Goal: Communication & Community: Answer question/provide support

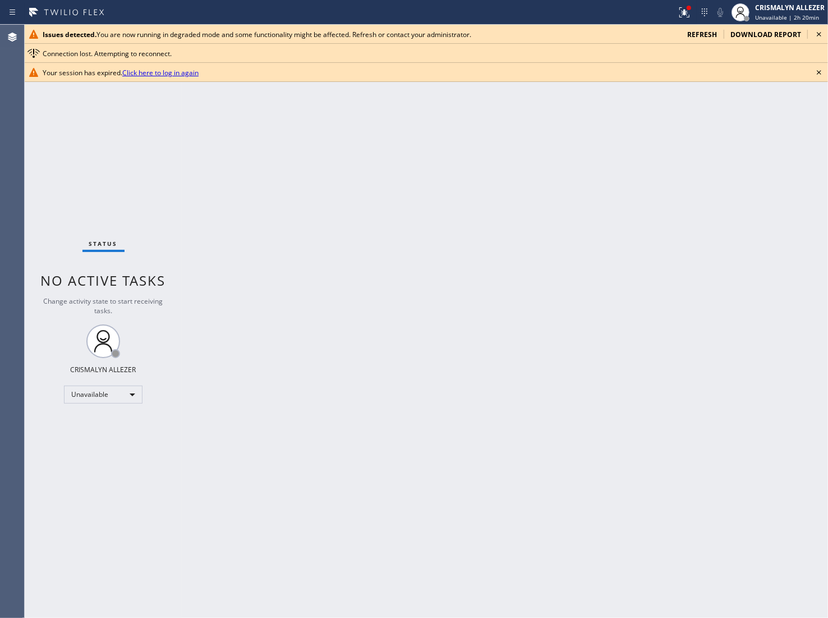
click at [696, 33] on span "refresh" at bounding box center [703, 35] width 30 height 10
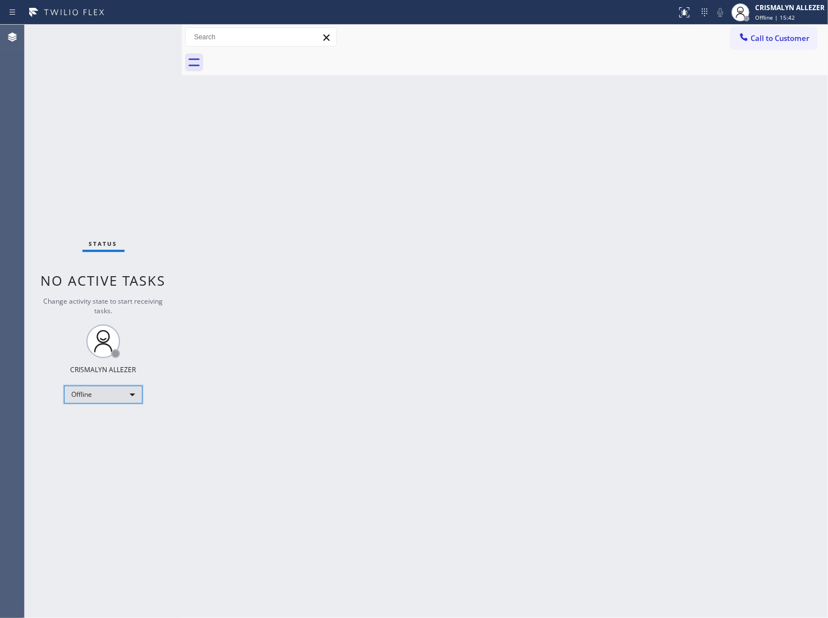
click at [131, 393] on div "Offline" at bounding box center [103, 395] width 79 height 18
click at [113, 439] on li "Unavailable" at bounding box center [103, 437] width 76 height 13
click at [785, 35] on span "Call to Customer" at bounding box center [780, 38] width 59 height 10
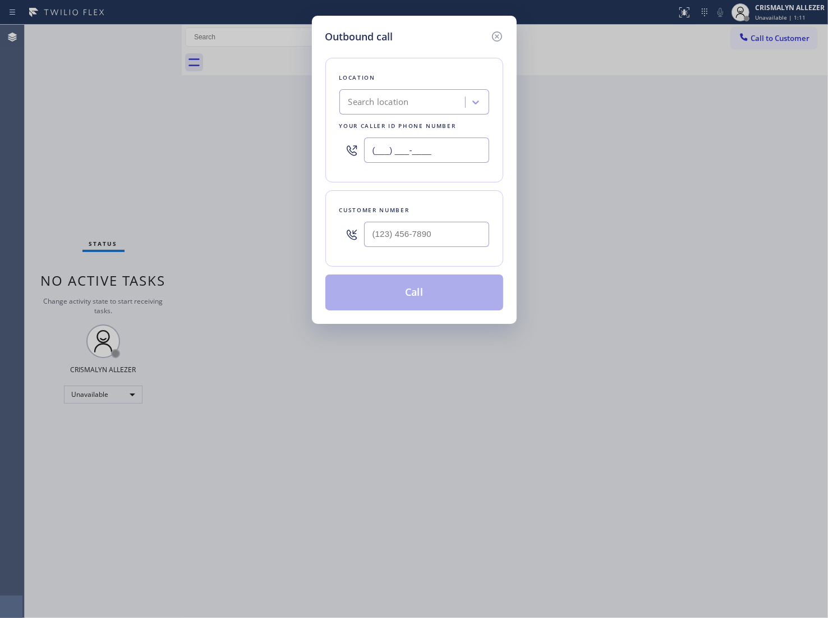
drag, startPoint x: 410, startPoint y: 154, endPoint x: 297, endPoint y: 149, distance: 112.4
click at [300, 150] on div "Outbound call Location Search location Your caller id phone number (___) ___-__…" at bounding box center [414, 309] width 828 height 618
paste input "888) 909-0120"
type input "[PHONE_NUMBER]"
click at [444, 230] on input "(___) ___-____" at bounding box center [426, 234] width 125 height 25
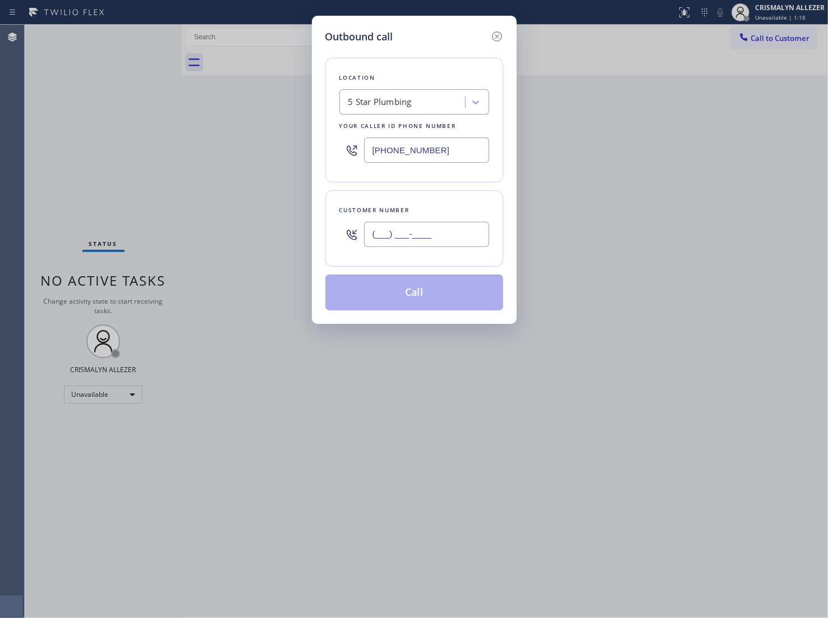
paste input "818) 923-2121"
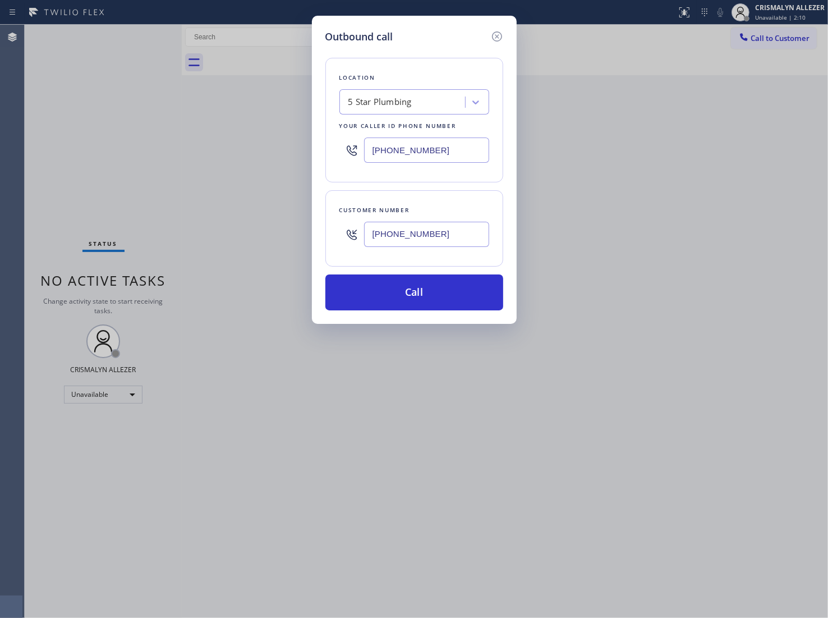
click at [496, 40] on icon at bounding box center [497, 36] width 10 height 10
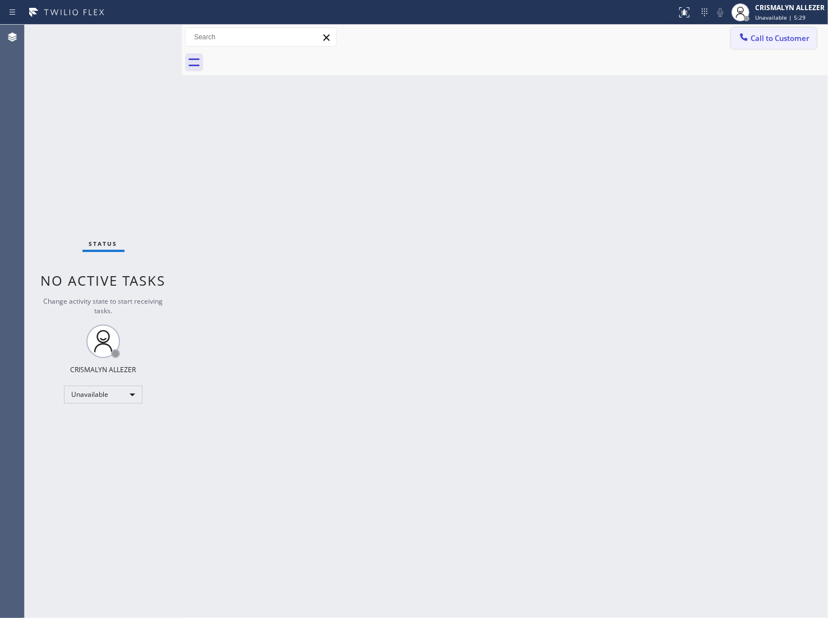
click at [785, 38] on span "Call to Customer" at bounding box center [780, 38] width 59 height 10
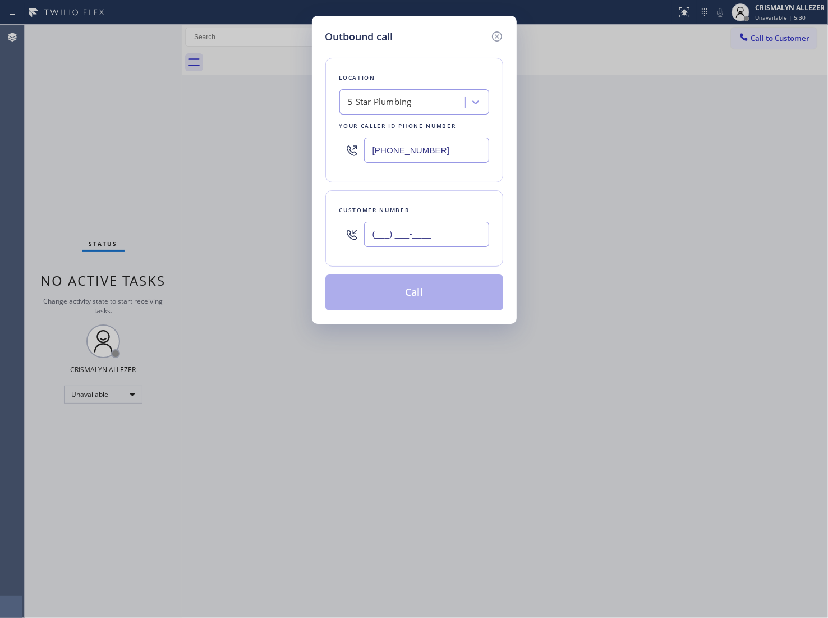
click at [456, 237] on input "(___) ___-____" at bounding box center [426, 234] width 125 height 25
paste input "646) 226-2576"
type input "[PHONE_NUMBER]"
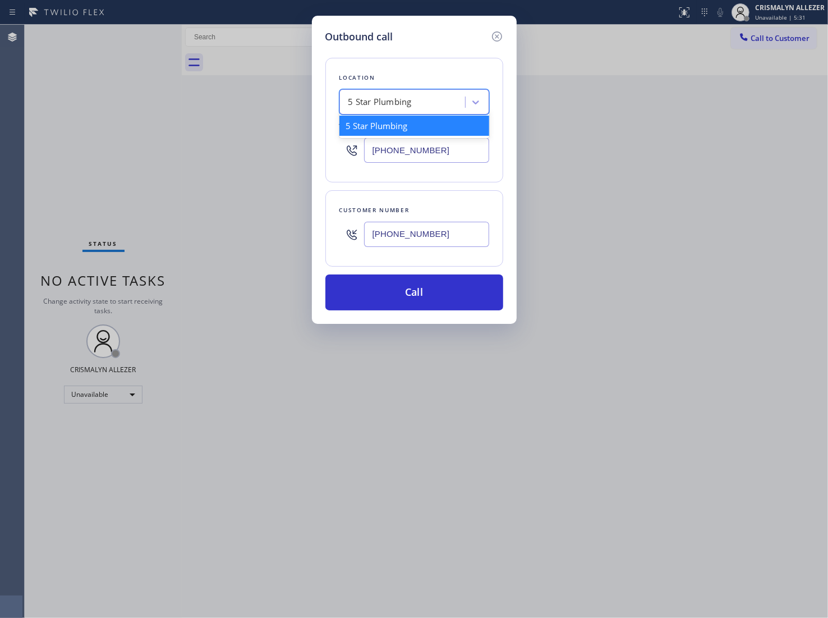
click at [404, 108] on div "5 Star Plumbing" at bounding box center [380, 102] width 63 height 13
type input "5 star appliance re"
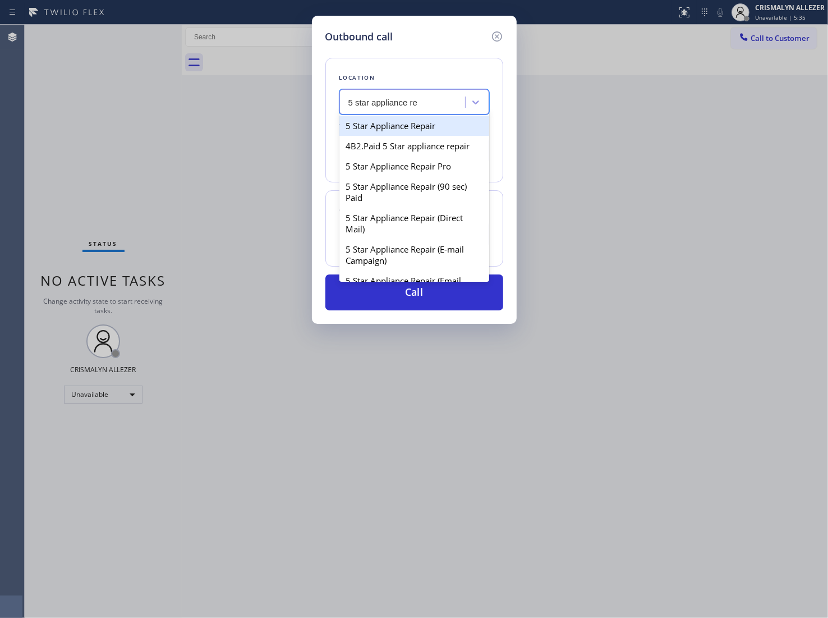
click at [406, 122] on div "5 Star Appliance Repair" at bounding box center [415, 126] width 150 height 20
type input "[PHONE_NUMBER]"
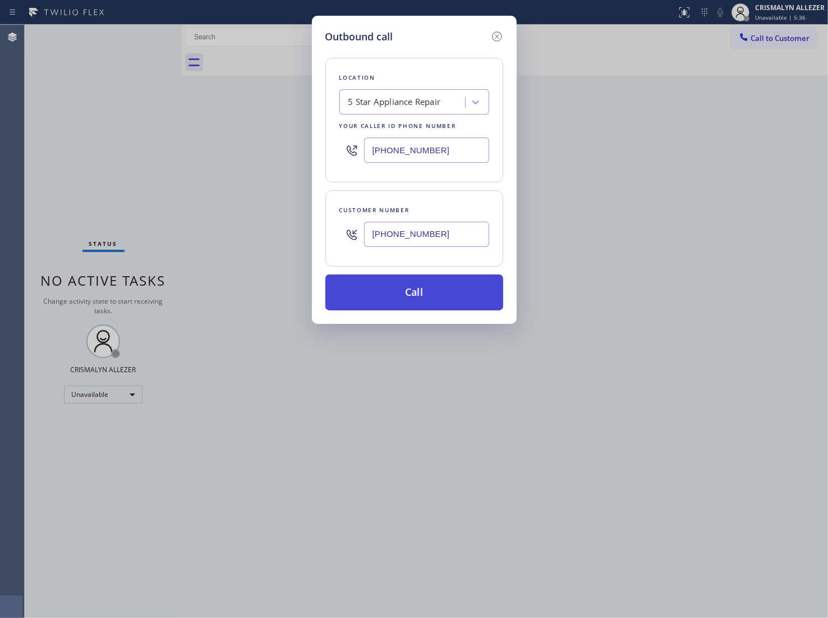
click at [421, 302] on button "Call" at bounding box center [415, 292] width 178 height 36
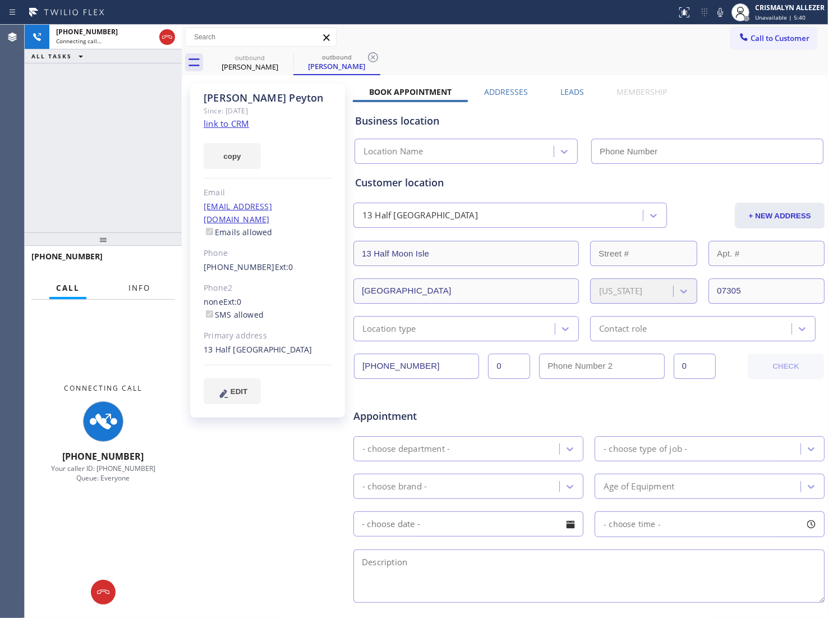
click at [139, 287] on span "Info" at bounding box center [140, 288] width 22 height 10
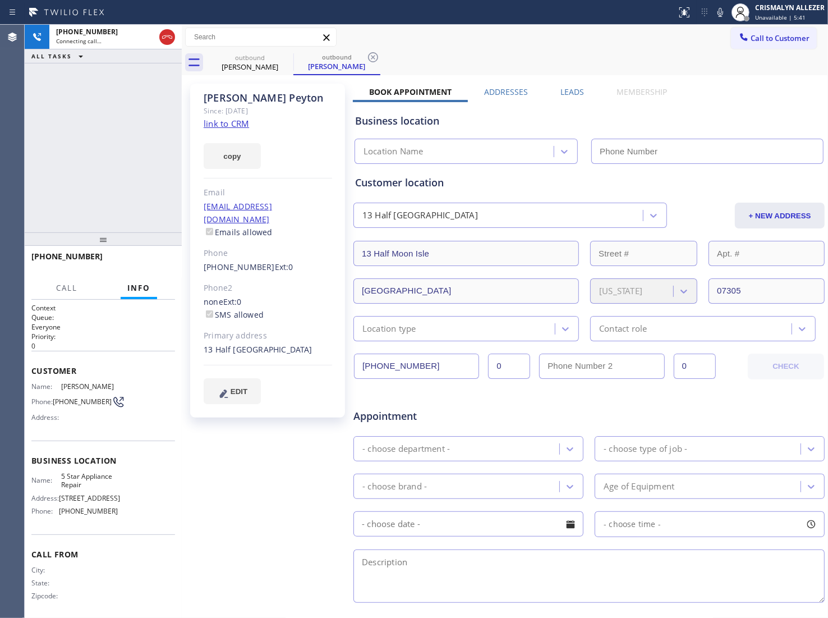
type input "[PHONE_NUMBER]"
click at [572, 89] on label "Leads" at bounding box center [573, 91] width 24 height 11
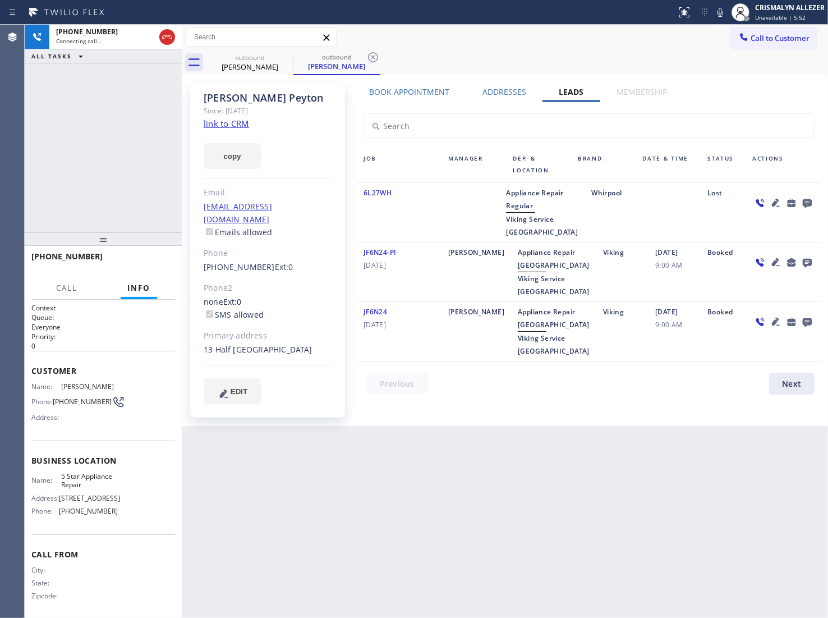
click at [809, 198] on icon at bounding box center [807, 203] width 13 height 14
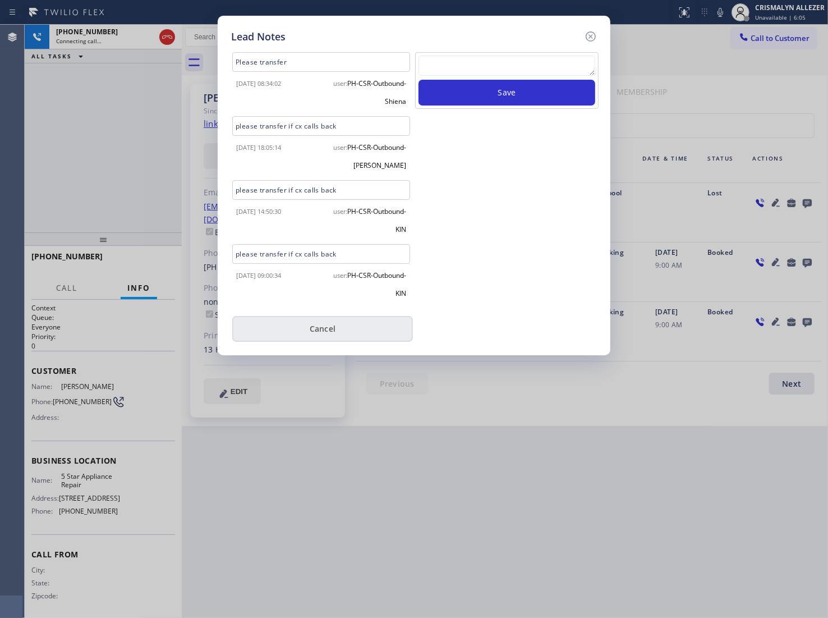
click at [324, 326] on button "Cancel" at bounding box center [322, 329] width 181 height 26
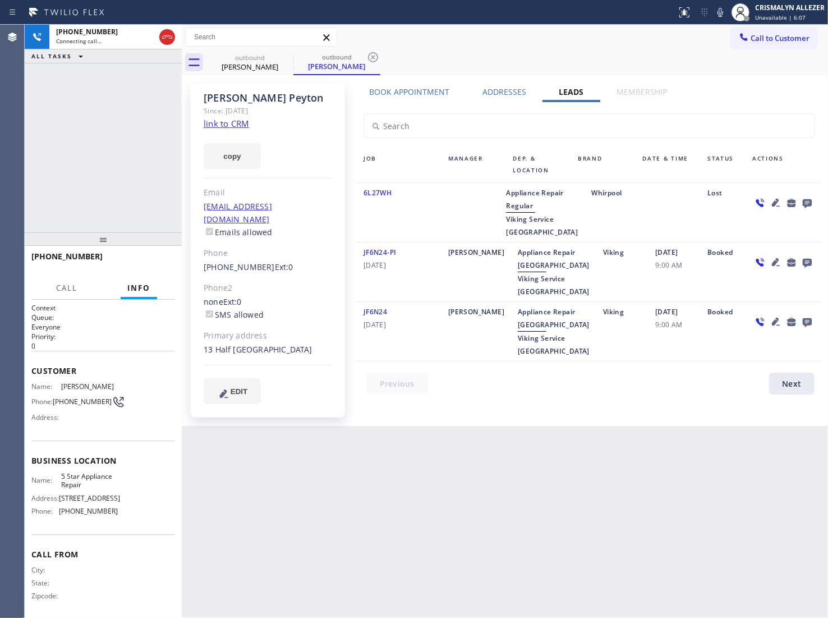
click at [411, 94] on label "Book Appointment" at bounding box center [409, 91] width 80 height 11
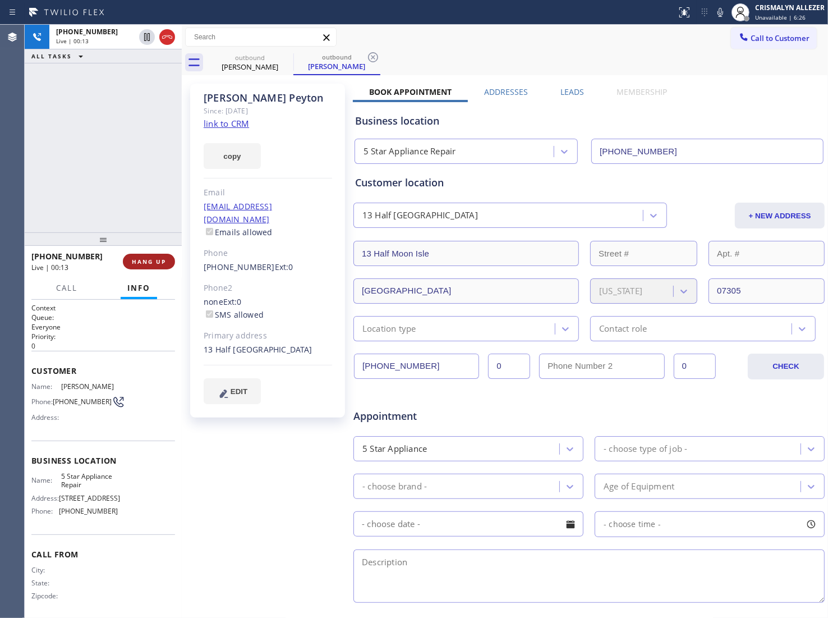
click at [146, 265] on span "HANG UP" at bounding box center [149, 262] width 34 height 8
click at [146, 265] on span "COMPLETE" at bounding box center [146, 262] width 39 height 8
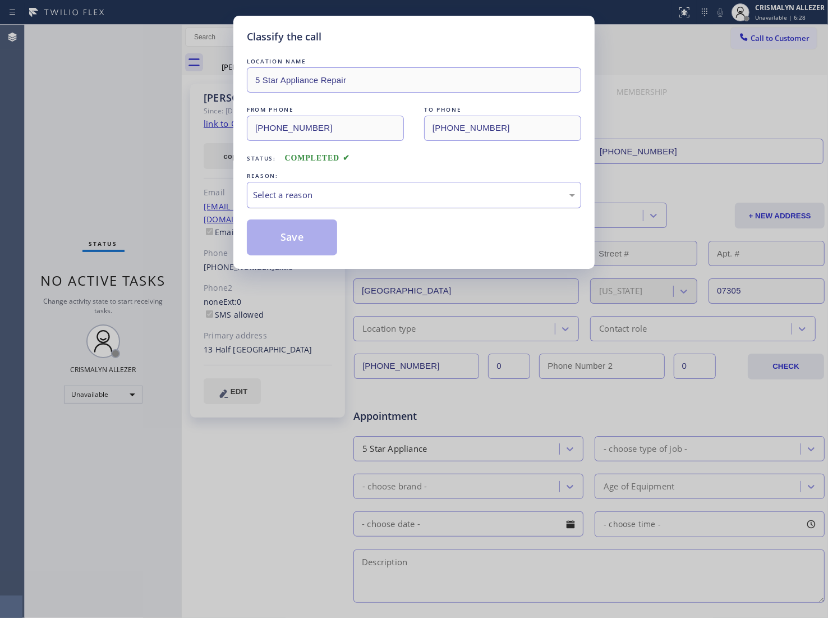
click at [420, 196] on div "Select a reason" at bounding box center [414, 195] width 322 height 13
click at [330, 232] on button "Save" at bounding box center [292, 237] width 90 height 36
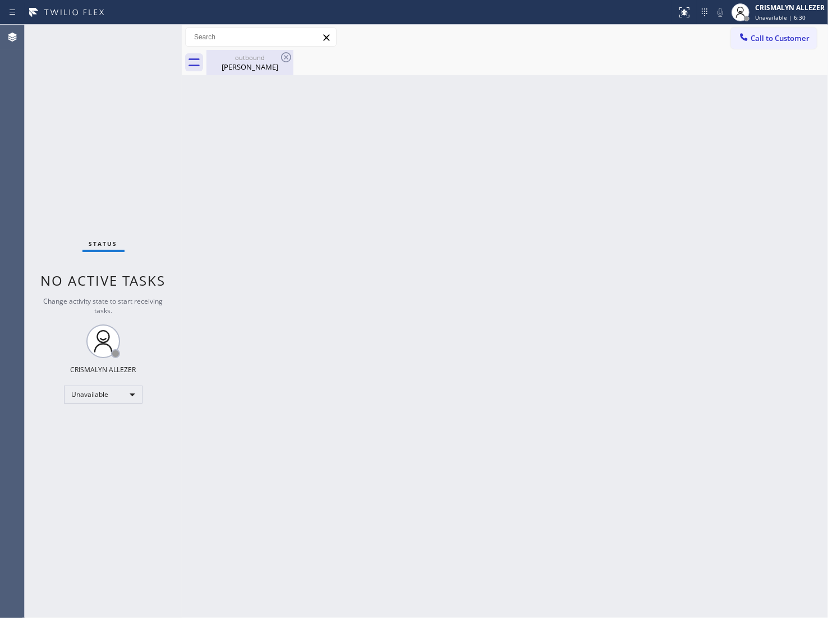
click at [250, 72] on div "outbound Kay Peyton" at bounding box center [250, 62] width 85 height 25
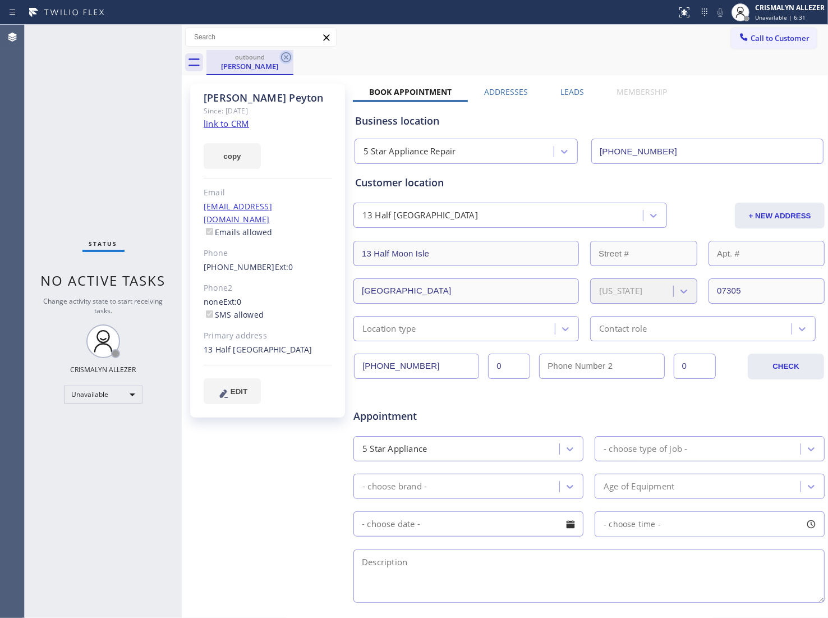
click at [290, 57] on icon at bounding box center [285, 57] width 13 height 13
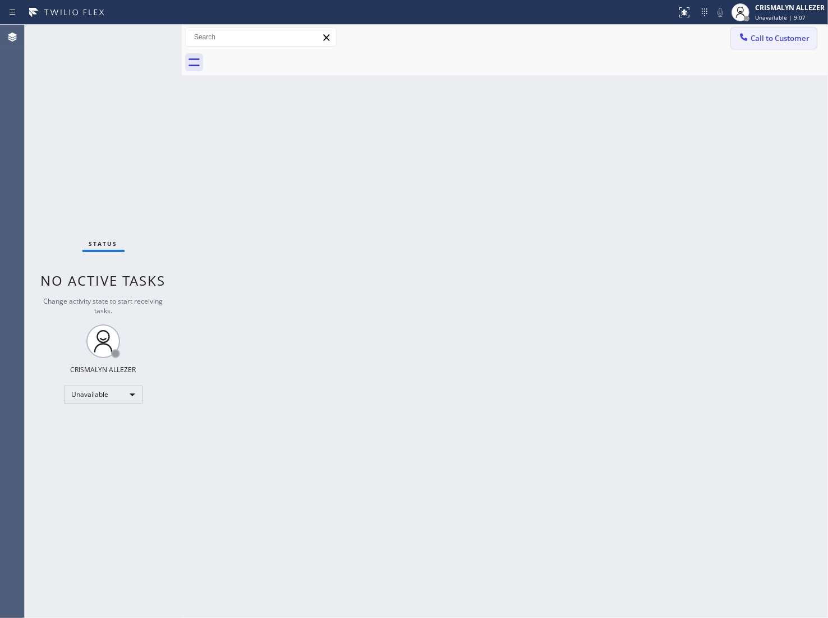
click at [781, 28] on button "Call to Customer" at bounding box center [774, 38] width 86 height 21
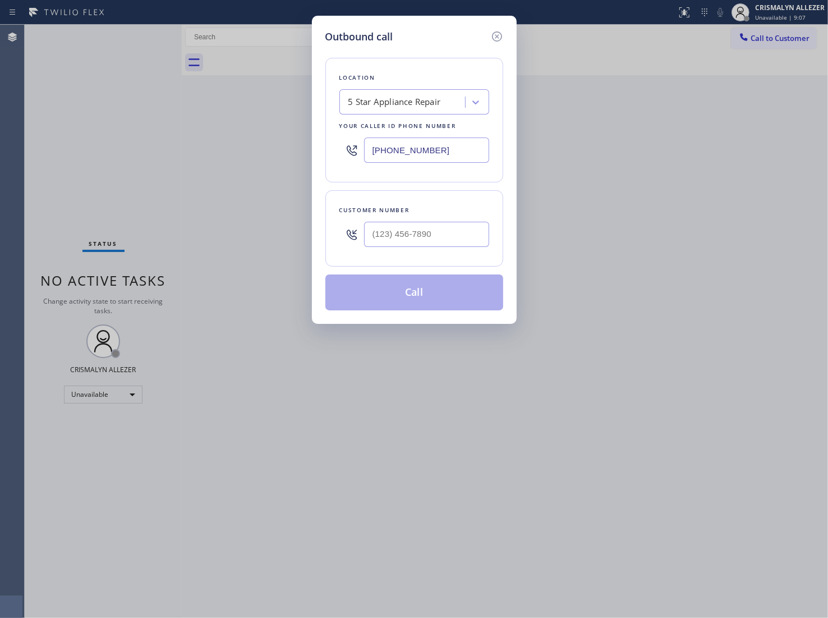
drag, startPoint x: 318, startPoint y: 150, endPoint x: 189, endPoint y: 156, distance: 128.6
click at [194, 155] on div "Outbound call Location 5 Star Appliance Repair Your caller id phone number (855…" at bounding box center [414, 309] width 828 height 618
paste input "88) 909-0120"
type input "[PHONE_NUMBER]"
click at [433, 224] on input "(___) ___-____" at bounding box center [426, 234] width 125 height 25
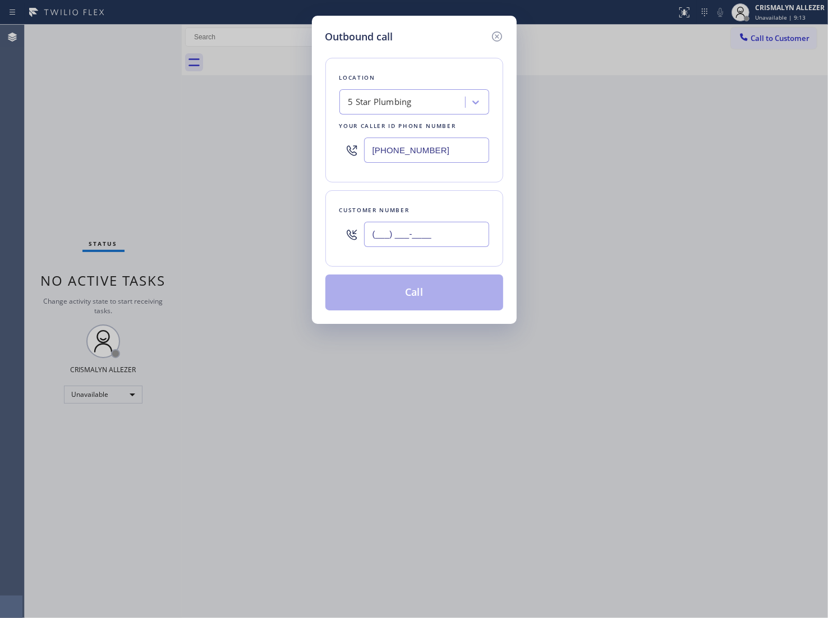
paste input "818) 923-2121"
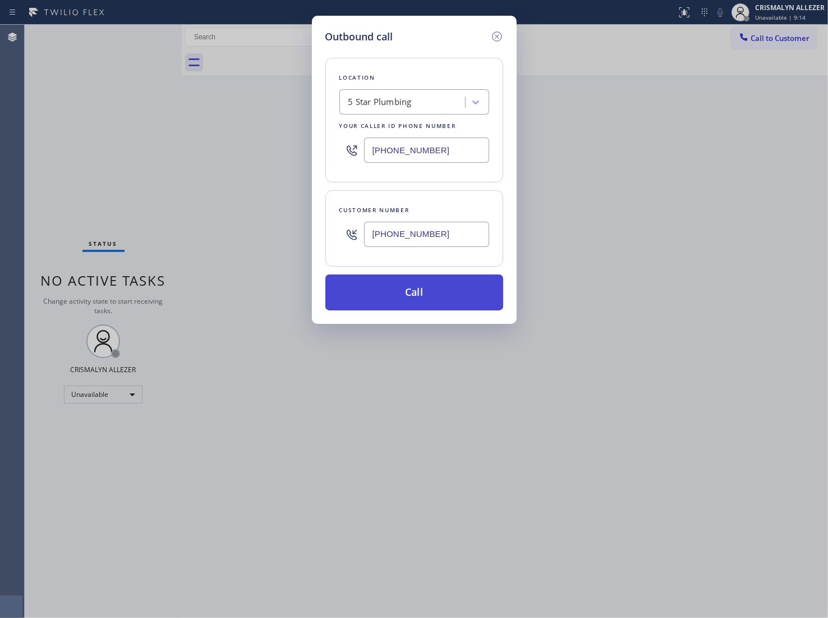
type input "[PHONE_NUMBER]"
click at [415, 294] on button "Call" at bounding box center [415, 292] width 178 height 36
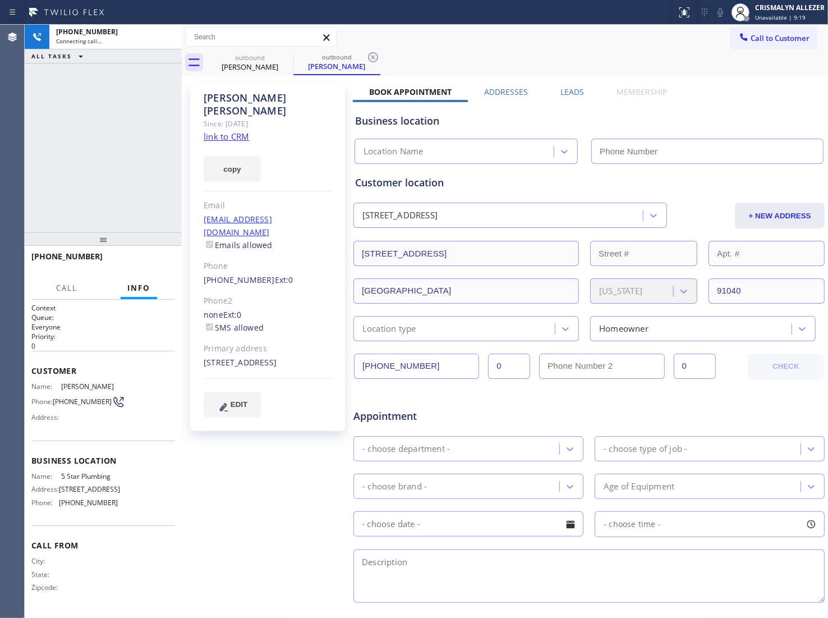
type input "[PHONE_NUMBER]"
click at [138, 259] on span "HANG UP" at bounding box center [149, 262] width 34 height 8
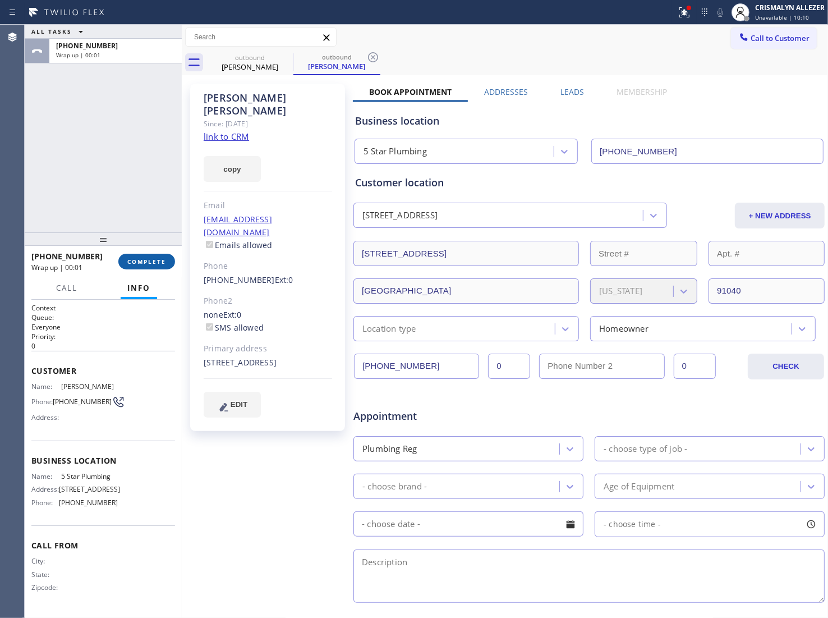
click at [156, 258] on span "COMPLETE" at bounding box center [146, 262] width 39 height 8
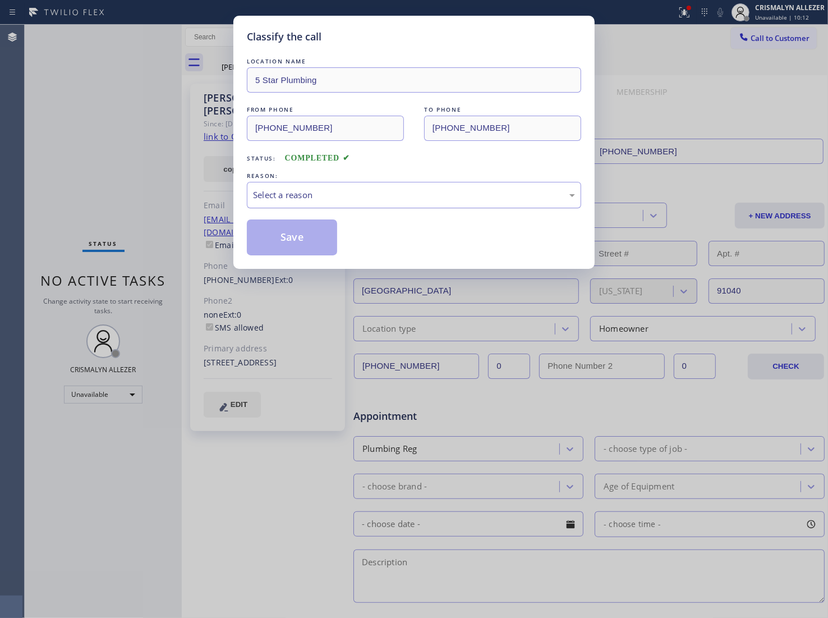
click at [425, 203] on div "Select a reason" at bounding box center [414, 195] width 334 height 26
click at [276, 234] on button "Save" at bounding box center [292, 237] width 90 height 36
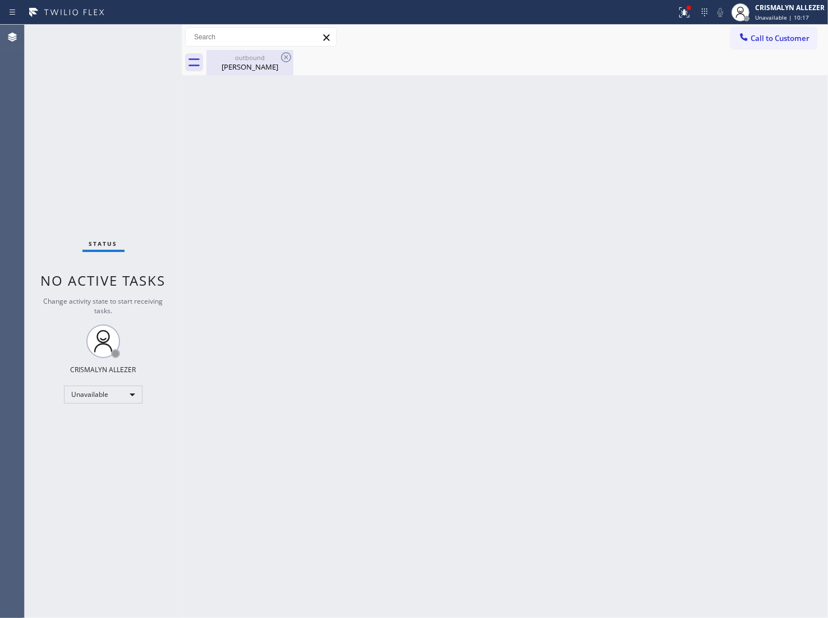
click at [246, 61] on div "outbound" at bounding box center [250, 57] width 85 height 8
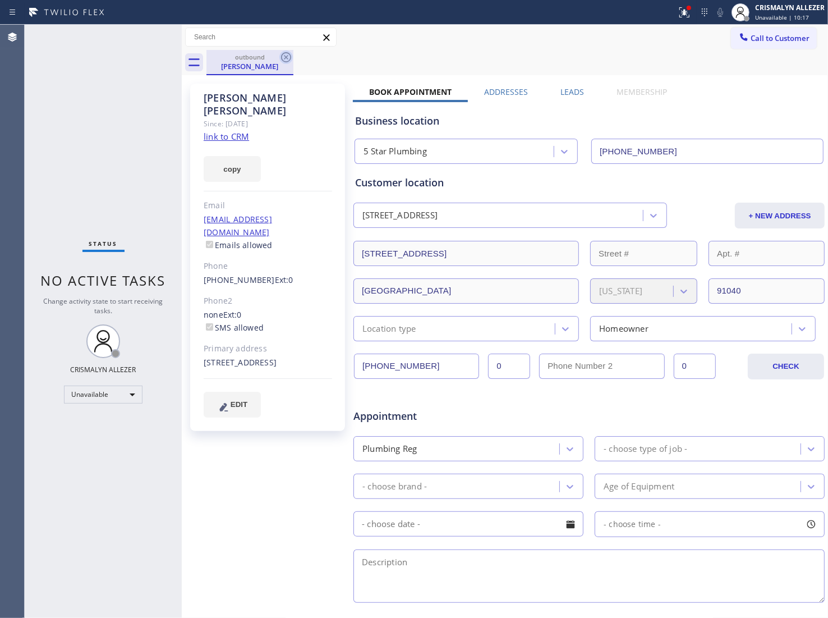
click at [285, 58] on icon at bounding box center [286, 57] width 10 height 10
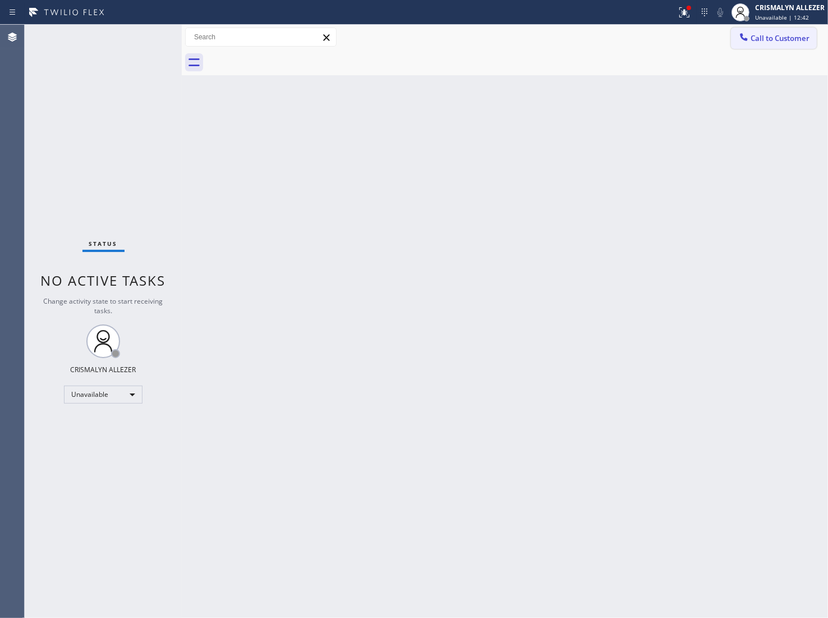
click at [787, 38] on span "Call to Customer" at bounding box center [780, 38] width 59 height 10
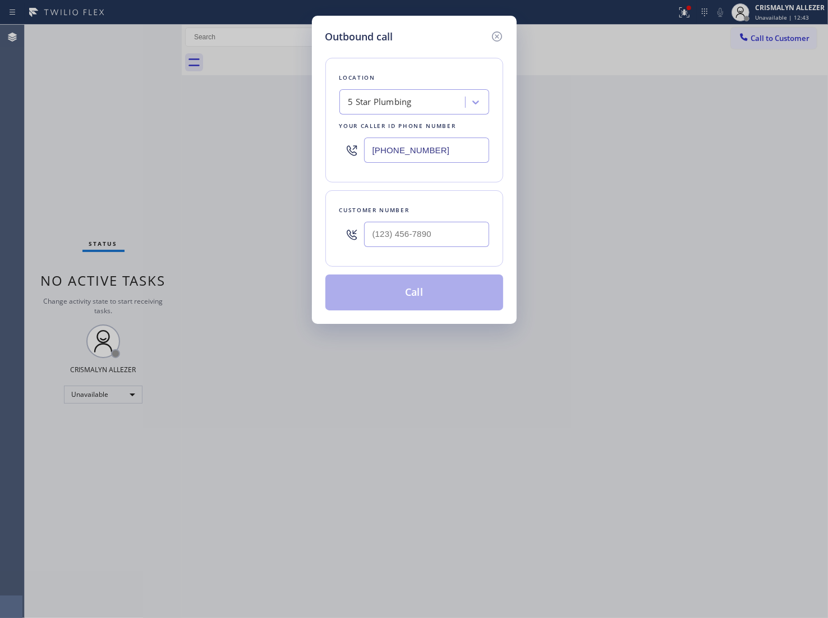
drag, startPoint x: 456, startPoint y: 152, endPoint x: 166, endPoint y: 155, distance: 290.2
click at [166, 155] on div "Outbound call Location 5 Star Plumbing Your caller id phone number (888) 909-01…" at bounding box center [414, 309] width 828 height 618
paste input "628) 277-8686"
type input "[PHONE_NUMBER]"
click at [416, 237] on input "(___) ___-____" at bounding box center [426, 234] width 125 height 25
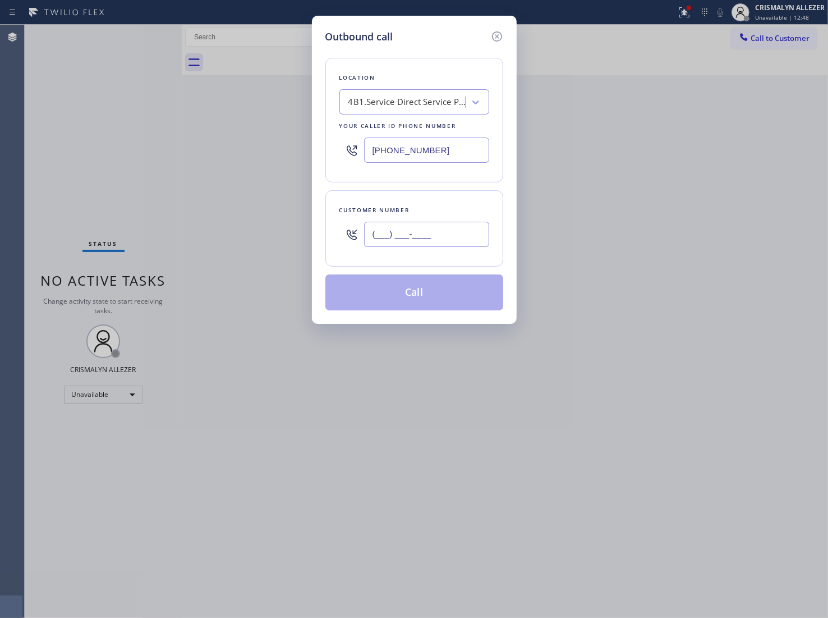
paste input "805) 270-9396"
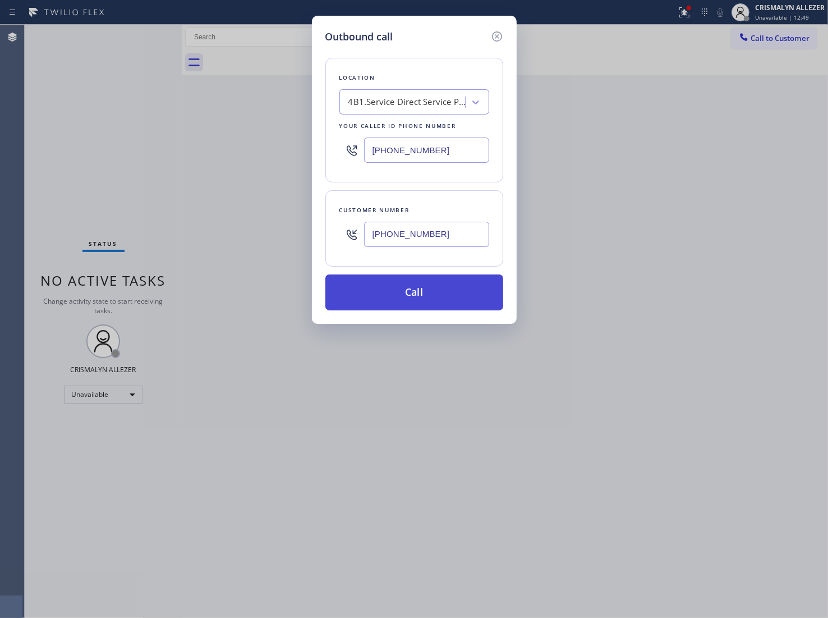
type input "[PHONE_NUMBER]"
click at [427, 294] on button "Call" at bounding box center [415, 292] width 178 height 36
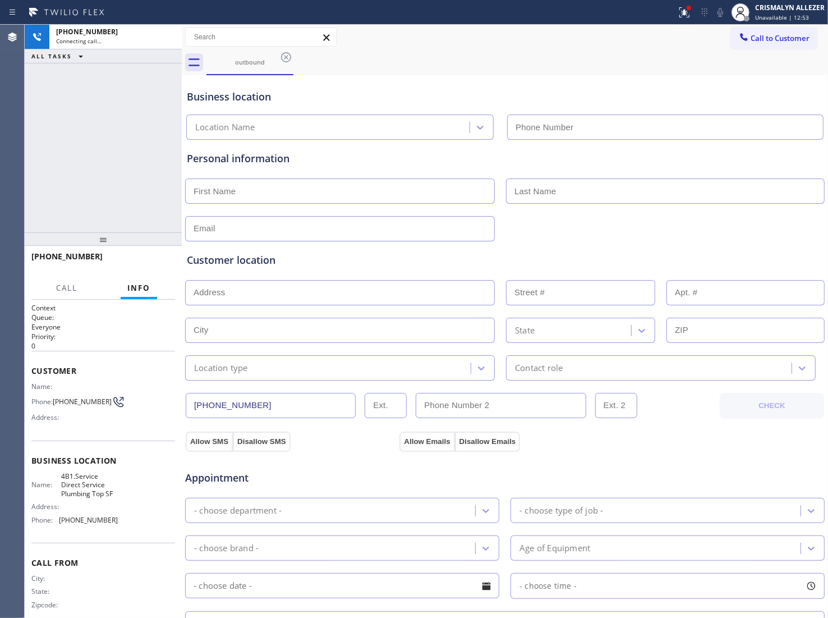
type input "[PHONE_NUMBER]"
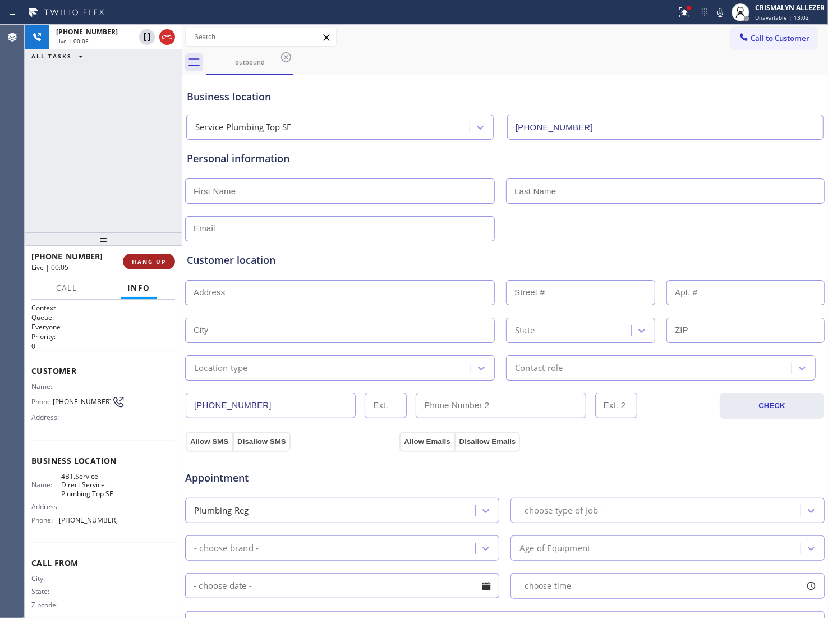
click at [145, 265] on button "HANG UP" at bounding box center [149, 262] width 52 height 16
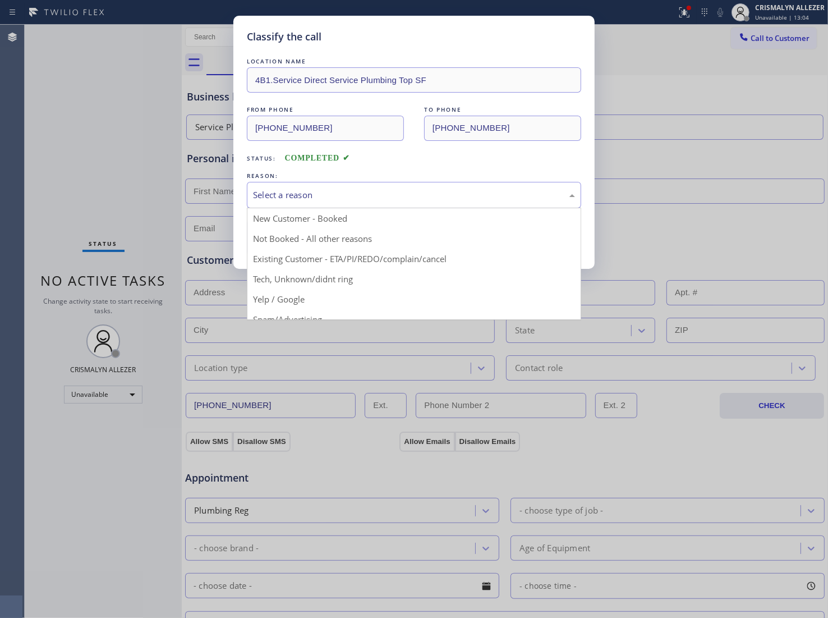
click at [429, 201] on div "Select a reason" at bounding box center [414, 195] width 322 height 13
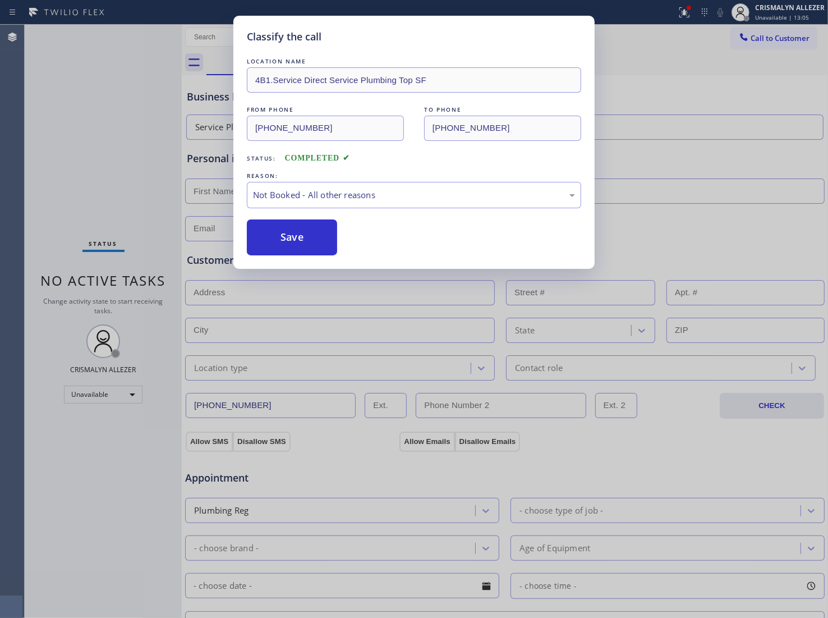
click at [282, 246] on button "Save" at bounding box center [292, 237] width 90 height 36
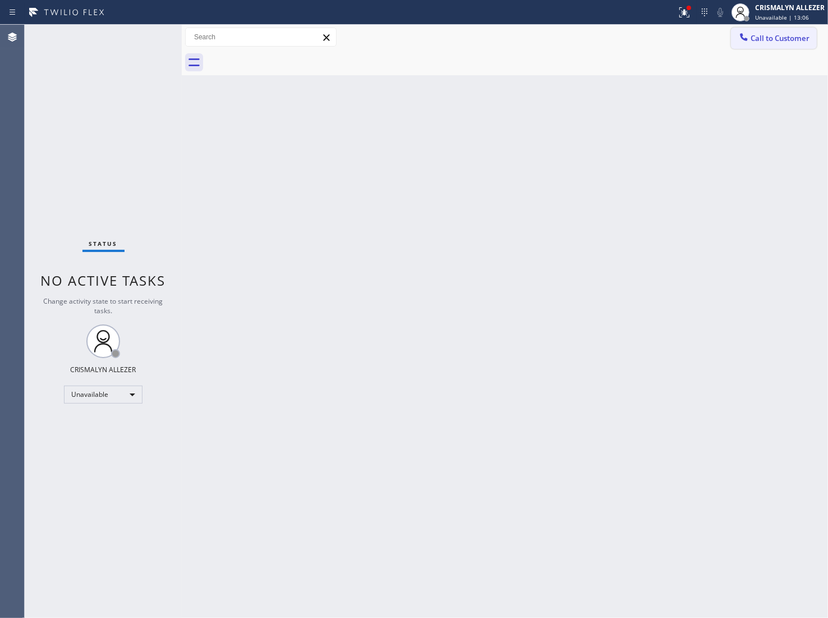
click at [812, 45] on button "Call to Customer" at bounding box center [774, 38] width 86 height 21
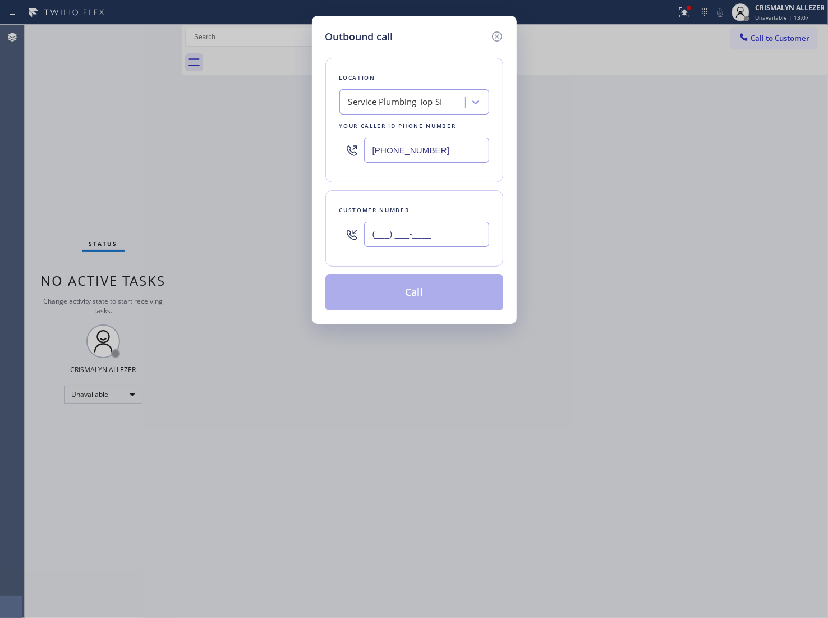
click at [459, 231] on input "(___) ___-____" at bounding box center [426, 234] width 125 height 25
paste input "805) 270-9396"
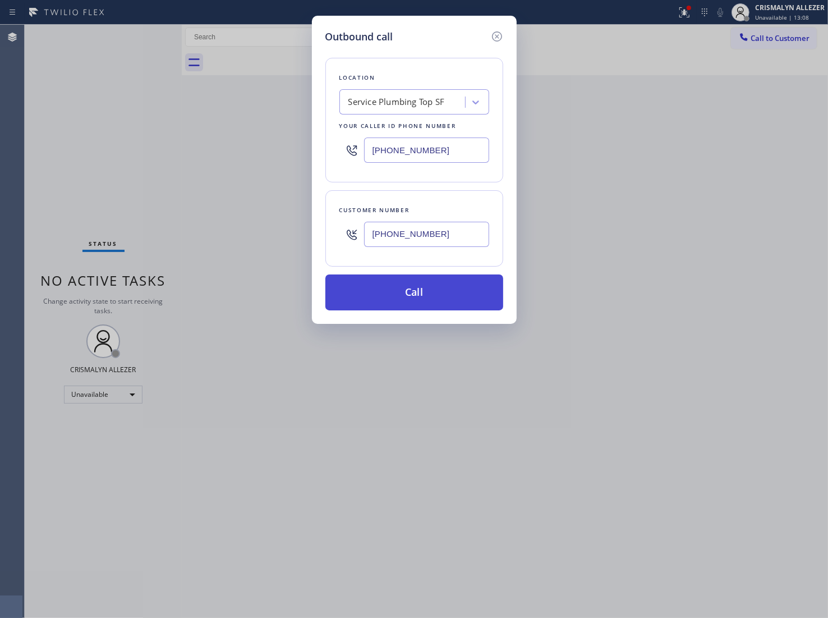
type input "[PHONE_NUMBER]"
click at [431, 293] on button "Call" at bounding box center [415, 292] width 178 height 36
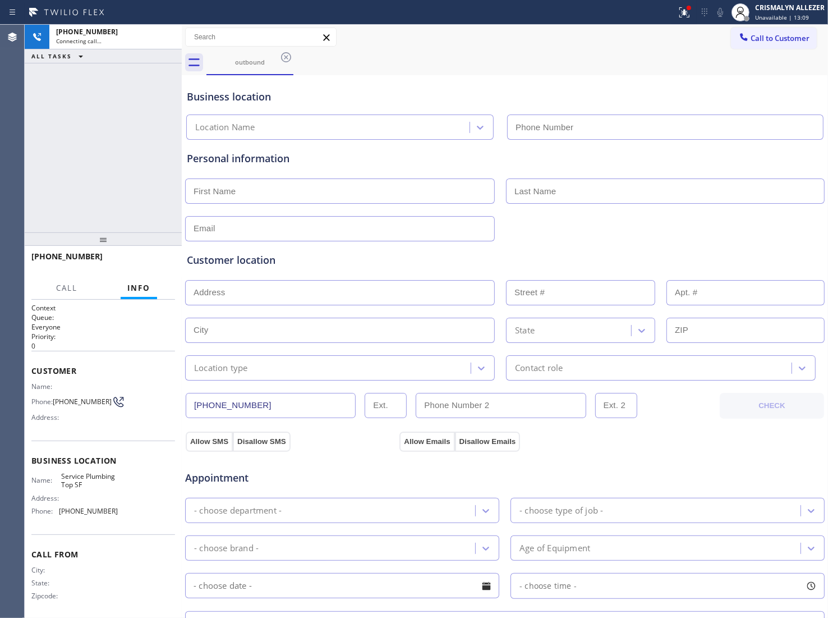
type input "[PHONE_NUMBER]"
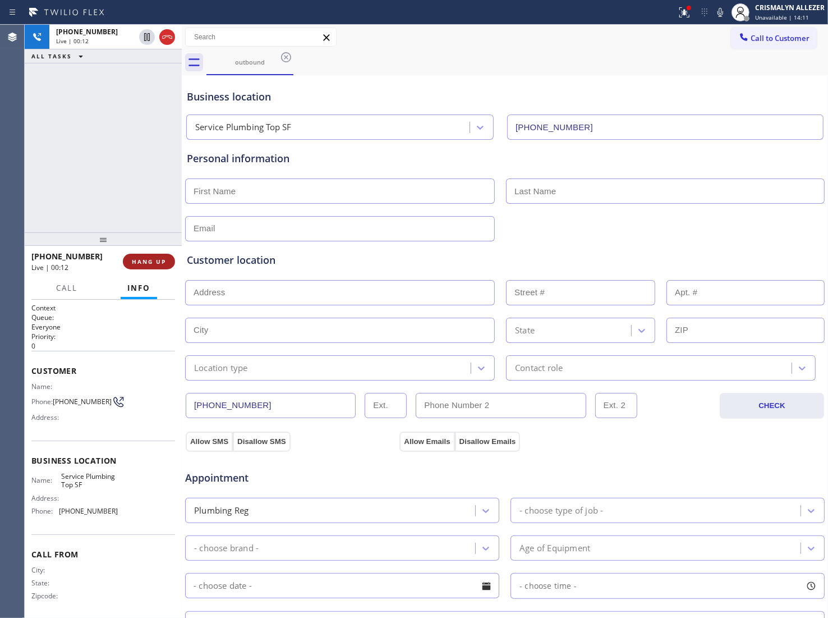
click at [139, 255] on button "HANG UP" at bounding box center [149, 262] width 52 height 16
click at [142, 261] on span "COMPLETE" at bounding box center [146, 262] width 39 height 8
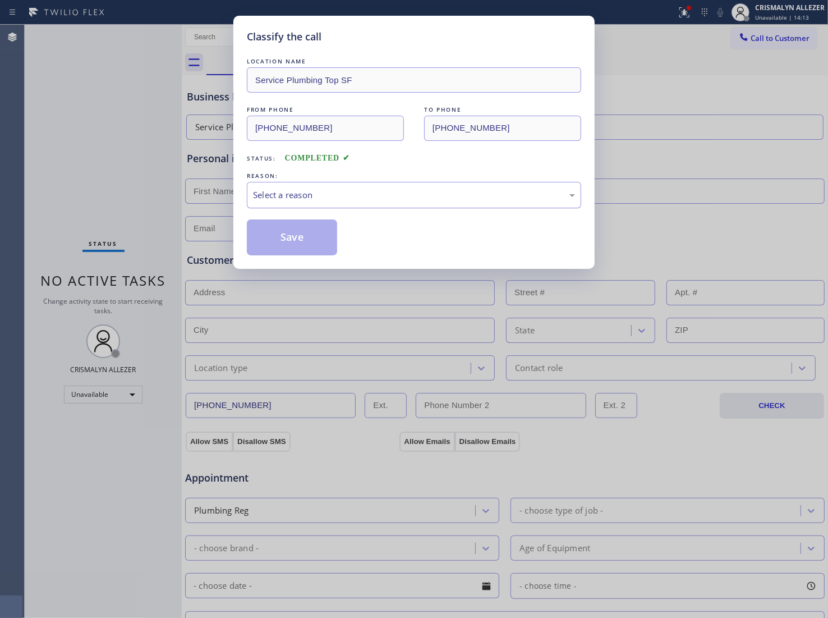
click at [419, 200] on div "Select a reason" at bounding box center [414, 195] width 322 height 13
click at [313, 245] on button "Save" at bounding box center [292, 237] width 90 height 36
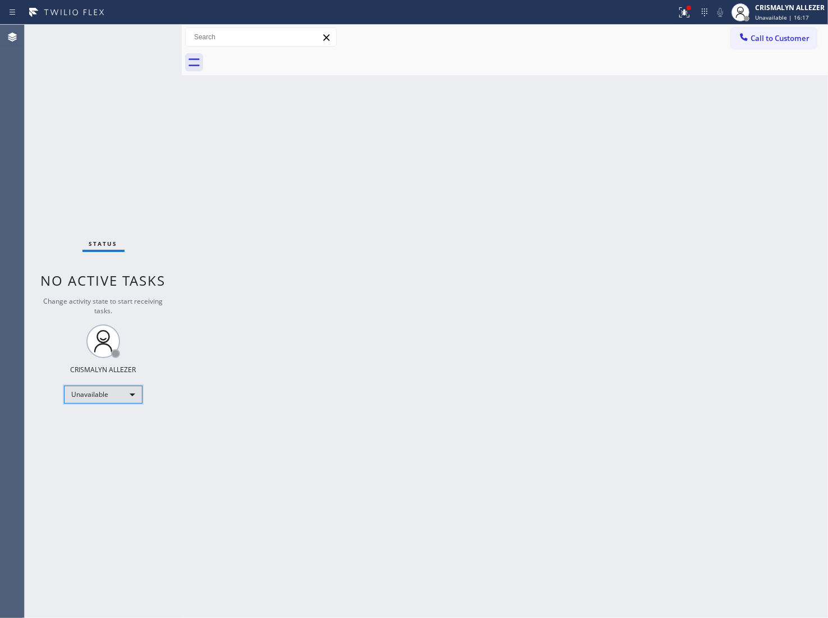
click at [126, 393] on div "Unavailable" at bounding box center [103, 395] width 79 height 18
click at [120, 424] on li "Available" at bounding box center [103, 423] width 76 height 13
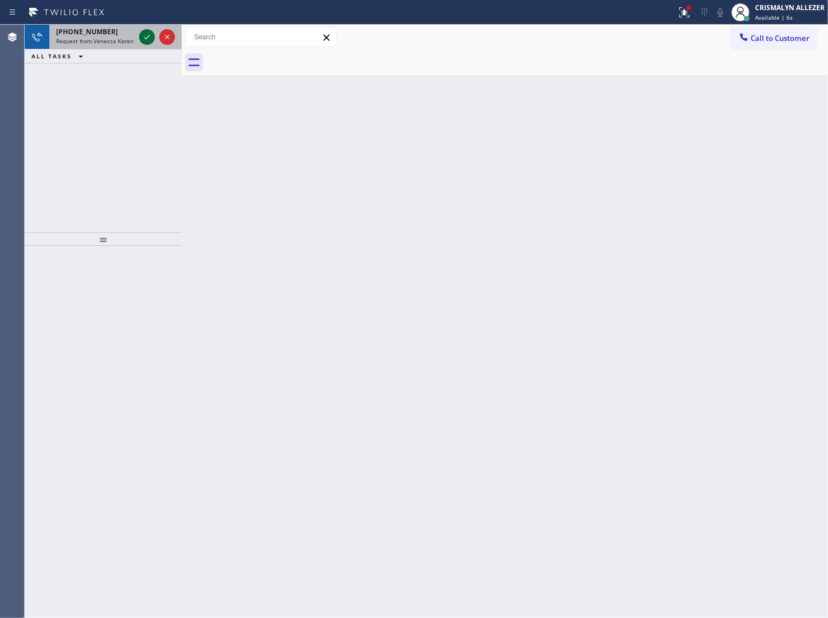
click at [146, 34] on icon at bounding box center [146, 36] width 13 height 13
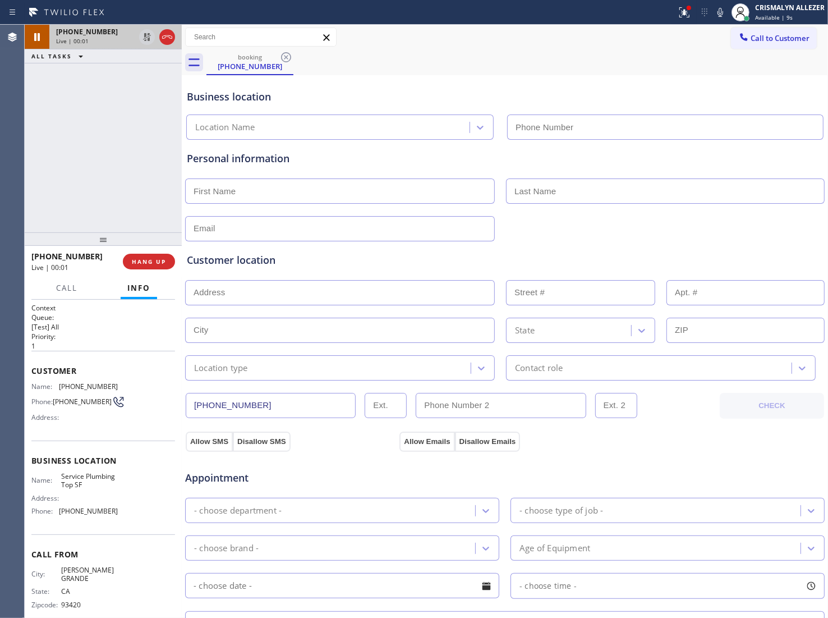
type input "[PHONE_NUMBER]"
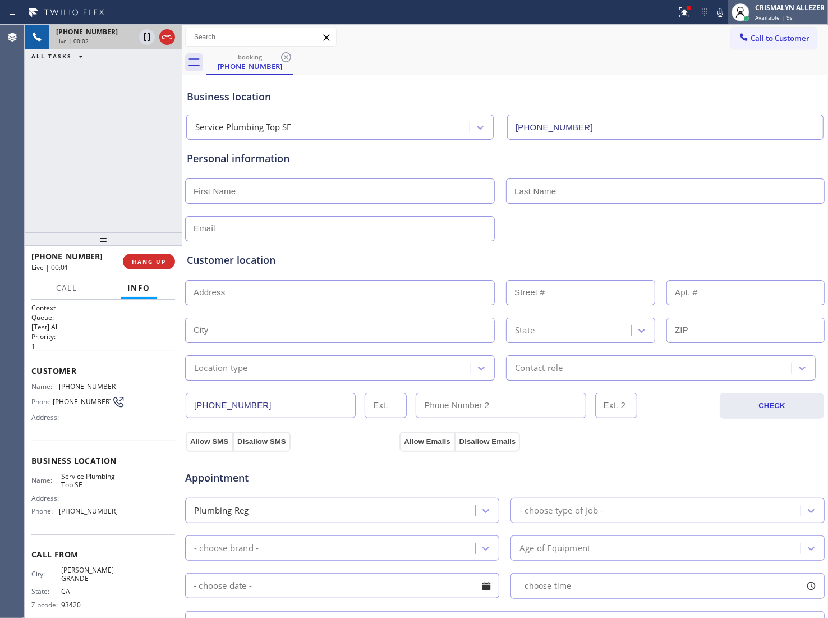
click at [781, 18] on span "Available | 9s" at bounding box center [774, 17] width 38 height 8
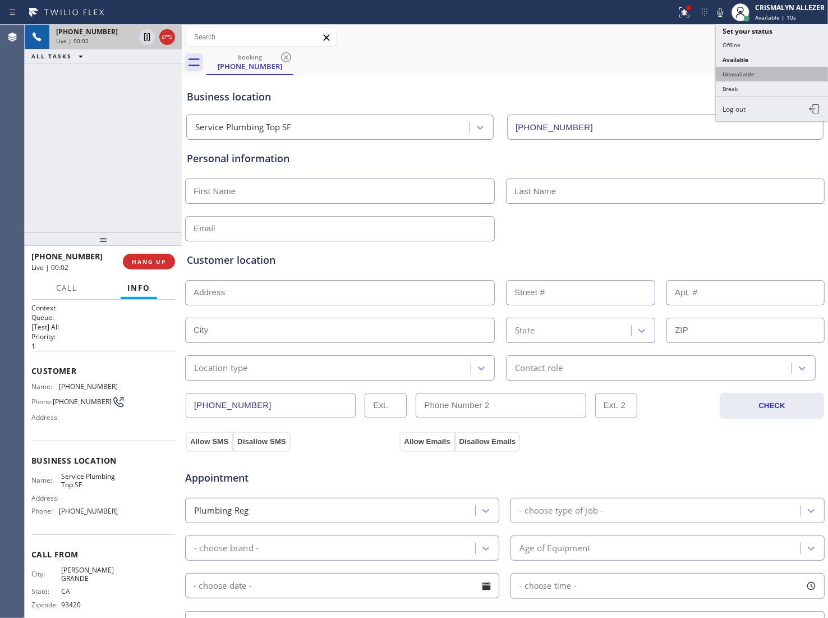
click at [764, 73] on button "Unavailable" at bounding box center [772, 74] width 112 height 15
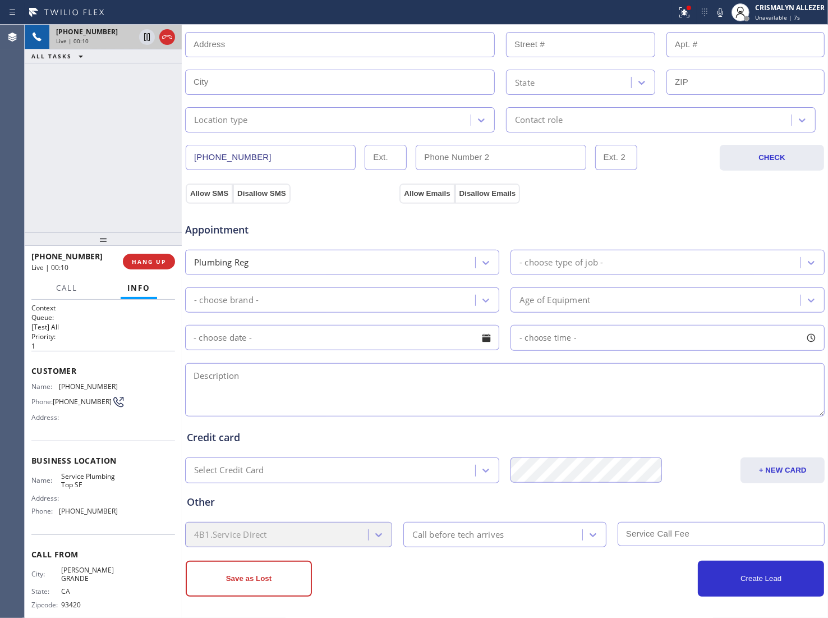
scroll to position [254, 0]
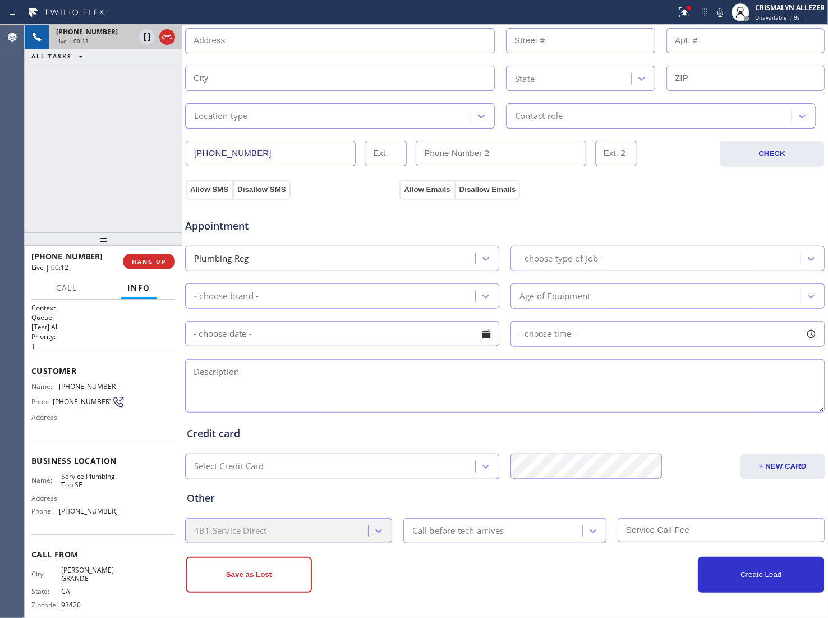
click at [401, 371] on textarea at bounding box center [505, 385] width 640 height 53
type textarea "Water Heater || regular || sensor"
click at [139, 267] on button "HANG UP" at bounding box center [149, 262] width 52 height 16
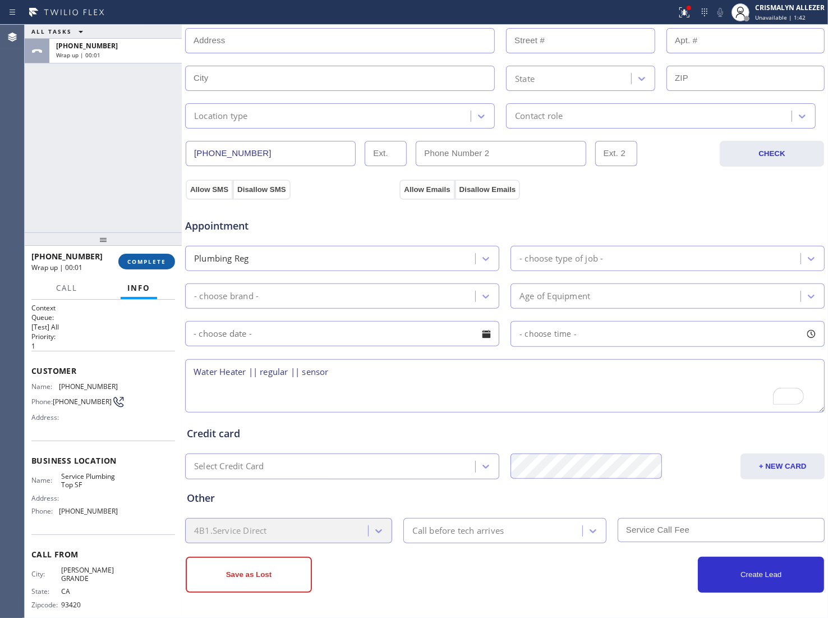
click at [139, 267] on button "COMPLETE" at bounding box center [146, 262] width 57 height 16
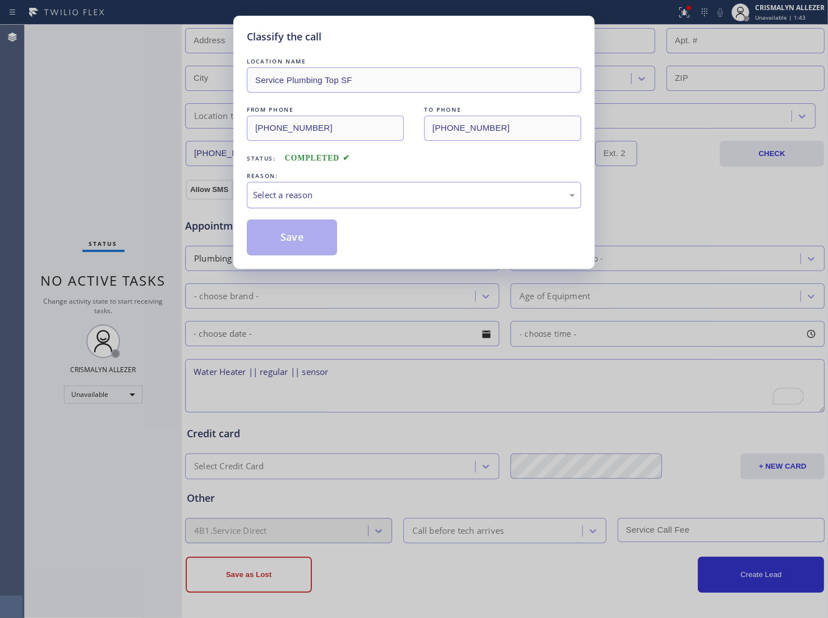
click at [416, 203] on div "Select a reason" at bounding box center [414, 195] width 334 height 26
click at [311, 245] on button "Save" at bounding box center [292, 237] width 90 height 36
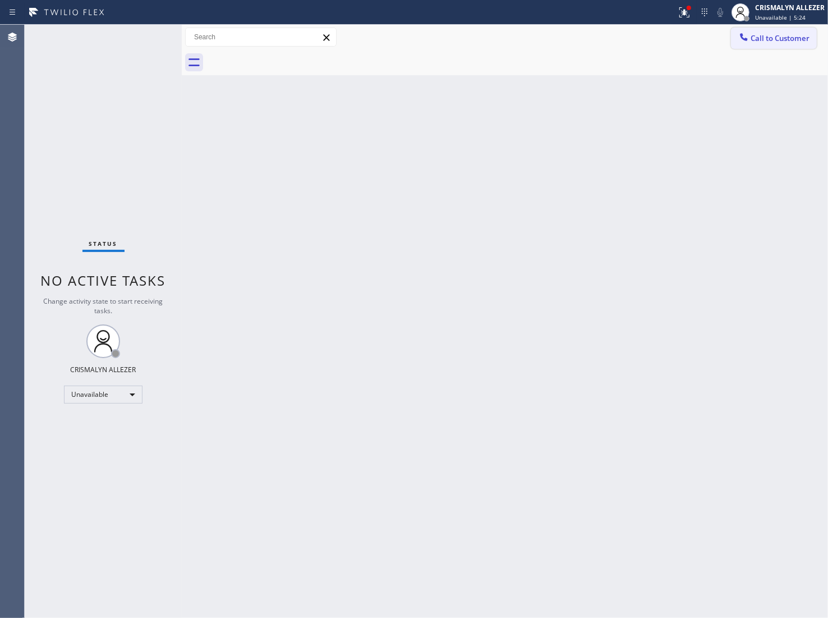
click at [794, 41] on span "Call to Customer" at bounding box center [780, 38] width 59 height 10
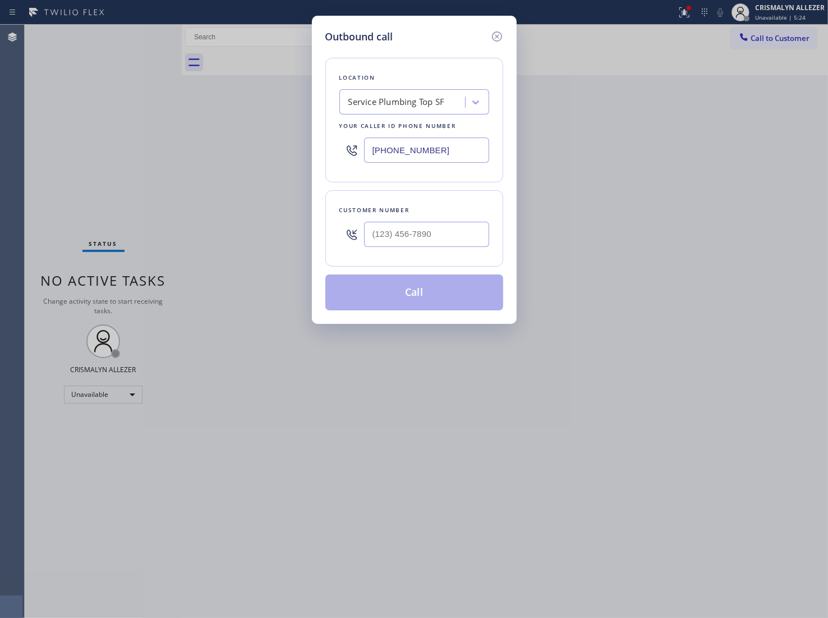
paste input "442) 227-3120"
drag, startPoint x: 393, startPoint y: 152, endPoint x: 248, endPoint y: 150, distance: 145.4
click at [248, 150] on div "Outbound call Location Service Plumbing Top SF Your caller id phone number (628…" at bounding box center [414, 309] width 828 height 618
type input "[PHONE_NUMBER]"
click at [446, 241] on input "(___) ___-____" at bounding box center [426, 234] width 125 height 25
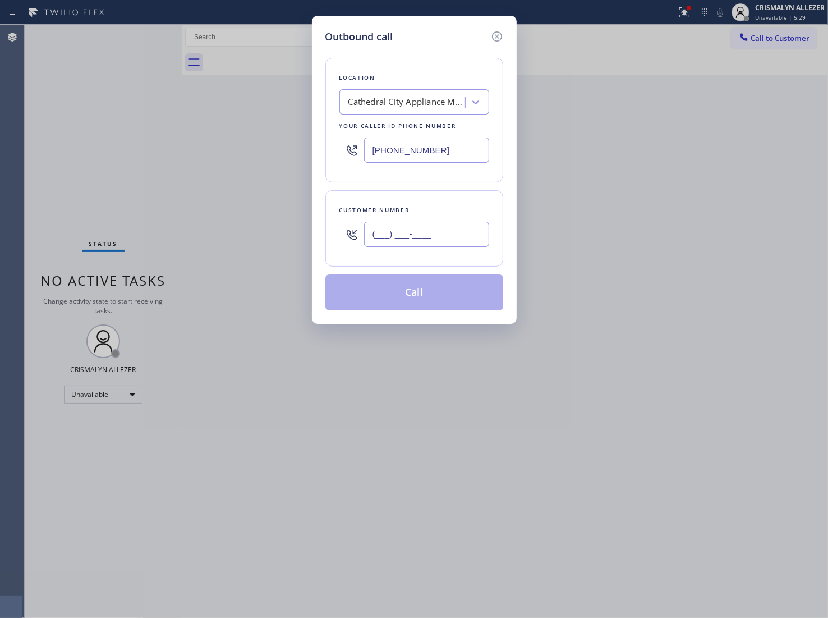
paste input "442) 227-3120"
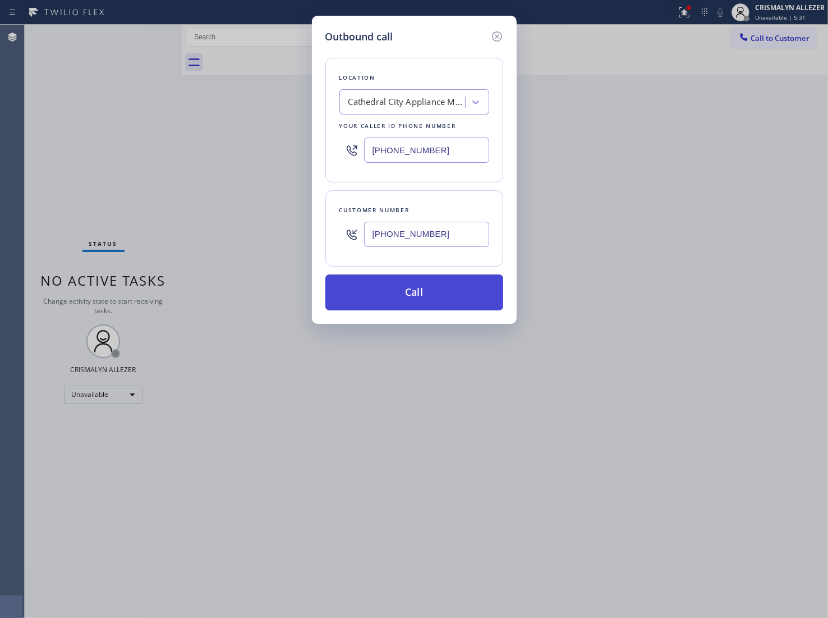
type input "[PHONE_NUMBER]"
click at [407, 306] on button "Call" at bounding box center [415, 292] width 178 height 36
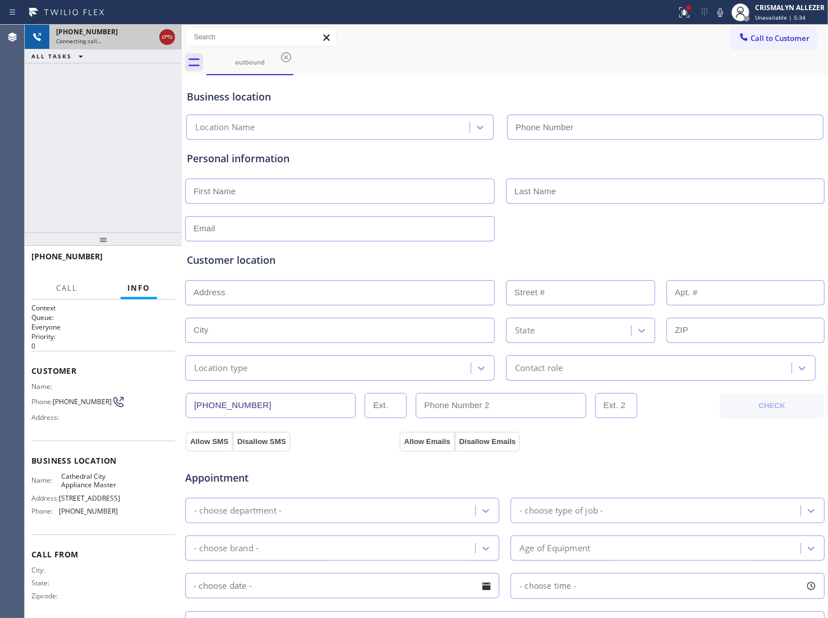
type input "[PHONE_NUMBER]"
click at [164, 40] on icon at bounding box center [167, 36] width 13 height 13
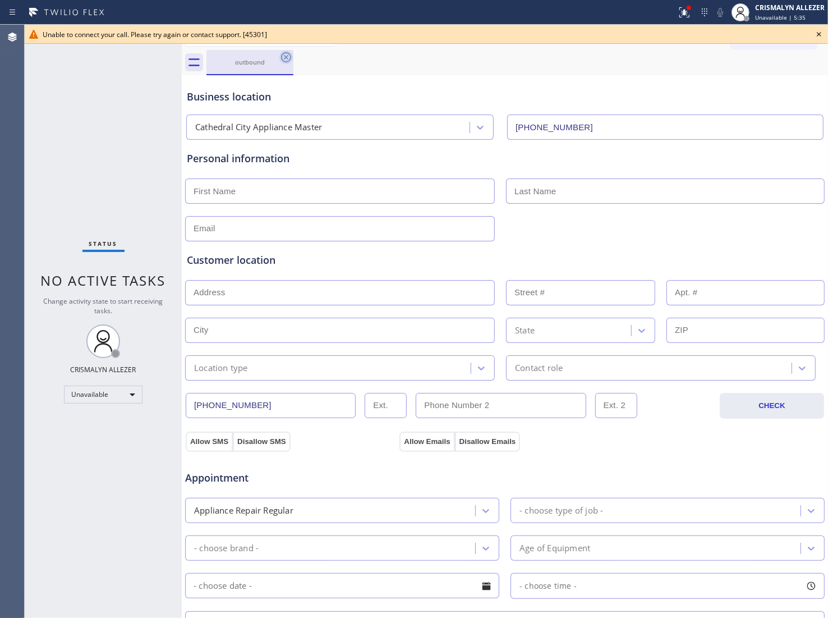
click at [287, 53] on icon at bounding box center [285, 57] width 13 height 13
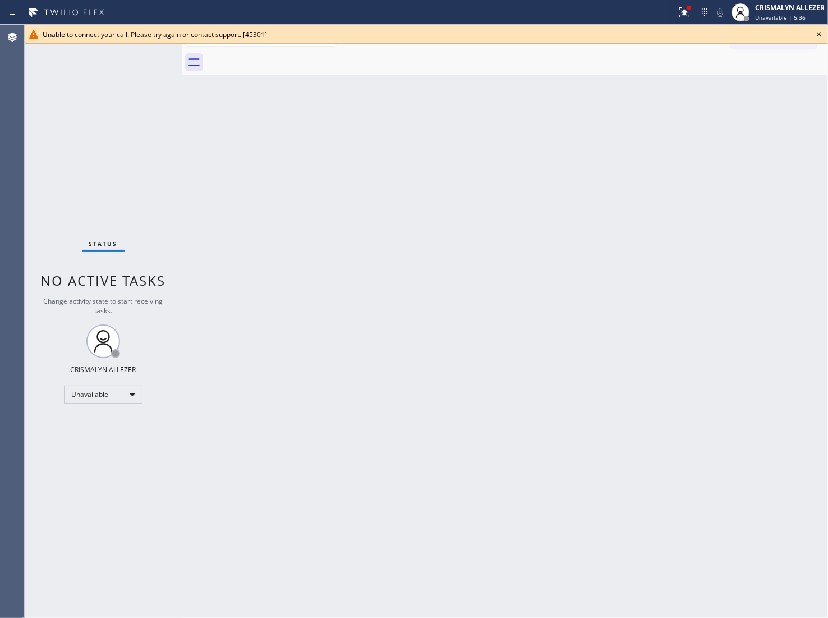
click at [823, 31] on icon at bounding box center [819, 34] width 13 height 13
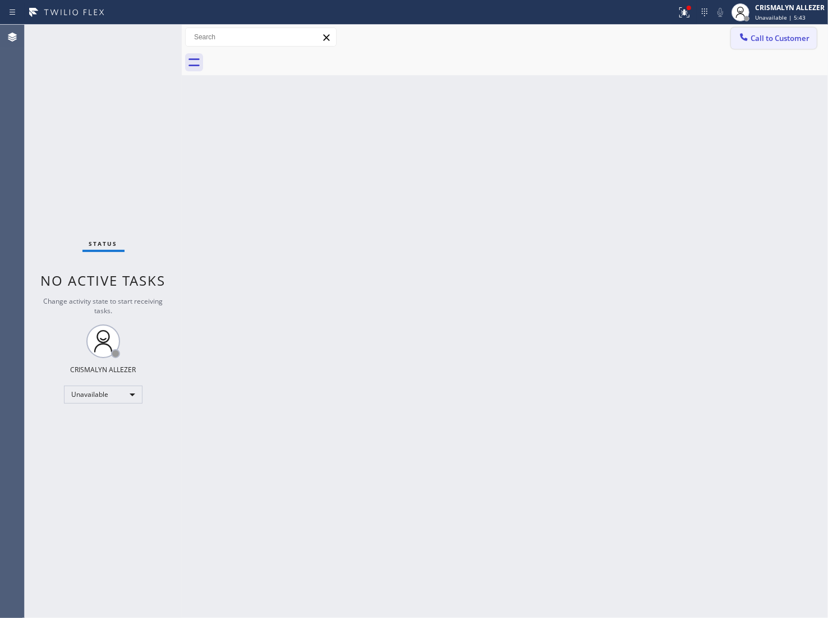
drag, startPoint x: 804, startPoint y: 35, endPoint x: 793, endPoint y: 43, distance: 14.0
click at [801, 38] on span "Call to Customer" at bounding box center [780, 38] width 59 height 10
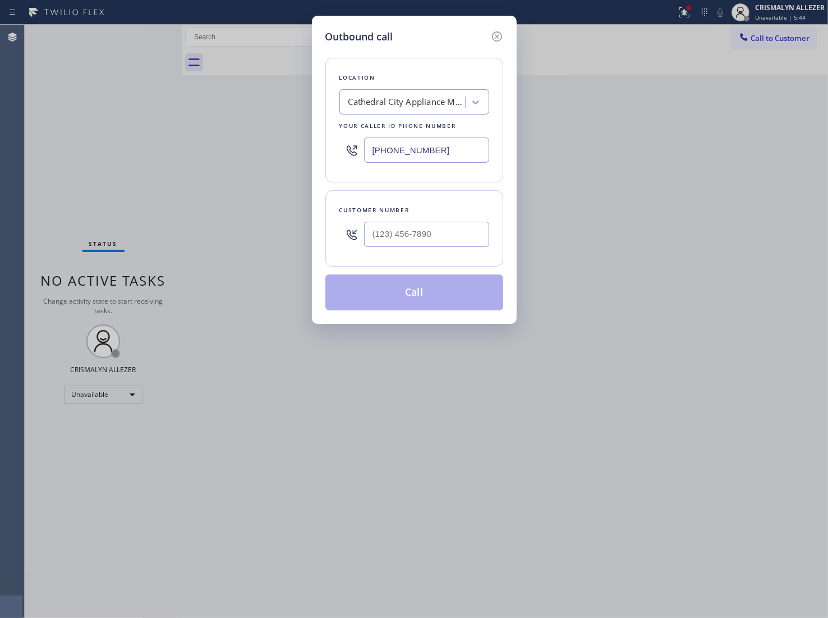
click at [444, 212] on div "Customer number" at bounding box center [415, 210] width 150 height 12
click at [444, 226] on input "(___) ___-____" at bounding box center [426, 234] width 125 height 25
paste input "650) 922-9601"
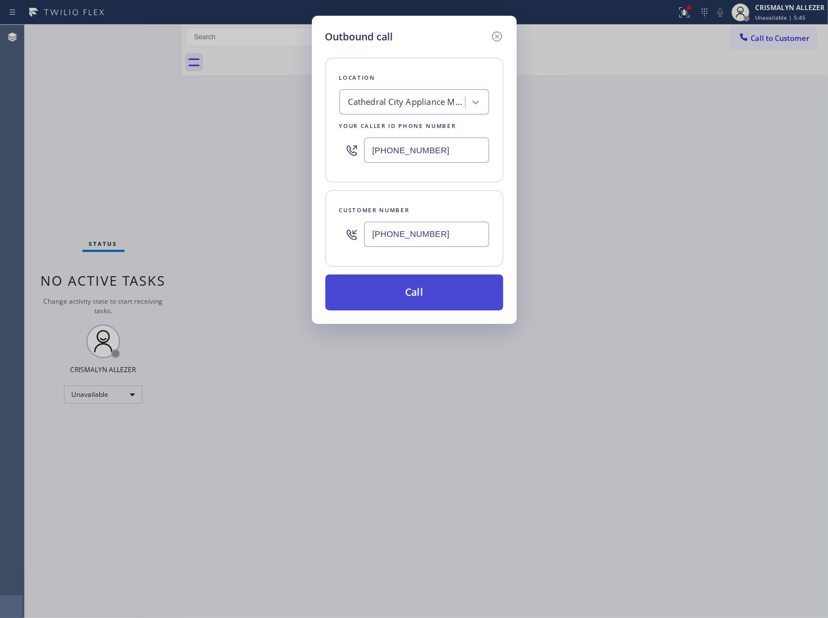
type input "[PHONE_NUMBER]"
click at [421, 300] on button "Call" at bounding box center [415, 292] width 178 height 36
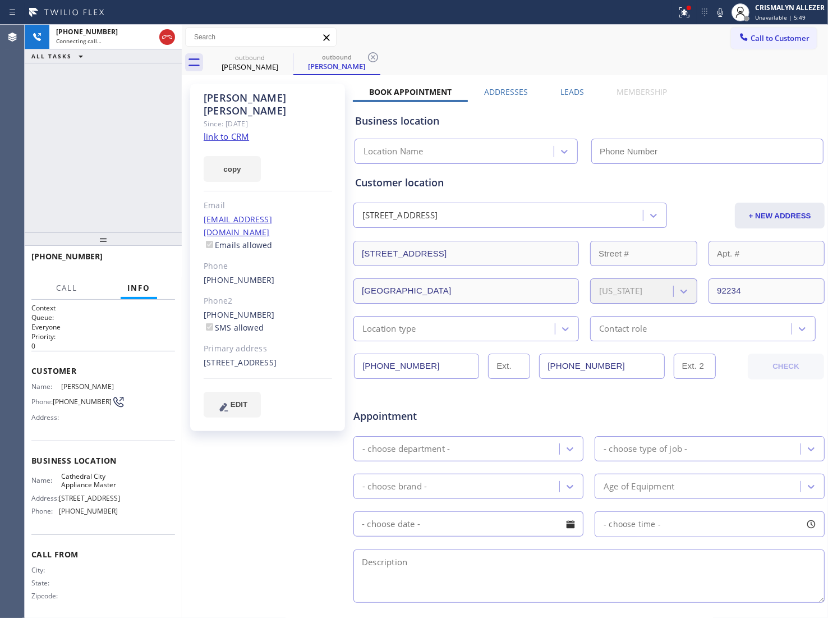
type input "[PHONE_NUMBER]"
click at [138, 260] on span "HANG UP" at bounding box center [149, 262] width 34 height 8
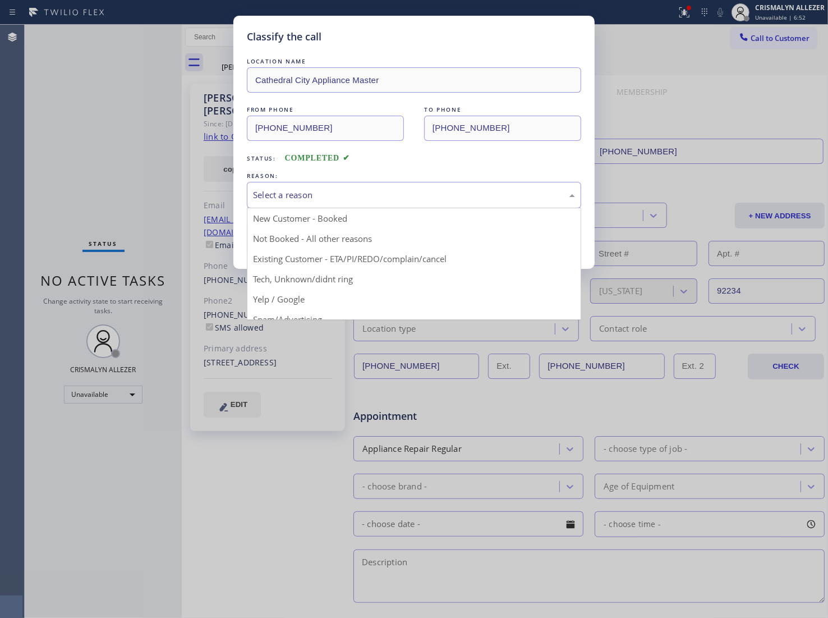
click at [391, 204] on div "Select a reason" at bounding box center [414, 195] width 334 height 26
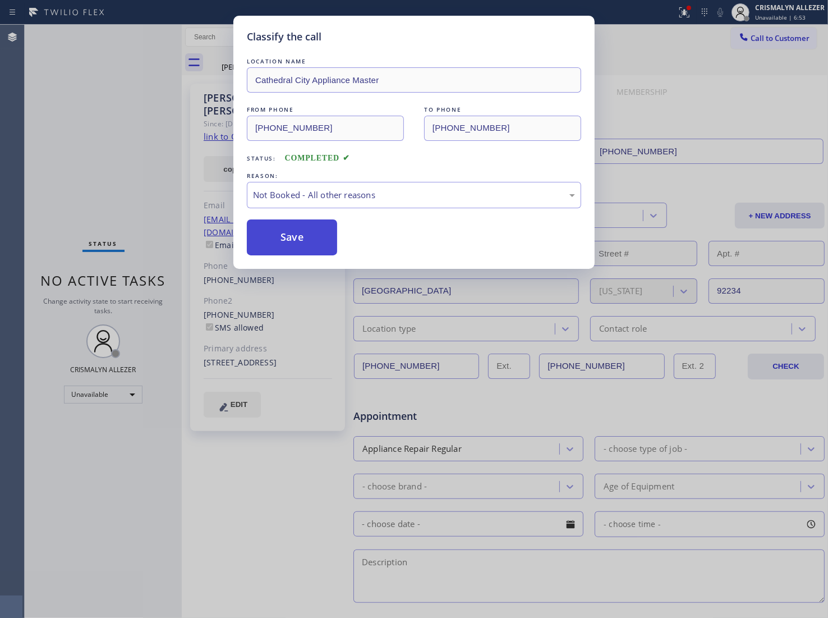
click at [309, 235] on button "Save" at bounding box center [292, 237] width 90 height 36
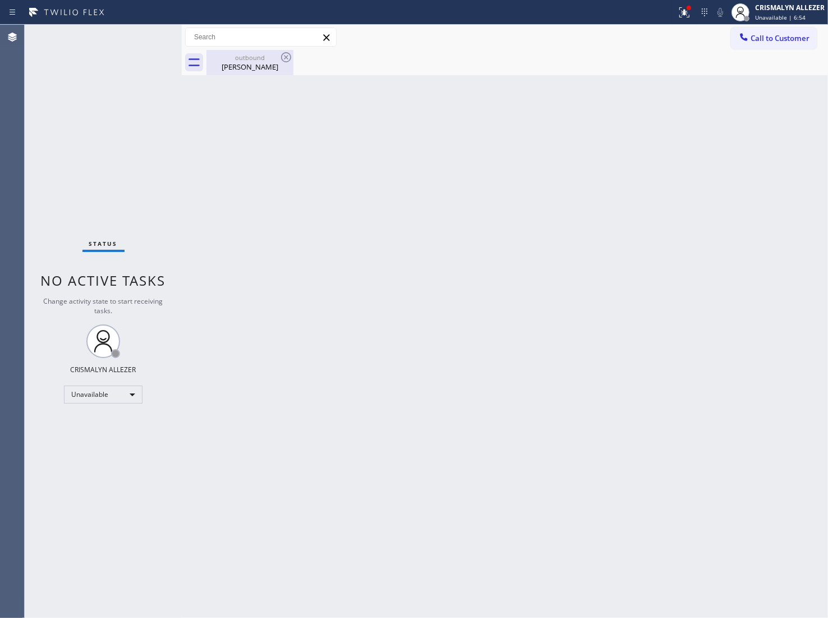
click at [242, 65] on div "Margie Zamora" at bounding box center [250, 67] width 85 height 10
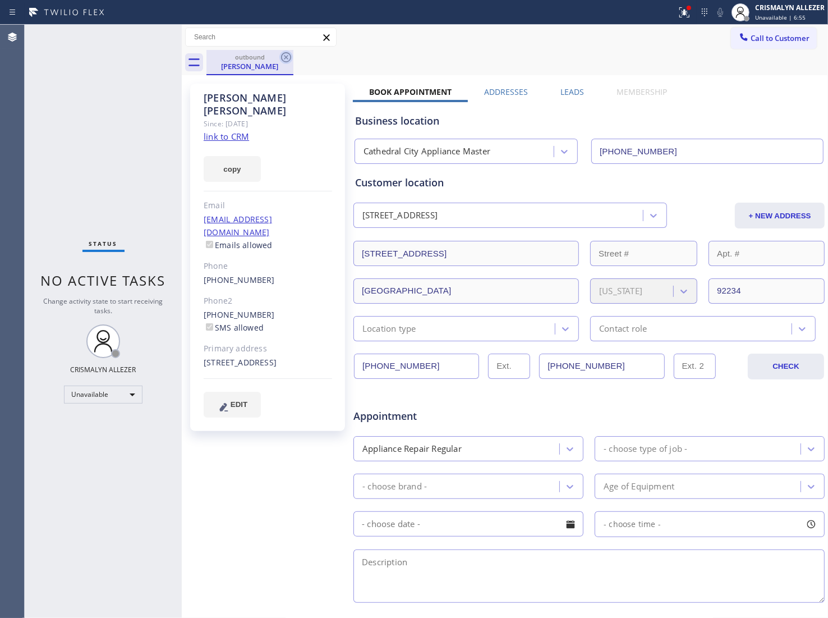
click at [290, 57] on icon at bounding box center [285, 57] width 13 height 13
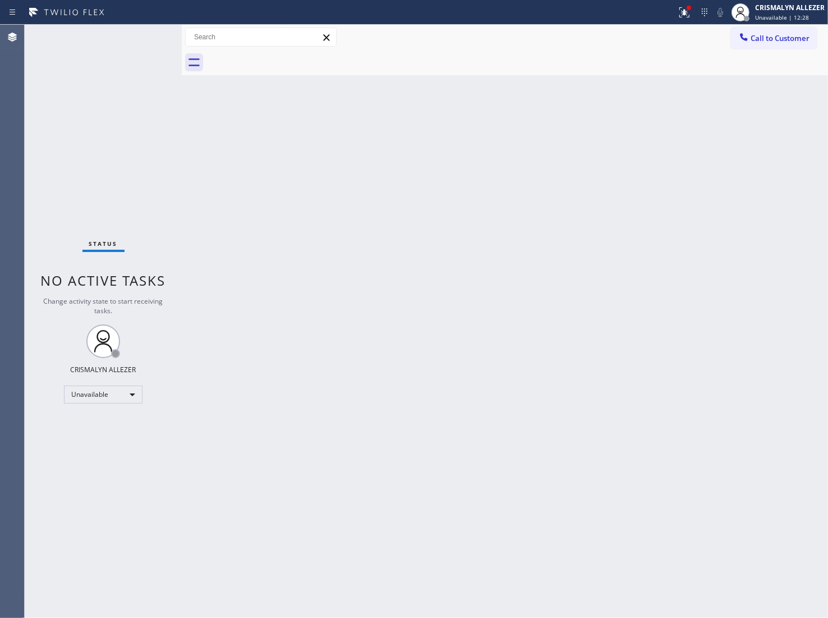
drag, startPoint x: 806, startPoint y: 38, endPoint x: 763, endPoint y: 52, distance: 45.6
click at [807, 38] on span "Call to Customer" at bounding box center [780, 38] width 59 height 10
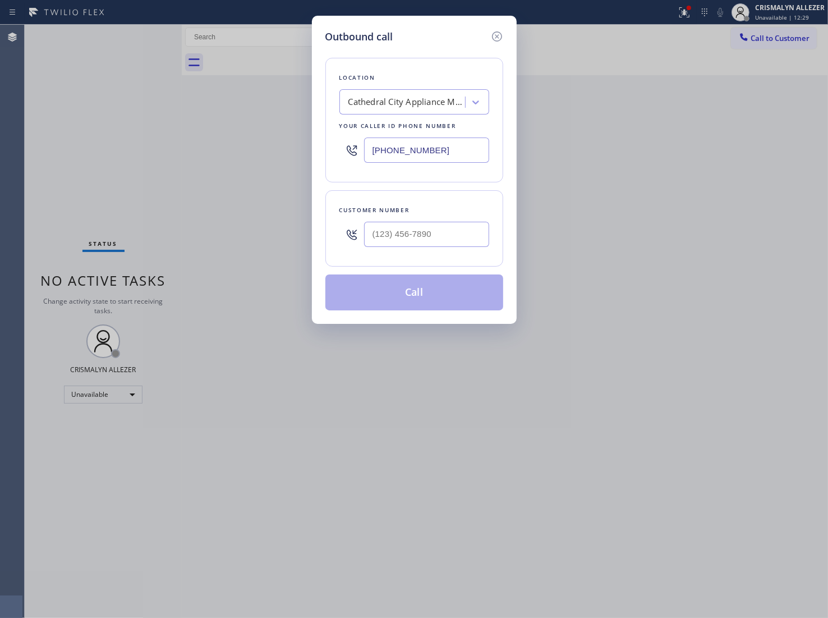
paste input "626) 376-499"
drag, startPoint x: 481, startPoint y: 146, endPoint x: 279, endPoint y: 153, distance: 201.6
click at [279, 153] on div "Outbound call Location Cathedral City Appliance Master Your caller id phone num…" at bounding box center [414, 309] width 828 height 618
type input "[PHONE_NUMBER]"
click at [459, 245] on input "(___) ___-____" at bounding box center [426, 234] width 125 height 25
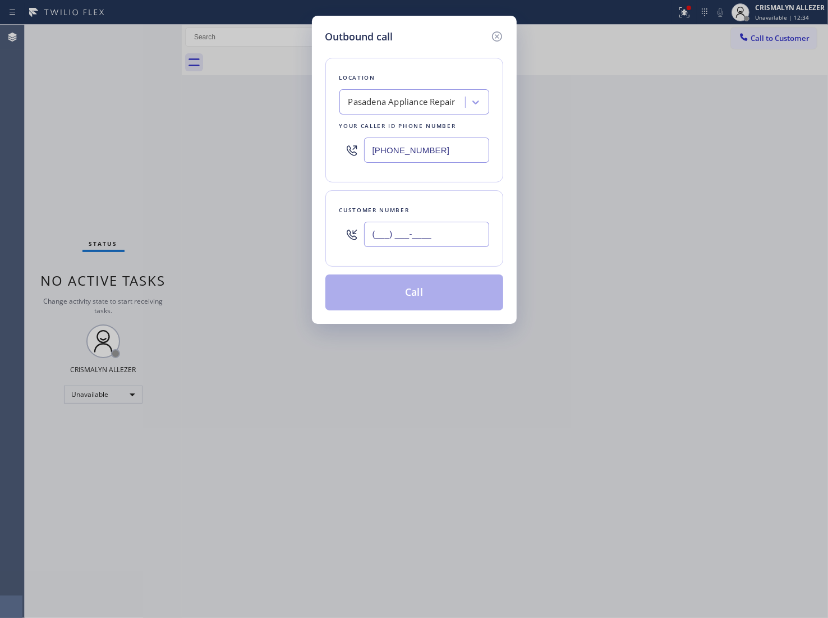
paste input "626) 376-4990"
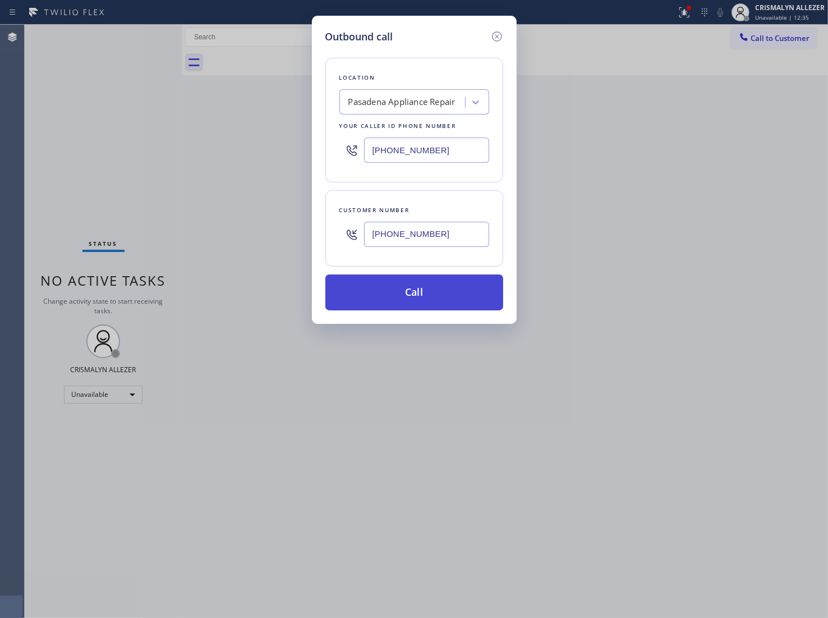
type input "[PHONE_NUMBER]"
click at [414, 299] on button "Call" at bounding box center [415, 292] width 178 height 36
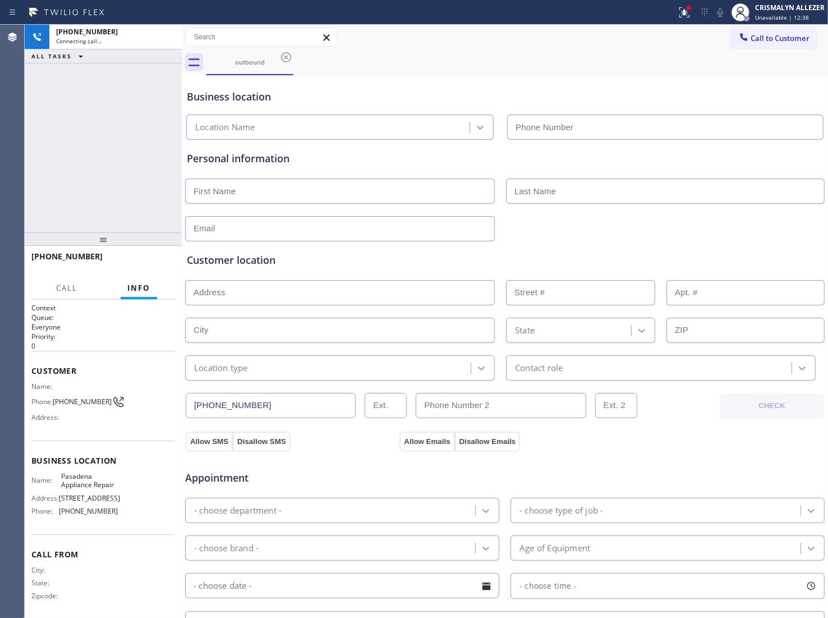
type input "[PHONE_NUMBER]"
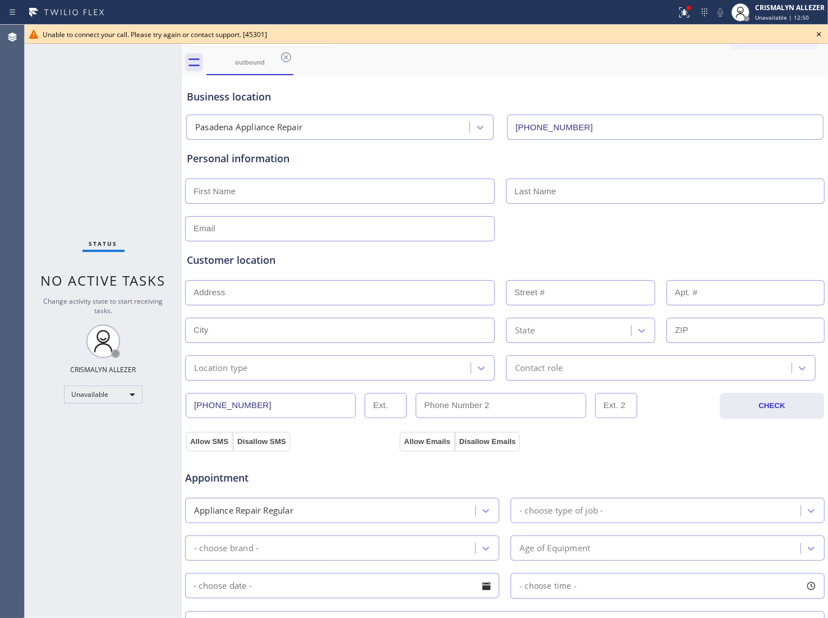
click at [457, 208] on div "Personal information" at bounding box center [505, 196] width 636 height 90
click at [818, 32] on icon at bounding box center [819, 34] width 4 height 4
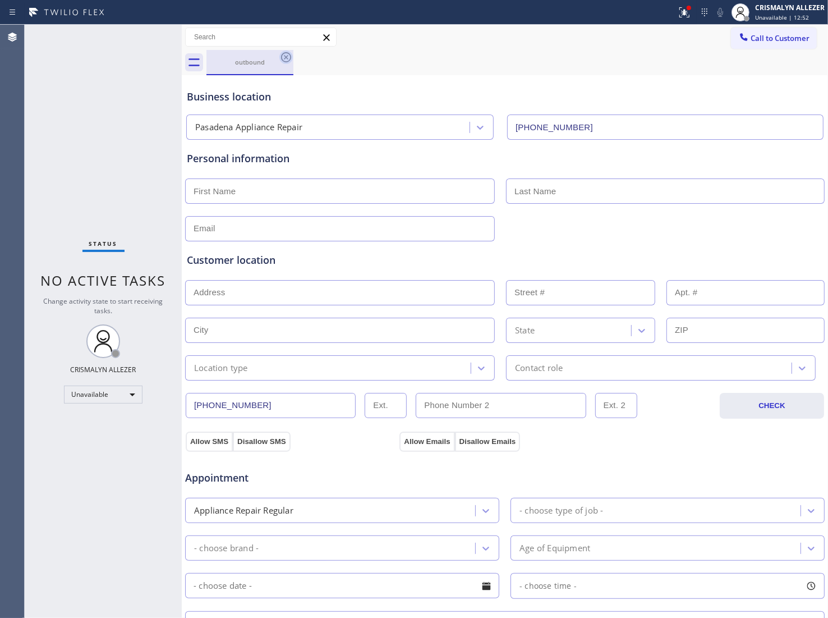
drag, startPoint x: 283, startPoint y: 55, endPoint x: 269, endPoint y: 3, distance: 53.5
click at [283, 53] on icon at bounding box center [285, 57] width 13 height 13
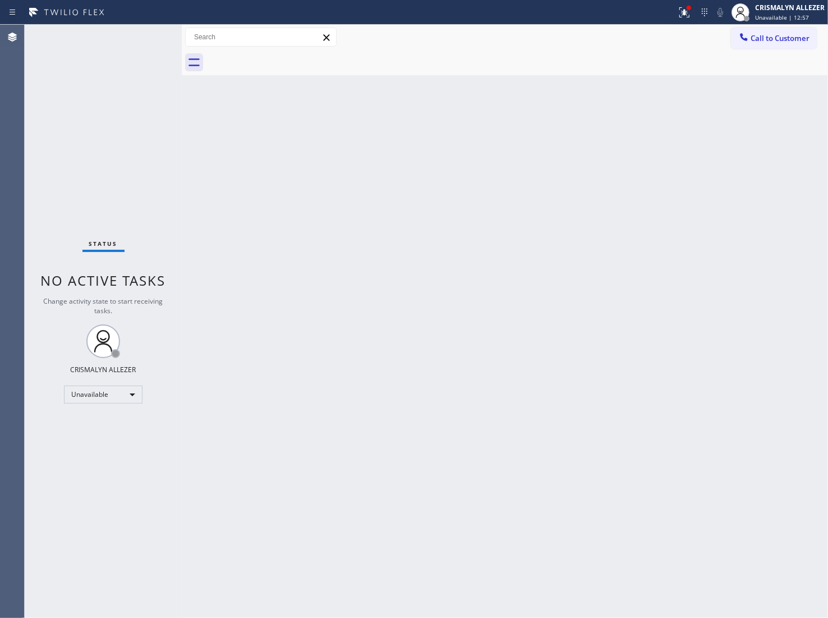
drag, startPoint x: 790, startPoint y: 34, endPoint x: 672, endPoint y: 100, distance: 134.9
click at [791, 34] on span "Call to Customer" at bounding box center [780, 38] width 59 height 10
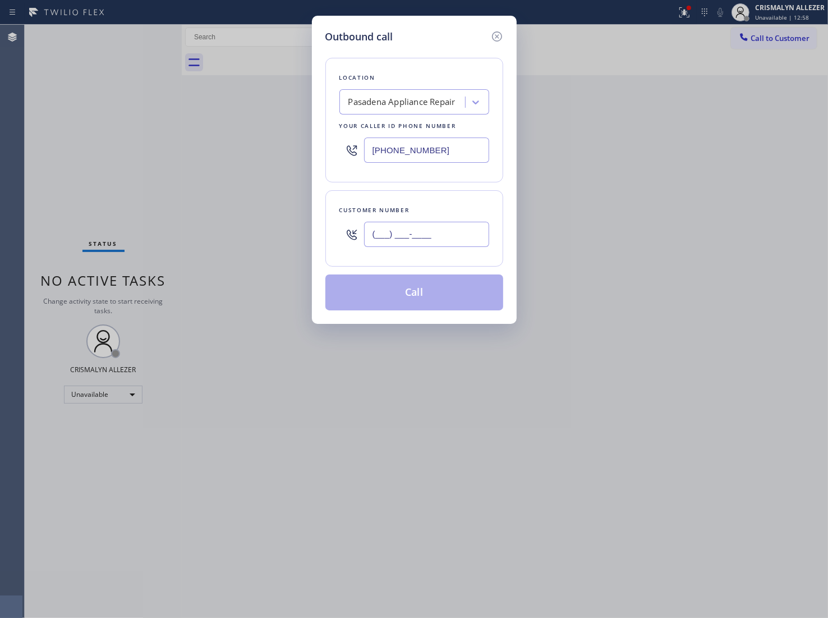
click at [437, 240] on input "(___) ___-____" at bounding box center [426, 234] width 125 height 25
paste input "323) 255-3203"
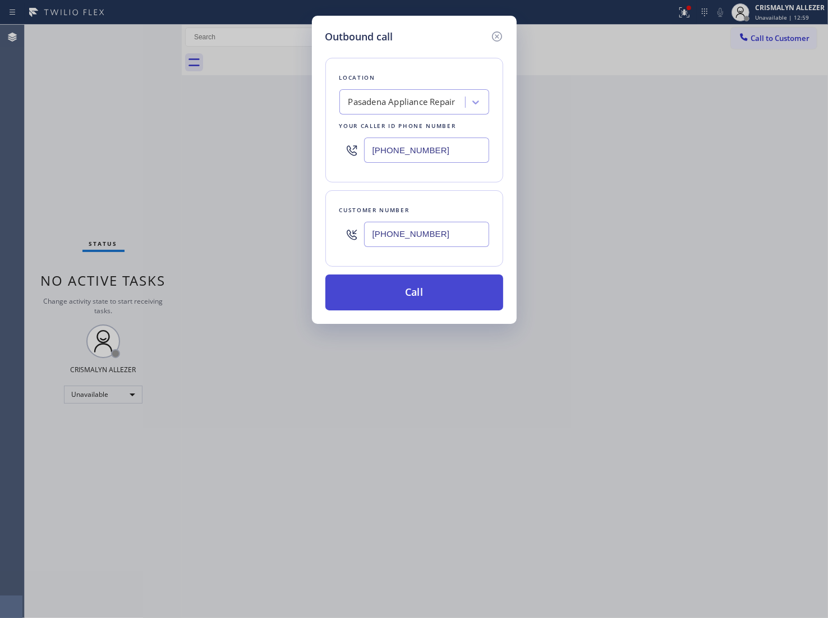
type input "[PHONE_NUMBER]"
click at [427, 298] on button "Call" at bounding box center [415, 292] width 178 height 36
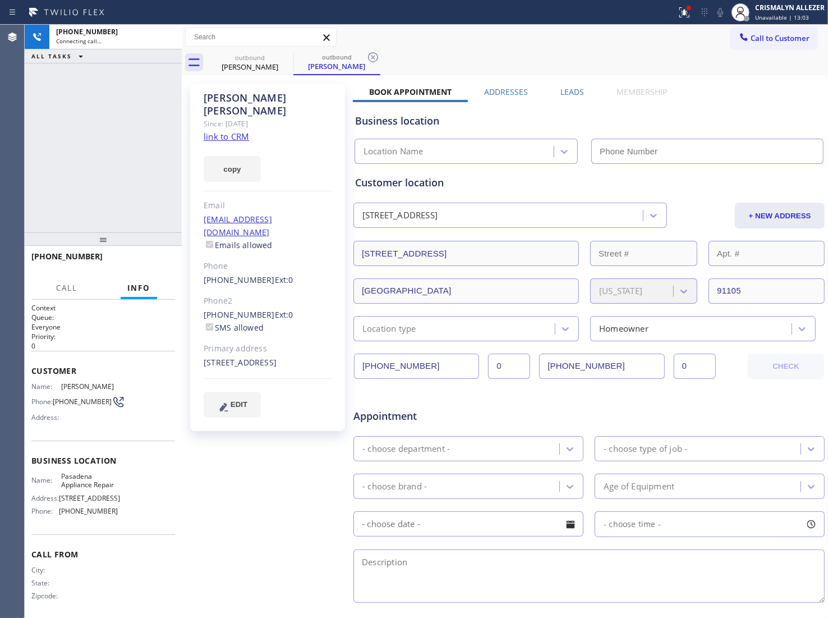
type input "[PHONE_NUMBER]"
click at [149, 263] on span "HANG UP" at bounding box center [149, 262] width 34 height 8
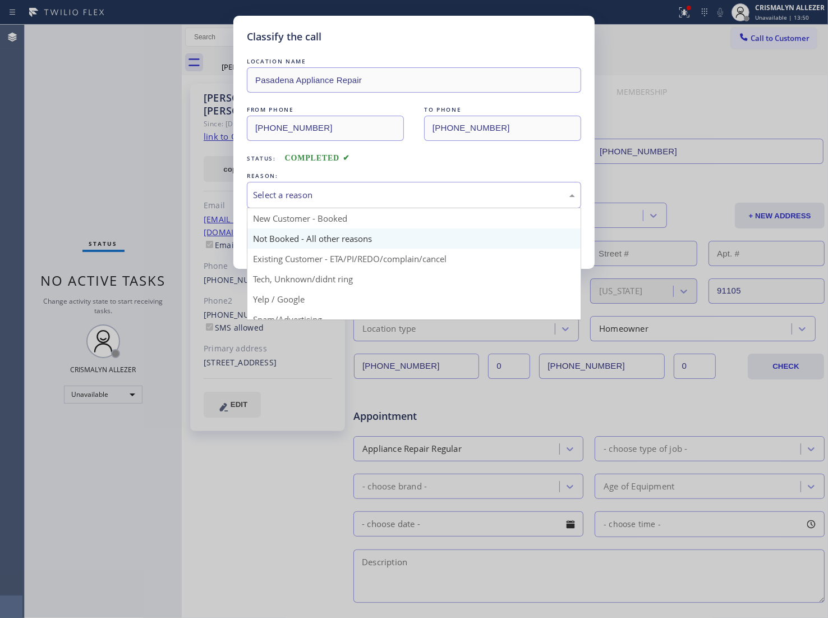
drag, startPoint x: 414, startPoint y: 202, endPoint x: 322, endPoint y: 239, distance: 99.0
click at [410, 205] on div "Select a reason" at bounding box center [414, 195] width 334 height 26
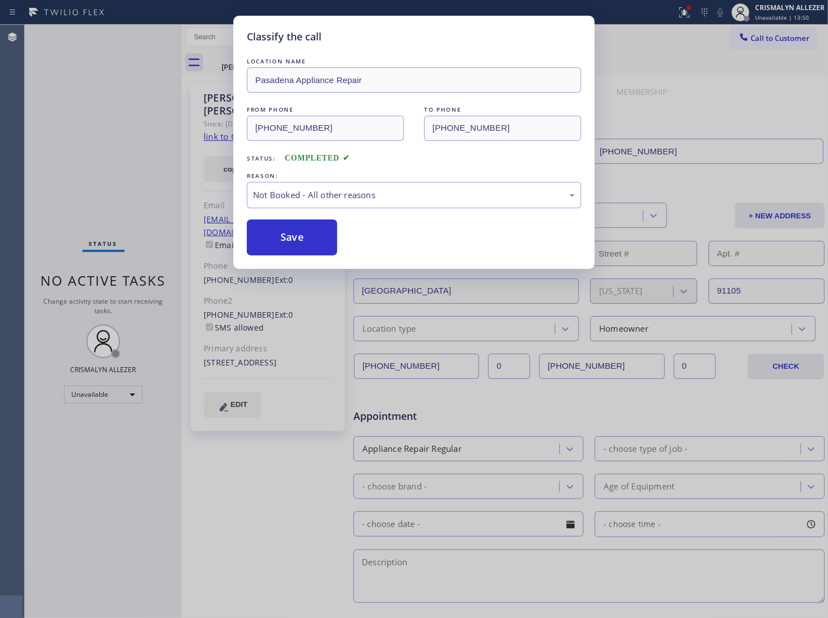
click at [306, 240] on button "Save" at bounding box center [292, 237] width 90 height 36
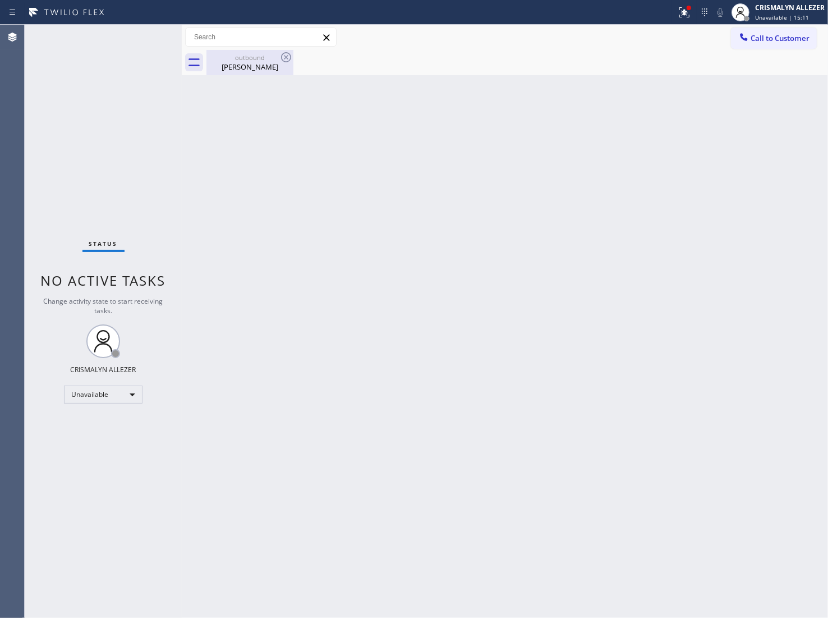
drag, startPoint x: 234, startPoint y: 66, endPoint x: 304, endPoint y: 118, distance: 87.0
click at [235, 66] on div "Lynn Malchow" at bounding box center [250, 67] width 85 height 10
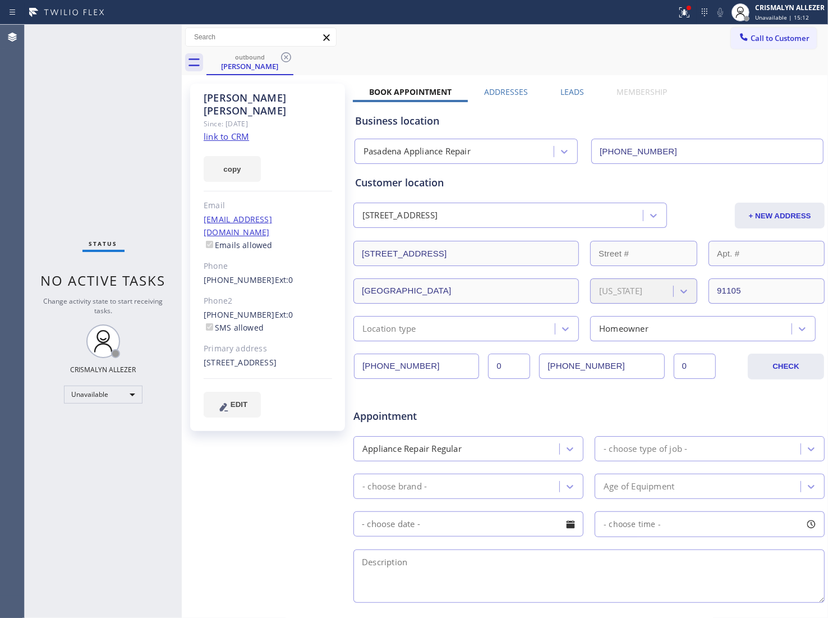
click at [571, 93] on label "Leads" at bounding box center [573, 91] width 24 height 11
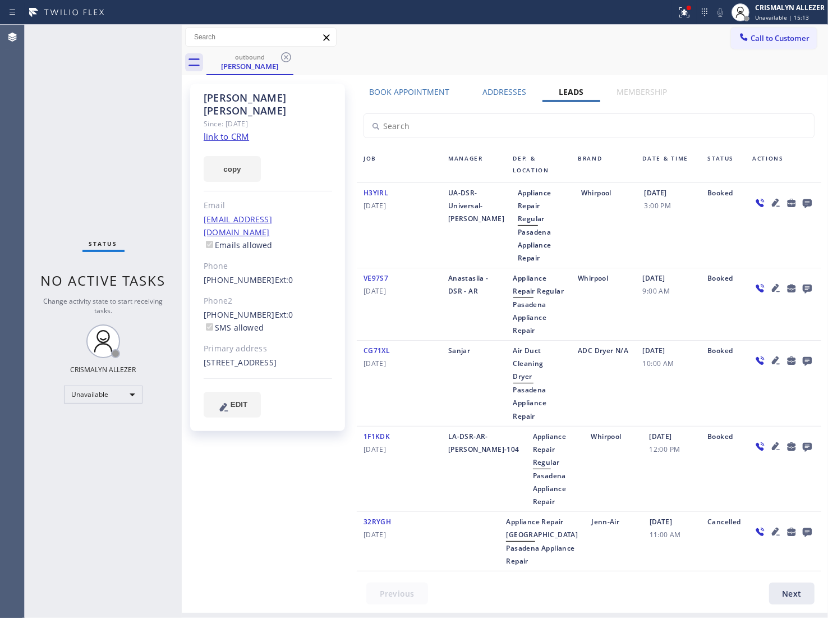
click at [809, 201] on icon at bounding box center [807, 203] width 13 height 14
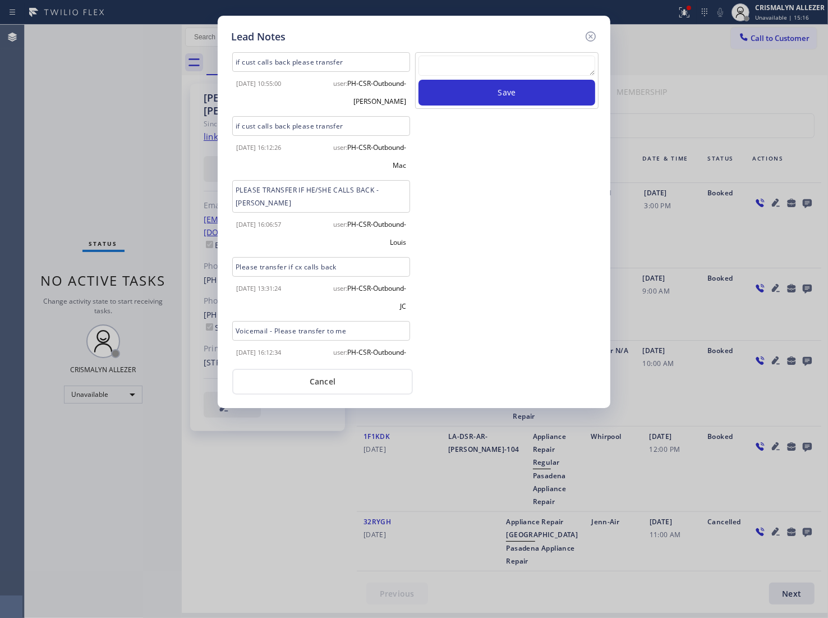
click at [444, 66] on textarea at bounding box center [507, 66] width 177 height 20
paste textarea "no answer | pls xfer here cx cb"
type textarea "no answer | pls xfer here cx cb"
click at [498, 101] on button "Save" at bounding box center [507, 93] width 177 height 26
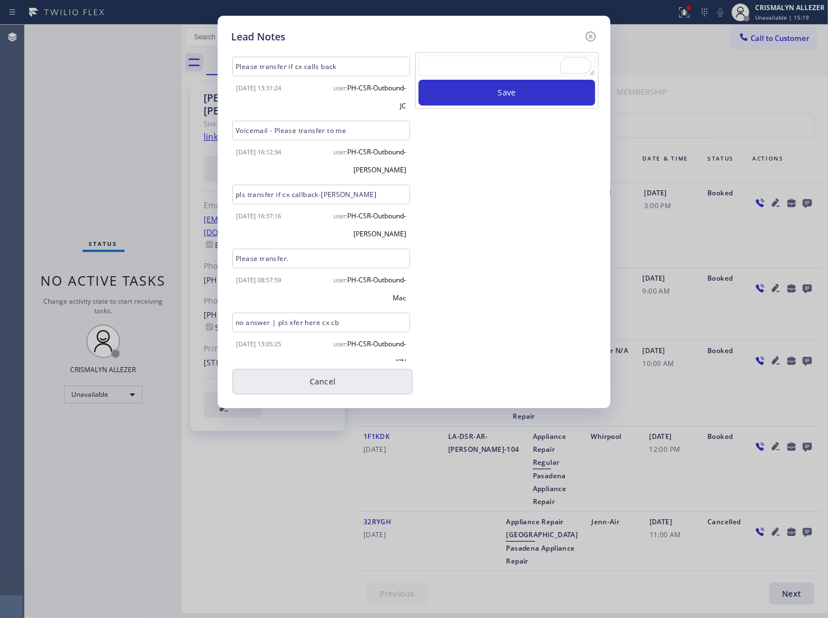
scroll to position [212, 0]
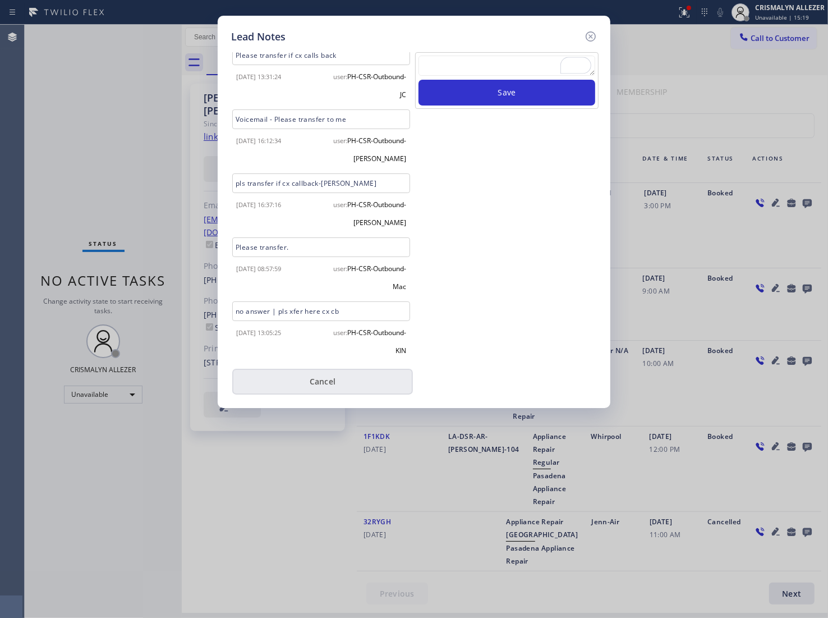
click at [344, 385] on button "Cancel" at bounding box center [322, 382] width 181 height 26
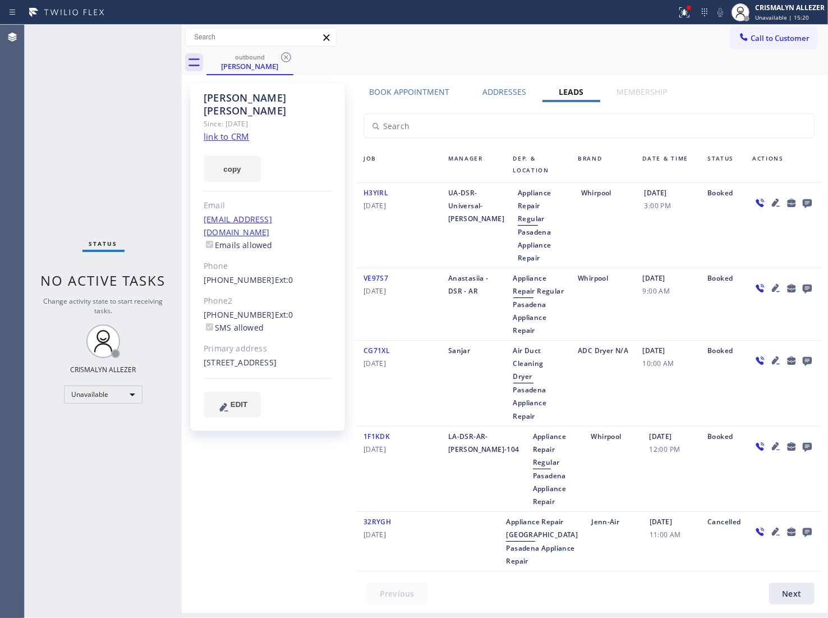
drag, startPoint x: 285, startPoint y: 56, endPoint x: 285, endPoint y: 31, distance: 25.3
click at [285, 54] on icon at bounding box center [285, 57] width 13 height 13
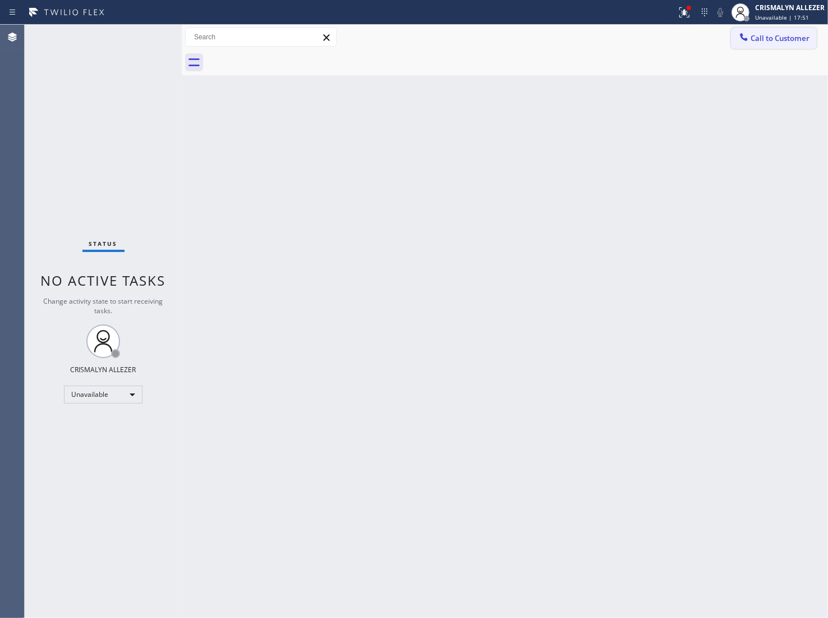
click at [791, 34] on span "Call to Customer" at bounding box center [780, 38] width 59 height 10
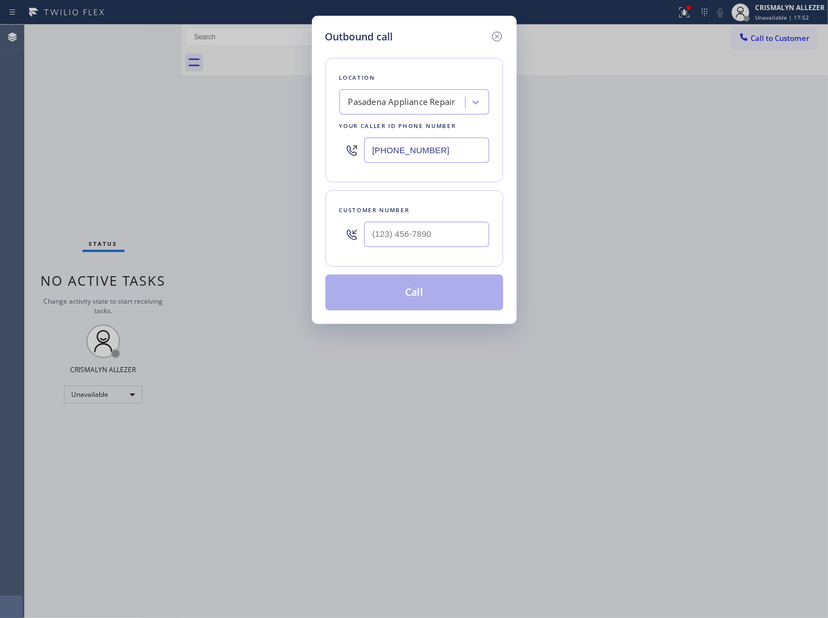
drag, startPoint x: 470, startPoint y: 152, endPoint x: 161, endPoint y: 147, distance: 308.7
click at [162, 147] on div "Outbound call Location Pasadena Appliance Repair Your caller id phone number (6…" at bounding box center [414, 309] width 828 height 618
paste input "917) 383-1945"
type input "[PHONE_NUMBER]"
click at [436, 242] on input "(___) ___-____" at bounding box center [426, 234] width 125 height 25
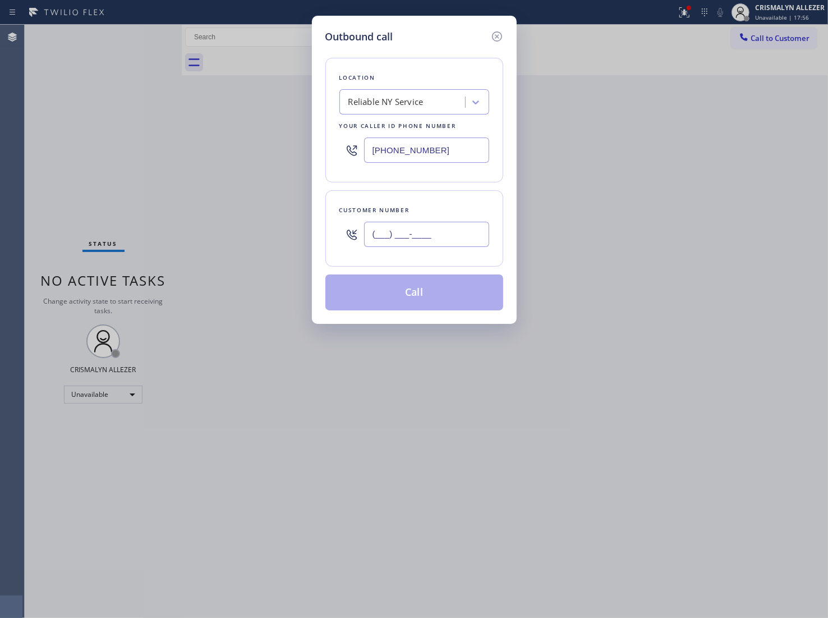
paste input "917) 414-6259"
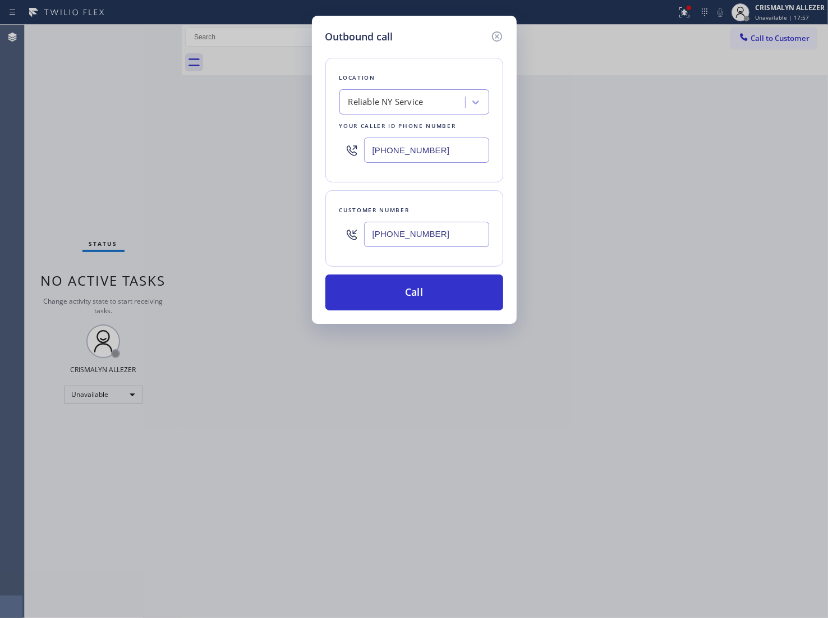
type input "[PHONE_NUMBER]"
click at [414, 315] on div "Outbound call Location Reliable NY Service Your caller id phone number (917) 38…" at bounding box center [414, 170] width 205 height 308
click at [425, 303] on button "Call" at bounding box center [415, 292] width 178 height 36
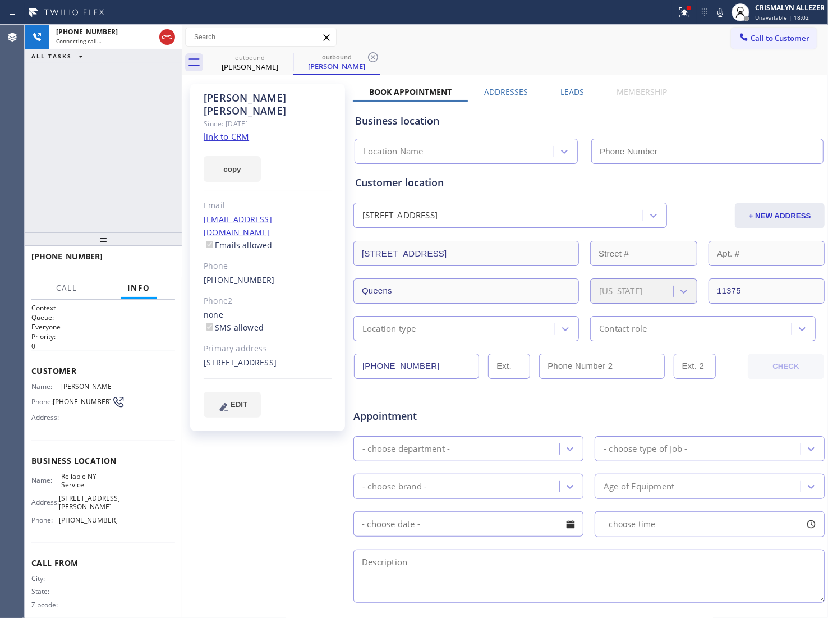
type input "[PHONE_NUMBER]"
click at [143, 261] on span "HANG UP" at bounding box center [149, 262] width 34 height 8
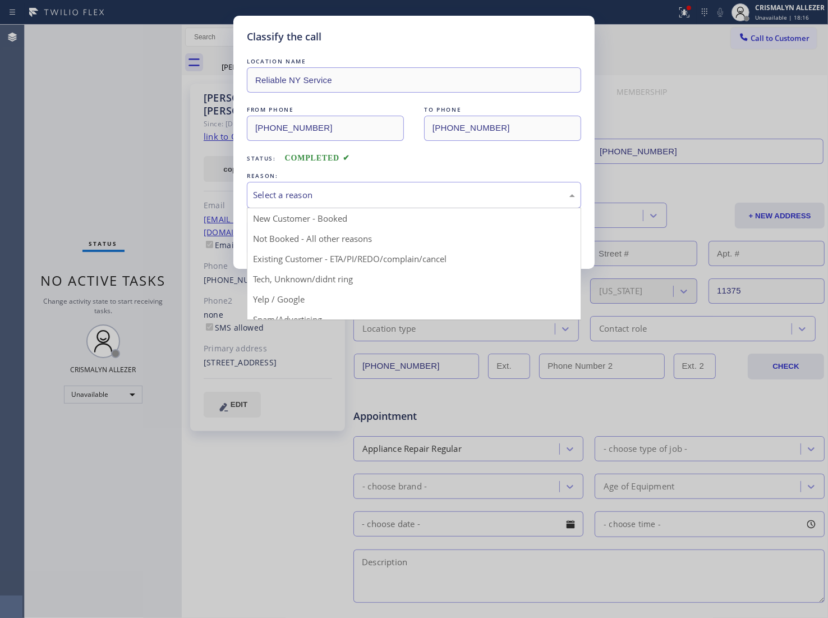
click at [390, 201] on div "Select a reason" at bounding box center [414, 195] width 322 height 13
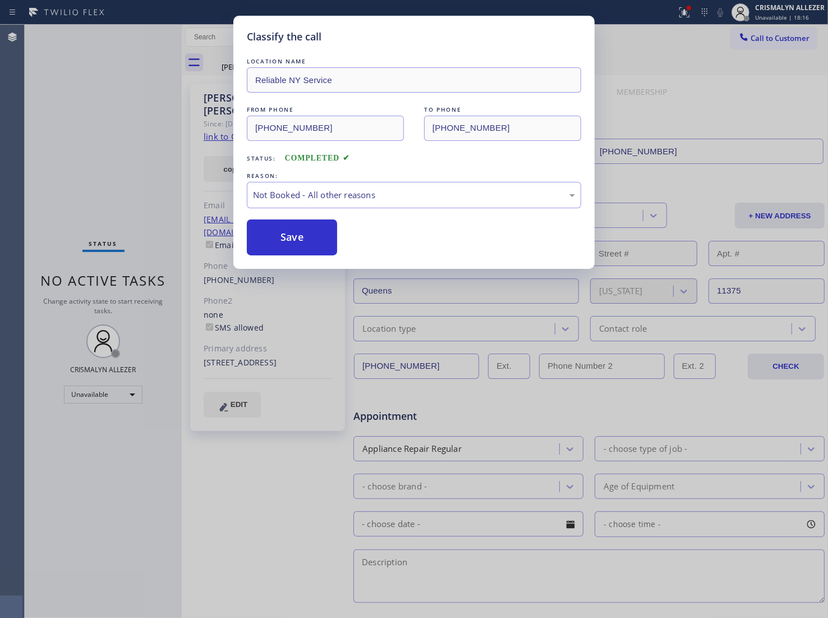
click at [300, 239] on button "Save" at bounding box center [292, 237] width 90 height 36
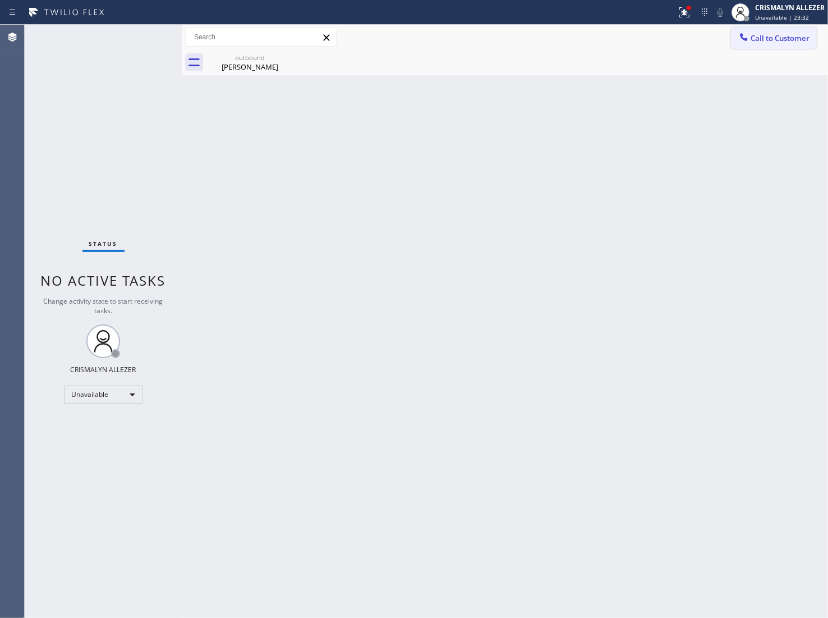
click at [793, 40] on span "Call to Customer" at bounding box center [780, 38] width 59 height 10
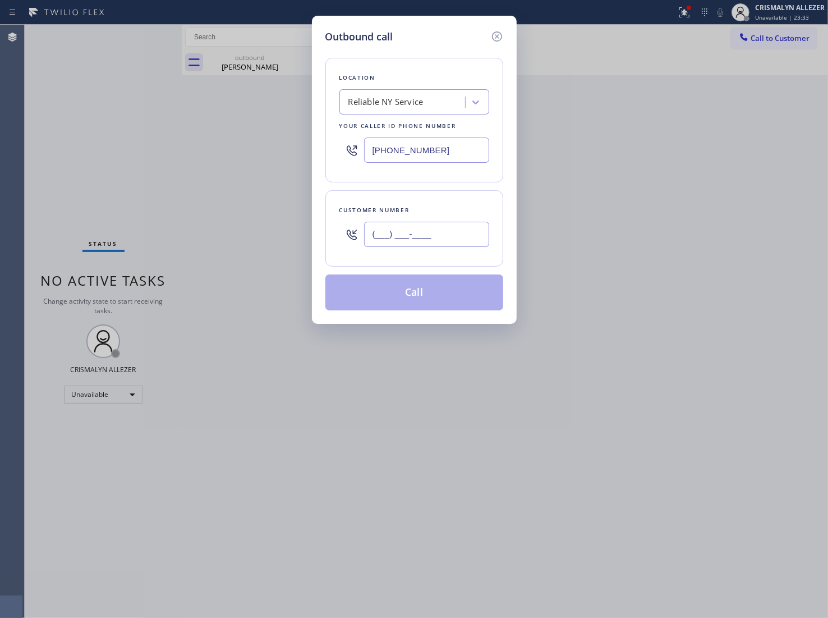
click at [457, 235] on input "(___) ___-____" at bounding box center [426, 234] width 125 height 25
paste input "650) 455-9673"
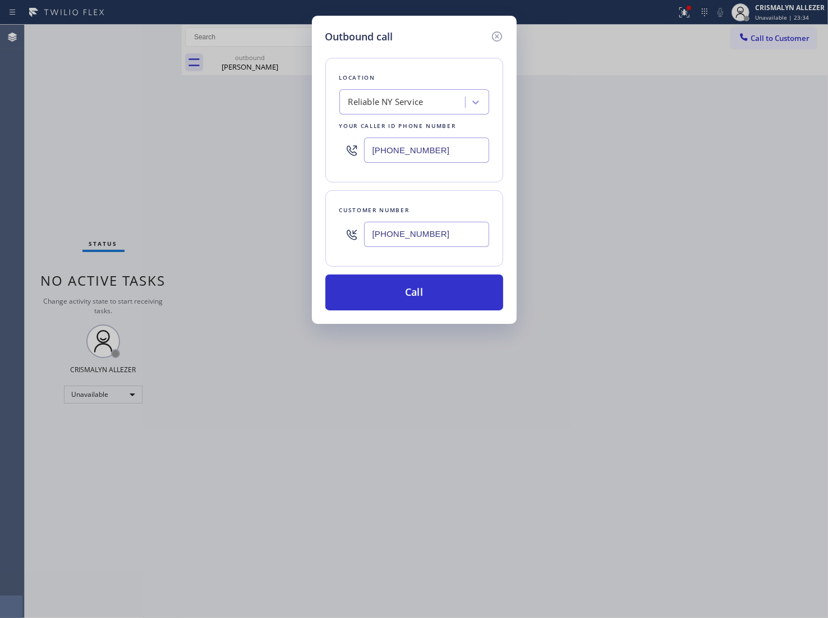
type input "[PHONE_NUMBER]"
click at [461, 105] on div "Reliable NY Service" at bounding box center [404, 103] width 122 height 20
paste input "Local Results Appliance Repair"
type input "Local Results Appliance Repair"
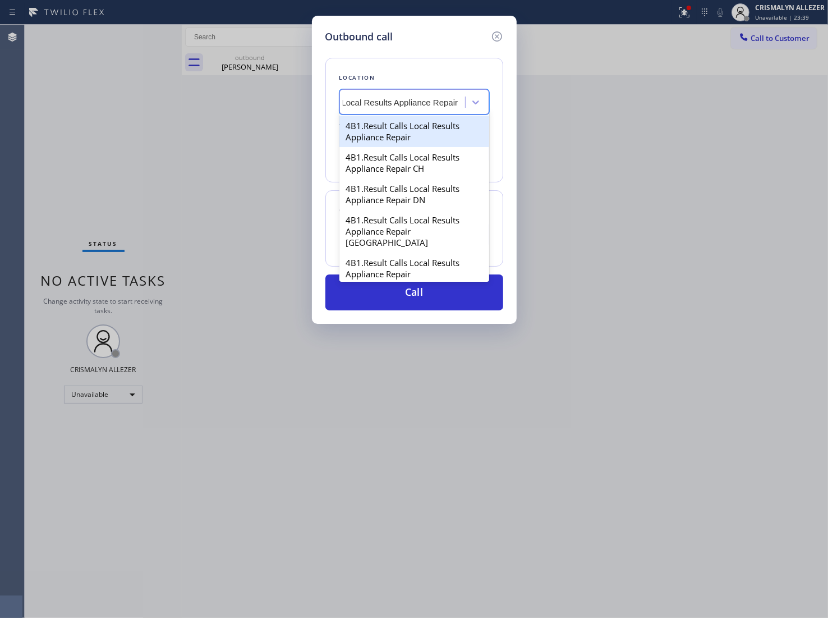
scroll to position [0, 7]
click at [425, 130] on div "4B1.Result Calls Local Results Appliance Repair" at bounding box center [415, 131] width 150 height 31
type input "[PHONE_NUMBER]"
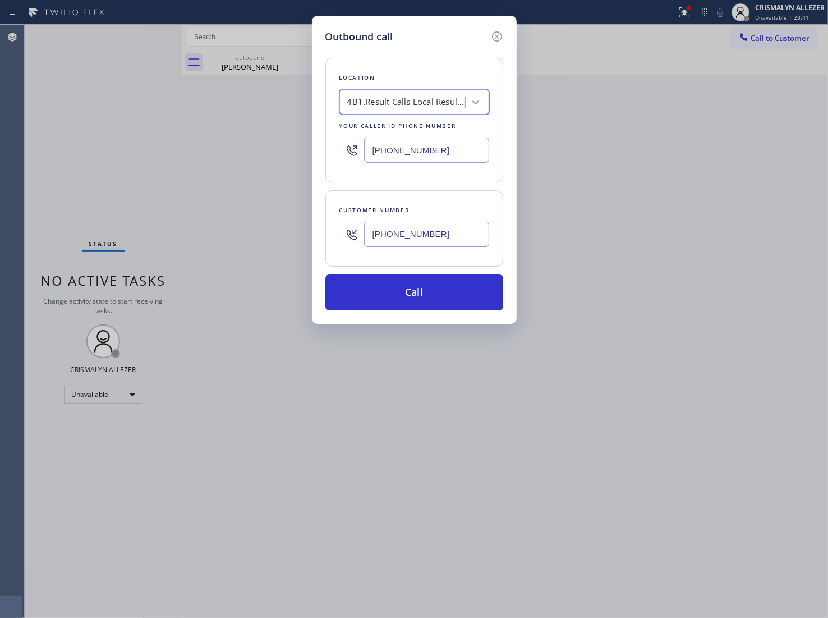
scroll to position [0, 1]
click at [419, 299] on button "Call" at bounding box center [415, 292] width 178 height 36
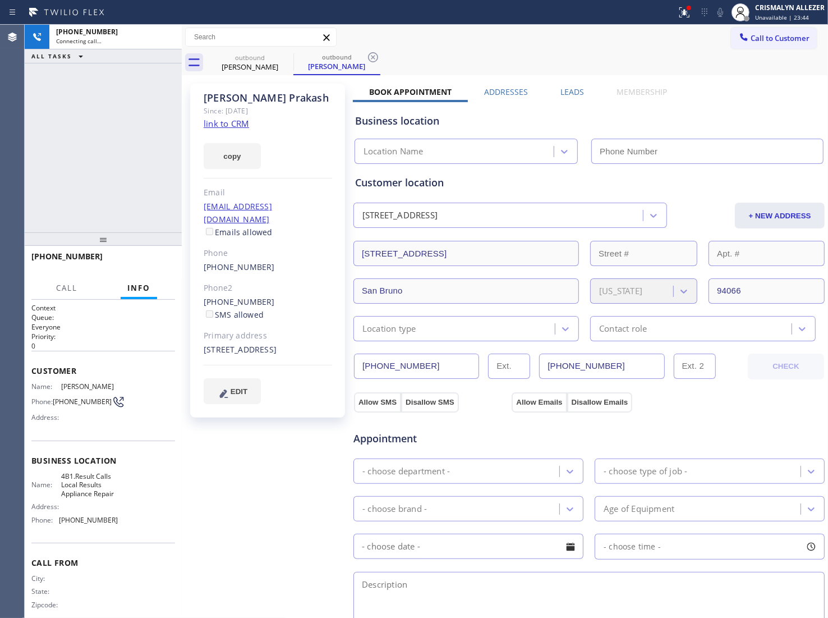
click at [248, 65] on div "Richard Itskovich" at bounding box center [250, 67] width 85 height 10
click at [0, 0] on icon at bounding box center [0, 0] width 0 height 0
type input "[PHONE_NUMBER]"
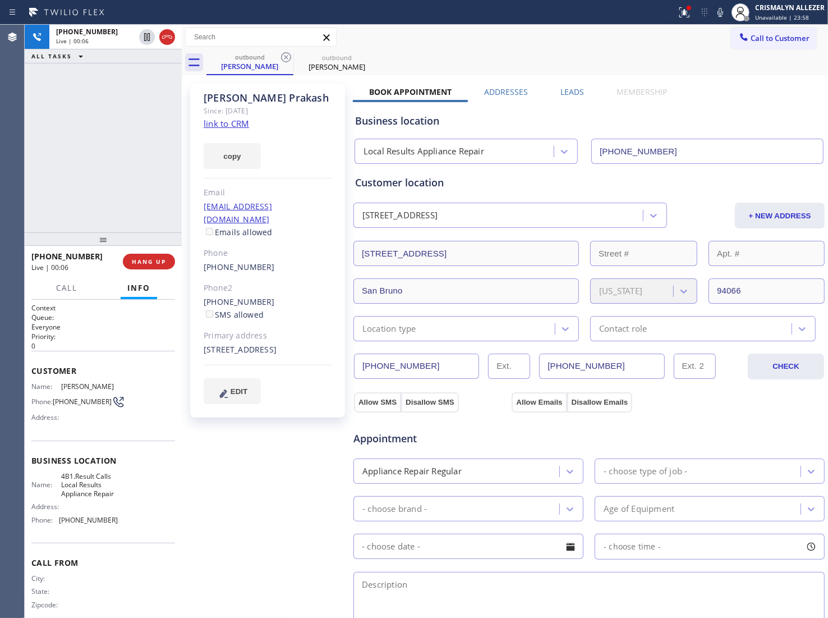
click at [561, 91] on label "Leads" at bounding box center [573, 91] width 24 height 11
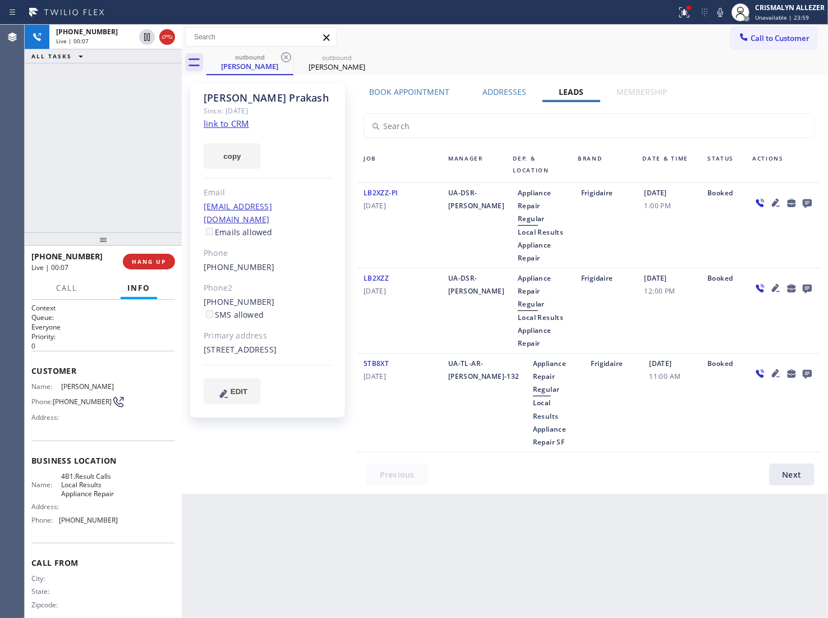
click at [806, 203] on icon at bounding box center [807, 203] width 9 height 9
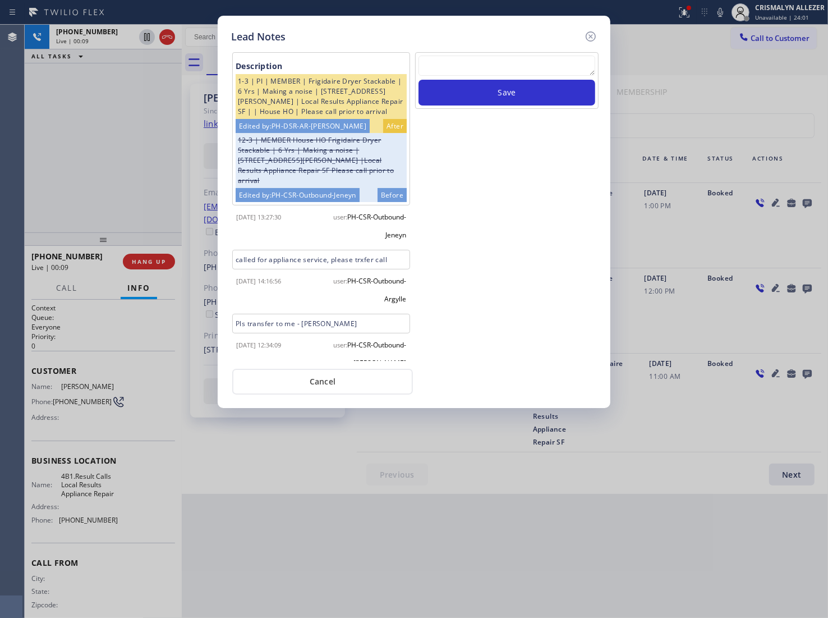
click at [523, 68] on textarea at bounding box center [507, 66] width 177 height 20
paste textarea "no answer | pls xfer here cx cb"
type textarea "no answer | pls xfer here cx cb"
click at [520, 91] on button "Save" at bounding box center [507, 93] width 177 height 26
click at [321, 386] on button "Cancel" at bounding box center [322, 382] width 181 height 26
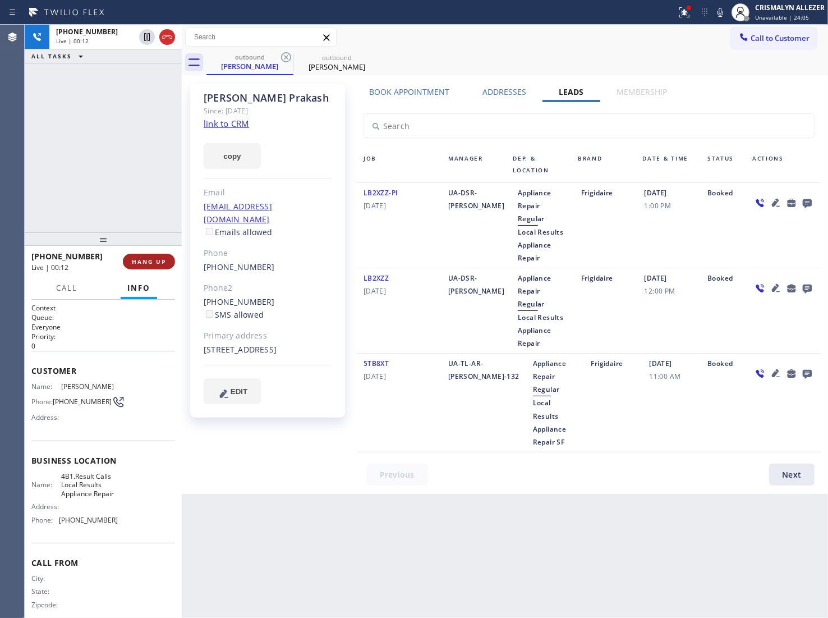
click at [155, 258] on span "HANG UP" at bounding box center [149, 262] width 34 height 8
click at [156, 265] on span "HANG UP" at bounding box center [149, 262] width 34 height 8
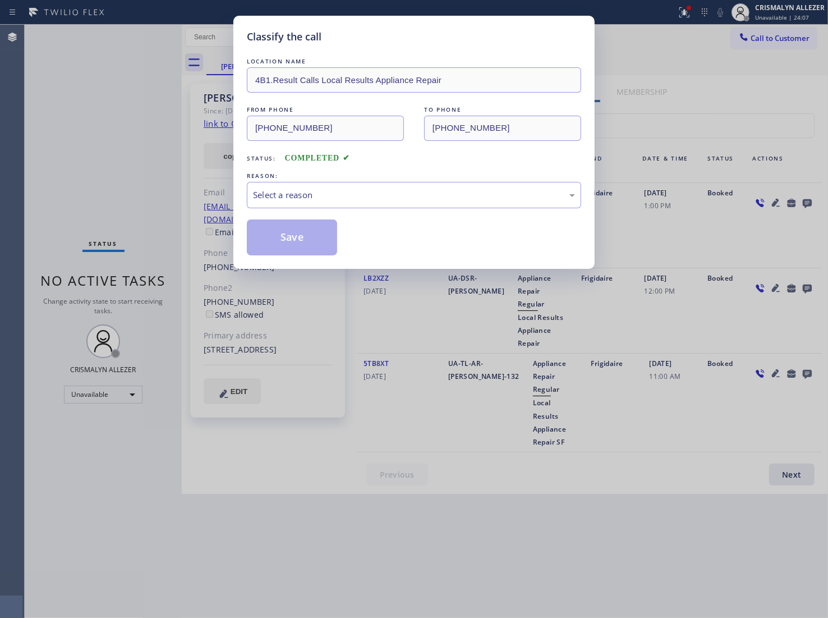
click at [419, 178] on div "REASON:" at bounding box center [414, 176] width 334 height 12
click at [373, 203] on div "Select a reason" at bounding box center [414, 195] width 334 height 26
click at [287, 242] on button "Save" at bounding box center [292, 237] width 90 height 36
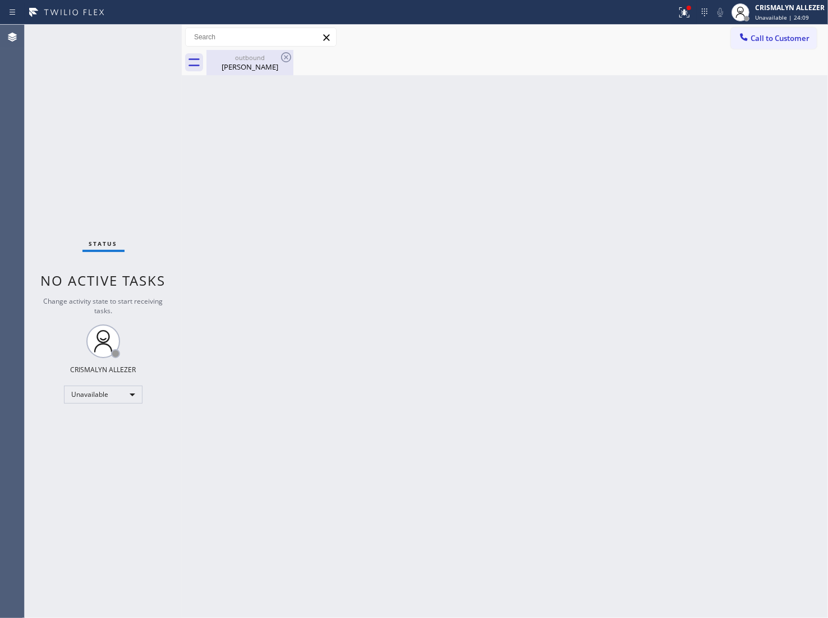
click at [251, 63] on div "Steven Prakash" at bounding box center [250, 67] width 85 height 10
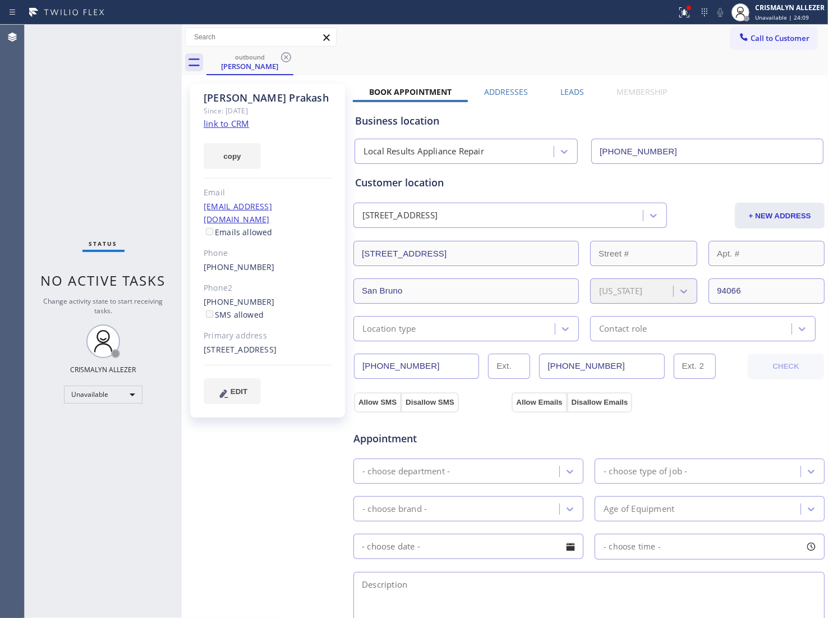
drag, startPoint x: 286, startPoint y: 55, endPoint x: 287, endPoint y: 49, distance: 6.3
click at [287, 55] on icon at bounding box center [285, 57] width 13 height 13
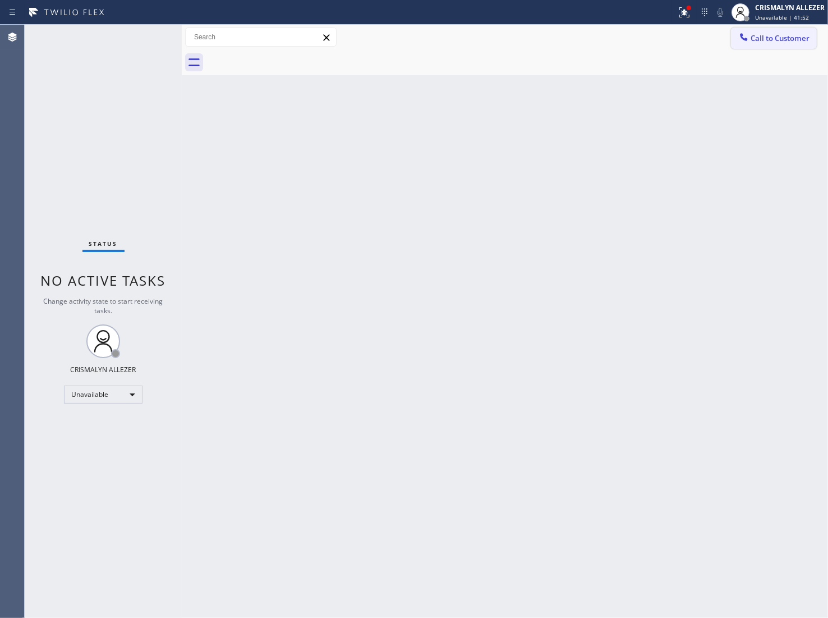
click at [781, 38] on span "Call to Customer" at bounding box center [780, 38] width 59 height 10
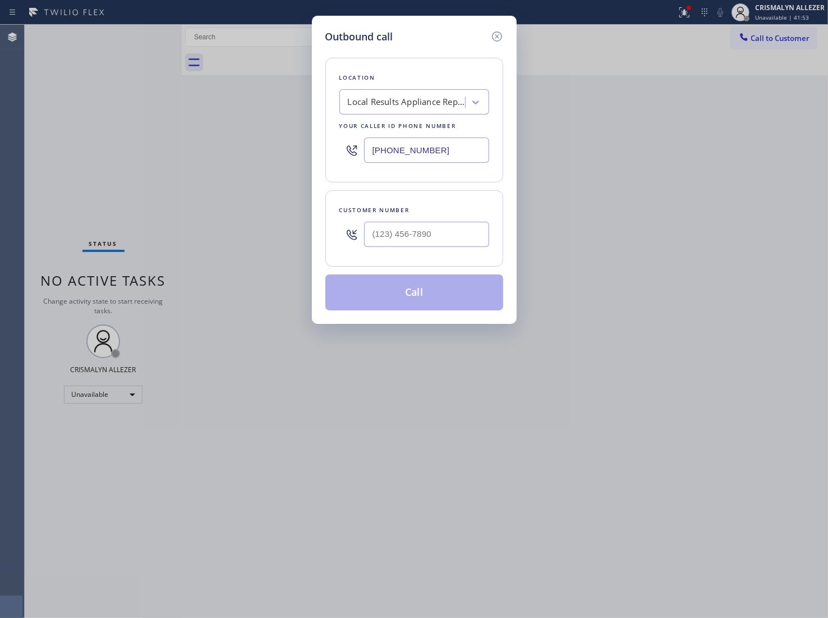
drag, startPoint x: 477, startPoint y: 154, endPoint x: 195, endPoint y: 150, distance: 281.8
click at [195, 150] on div "Outbound call Location Local Results Appliance Repair Your caller id phone numb…" at bounding box center [414, 309] width 828 height 618
paste input "___) ___-____"
paste input "text"
type input "(___) ___-____"
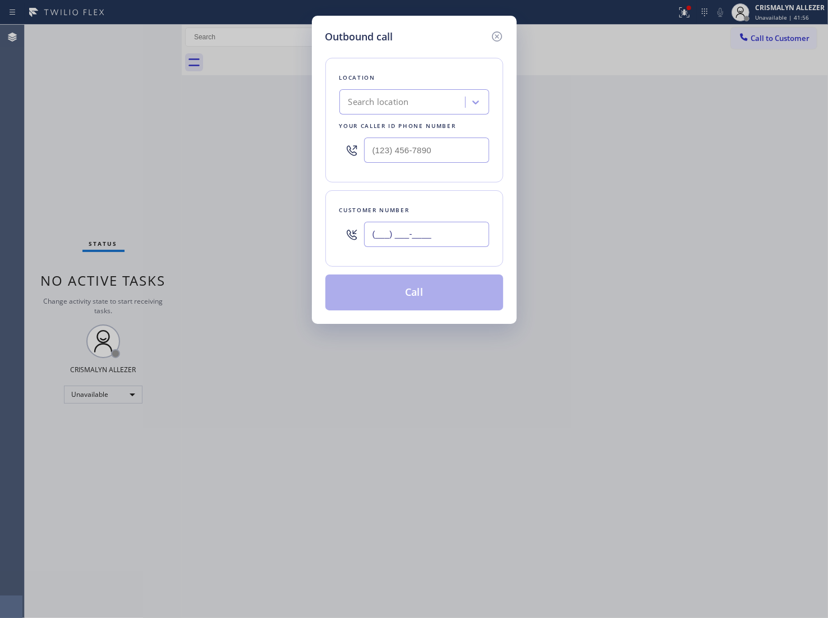
click at [470, 236] on input "(___) ___-____" at bounding box center [426, 234] width 125 height 25
paste input "text"
type input "(___) ___-____"
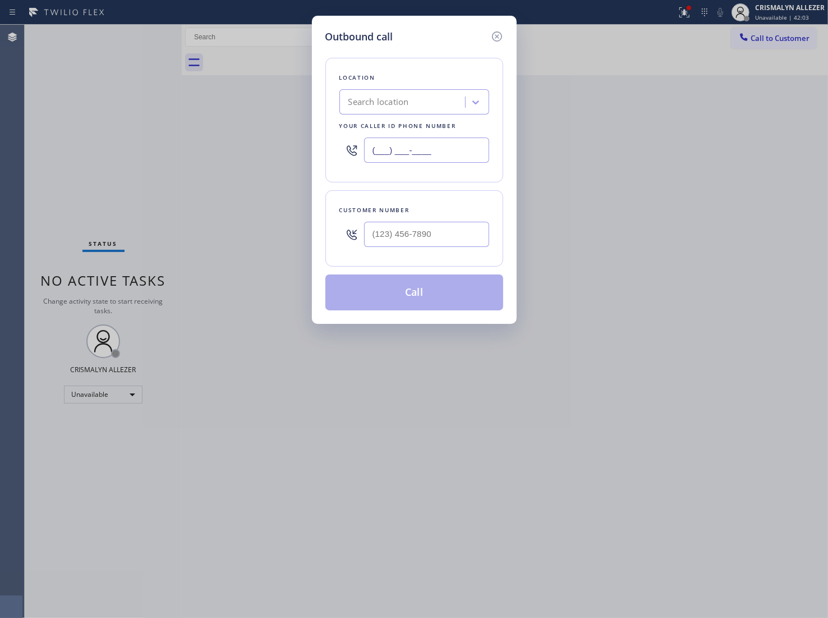
drag, startPoint x: 334, startPoint y: 155, endPoint x: 253, endPoint y: 157, distance: 81.4
click at [253, 157] on div "Outbound call Location Search location Your caller id phone number (___) ___-__…" at bounding box center [414, 309] width 828 height 618
paste input "415) 818-0507"
type input "[PHONE_NUMBER]"
click at [436, 247] on input "(___) ___-____" at bounding box center [426, 234] width 125 height 25
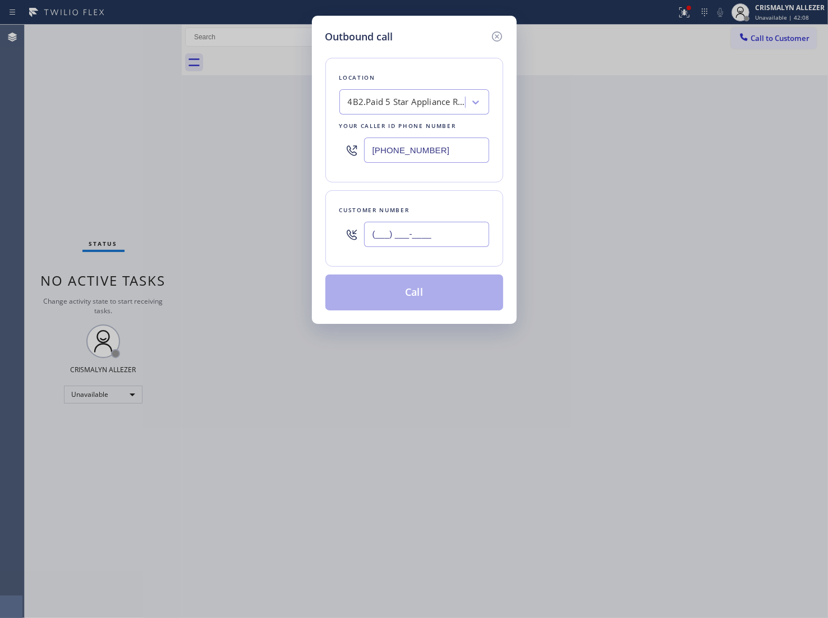
paste input "415) 601-8908"
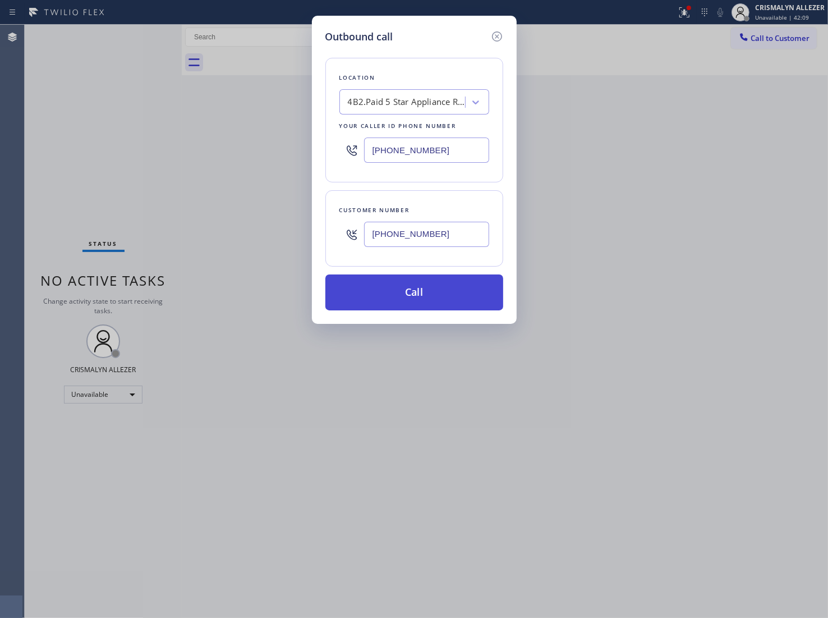
type input "[PHONE_NUMBER]"
click at [435, 300] on button "Call" at bounding box center [415, 292] width 178 height 36
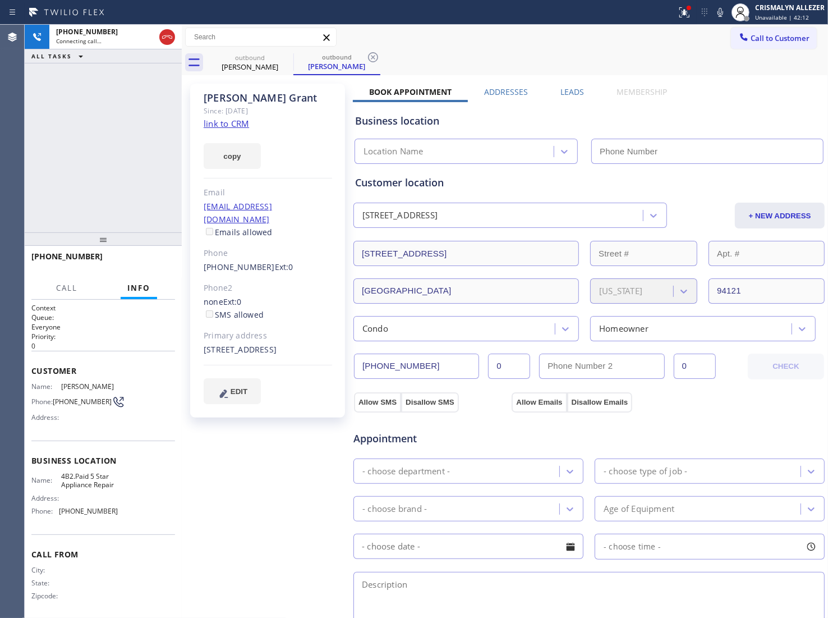
click at [236, 127] on link "link to CRM" at bounding box center [226, 123] width 45 height 11
type input "[PHONE_NUMBER]"
click at [578, 93] on label "Leads" at bounding box center [573, 91] width 24 height 11
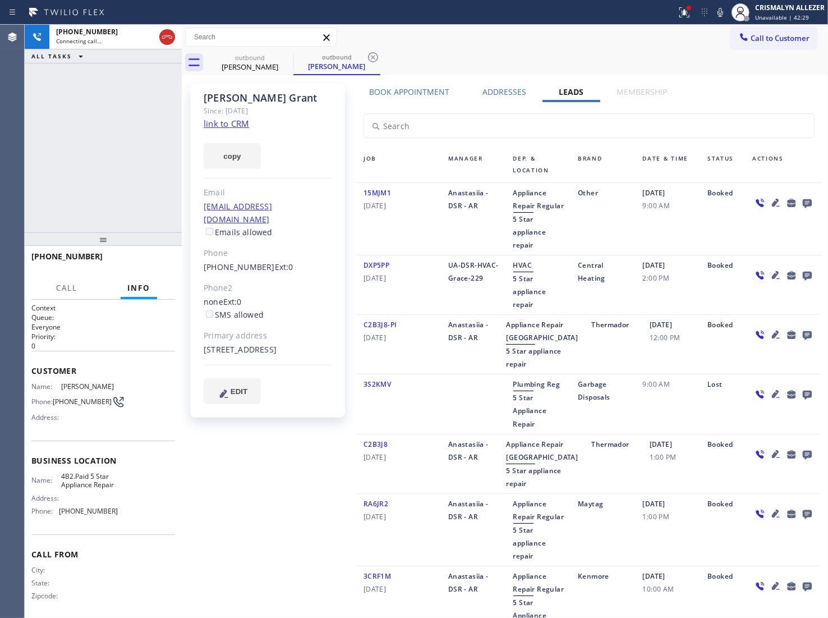
click at [803, 203] on icon at bounding box center [807, 203] width 9 height 9
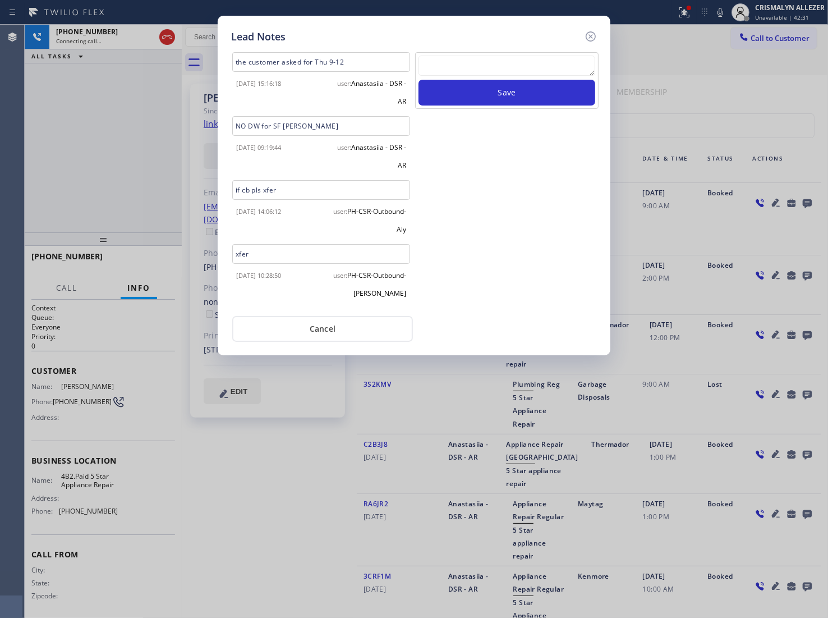
click at [451, 72] on textarea at bounding box center [507, 66] width 177 height 20
paste textarea "no answer | pls xfer here cx cb"
type textarea "no answer | pls xfer here cx cb"
click at [501, 91] on button "Save" at bounding box center [507, 93] width 177 height 26
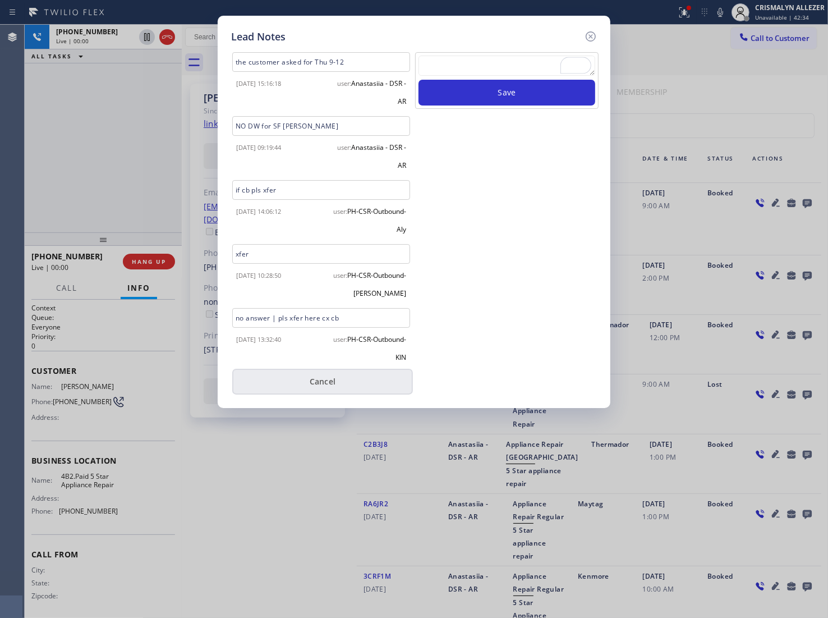
click at [351, 379] on button "Cancel" at bounding box center [322, 382] width 181 height 26
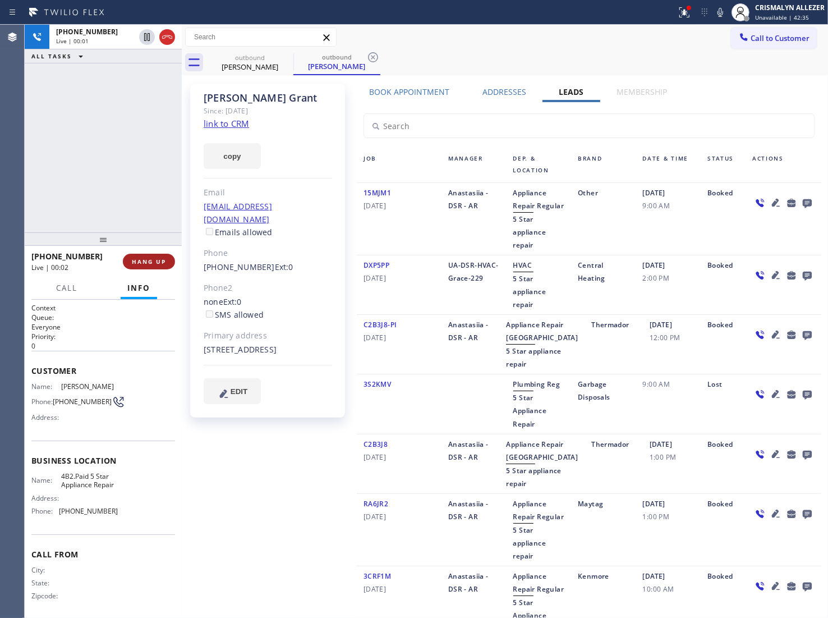
click at [148, 267] on button "HANG UP" at bounding box center [149, 262] width 52 height 16
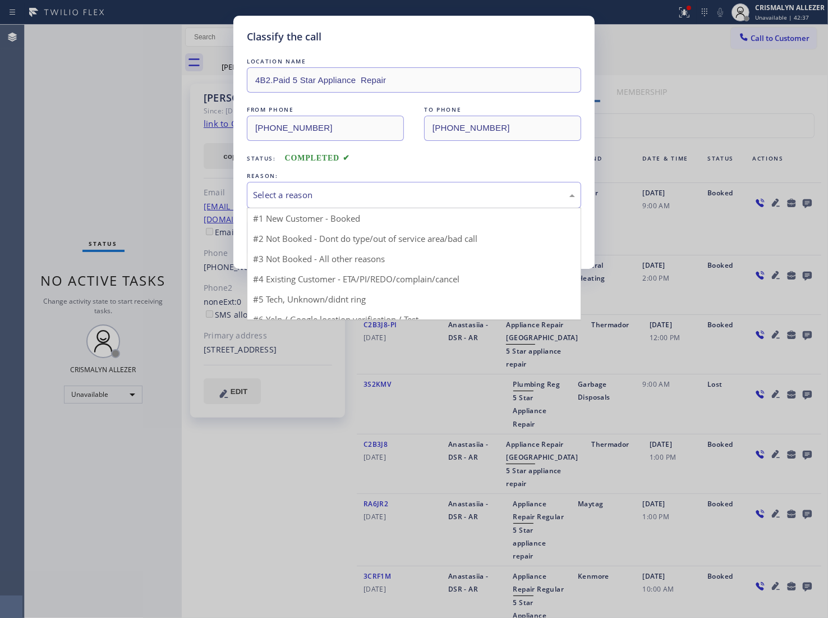
drag, startPoint x: 434, startPoint y: 195, endPoint x: 324, endPoint y: 230, distance: 115.4
click at [433, 196] on div "Select a reason" at bounding box center [414, 195] width 322 height 13
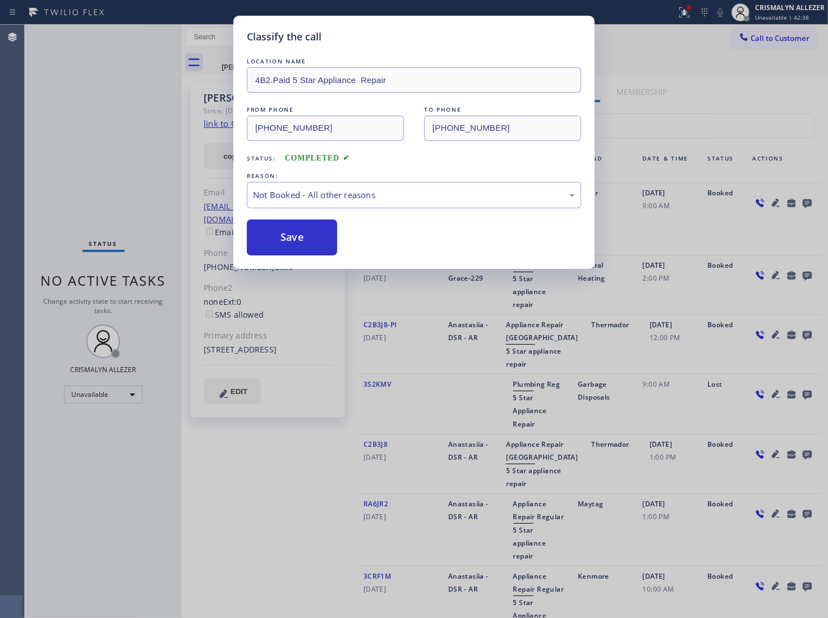
click at [297, 237] on button "Save" at bounding box center [292, 237] width 90 height 36
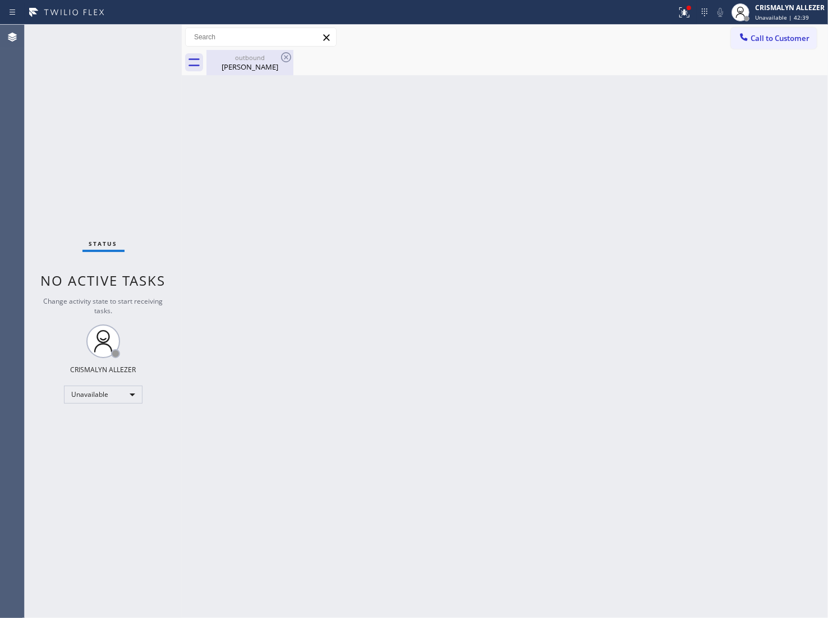
click at [268, 63] on div "Rebecca Grant" at bounding box center [250, 67] width 85 height 10
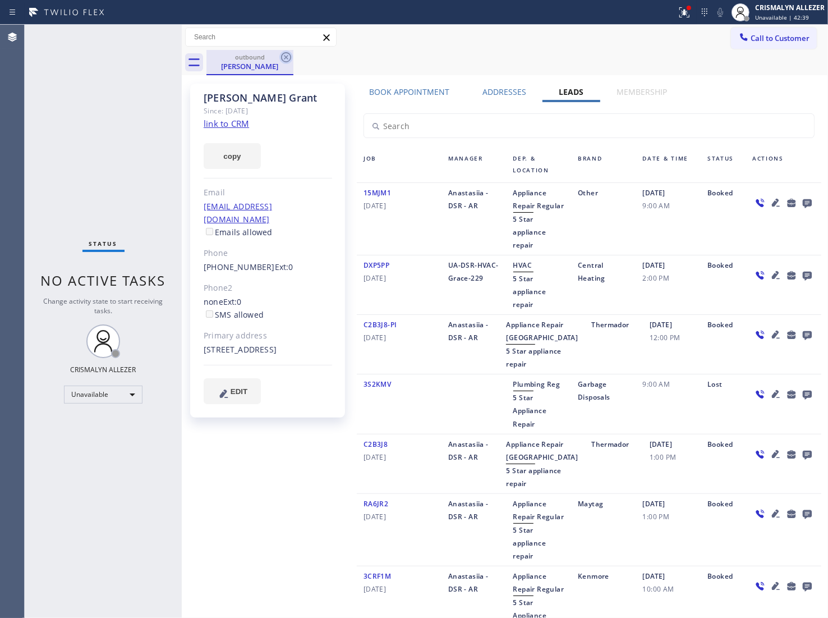
click at [282, 58] on icon at bounding box center [286, 57] width 10 height 10
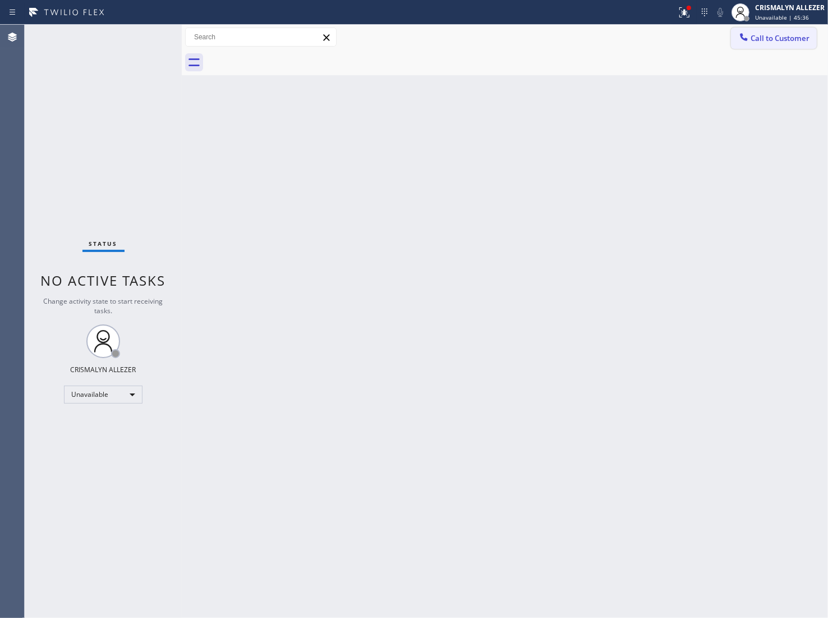
click at [800, 28] on button "Call to Customer" at bounding box center [774, 38] width 86 height 21
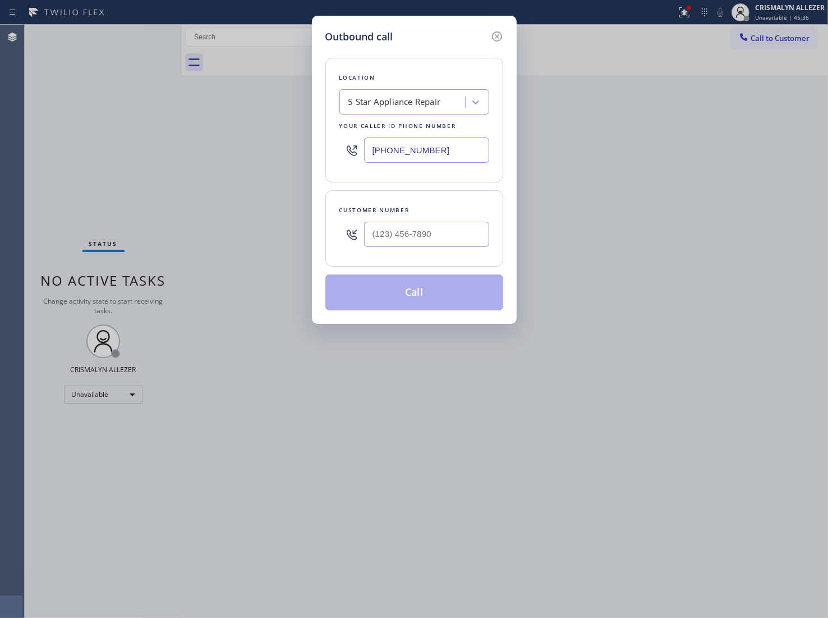
drag, startPoint x: 373, startPoint y: 152, endPoint x: 139, endPoint y: 136, distance: 235.2
click at [184, 152] on div "Outbound call Location 5 Star Appliance Repair Your caller id phone number (415…" at bounding box center [414, 309] width 828 height 618
paste input "619) 304-3620"
type input "[PHONE_NUMBER]"
click at [455, 231] on input "(___) ___-____" at bounding box center [426, 234] width 125 height 25
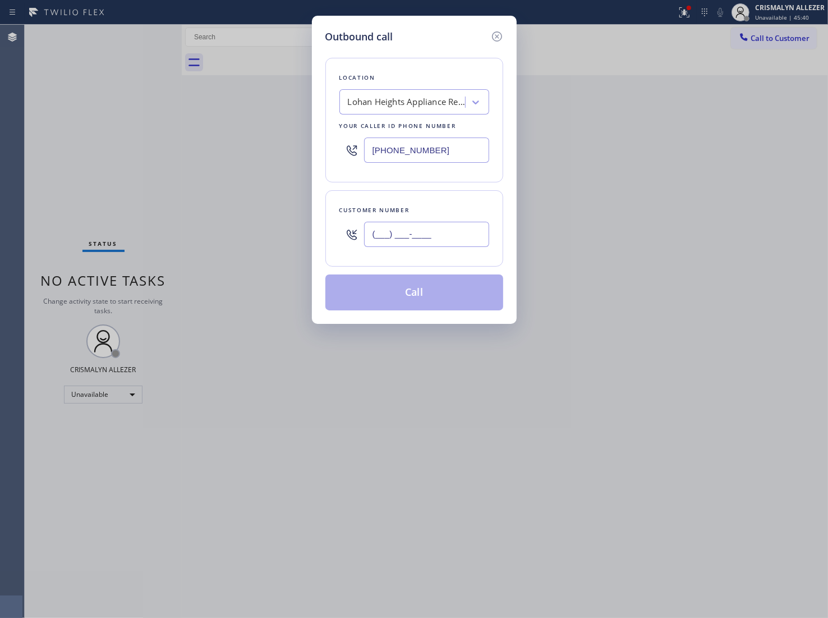
paste input "619) 494-8275"
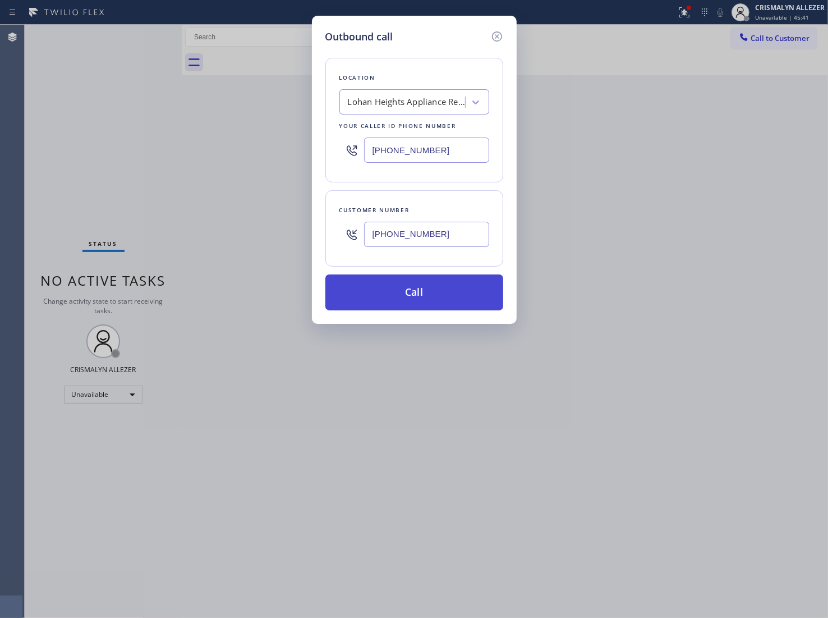
type input "[PHONE_NUMBER]"
click at [433, 306] on button "Call" at bounding box center [415, 292] width 178 height 36
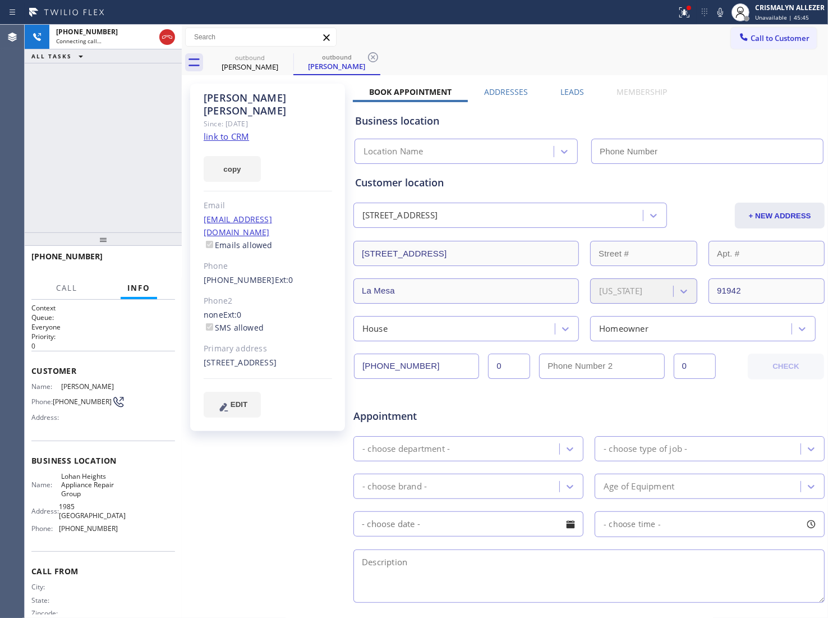
click at [228, 131] on link "link to CRM" at bounding box center [226, 136] width 45 height 11
type input "[PHONE_NUMBER]"
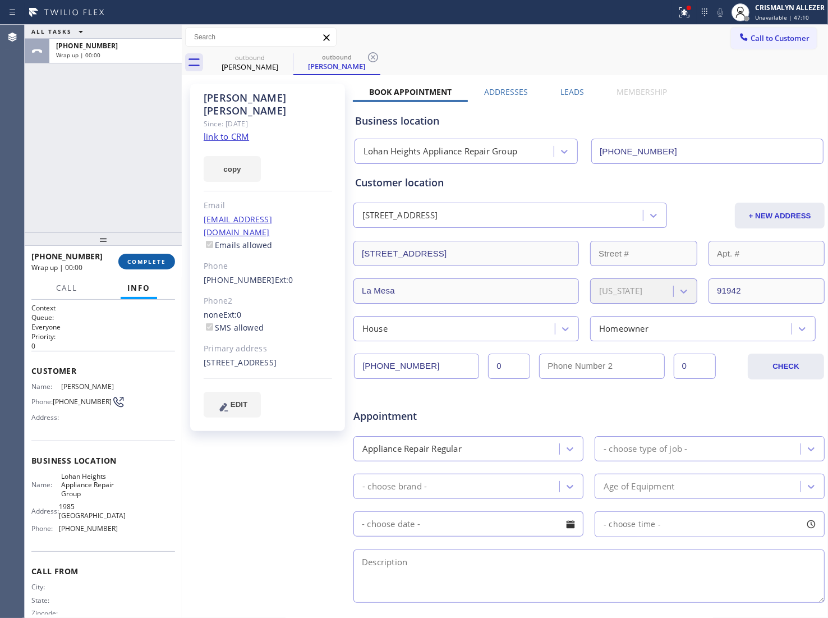
click at [149, 264] on span "COMPLETE" at bounding box center [146, 262] width 39 height 8
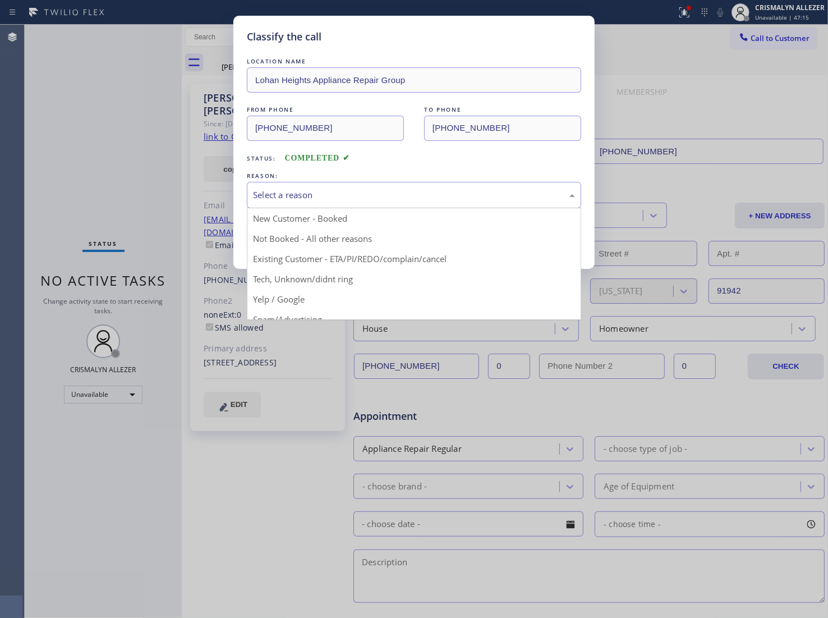
click at [431, 199] on div "Select a reason" at bounding box center [414, 195] width 322 height 13
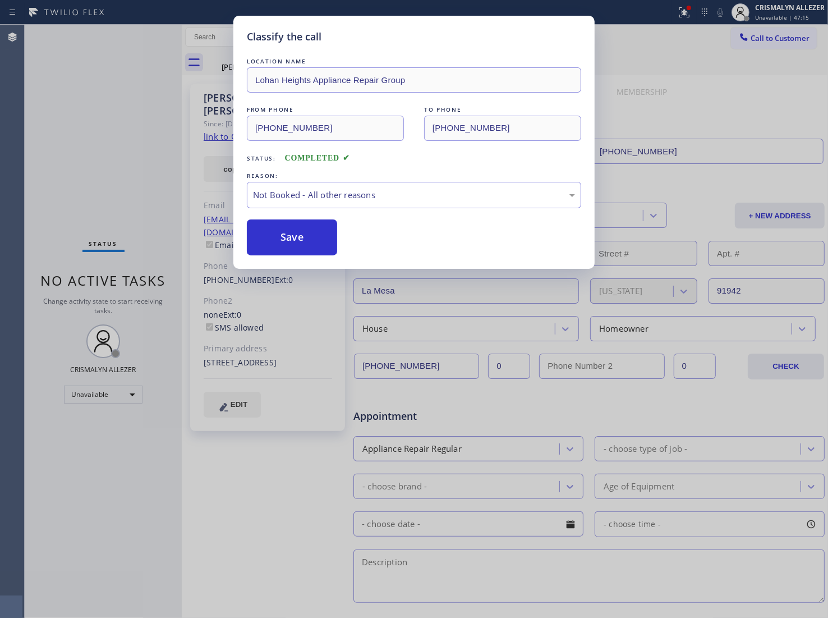
click at [315, 245] on button "Save" at bounding box center [292, 237] width 90 height 36
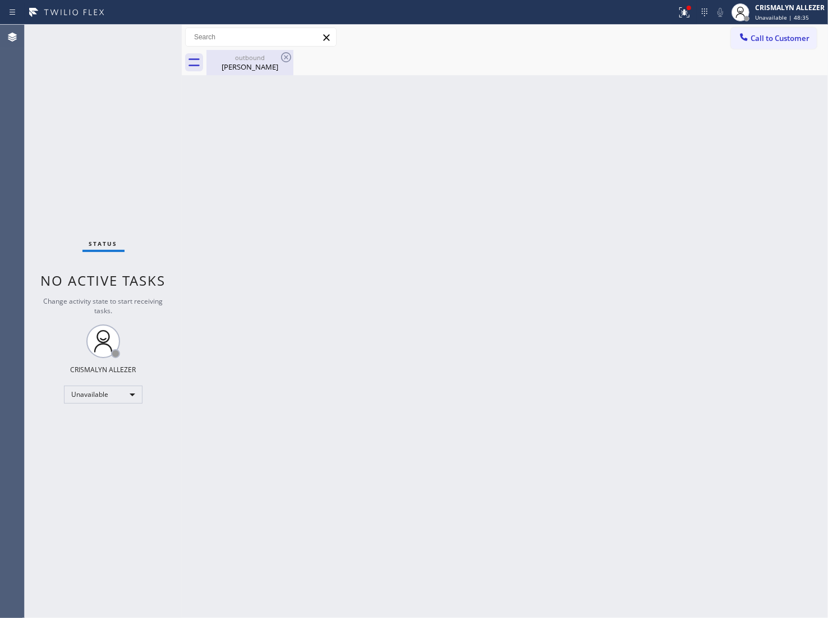
click at [248, 65] on div "Jose Velez" at bounding box center [250, 67] width 85 height 10
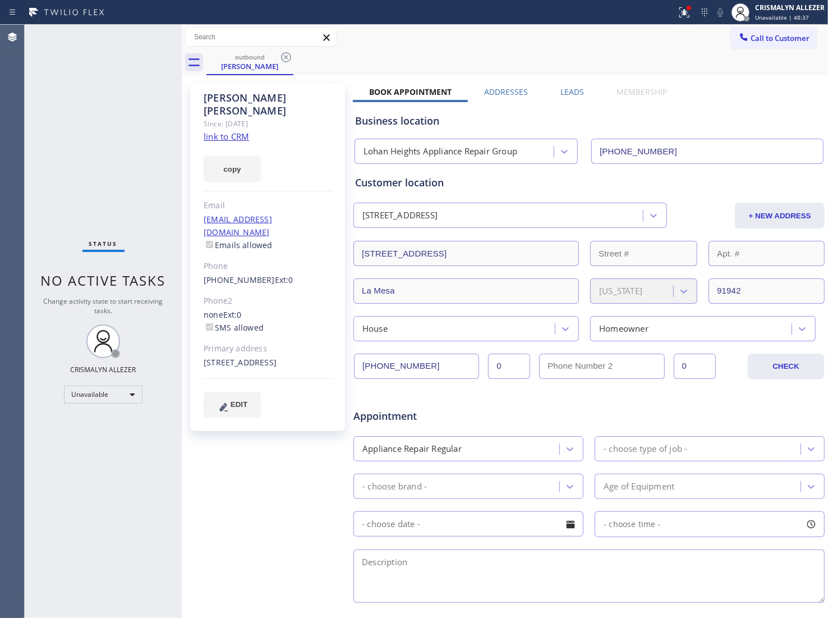
drag, startPoint x: 287, startPoint y: 55, endPoint x: 290, endPoint y: 3, distance: 52.3
click at [287, 52] on icon at bounding box center [285, 57] width 13 height 13
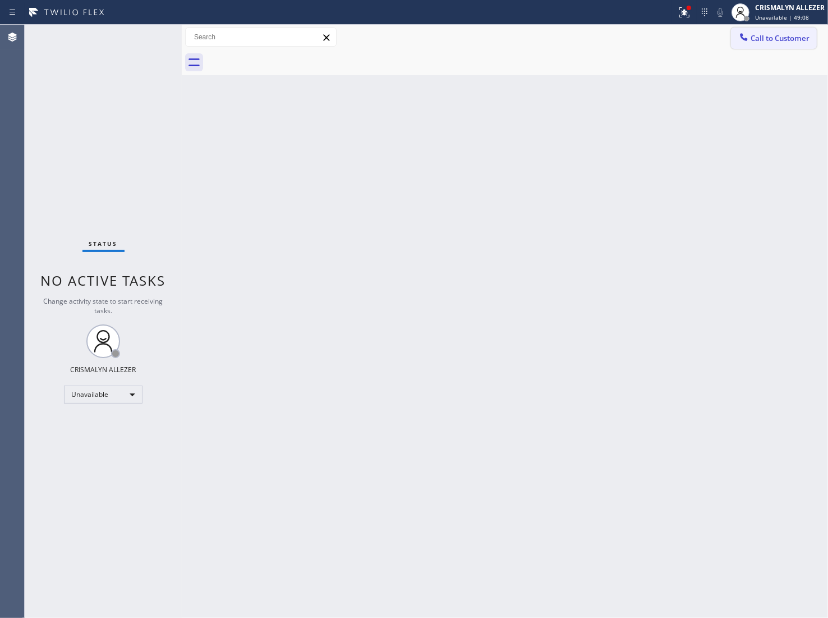
click at [772, 45] on button "Call to Customer" at bounding box center [774, 38] width 86 height 21
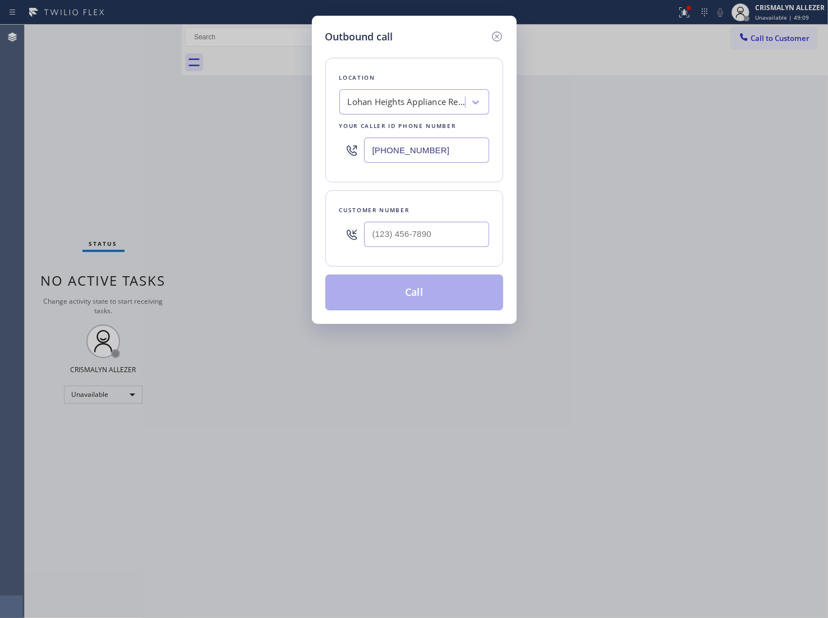
click at [309, 153] on div "Outbound call Location Lohan Heights Appliance Repair Group Your caller id phon…" at bounding box center [414, 309] width 828 height 618
paste input "323) 238-8185"
type input "[PHONE_NUMBER]"
click at [459, 240] on input "(___) ___-____" at bounding box center [426, 234] width 125 height 25
paste input "408) 300-4784"
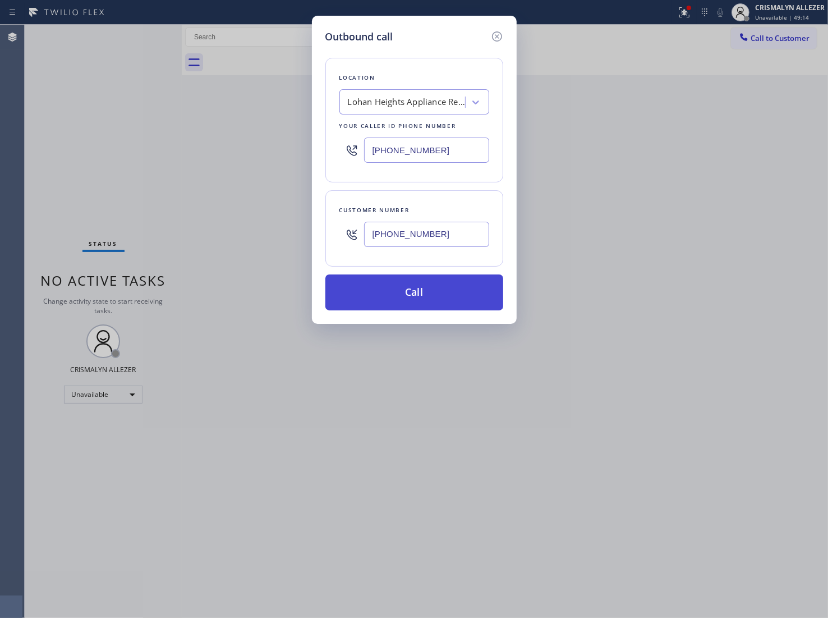
type input "[PHONE_NUMBER]"
click at [425, 296] on button "Call" at bounding box center [415, 292] width 178 height 36
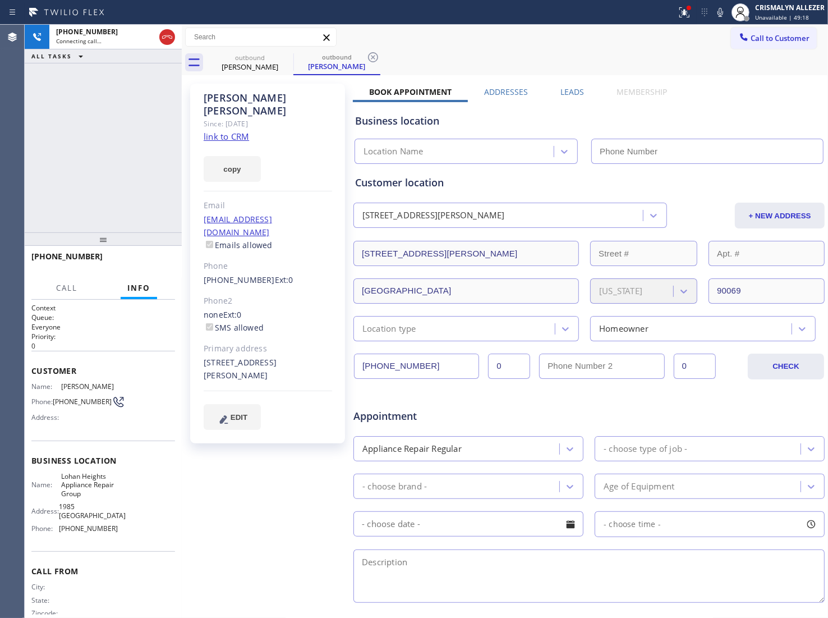
type input "[PHONE_NUMBER]"
click at [230, 131] on link "link to CRM" at bounding box center [226, 136] width 45 height 11
click at [157, 265] on span "HANG UP" at bounding box center [149, 262] width 34 height 8
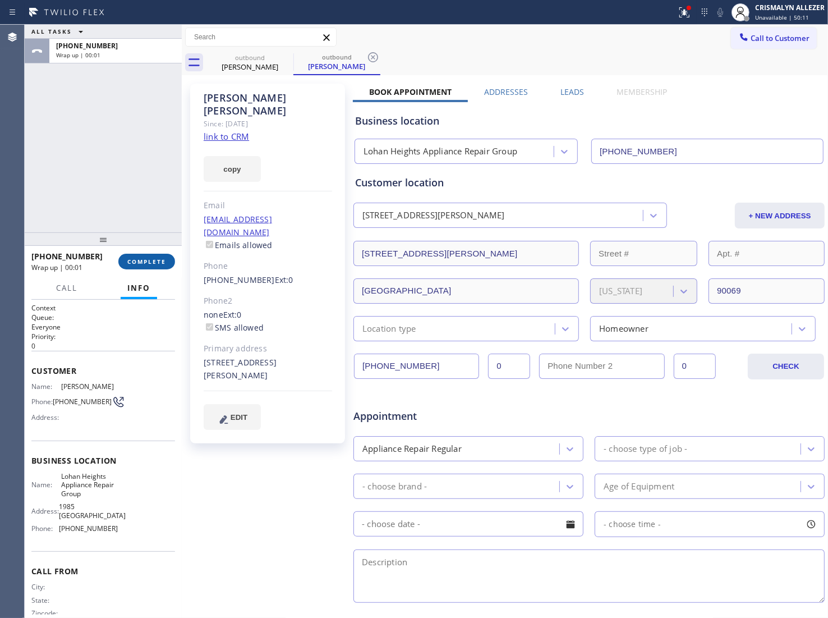
click at [157, 265] on span "COMPLETE" at bounding box center [146, 262] width 39 height 8
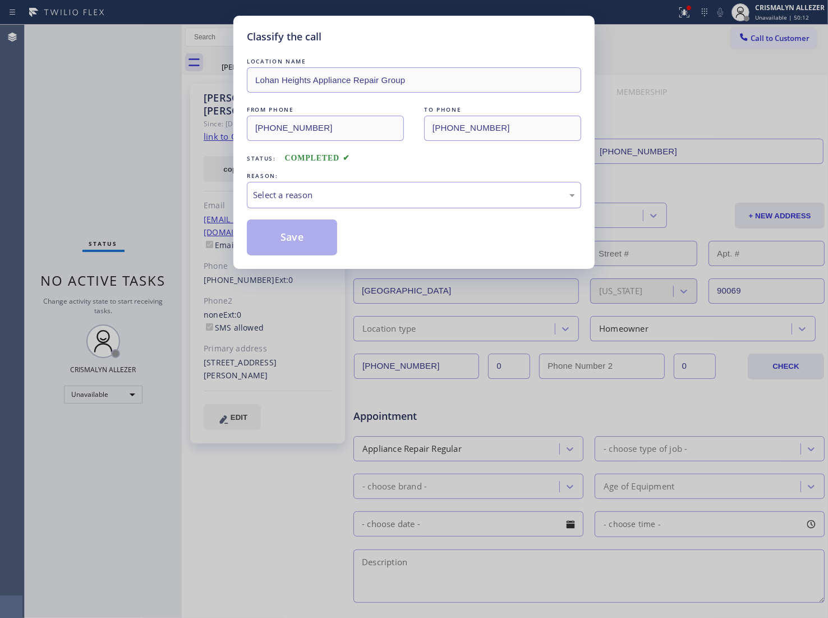
click at [388, 200] on div "Select a reason" at bounding box center [414, 195] width 322 height 13
click at [326, 242] on button "Save" at bounding box center [292, 237] width 90 height 36
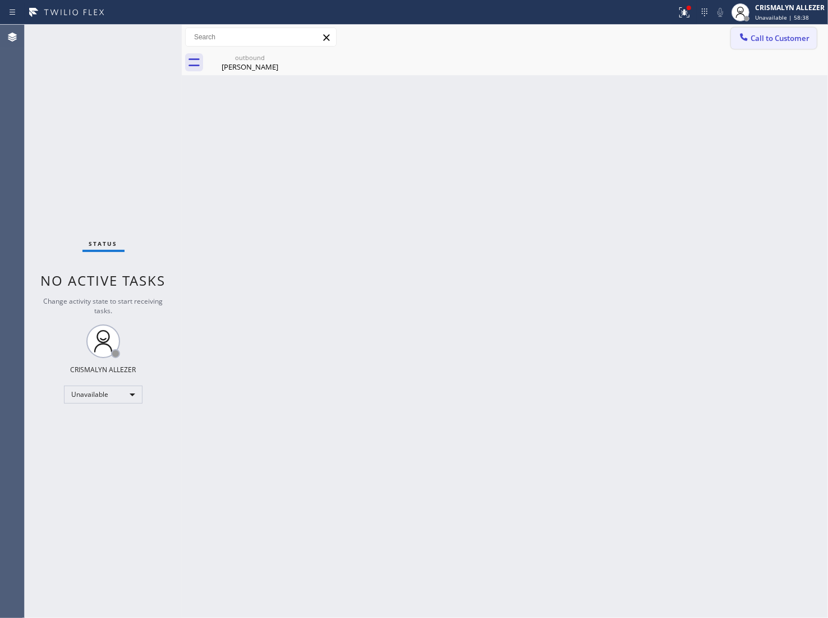
click at [762, 38] on span "Call to Customer" at bounding box center [780, 38] width 59 height 10
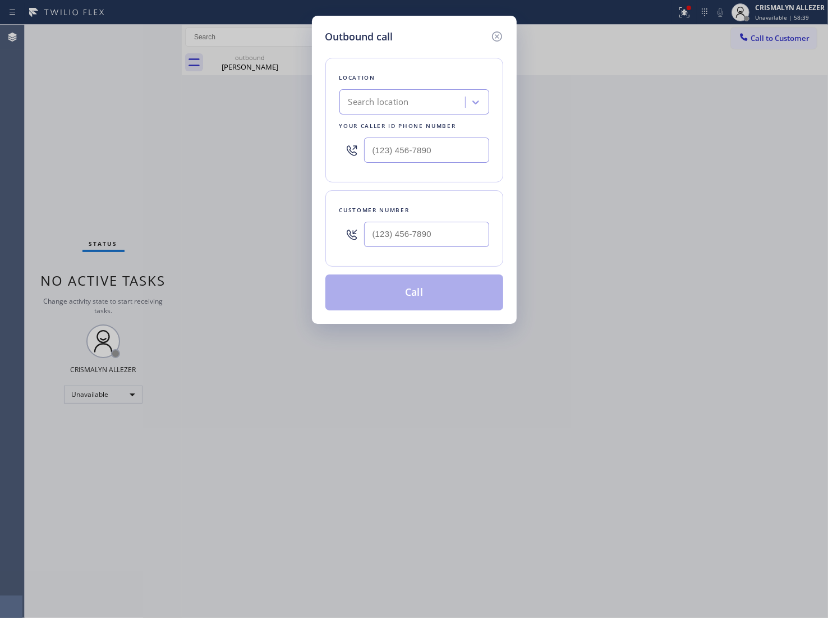
drag, startPoint x: 256, startPoint y: 111, endPoint x: 258, endPoint y: 63, distance: 47.2
click at [256, 108] on div "Outbound call Location Search location Your caller id phone number Customer num…" at bounding box center [414, 309] width 828 height 618
click at [498, 38] on icon at bounding box center [497, 36] width 10 height 10
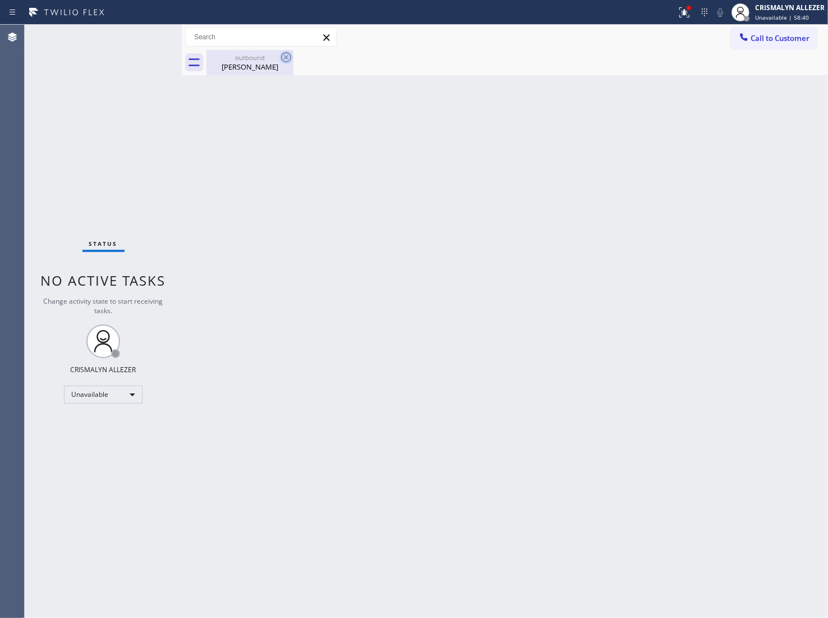
click at [292, 55] on icon at bounding box center [285, 57] width 13 height 13
click at [289, 55] on icon at bounding box center [285, 57] width 13 height 13
click at [253, 67] on div "Hector Quintana" at bounding box center [250, 67] width 85 height 10
click at [798, 43] on span "Call to Customer" at bounding box center [780, 38] width 59 height 10
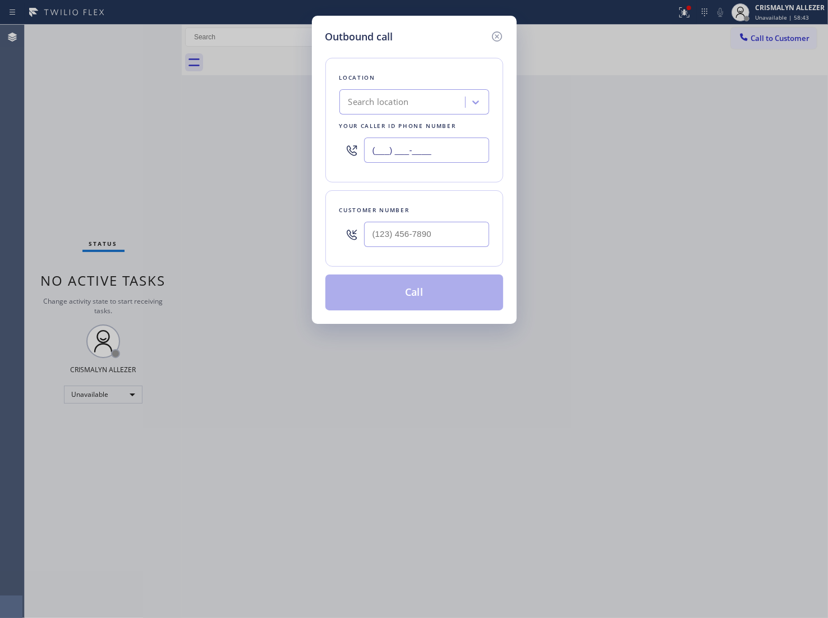
drag, startPoint x: 459, startPoint y: 149, endPoint x: 126, endPoint y: 149, distance: 332.8
click at [149, 149] on div "Outbound call Location Search location Your caller id phone number (___) ___-__…" at bounding box center [414, 309] width 828 height 618
paste input "323) 870-7123"
type input "[PHONE_NUMBER]"
click at [466, 235] on input "(___) ___-____" at bounding box center [426, 234] width 125 height 25
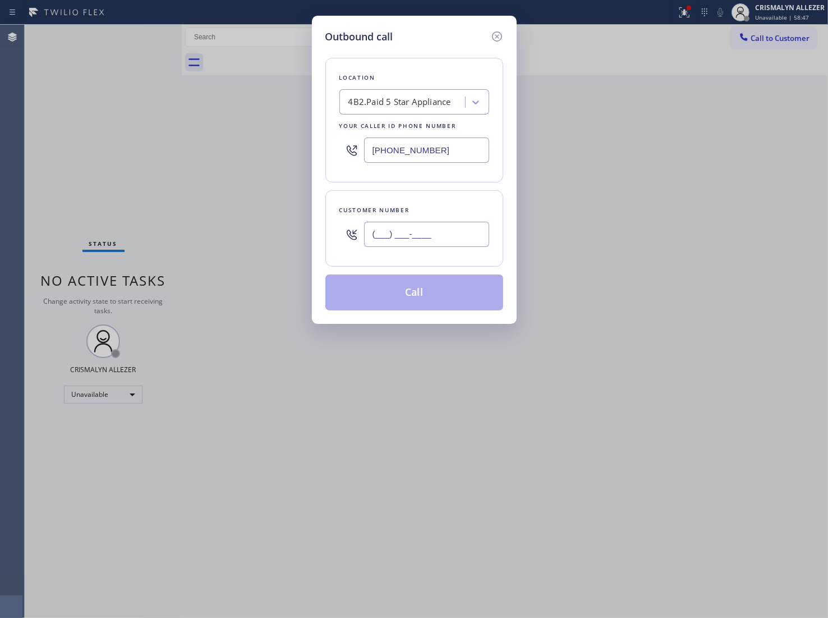
paste input "308) 250-2193"
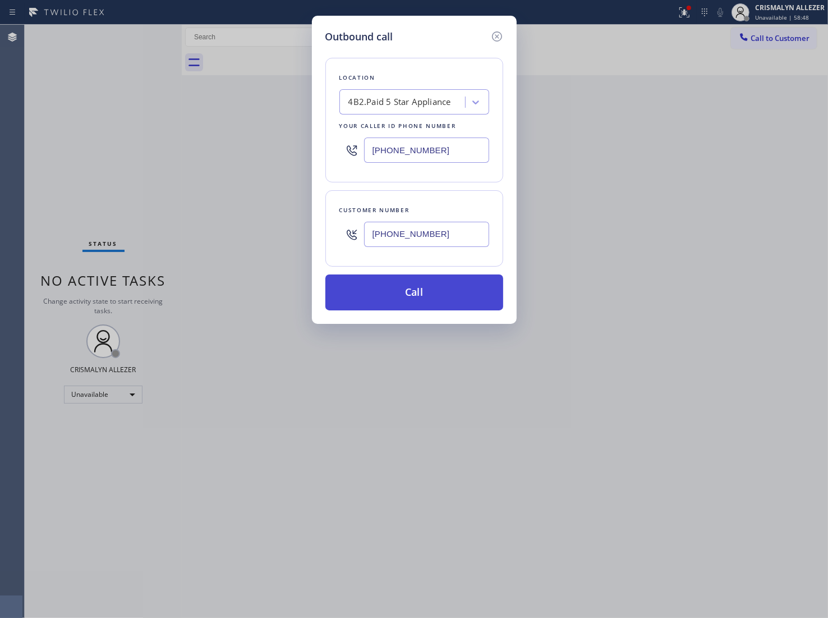
type input "[PHONE_NUMBER]"
click at [421, 304] on button "Call" at bounding box center [415, 292] width 178 height 36
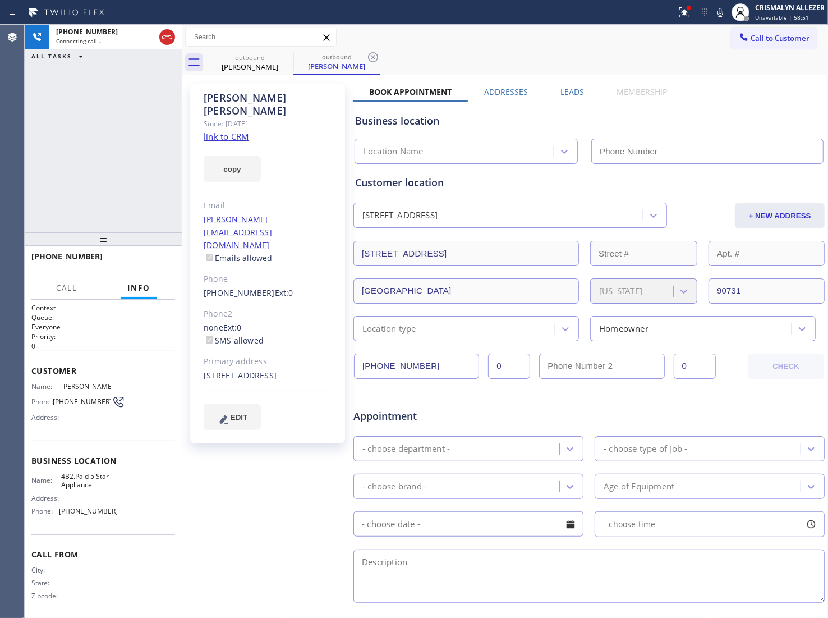
click at [219, 131] on link "link to CRM" at bounding box center [226, 136] width 45 height 11
type input "[PHONE_NUMBER]"
click at [152, 262] on span "HANG UP" at bounding box center [149, 262] width 34 height 8
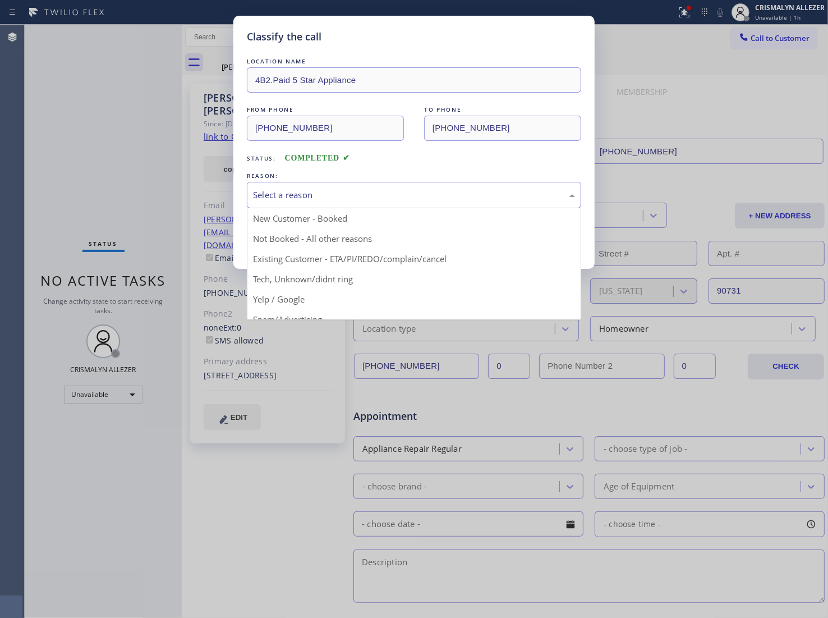
click at [444, 193] on div "Select a reason" at bounding box center [414, 195] width 322 height 13
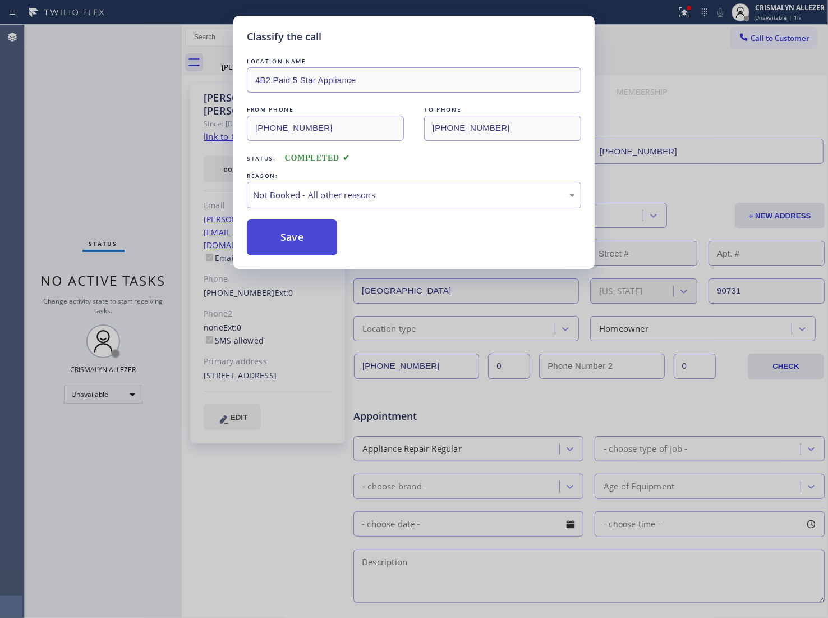
drag, startPoint x: 324, startPoint y: 231, endPoint x: 318, endPoint y: 233, distance: 6.9
click at [318, 233] on button "Save" at bounding box center [292, 237] width 90 height 36
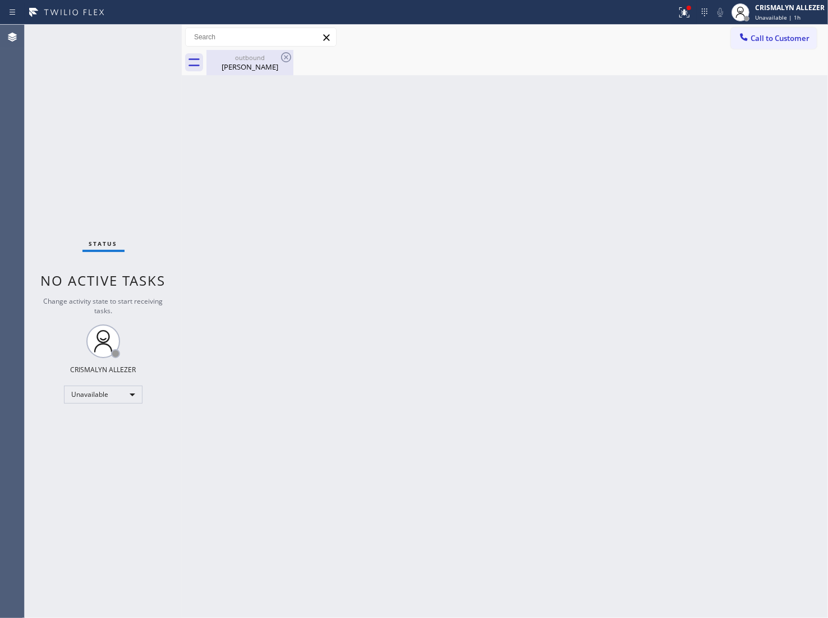
drag, startPoint x: 251, startPoint y: 63, endPoint x: 487, endPoint y: 98, distance: 237.7
click at [253, 65] on div "Mark Anthony Pina" at bounding box center [250, 67] width 85 height 10
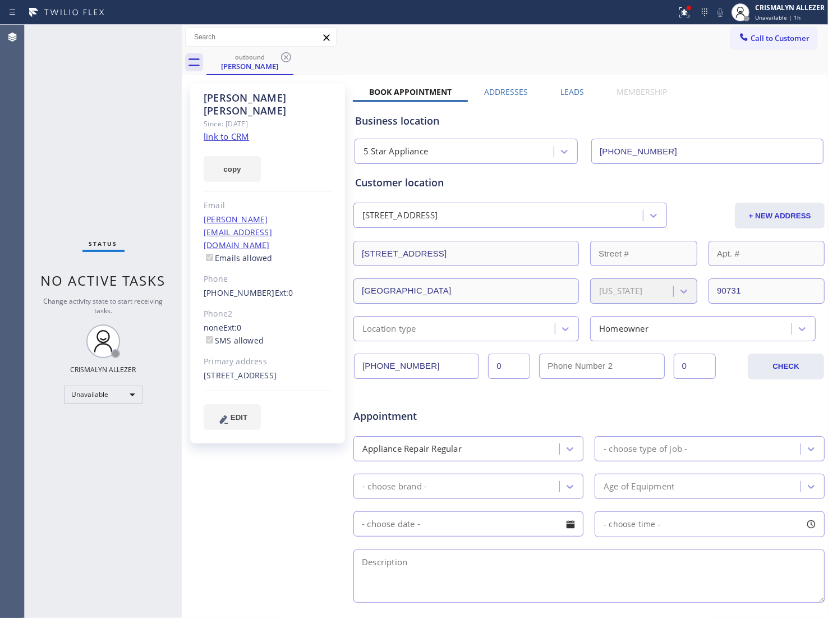
drag, startPoint x: 564, startPoint y: 91, endPoint x: 568, endPoint y: 96, distance: 6.4
click at [565, 91] on label "Leads" at bounding box center [573, 91] width 24 height 11
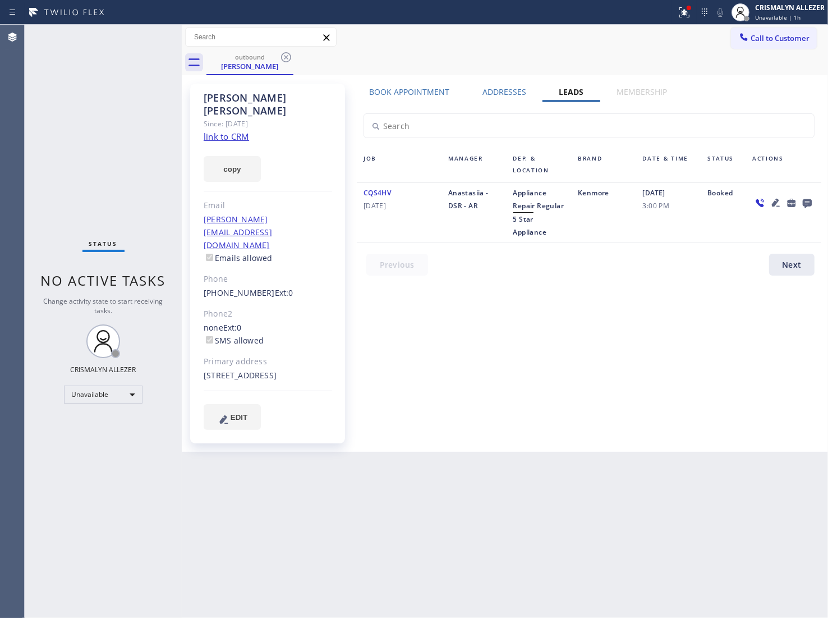
click at [808, 201] on icon at bounding box center [807, 203] width 13 height 14
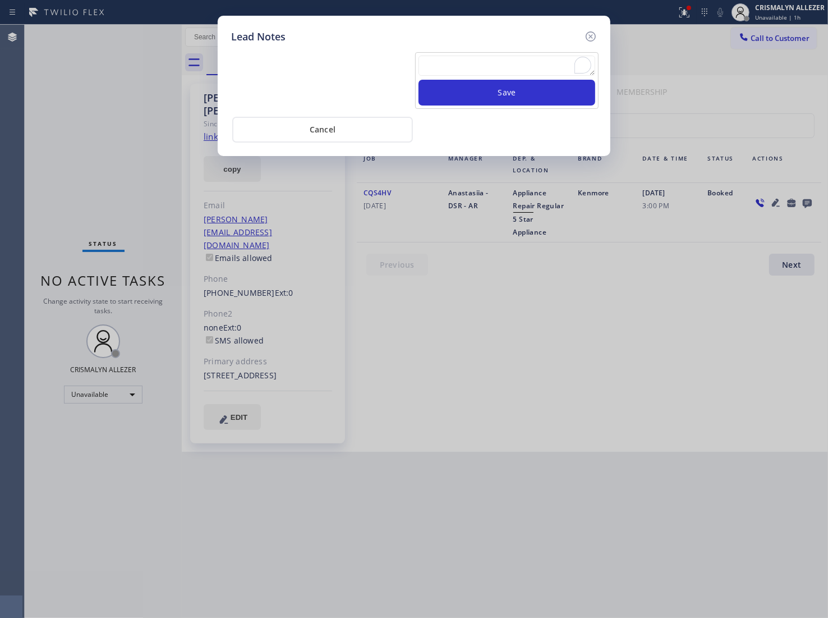
click at [511, 62] on textarea "To enrich screen reader interactions, please activate Accessibility in Grammarl…" at bounding box center [507, 66] width 177 height 20
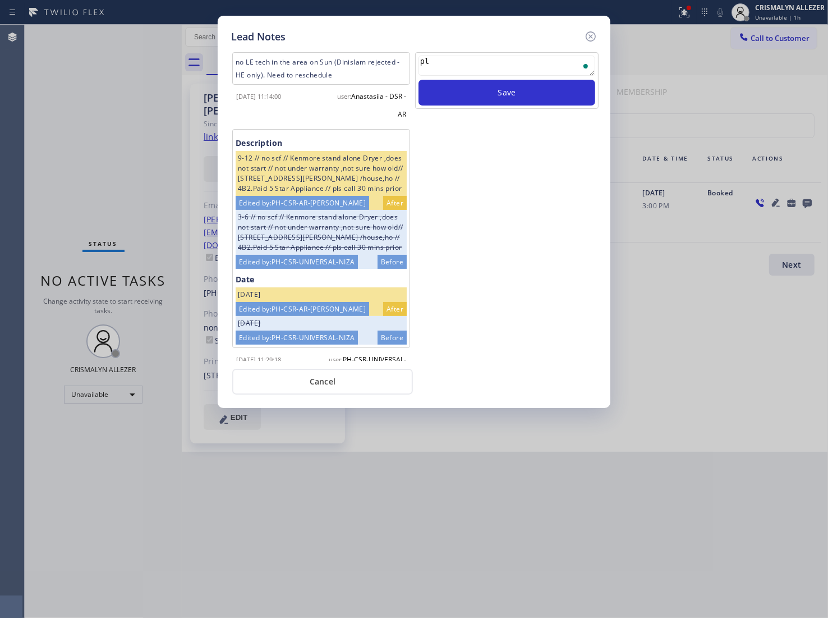
type textarea "p"
type textarea "if cx c"
type textarea "if cx cb pls xfer here"
click at [539, 91] on button "Save" at bounding box center [507, 93] width 177 height 26
click at [337, 384] on button "Cancel" at bounding box center [322, 382] width 181 height 26
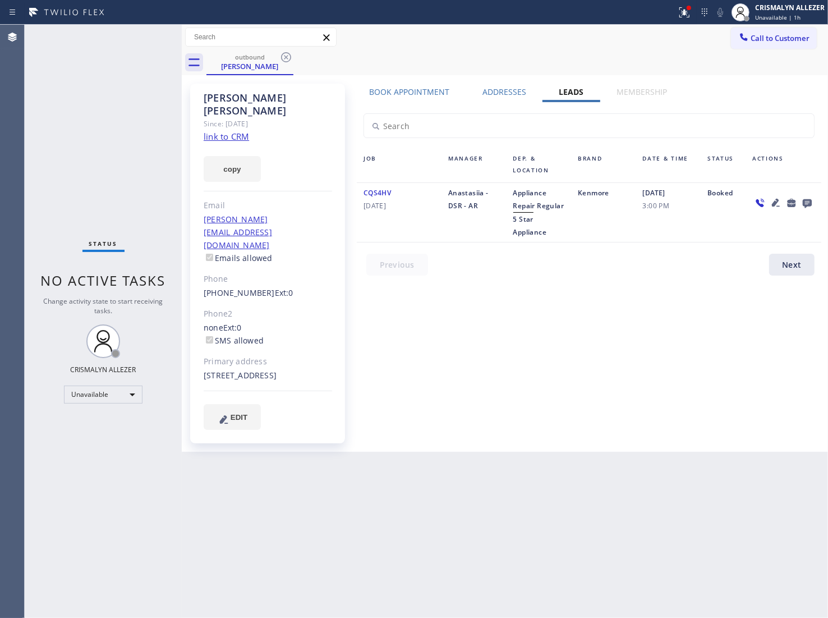
drag, startPoint x: 281, startPoint y: 54, endPoint x: 288, endPoint y: 54, distance: 6.8
click at [287, 57] on icon at bounding box center [285, 57] width 13 height 13
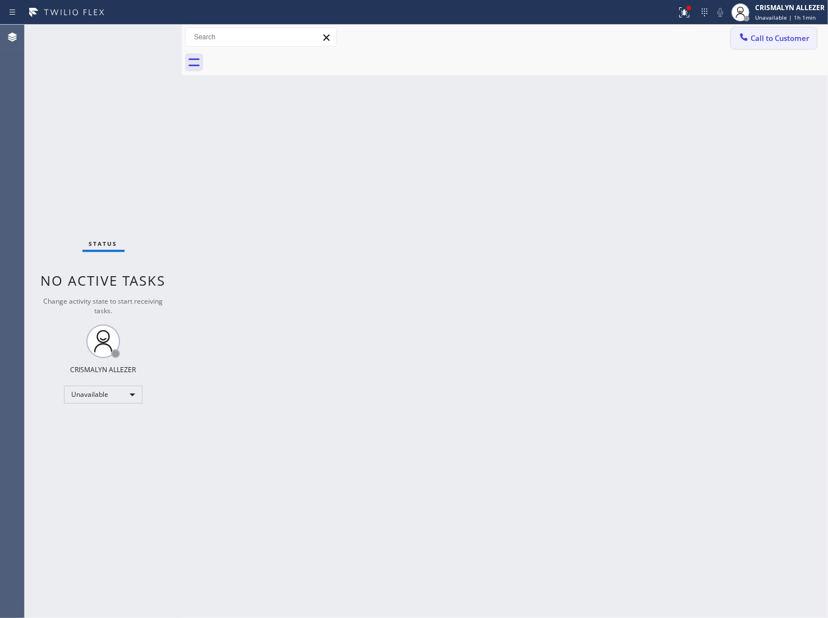
click at [762, 39] on span "Call to Customer" at bounding box center [780, 38] width 59 height 10
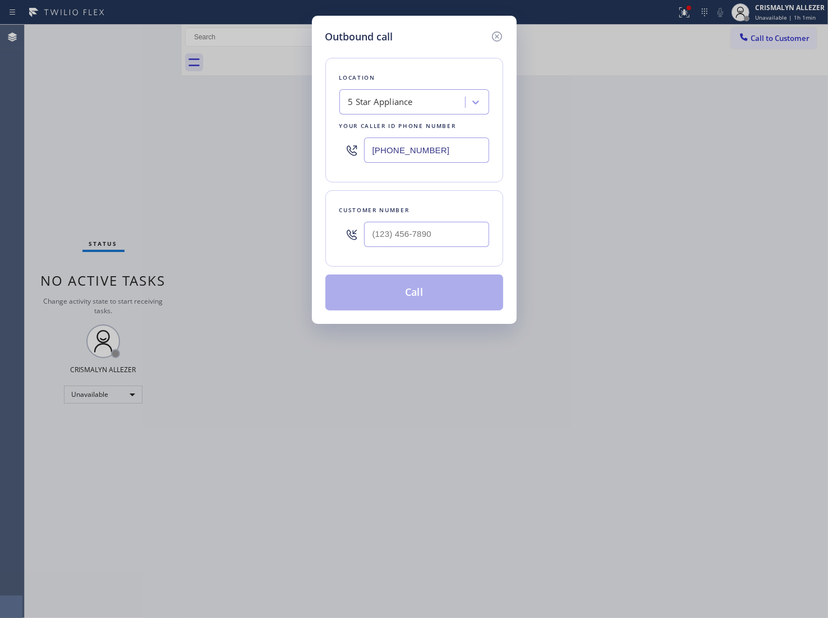
drag, startPoint x: 476, startPoint y: 147, endPoint x: 268, endPoint y: 144, distance: 207.7
click at [306, 147] on div "Outbound call Location 5 Star Appliance Your caller id phone number [PHONE_NUMB…" at bounding box center [414, 309] width 828 height 618
paste input "760) 983-7951"
type input "[PHONE_NUMBER]"
click at [443, 240] on input "(___) ___-____" at bounding box center [426, 234] width 125 height 25
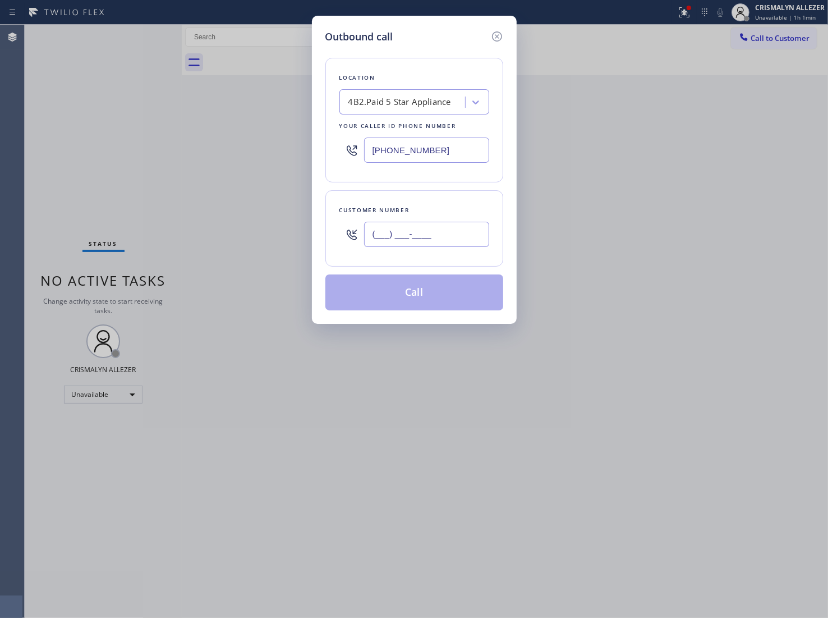
paste input "657) 725-5999"
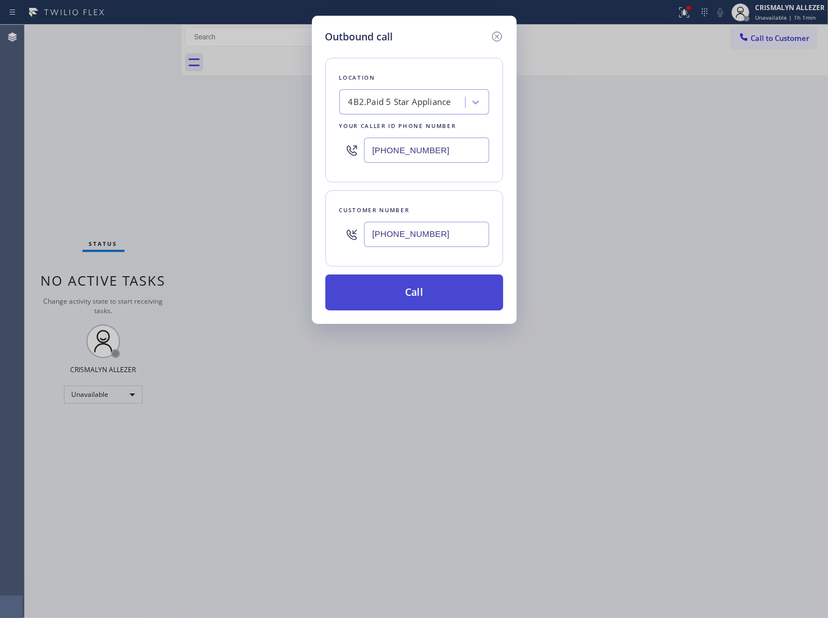
type input "[PHONE_NUMBER]"
click at [429, 301] on button "Call" at bounding box center [415, 292] width 178 height 36
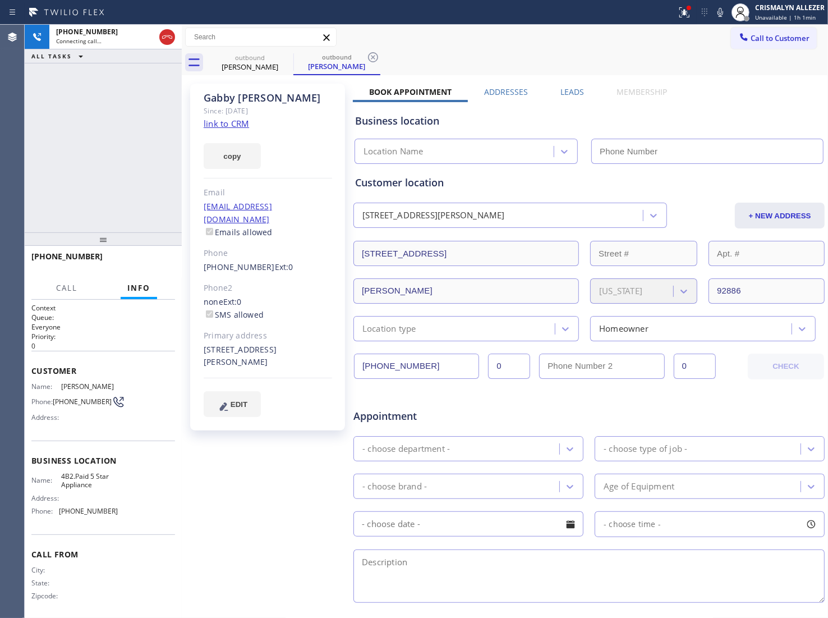
click at [239, 122] on link "link to CRM" at bounding box center [226, 123] width 45 height 11
type input "[PHONE_NUMBER]"
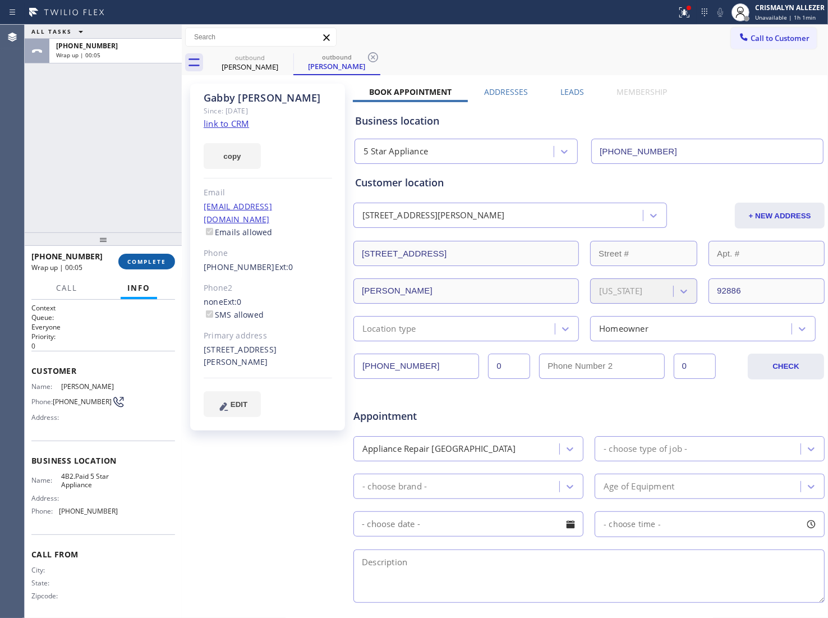
click at [144, 267] on button "COMPLETE" at bounding box center [146, 262] width 57 height 16
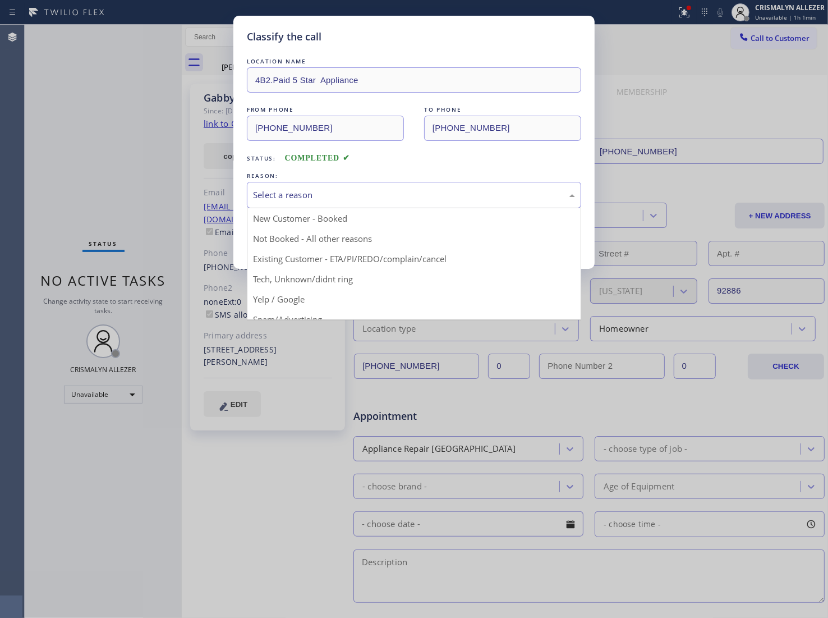
click at [414, 192] on div "Select a reason" at bounding box center [414, 195] width 322 height 13
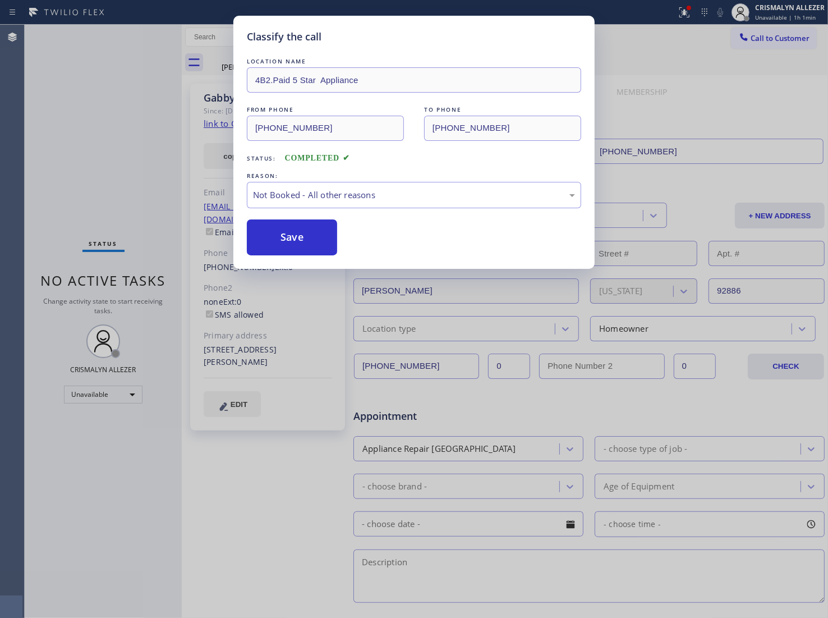
click at [285, 231] on button "Save" at bounding box center [292, 237] width 90 height 36
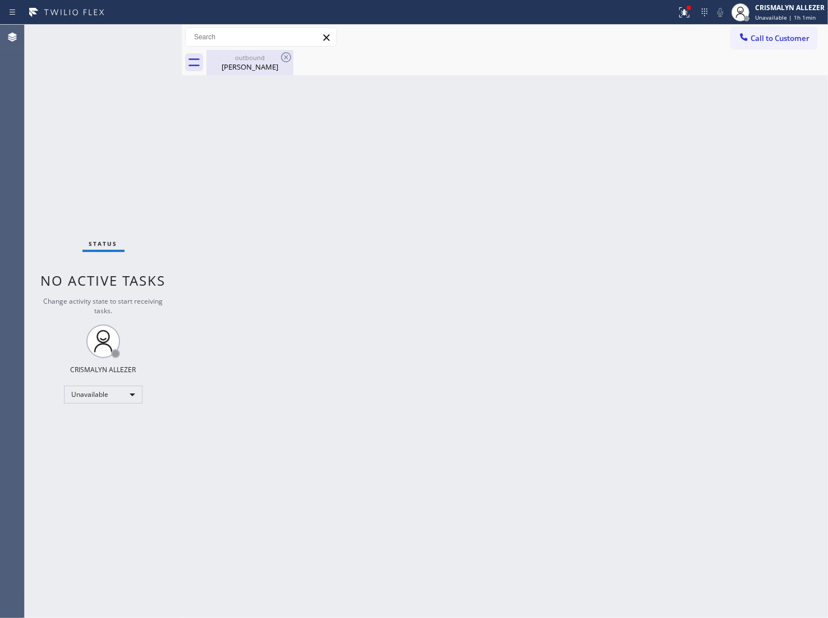
click at [254, 67] on div "Gabby Fernandez" at bounding box center [250, 67] width 85 height 10
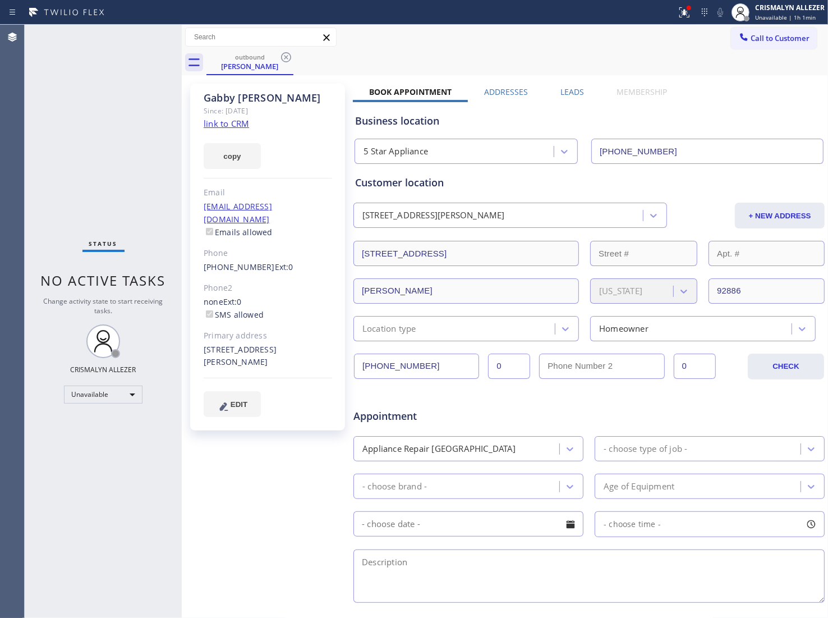
drag, startPoint x: 285, startPoint y: 59, endPoint x: 546, endPoint y: 62, distance: 261.5
click at [285, 59] on icon at bounding box center [285, 57] width 13 height 13
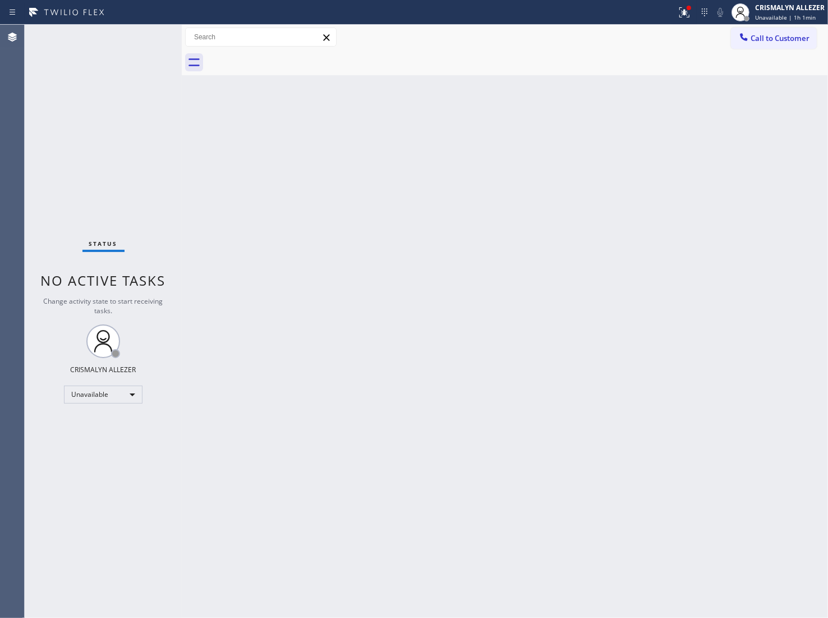
click at [771, 37] on span "Call to Customer" at bounding box center [780, 38] width 59 height 10
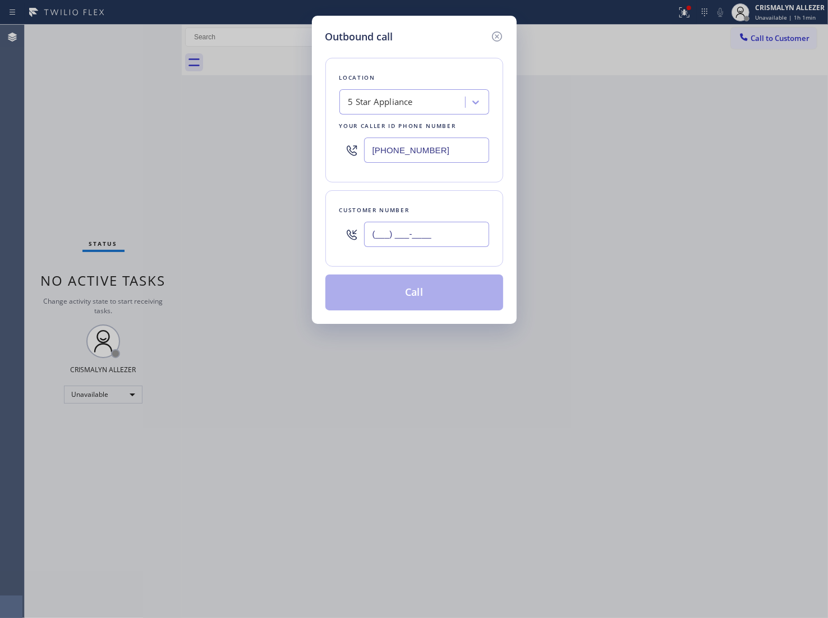
click at [461, 239] on input "(___) ___-____" at bounding box center [426, 234] width 125 height 25
paste input "928) 86"
drag, startPoint x: 459, startPoint y: 236, endPoint x: 215, endPoint y: 240, distance: 244.2
click at [217, 240] on div "Outbound call Location 5 Star Appliance Your caller id phone number (760) 983-7…" at bounding box center [414, 309] width 828 height 618
paste input "657) 725-5999"
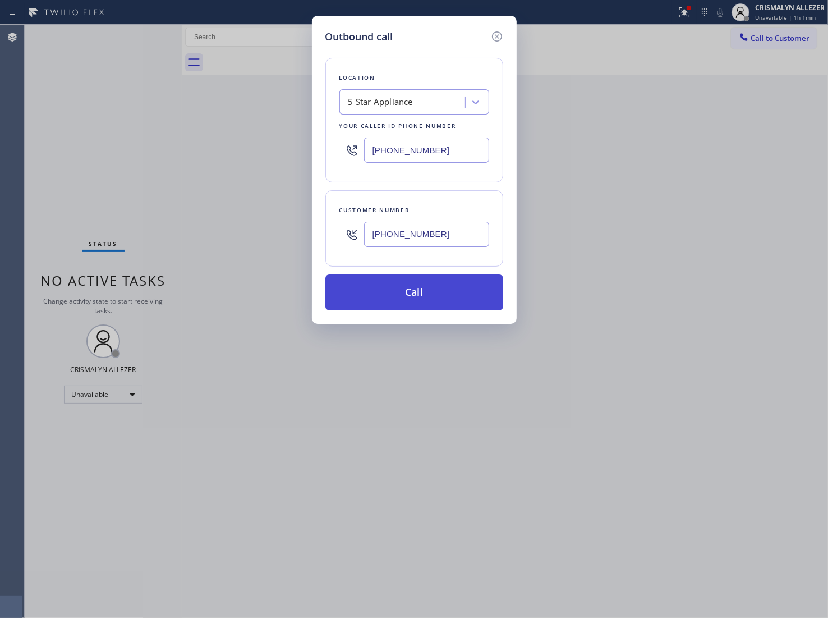
type input "[PHONE_NUMBER]"
click at [428, 295] on button "Call" at bounding box center [415, 292] width 178 height 36
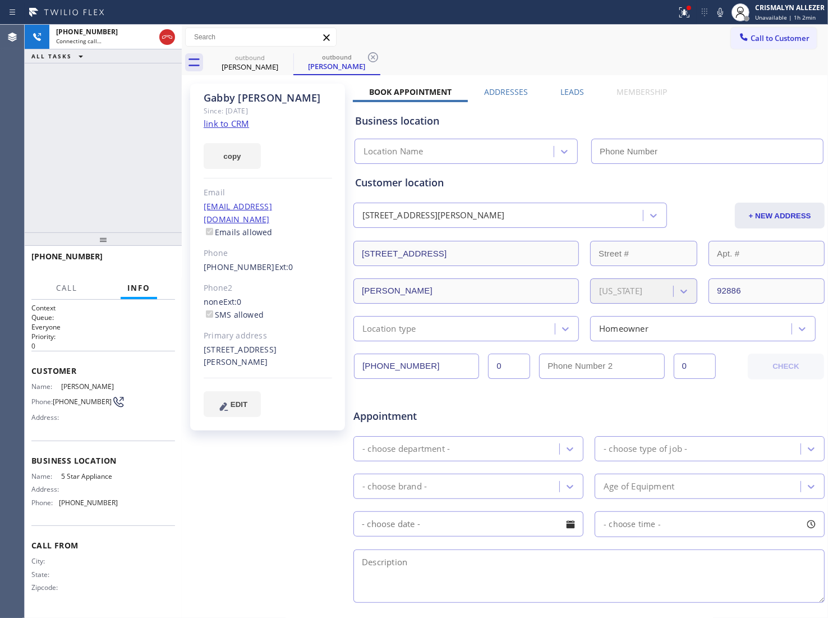
type input "[PHONE_NUMBER]"
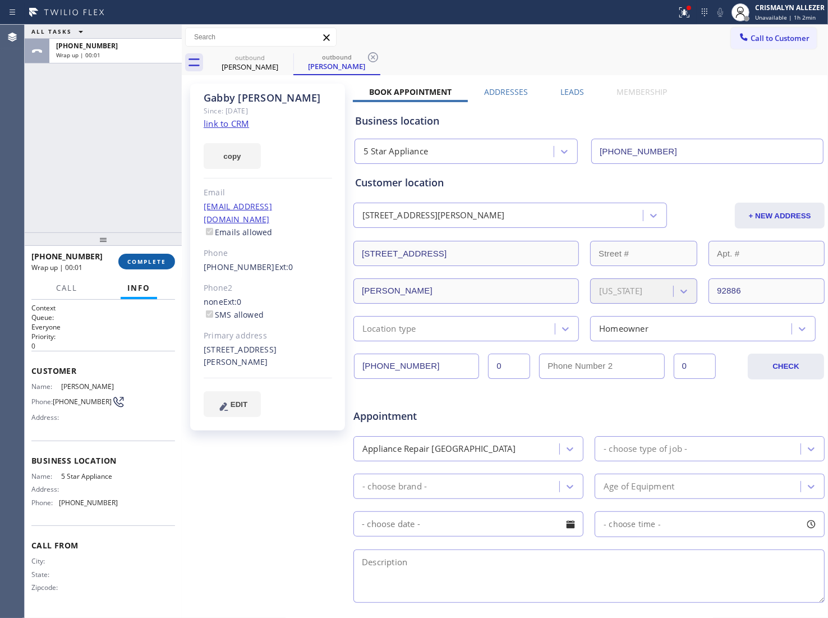
click at [144, 260] on span "COMPLETE" at bounding box center [146, 262] width 39 height 8
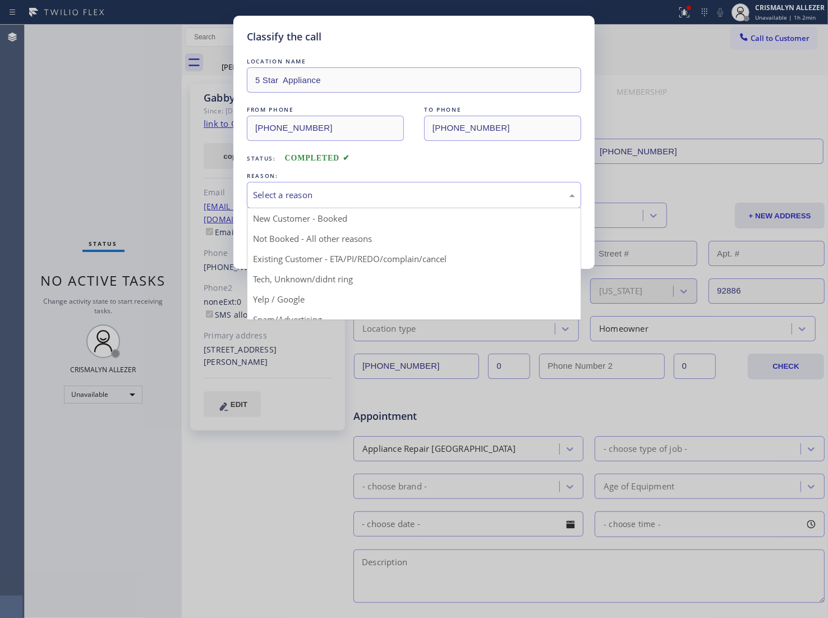
click at [386, 203] on div "Select a reason" at bounding box center [414, 195] width 334 height 26
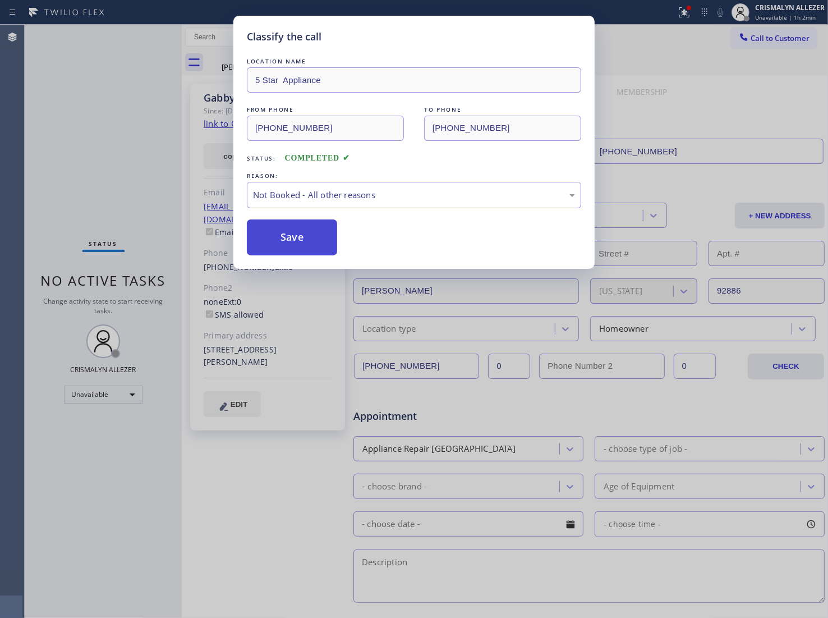
click at [301, 236] on button "Save" at bounding box center [292, 237] width 90 height 36
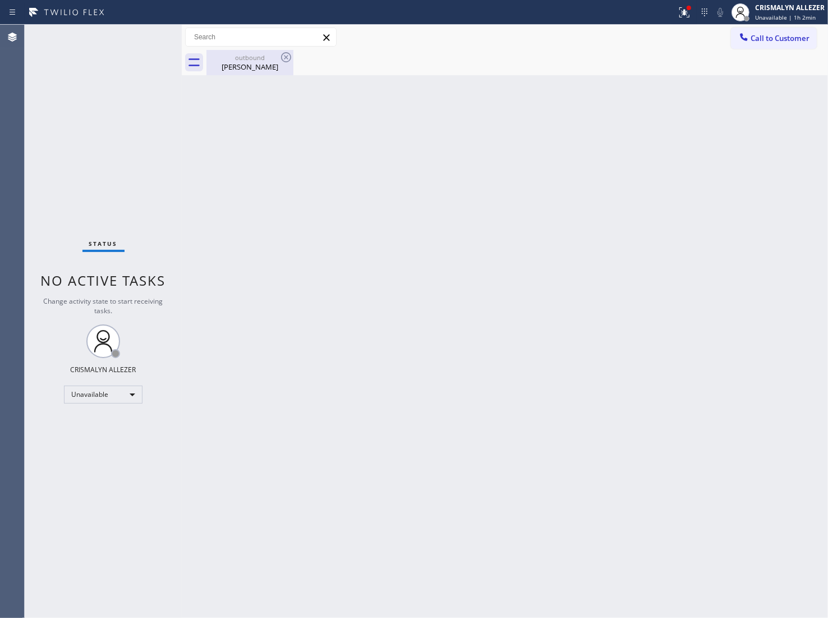
click at [236, 65] on div "Gabby Fernandez" at bounding box center [250, 67] width 85 height 10
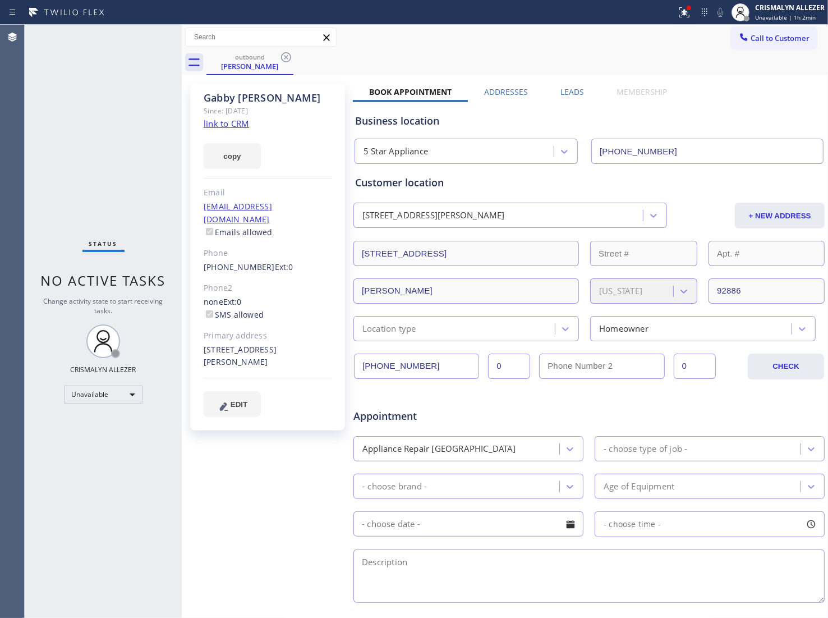
click at [562, 91] on label "Leads" at bounding box center [573, 91] width 24 height 11
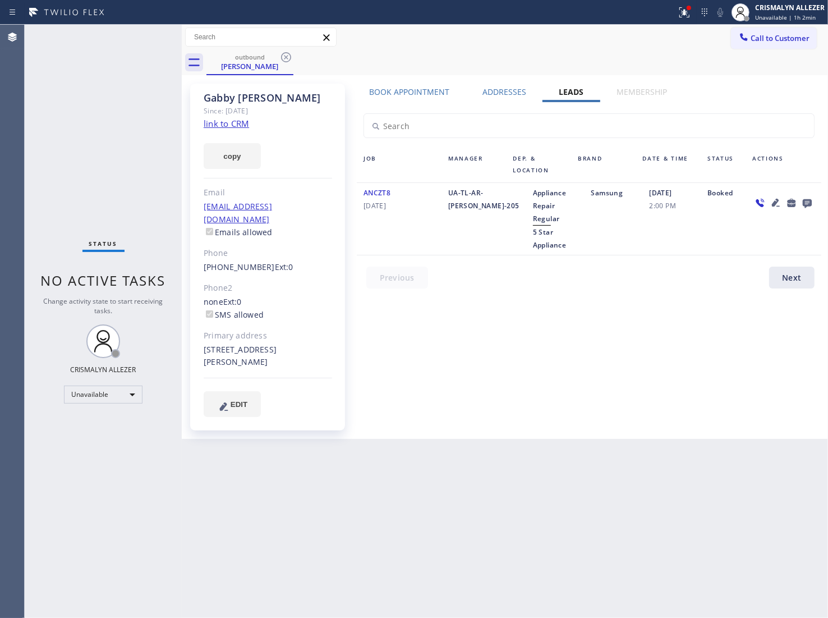
click at [807, 206] on icon at bounding box center [807, 203] width 9 height 9
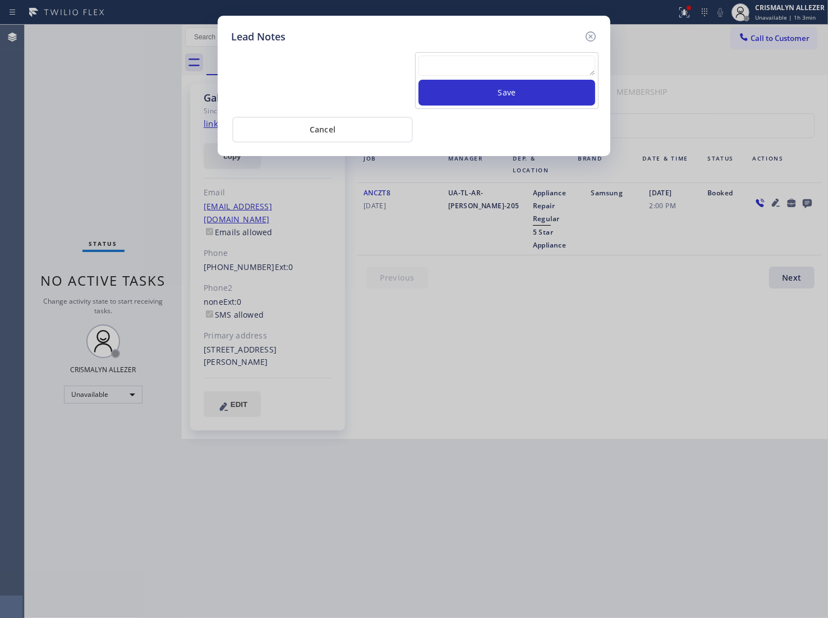
click at [494, 67] on textarea at bounding box center [507, 66] width 177 height 20
paste textarea "DON'T NEED SERVICE"
type textarea "DON'T NEED SERVICE"
click at [509, 101] on button "Save" at bounding box center [507, 93] width 177 height 26
click at [342, 141] on button "Cancel" at bounding box center [322, 137] width 181 height 26
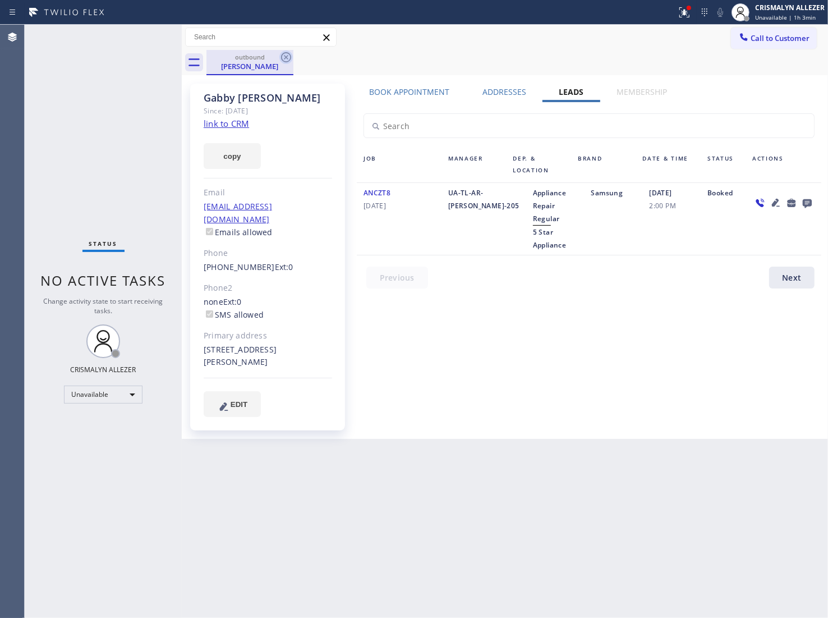
click at [279, 58] on icon at bounding box center [285, 57] width 13 height 13
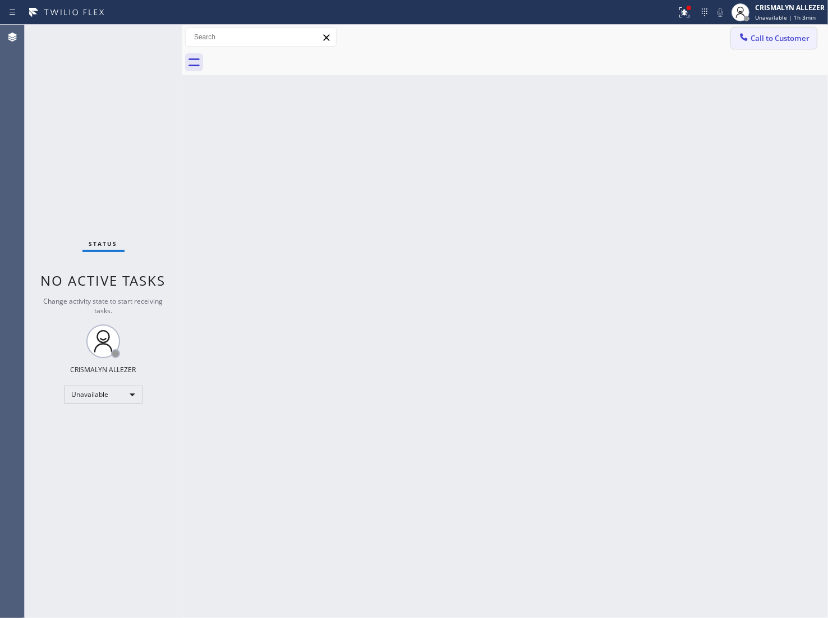
click at [780, 45] on button "Call to Customer" at bounding box center [774, 38] width 86 height 21
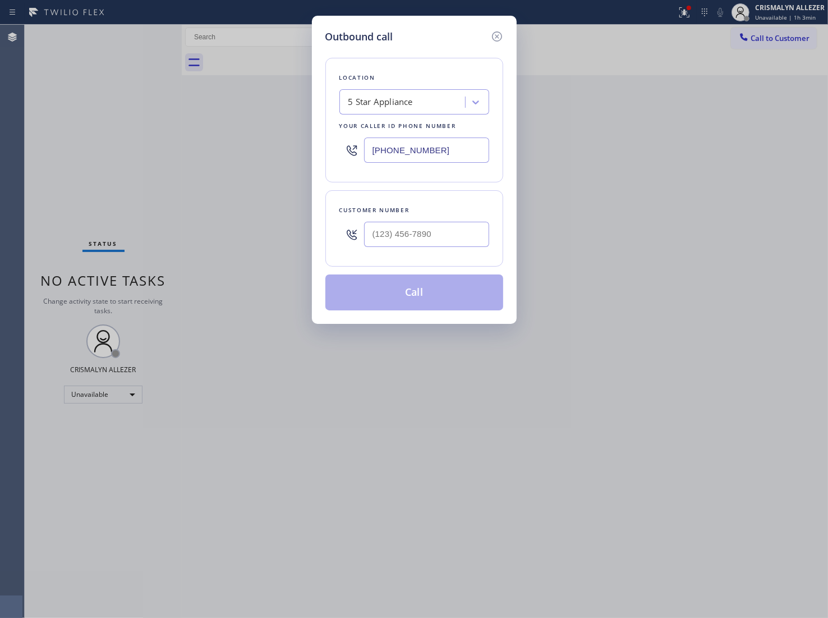
paste input "877) 748-5179"
drag, startPoint x: 478, startPoint y: 158, endPoint x: 183, endPoint y: 145, distance: 295.5
click at [177, 145] on div "Outbound call Location 5 Star Appliance Your caller id phone number (760) 983-7…" at bounding box center [414, 309] width 828 height 618
type input "[PHONE_NUMBER]"
click at [455, 251] on div at bounding box center [426, 234] width 125 height 36
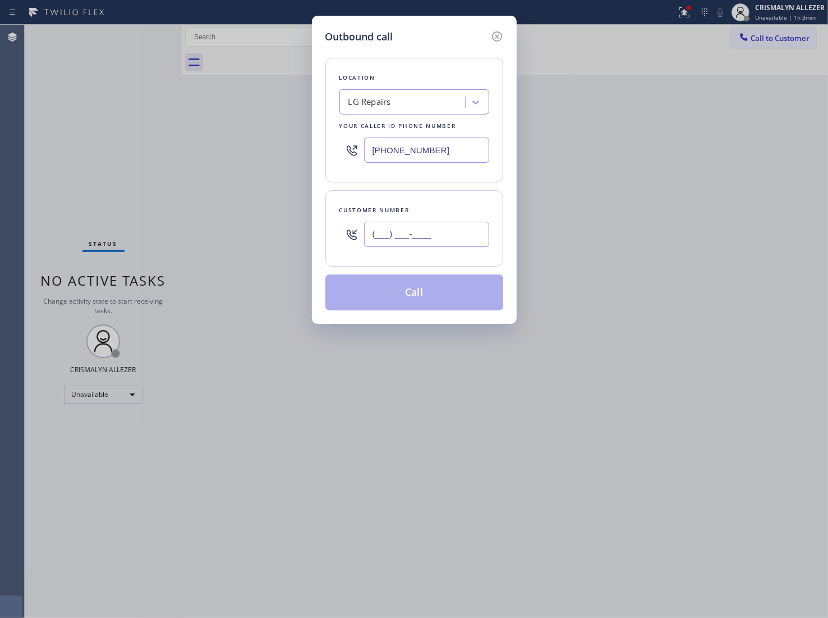
click at [455, 239] on input "(___) ___-____" at bounding box center [426, 234] width 125 height 25
paste input "323) 707-7174"
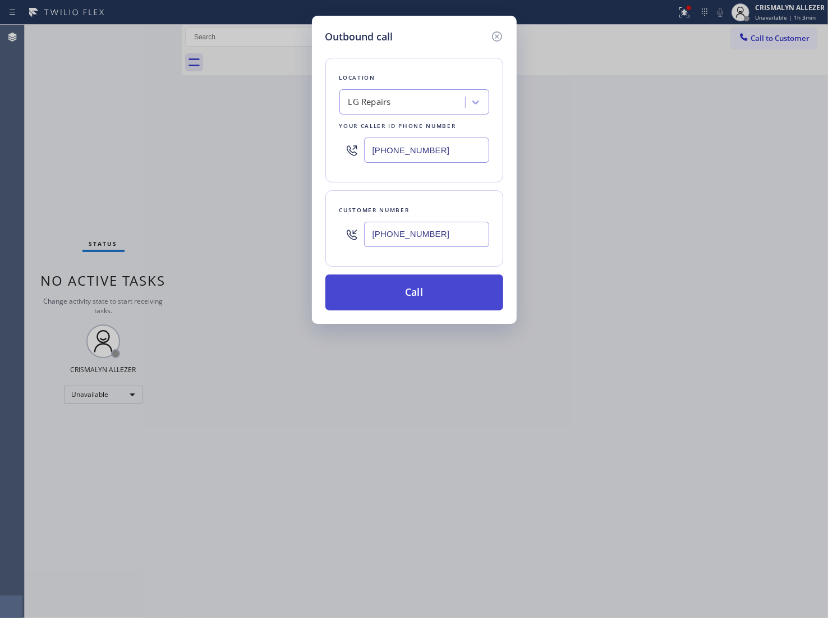
type input "[PHONE_NUMBER]"
click at [421, 298] on button "Call" at bounding box center [415, 292] width 178 height 36
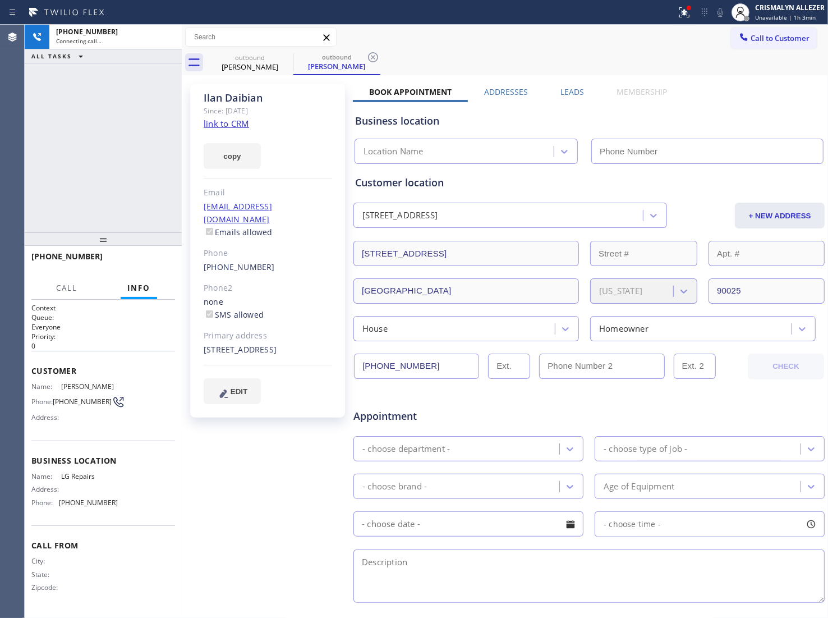
click at [247, 124] on link "link to CRM" at bounding box center [226, 123] width 45 height 11
type input "[PHONE_NUMBER]"
click at [141, 263] on span "HANG UP" at bounding box center [149, 262] width 34 height 8
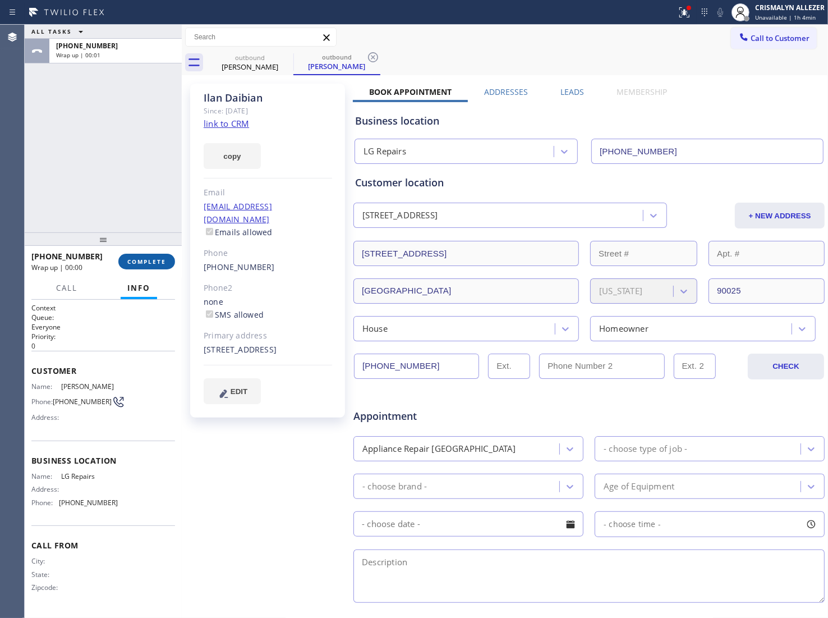
click at [141, 263] on span "COMPLETE" at bounding box center [146, 262] width 39 height 8
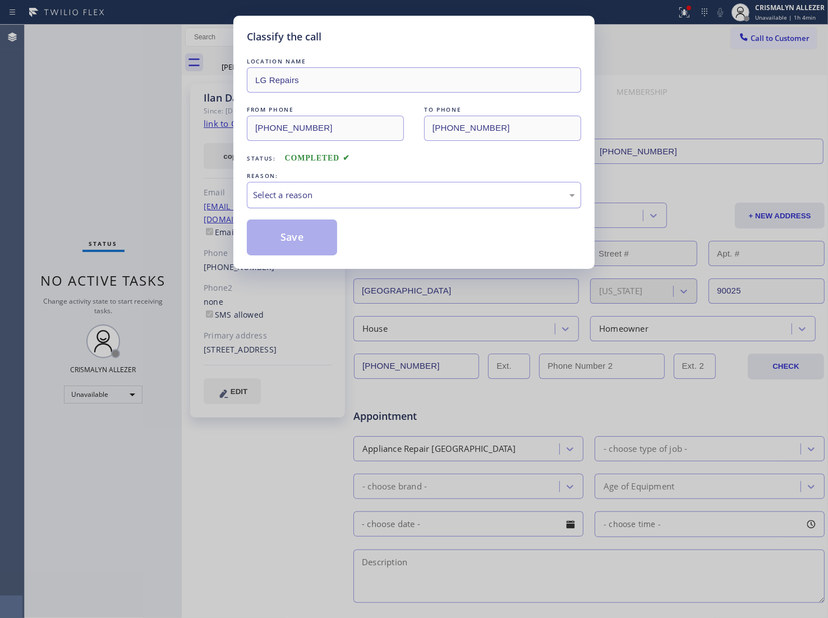
click at [432, 200] on div "Select a reason" at bounding box center [414, 195] width 322 height 13
click at [264, 247] on button "Save" at bounding box center [292, 237] width 90 height 36
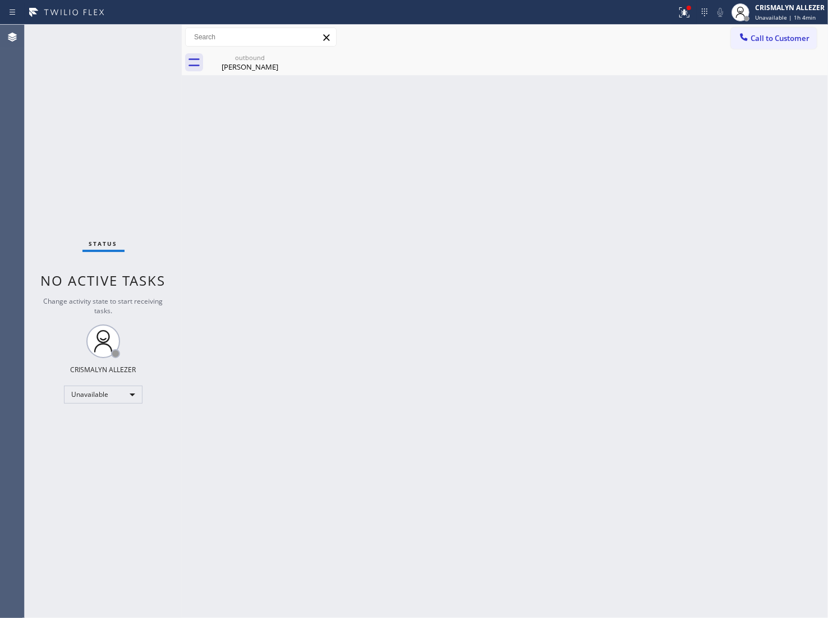
drag, startPoint x: 228, startPoint y: 59, endPoint x: 514, endPoint y: 94, distance: 287.8
click at [241, 65] on div "outbound Ilan Daibian" at bounding box center [250, 62] width 85 height 25
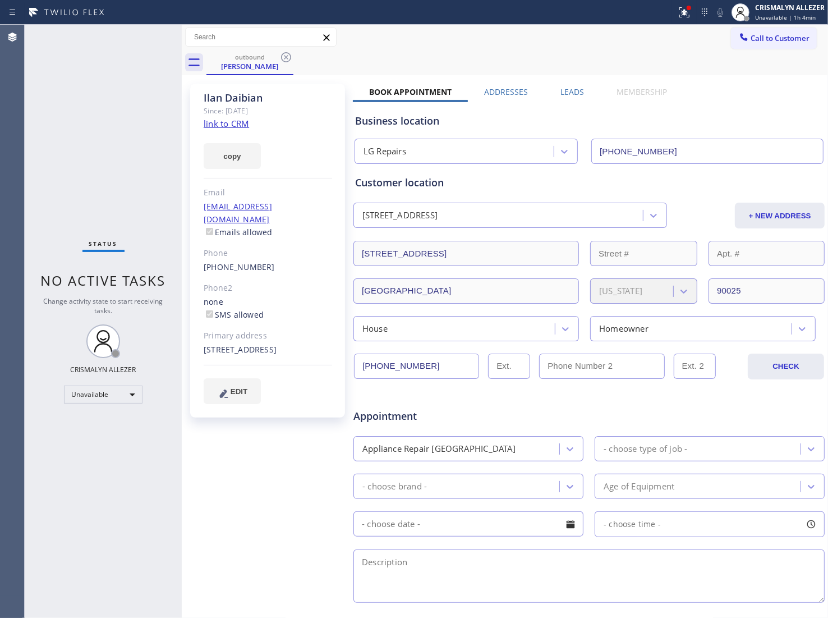
click at [574, 88] on label "Leads" at bounding box center [573, 91] width 24 height 11
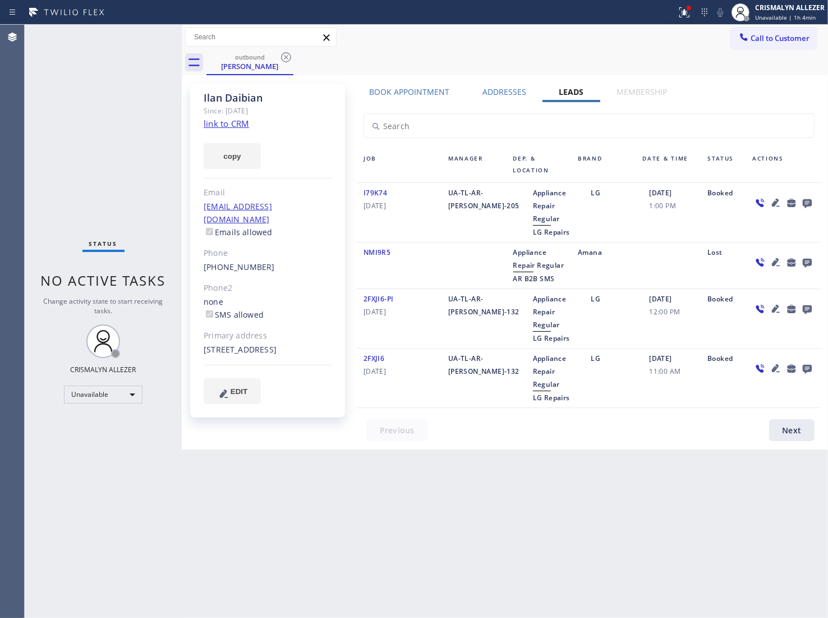
click at [808, 203] on icon at bounding box center [807, 203] width 9 height 9
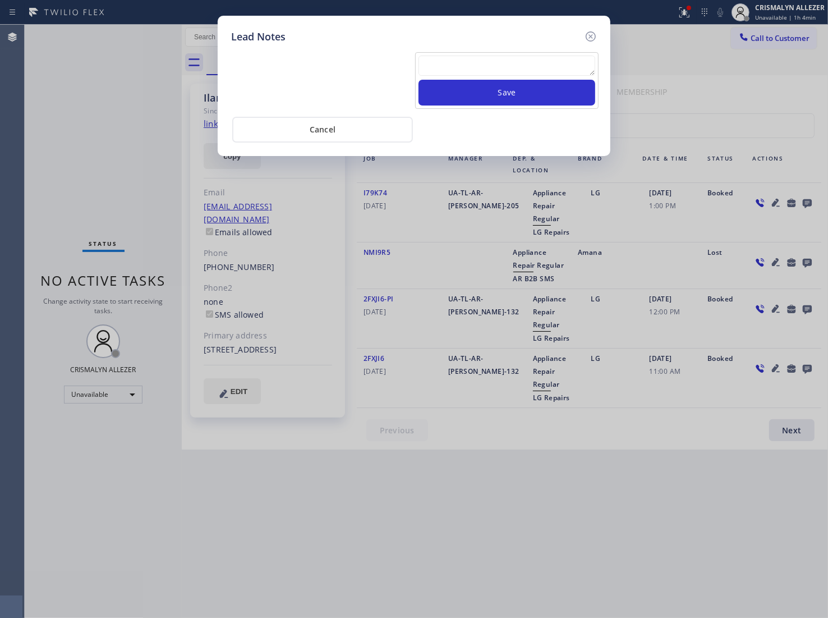
click at [480, 62] on textarea at bounding box center [507, 66] width 177 height 20
paste textarea "DON'T NEED SERVICE"
type textarea "DON'T NEED SERVICE"
click at [501, 102] on button "Save" at bounding box center [507, 93] width 177 height 26
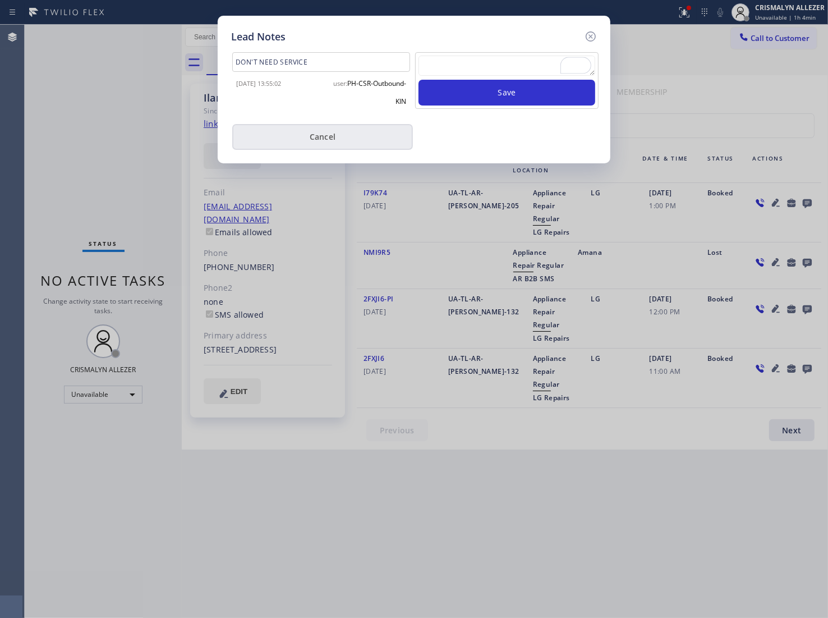
click at [329, 138] on button "Cancel" at bounding box center [322, 137] width 181 height 26
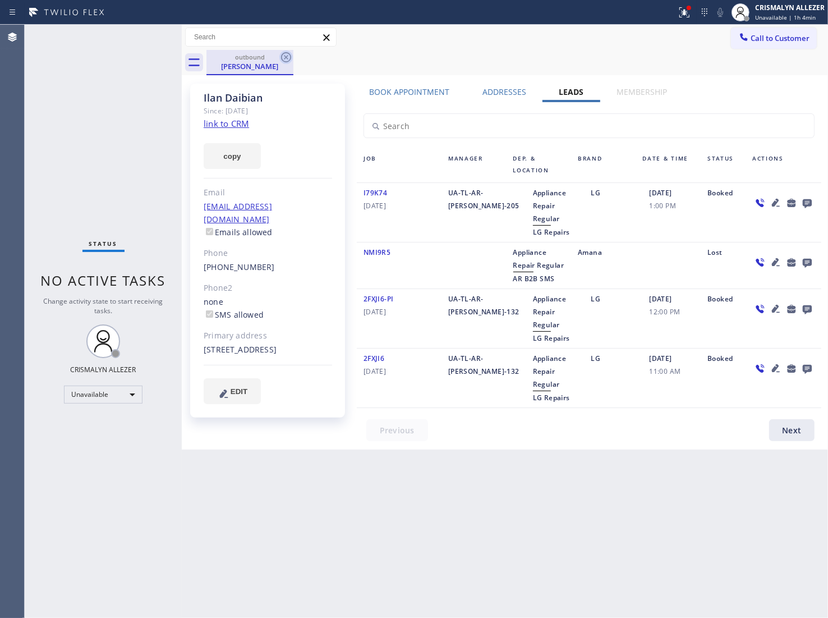
click at [283, 57] on icon at bounding box center [285, 57] width 13 height 13
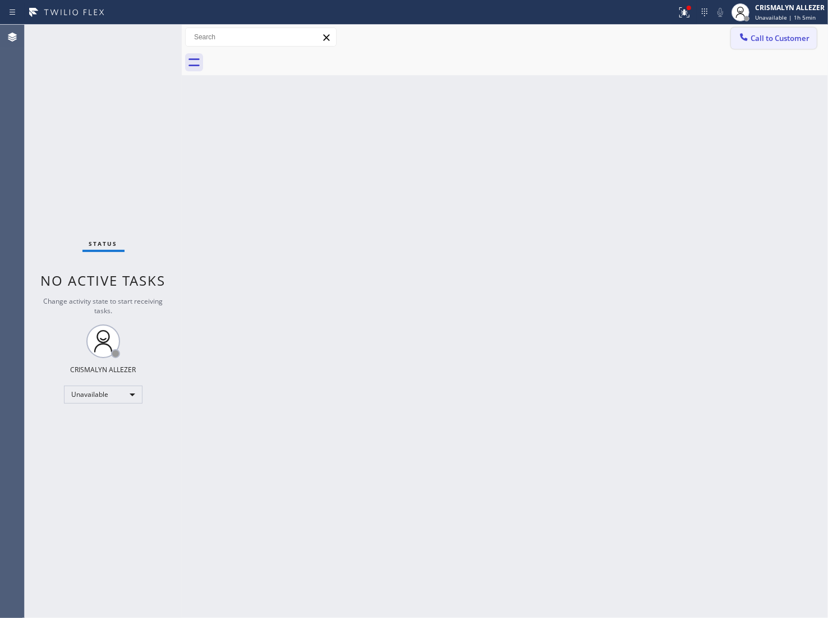
click at [775, 37] on span "Call to Customer" at bounding box center [780, 38] width 59 height 10
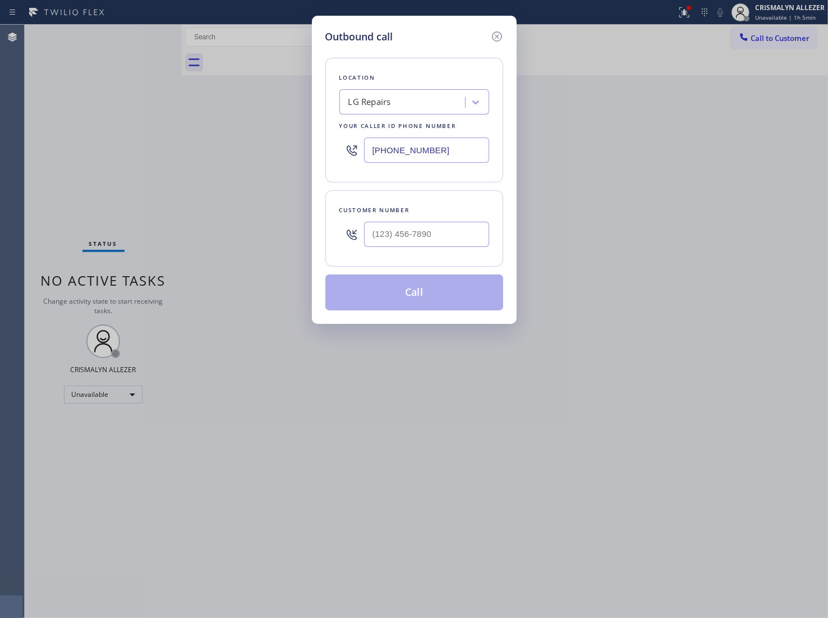
drag, startPoint x: 470, startPoint y: 149, endPoint x: 132, endPoint y: 143, distance: 338.5
click at [172, 143] on div "Outbound call Location LG Repairs Your caller id phone number (877) 748-5179 Cu…" at bounding box center [414, 309] width 828 height 618
paste input "33) 692-2271"
type input "[PHONE_NUMBER]"
click at [451, 241] on input "(___) ___-____" at bounding box center [426, 234] width 125 height 25
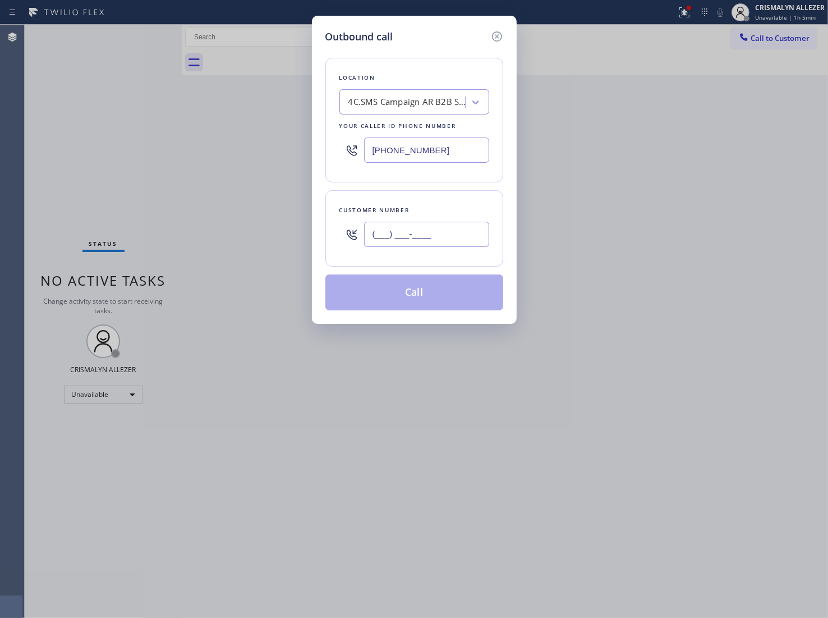
paste input "415) 867-4854"
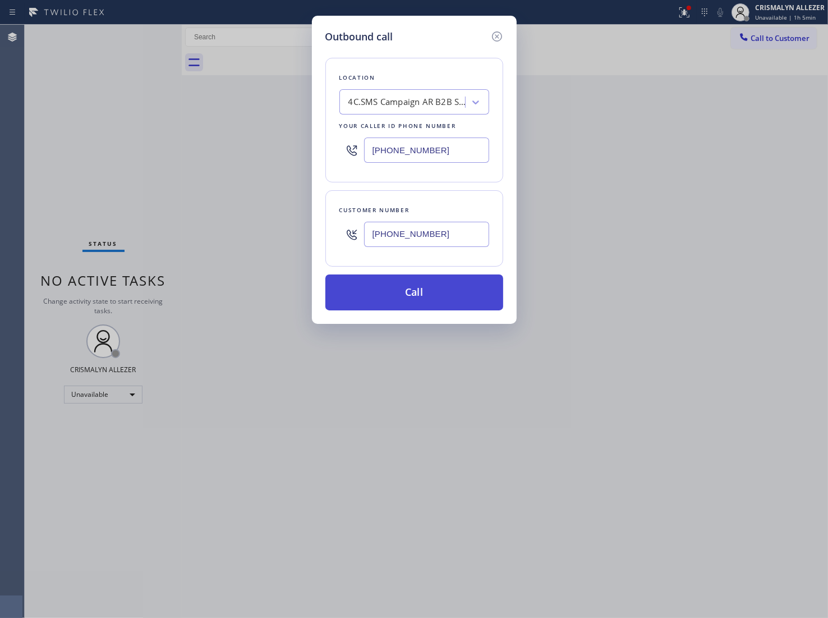
type input "[PHONE_NUMBER]"
click at [427, 294] on button "Call" at bounding box center [415, 292] width 178 height 36
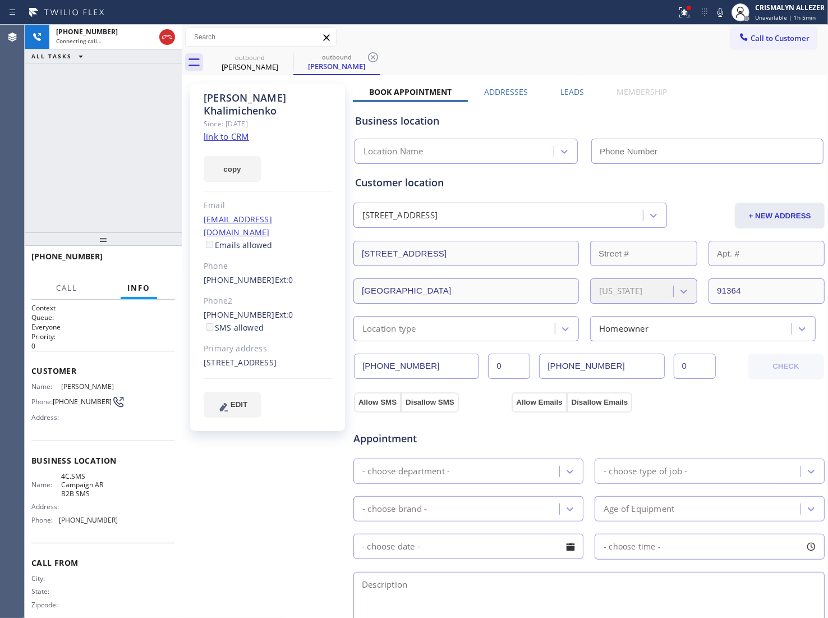
click at [241, 131] on link "link to CRM" at bounding box center [226, 136] width 45 height 11
type input "[PHONE_NUMBER]"
click at [145, 264] on span "HANG UP" at bounding box center [149, 262] width 34 height 8
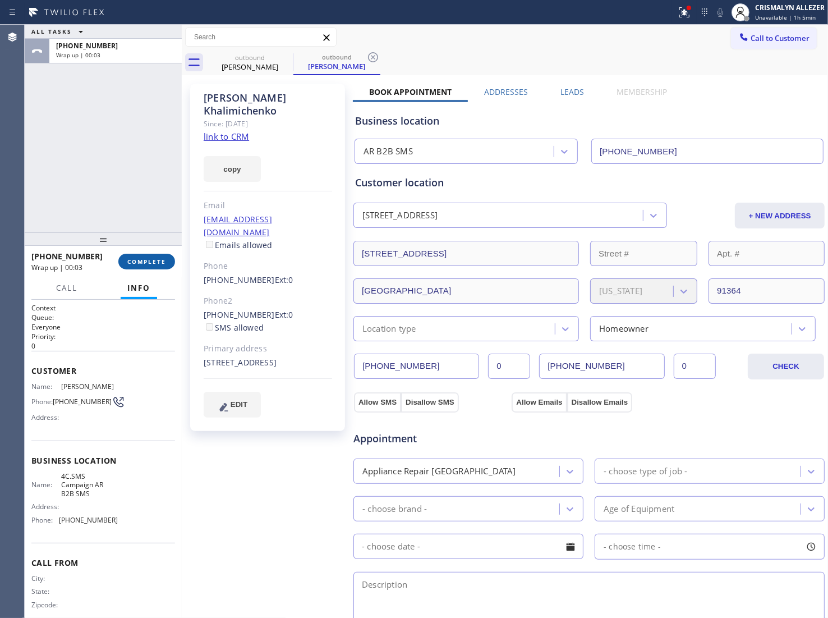
click at [132, 262] on span "COMPLETE" at bounding box center [146, 262] width 39 height 8
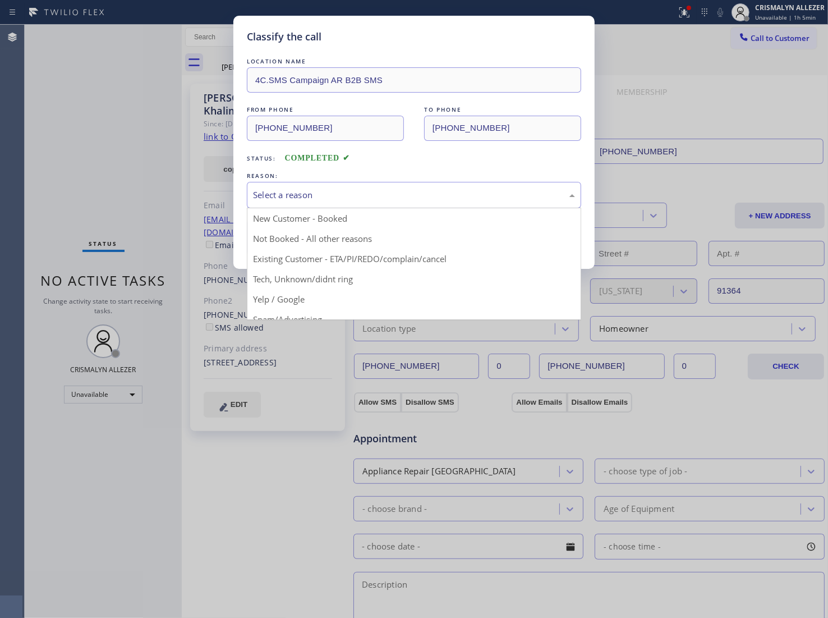
drag, startPoint x: 413, startPoint y: 203, endPoint x: 331, endPoint y: 233, distance: 87.4
click at [408, 205] on div "Select a reason" at bounding box center [414, 195] width 334 height 26
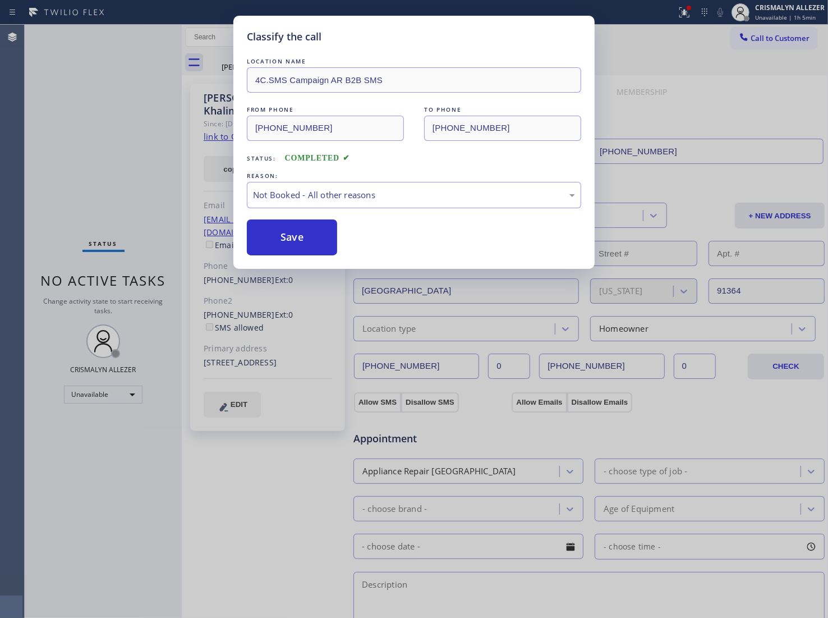
click at [306, 240] on button "Save" at bounding box center [292, 237] width 90 height 36
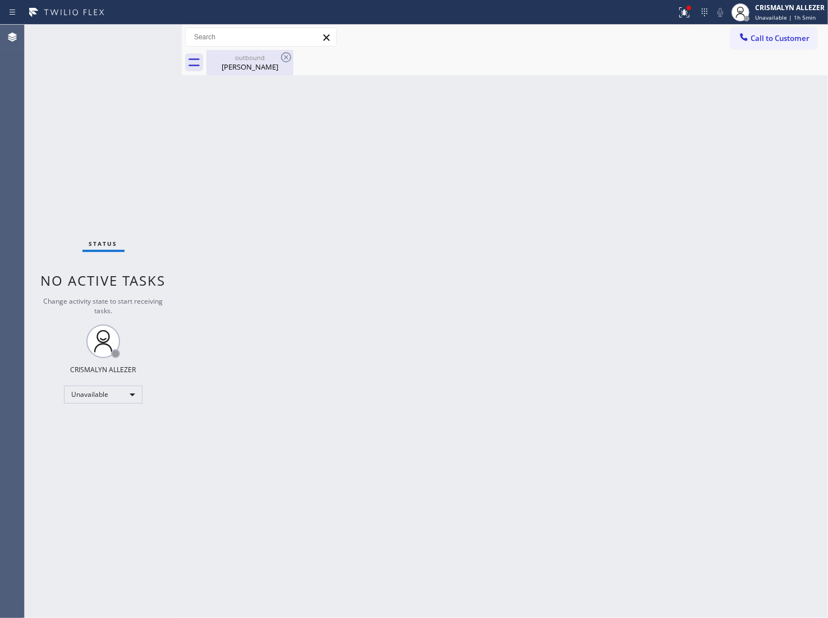
click at [261, 63] on div "Igor Khalimichenko" at bounding box center [250, 67] width 85 height 10
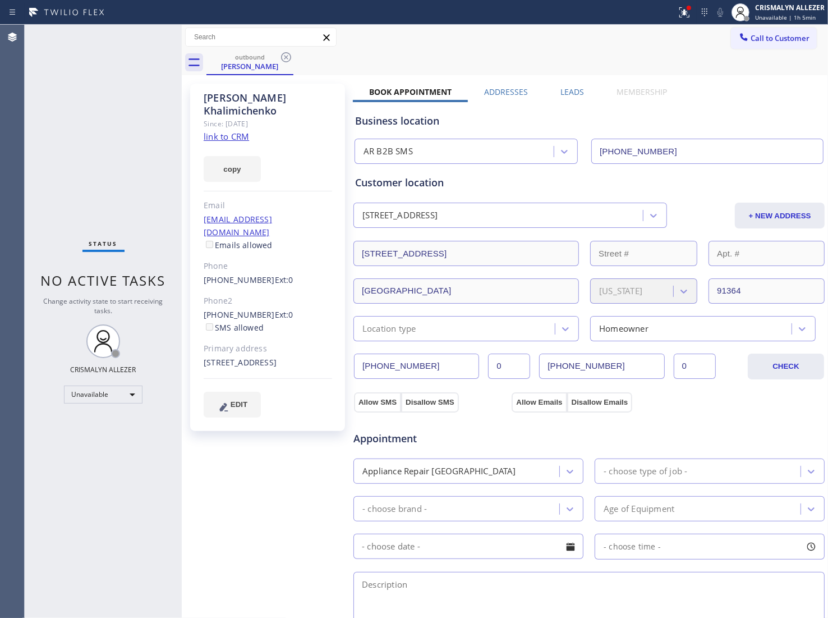
click at [569, 91] on label "Leads" at bounding box center [573, 91] width 24 height 11
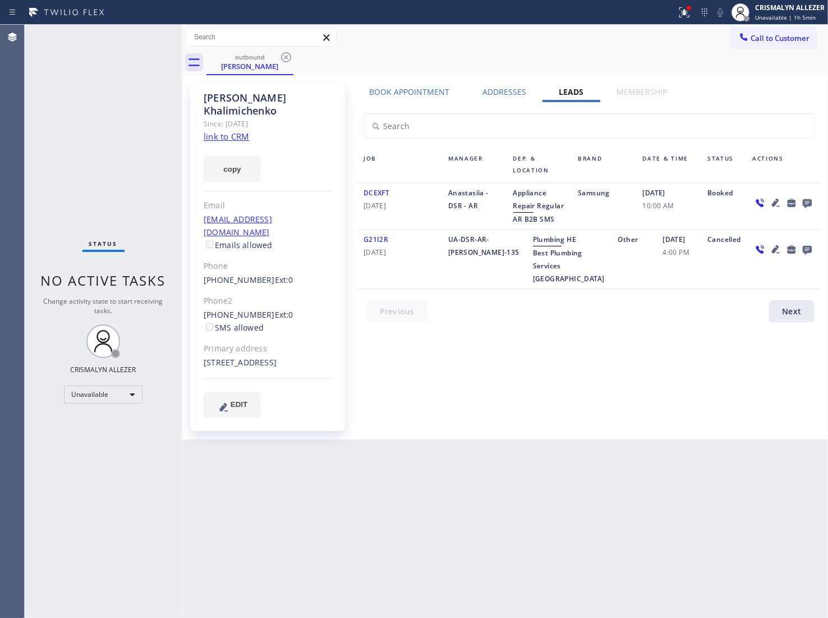
click at [805, 202] on icon at bounding box center [807, 203] width 9 height 9
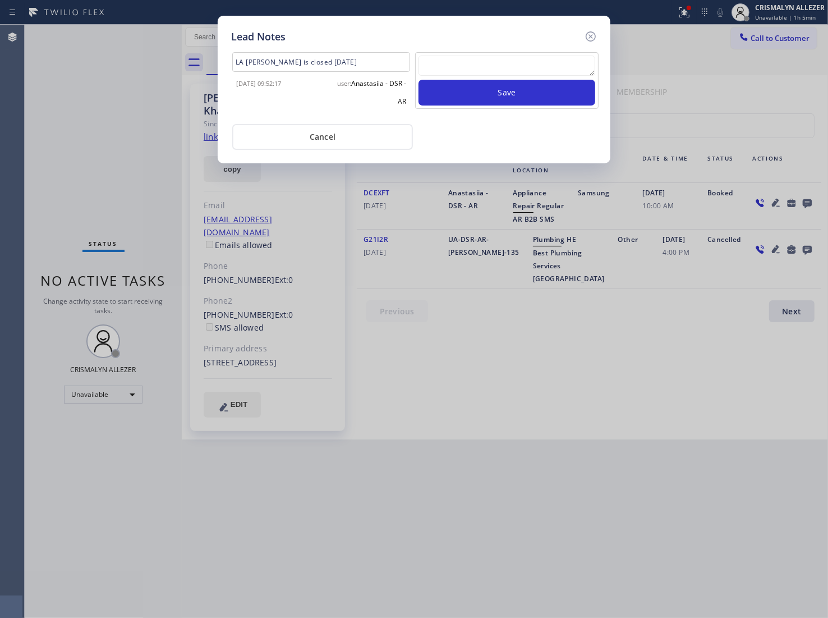
click at [476, 69] on textarea at bounding box center [507, 66] width 177 height 20
paste textarea "no answer | pls xfer here cx cb"
type textarea "no answer | pls xfer here cx cb"
click at [512, 105] on button "Save" at bounding box center [507, 93] width 177 height 26
click at [519, 94] on button "Save" at bounding box center [507, 93] width 177 height 26
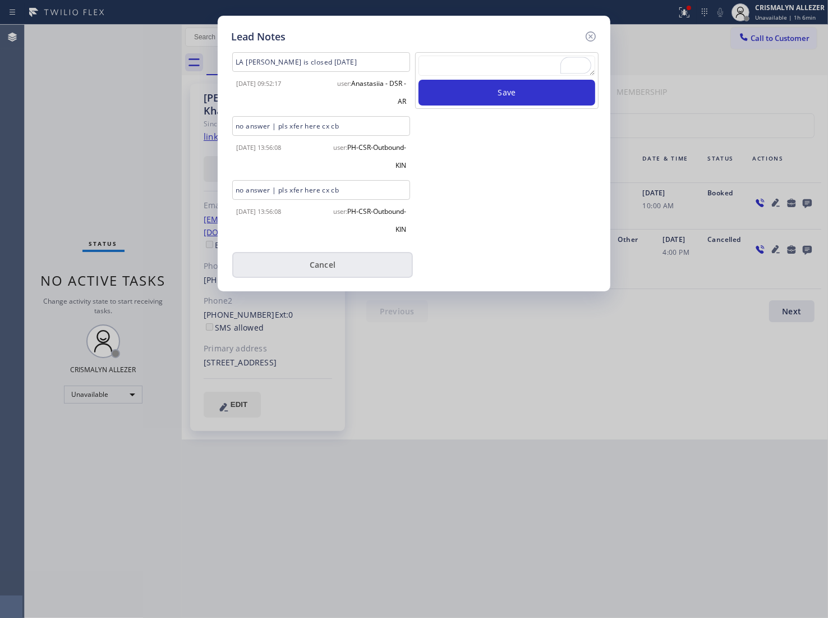
click at [327, 260] on button "Cancel" at bounding box center [322, 265] width 181 height 26
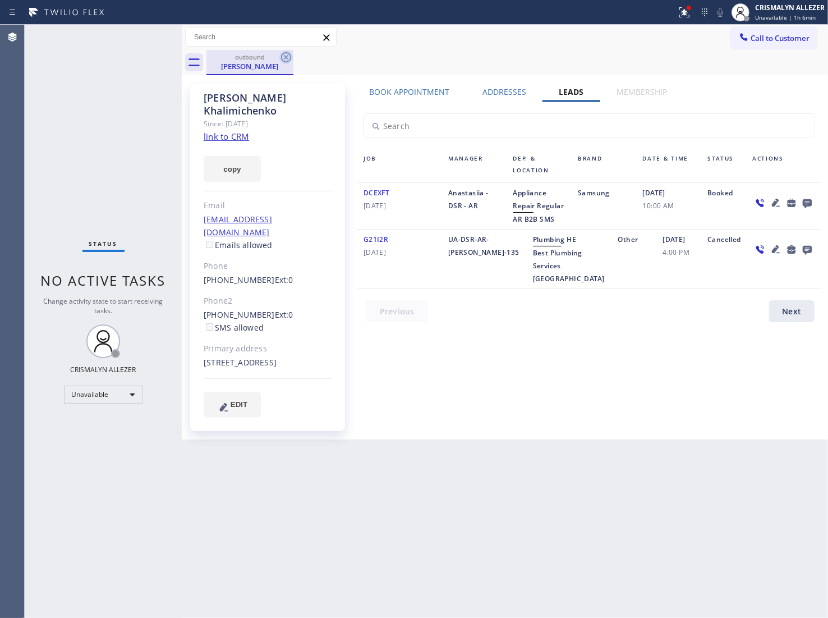
click at [290, 59] on icon at bounding box center [285, 57] width 13 height 13
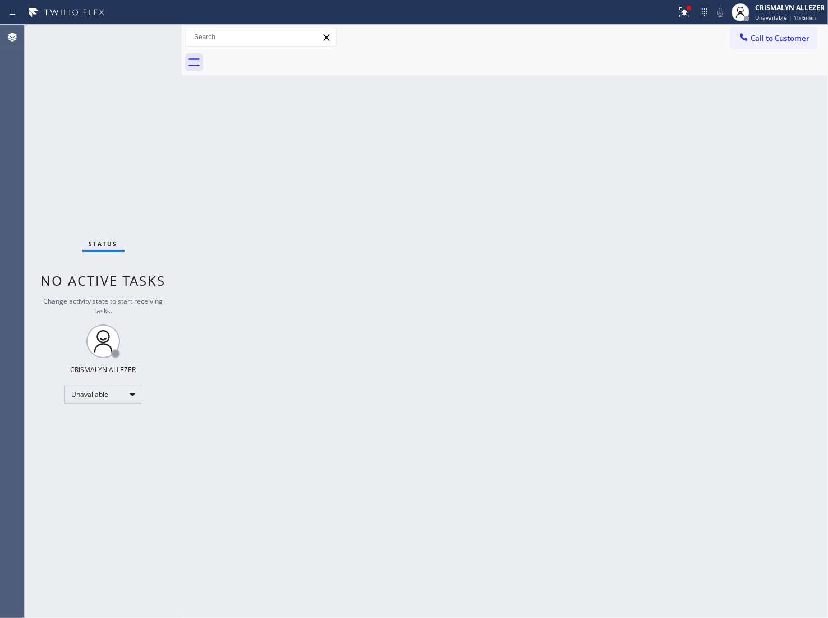
click at [777, 41] on span "Call to Customer" at bounding box center [780, 38] width 59 height 10
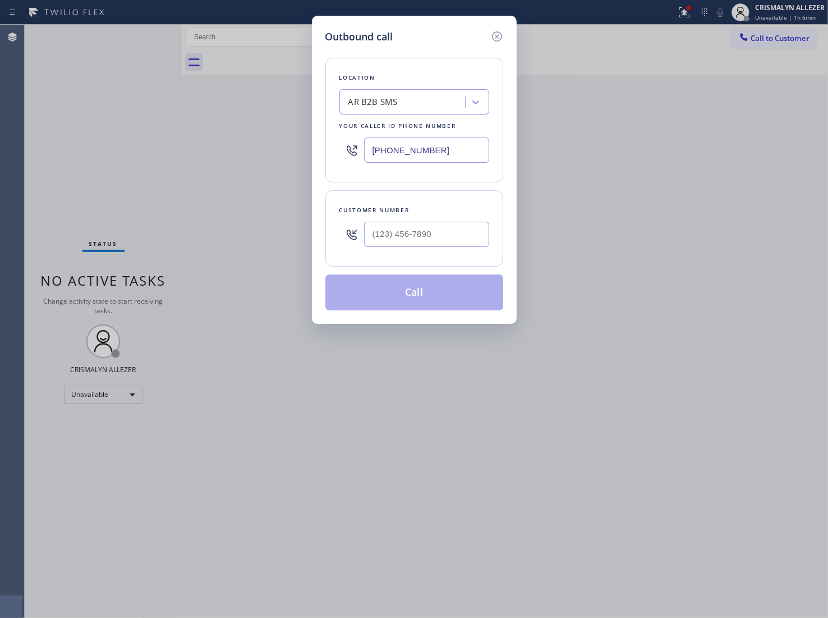
drag, startPoint x: 470, startPoint y: 147, endPoint x: 237, endPoint y: 148, distance: 232.9
click at [237, 148] on div "Outbound call Location AR B2B SMS Your caller id phone number (833) 692-2271 Cu…" at bounding box center [414, 309] width 828 height 618
paste input "55) 731-4952"
type input "[PHONE_NUMBER]"
click at [466, 229] on input "(___) ___-____" at bounding box center [426, 234] width 125 height 25
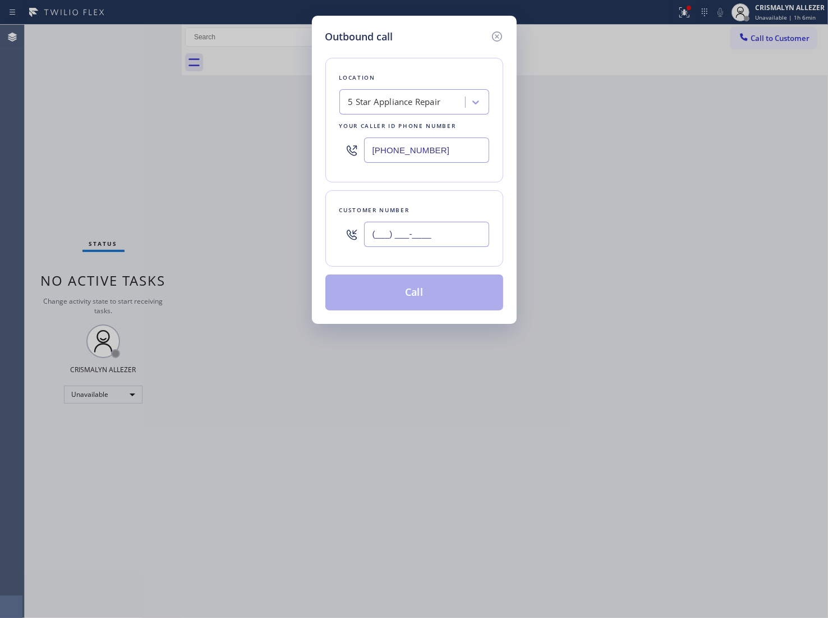
paste input "408) 540-8215"
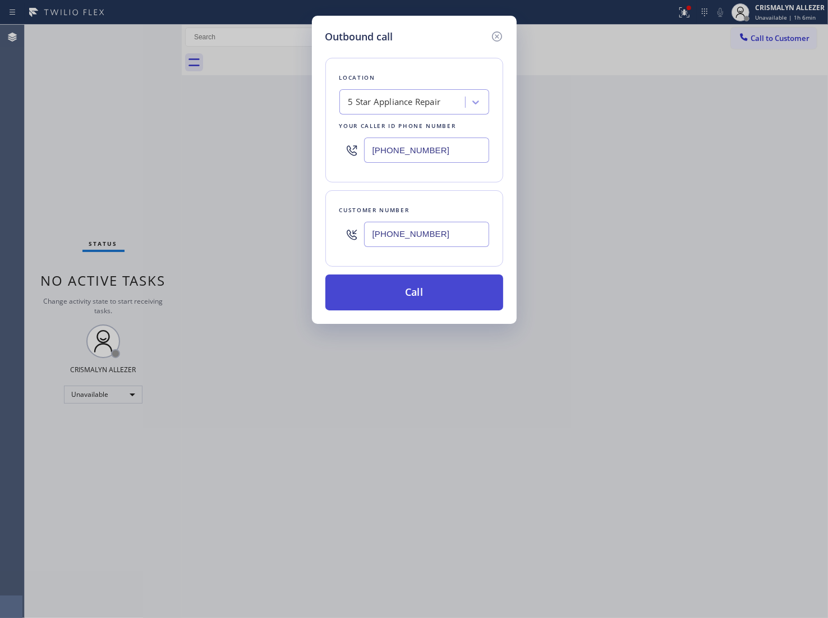
type input "[PHONE_NUMBER]"
click at [434, 296] on button "Call" at bounding box center [415, 292] width 178 height 36
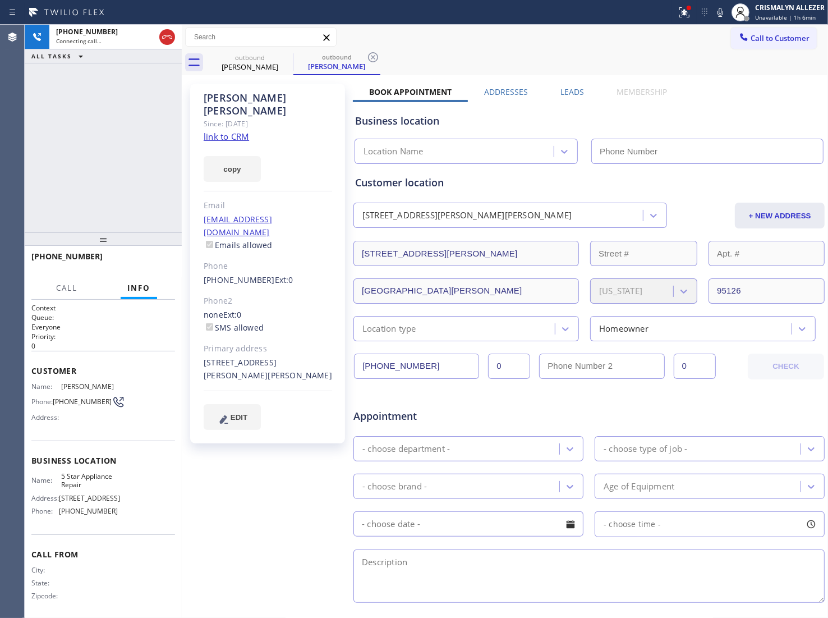
click at [214, 131] on link "link to CRM" at bounding box center [226, 136] width 45 height 11
type input "[PHONE_NUMBER]"
click at [158, 259] on span "HANG UP" at bounding box center [149, 262] width 34 height 8
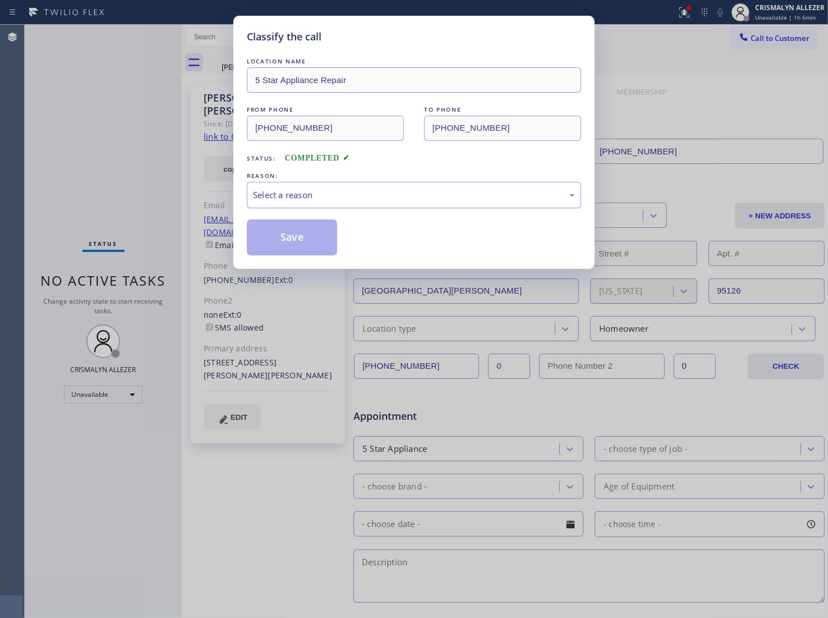
click at [430, 201] on div "Select a reason" at bounding box center [414, 195] width 322 height 13
click at [318, 237] on button "Save" at bounding box center [292, 237] width 90 height 36
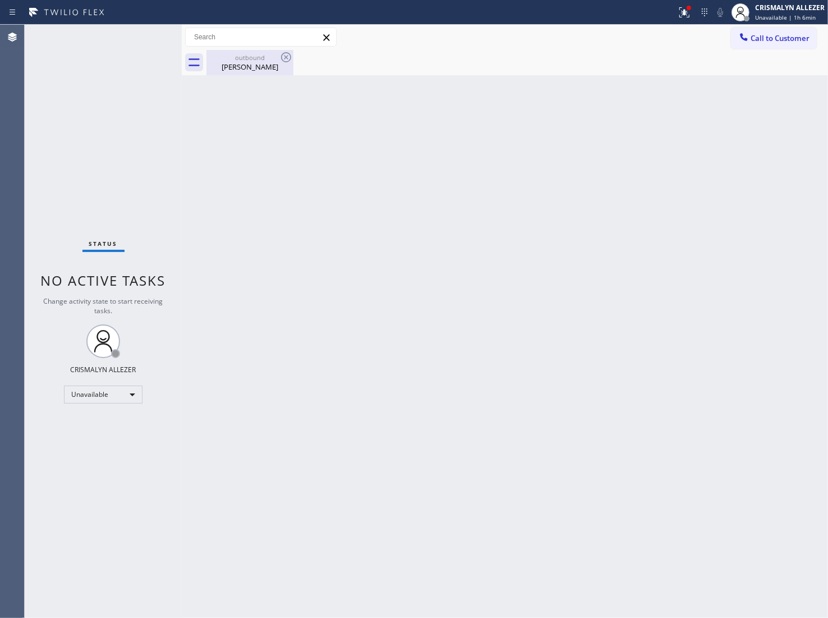
click at [262, 68] on div "Jill Foster" at bounding box center [250, 67] width 85 height 10
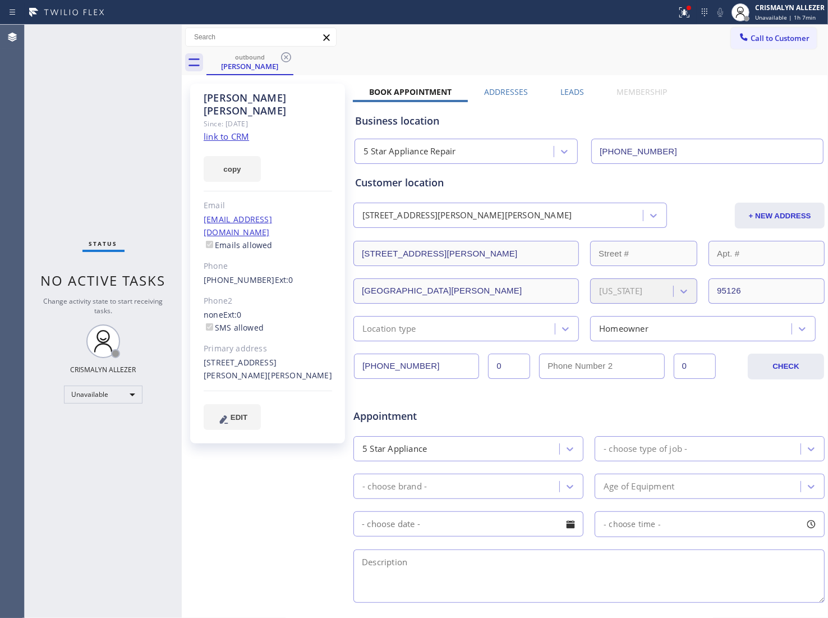
click at [565, 90] on label "Leads" at bounding box center [573, 91] width 24 height 11
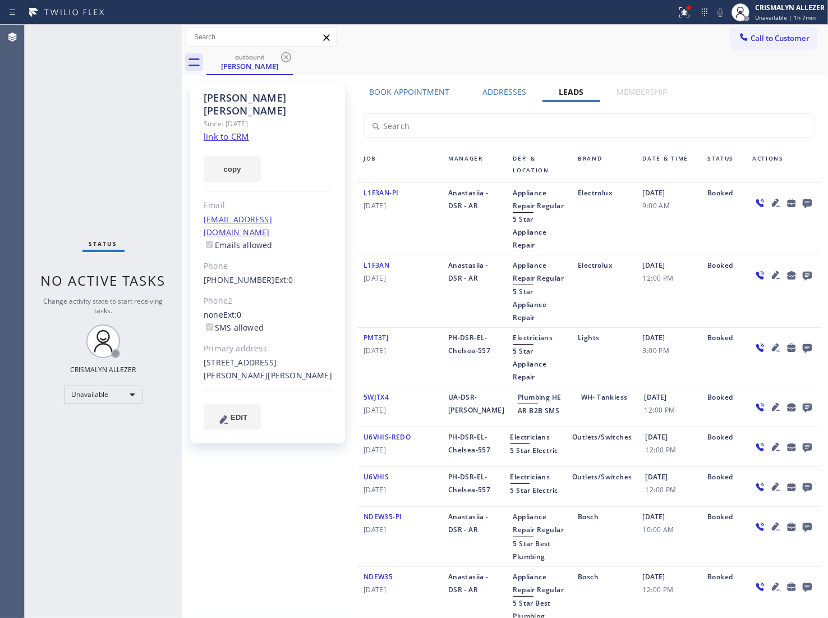
click at [803, 203] on icon at bounding box center [807, 203] width 9 height 9
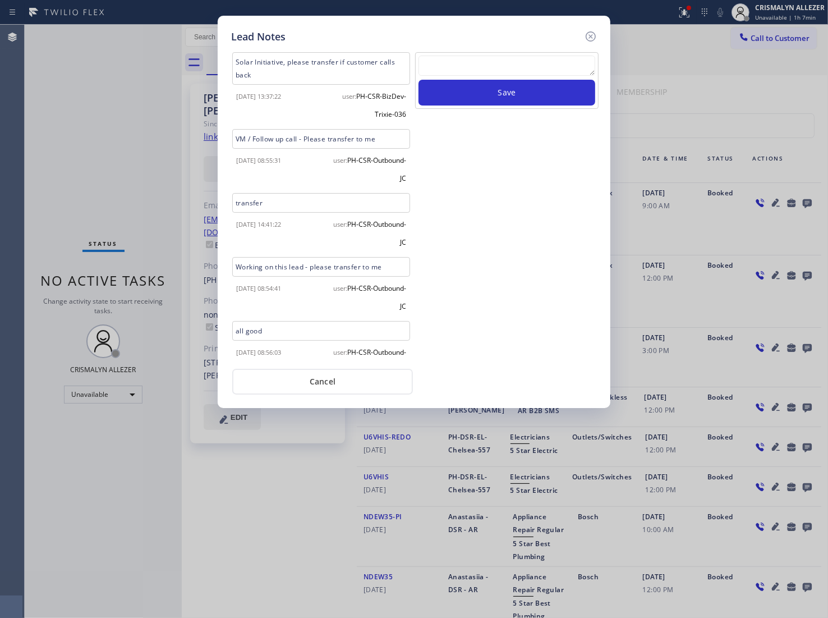
click at [466, 63] on textarea at bounding box center [507, 66] width 177 height 20
paste textarea "no answer | pls xfer here cx cb"
type textarea "no answer | pls xfer here cx cb"
click at [497, 94] on button "Save" at bounding box center [507, 93] width 177 height 26
click at [335, 387] on button "Cancel" at bounding box center [322, 382] width 181 height 26
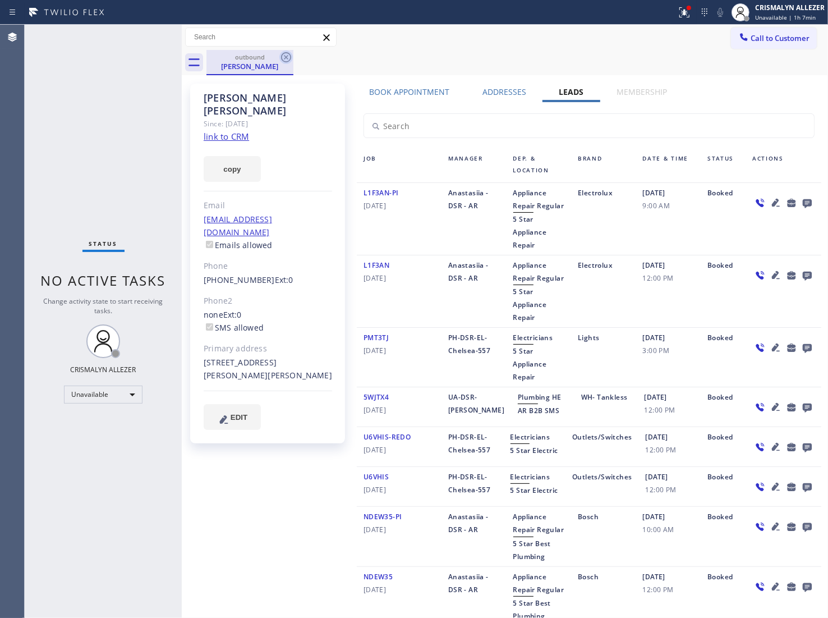
click at [287, 52] on icon at bounding box center [286, 57] width 10 height 10
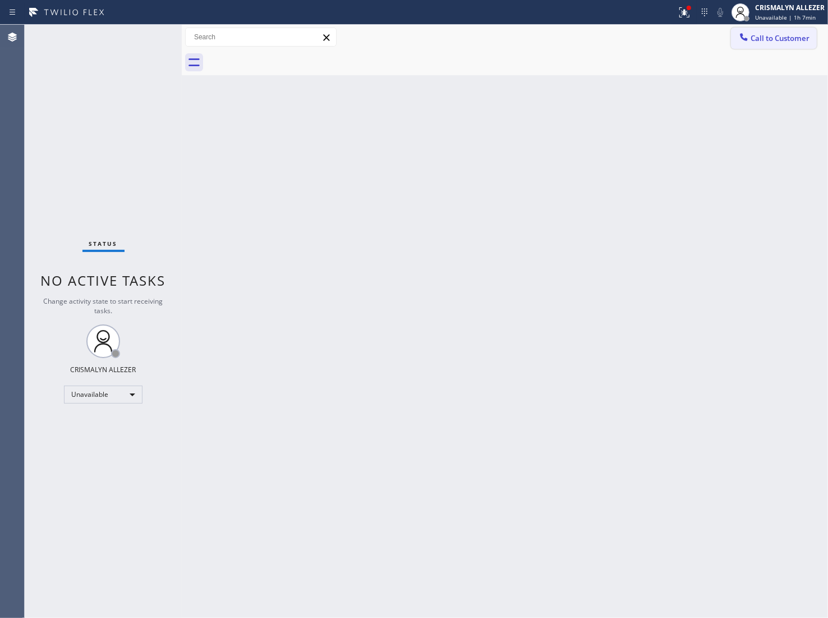
click at [789, 38] on span "Call to Customer" at bounding box center [780, 38] width 59 height 10
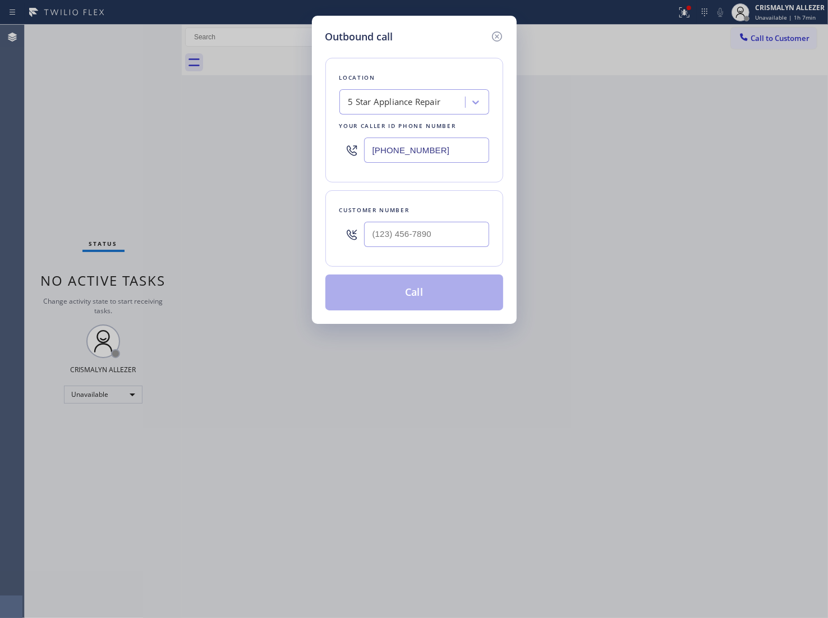
drag, startPoint x: 475, startPoint y: 146, endPoint x: 193, endPoint y: 155, distance: 282.4
click at [199, 155] on div "Outbound call Location 5 Star Appliance Repair Your caller id phone number (855…" at bounding box center [414, 309] width 828 height 618
paste input "33) 692-2271"
type input "[PHONE_NUMBER]"
click at [455, 235] on input "(___) ___-____" at bounding box center [426, 234] width 125 height 25
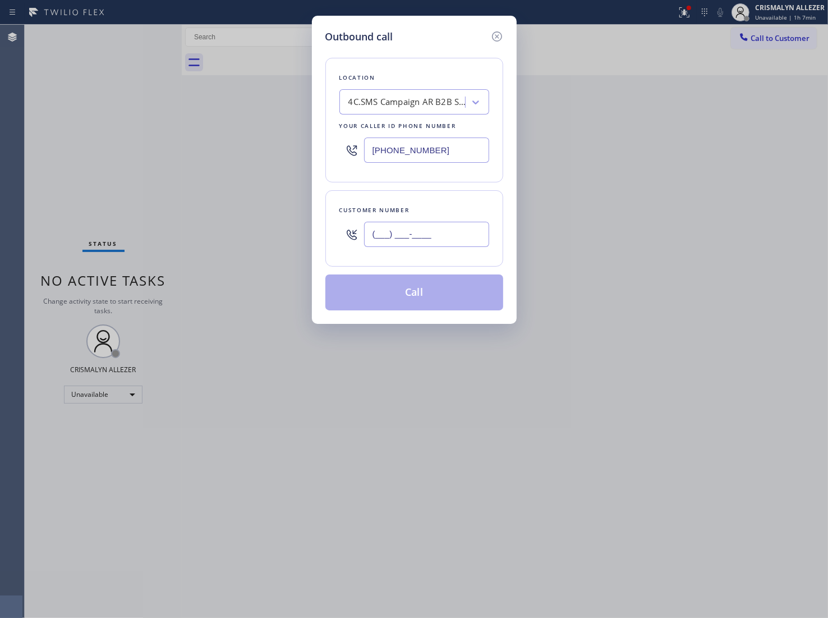
paste input "415) 859-6165"
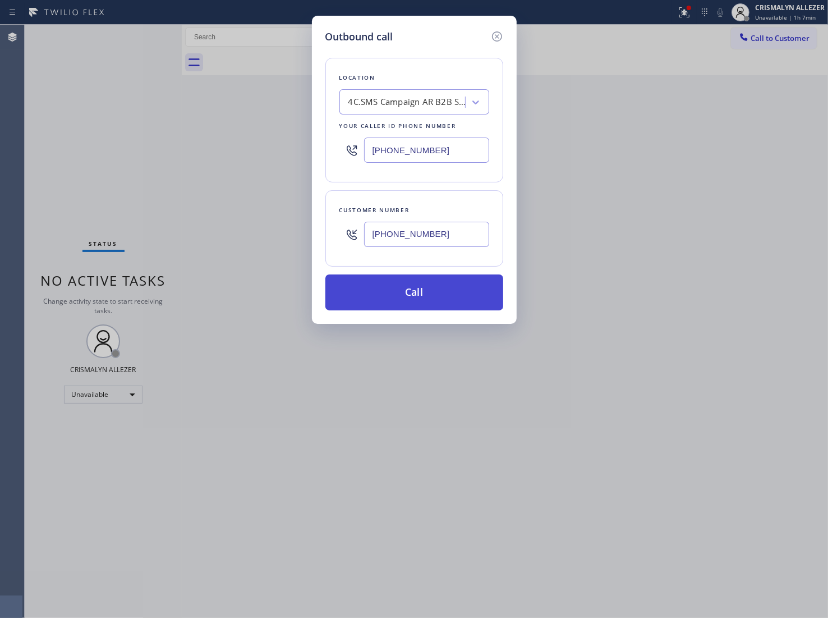
type input "(415) 859-6165"
click at [419, 295] on button "Call" at bounding box center [415, 292] width 178 height 36
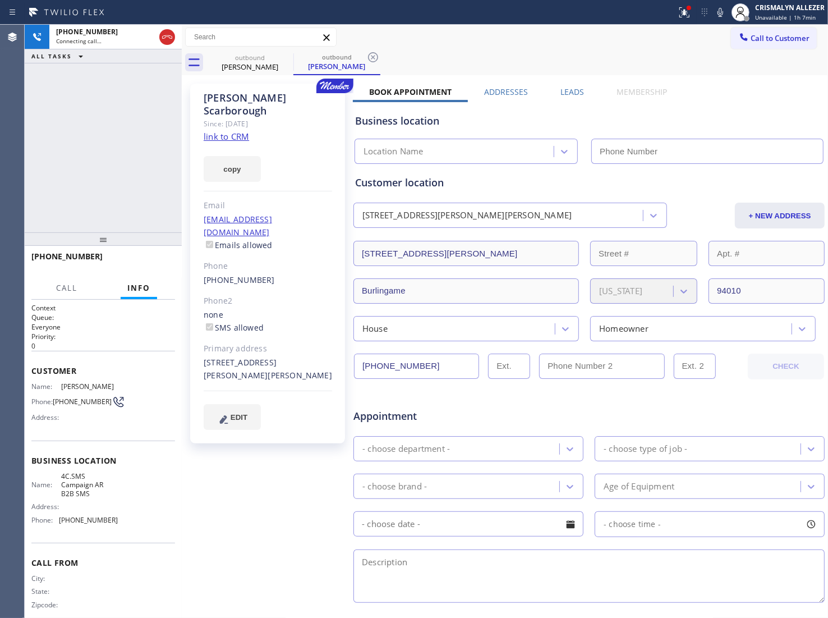
click at [242, 131] on link "link to CRM" at bounding box center [226, 136] width 45 height 11
type input "[PHONE_NUMBER]"
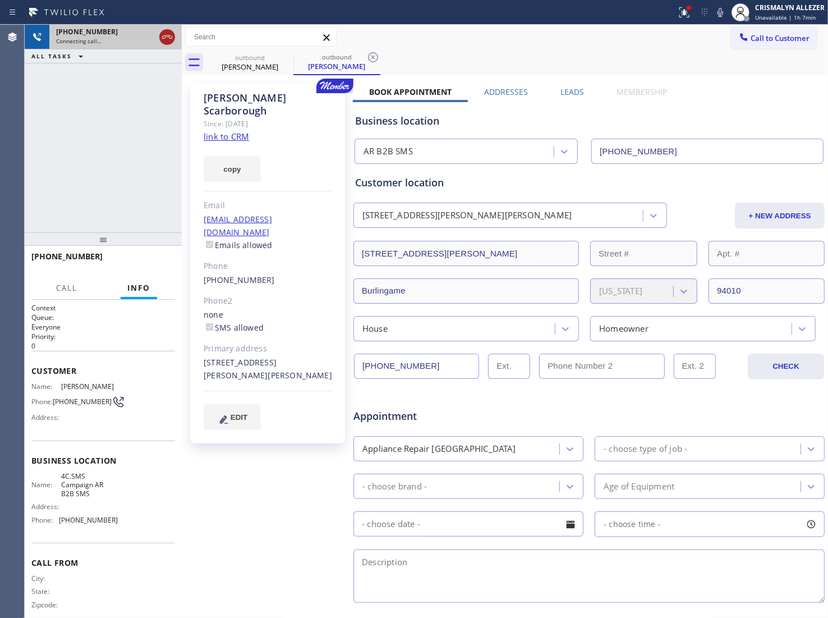
click at [173, 37] on icon at bounding box center [167, 36] width 13 height 13
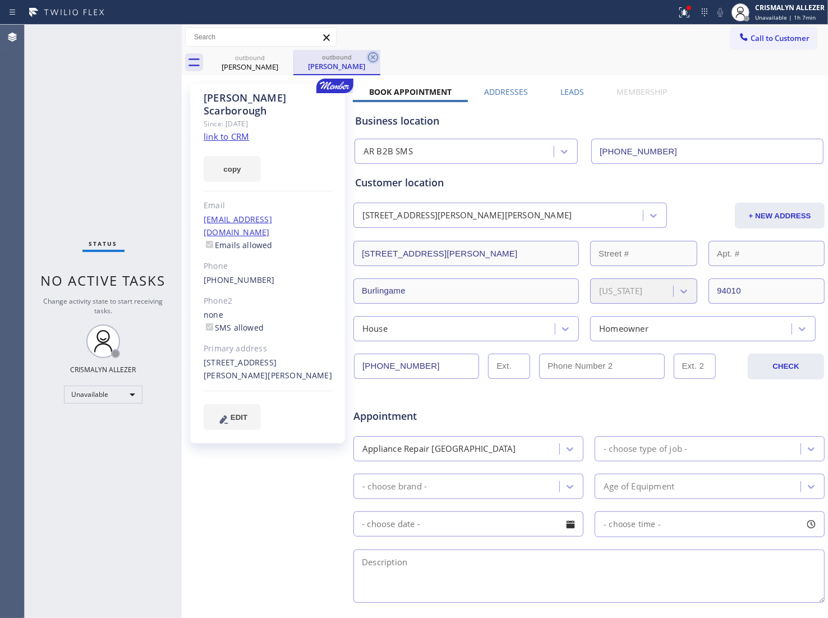
click at [372, 58] on icon at bounding box center [373, 57] width 10 height 10
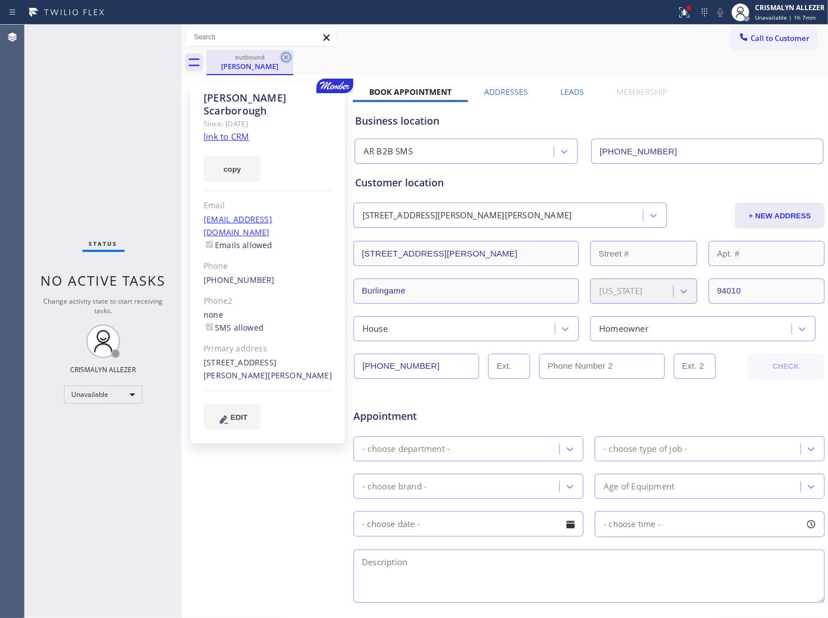
click at [287, 57] on icon at bounding box center [286, 57] width 10 height 10
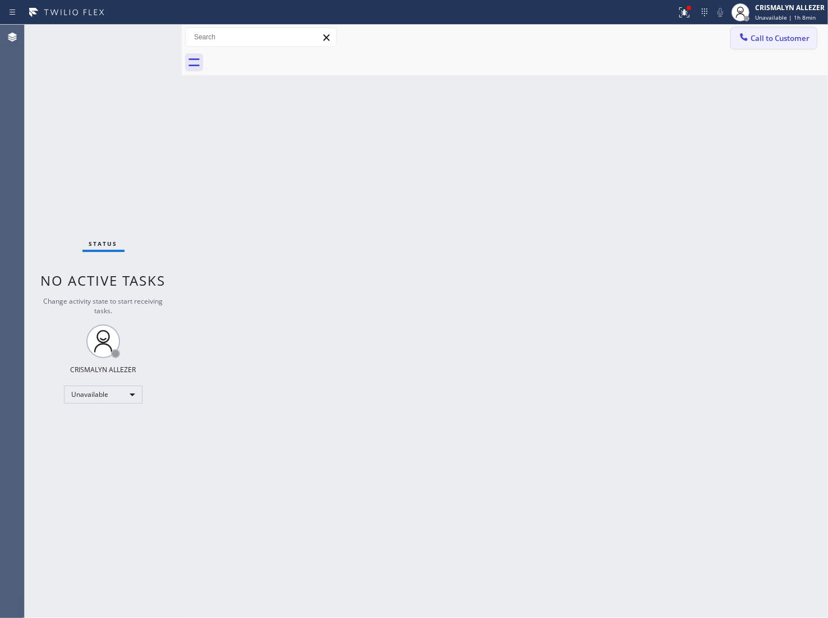
click at [777, 40] on span "Call to Customer" at bounding box center [780, 38] width 59 height 10
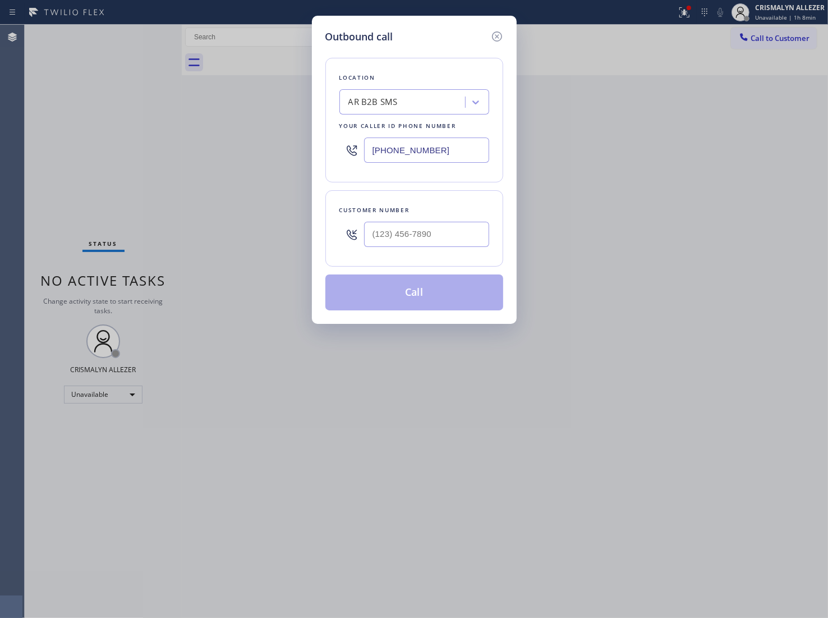
drag, startPoint x: 470, startPoint y: 157, endPoint x: 212, endPoint y: 162, distance: 258.8
click at [228, 159] on div "Outbound call Location AR B2B SMS Your caller id phone number (833) 692-2271 Cu…" at bounding box center [414, 309] width 828 height 618
paste input "77) 748-5179"
type input "[PHONE_NUMBER]"
click at [446, 231] on input "(___) ___-____" at bounding box center [426, 234] width 125 height 25
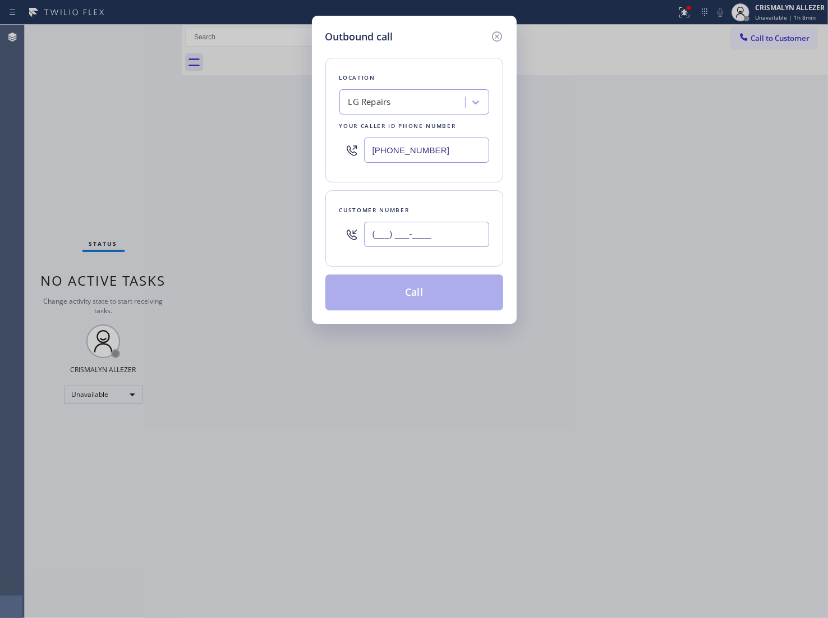
paste input "text"
drag, startPoint x: 442, startPoint y: 233, endPoint x: 261, endPoint y: 239, distance: 181.4
click at [278, 240] on div "Outbound call Location LG Repairs Your caller id phone number (877) 748-5179 Cu…" at bounding box center [414, 309] width 828 height 618
paste input "626) 833-1757"
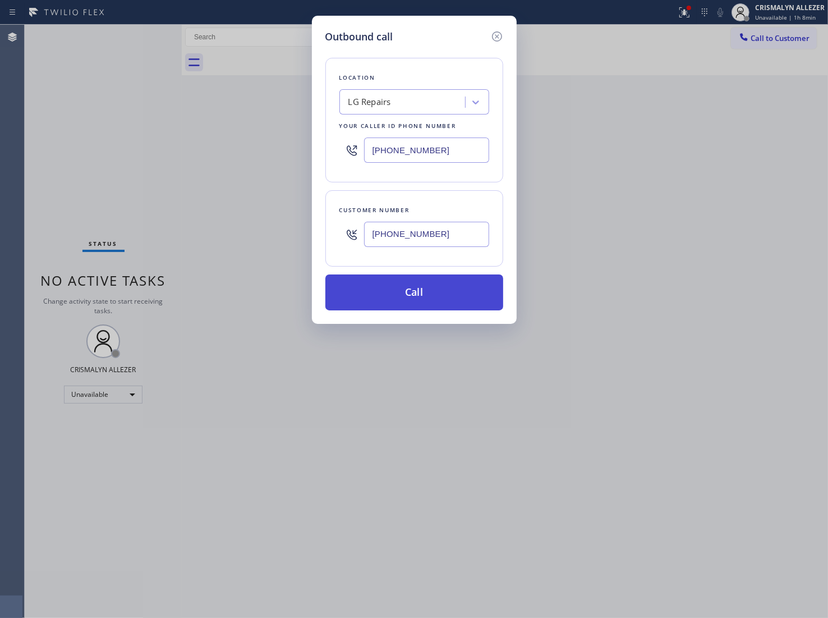
type input "[PHONE_NUMBER]"
click at [415, 296] on button "Call" at bounding box center [415, 292] width 178 height 36
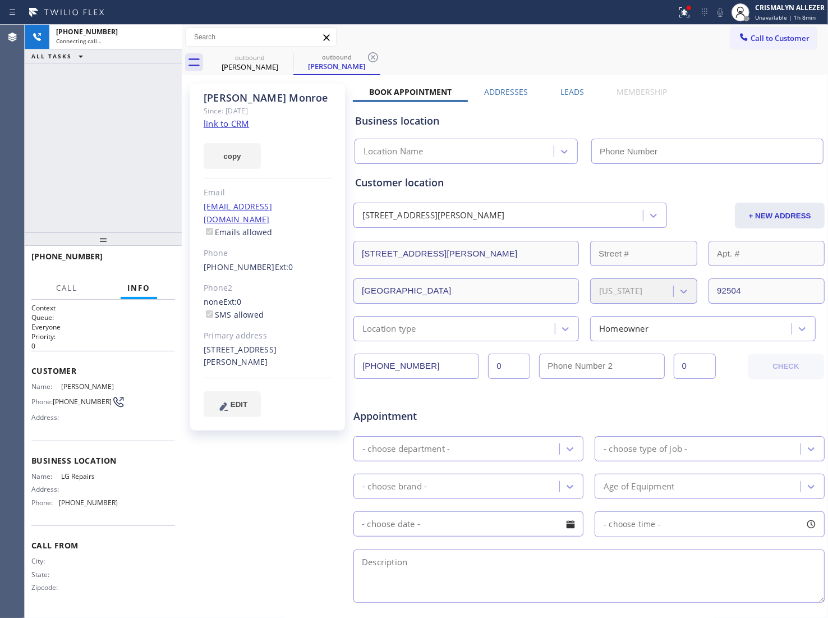
click at [218, 122] on link "link to CRM" at bounding box center [226, 123] width 45 height 11
type input "[PHONE_NUMBER]"
click at [152, 265] on span "HANG UP" at bounding box center [149, 262] width 34 height 8
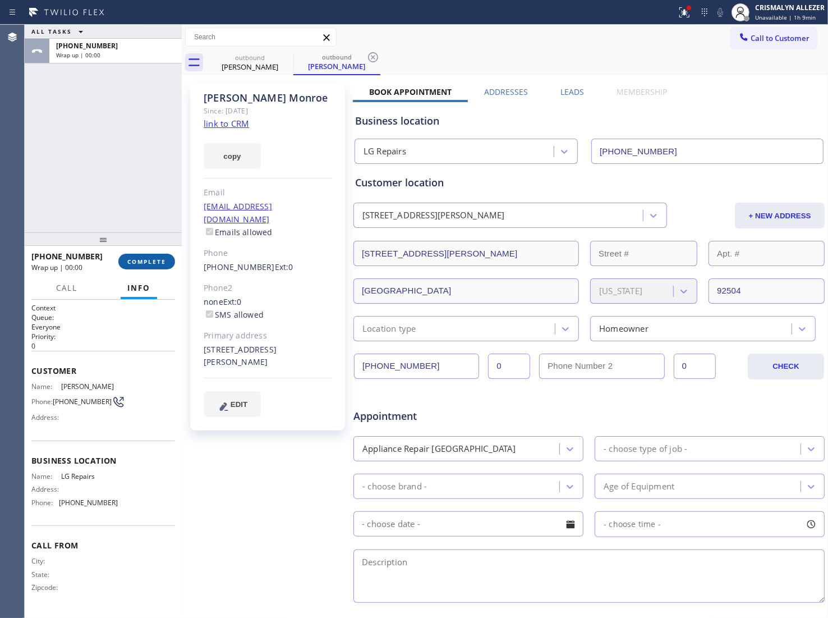
click at [152, 265] on span "COMPLETE" at bounding box center [146, 262] width 39 height 8
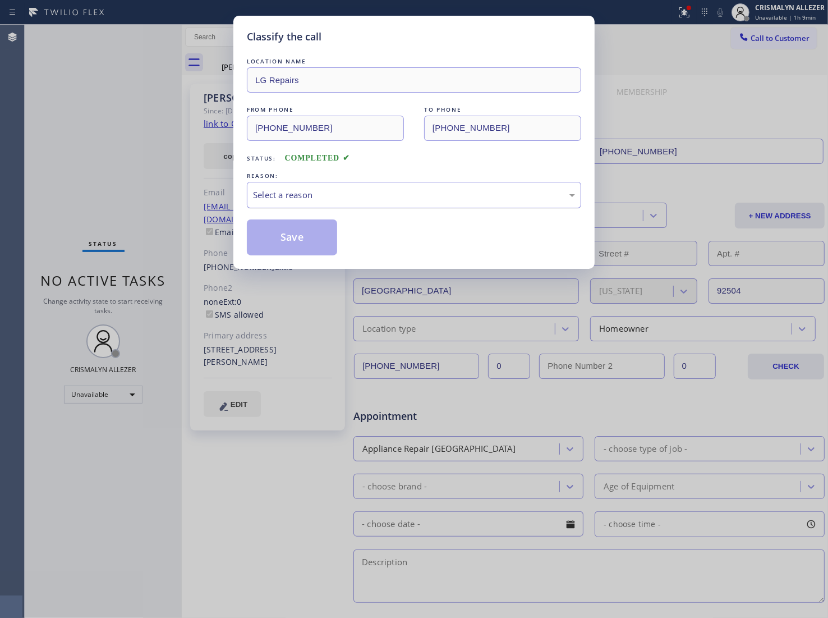
click at [475, 198] on div "Select a reason" at bounding box center [414, 195] width 322 height 13
click at [267, 244] on button "Save" at bounding box center [292, 237] width 90 height 36
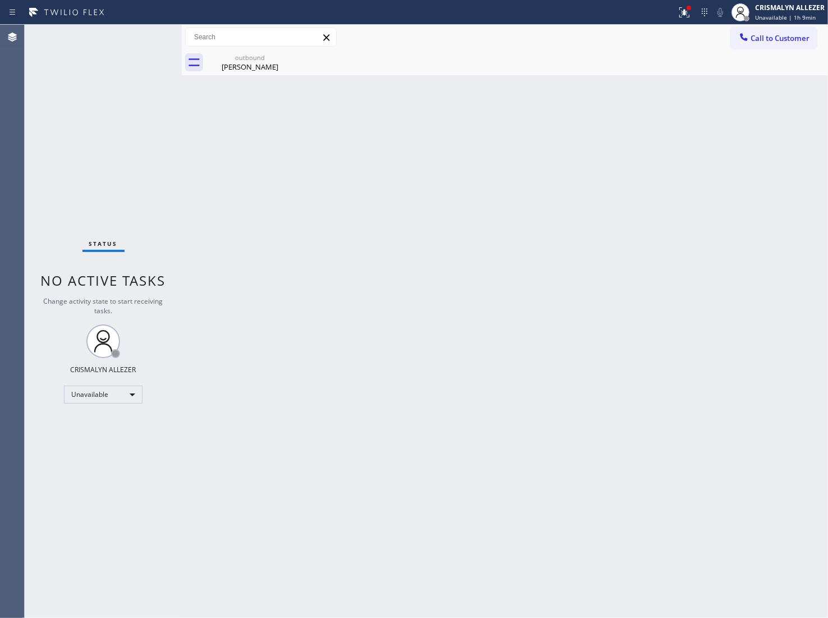
drag, startPoint x: 250, startPoint y: 61, endPoint x: 346, endPoint y: 74, distance: 96.8
click at [250, 60] on div "outbound" at bounding box center [250, 57] width 85 height 8
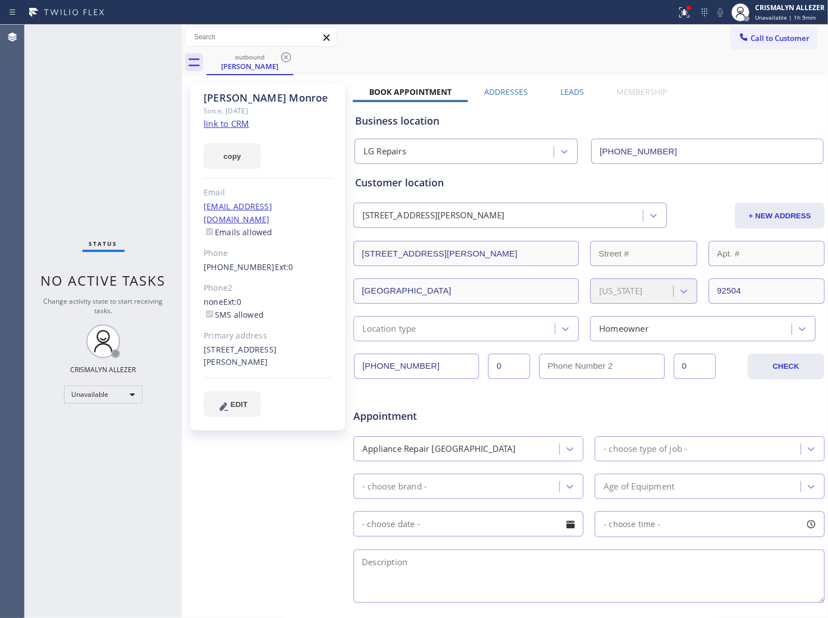
click at [575, 91] on label "Leads" at bounding box center [573, 91] width 24 height 11
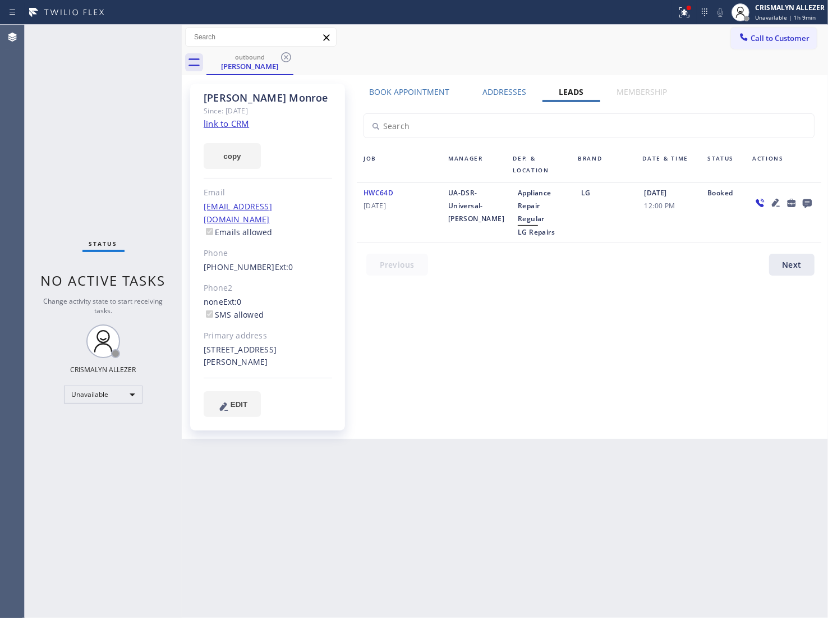
click at [804, 203] on icon at bounding box center [807, 203] width 9 height 9
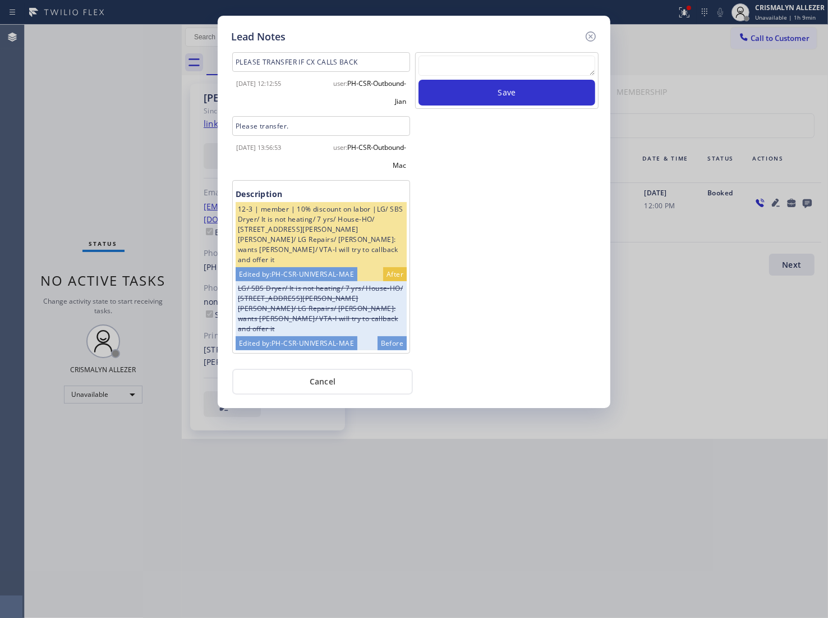
click at [475, 63] on textarea at bounding box center [507, 66] width 177 height 20
paste textarea "DON'T NEED SERVICE"
type textarea "DON'T NEED SERVICE"
click at [514, 97] on button "Save" at bounding box center [507, 93] width 177 height 26
click at [324, 386] on button "Cancel" at bounding box center [322, 382] width 181 height 26
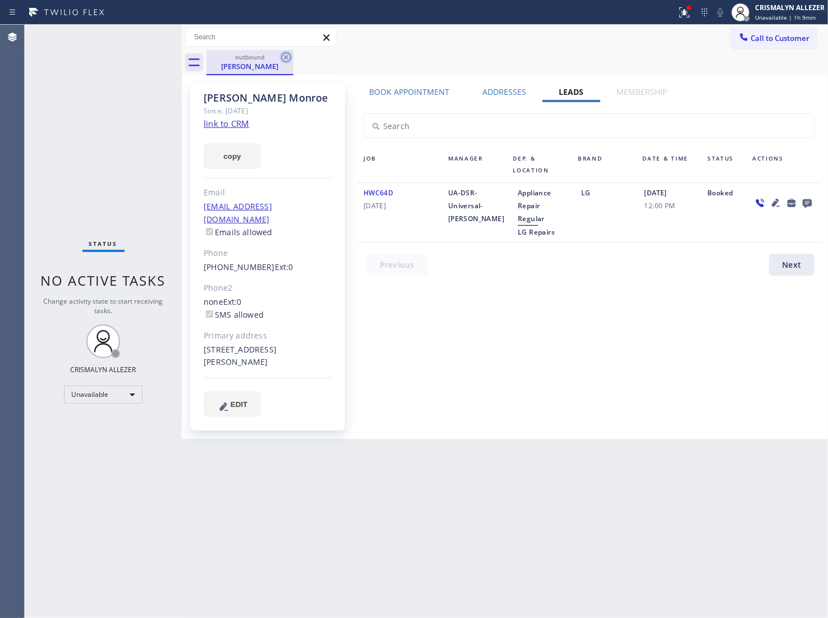
click at [284, 59] on icon at bounding box center [285, 57] width 13 height 13
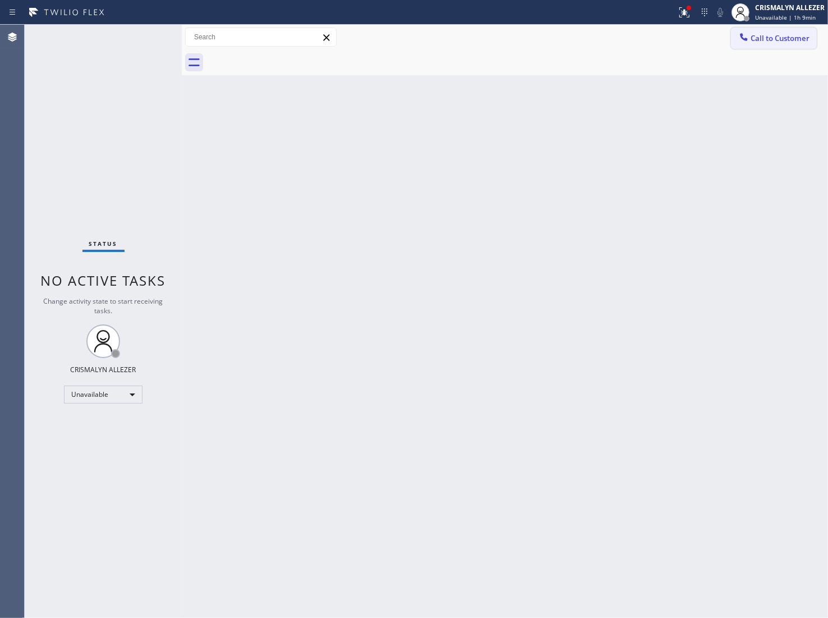
click at [787, 35] on span "Call to Customer" at bounding box center [780, 38] width 59 height 10
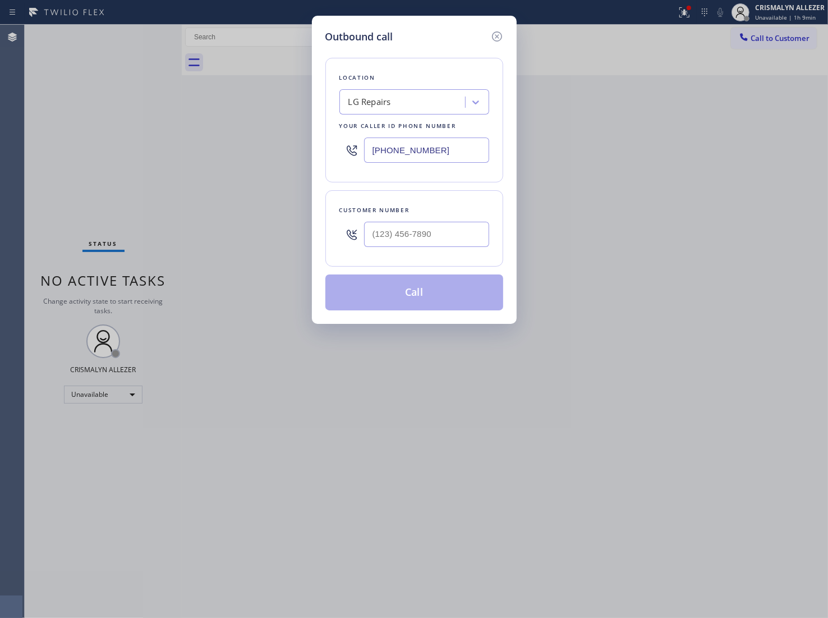
drag, startPoint x: 471, startPoint y: 143, endPoint x: 259, endPoint y: 147, distance: 212.2
click at [303, 152] on div "Outbound call Location LG Repairs Your caller id phone number (877) 748-5179 Cu…" at bounding box center [414, 309] width 828 height 618
paste input "323) 310-0103"
type input "[PHONE_NUMBER]"
click at [461, 233] on input "(___) ___-____" at bounding box center [426, 234] width 125 height 25
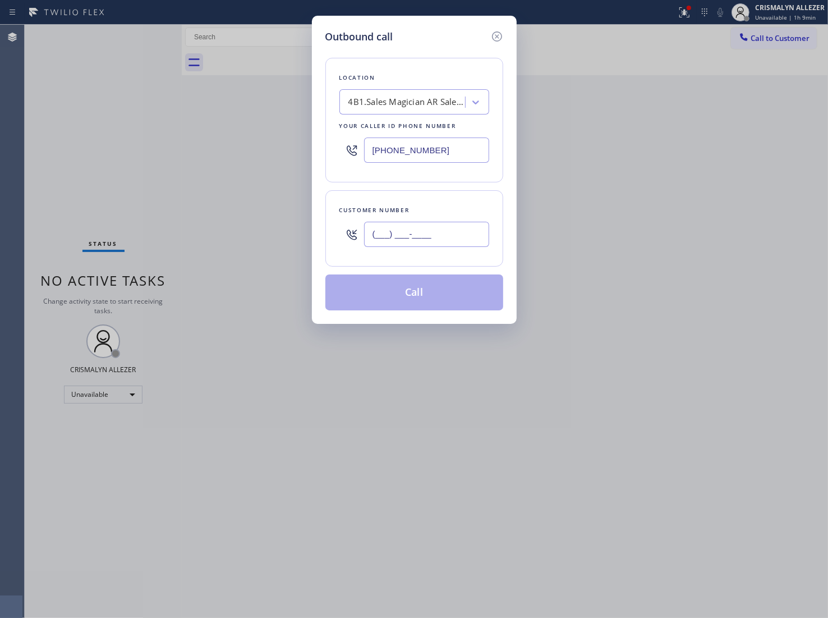
paste input "text"
drag, startPoint x: 461, startPoint y: 233, endPoint x: 284, endPoint y: 236, distance: 177.4
click at [284, 236] on div "Outbound call Location 4B1.Sales Magician AR Sales Magician PPC Your caller id …" at bounding box center [414, 309] width 828 height 618
paste input "323) 926-5366"
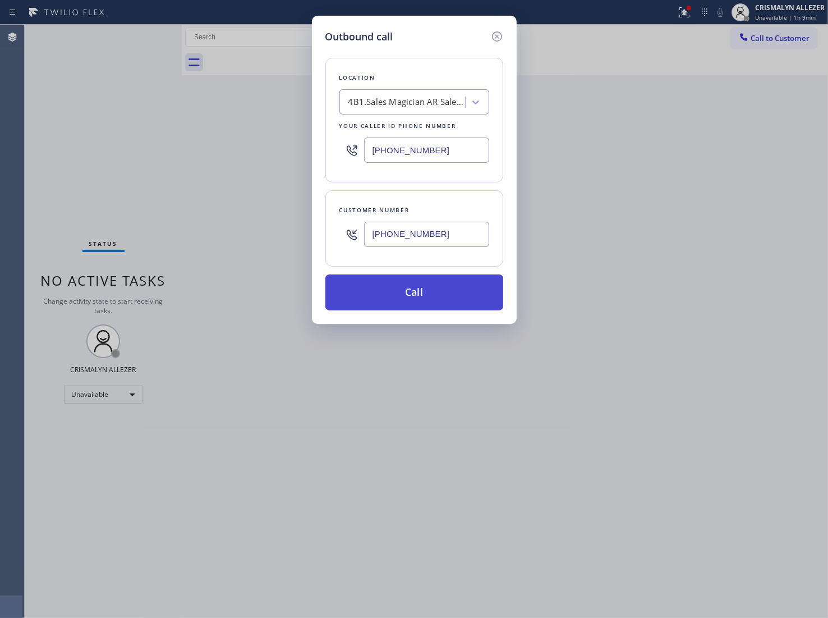
type input "[PHONE_NUMBER]"
click at [436, 306] on button "Call" at bounding box center [415, 292] width 178 height 36
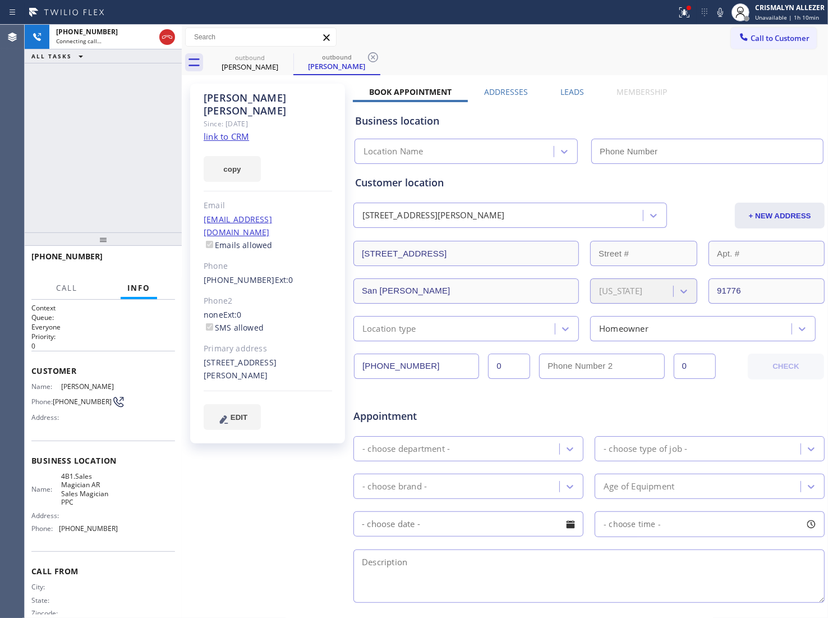
click at [214, 131] on link "link to CRM" at bounding box center [226, 136] width 45 height 11
type input "[PHONE_NUMBER]"
click at [154, 259] on span "HANG UP" at bounding box center [149, 262] width 34 height 8
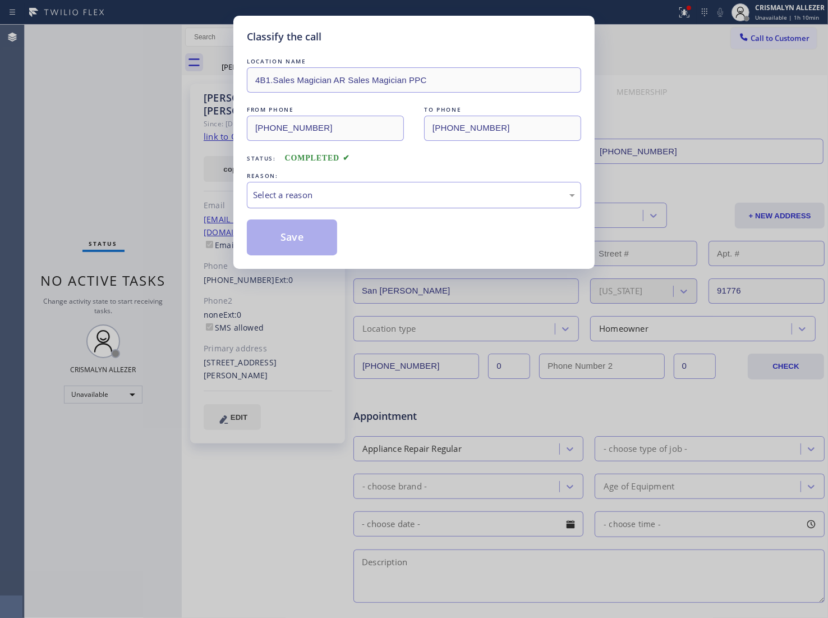
click at [451, 200] on div "Select a reason" at bounding box center [414, 195] width 322 height 13
click at [259, 242] on button "Save" at bounding box center [292, 237] width 90 height 36
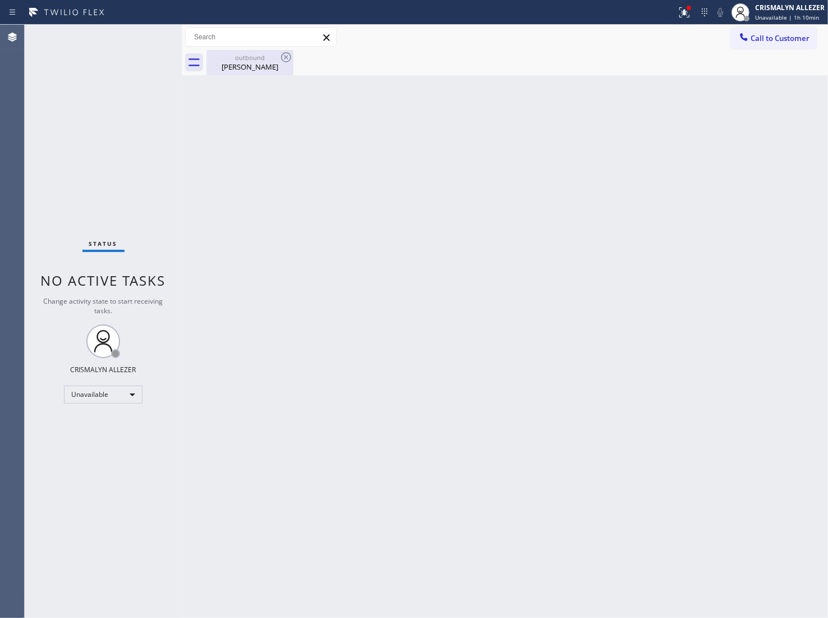
click at [245, 69] on div "Judy Gonzalez" at bounding box center [250, 67] width 85 height 10
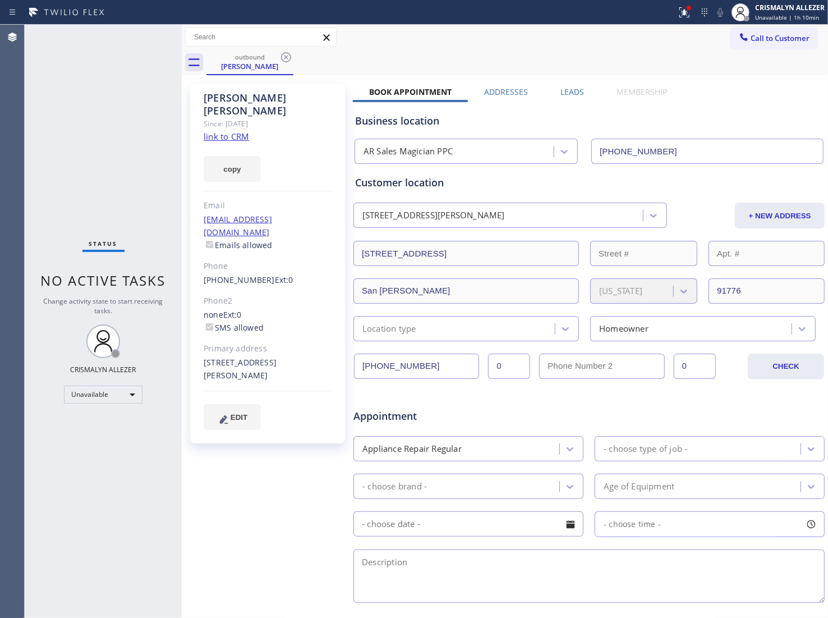
click at [569, 93] on label "Leads" at bounding box center [573, 91] width 24 height 11
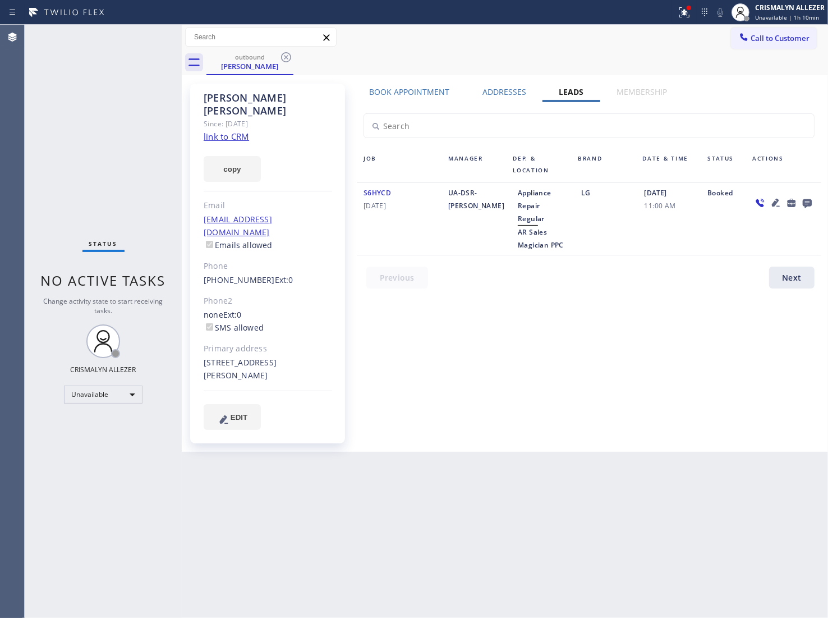
click at [807, 202] on icon at bounding box center [807, 203] width 9 height 9
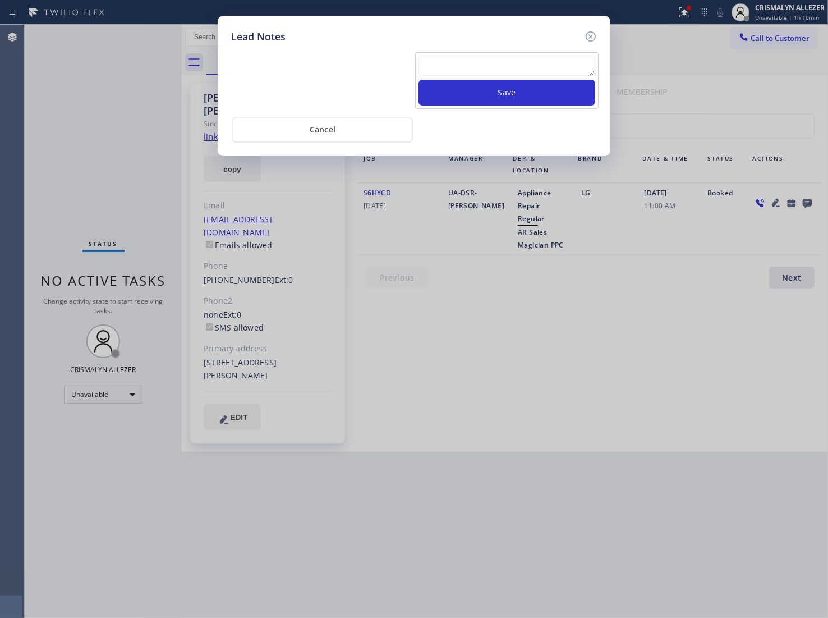
click at [483, 66] on textarea at bounding box center [507, 66] width 177 height 20
paste textarea "no answer | pls xfer here cx cb"
type textarea "no answer | pls xfer here cx cb"
click at [501, 102] on button "Save" at bounding box center [507, 93] width 177 height 26
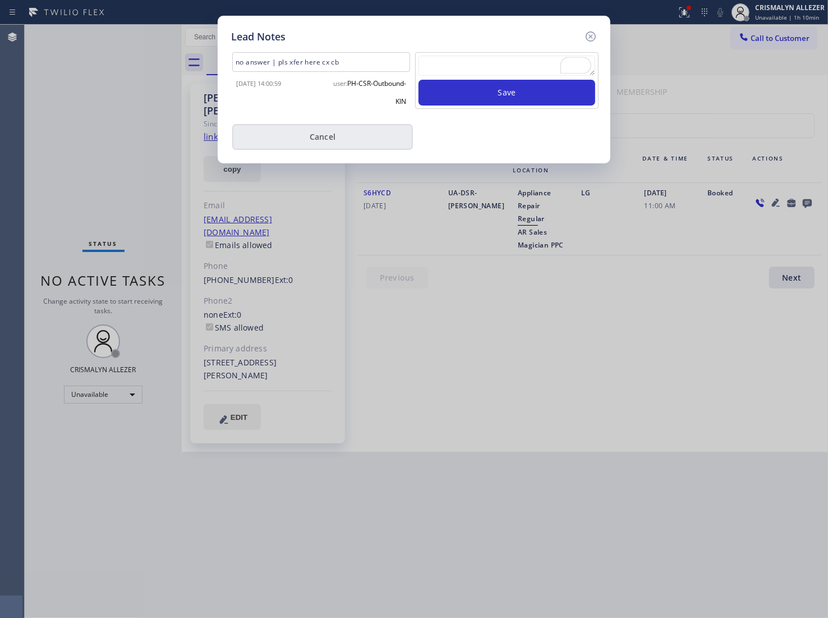
click at [328, 135] on button "Cancel" at bounding box center [322, 137] width 181 height 26
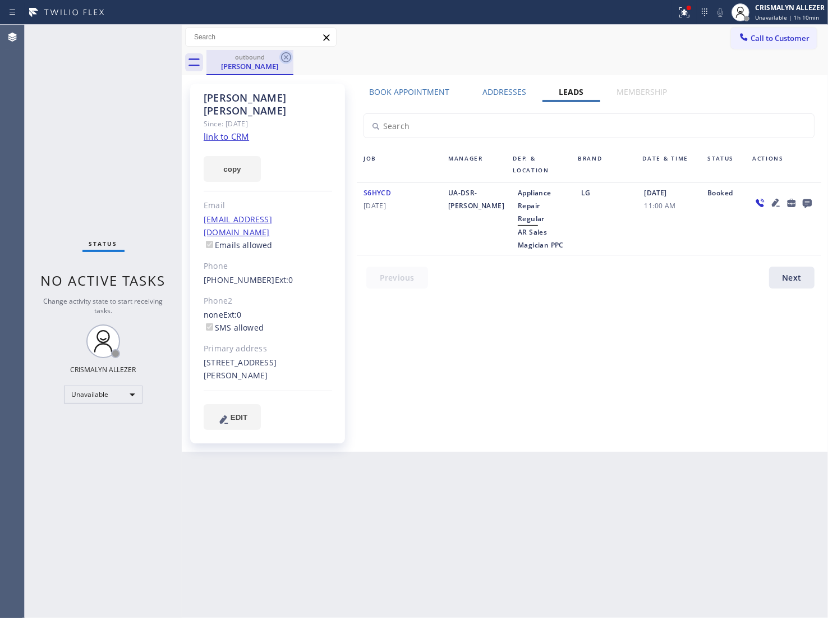
click at [287, 58] on icon at bounding box center [286, 57] width 10 height 10
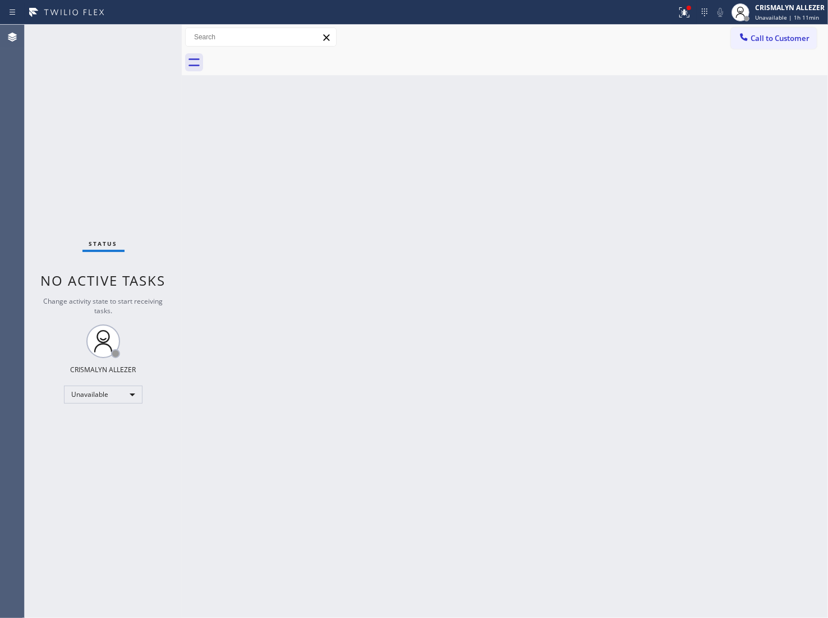
click at [799, 34] on span "Call to Customer" at bounding box center [780, 38] width 59 height 10
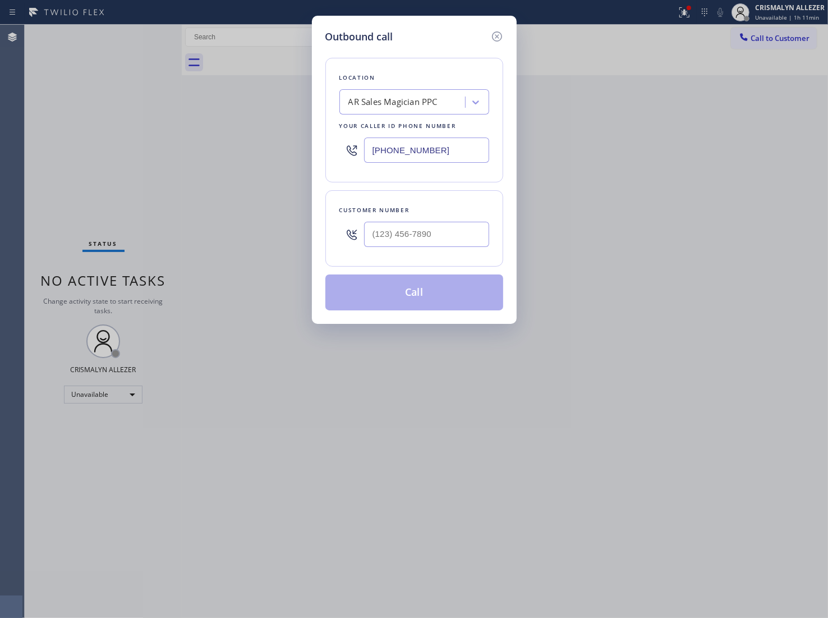
drag, startPoint x: 466, startPoint y: 154, endPoint x: 205, endPoint y: 153, distance: 260.4
click at [220, 153] on div "Outbound call Location AR Sales Magician PPC Your caller id phone number (323) …" at bounding box center [414, 309] width 828 height 618
paste input "855) 731-4952"
type input "[PHONE_NUMBER]"
click at [455, 237] on input "(___) ___-____" at bounding box center [426, 234] width 125 height 25
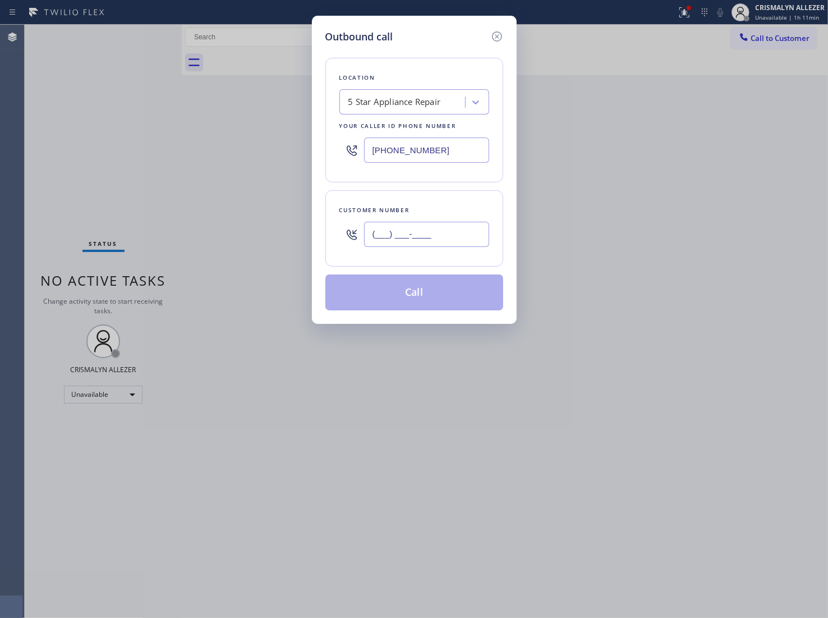
paste input "818) 262-8027"
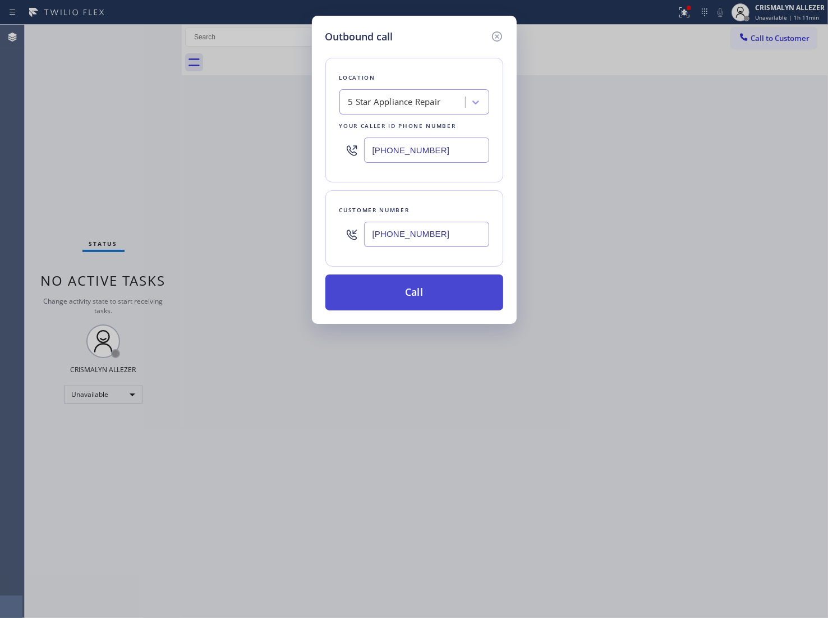
type input "[PHONE_NUMBER]"
click at [434, 296] on button "Call" at bounding box center [415, 292] width 178 height 36
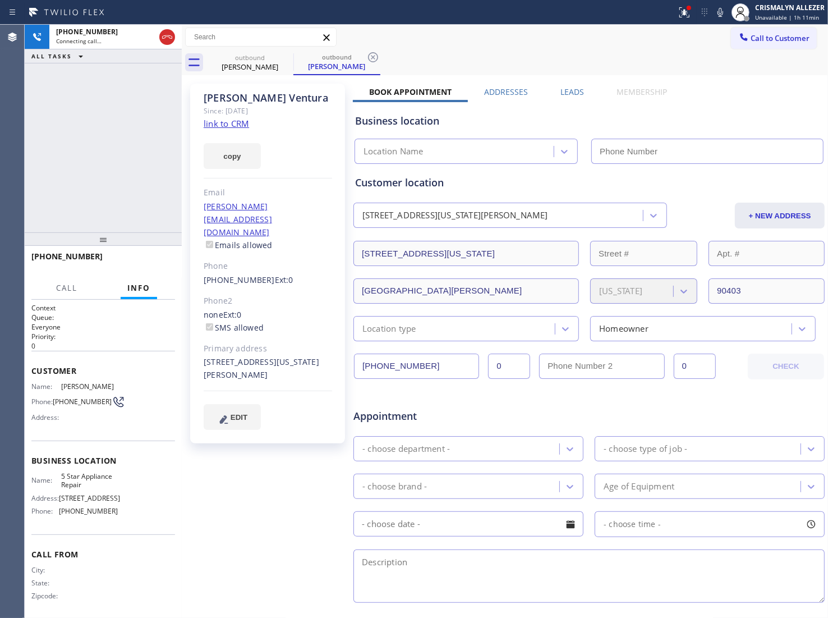
type input "[PHONE_NUMBER]"
click at [234, 123] on link "link to CRM" at bounding box center [226, 123] width 45 height 11
click at [145, 259] on span "HANG UP" at bounding box center [149, 262] width 34 height 8
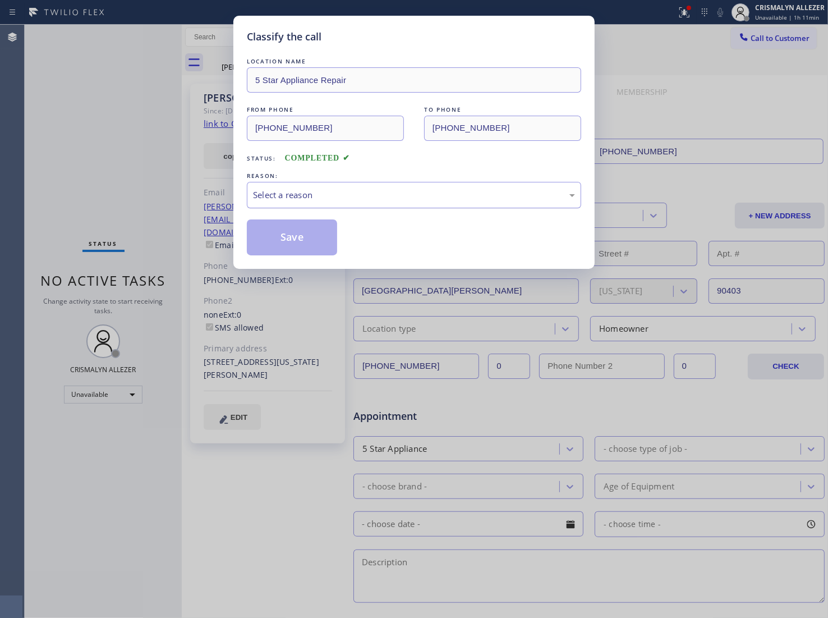
click at [408, 203] on div "Select a reason" at bounding box center [414, 195] width 334 height 26
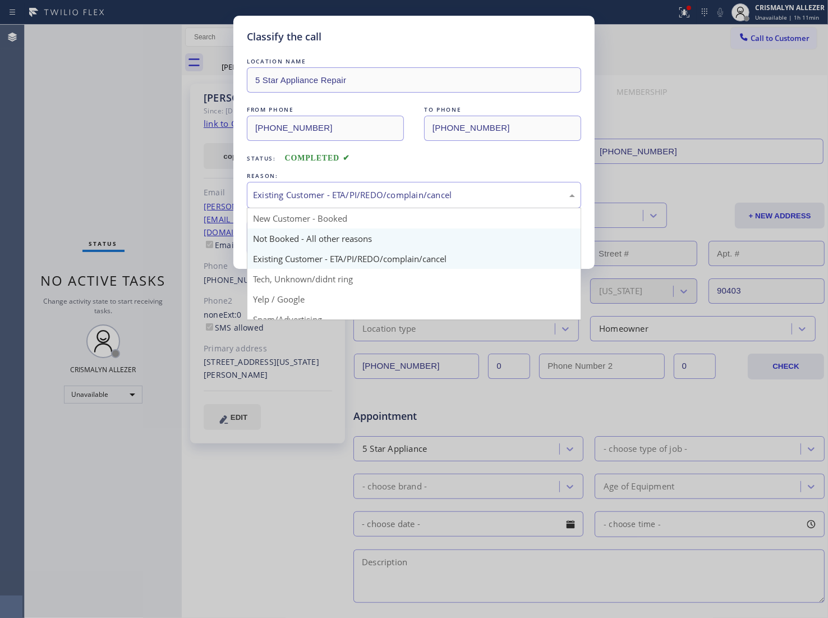
drag, startPoint x: 399, startPoint y: 203, endPoint x: 304, endPoint y: 239, distance: 101.7
click at [398, 203] on div "Existing Customer - ETA/PI/REDO/complain/cancel" at bounding box center [414, 195] width 334 height 26
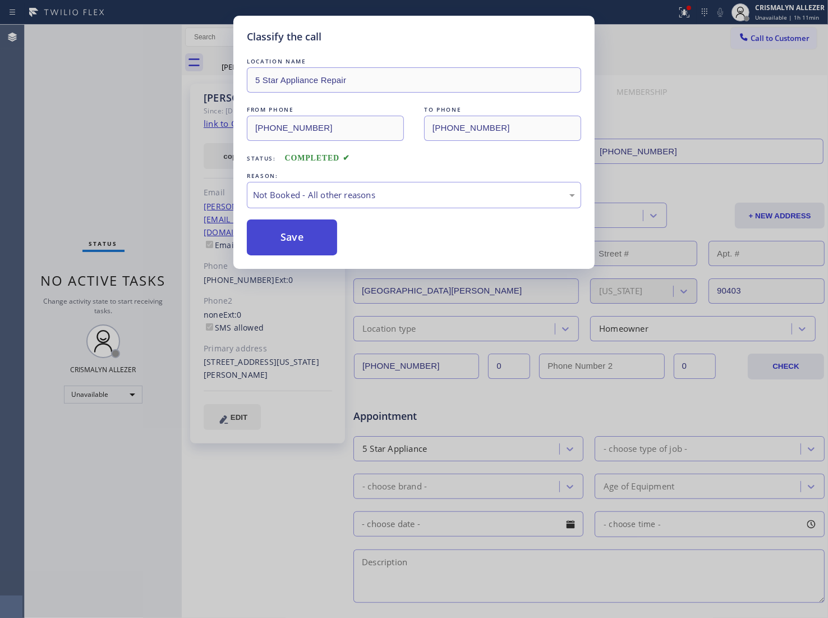
click at [300, 239] on button "Save" at bounding box center [292, 237] width 90 height 36
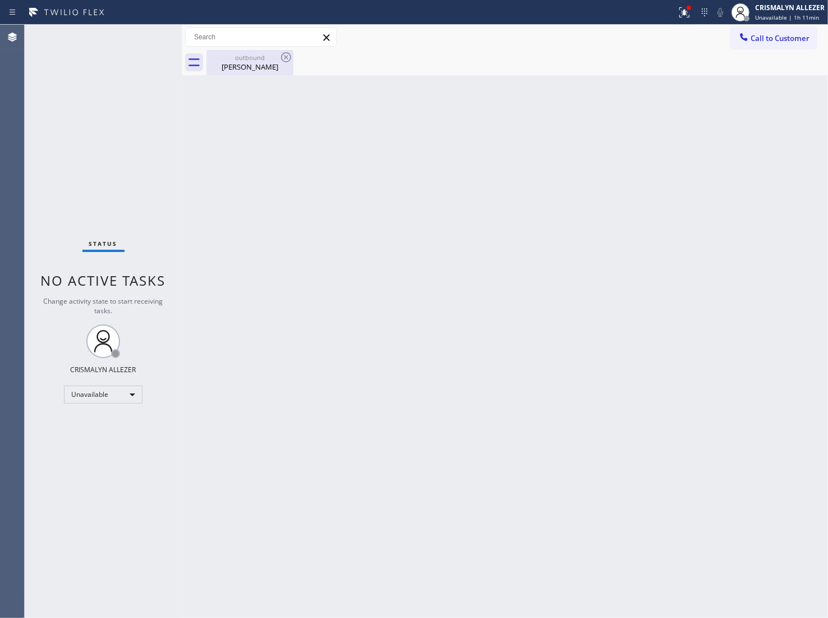
drag, startPoint x: 253, startPoint y: 57, endPoint x: 271, endPoint y: 55, distance: 18.1
click at [253, 57] on div "outbound" at bounding box center [250, 57] width 85 height 8
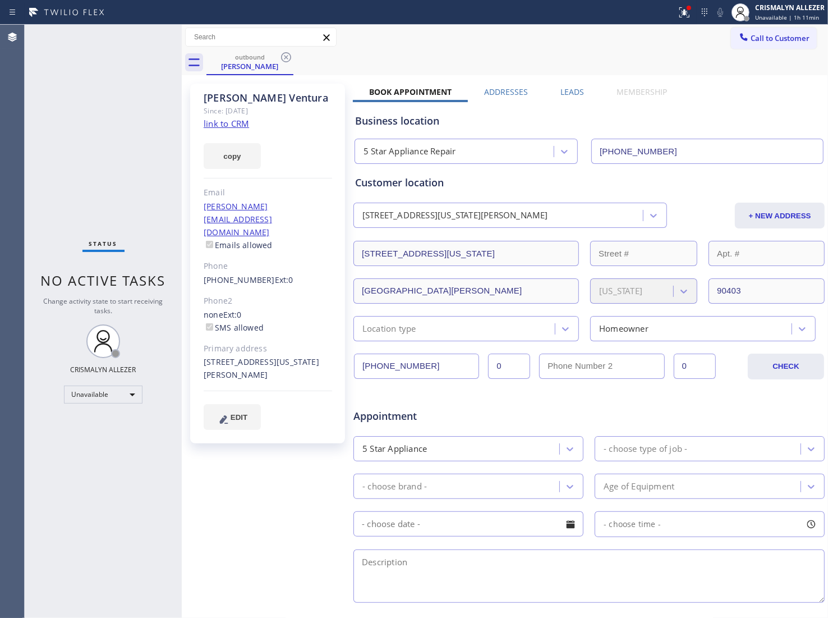
drag, startPoint x: 285, startPoint y: 57, endPoint x: 289, endPoint y: 40, distance: 17.4
click at [285, 53] on icon at bounding box center [285, 57] width 13 height 13
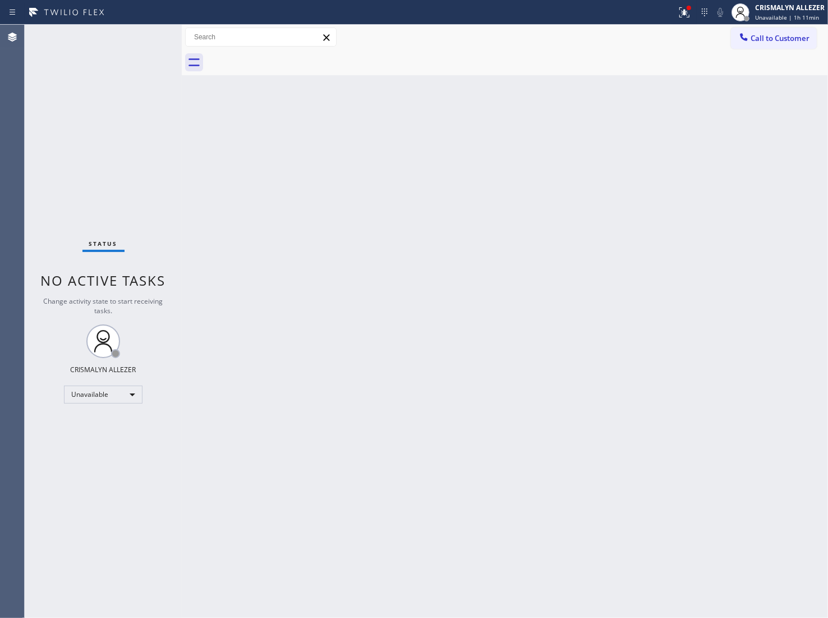
drag, startPoint x: 792, startPoint y: 37, endPoint x: 785, endPoint y: 48, distance: 13.2
click at [790, 43] on span "Call to Customer" at bounding box center [780, 38] width 59 height 10
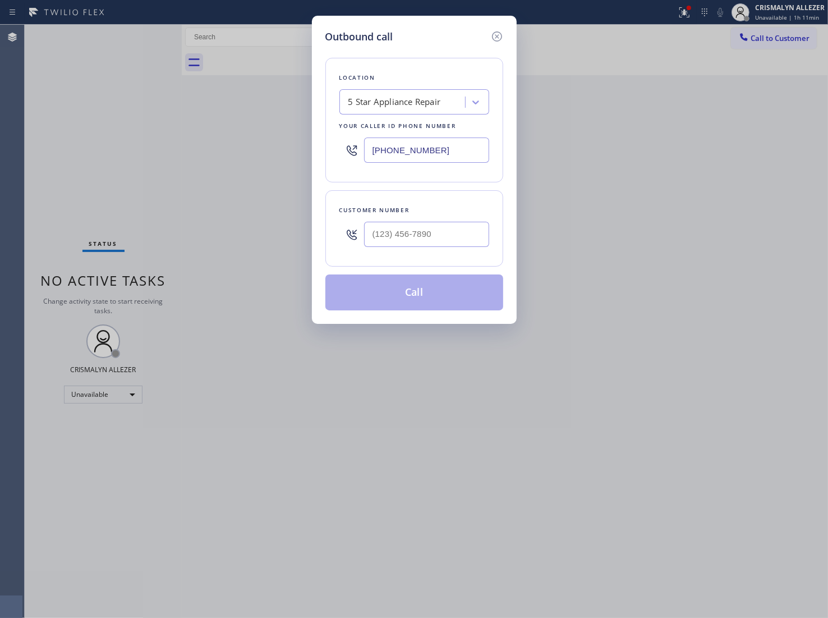
paste input "480) 418-9915"
drag, startPoint x: 484, startPoint y: 152, endPoint x: 239, endPoint y: 152, distance: 245.3
click at [251, 153] on div "Outbound call Location 5 Star Appliance Repair Your caller id phone number (855…" at bounding box center [414, 309] width 828 height 618
type input "[PHONE_NUMBER]"
click at [451, 245] on input "(___) ___-____" at bounding box center [426, 234] width 125 height 25
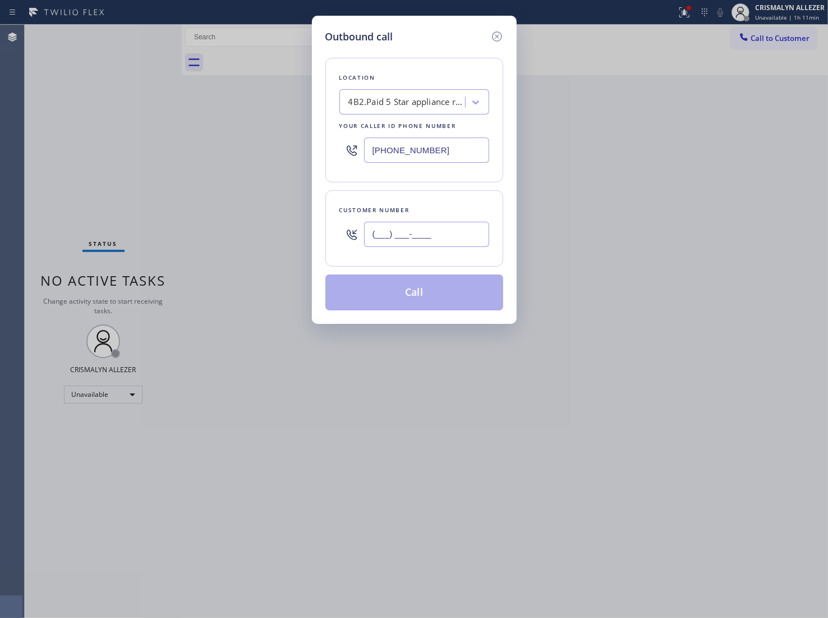
paste input "323) 219-0931"
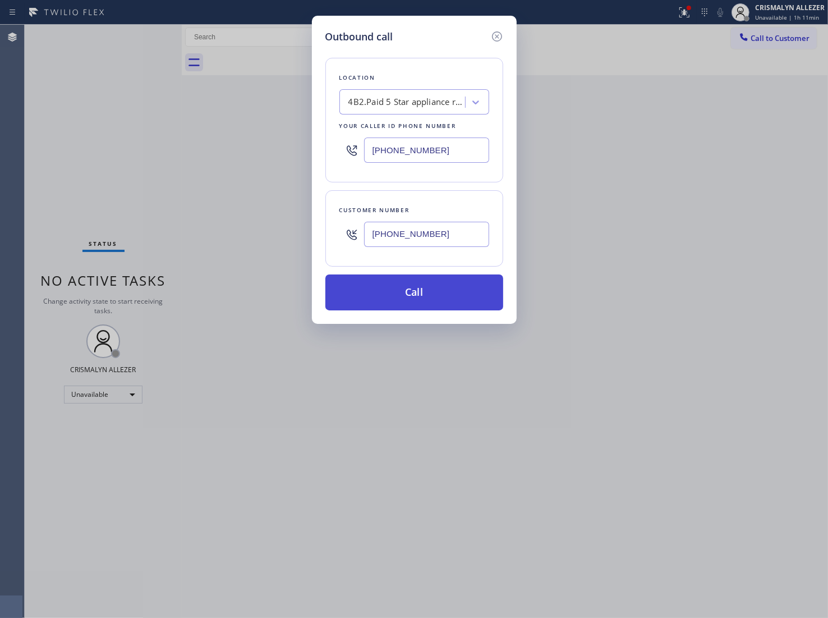
type input "[PHONE_NUMBER]"
click at [428, 299] on button "Call" at bounding box center [415, 292] width 178 height 36
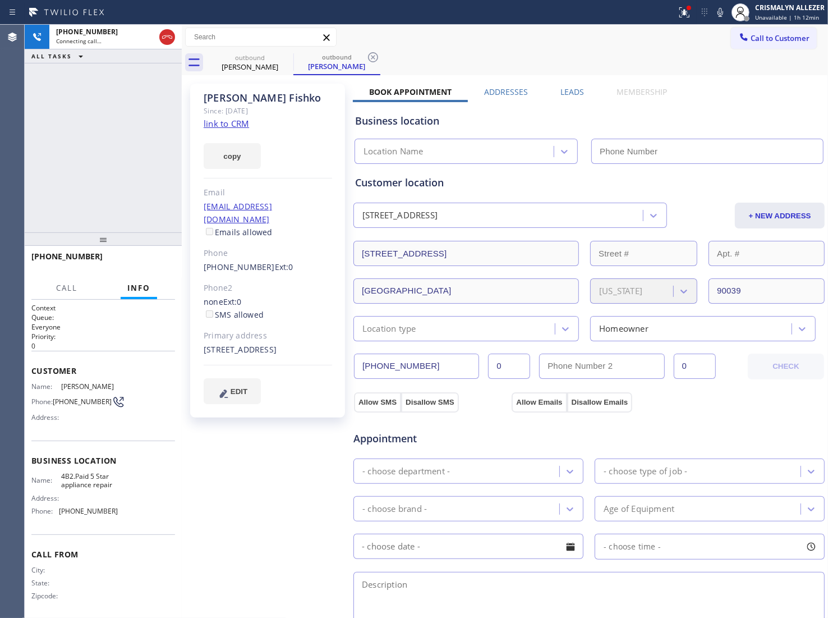
click at [222, 121] on link "link to CRM" at bounding box center [226, 123] width 45 height 11
type input "[PHONE_NUMBER]"
click at [141, 267] on button "HANG UP" at bounding box center [149, 262] width 52 height 16
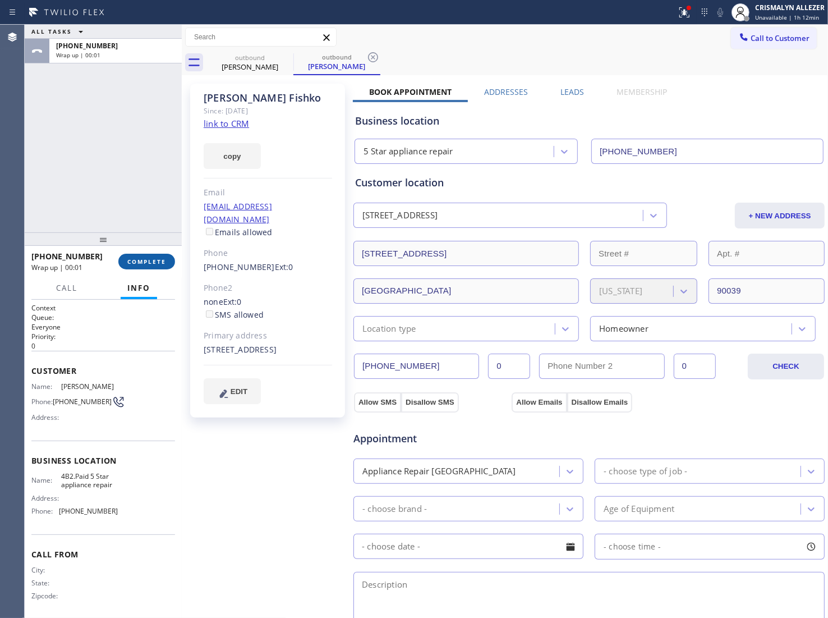
click at [141, 267] on button "COMPLETE" at bounding box center [146, 262] width 57 height 16
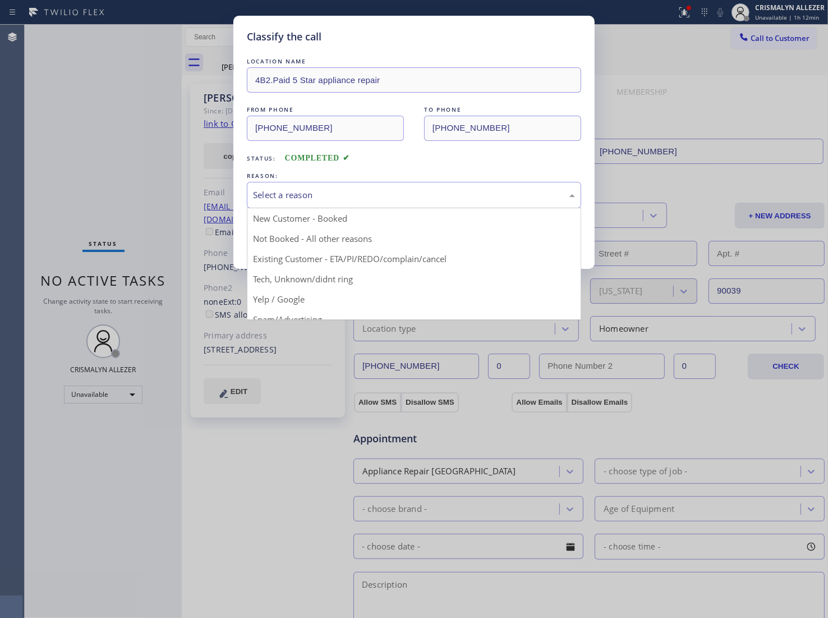
click at [416, 203] on div "Select a reason" at bounding box center [414, 195] width 334 height 26
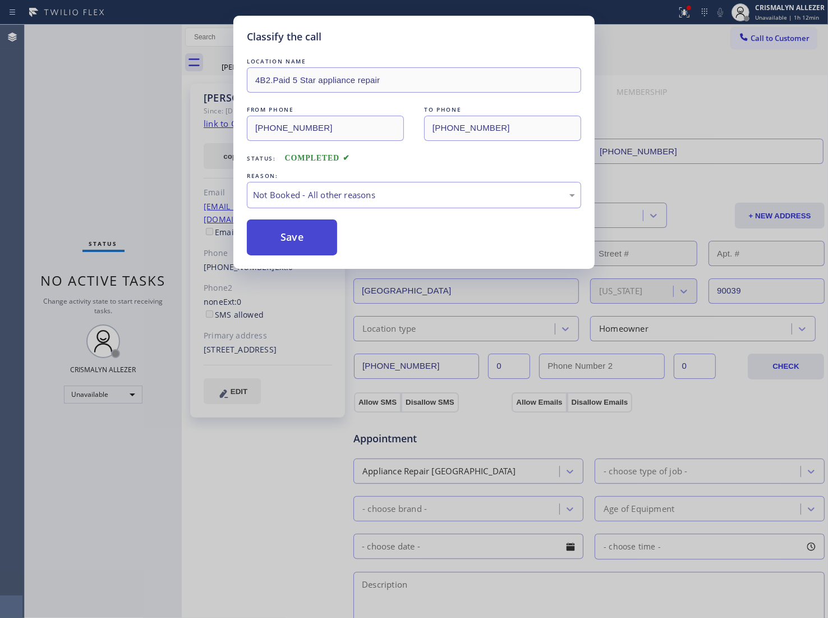
click at [285, 248] on button "Save" at bounding box center [292, 237] width 90 height 36
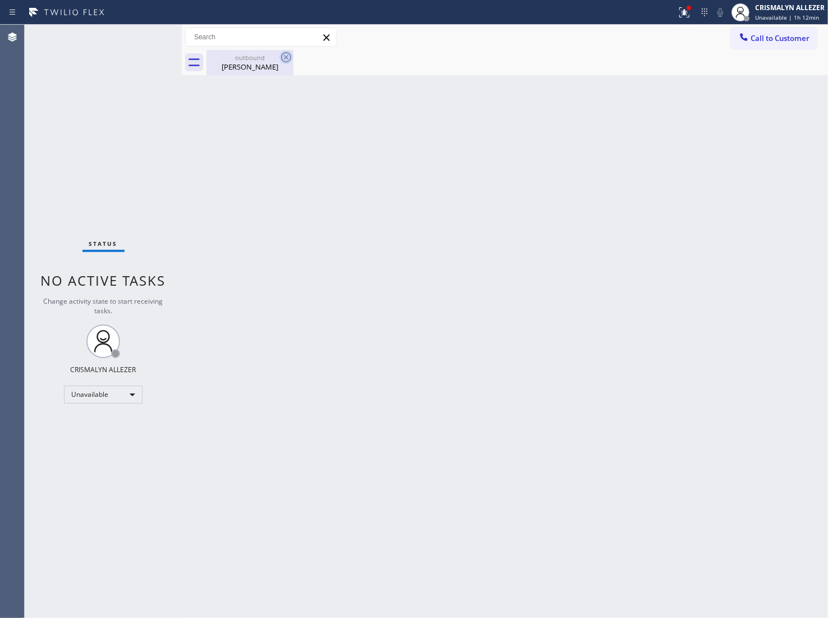
drag, startPoint x: 250, startPoint y: 63, endPoint x: 287, endPoint y: 58, distance: 37.4
click at [253, 63] on div "Anna Fishko" at bounding box center [250, 67] width 85 height 10
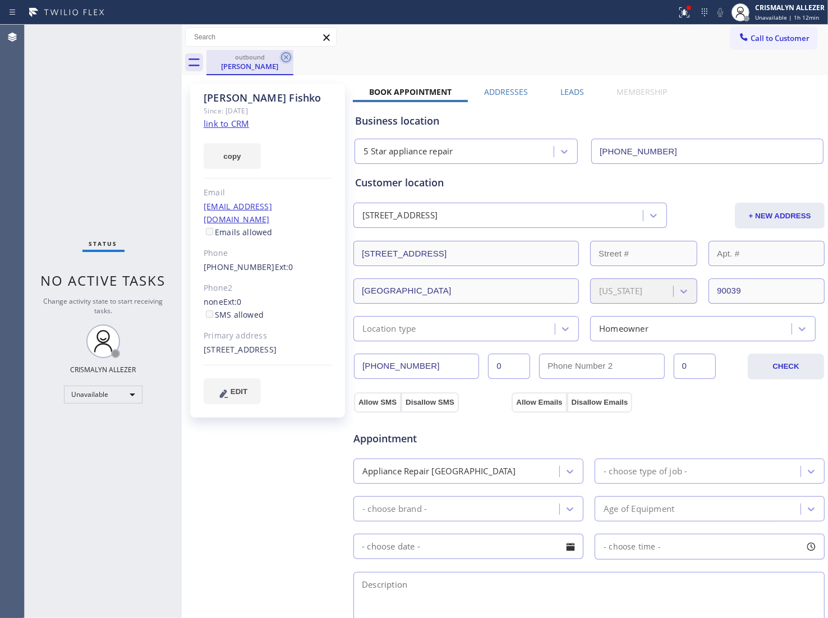
click at [285, 54] on icon at bounding box center [285, 57] width 13 height 13
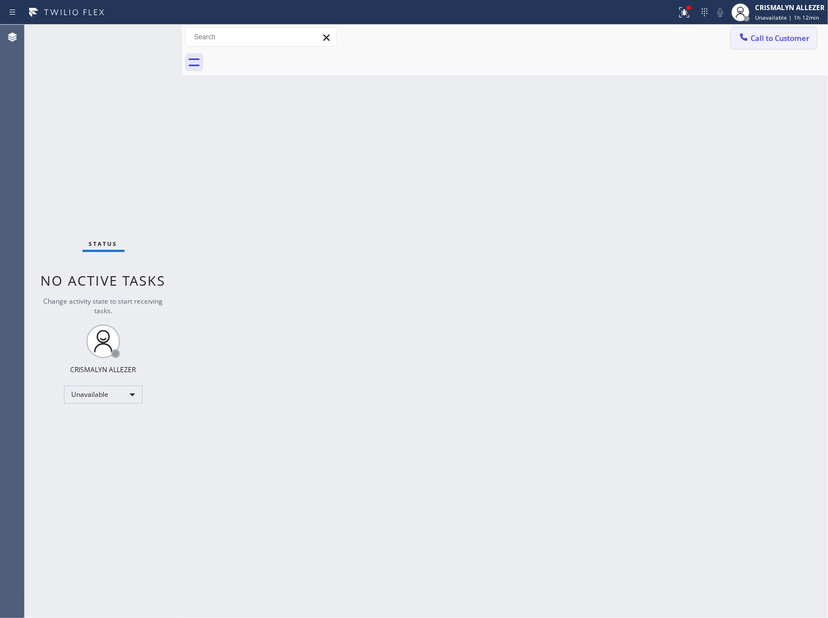
click at [783, 34] on span "Call to Customer" at bounding box center [780, 38] width 59 height 10
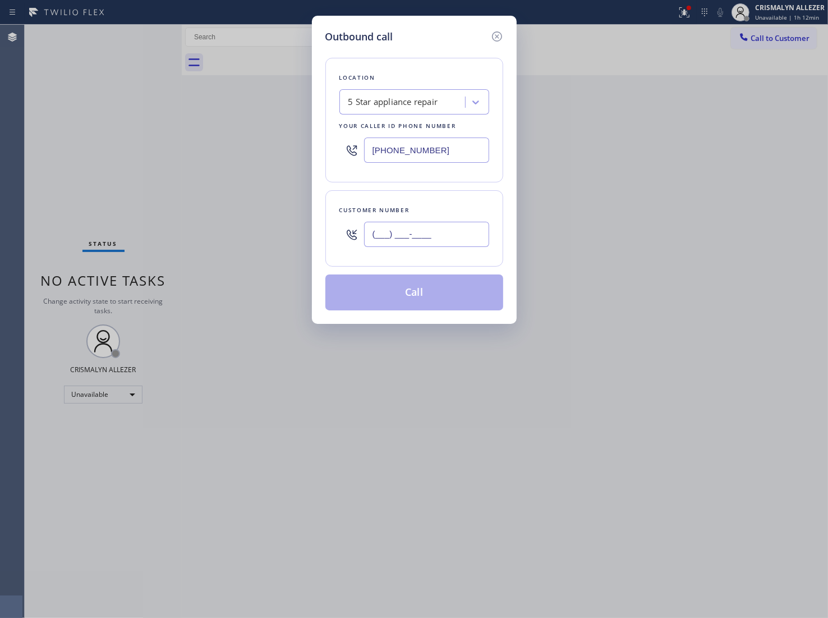
click at [469, 229] on input "(___) ___-____" at bounding box center [426, 234] width 125 height 25
paste input "323) 219-0931"
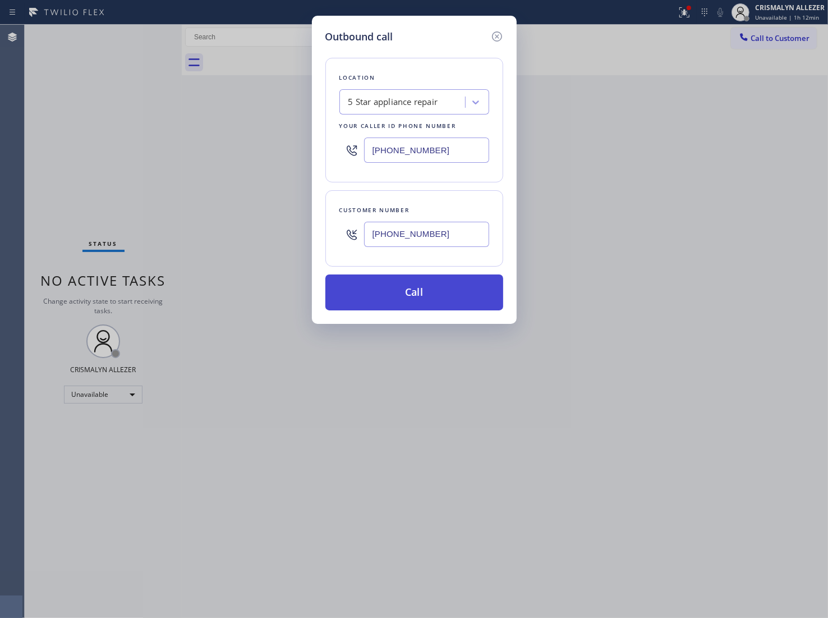
type input "[PHONE_NUMBER]"
click at [424, 286] on button "Call" at bounding box center [415, 292] width 178 height 36
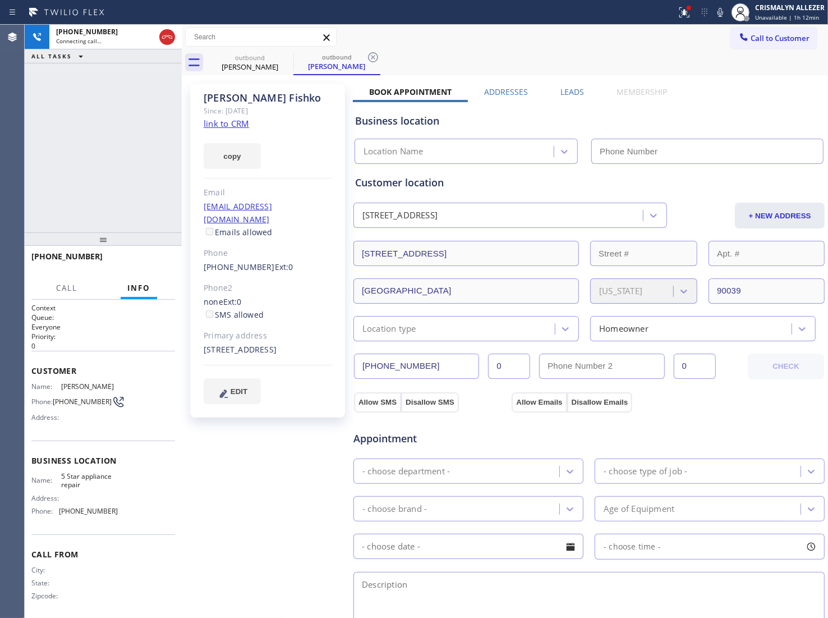
type input "[PHONE_NUMBER]"
click at [147, 156] on div "+13232190931 Connecting call… ALL TASKS ALL TASKS ACTIVE TASKS TASKS IN WRAP UP" at bounding box center [103, 129] width 157 height 208
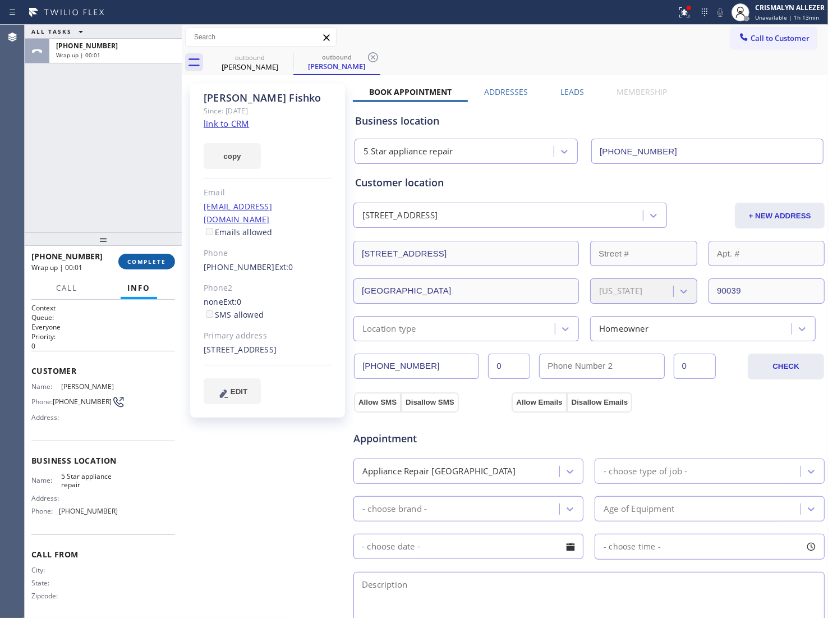
click at [150, 267] on button "COMPLETE" at bounding box center [146, 262] width 57 height 16
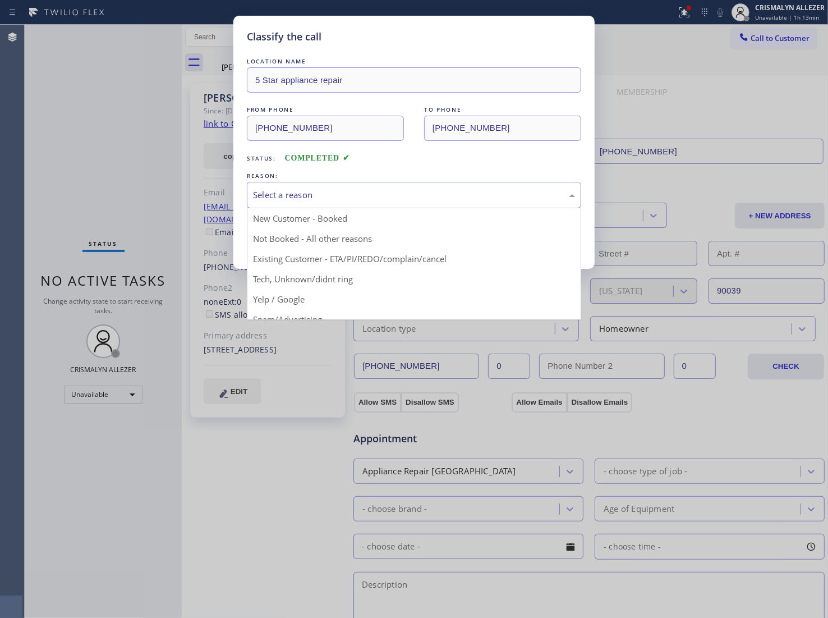
click at [434, 200] on div "Select a reason" at bounding box center [414, 195] width 322 height 13
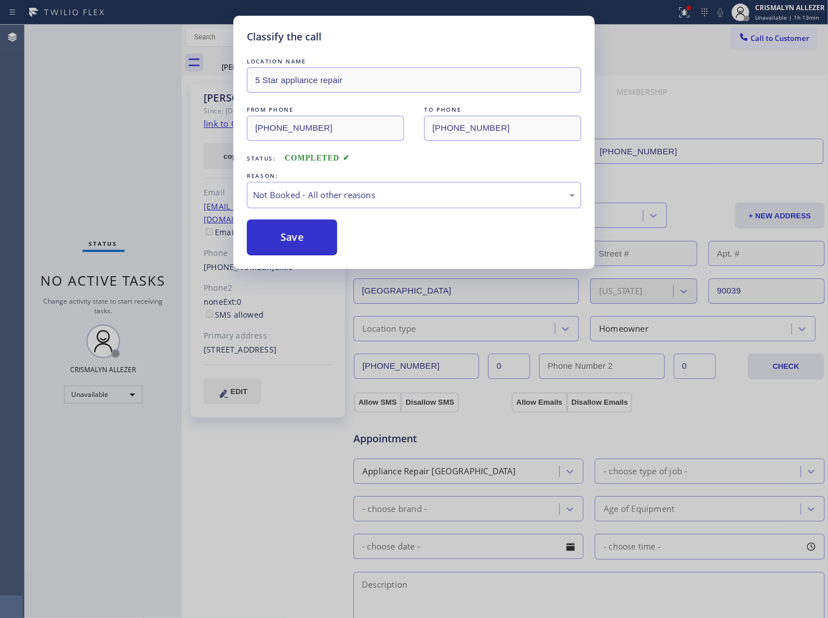
click at [290, 245] on button "Save" at bounding box center [292, 237] width 90 height 36
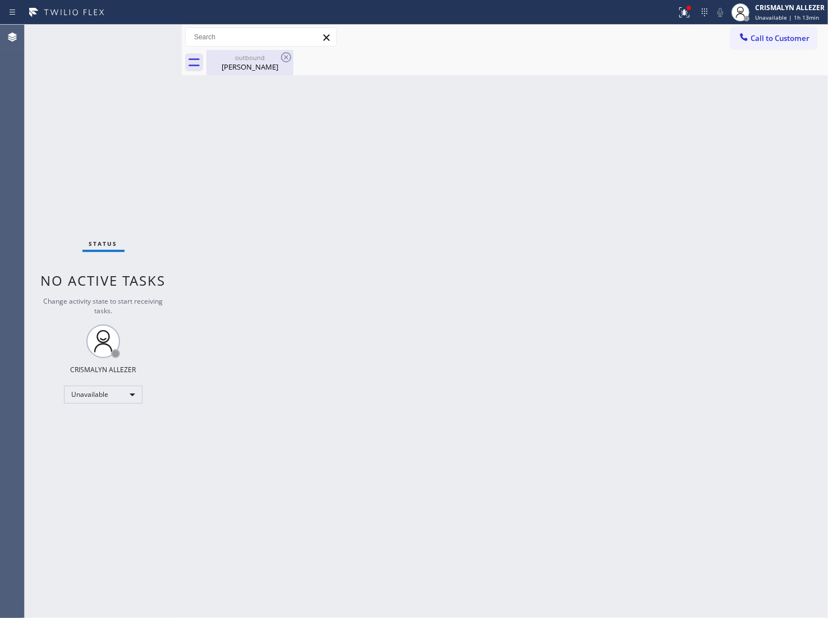
click at [232, 54] on div "outbound" at bounding box center [250, 57] width 85 height 8
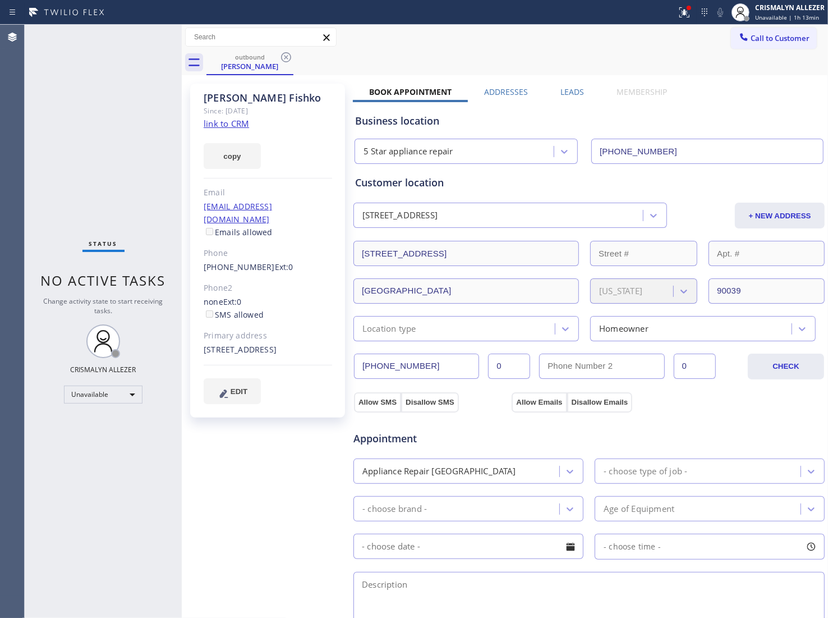
click at [562, 93] on label "Leads" at bounding box center [573, 91] width 24 height 11
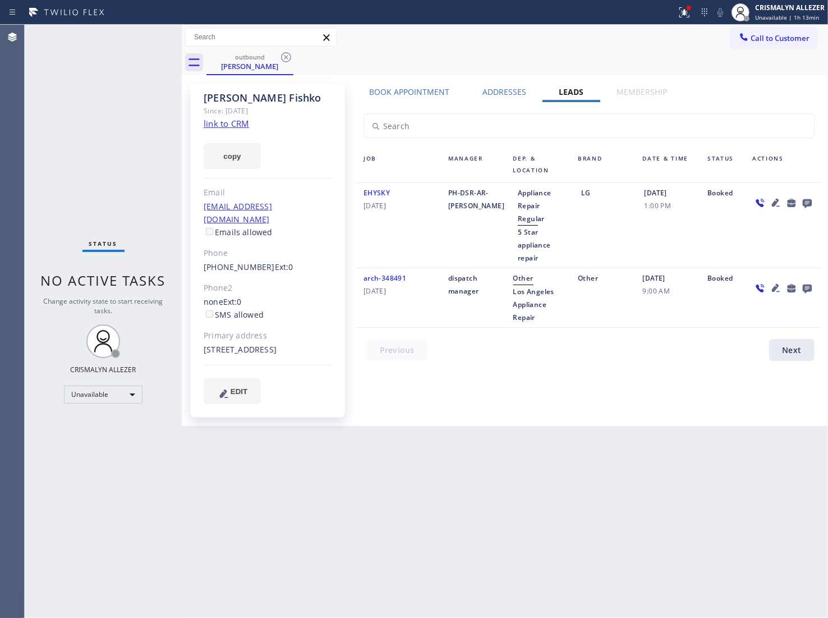
click at [810, 200] on icon at bounding box center [807, 203] width 9 height 9
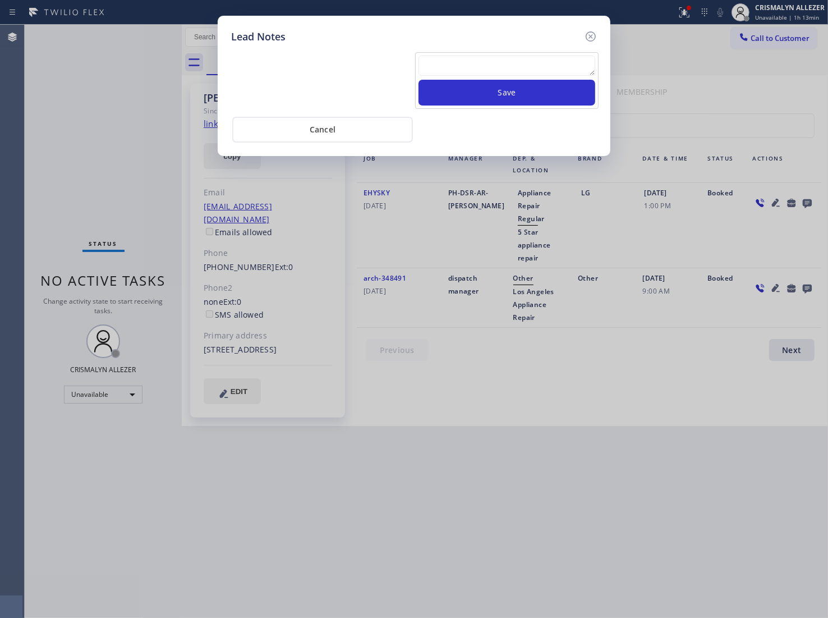
click at [480, 57] on textarea at bounding box center [507, 66] width 177 height 20
paste textarea "no answer | pls xfer here cx cb"
type textarea "no answer | pls xfer here cx cb"
click at [486, 67] on textarea "To enrich screen reader interactions, please activate Accessibility in Grammarl…" at bounding box center [507, 66] width 177 height 20
paste textarea "DON'T NEED SERVICE"
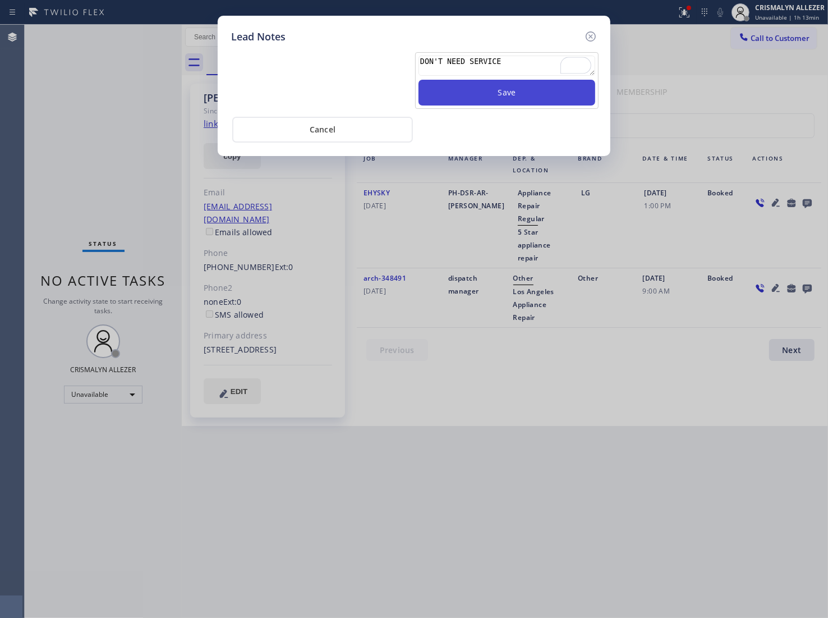
type textarea "DON'T NEED SERVICE"
click at [511, 93] on button "Save" at bounding box center [507, 93] width 177 height 26
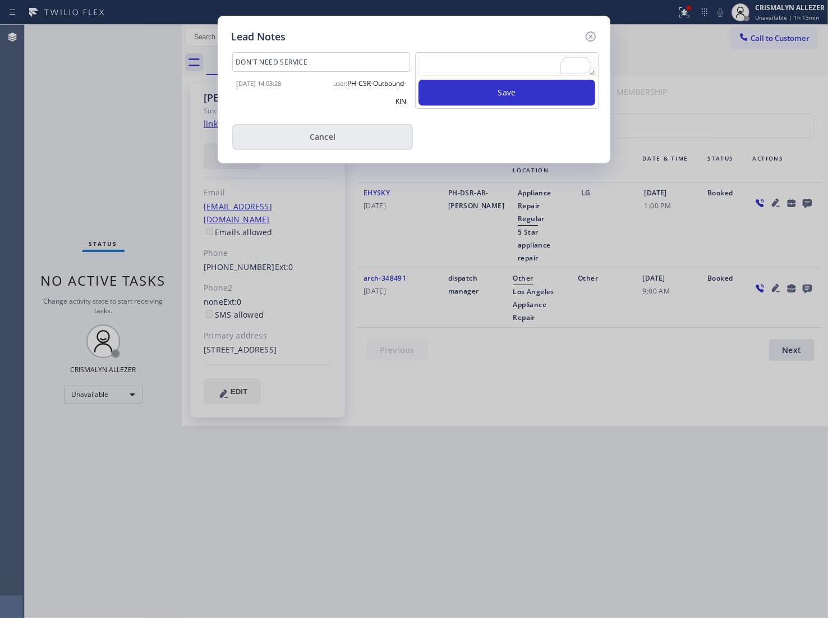
click at [329, 145] on button "Cancel" at bounding box center [322, 137] width 181 height 26
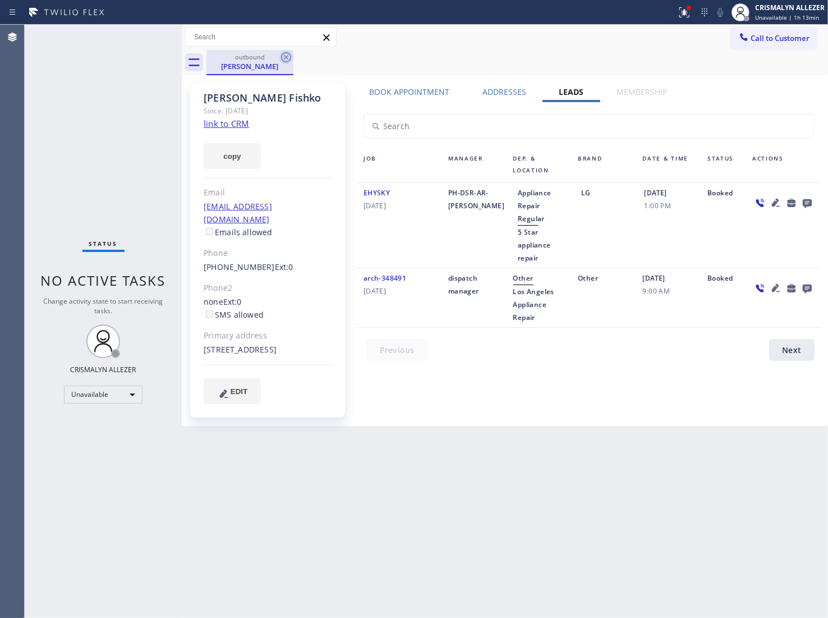
click at [283, 58] on icon at bounding box center [285, 57] width 13 height 13
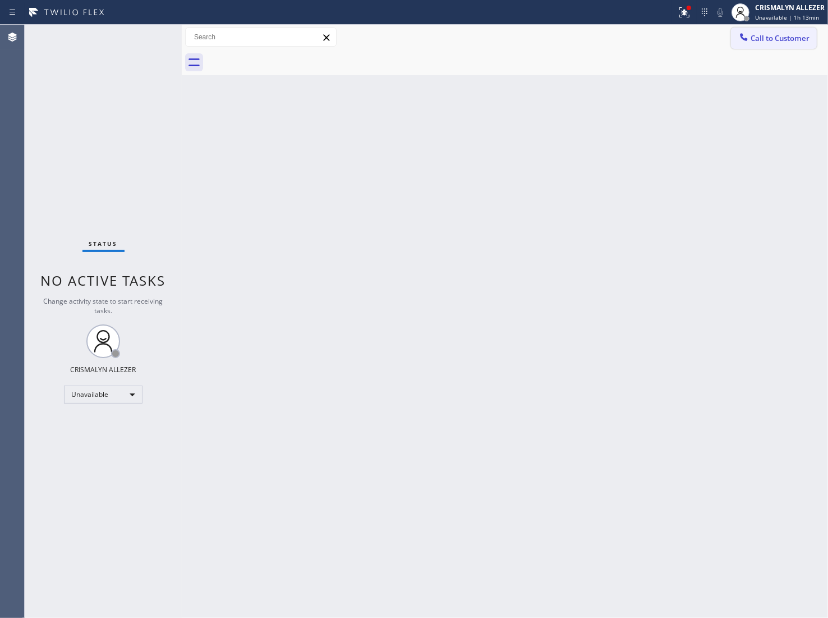
click at [794, 40] on span "Call to Customer" at bounding box center [780, 38] width 59 height 10
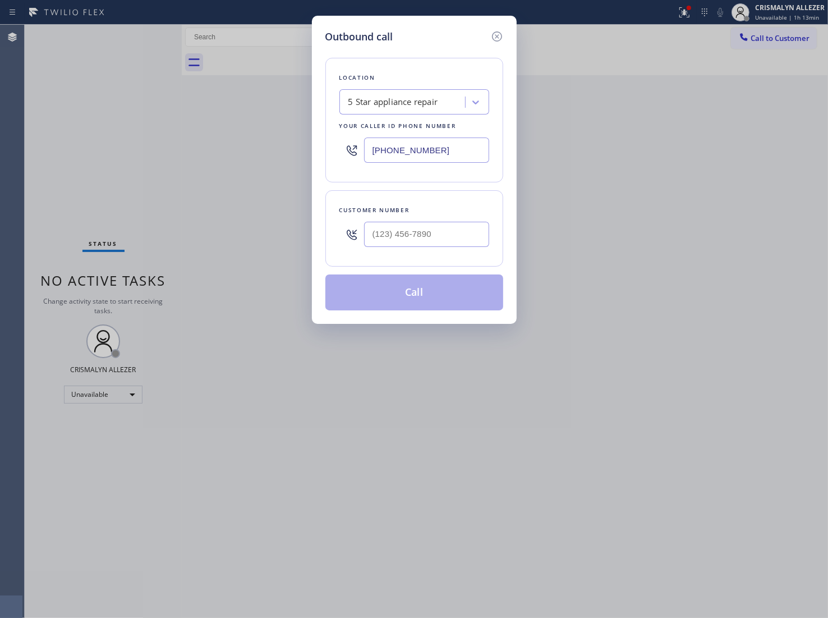
drag, startPoint x: 475, startPoint y: 148, endPoint x: 292, endPoint y: 145, distance: 182.4
click at [322, 146] on div "Outbound call Location 5 Star appliance repair Your caller id phone number [PHO…" at bounding box center [414, 170] width 205 height 308
paste input "714) 855-4254"
type input "[PHONE_NUMBER]"
click at [452, 235] on input "(___) ___-____" at bounding box center [426, 234] width 125 height 25
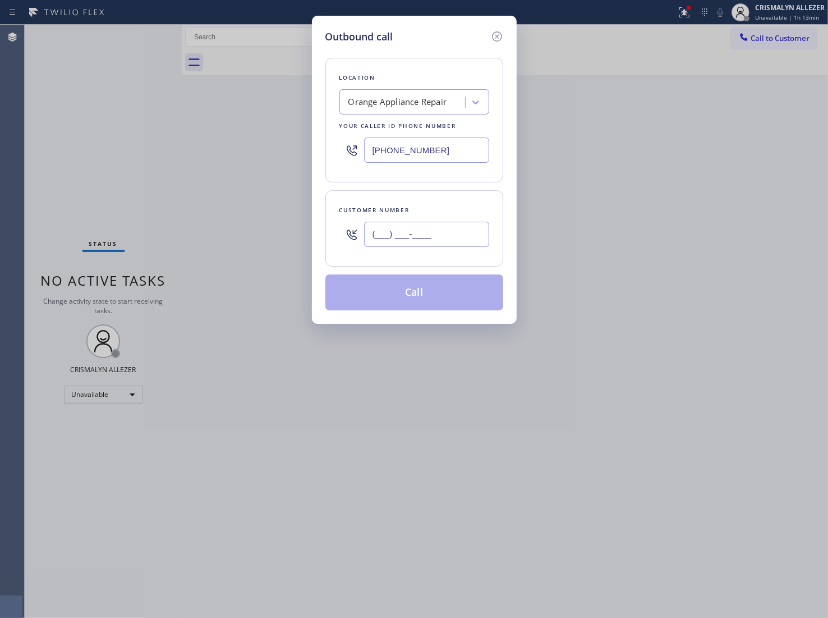
paste input "310) 994-7333"
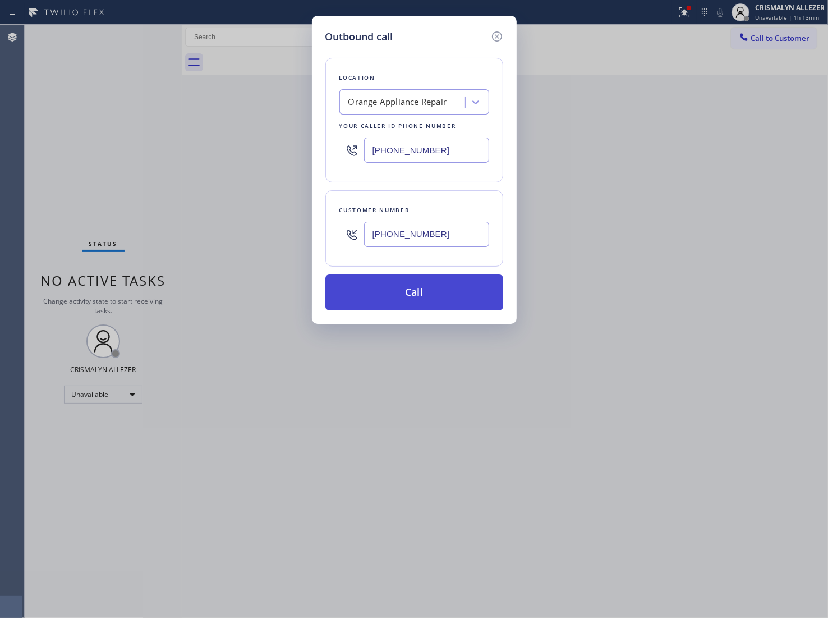
type input "[PHONE_NUMBER]"
click at [431, 291] on button "Call" at bounding box center [415, 292] width 178 height 36
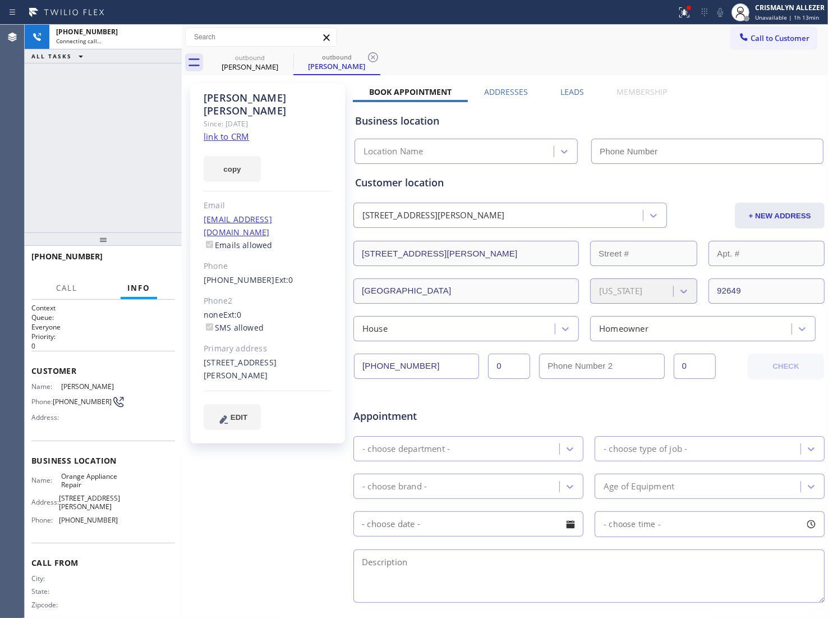
click at [231, 131] on link "link to CRM" at bounding box center [226, 136] width 45 height 11
type input "[PHONE_NUMBER]"
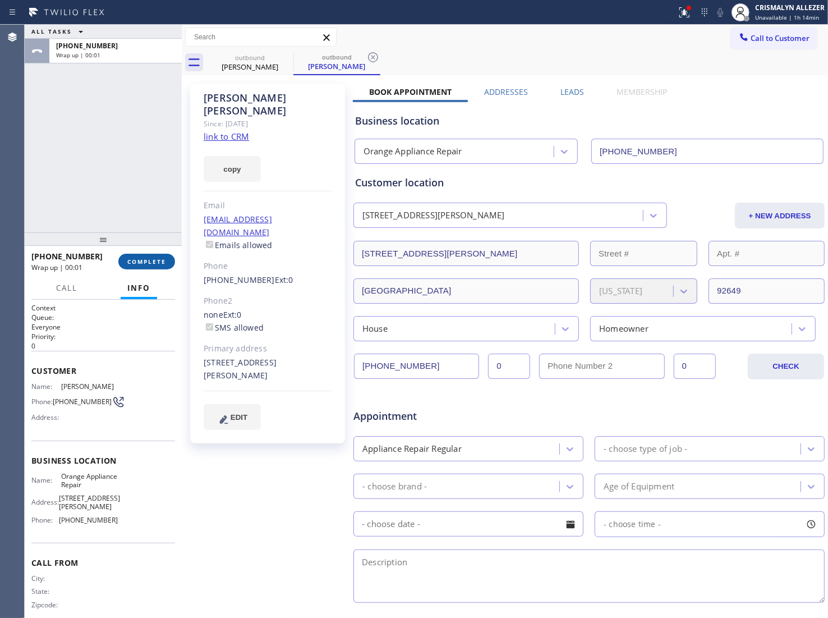
click at [148, 260] on span "COMPLETE" at bounding box center [146, 262] width 39 height 8
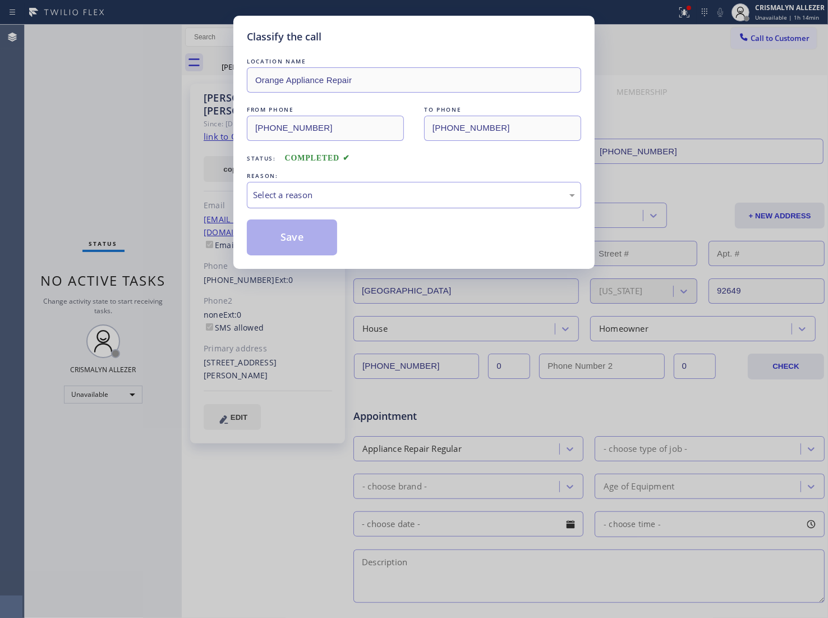
click at [398, 203] on div "Select a reason" at bounding box center [414, 195] width 334 height 26
click at [281, 243] on button "Save" at bounding box center [292, 237] width 90 height 36
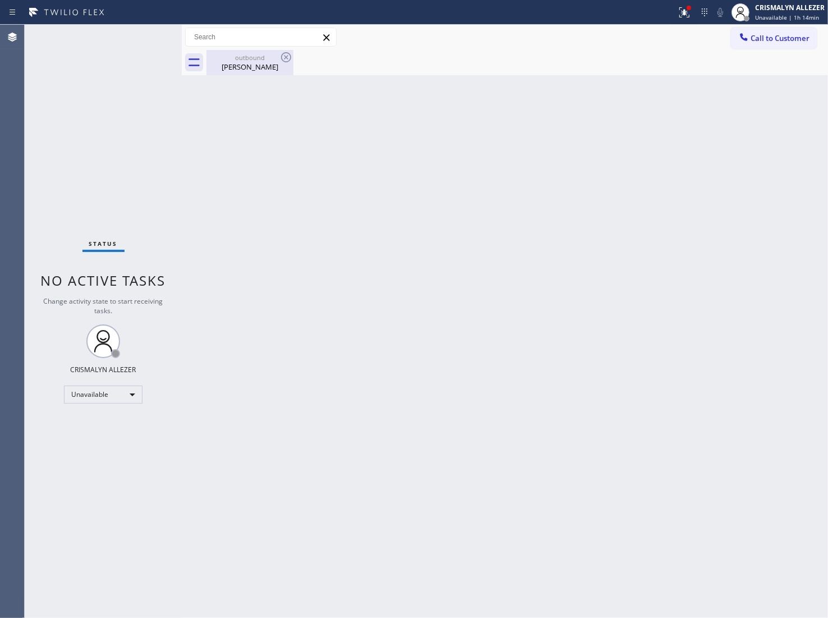
click at [256, 70] on div "Jolene Northan" at bounding box center [250, 67] width 85 height 10
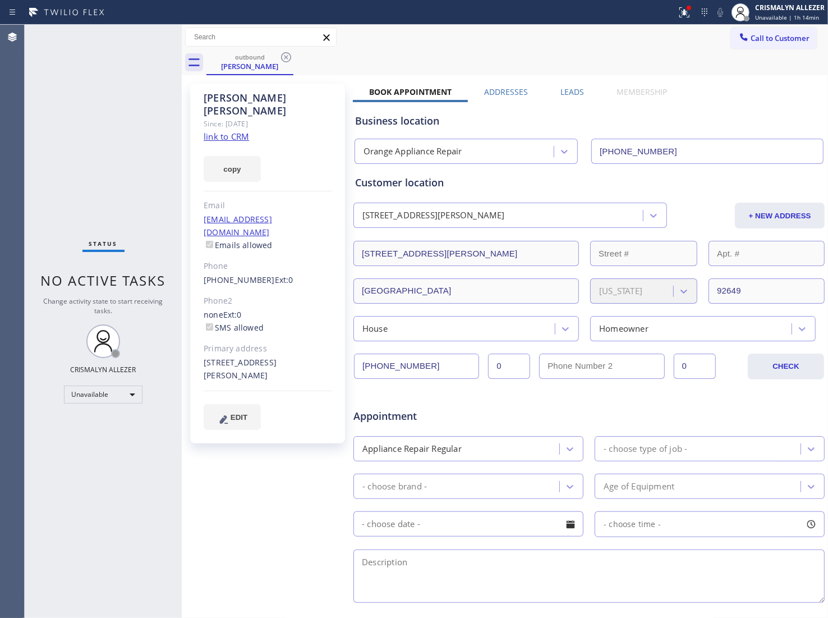
click at [573, 94] on label "Leads" at bounding box center [573, 91] width 24 height 11
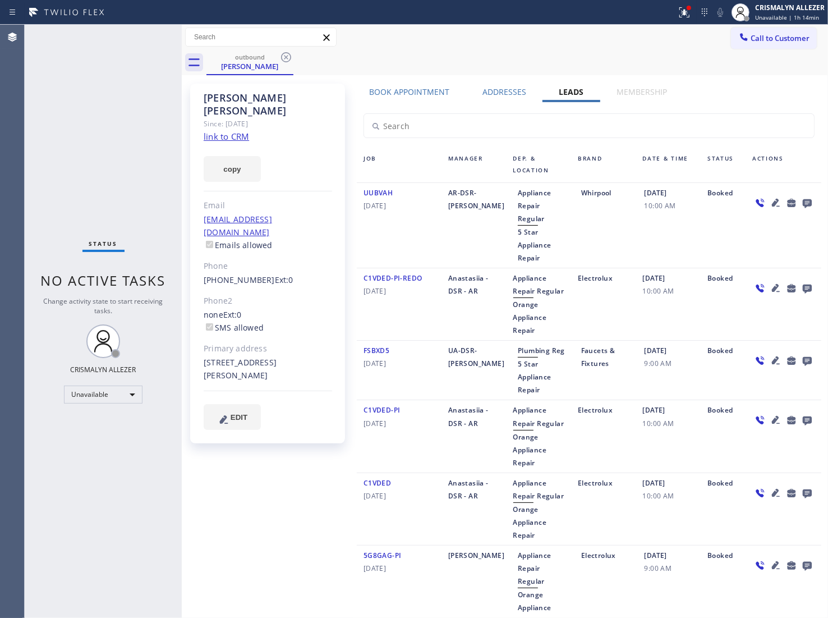
click at [803, 200] on icon at bounding box center [807, 203] width 9 height 9
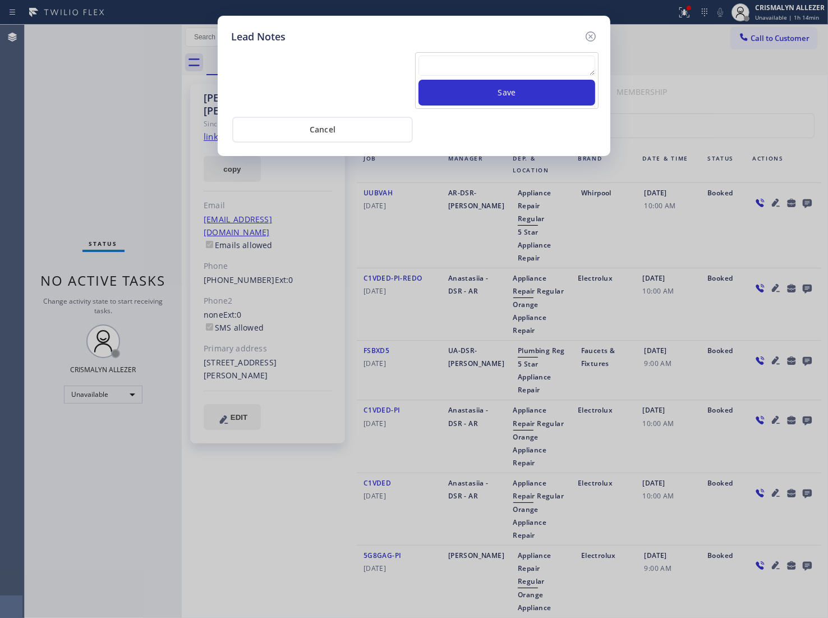
click at [466, 70] on textarea at bounding box center [507, 66] width 177 height 20
paste textarea "[PHONE_NUMBER]"
type textarea "[PHONE_NUMBER]"
click at [444, 62] on textarea "To enrich screen reader interactions, please activate Accessibility in Grammarl…" at bounding box center [507, 66] width 177 height 20
paste textarea "DON'T NEED SERVICE"
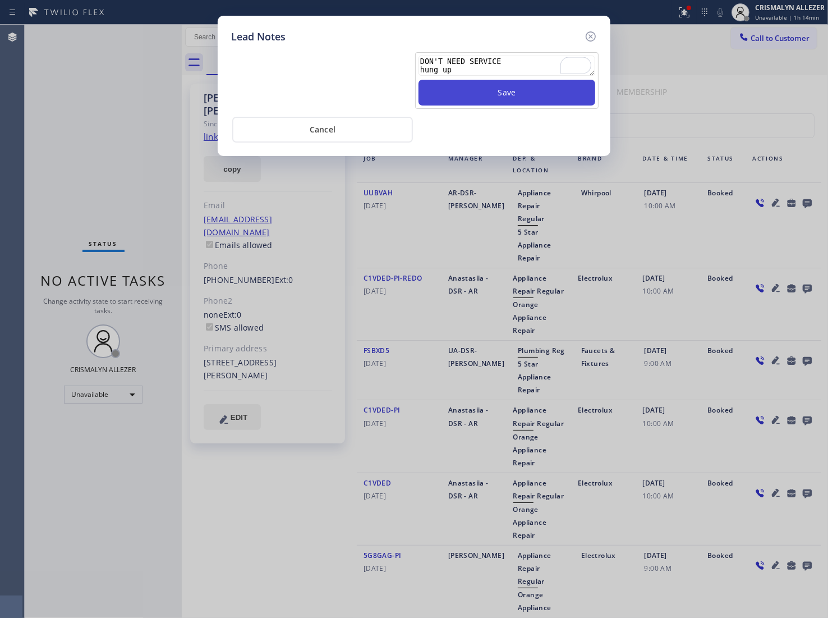
type textarea "DON'T NEED SERVICE hung up"
click at [478, 93] on button "Save" at bounding box center [507, 93] width 177 height 26
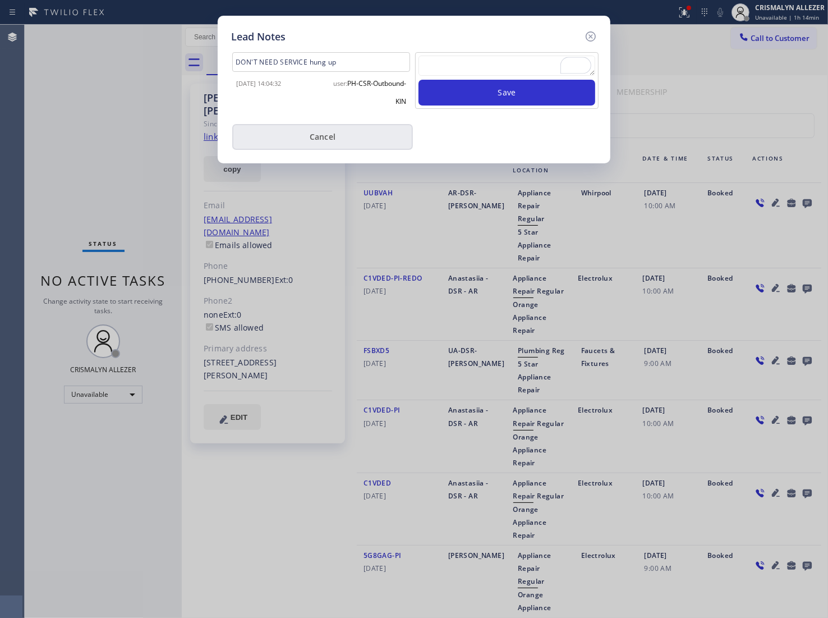
click at [327, 142] on button "Cancel" at bounding box center [322, 137] width 181 height 26
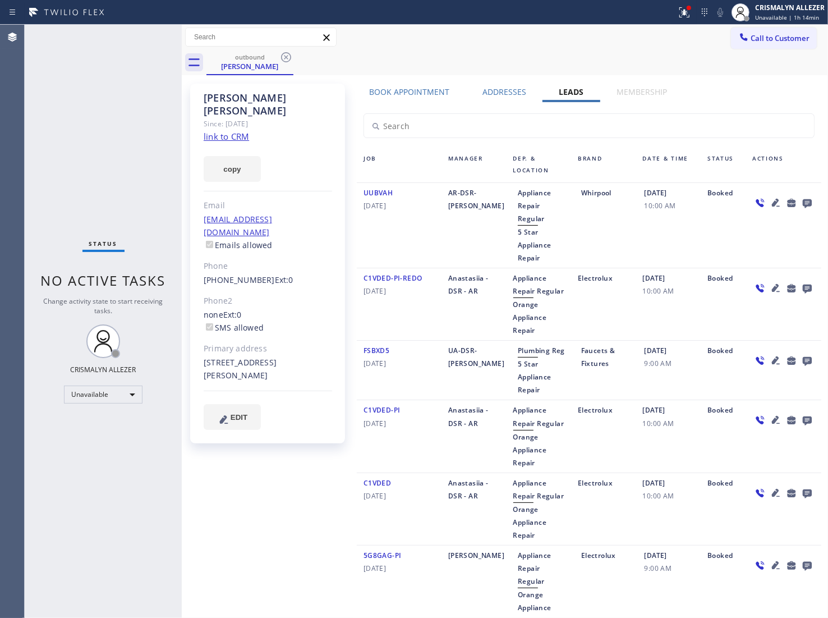
drag, startPoint x: 284, startPoint y: 56, endPoint x: 284, endPoint y: 41, distance: 15.2
click at [284, 55] on icon at bounding box center [285, 57] width 13 height 13
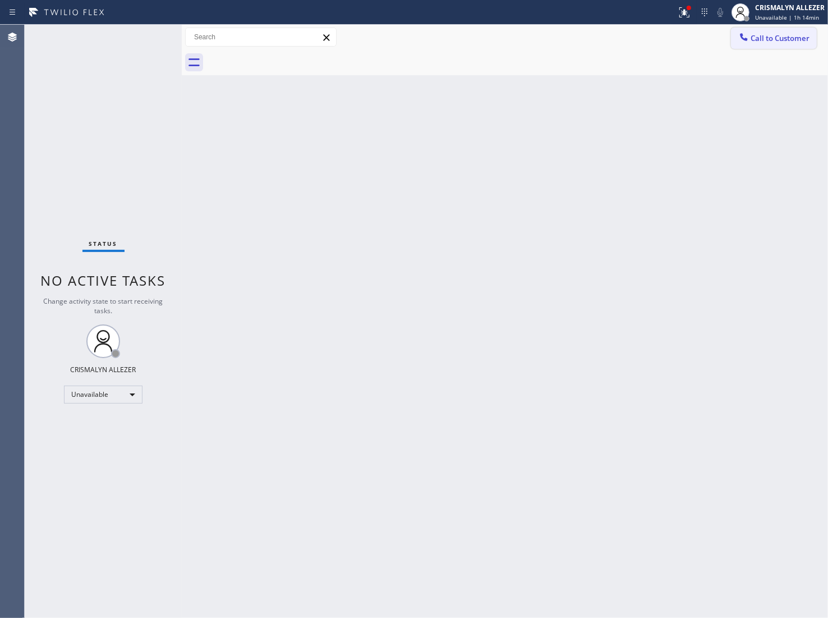
click at [780, 41] on span "Call to Customer" at bounding box center [780, 38] width 59 height 10
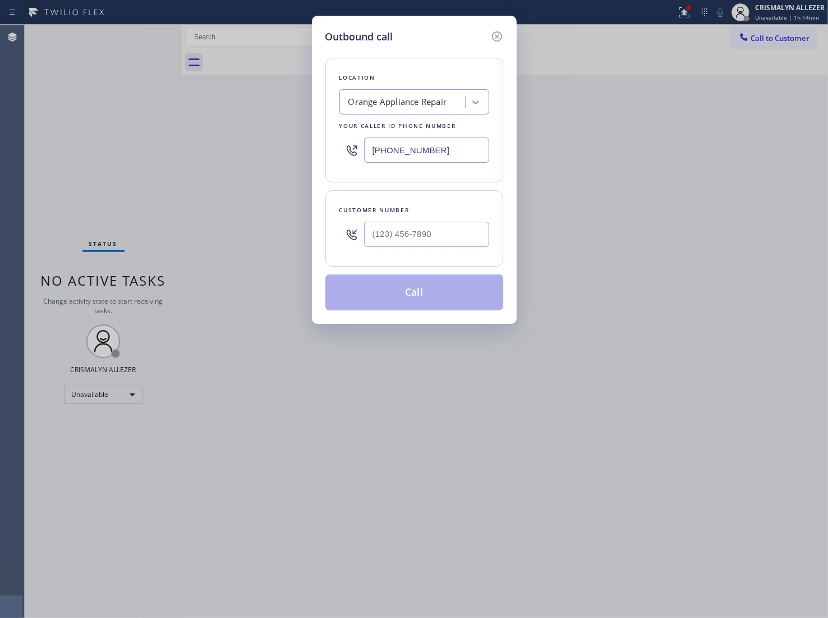
drag, startPoint x: 419, startPoint y: 153, endPoint x: 271, endPoint y: 153, distance: 147.6
click at [272, 153] on div "Outbound call Location Orange Appliance Repair Your caller id phone number (714…" at bounding box center [414, 309] width 828 height 618
paste input "323) 310-0103"
type input "[PHONE_NUMBER]"
click at [445, 241] on input "(___) ___-____" at bounding box center [426, 234] width 125 height 25
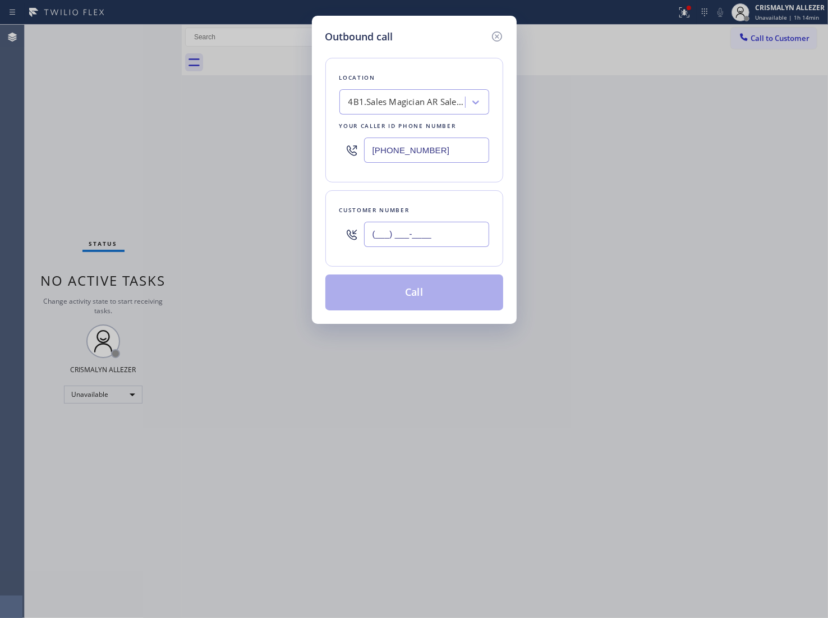
paste input "text"
click at [228, 240] on div "Outbound call Location 4B1.Sales Magician AR Sales Magician PPC Your caller id …" at bounding box center [414, 309] width 828 height 618
paste input "323) 683-5191"
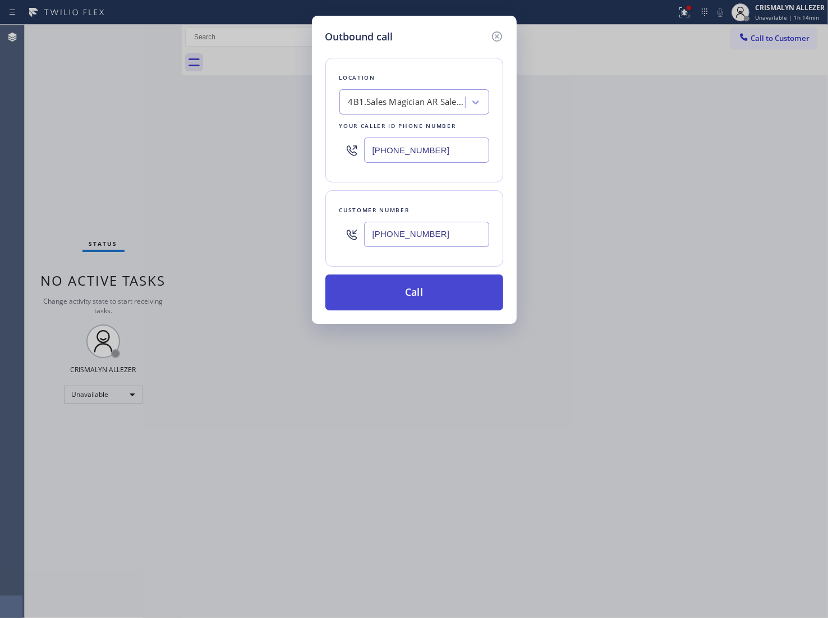
type input "[PHONE_NUMBER]"
click at [427, 306] on button "Call" at bounding box center [415, 292] width 178 height 36
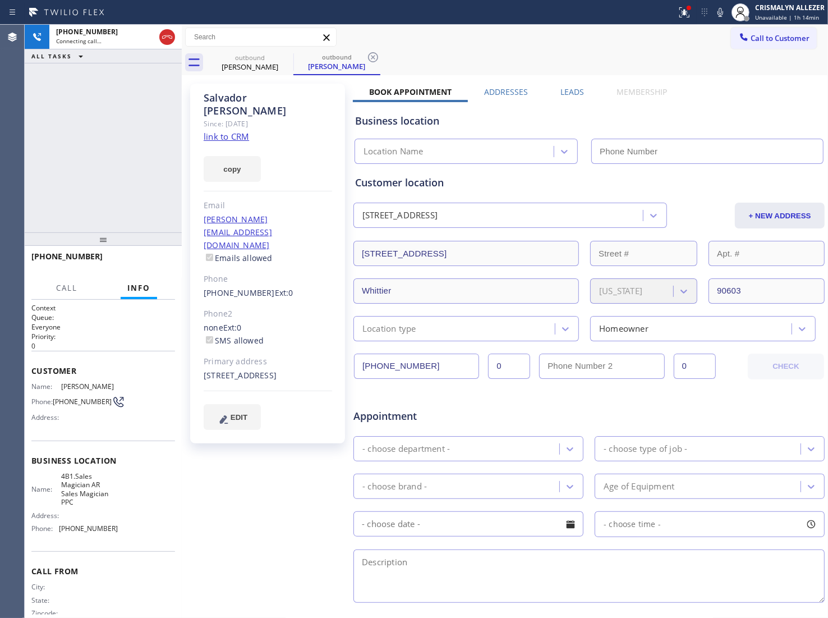
click at [231, 131] on link "link to CRM" at bounding box center [226, 136] width 45 height 11
type input "[PHONE_NUMBER]"
click at [144, 264] on span "HANG UP" at bounding box center [149, 262] width 34 height 8
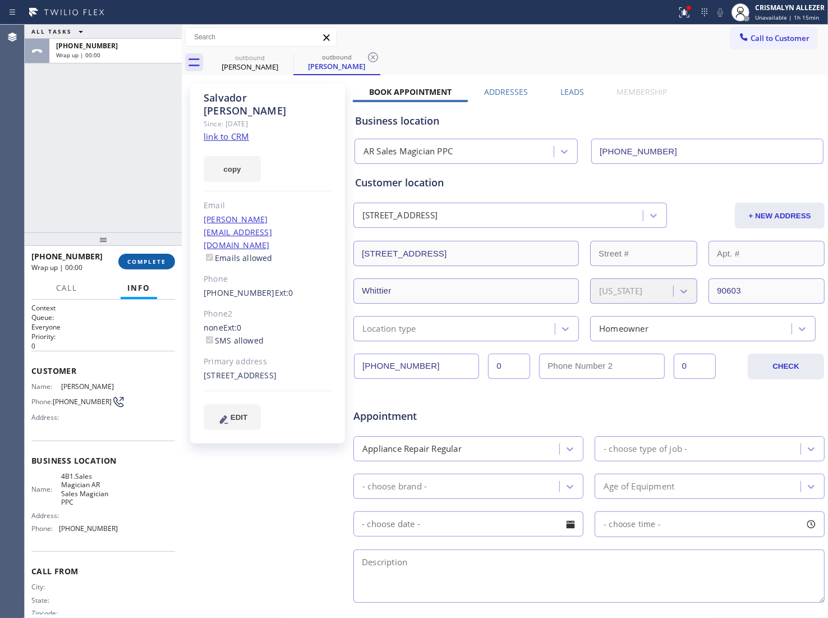
click at [144, 264] on span "COMPLETE" at bounding box center [146, 262] width 39 height 8
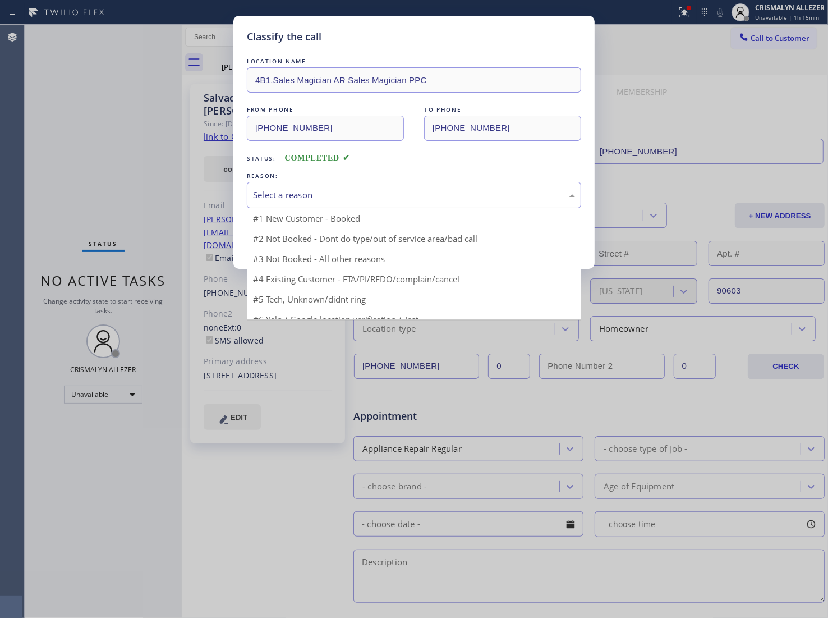
click at [398, 208] on div "Select a reason" at bounding box center [414, 195] width 334 height 26
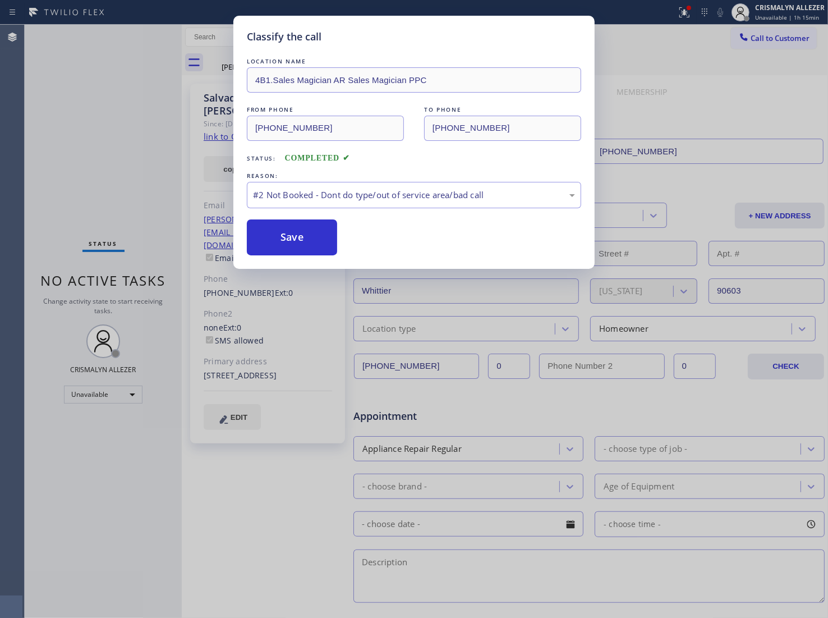
click at [318, 248] on button "Save" at bounding box center [292, 237] width 90 height 36
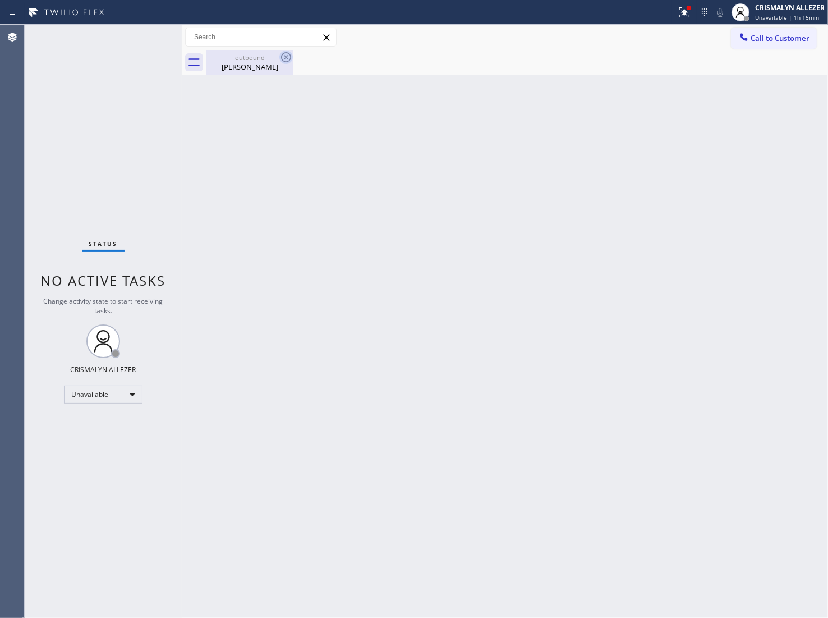
drag, startPoint x: 265, startPoint y: 49, endPoint x: 284, endPoint y: 57, distance: 20.6
click at [273, 52] on div "outbound Salvador Castellanos" at bounding box center [250, 62] width 85 height 25
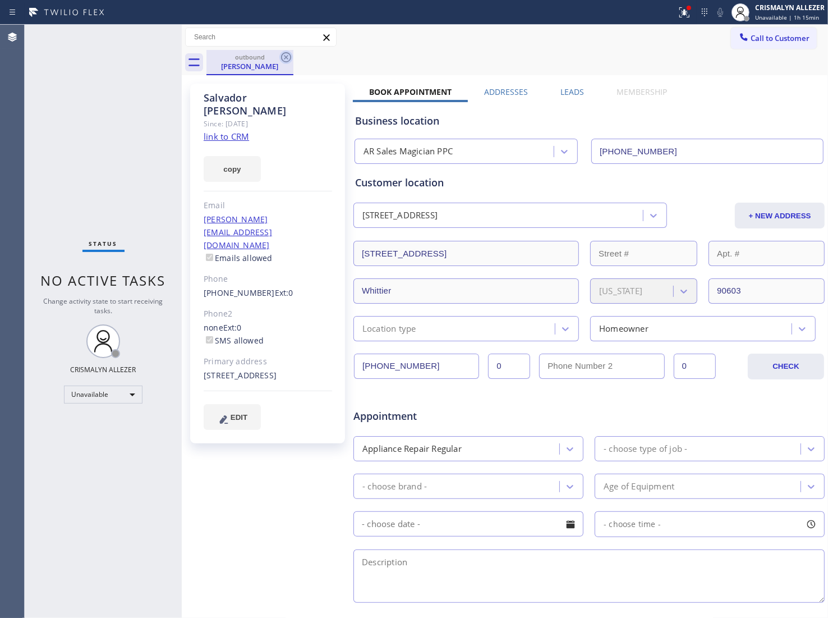
click at [285, 58] on icon at bounding box center [286, 57] width 10 height 10
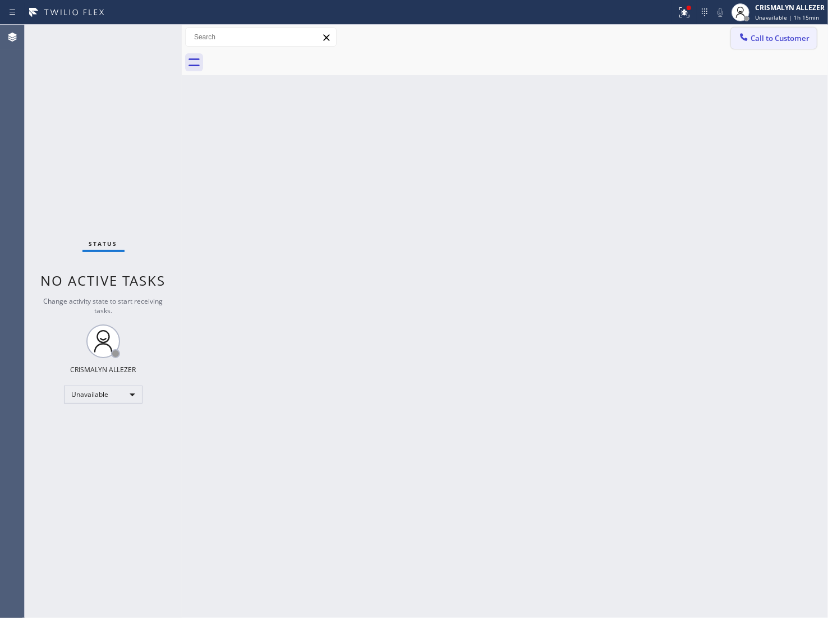
drag, startPoint x: 785, startPoint y: 32, endPoint x: 650, endPoint y: 139, distance: 171.8
click at [785, 33] on button "Call to Customer" at bounding box center [774, 38] width 86 height 21
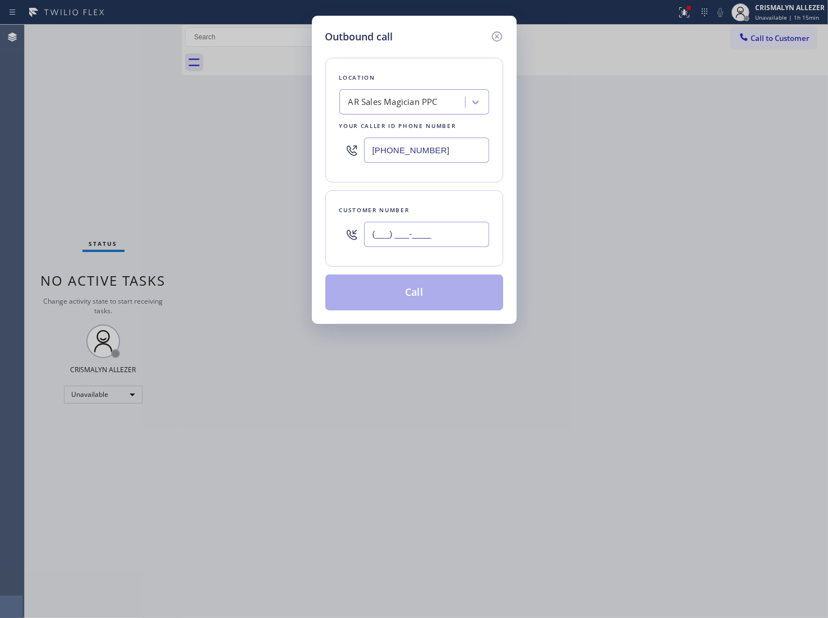
click at [469, 226] on input "(___) ___-____" at bounding box center [426, 234] width 125 height 25
paste input "323) 683-5191"
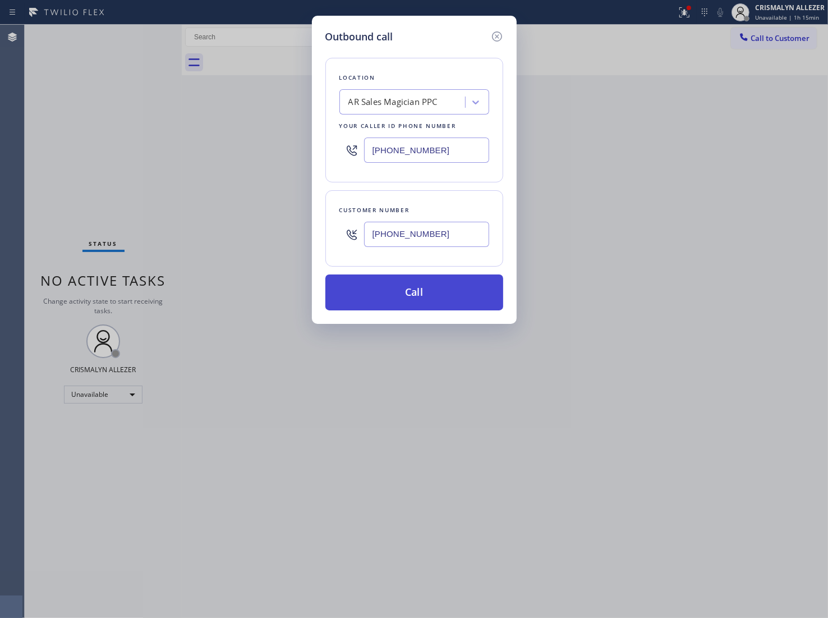
type input "[PHONE_NUMBER]"
click at [441, 285] on button "Call" at bounding box center [415, 292] width 178 height 36
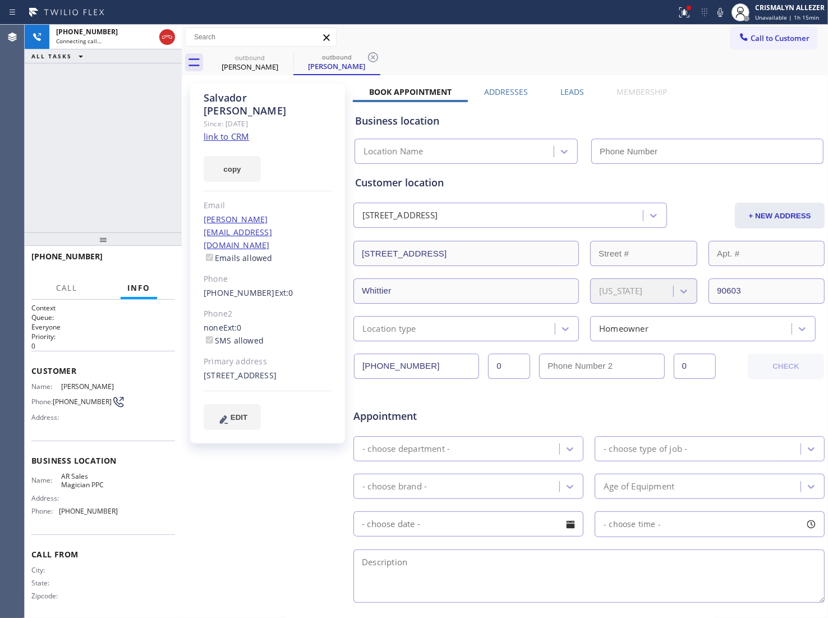
type input "[PHONE_NUMBER]"
click at [565, 90] on label "Leads" at bounding box center [573, 91] width 24 height 11
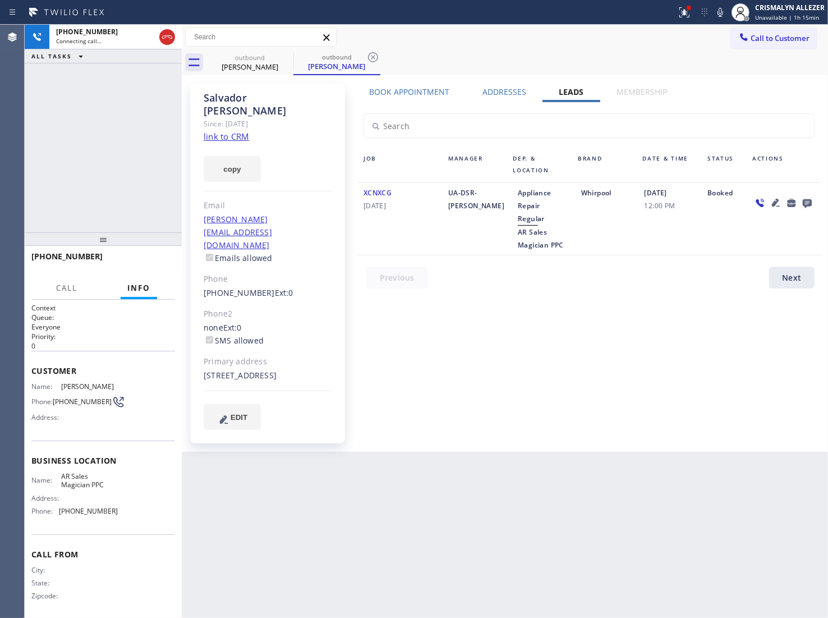
click at [804, 203] on icon at bounding box center [807, 203] width 9 height 9
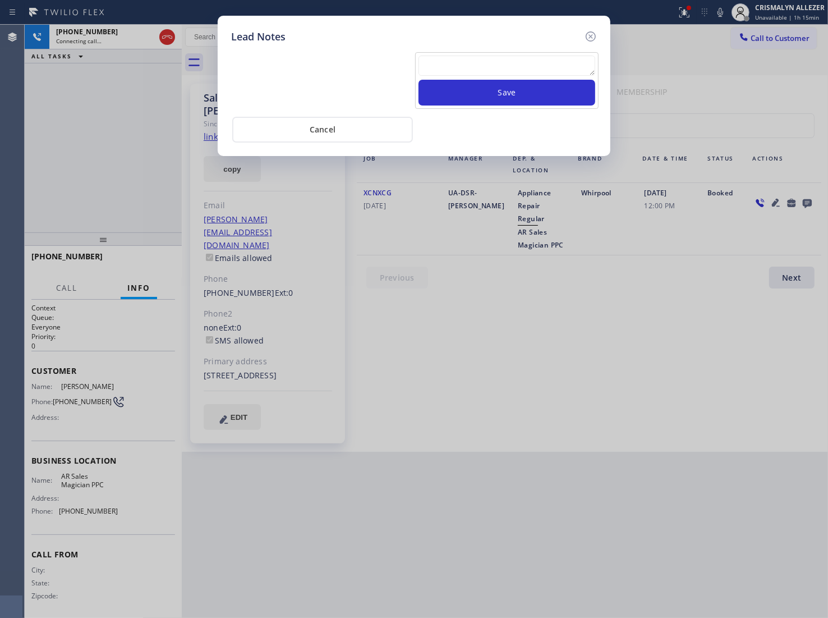
click at [458, 59] on textarea at bounding box center [507, 66] width 177 height 20
paste textarea "[PHONE_NUMBER]"
type textarea "[PHONE_NUMBER]"
click at [501, 63] on textarea "To enrich screen reader interactions, please activate Accessibility in Grammarl…" at bounding box center [507, 66] width 177 height 20
paste textarea "no answer | pls xfer here cx cb"
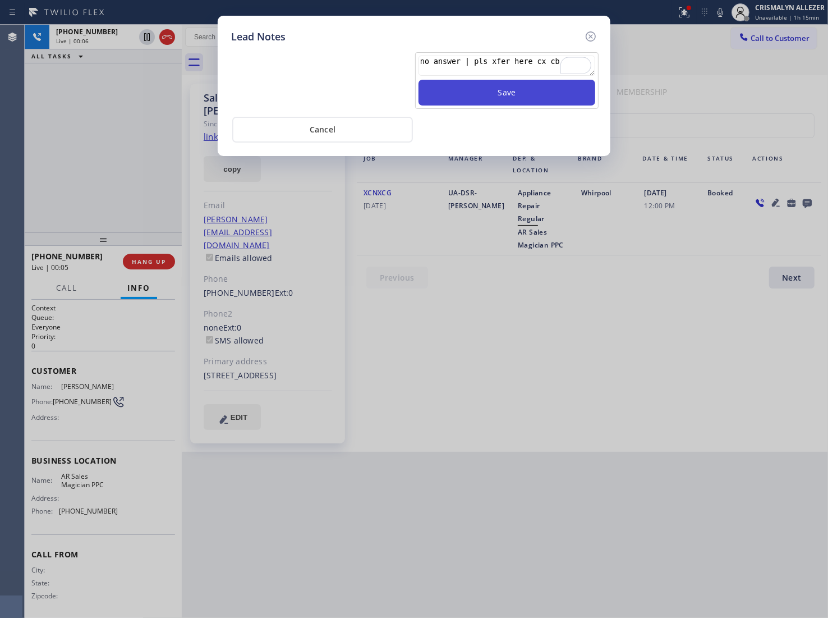
type textarea "no answer | pls xfer here cx cb"
click at [507, 95] on button "Save" at bounding box center [507, 93] width 177 height 26
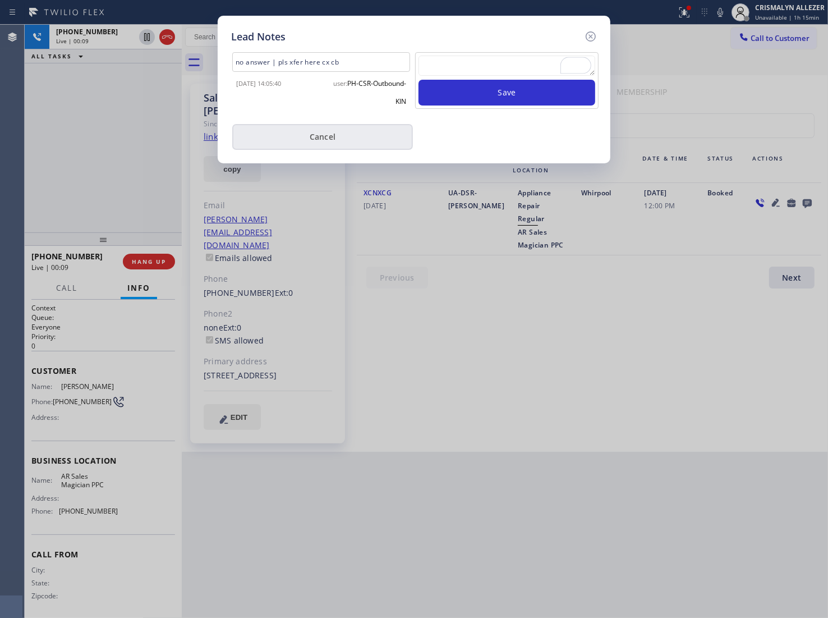
click at [337, 139] on button "Cancel" at bounding box center [322, 137] width 181 height 26
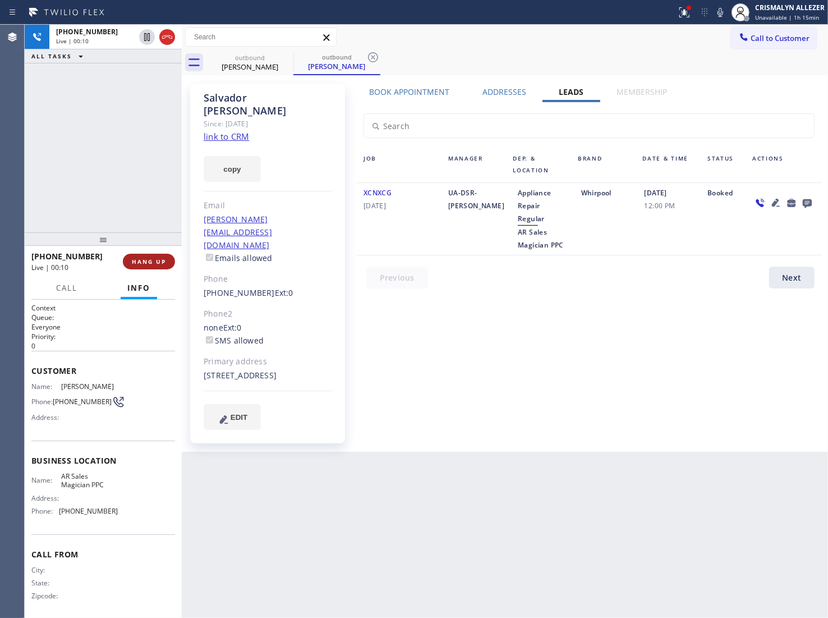
click at [154, 260] on span "HANG UP" at bounding box center [149, 262] width 34 height 8
click at [154, 260] on span "COMPLETE" at bounding box center [146, 262] width 39 height 8
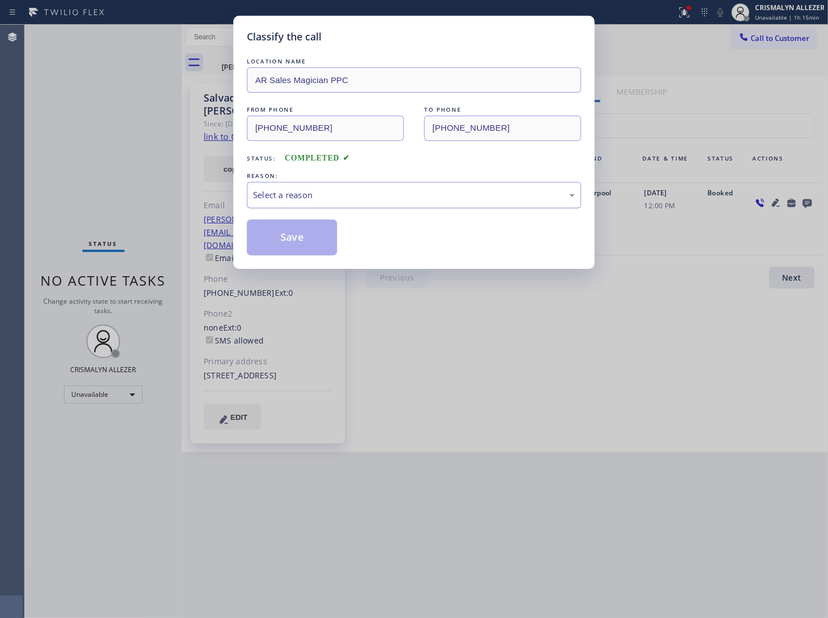
click at [407, 195] on div "Select a reason" at bounding box center [414, 195] width 322 height 13
click at [308, 233] on button "Save" at bounding box center [292, 237] width 90 height 36
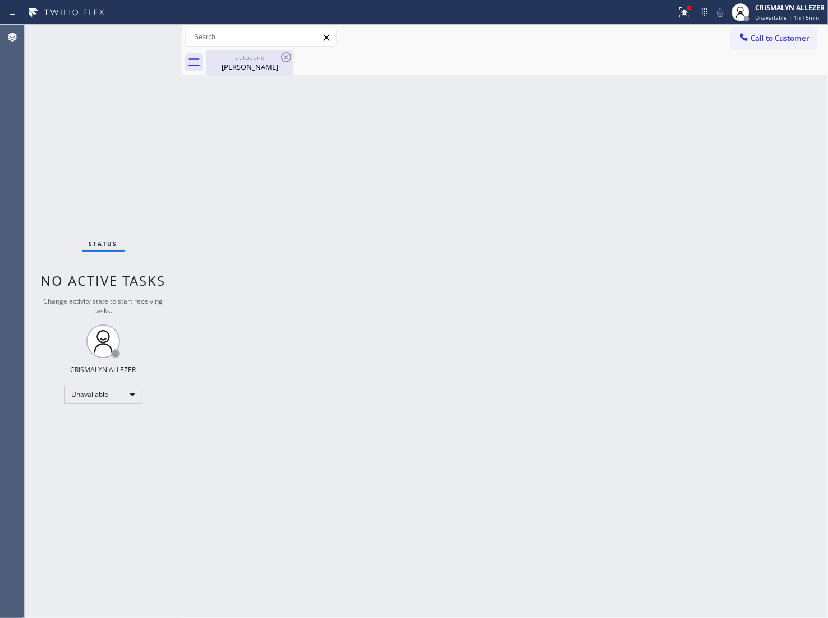
drag, startPoint x: 251, startPoint y: 65, endPoint x: 268, endPoint y: 60, distance: 18.1
click at [251, 65] on div "Salvador Castellanos" at bounding box center [250, 67] width 85 height 10
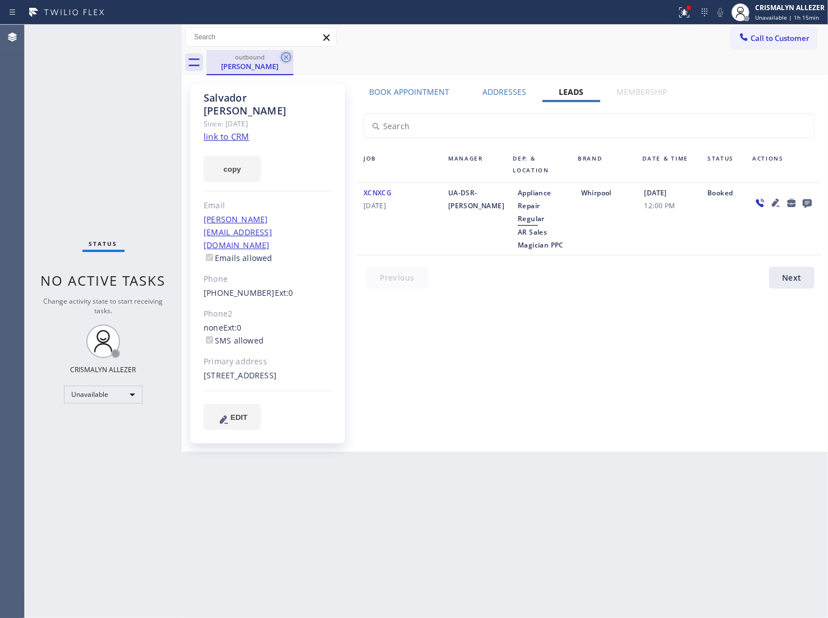
click at [290, 57] on icon at bounding box center [286, 57] width 10 height 10
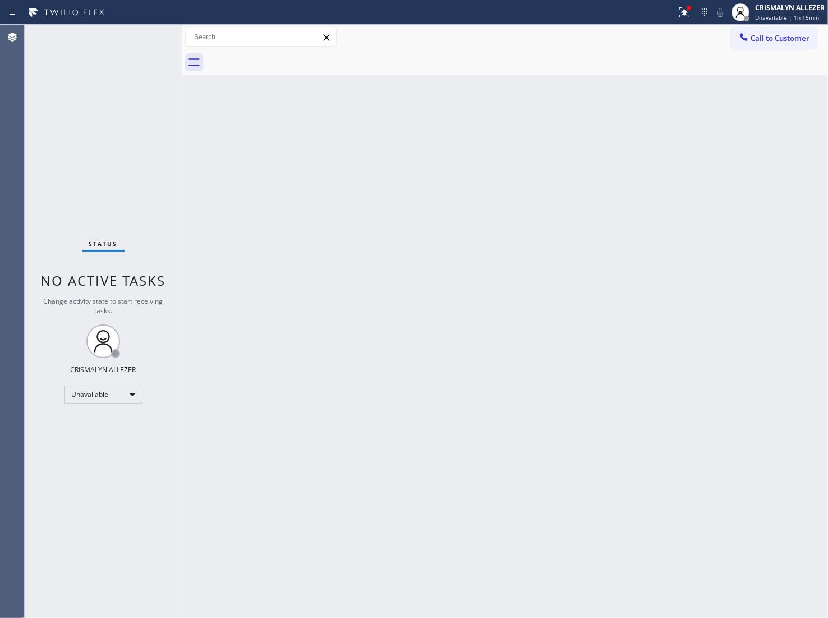
drag, startPoint x: 781, startPoint y: 43, endPoint x: 748, endPoint y: 49, distance: 33.1
click at [781, 43] on button "Call to Customer" at bounding box center [774, 38] width 86 height 21
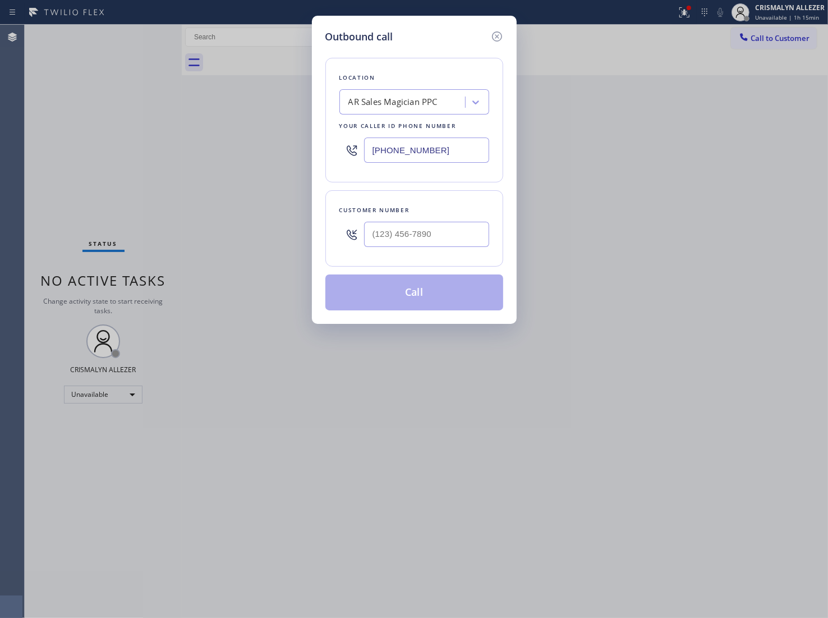
drag, startPoint x: 469, startPoint y: 150, endPoint x: 208, endPoint y: 148, distance: 261.0
click at [264, 150] on div "Outbound call Location AR Sales Magician PPC Your caller id phone number (323) …" at bounding box center [414, 309] width 828 height 618
paste input "213) 246-203"
type input "[PHONE_NUMBER]"
click at [445, 243] on input "(___) ___-____" at bounding box center [426, 234] width 125 height 25
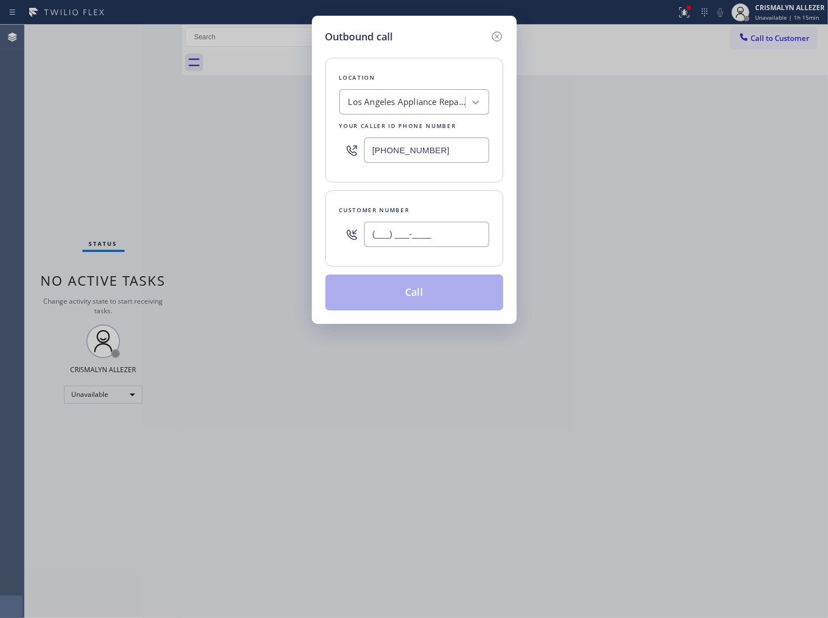
paste input "818) 404-2799"
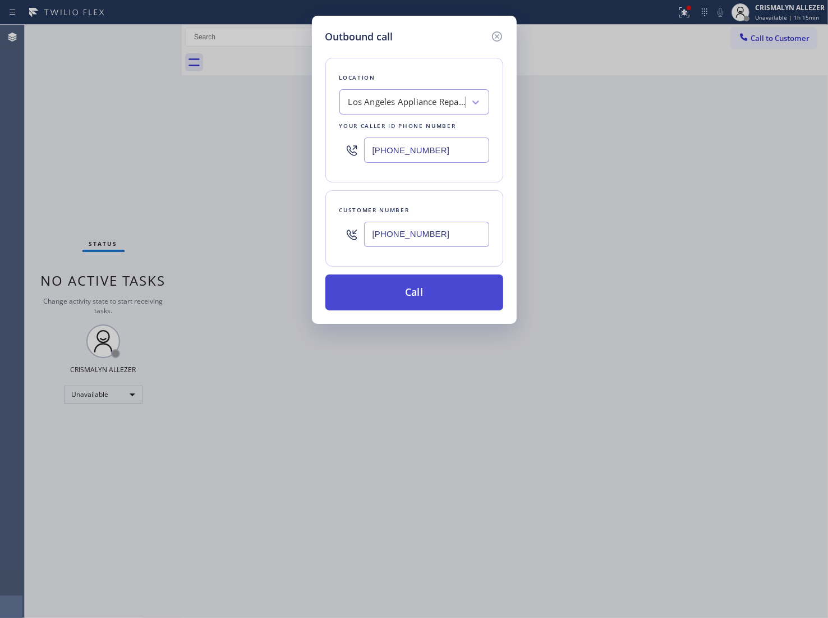
type input "[PHONE_NUMBER]"
click at [427, 296] on button "Call" at bounding box center [415, 292] width 178 height 36
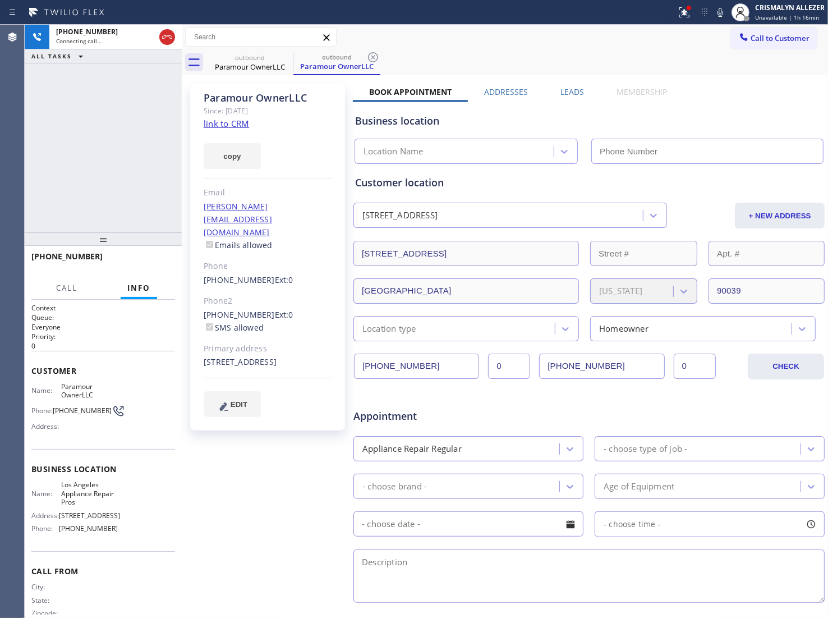
click at [228, 125] on link "link to CRM" at bounding box center [226, 123] width 45 height 11
type input "[PHONE_NUMBER]"
click at [161, 267] on button "HANG UP" at bounding box center [149, 262] width 52 height 16
click at [158, 261] on span "HANG UP" at bounding box center [149, 262] width 34 height 8
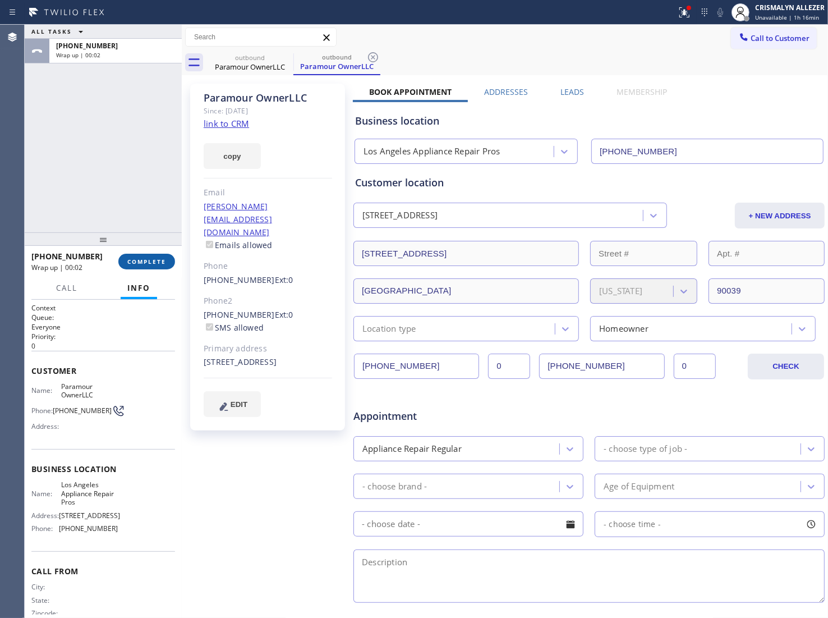
click at [146, 264] on span "COMPLETE" at bounding box center [146, 262] width 39 height 8
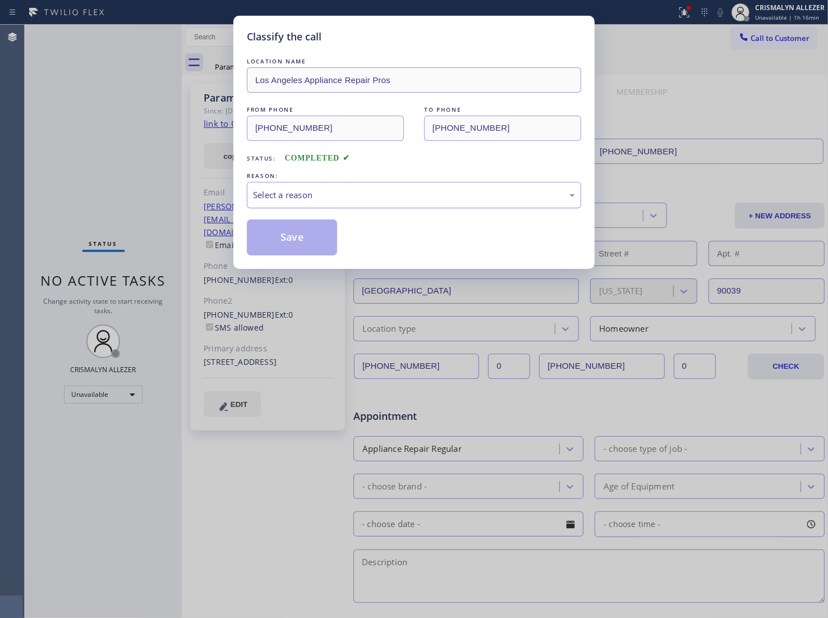
click at [413, 201] on div "Select a reason" at bounding box center [414, 195] width 322 height 13
click at [287, 237] on button "Save" at bounding box center [292, 237] width 90 height 36
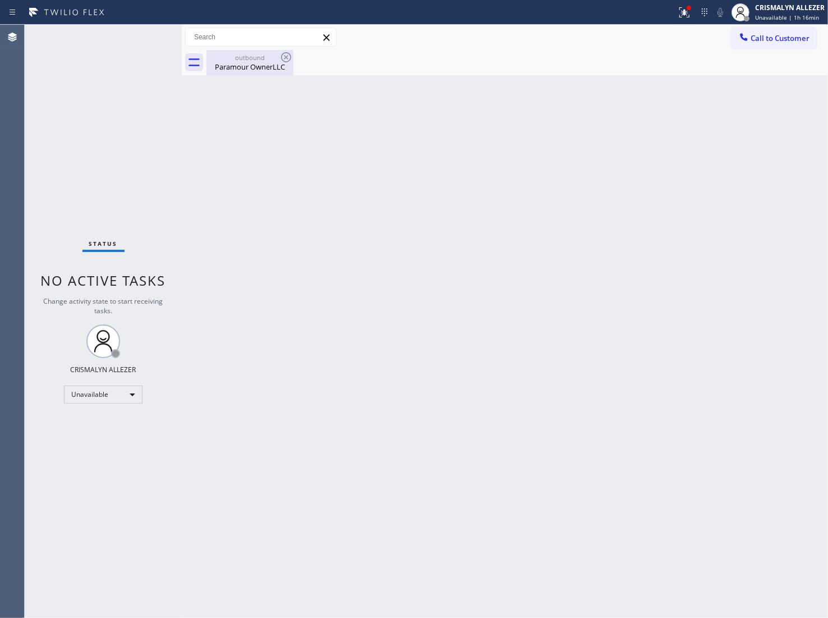
click at [253, 59] on div "outbound" at bounding box center [250, 57] width 85 height 8
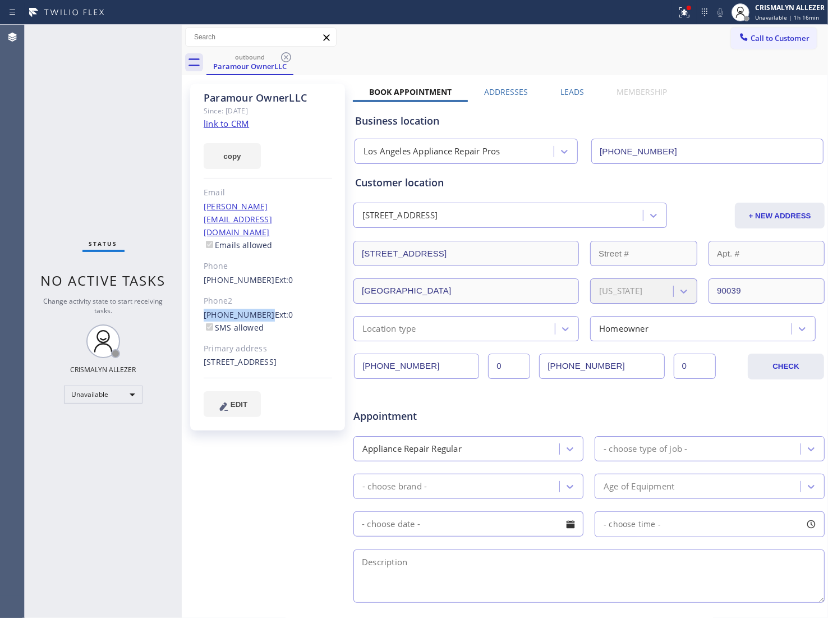
drag, startPoint x: 203, startPoint y: 286, endPoint x: 260, endPoint y: 293, distance: 57.6
click at [260, 293] on div "Paramour OwnerLLC Since: 20 may 2020 link to CRM copy Email kim@theparamour.com…" at bounding box center [267, 257] width 155 height 347
copy link "[PHONE_NUMBER]"
click at [285, 60] on icon at bounding box center [285, 57] width 13 height 13
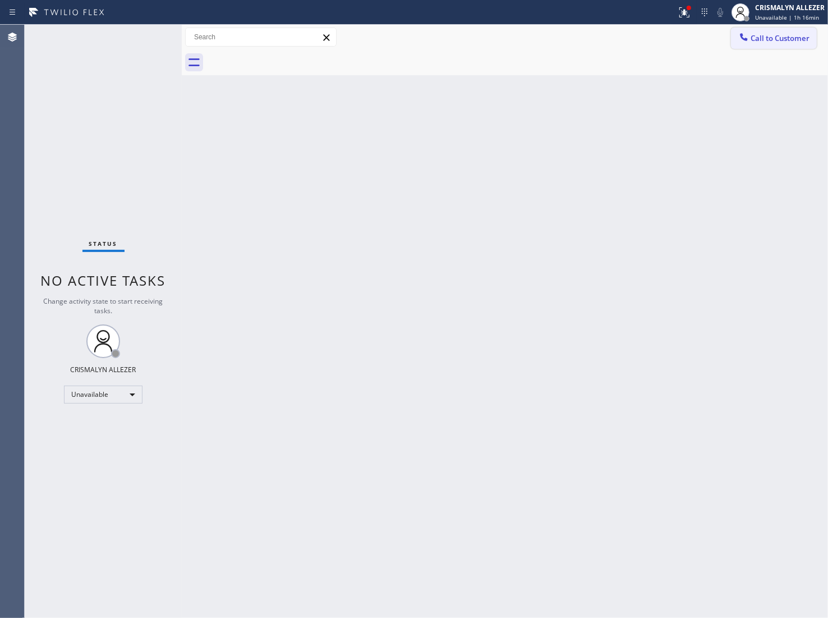
click at [777, 37] on span "Call to Customer" at bounding box center [780, 38] width 59 height 10
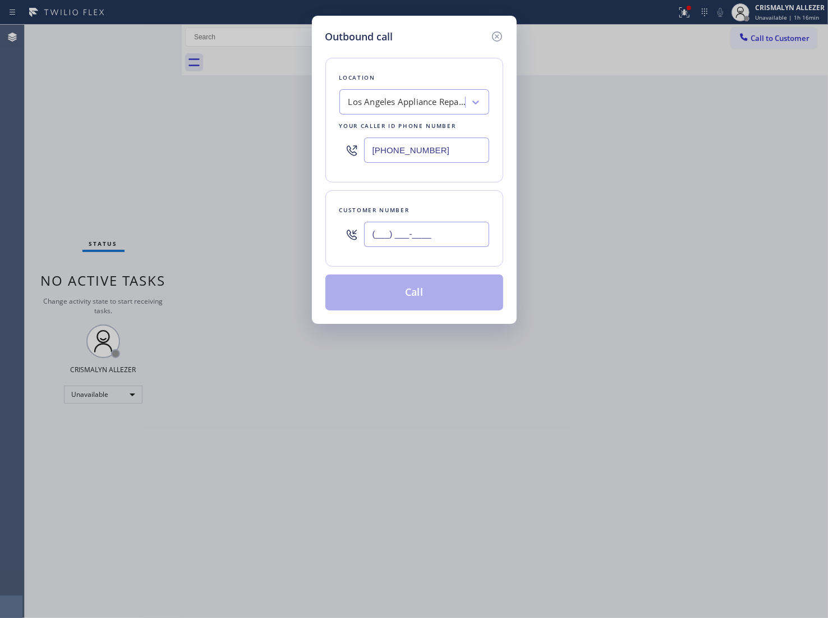
click at [451, 230] on input "(___) ___-____" at bounding box center [426, 234] width 125 height 25
paste input "802) 349-0442"
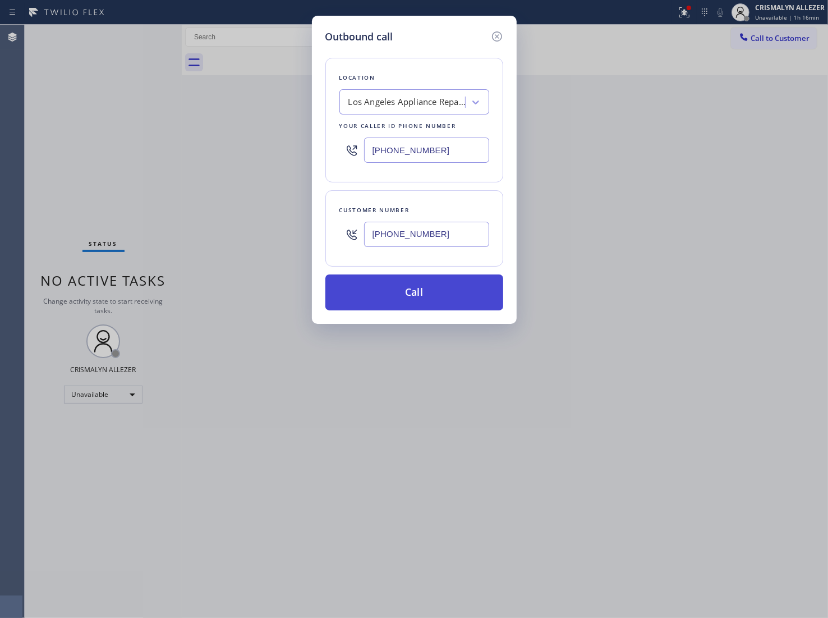
type input "[PHONE_NUMBER]"
click at [435, 291] on button "Call" at bounding box center [415, 292] width 178 height 36
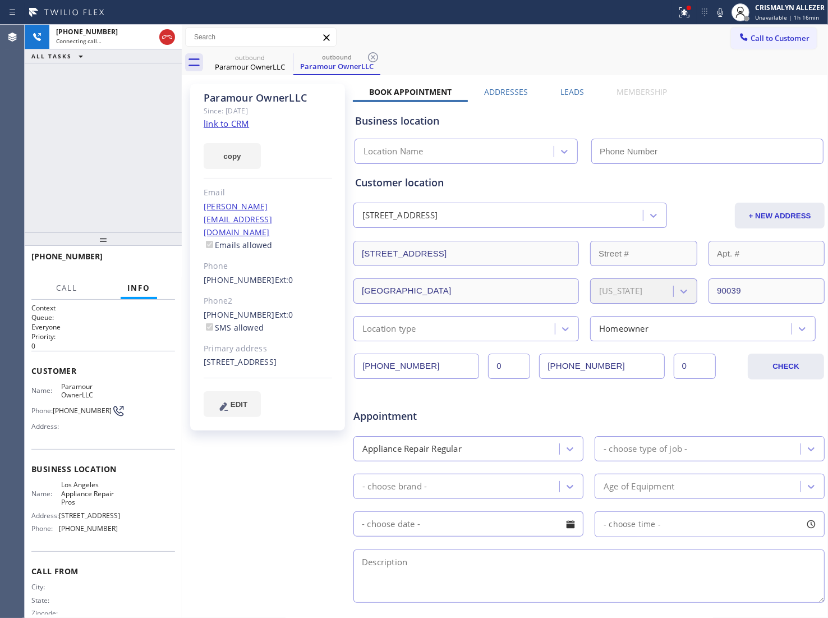
type input "[PHONE_NUMBER]"
click at [143, 172] on div "+18023490442 Live | 00:02 ALL TASKS ALL TASKS ACTIVE TASKS TASKS IN WRAP UP" at bounding box center [103, 129] width 157 height 208
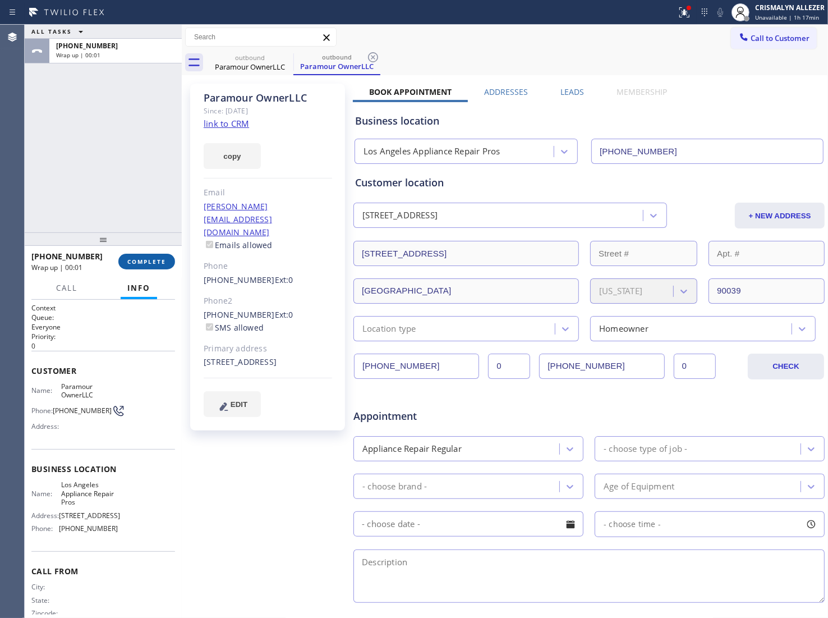
click at [156, 258] on span "COMPLETE" at bounding box center [146, 262] width 39 height 8
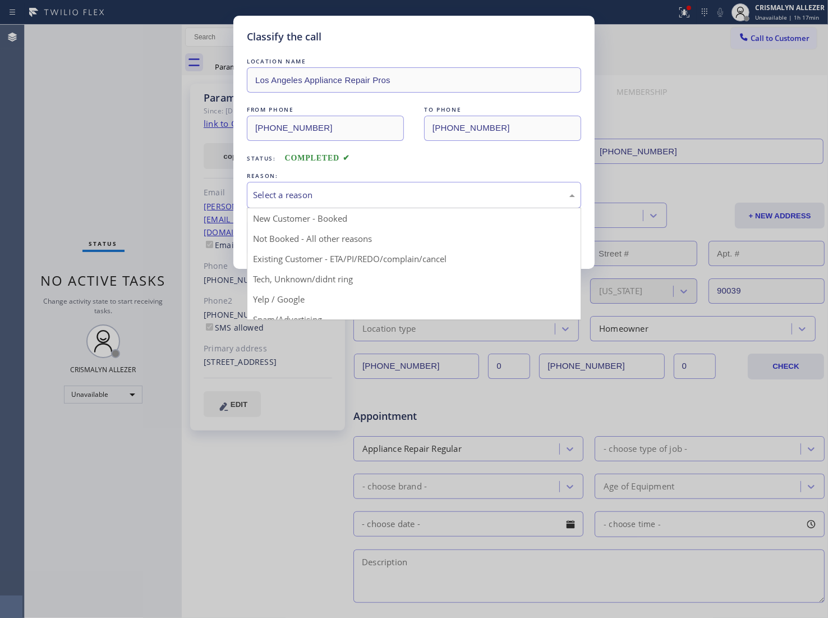
click at [397, 198] on div "Select a reason" at bounding box center [414, 195] width 322 height 13
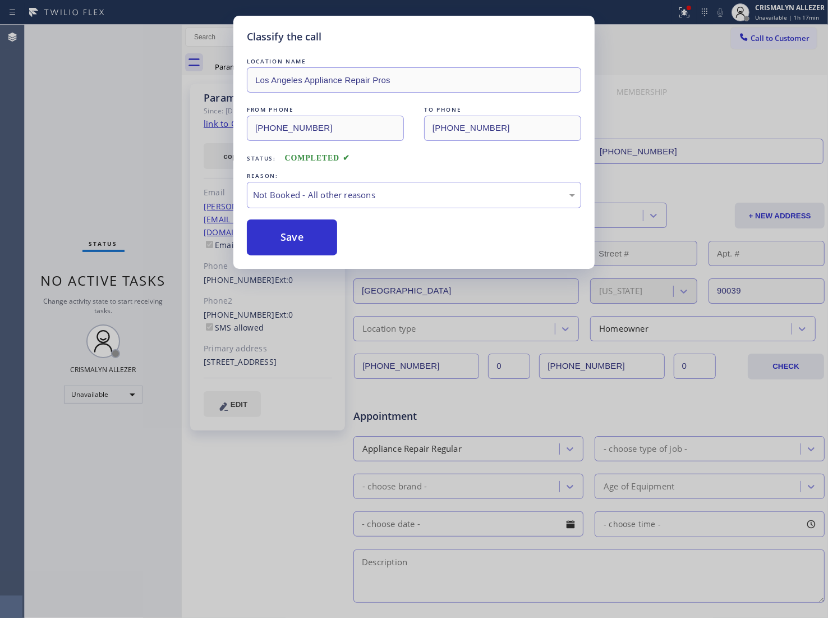
click at [286, 245] on button "Save" at bounding box center [292, 237] width 90 height 36
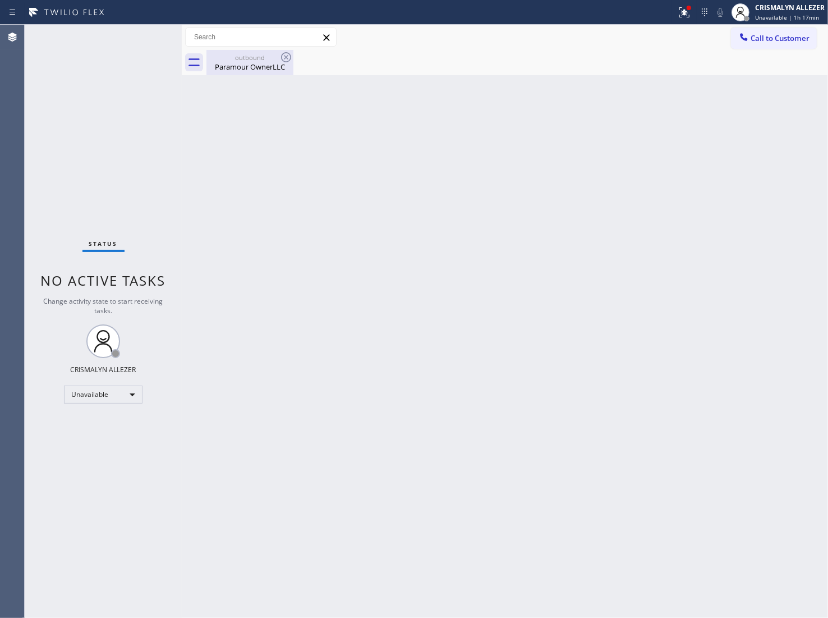
click at [227, 65] on div "Paramour OwnerLLC" at bounding box center [250, 67] width 85 height 10
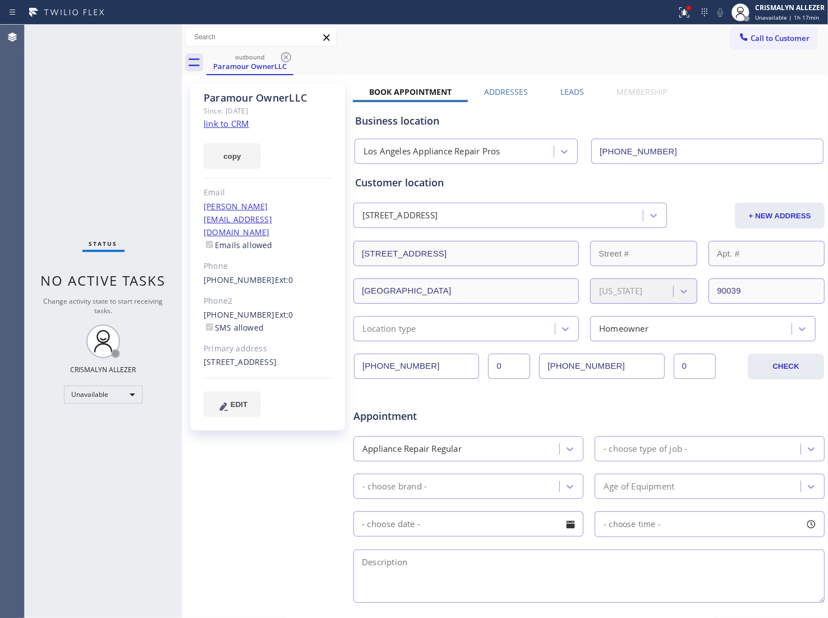
click at [574, 90] on label "Leads" at bounding box center [573, 91] width 24 height 11
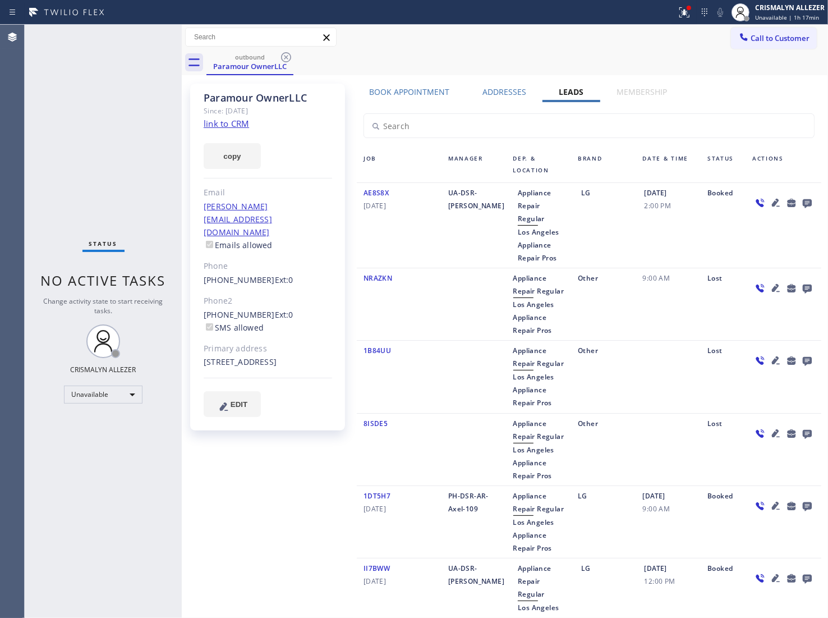
click at [801, 201] on icon at bounding box center [807, 203] width 13 height 14
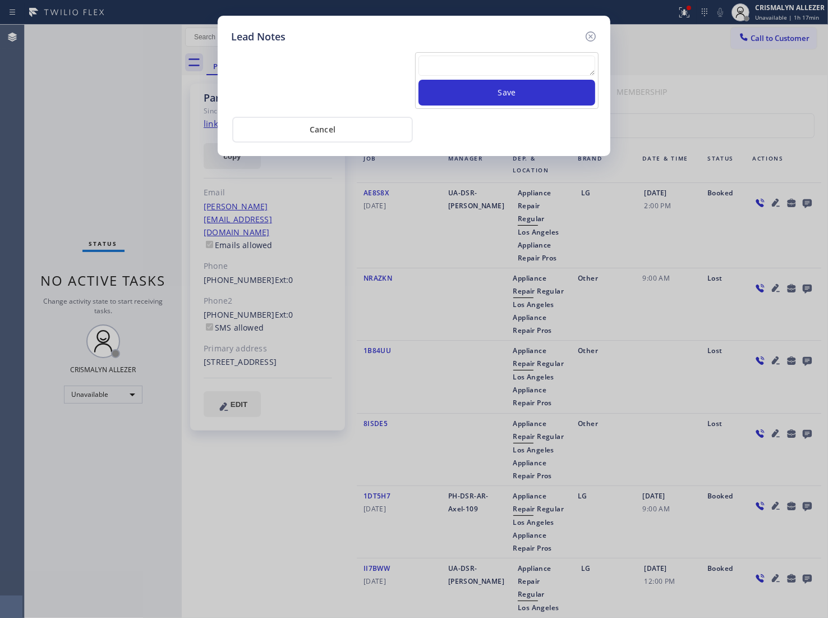
click at [473, 70] on textarea at bounding box center [507, 66] width 177 height 20
paste textarea "DON'T NEED SERVICE"
type textarea "DON'T NEED SERVICE"
click at [489, 94] on button "Save" at bounding box center [507, 93] width 177 height 26
click at [328, 142] on button "Cancel" at bounding box center [322, 130] width 181 height 26
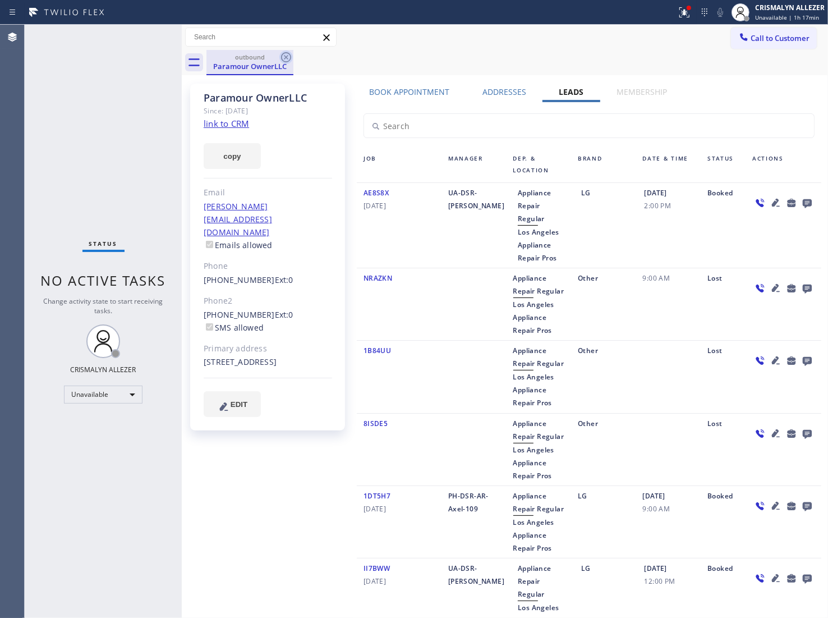
click at [285, 59] on icon at bounding box center [286, 57] width 10 height 10
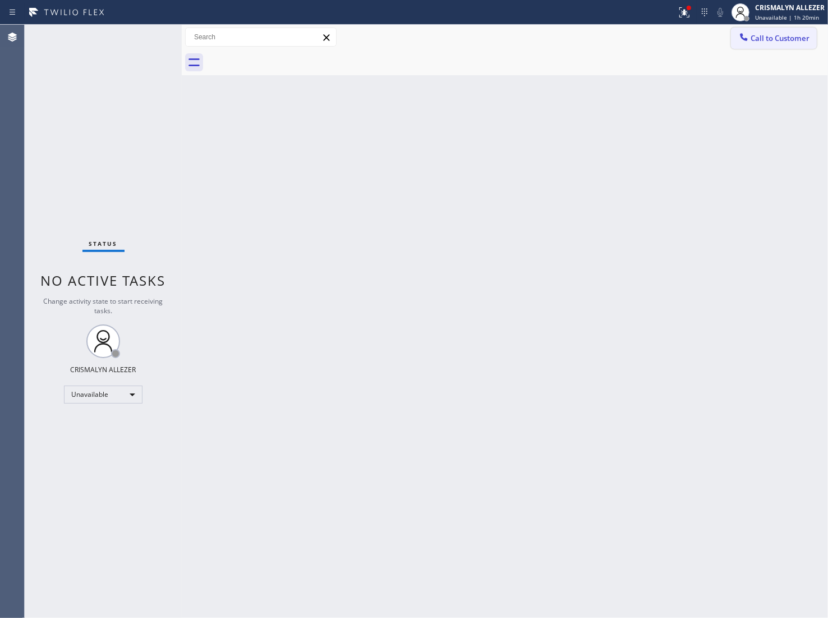
click at [789, 44] on button "Call to Customer" at bounding box center [774, 38] width 86 height 21
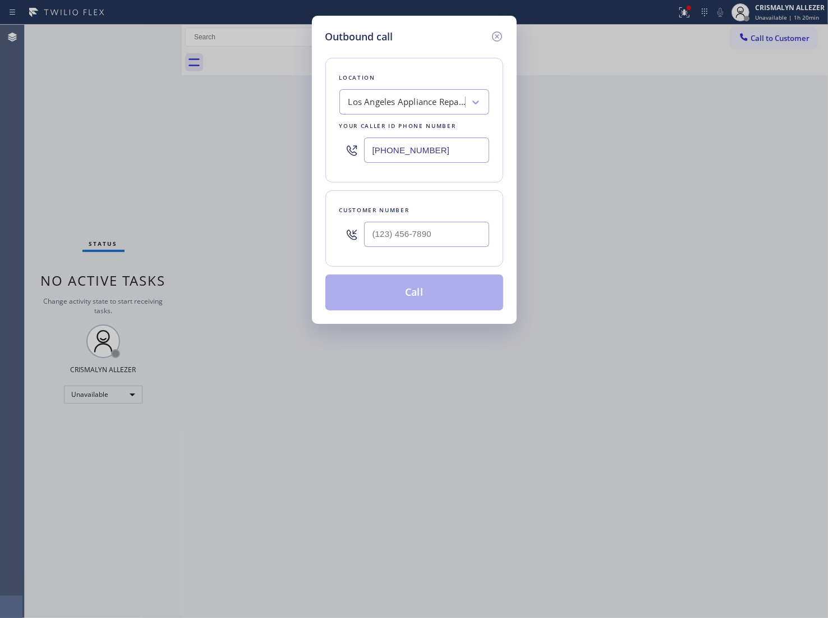
drag, startPoint x: 471, startPoint y: 144, endPoint x: 180, endPoint y: 157, distance: 291.6
click at [206, 157] on div "Outbound call Location [GEOGRAPHIC_DATA] Appliance Repair Pros Your caller id p…" at bounding box center [414, 309] width 828 height 618
paste input "323) 870-712"
type input "[PHONE_NUMBER]"
click at [442, 235] on input "(___) ___-____" at bounding box center [426, 234] width 125 height 25
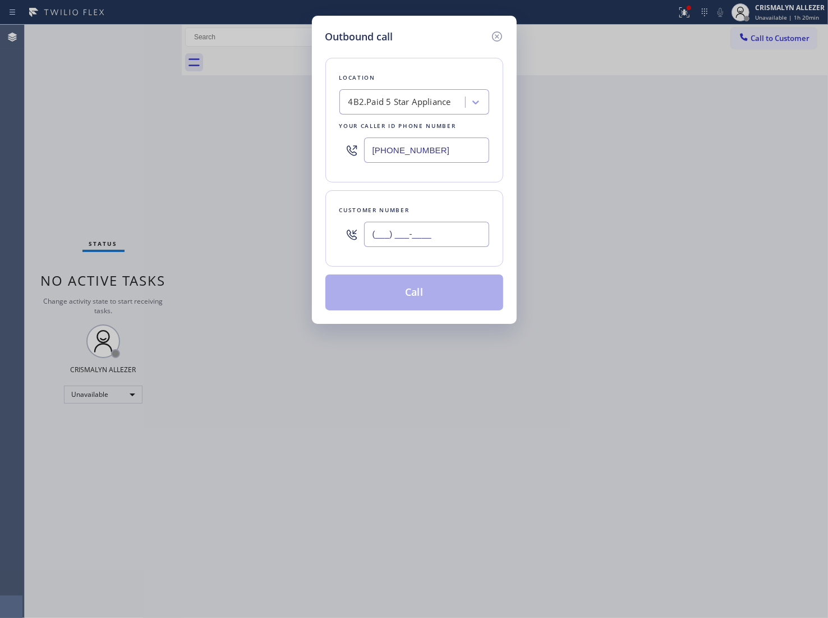
paste input "626) 560-1537"
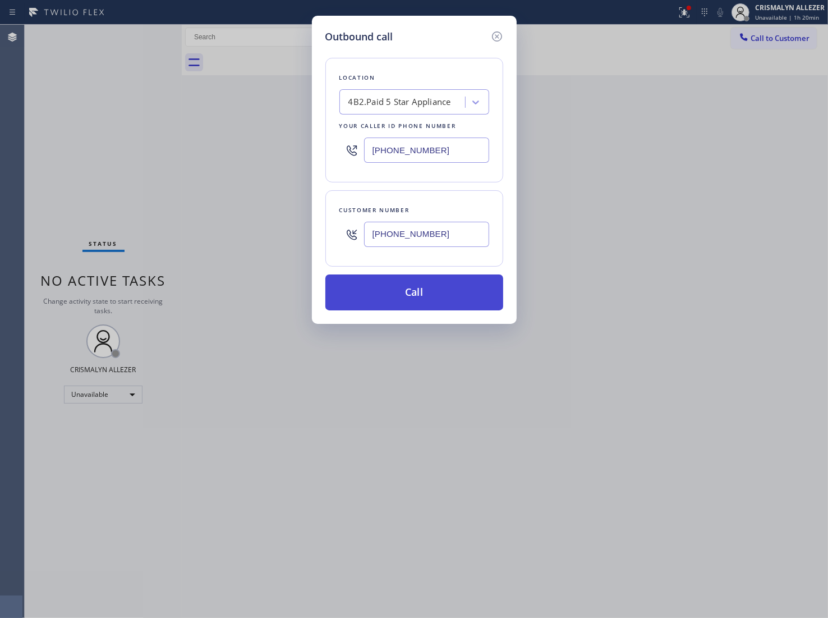
type input "[PHONE_NUMBER]"
click at [430, 301] on button "Call" at bounding box center [415, 292] width 178 height 36
click at [414, 289] on button "Call" at bounding box center [415, 292] width 178 height 36
click at [410, 295] on button "Call" at bounding box center [415, 292] width 178 height 36
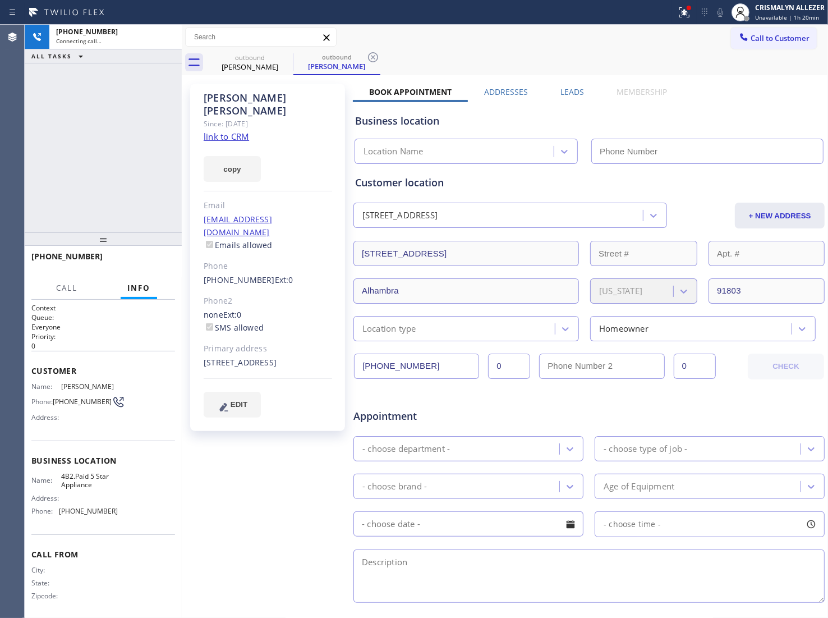
click at [246, 131] on link "link to CRM" at bounding box center [226, 136] width 45 height 11
type input "[PHONE_NUMBER]"
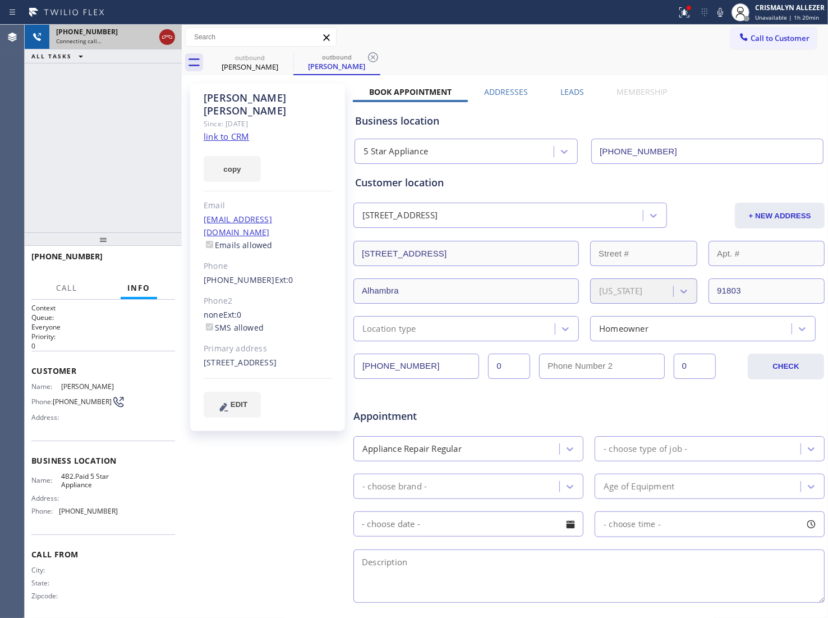
click at [168, 34] on icon at bounding box center [167, 36] width 13 height 13
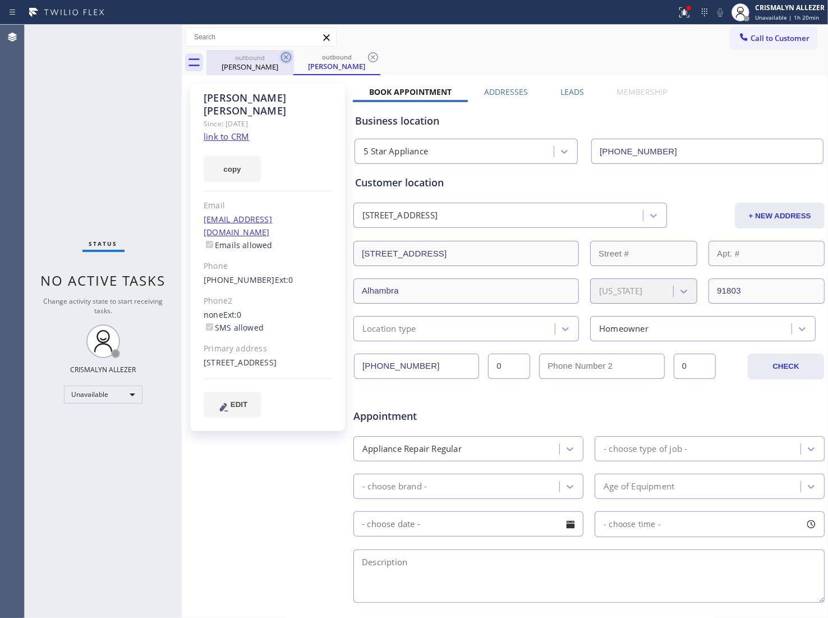
click at [287, 61] on icon at bounding box center [285, 57] width 13 height 13
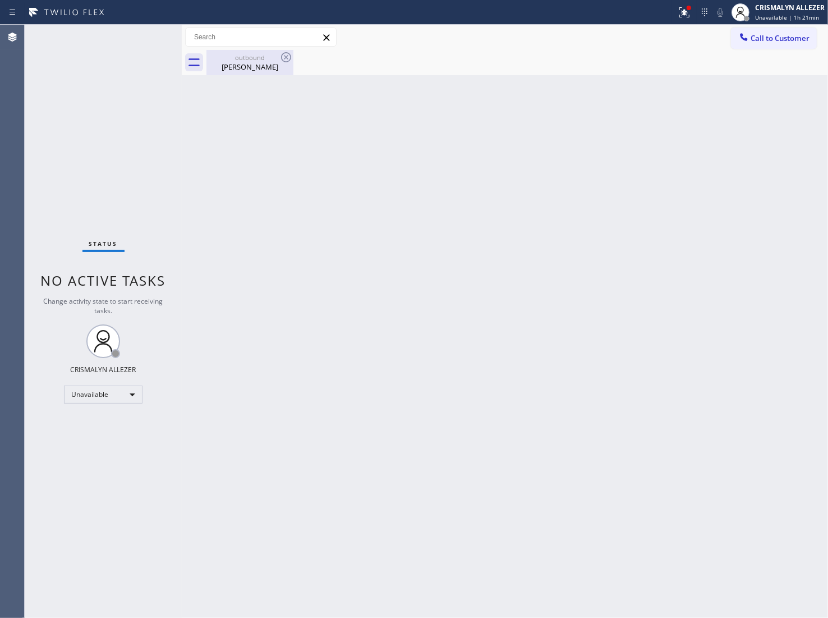
click at [248, 74] on div "outbound [PERSON_NAME]" at bounding box center [250, 62] width 85 height 25
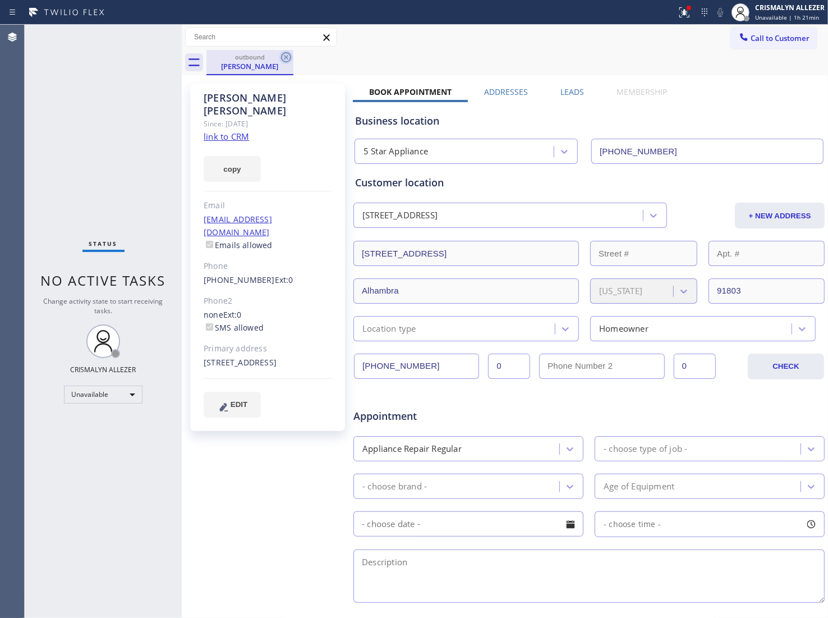
click at [283, 57] on icon at bounding box center [285, 57] width 13 height 13
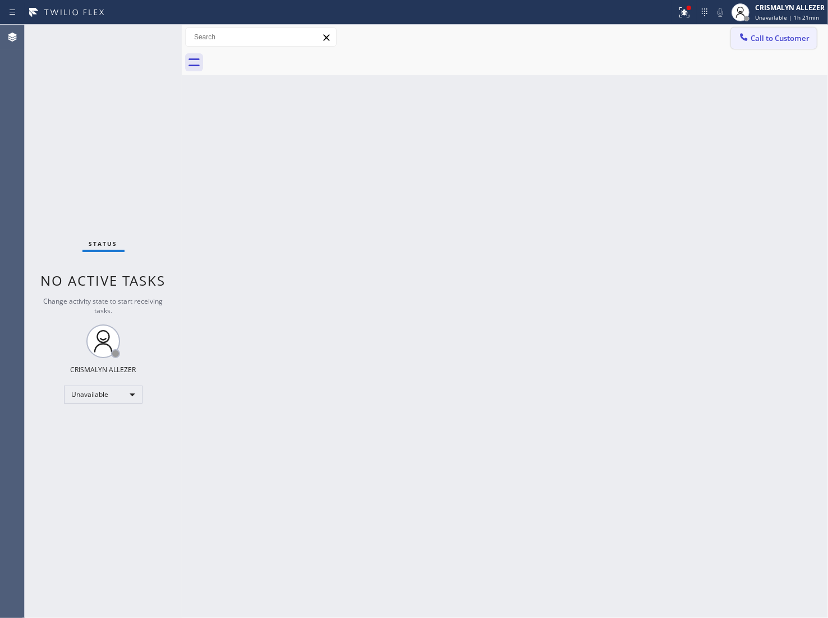
click at [781, 44] on button "Call to Customer" at bounding box center [774, 38] width 86 height 21
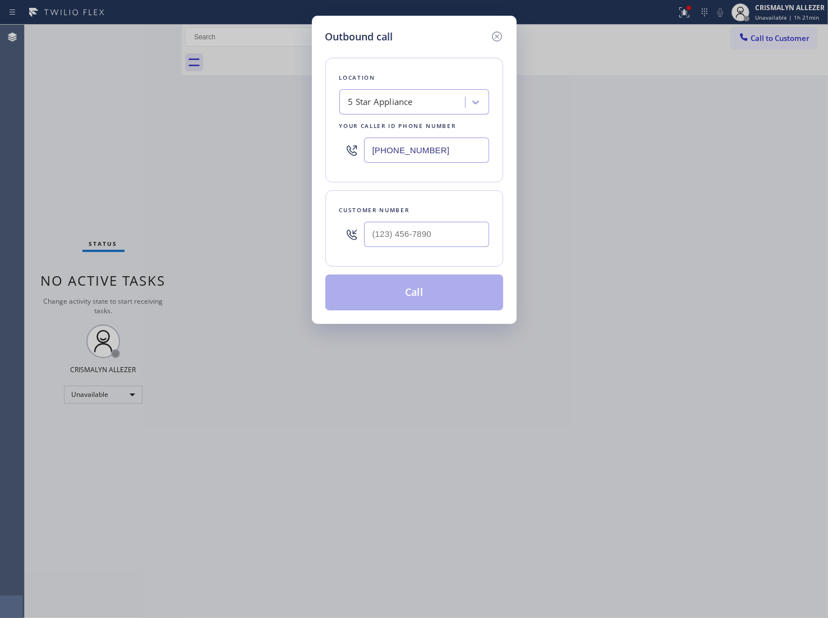
drag, startPoint x: 452, startPoint y: 152, endPoint x: 171, endPoint y: 146, distance: 281.2
click at [161, 149] on div "Outbound call Location 5 Star Appliance Your caller id phone number [PHONE_NUMB…" at bounding box center [414, 309] width 828 height 618
paste input "855) 598-9992"
type input "[PHONE_NUMBER]"
click at [441, 236] on input "(___) ___-____" at bounding box center [426, 234] width 125 height 25
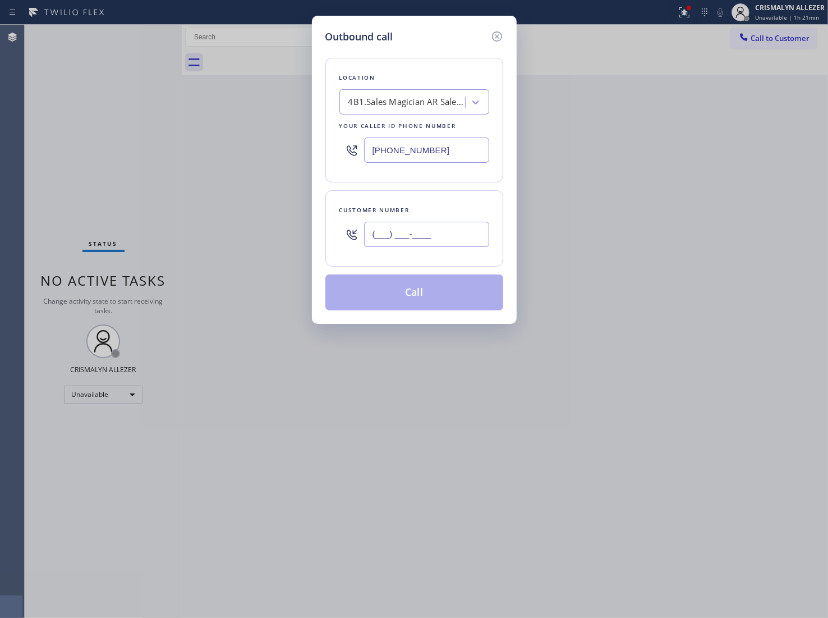
paste input "323) 838-3455"
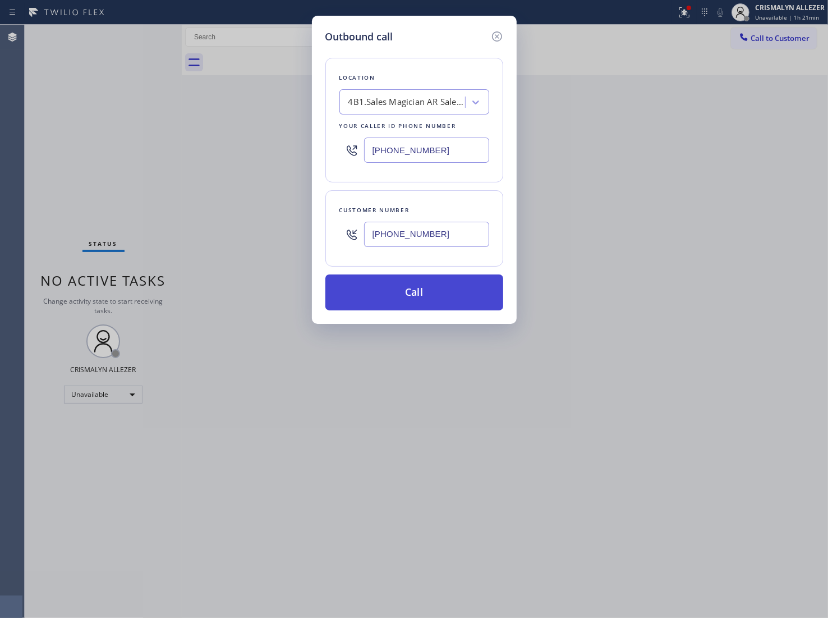
type input "[PHONE_NUMBER]"
click at [423, 304] on button "Call" at bounding box center [415, 292] width 178 height 36
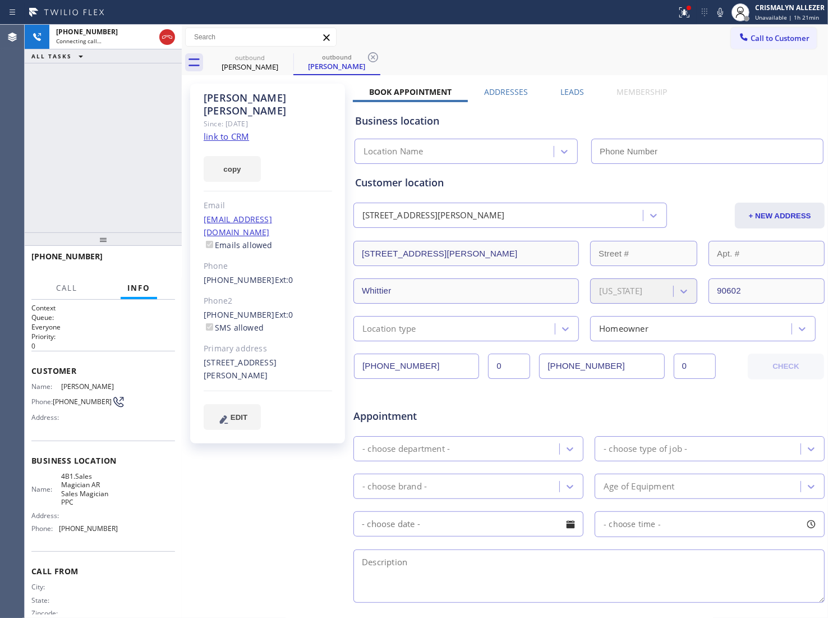
click at [207, 143] on div "copy" at bounding box center [268, 162] width 129 height 39
click at [209, 131] on link "link to CRM" at bounding box center [226, 136] width 45 height 11
type input "[PHONE_NUMBER]"
click at [135, 246] on div at bounding box center [103, 238] width 157 height 13
click at [138, 256] on button "HANG UP" at bounding box center [149, 262] width 52 height 16
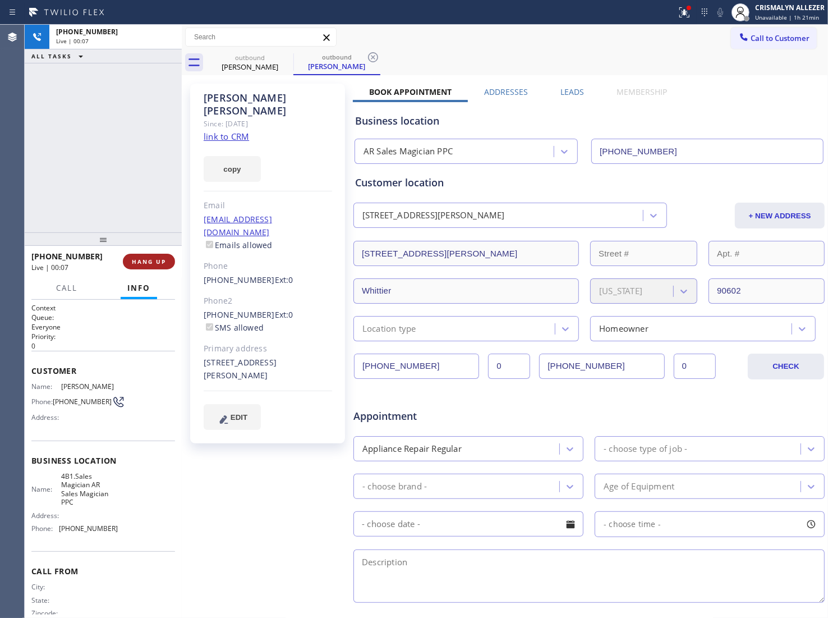
click at [138, 256] on button "HANG UP" at bounding box center [149, 262] width 52 height 16
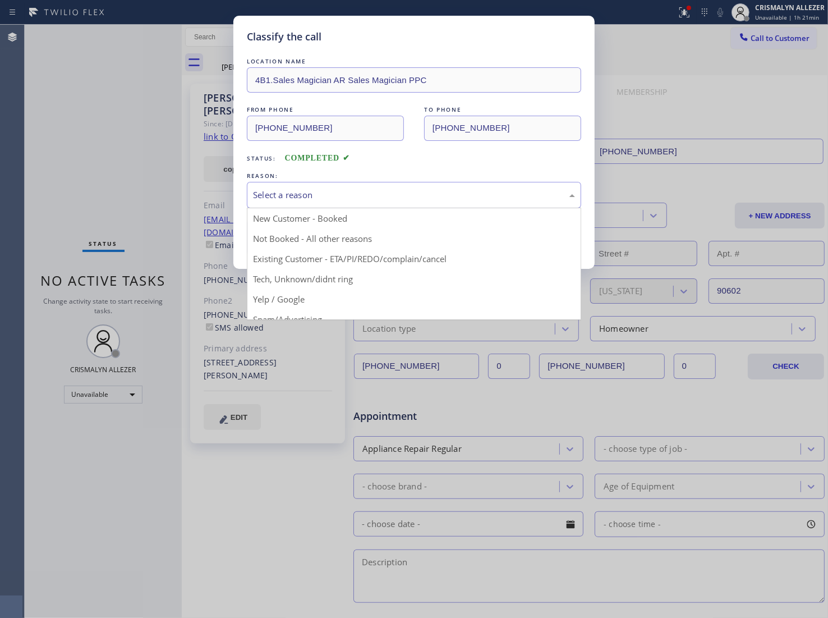
click at [391, 200] on div "Select a reason" at bounding box center [414, 195] width 322 height 13
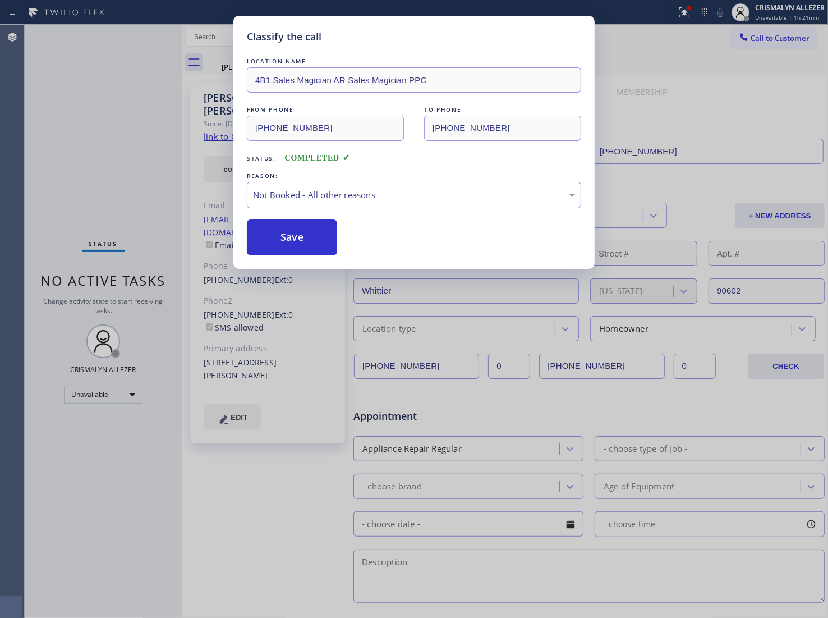
click at [282, 240] on button "Save" at bounding box center [292, 237] width 90 height 36
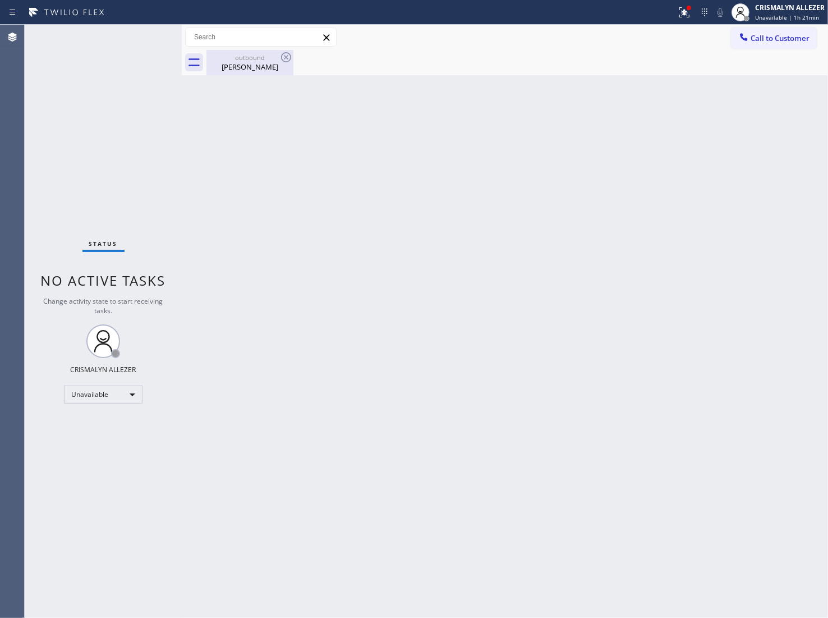
click at [248, 73] on div "outbound [PERSON_NAME]" at bounding box center [250, 62] width 85 height 25
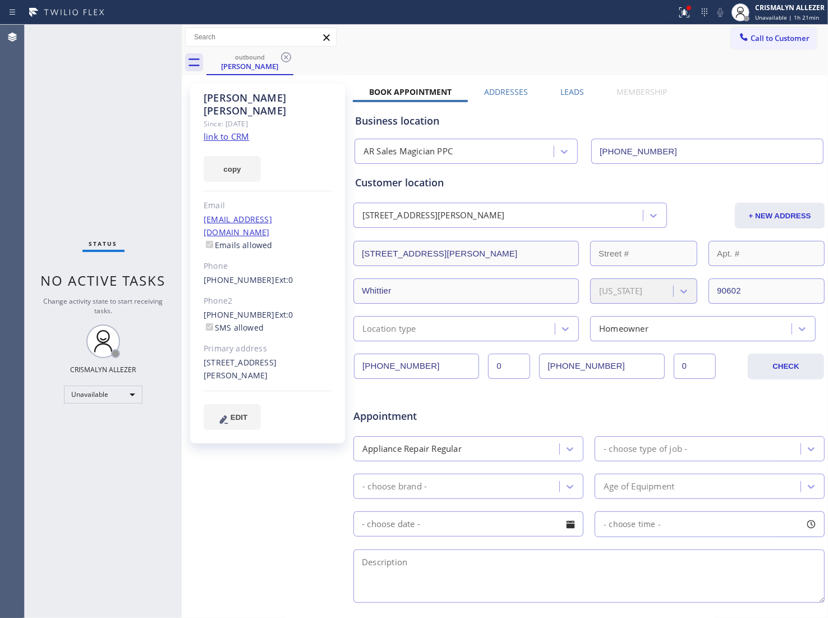
click at [567, 88] on label "Leads" at bounding box center [573, 91] width 24 height 11
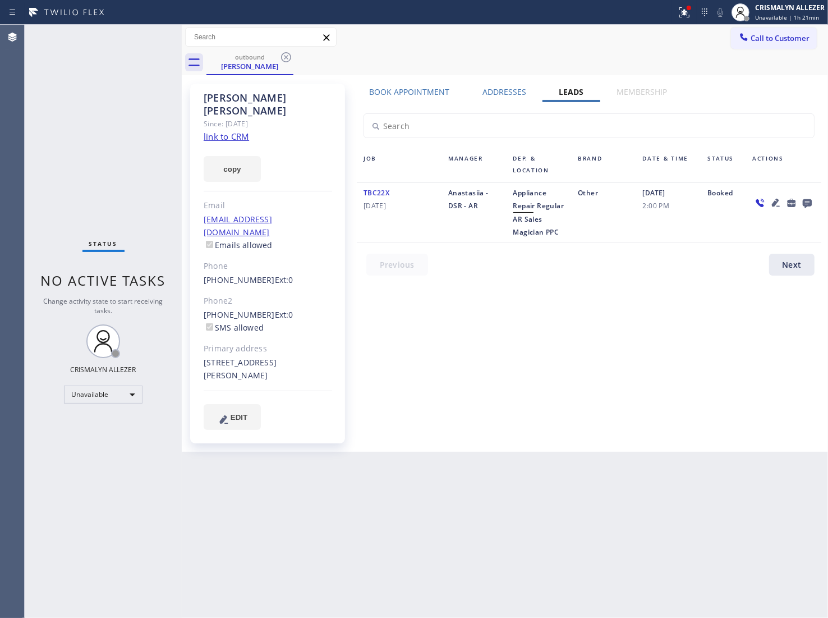
click at [804, 198] on icon at bounding box center [807, 203] width 13 height 14
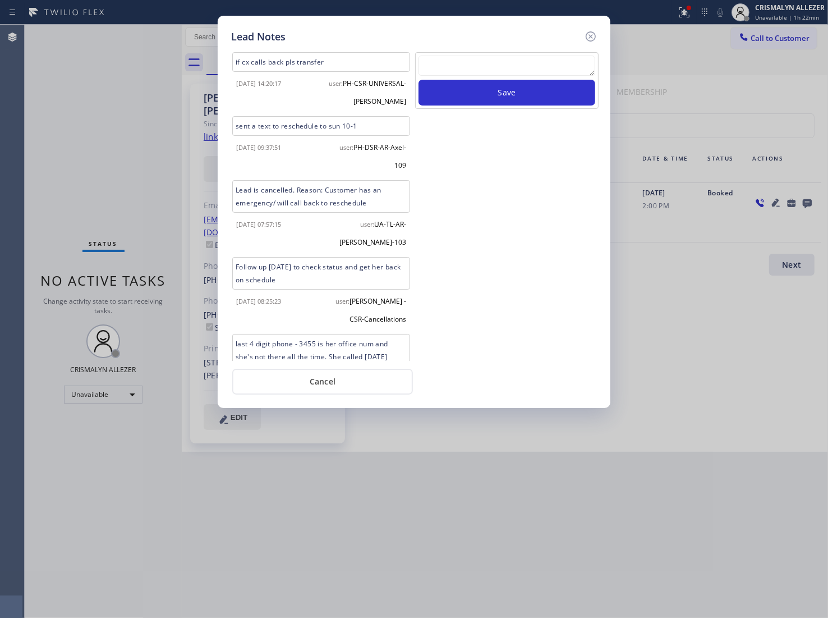
click at [459, 63] on textarea at bounding box center [507, 66] width 177 height 20
type textarea "V"
paste textarea "no answer | pls xfer here cx cb"
type textarea "no answer | pls xfer here cx cb"
click at [483, 98] on button "Save" at bounding box center [507, 93] width 177 height 26
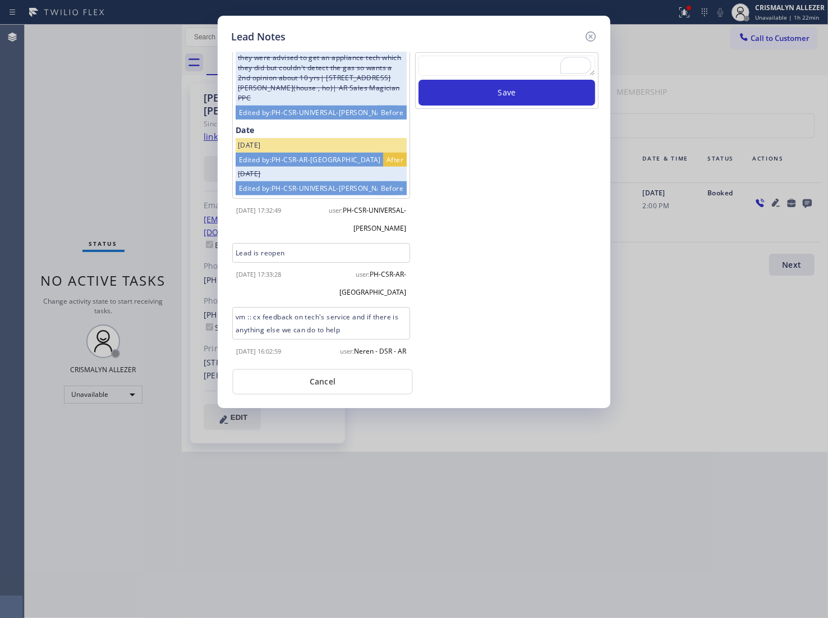
scroll to position [680, 0]
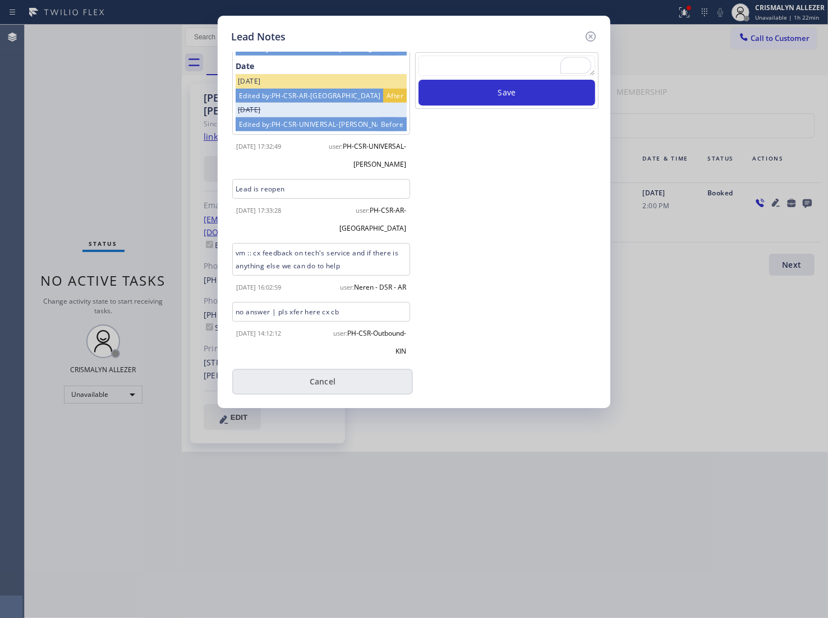
click at [340, 390] on button "Cancel" at bounding box center [322, 382] width 181 height 26
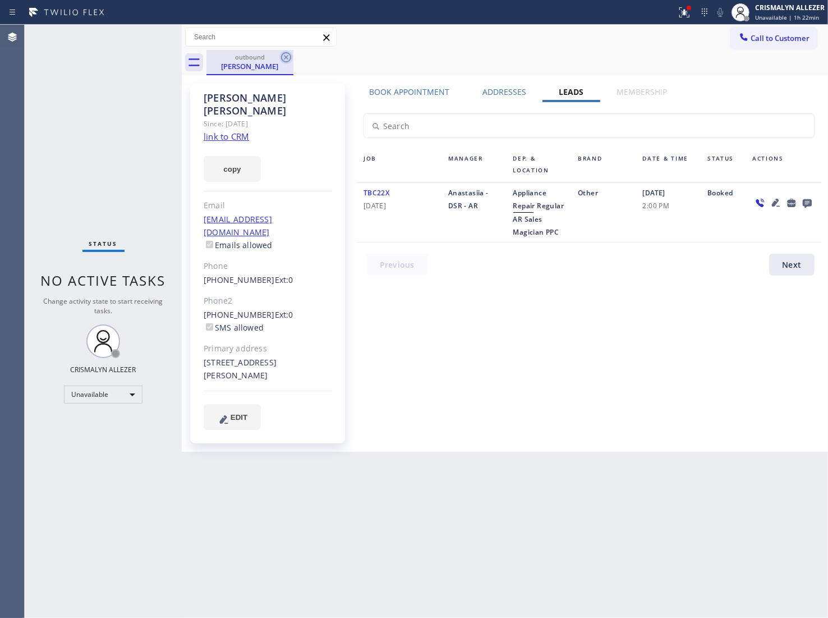
click at [284, 52] on icon at bounding box center [285, 57] width 13 height 13
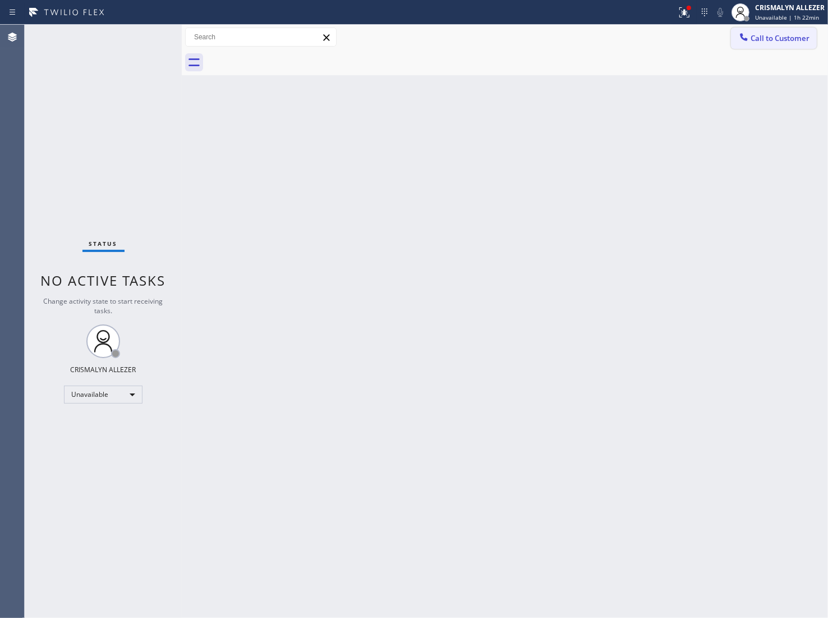
drag, startPoint x: 798, startPoint y: 36, endPoint x: 620, endPoint y: 118, distance: 195.9
click at [798, 36] on span "Call to Customer" at bounding box center [780, 38] width 59 height 10
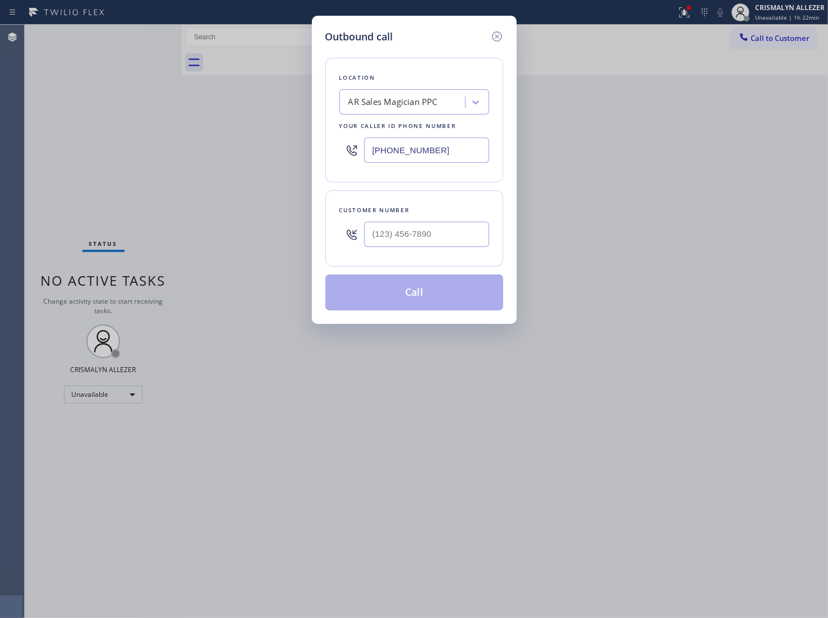
drag, startPoint x: 462, startPoint y: 149, endPoint x: 278, endPoint y: 150, distance: 183.5
click at [278, 150] on div "Outbound call Location AR Sales Magician PPC Your caller id phone number [PHONE…" at bounding box center [414, 309] width 828 height 618
paste input "202) 933-7030"
type input "[PHONE_NUMBER]"
click at [450, 233] on input "(___) ___-____" at bounding box center [426, 234] width 125 height 25
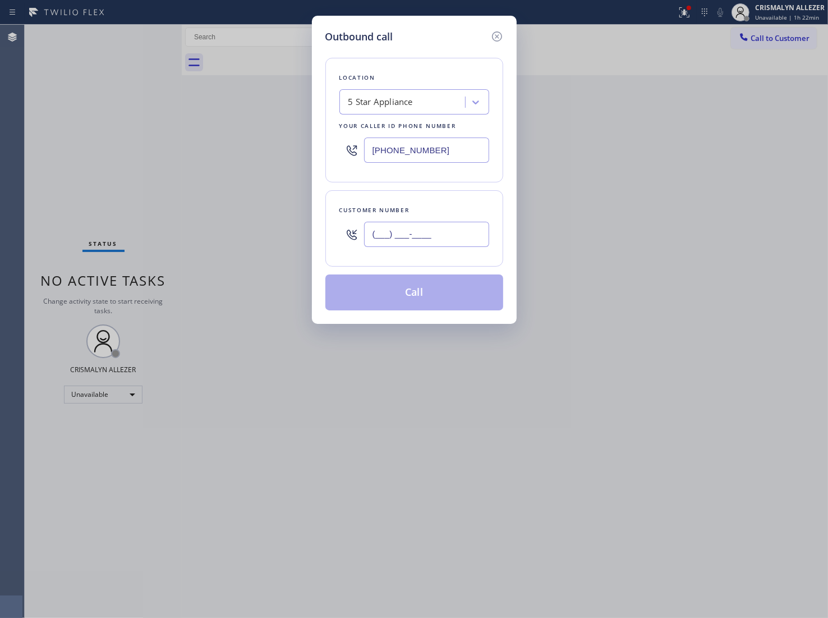
paste input "760) 212-3618"
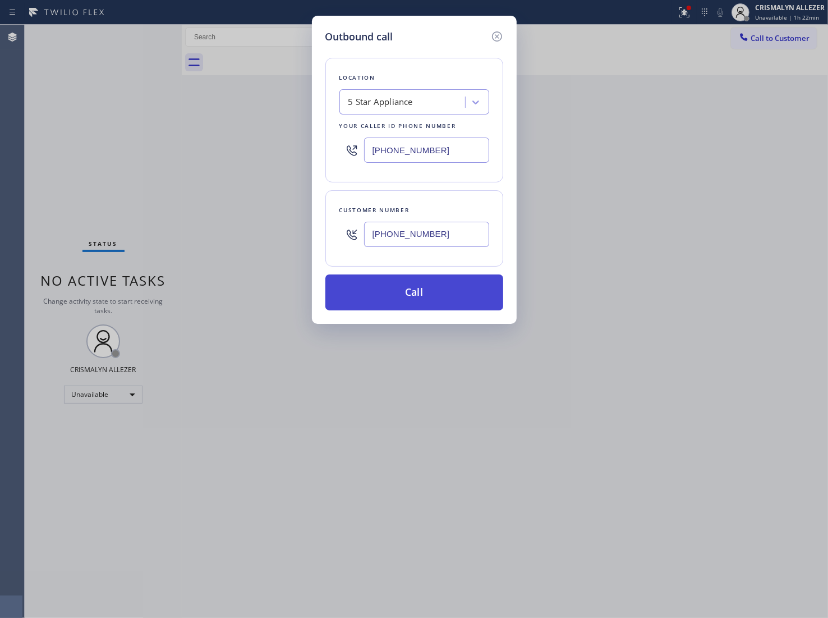
type input "[PHONE_NUMBER]"
click at [416, 305] on button "Call" at bounding box center [415, 292] width 178 height 36
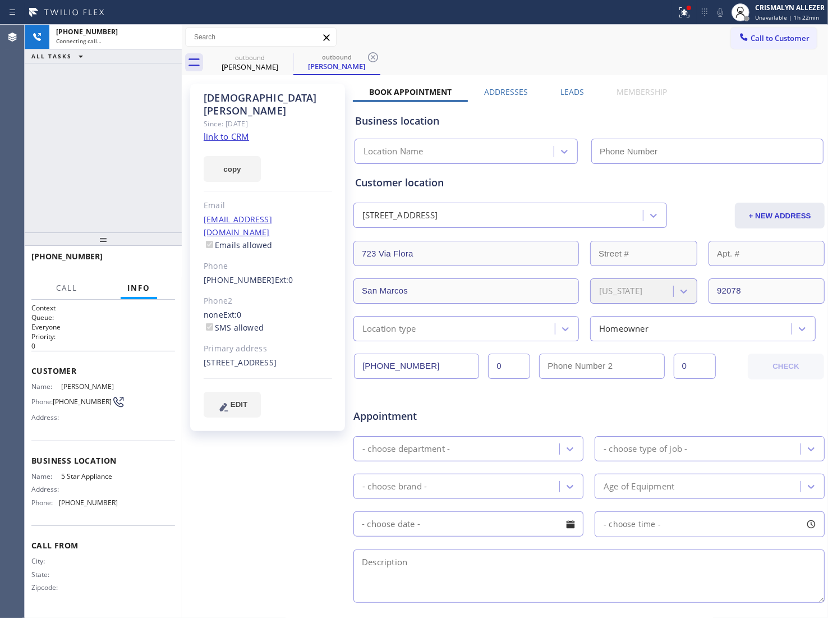
type input "[PHONE_NUMBER]"
click at [233, 131] on link "link to CRM" at bounding box center [226, 136] width 45 height 11
click at [155, 259] on span "HANG UP" at bounding box center [149, 262] width 34 height 8
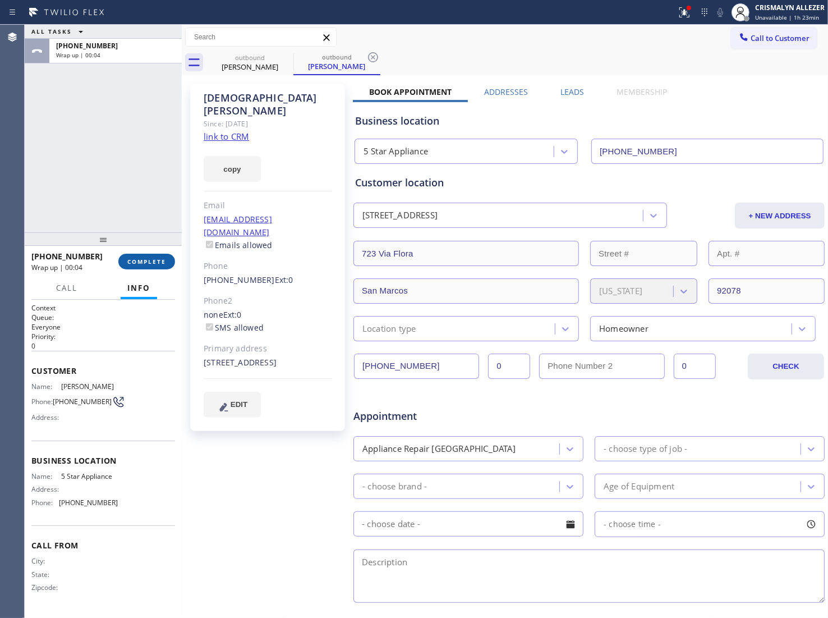
click at [144, 260] on span "COMPLETE" at bounding box center [146, 262] width 39 height 8
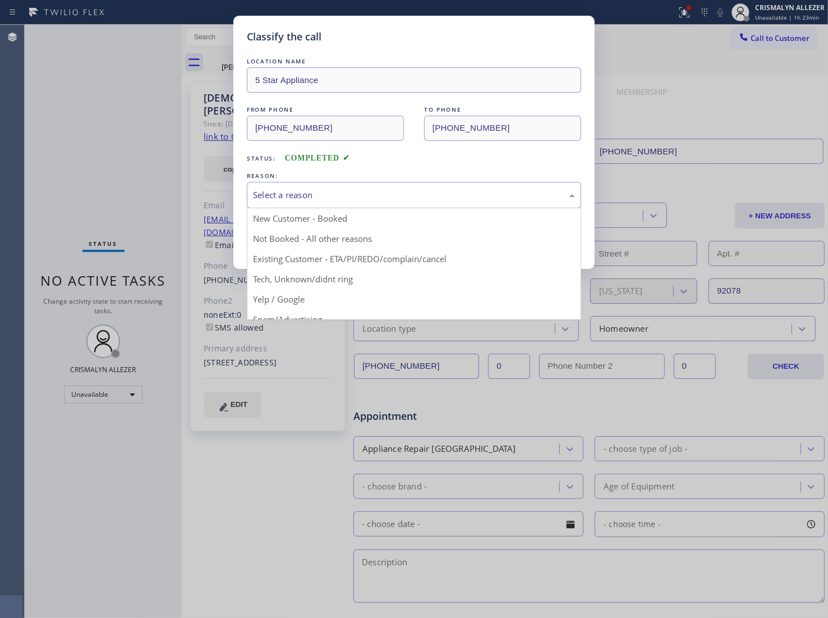
click at [391, 193] on div "Select a reason" at bounding box center [414, 195] width 322 height 13
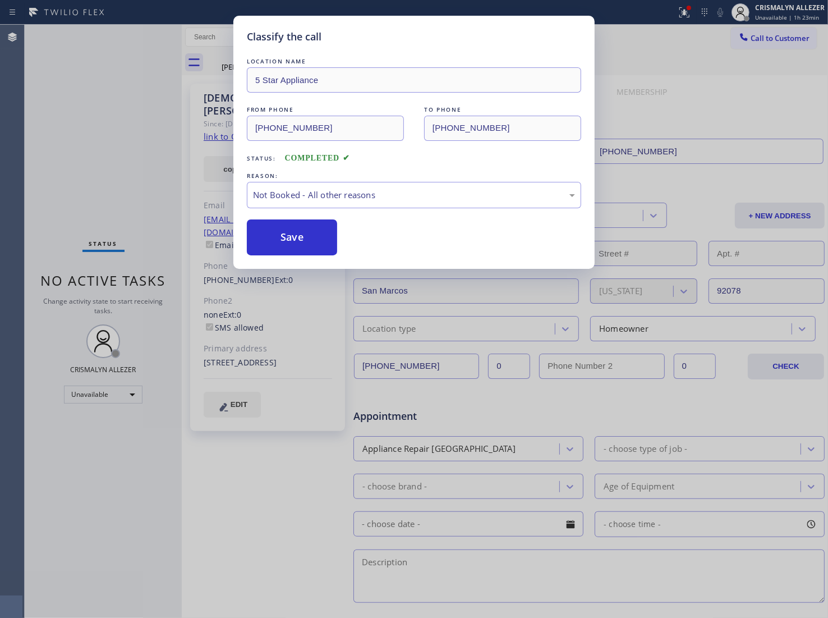
click at [302, 235] on button "Save" at bounding box center [292, 237] width 90 height 36
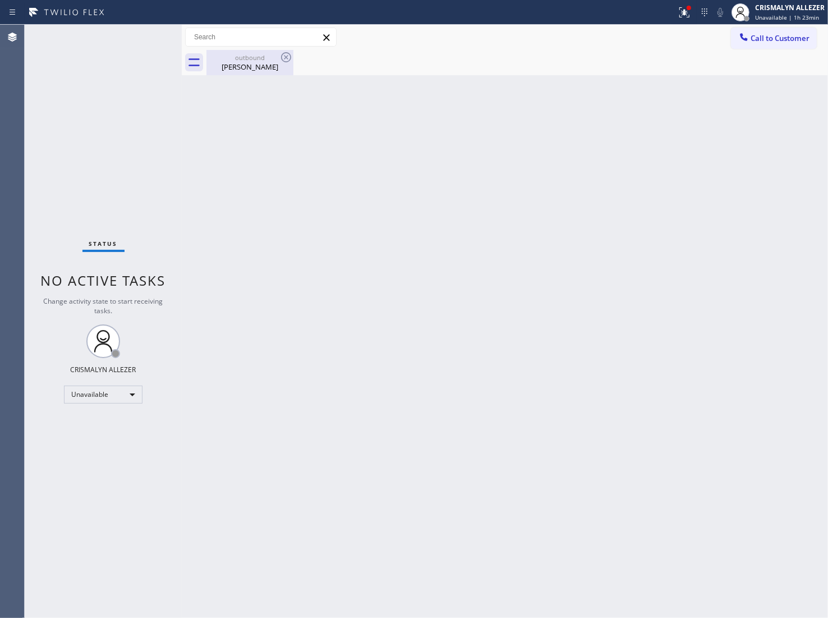
click at [258, 73] on div "outbound [PERSON_NAME]" at bounding box center [250, 62] width 85 height 25
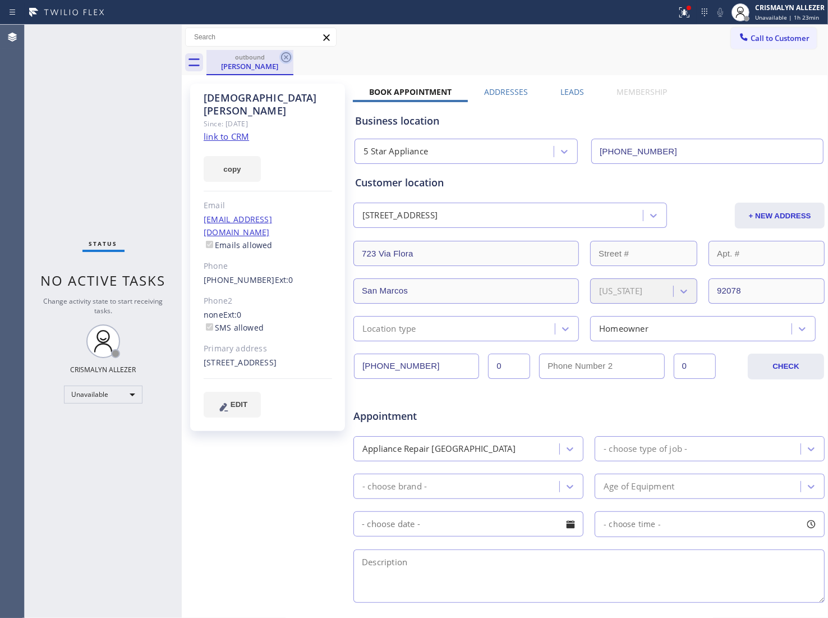
click at [288, 57] on icon at bounding box center [285, 57] width 13 height 13
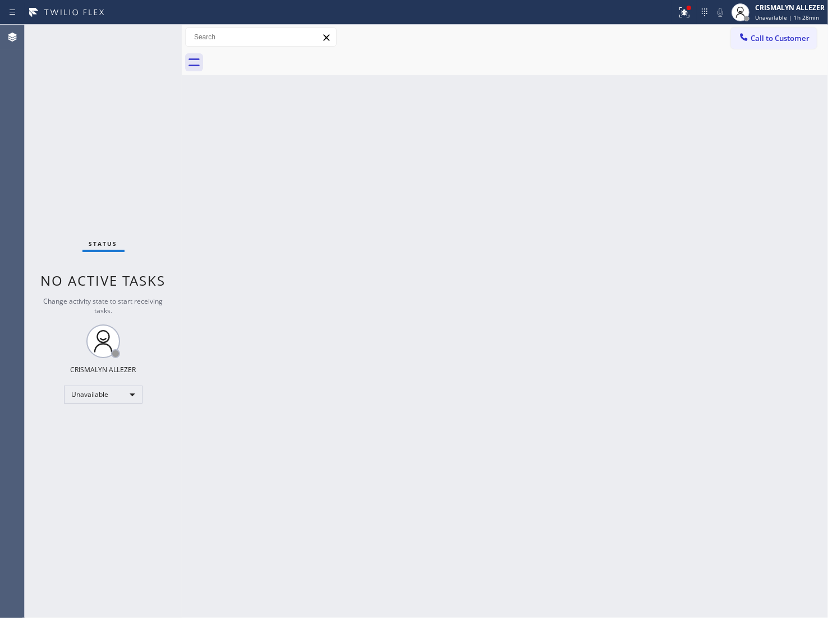
click at [791, 41] on span "Call to Customer" at bounding box center [780, 38] width 59 height 10
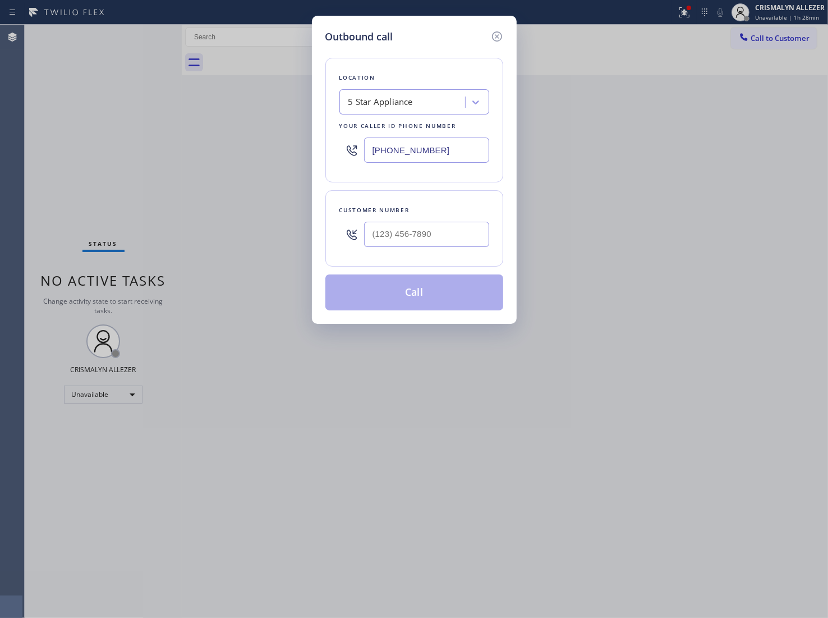
drag, startPoint x: 304, startPoint y: 157, endPoint x: 205, endPoint y: 148, distance: 99.8
click at [214, 154] on div "Outbound call Location 5 Star Appliance Your caller id phone number [PHONE_NUMB…" at bounding box center [414, 309] width 828 height 618
paste input "714) 410-509"
type input "[PHONE_NUMBER]"
click at [457, 249] on div at bounding box center [426, 234] width 125 height 36
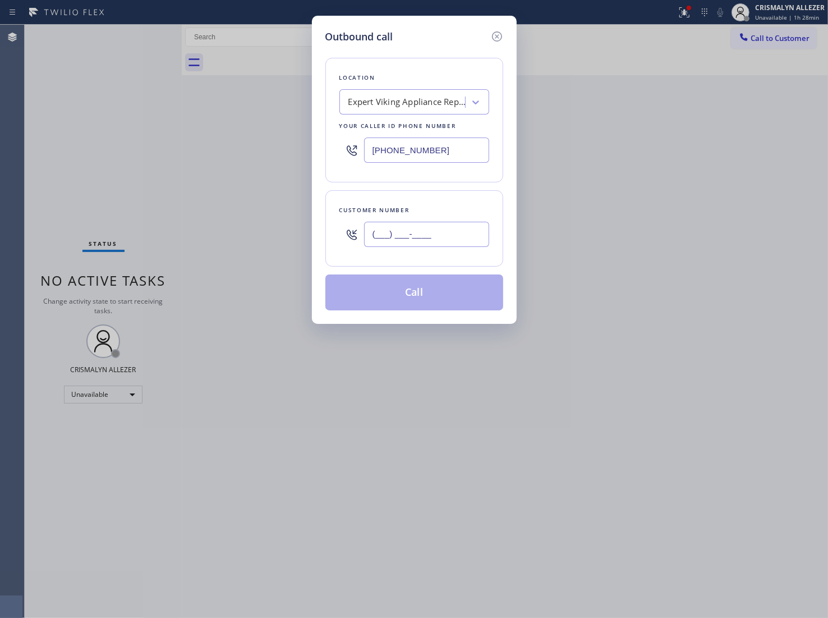
click at [453, 242] on input "(___) ___-____" at bounding box center [426, 234] width 125 height 25
paste input "714) 702-6601"
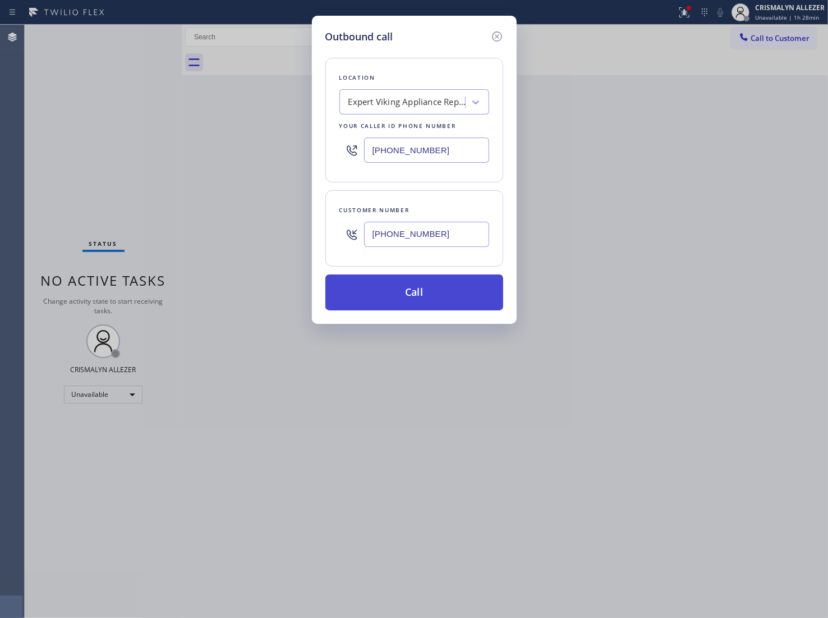
type input "[PHONE_NUMBER]"
click at [423, 295] on button "Call" at bounding box center [415, 292] width 178 height 36
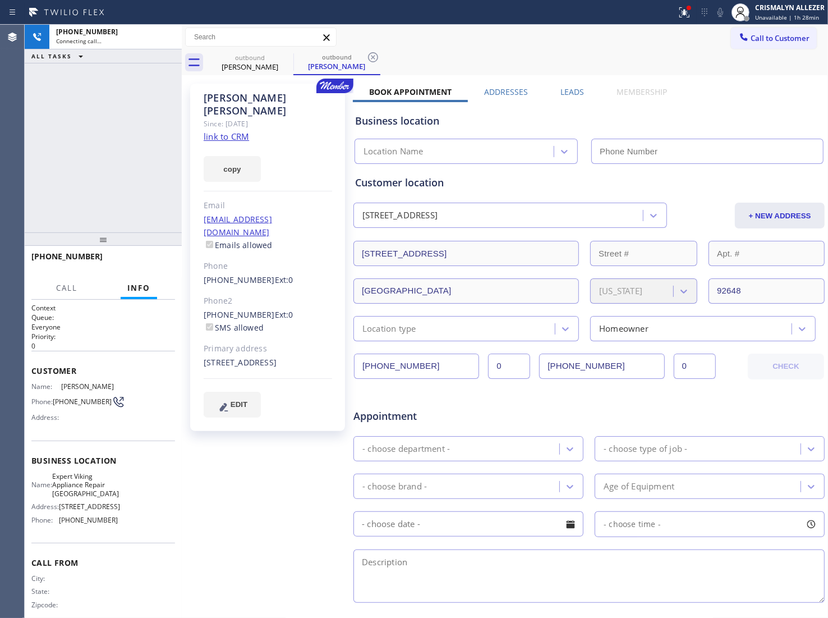
click at [233, 131] on link "link to CRM" at bounding box center [226, 136] width 45 height 11
type input "[PHONE_NUMBER]"
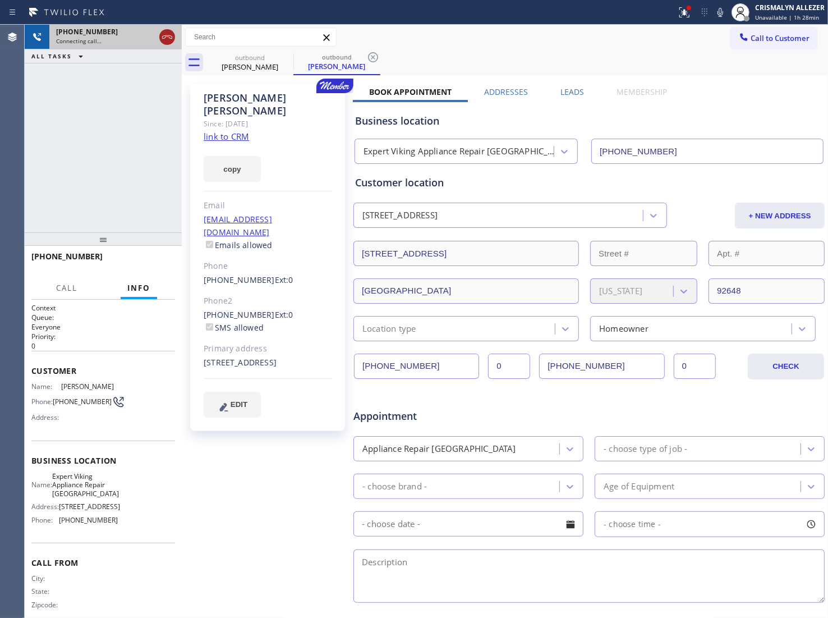
click at [161, 40] on icon at bounding box center [167, 36] width 13 height 13
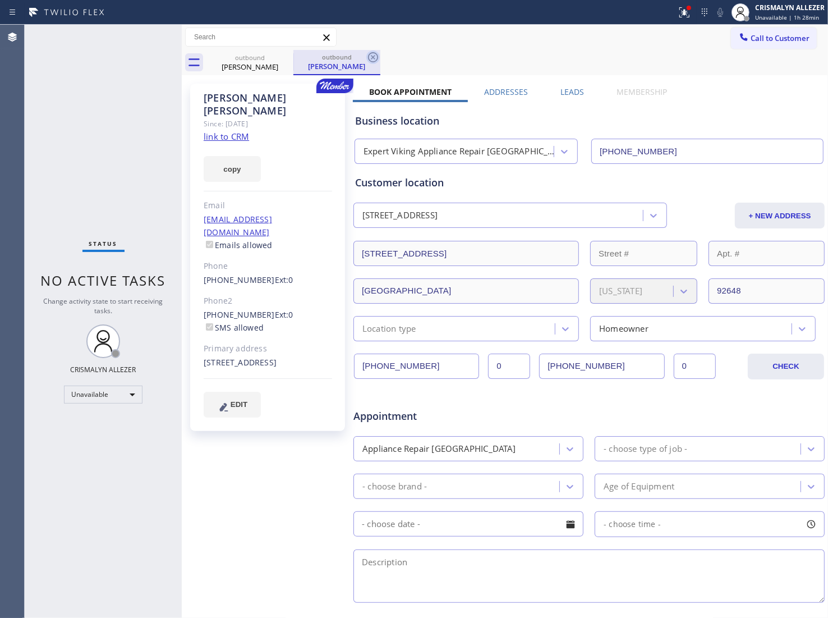
click at [376, 54] on icon at bounding box center [372, 57] width 13 height 13
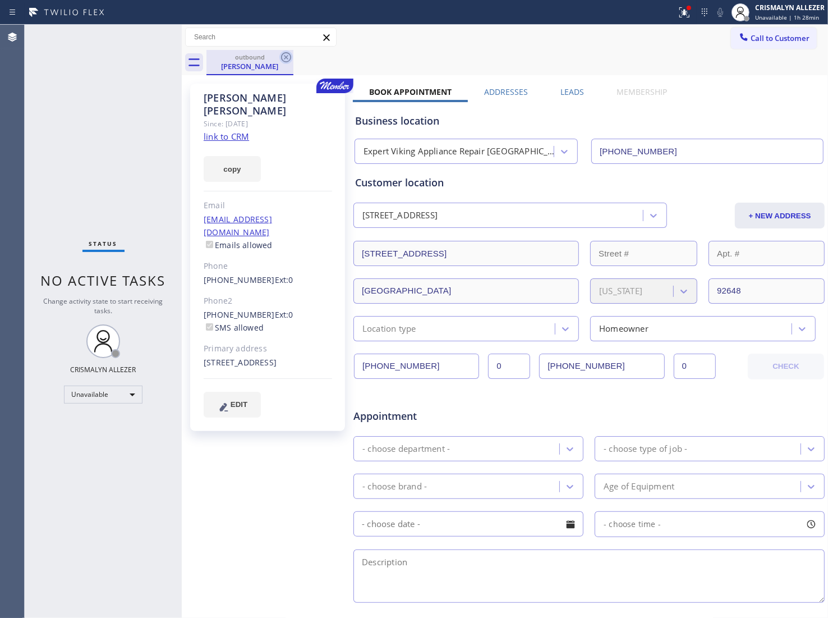
click at [281, 58] on icon at bounding box center [285, 57] width 13 height 13
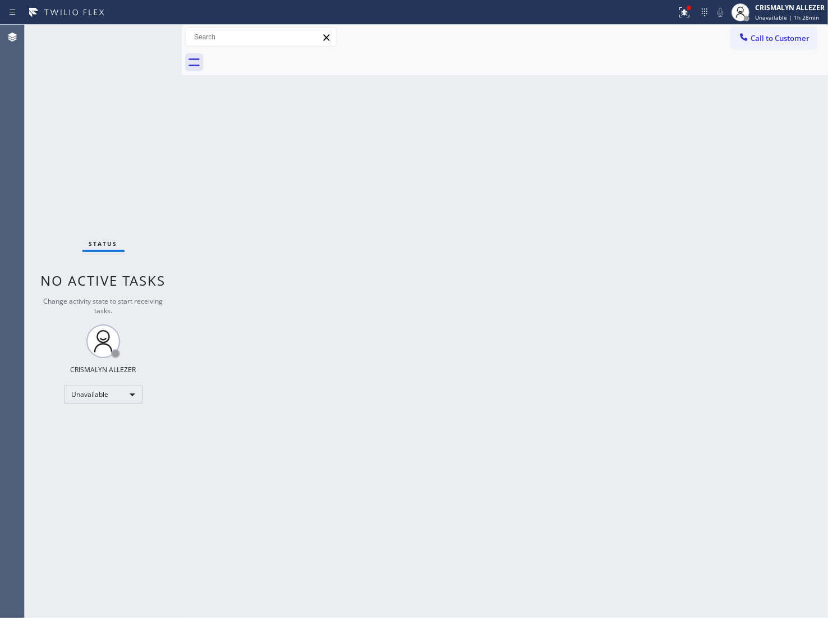
drag, startPoint x: 789, startPoint y: 42, endPoint x: 577, endPoint y: 125, distance: 227.6
click at [789, 43] on span "Call to Customer" at bounding box center [780, 38] width 59 height 10
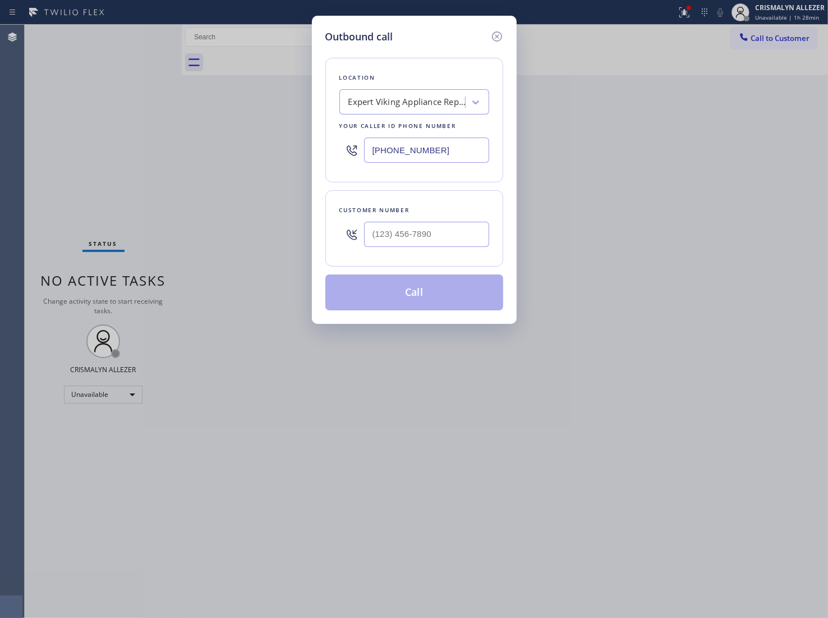
paste input "888) 996-5659"
drag, startPoint x: 445, startPoint y: 149, endPoint x: 246, endPoint y: 136, distance: 199.6
click at [246, 136] on div "Outbound call Location Expert Viking Appliance Repair [GEOGRAPHIC_DATA] Your ca…" at bounding box center [414, 309] width 828 height 618
type input "[PHONE_NUMBER]"
click at [452, 233] on input "(___) ___-____" at bounding box center [426, 234] width 125 height 25
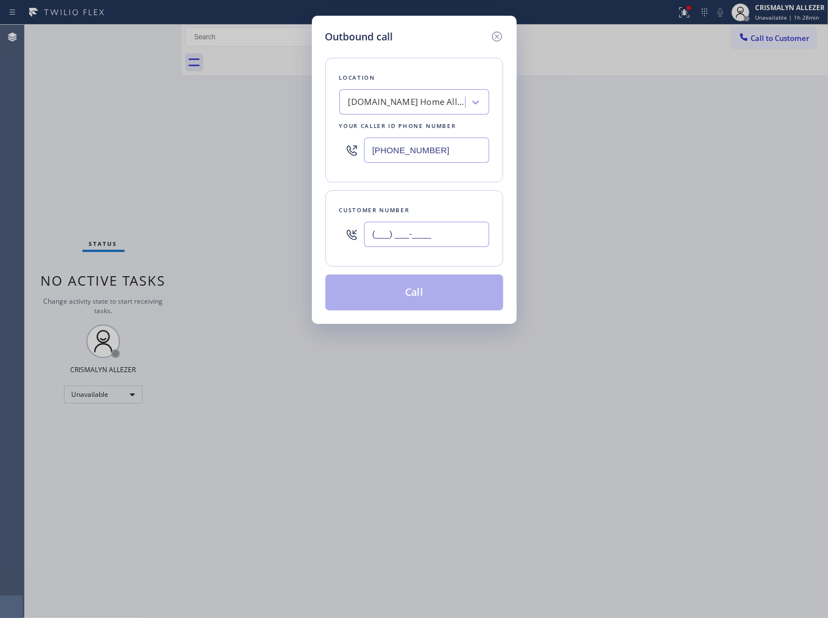
paste input "310) 927-0577"
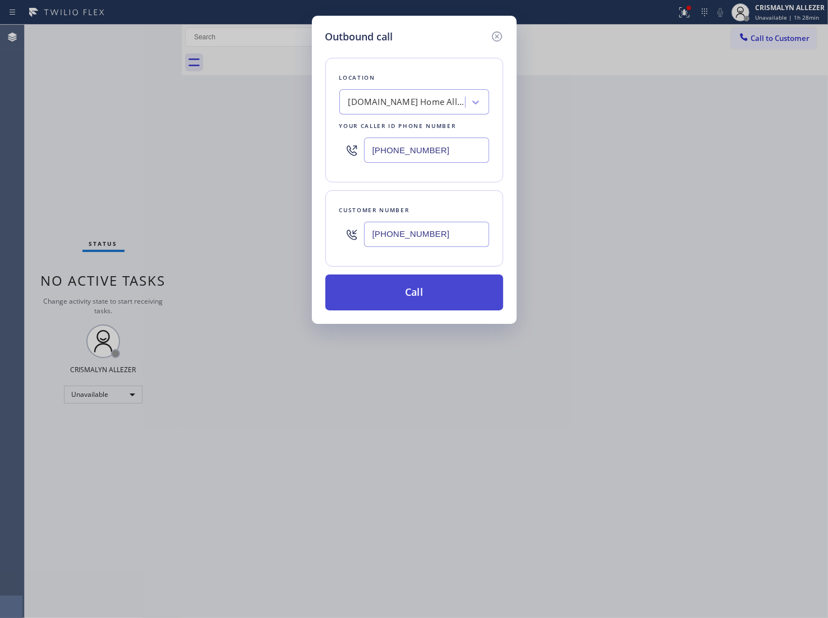
type input "[PHONE_NUMBER]"
click at [420, 304] on button "Call" at bounding box center [415, 292] width 178 height 36
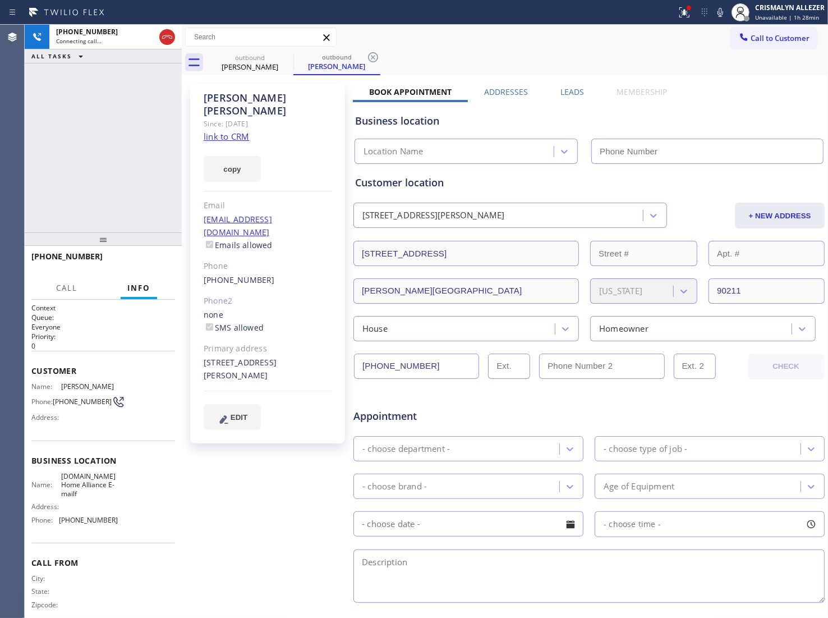
click at [228, 131] on link "link to CRM" at bounding box center [226, 136] width 45 height 11
type input "[PHONE_NUMBER]"
click at [144, 263] on span "HANG UP" at bounding box center [149, 262] width 34 height 8
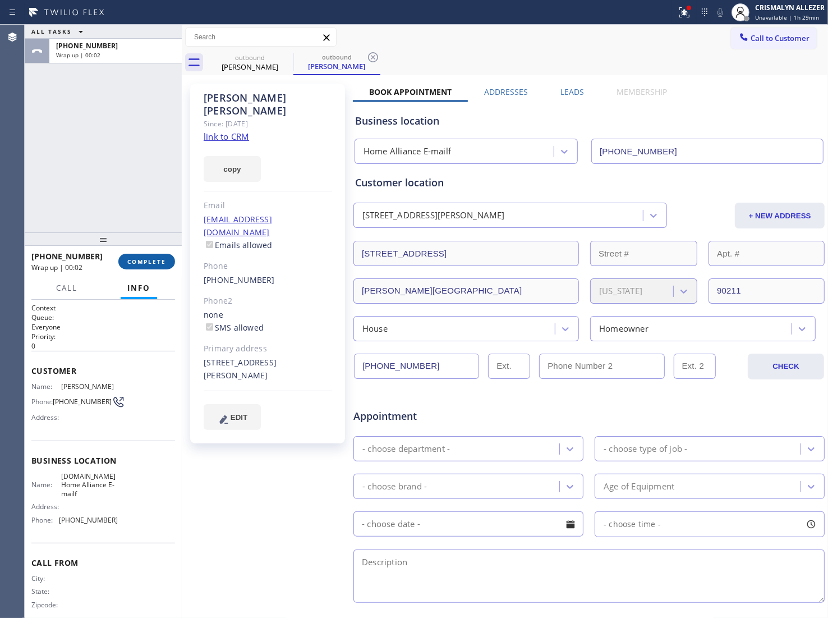
click at [139, 263] on span "COMPLETE" at bounding box center [146, 262] width 39 height 8
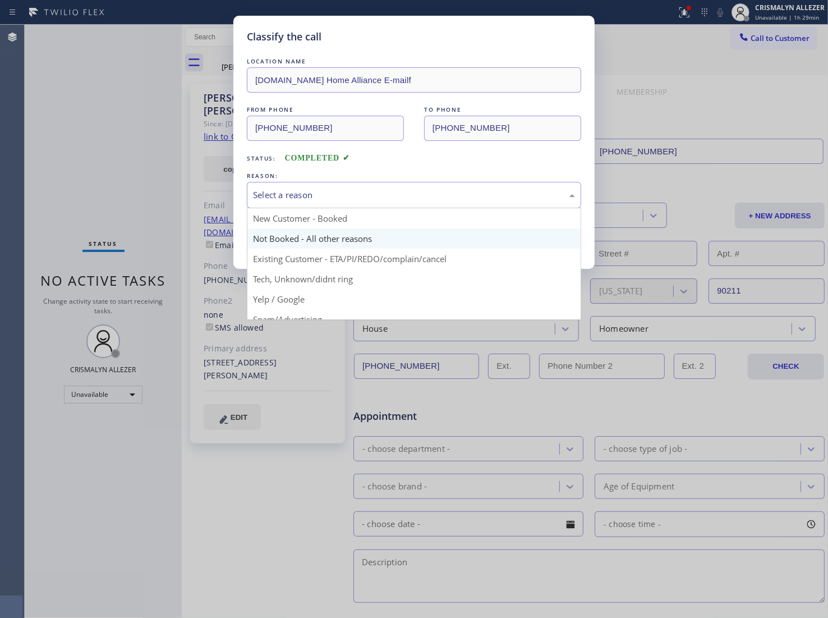
drag, startPoint x: 468, startPoint y: 200, endPoint x: 321, endPoint y: 244, distance: 153.0
click at [455, 208] on div "Select a reason" at bounding box center [414, 195] width 334 height 26
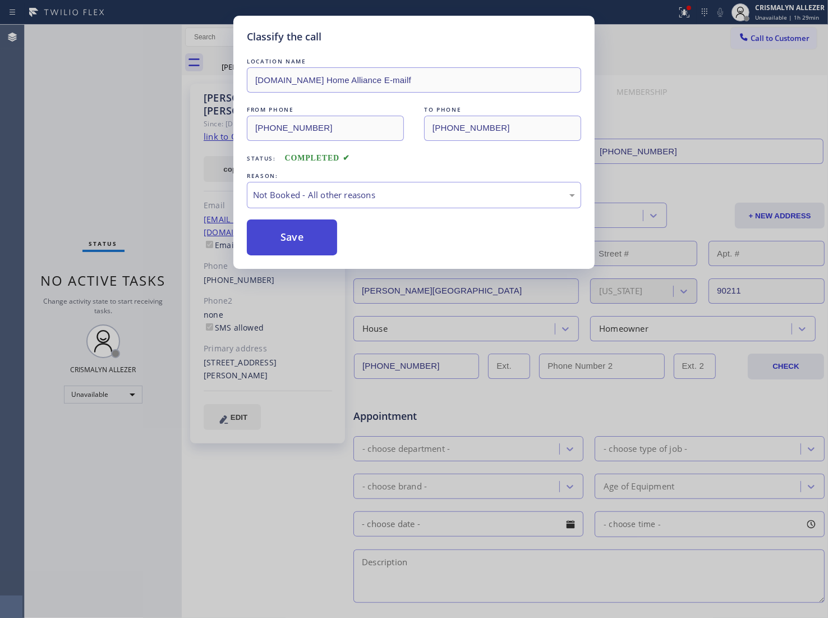
click at [291, 242] on button "Save" at bounding box center [292, 237] width 90 height 36
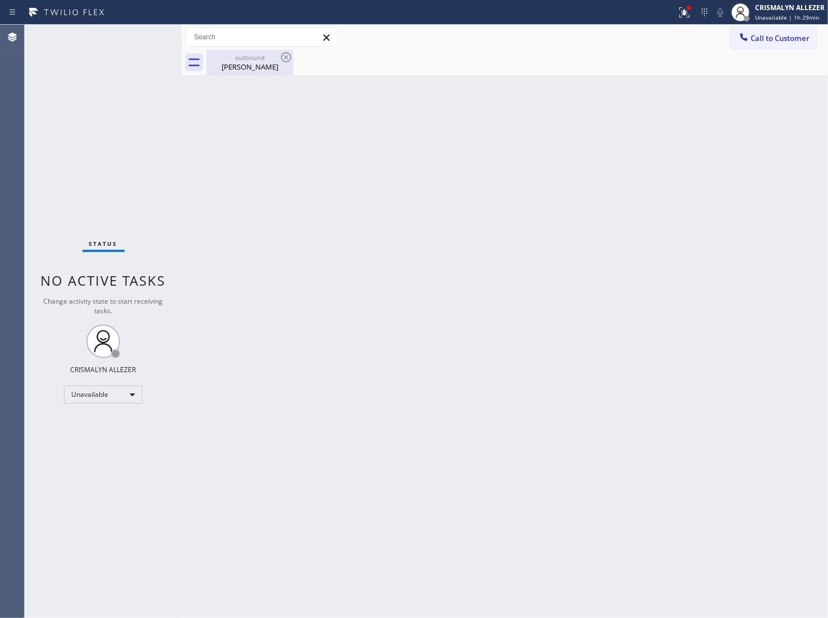
click at [257, 62] on div "[PERSON_NAME]" at bounding box center [250, 67] width 85 height 10
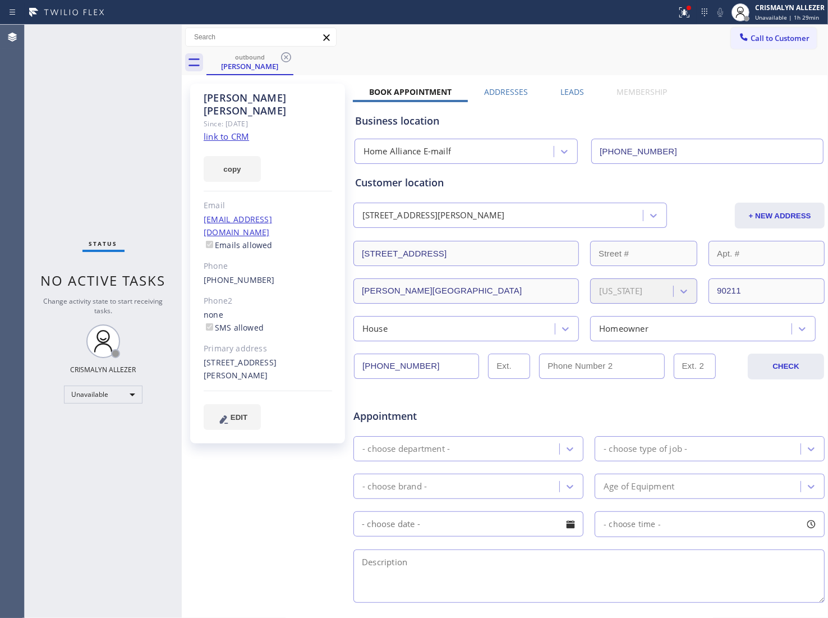
click at [579, 91] on label "Leads" at bounding box center [573, 91] width 24 height 11
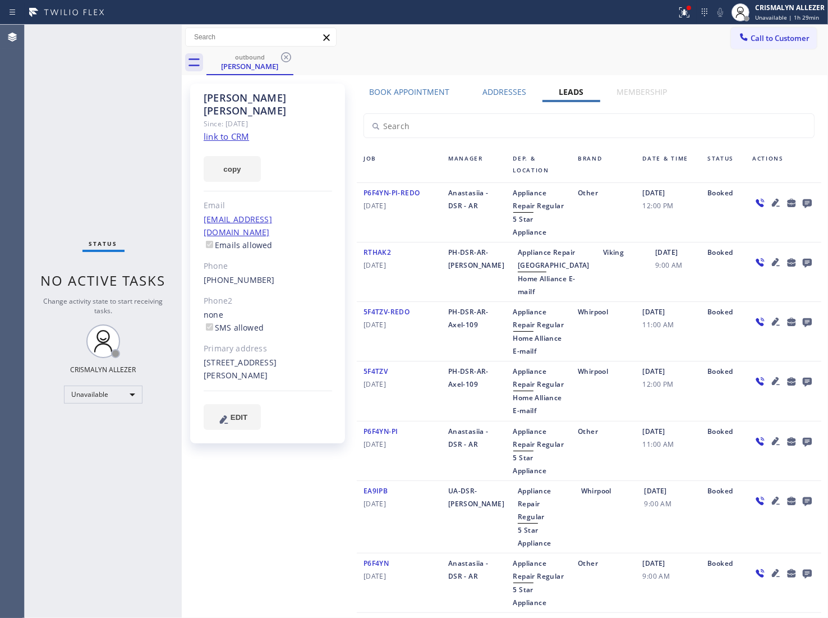
click at [801, 201] on icon at bounding box center [807, 203] width 13 height 14
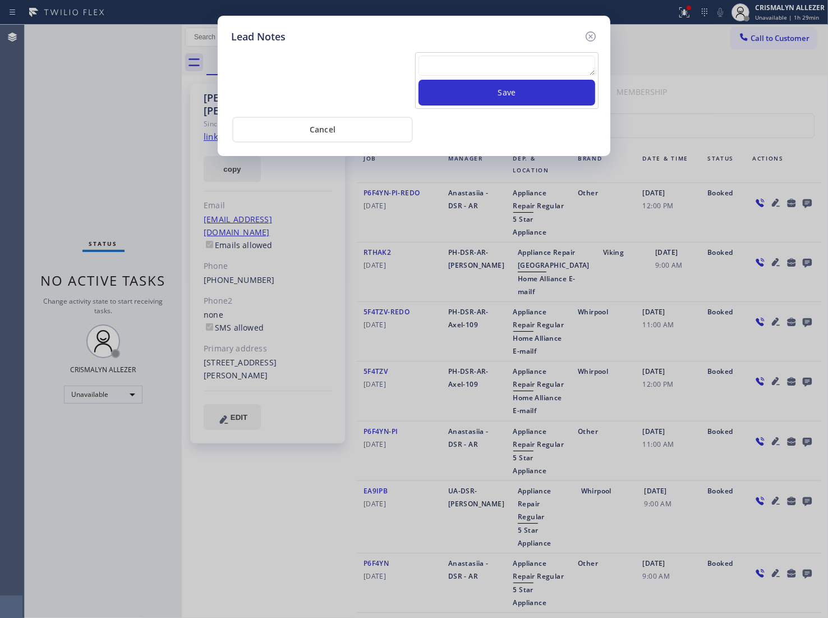
click at [509, 63] on textarea at bounding box center [507, 66] width 177 height 20
paste textarea "no answer | pls xfer here cx cb"
type textarea "no answer | pls xfer here cx cb"
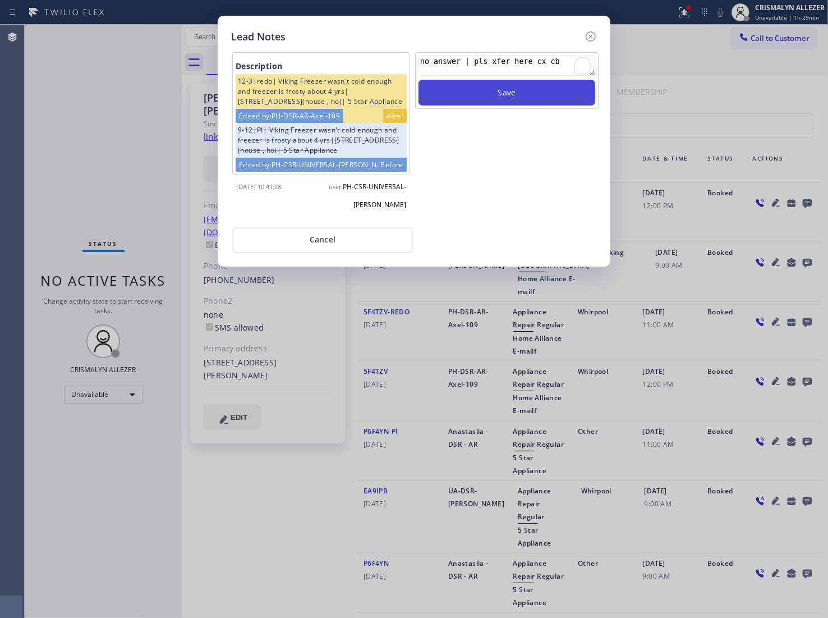
click at [509, 85] on button "Save" at bounding box center [507, 93] width 177 height 26
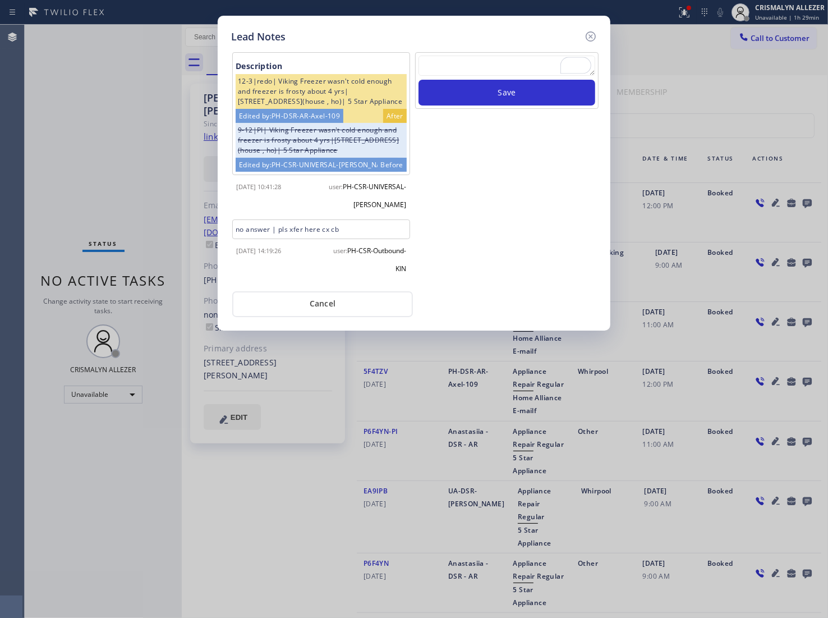
click at [333, 331] on div "Lead Notes Description 12-3|redo| Viking Freezer wasn't cold enough and freezer…" at bounding box center [414, 173] width 393 height 315
click at [332, 317] on button "Cancel" at bounding box center [322, 304] width 181 height 26
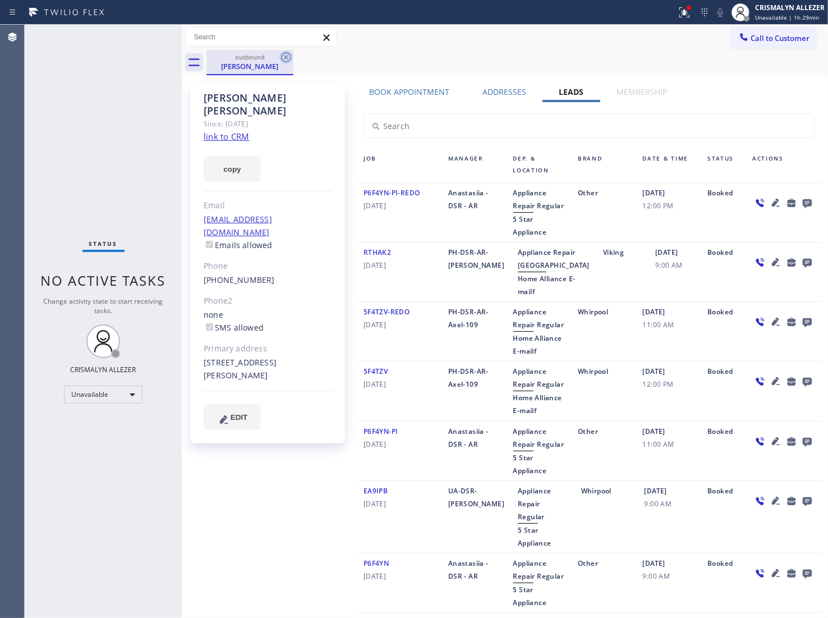
click at [287, 54] on icon at bounding box center [285, 57] width 13 height 13
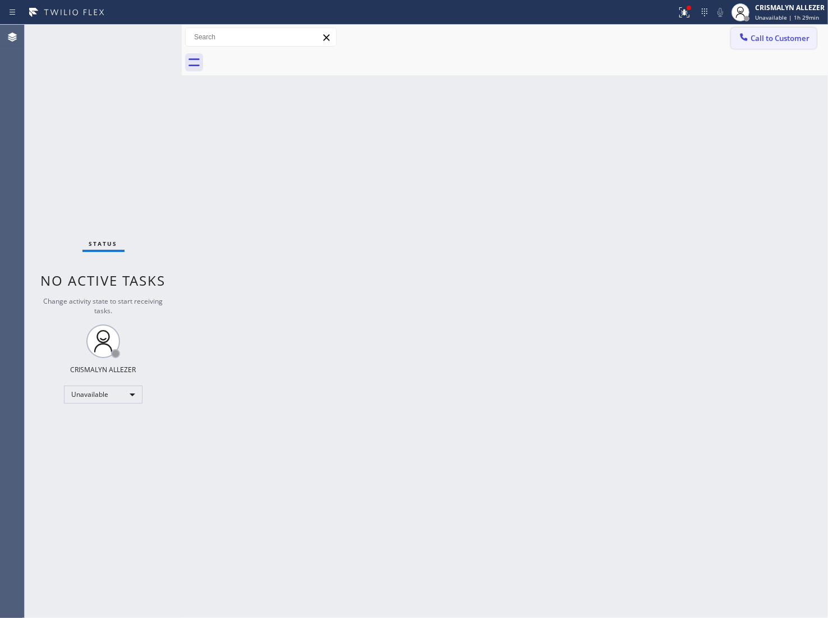
click at [774, 37] on span "Call to Customer" at bounding box center [780, 38] width 59 height 10
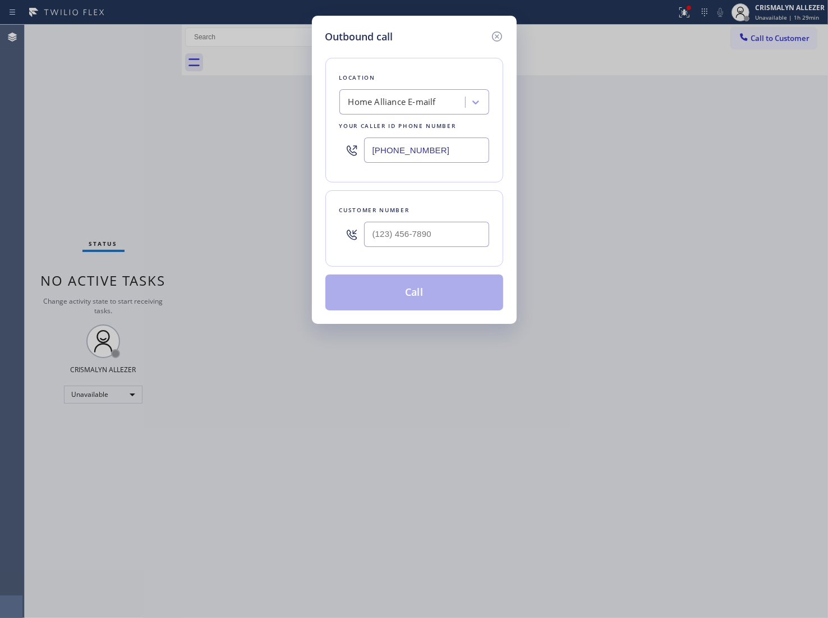
drag, startPoint x: 473, startPoint y: 153, endPoint x: 153, endPoint y: 141, distance: 319.6
click at [184, 144] on div "Outbound call Location Home Alliance E-mailf Your caller id phone number [PHONE…" at bounding box center [414, 309] width 828 height 618
paste input "480) 418-9915"
type input "[PHONE_NUMBER]"
click at [452, 243] on input "(___) ___-____" at bounding box center [426, 234] width 125 height 25
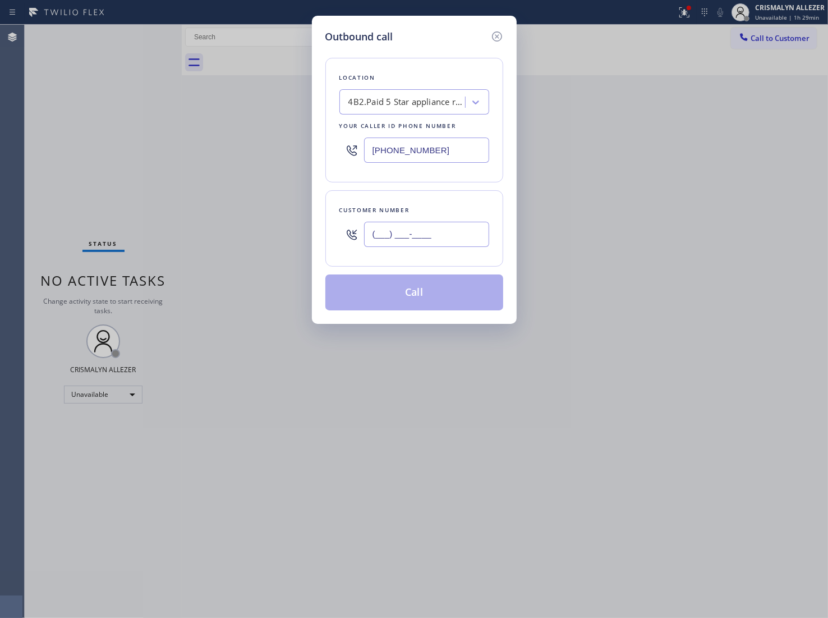
paste input "424) 232-1944"
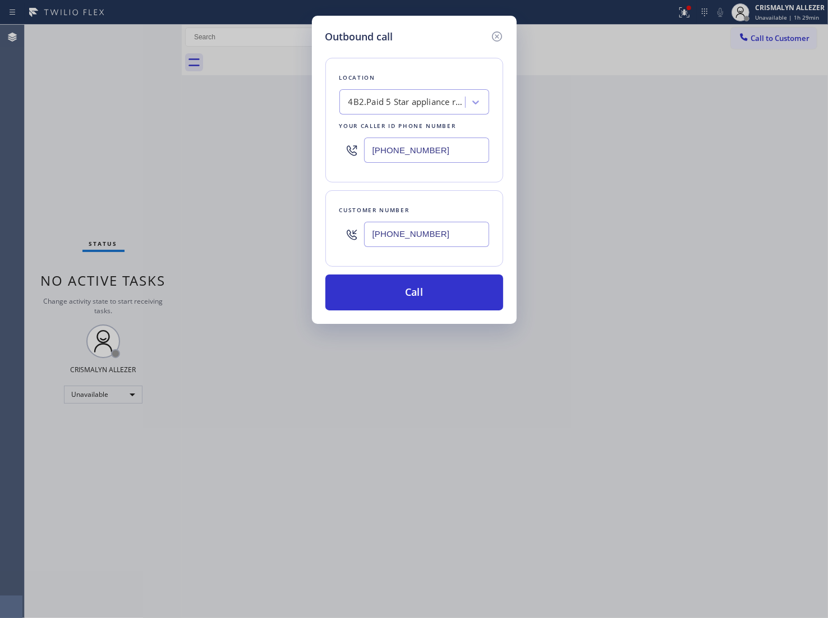
type input "[PHONE_NUMBER]"
click at [421, 292] on button "Call" at bounding box center [415, 292] width 178 height 36
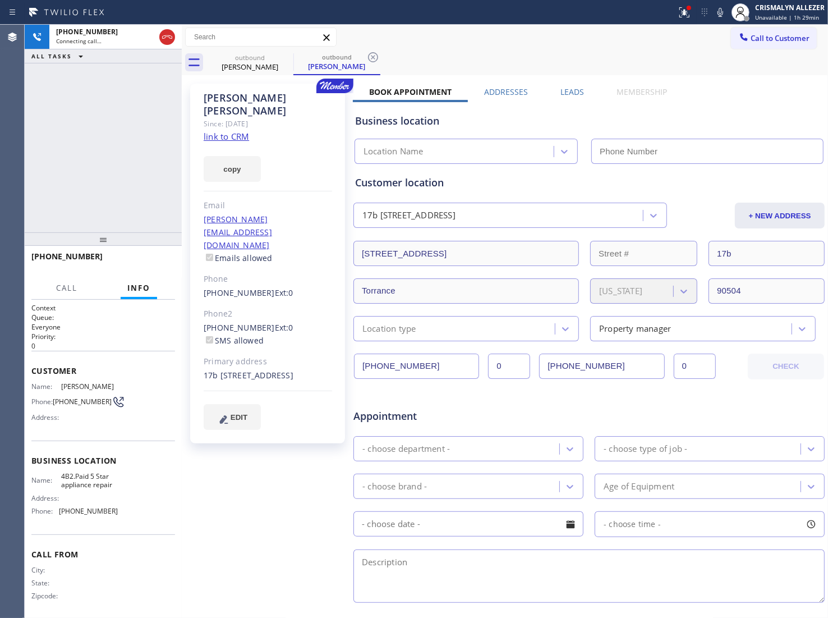
click at [205, 131] on link "link to CRM" at bounding box center [226, 136] width 45 height 11
type input "[PHONE_NUMBER]"
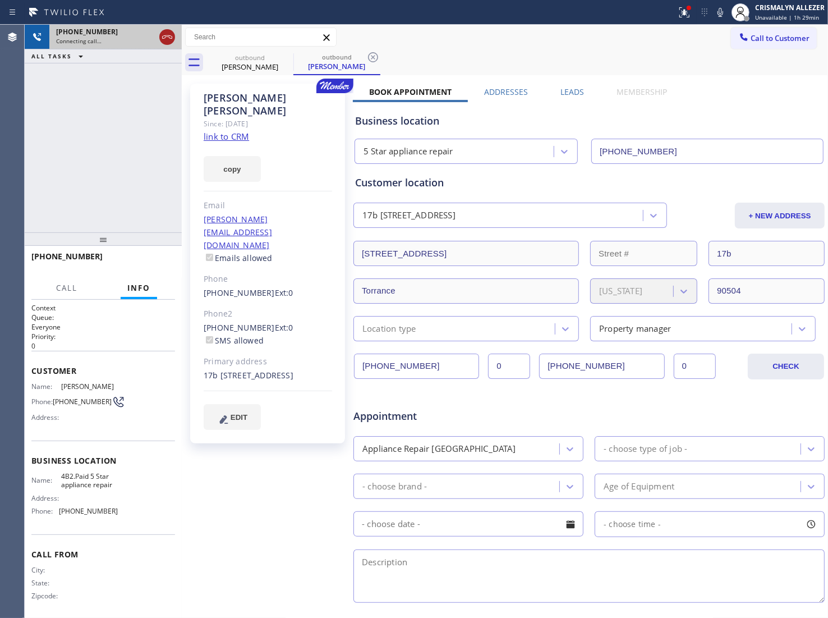
click at [167, 38] on icon at bounding box center [167, 36] width 13 height 13
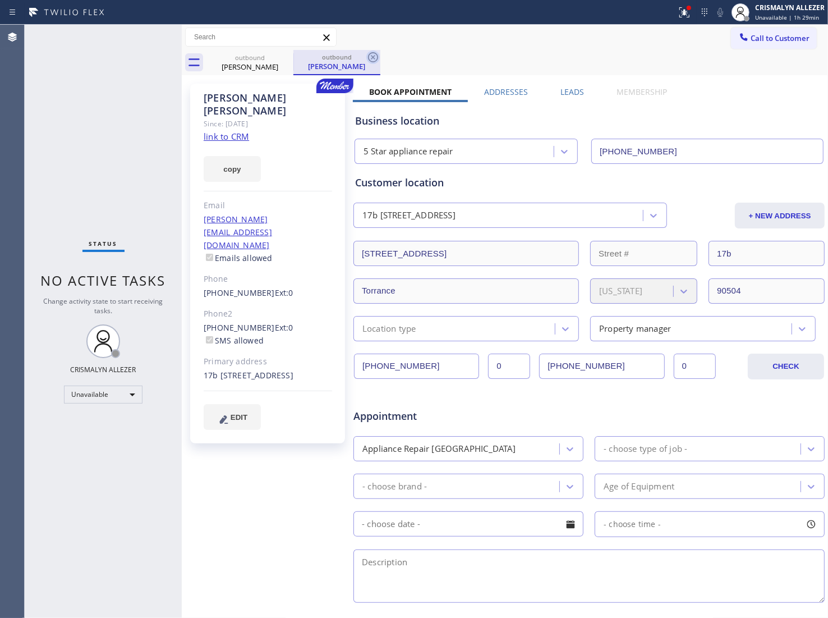
click at [372, 59] on icon at bounding box center [372, 57] width 13 height 13
drag, startPoint x: 285, startPoint y: 57, endPoint x: 317, endPoint y: 2, distance: 64.1
click at [285, 55] on icon at bounding box center [285, 57] width 13 height 13
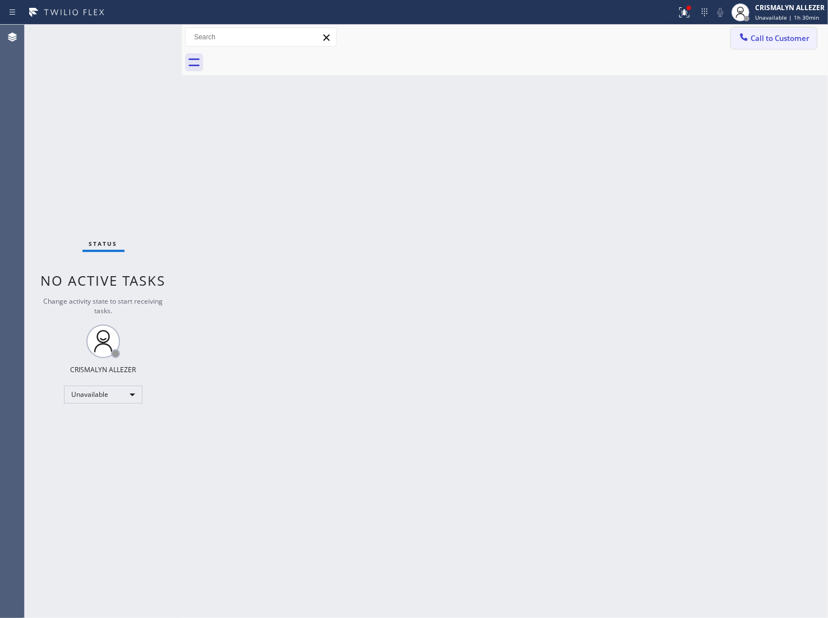
click at [786, 40] on span "Call to Customer" at bounding box center [780, 38] width 59 height 10
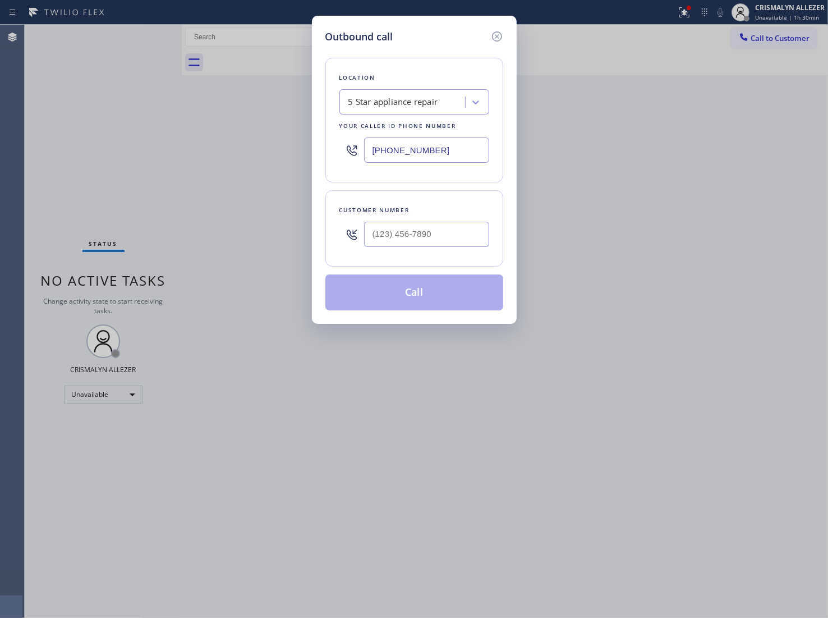
drag, startPoint x: 393, startPoint y: 153, endPoint x: 269, endPoint y: 152, distance: 123.5
click at [295, 152] on div "Outbound call Location 5 Star appliance repair Your caller id phone number [PHO…" at bounding box center [414, 309] width 828 height 618
paste input "323) 745-189"
type input "[PHONE_NUMBER]"
click at [484, 246] on input "(___) ___-____" at bounding box center [426, 234] width 125 height 25
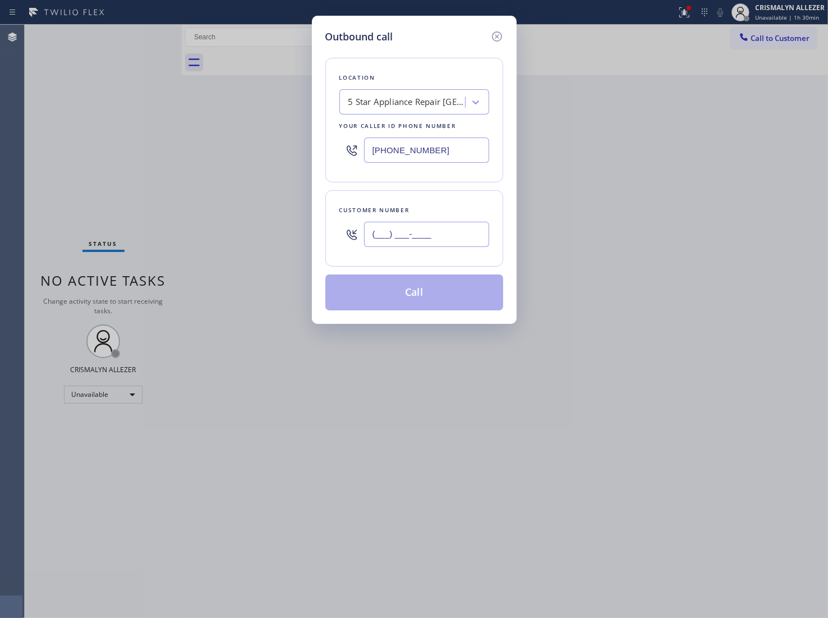
paste input "310) 902-8616"
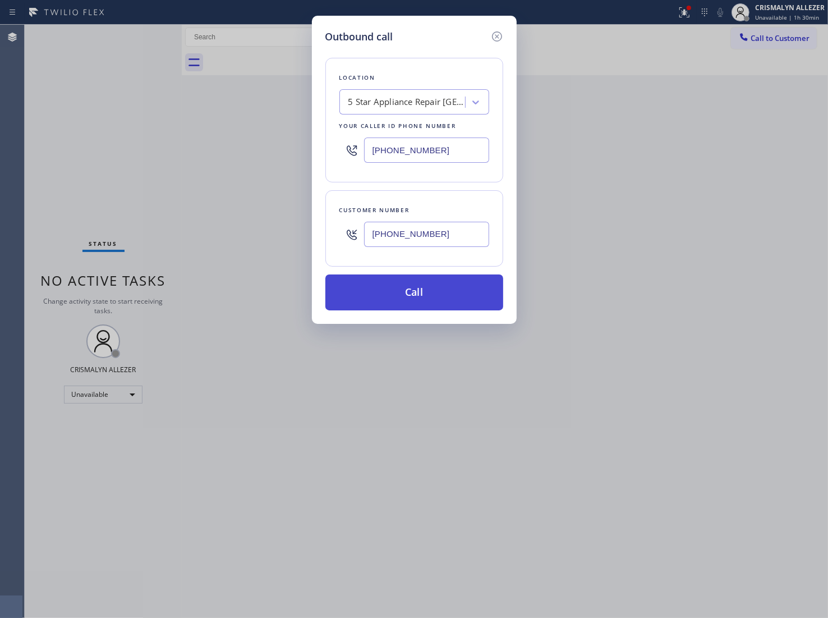
type input "[PHONE_NUMBER]"
click at [414, 295] on button "Call" at bounding box center [415, 292] width 178 height 36
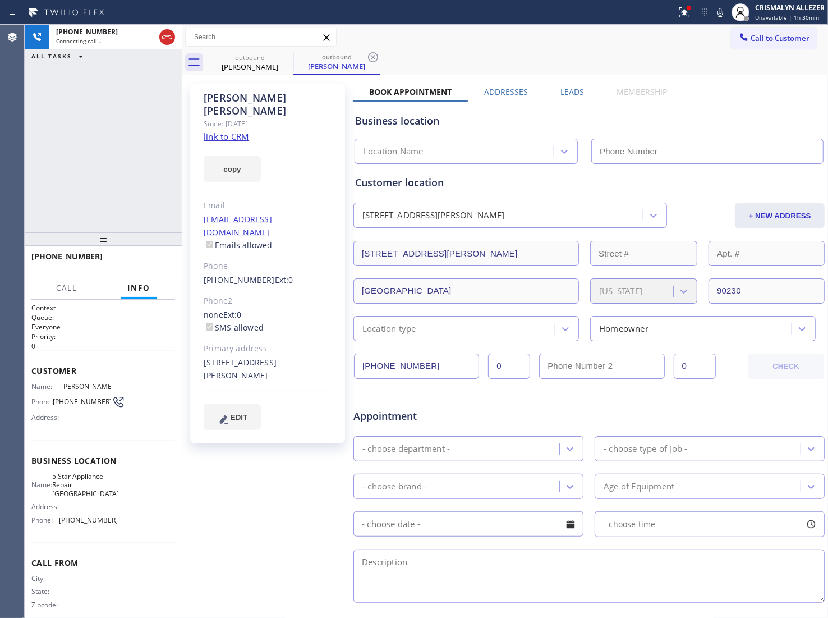
click at [219, 131] on link "link to CRM" at bounding box center [226, 136] width 45 height 11
type input "[PHONE_NUMBER]"
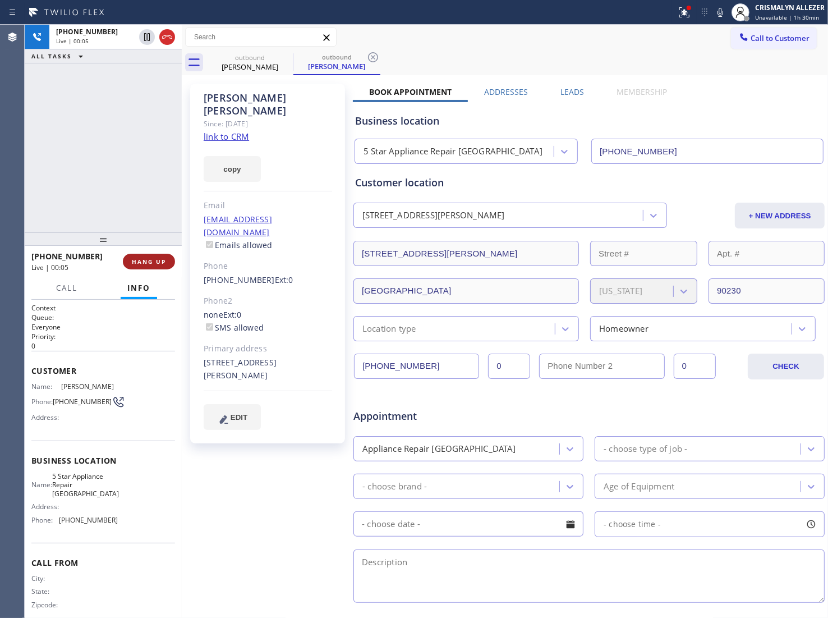
click at [150, 258] on span "HANG UP" at bounding box center [149, 262] width 34 height 8
click at [150, 259] on span "HANG UP" at bounding box center [149, 262] width 34 height 8
click at [146, 262] on span "COMPLETE" at bounding box center [146, 262] width 39 height 8
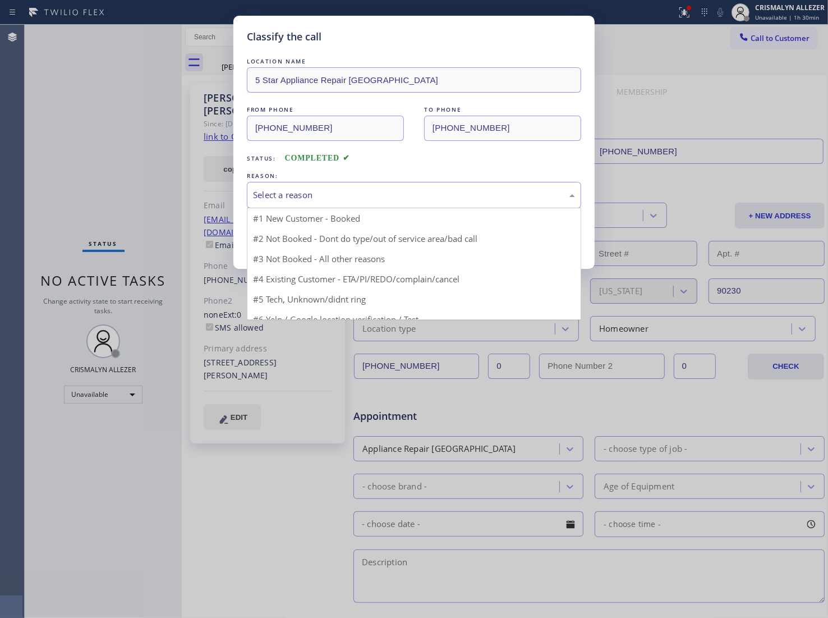
click at [442, 206] on div "Select a reason" at bounding box center [414, 195] width 334 height 26
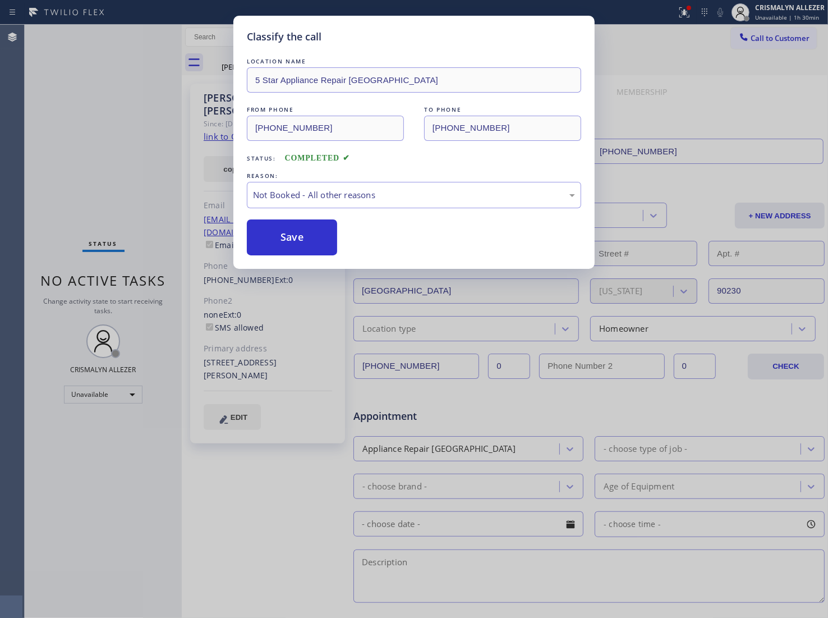
click at [320, 242] on button "Save" at bounding box center [292, 237] width 90 height 36
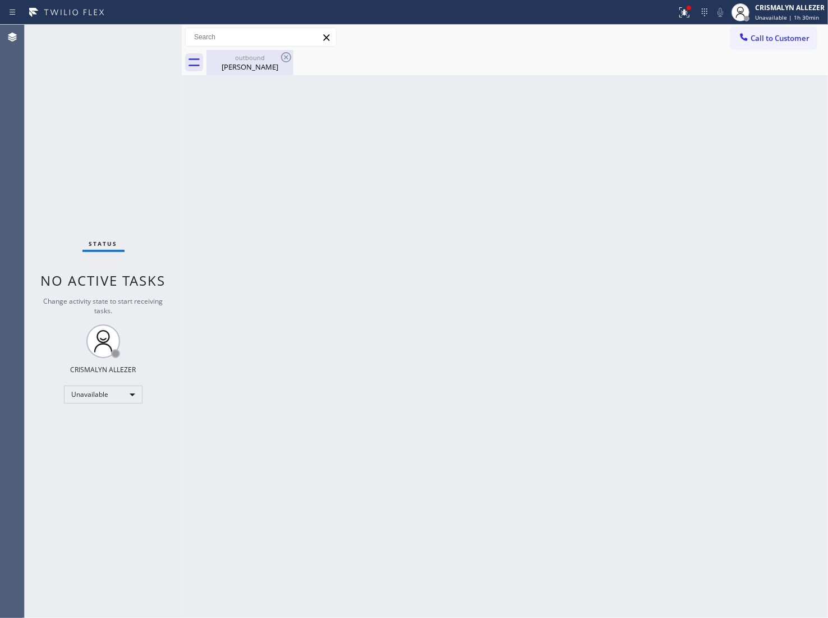
click at [259, 65] on div "[PERSON_NAME]" at bounding box center [250, 67] width 85 height 10
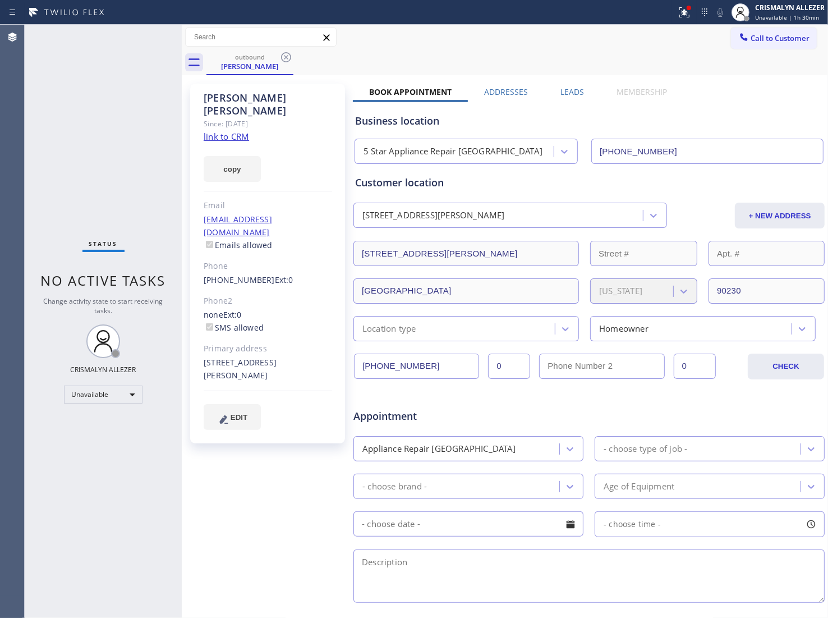
click at [574, 94] on label "Leads" at bounding box center [573, 91] width 24 height 11
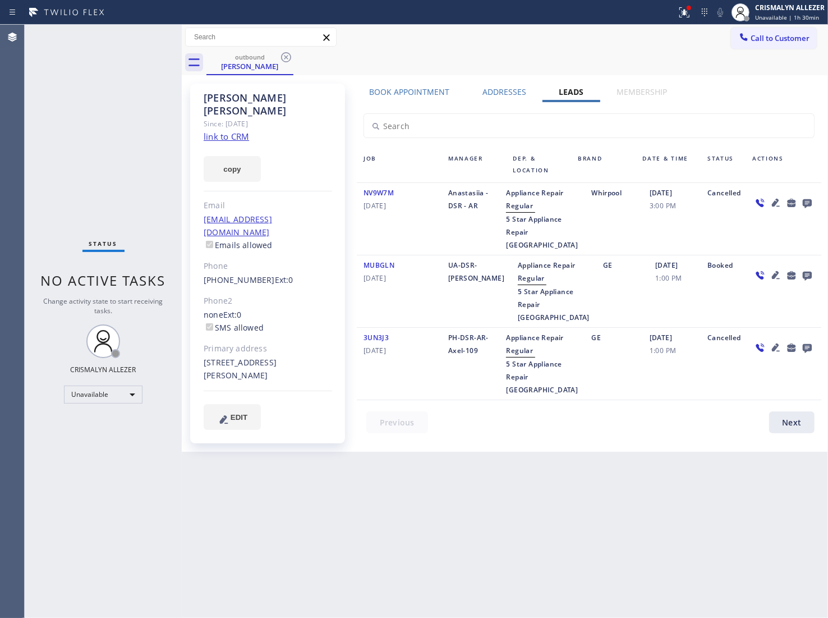
click at [810, 200] on icon at bounding box center [807, 203] width 9 height 9
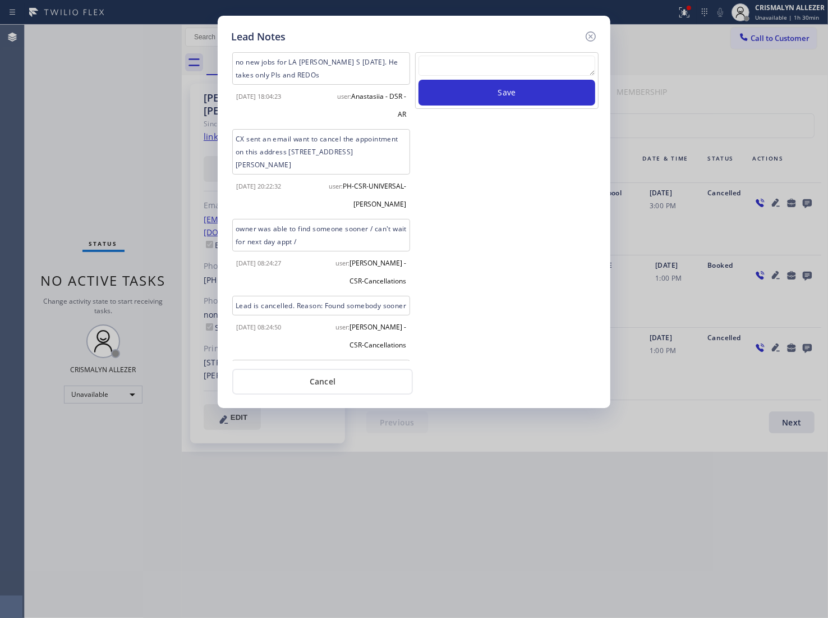
click at [489, 63] on textarea at bounding box center [507, 66] width 177 height 20
paste textarea "[PHONE_NUMBER]"
type textarea "[PHONE_NUMBER]"
click at [501, 84] on button "Save" at bounding box center [507, 93] width 177 height 26
click at [472, 65] on textarea "To enrich screen reader interactions, please activate Accessibility in Grammarl…" at bounding box center [507, 66] width 177 height 20
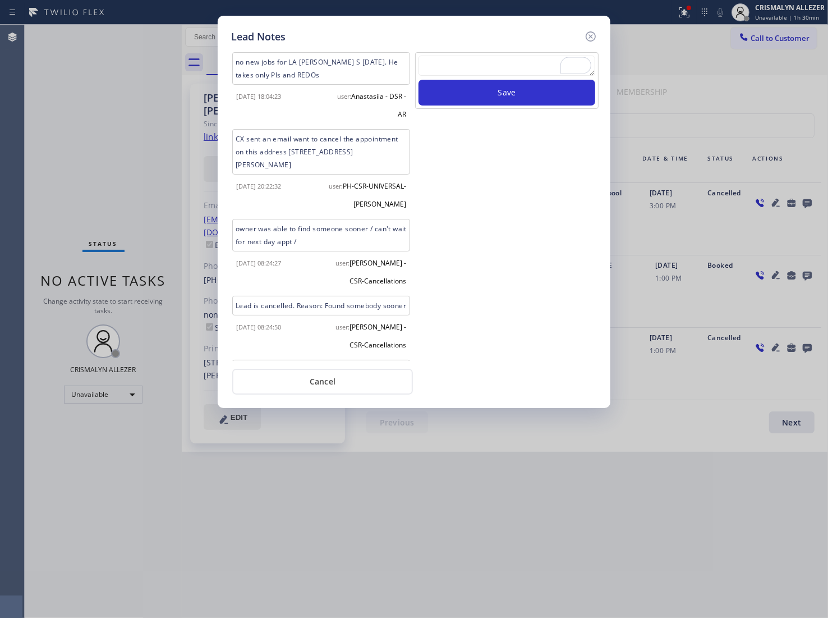
paste textarea "no answer | pls xfer here cx cb"
type textarea "no answer | pls xfer here cx cb"
click at [504, 100] on button "Save" at bounding box center [507, 93] width 177 height 26
click at [355, 379] on button "Cancel" at bounding box center [322, 382] width 181 height 26
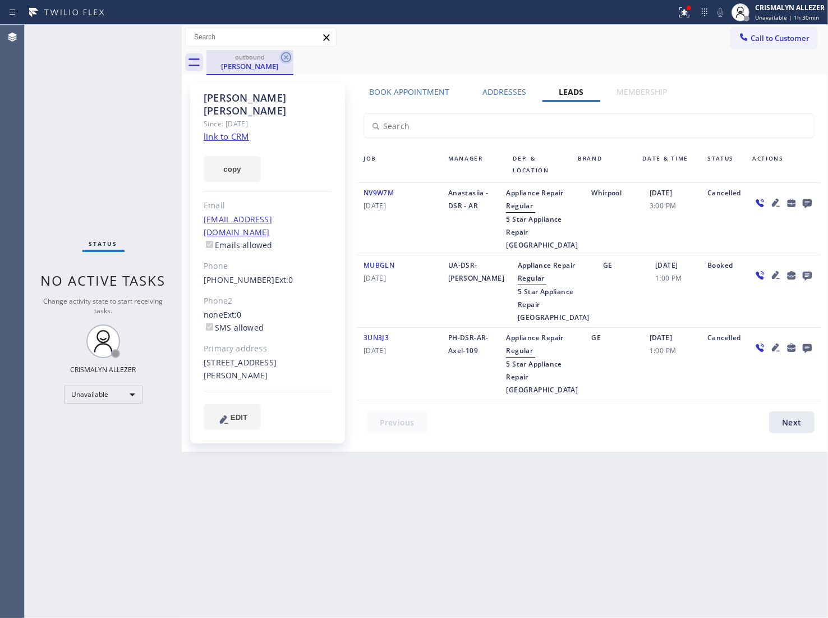
click at [288, 58] on icon at bounding box center [285, 57] width 13 height 13
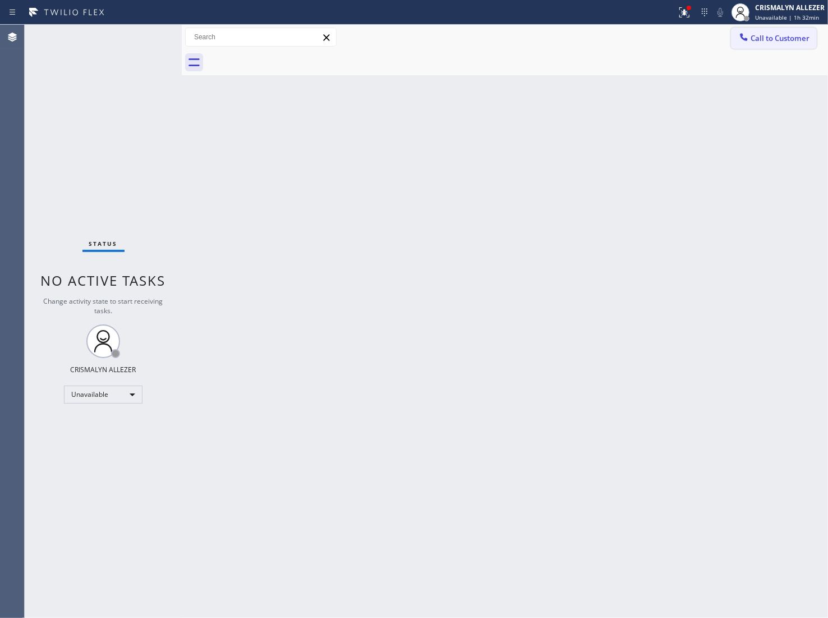
click at [776, 32] on button "Call to Customer" at bounding box center [774, 38] width 86 height 21
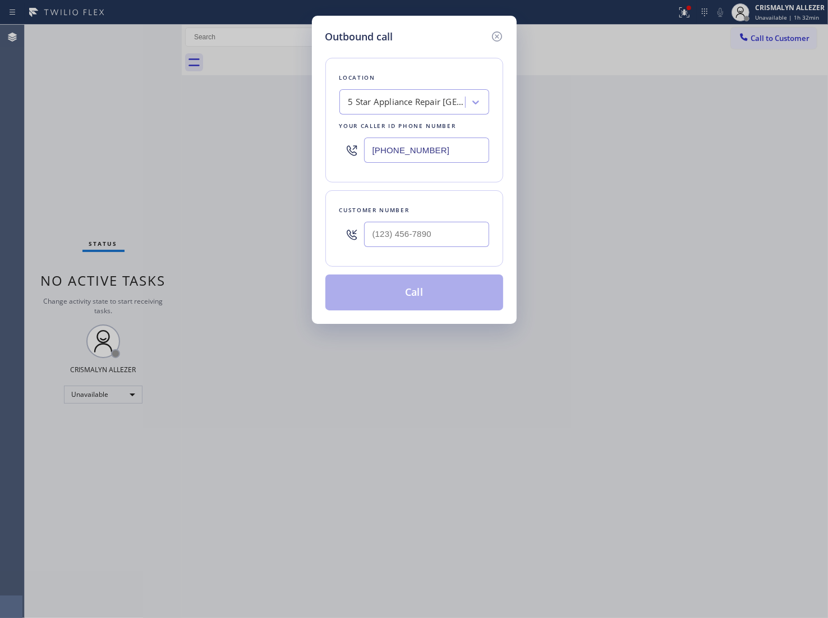
drag, startPoint x: 282, startPoint y: 146, endPoint x: 215, endPoint y: 146, distance: 66.8
click at [216, 146] on div "Outbound call Location 5 Star Appliance Repair Los Angeles Your caller id phone…" at bounding box center [414, 309] width 828 height 618
paste input "870-7123"
type input "[PHONE_NUMBER]"
click at [455, 237] on input "(___) ___-____" at bounding box center [426, 234] width 125 height 25
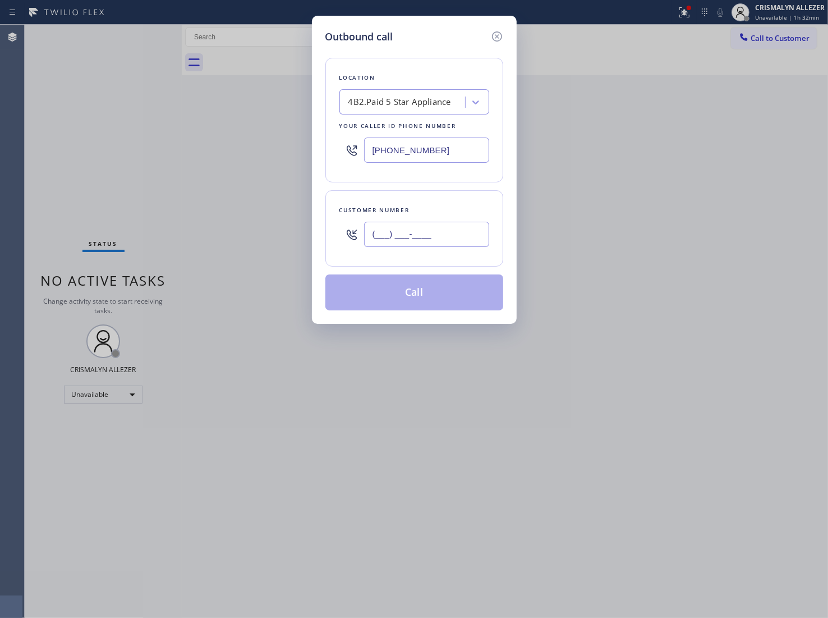
paste input "818) 360-6561"
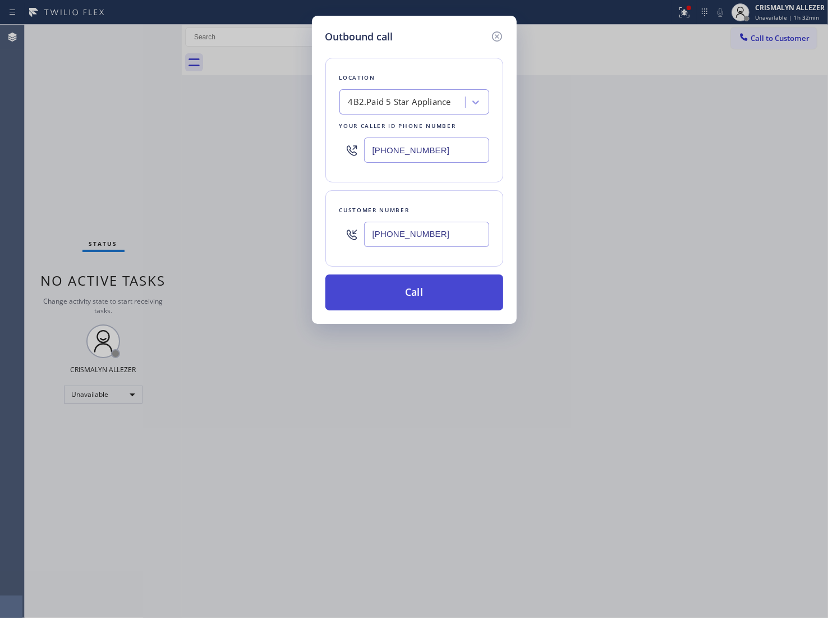
type input "[PHONE_NUMBER]"
click at [420, 296] on button "Call" at bounding box center [415, 292] width 178 height 36
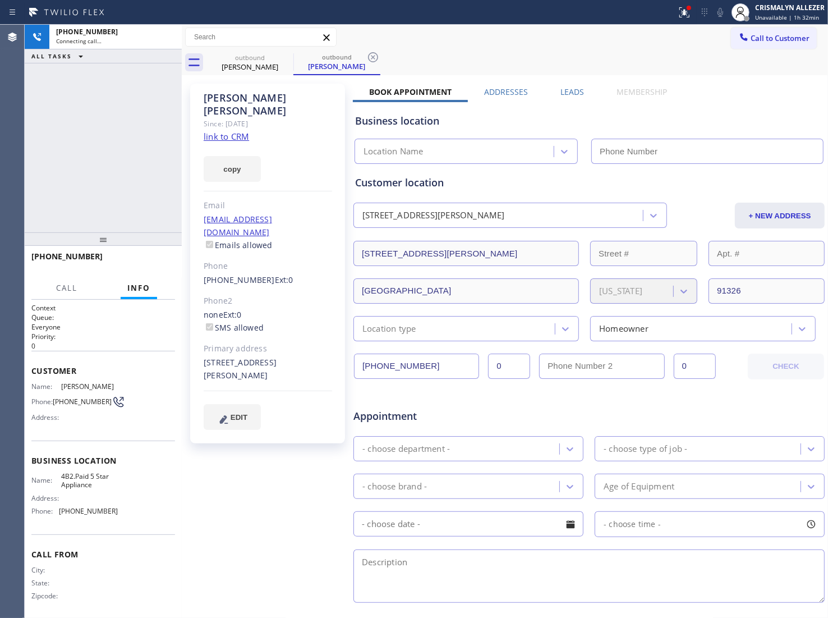
click at [216, 131] on link "link to CRM" at bounding box center [226, 136] width 45 height 11
type input "[PHONE_NUMBER]"
click at [570, 91] on label "Leads" at bounding box center [573, 91] width 24 height 11
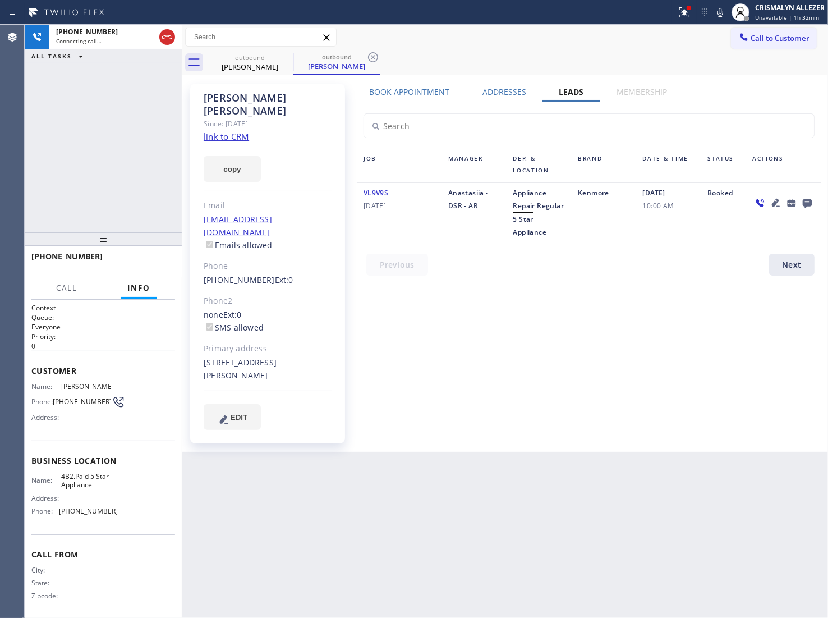
click at [808, 199] on icon at bounding box center [807, 203] width 9 height 9
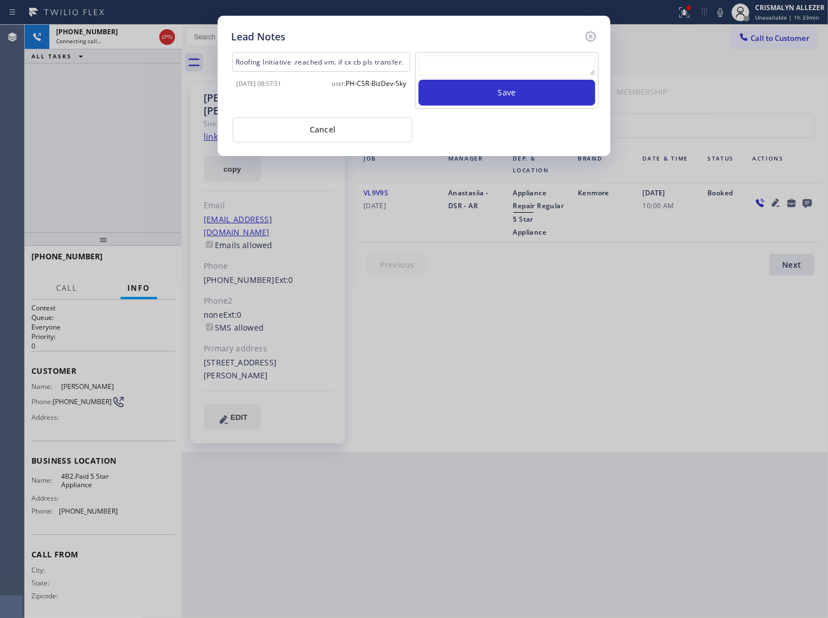
click at [459, 68] on textarea at bounding box center [507, 66] width 177 height 20
paste textarea "no answer | pls xfer here cx cb"
type textarea "no answer | pls xfer here cx cb"
click at [492, 94] on button "Save" at bounding box center [507, 93] width 177 height 26
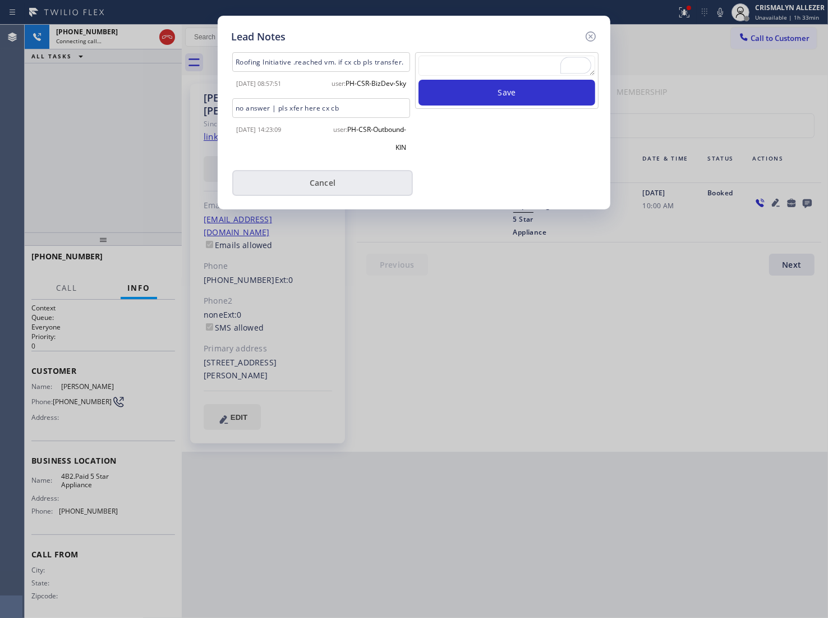
click at [301, 196] on button "Cancel" at bounding box center [322, 183] width 181 height 26
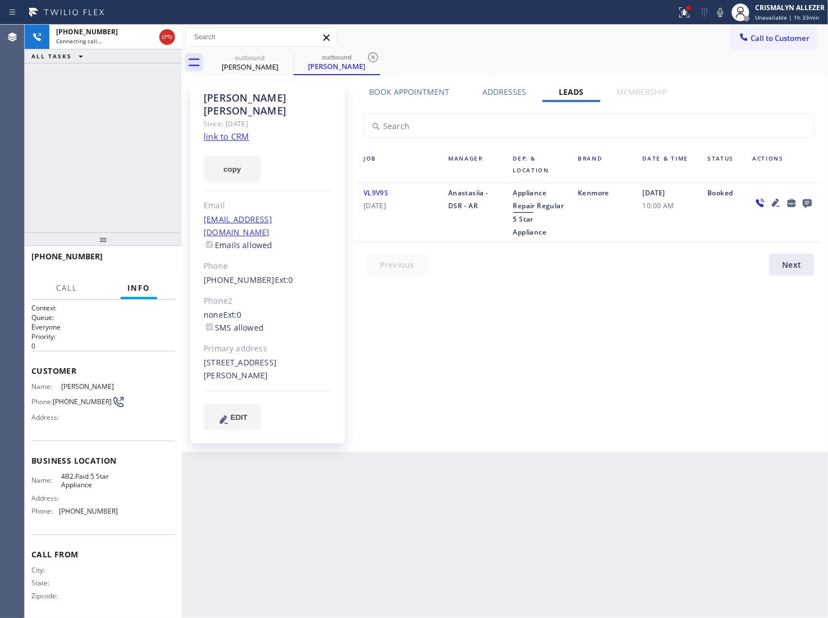
click at [422, 88] on label "Book Appointment" at bounding box center [409, 91] width 80 height 11
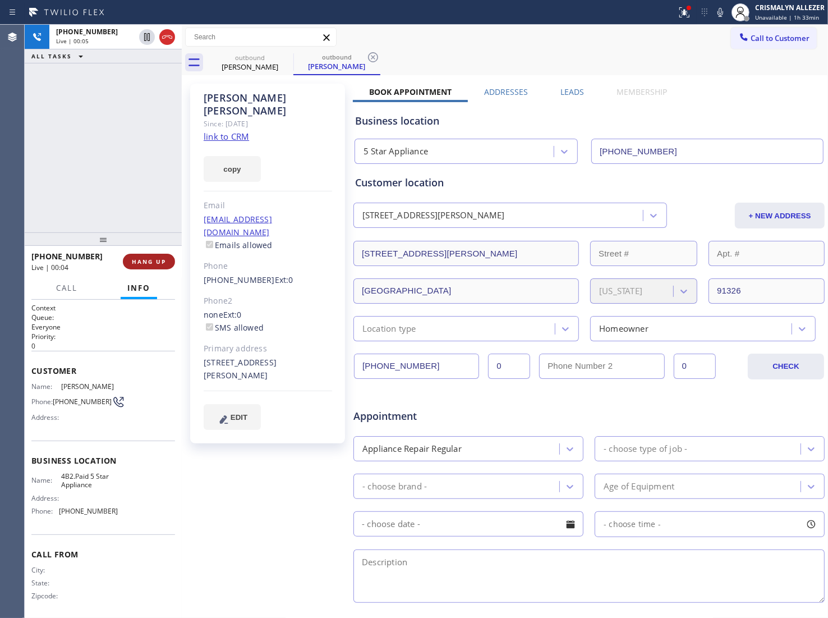
click at [138, 263] on span "HANG UP" at bounding box center [149, 262] width 34 height 8
click at [146, 259] on span "COMPLETE" at bounding box center [146, 262] width 39 height 8
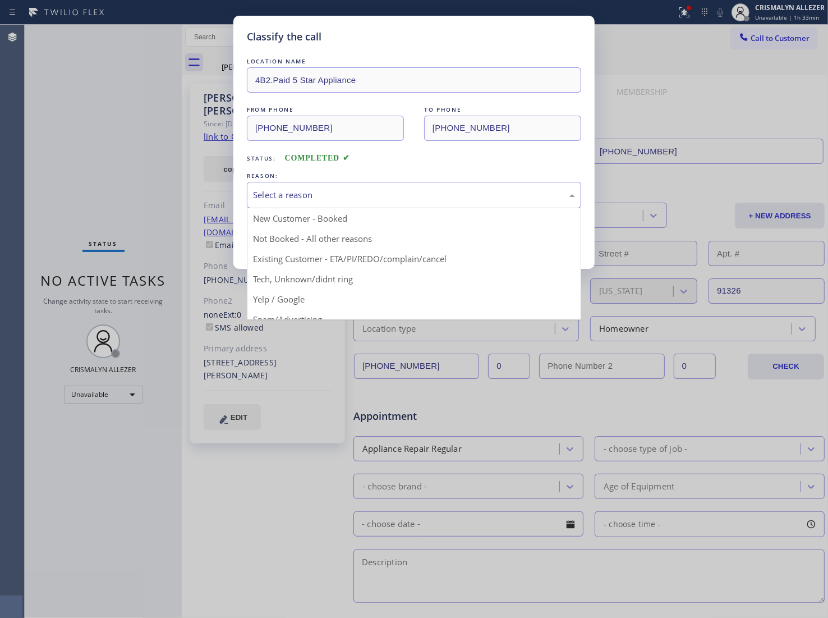
click at [424, 198] on div "Select a reason" at bounding box center [414, 195] width 322 height 13
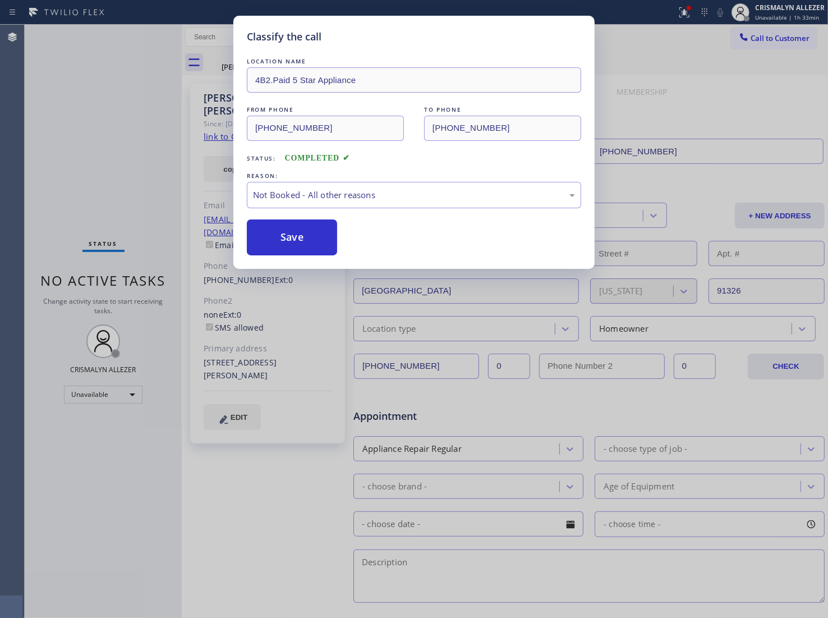
click at [287, 240] on button "Save" at bounding box center [292, 237] width 90 height 36
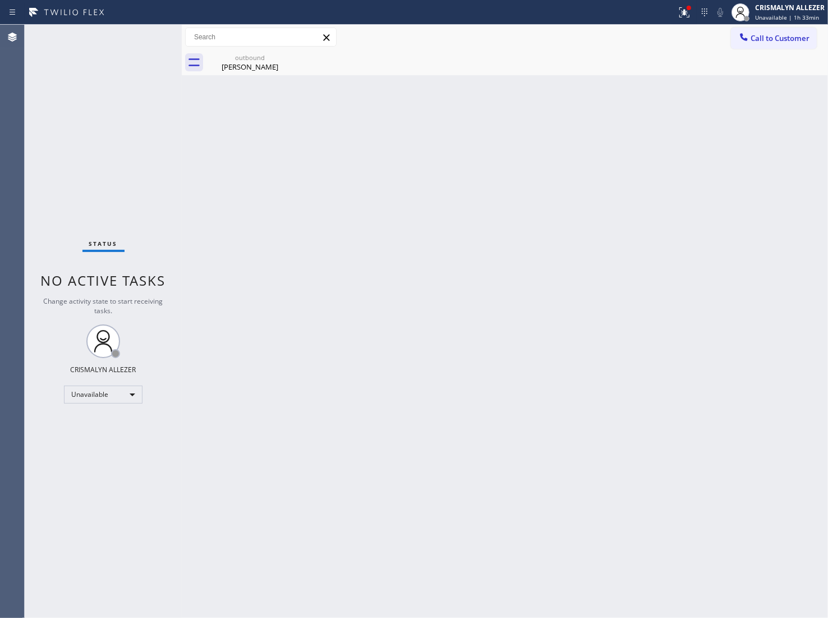
click at [262, 76] on div "Back to Dashboard Change Sender ID Customers Technicians Select a contact Outbo…" at bounding box center [505, 321] width 647 height 593
click at [256, 59] on div "outbound" at bounding box center [250, 57] width 85 height 8
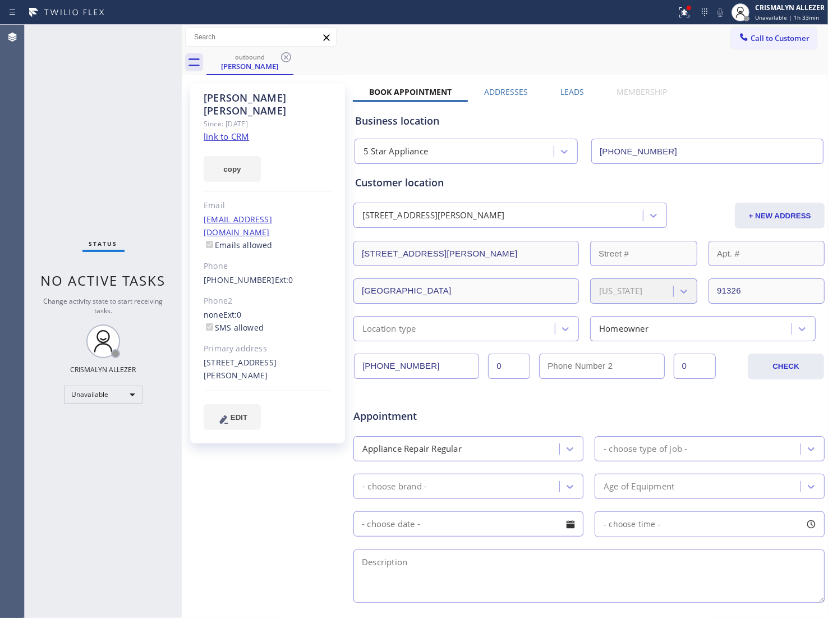
click at [569, 93] on label "Leads" at bounding box center [573, 91] width 24 height 11
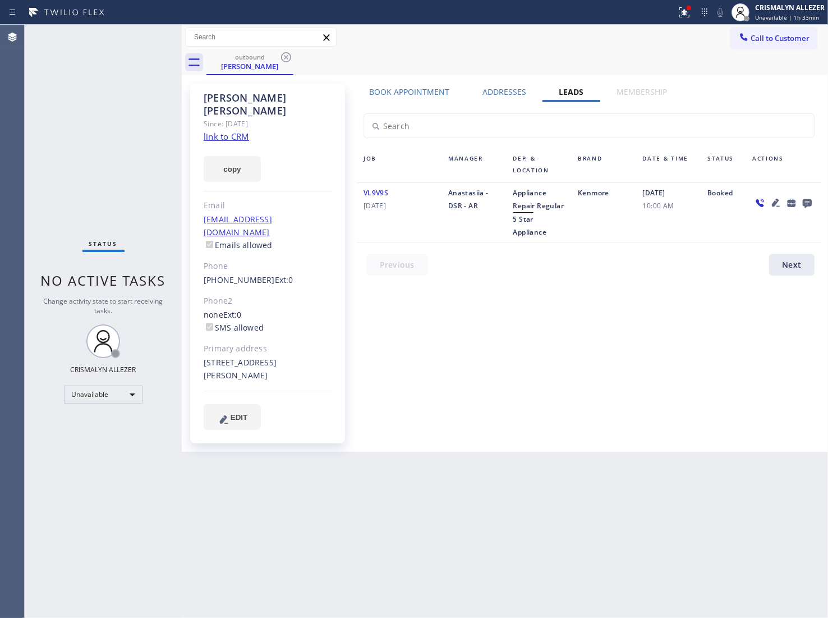
click at [814, 201] on div at bounding box center [808, 202] width 16 height 13
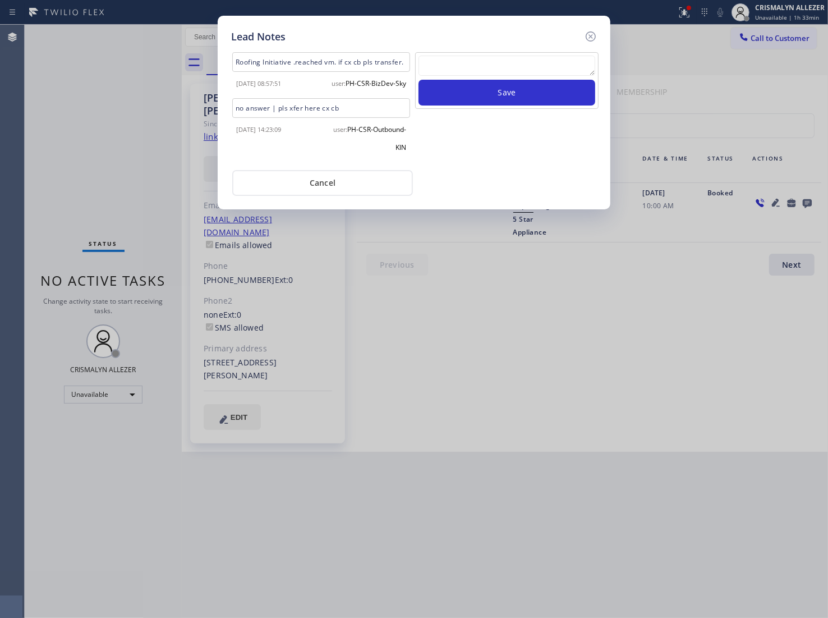
click at [498, 65] on textarea at bounding box center [507, 66] width 177 height 20
paste textarea "no answer | pls xfer here cx cb"
type textarea "no answer | pls xfer here cx cb"
click at [500, 86] on button "Save" at bounding box center [507, 93] width 177 height 26
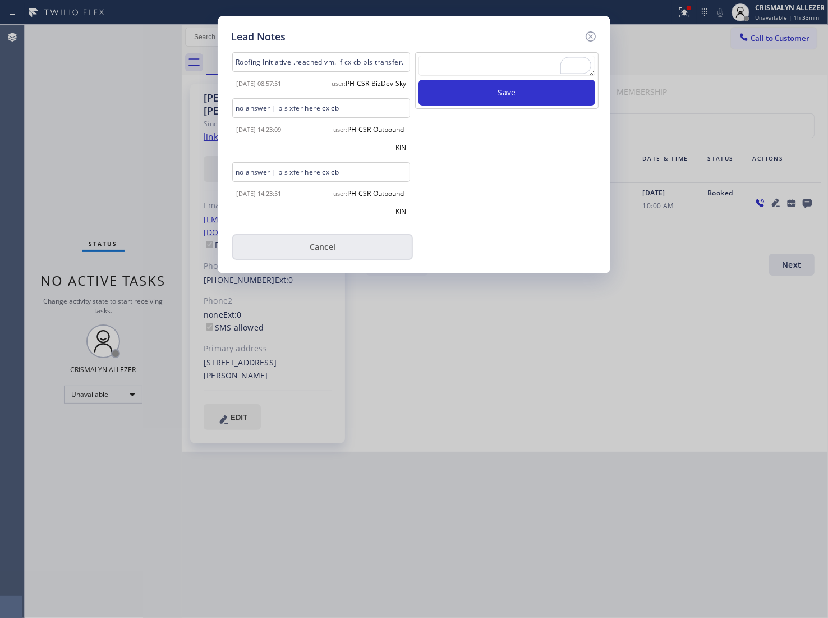
click at [320, 260] on button "Cancel" at bounding box center [322, 247] width 181 height 26
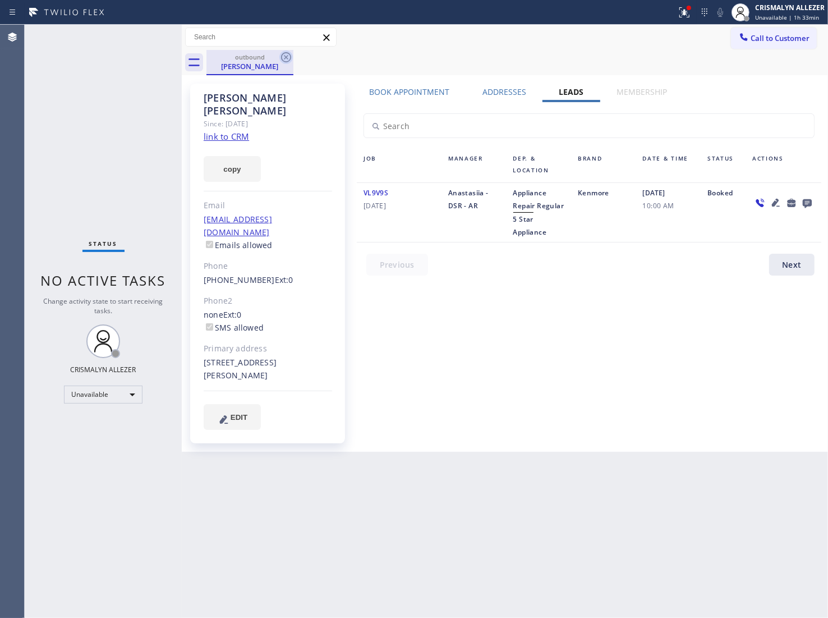
click at [284, 62] on icon at bounding box center [286, 57] width 10 height 10
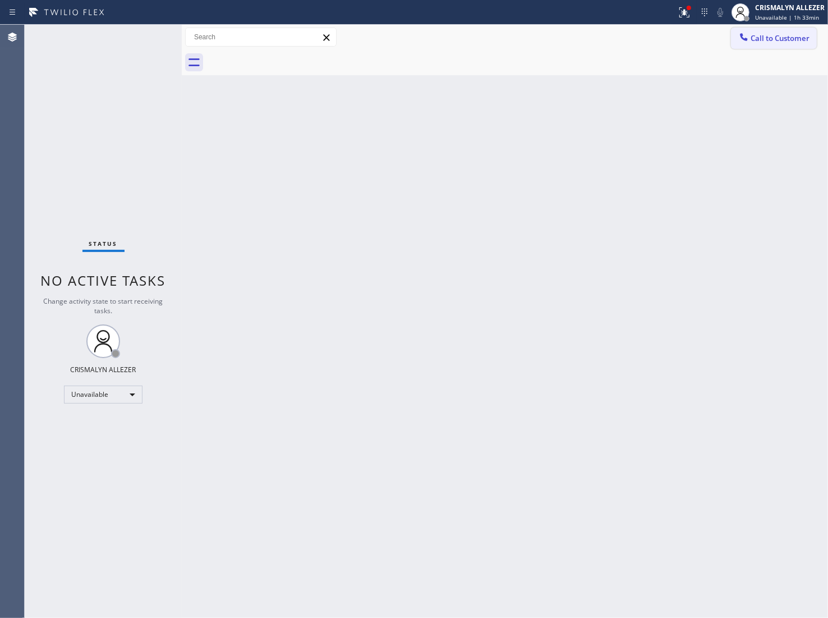
click at [781, 39] on span "Call to Customer" at bounding box center [780, 38] width 59 height 10
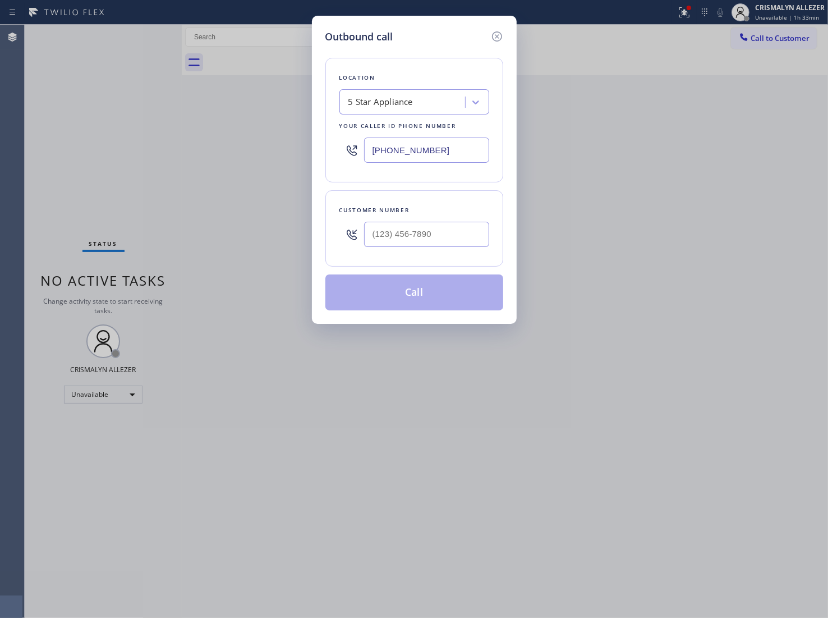
drag, startPoint x: 464, startPoint y: 153, endPoint x: 178, endPoint y: 152, distance: 286.2
click at [214, 152] on div "Outbound call Location 5 Star Appliance Your caller id phone number (323) 870-7…" at bounding box center [414, 309] width 828 height 618
paste input "630) 560-6670"
type input "[PHONE_NUMBER]"
click at [453, 247] on input "(___) ___-____" at bounding box center [426, 234] width 125 height 25
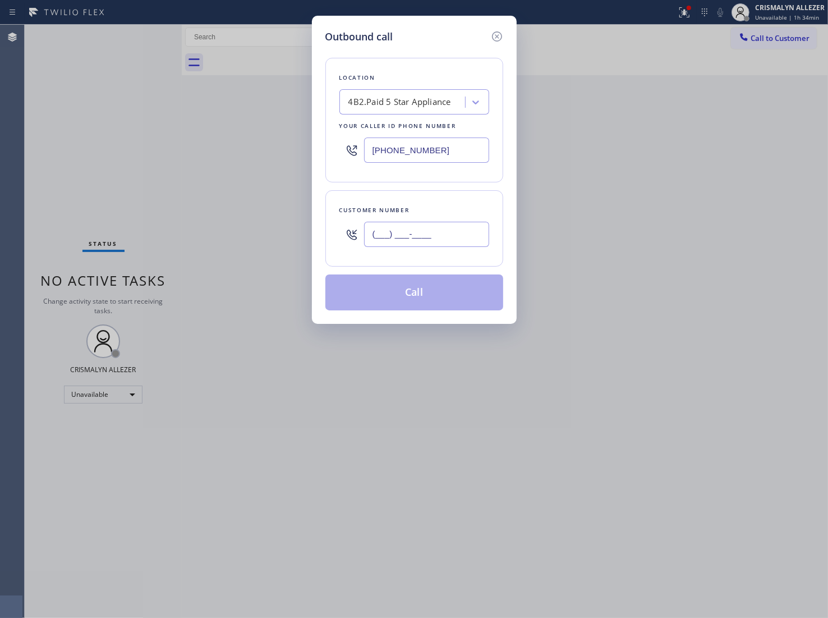
paste input "818) 620-9643"
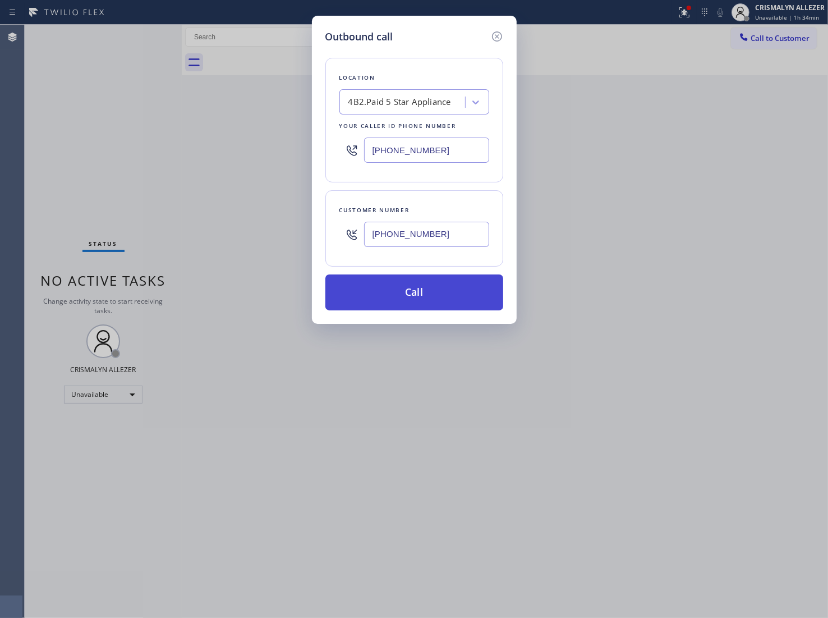
type input "[PHONE_NUMBER]"
click at [413, 292] on button "Call" at bounding box center [415, 292] width 178 height 36
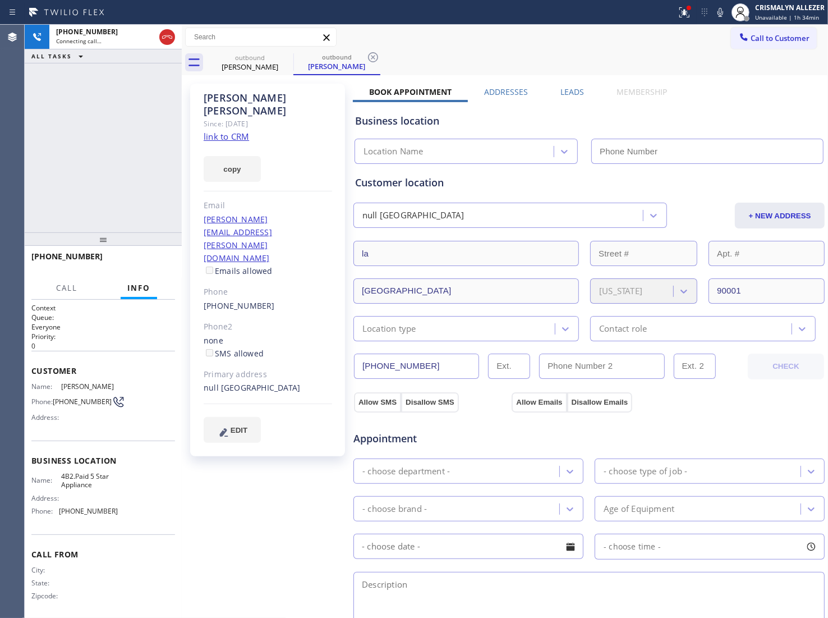
type input "[PHONE_NUMBER]"
click at [242, 131] on link "link to CRM" at bounding box center [226, 136] width 45 height 11
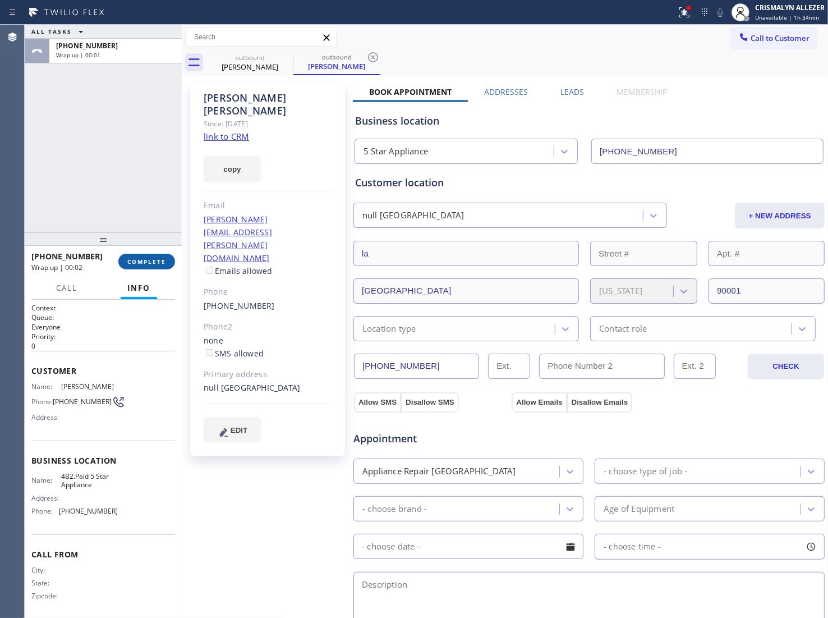
click at [146, 267] on button "COMPLETE" at bounding box center [146, 262] width 57 height 16
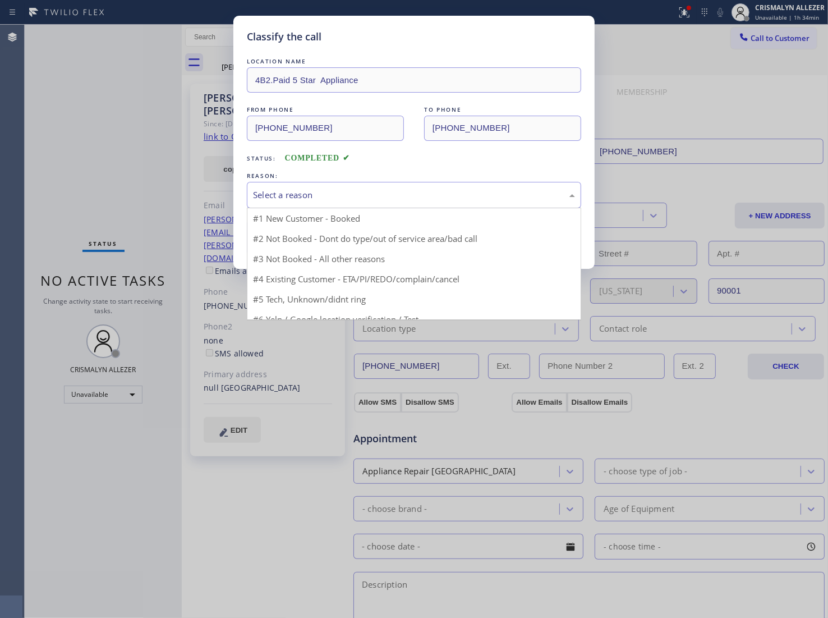
click at [460, 199] on div "Select a reason" at bounding box center [414, 195] width 322 height 13
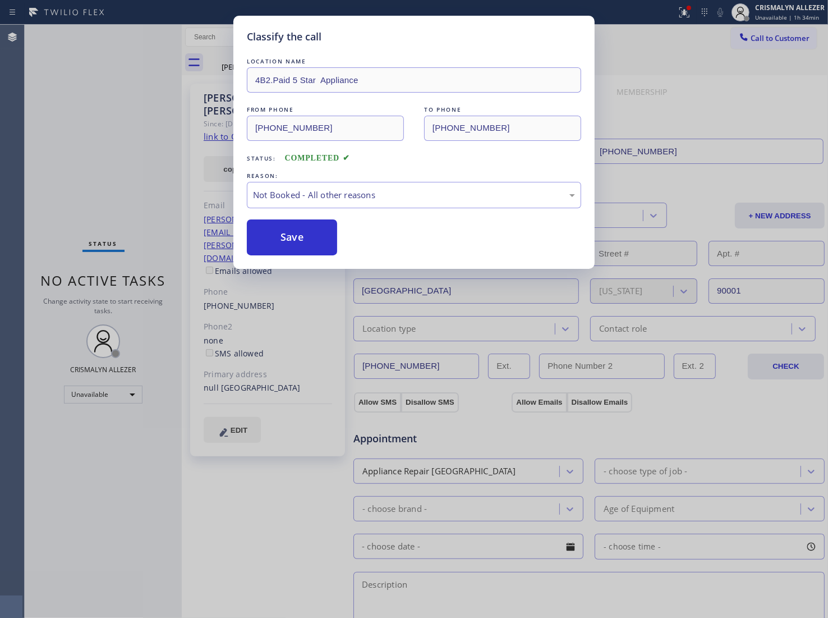
click at [299, 249] on button "Save" at bounding box center [292, 237] width 90 height 36
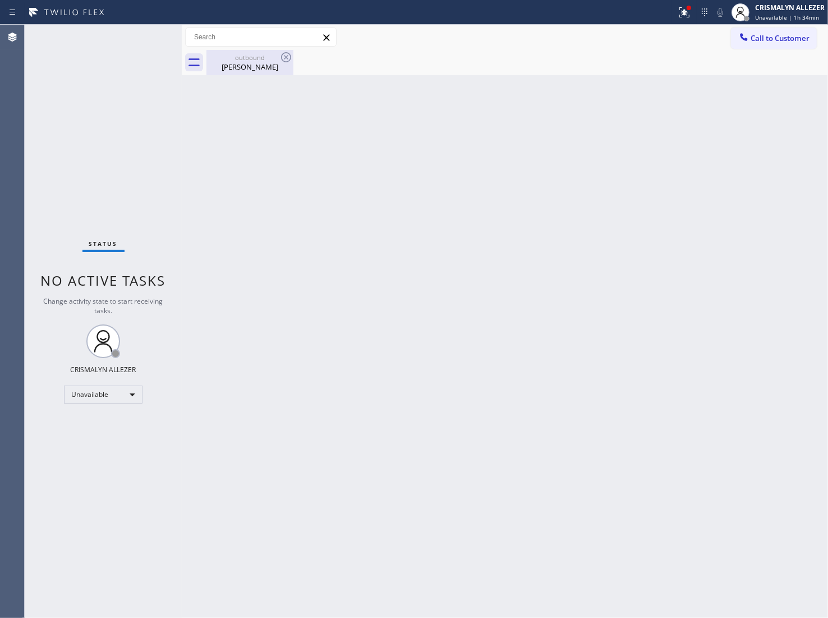
drag, startPoint x: 241, startPoint y: 62, endPoint x: 540, endPoint y: 86, distance: 300.1
click at [242, 62] on div "[PERSON_NAME]" at bounding box center [250, 67] width 85 height 10
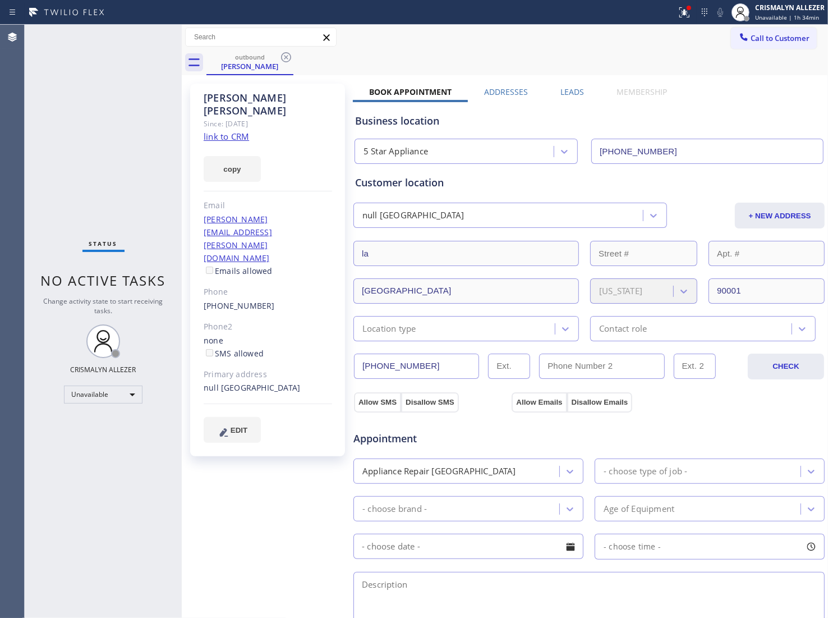
click at [567, 87] on label "Leads" at bounding box center [573, 91] width 24 height 11
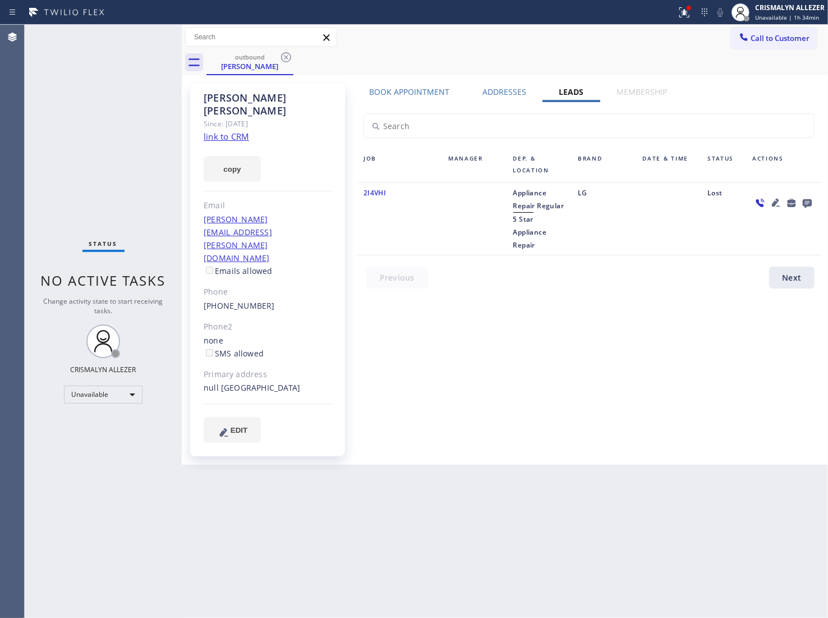
click at [807, 200] on icon at bounding box center [807, 203] width 9 height 9
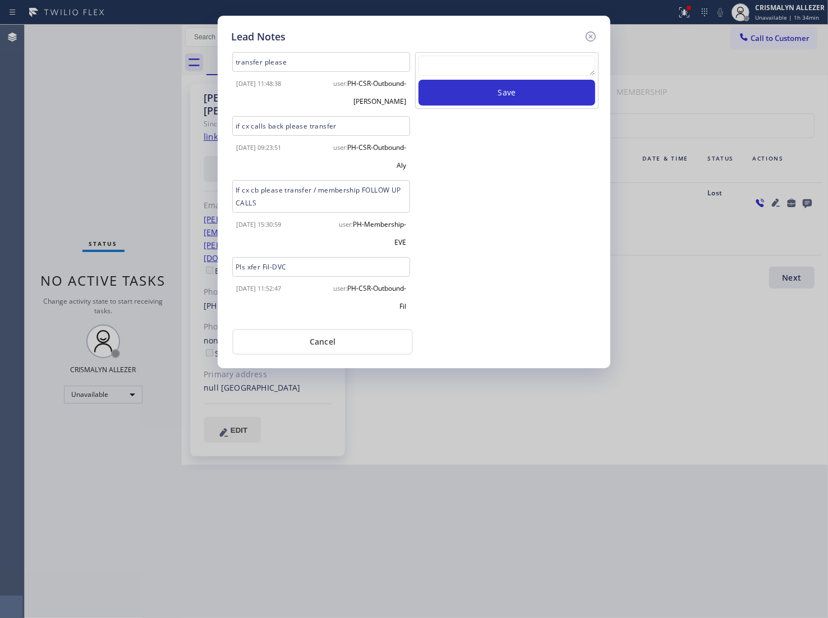
click at [466, 74] on textarea at bounding box center [507, 66] width 177 height 20
paste textarea "DON'T NEED SERVICE"
type textarea "DON'T NEED SERVICE"
click at [487, 91] on button "Save" at bounding box center [507, 93] width 177 height 26
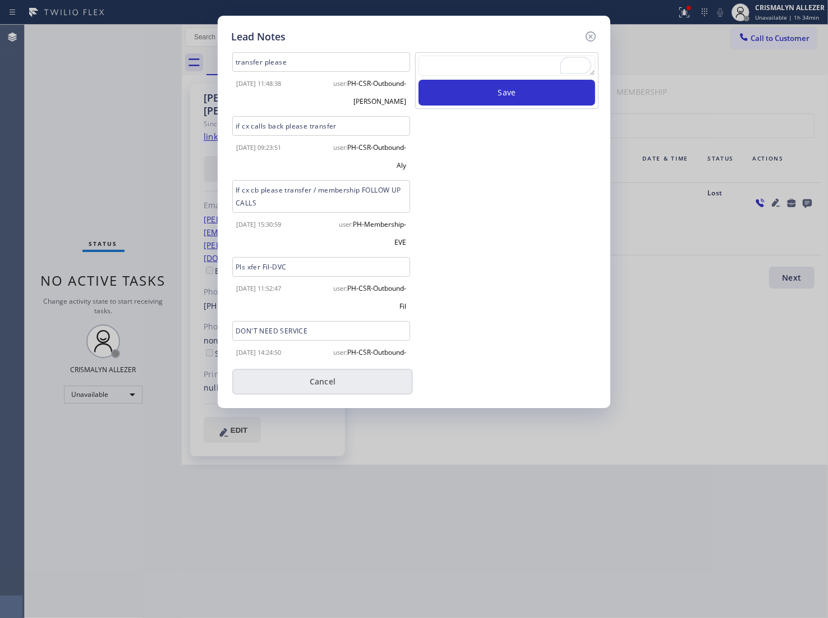
click at [324, 384] on button "Cancel" at bounding box center [322, 382] width 181 height 26
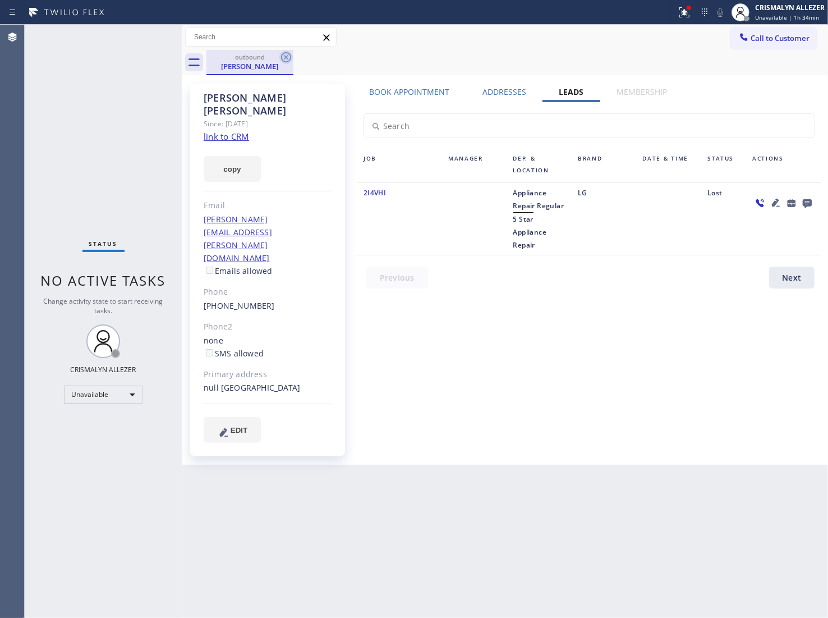
click at [283, 57] on icon at bounding box center [285, 57] width 13 height 13
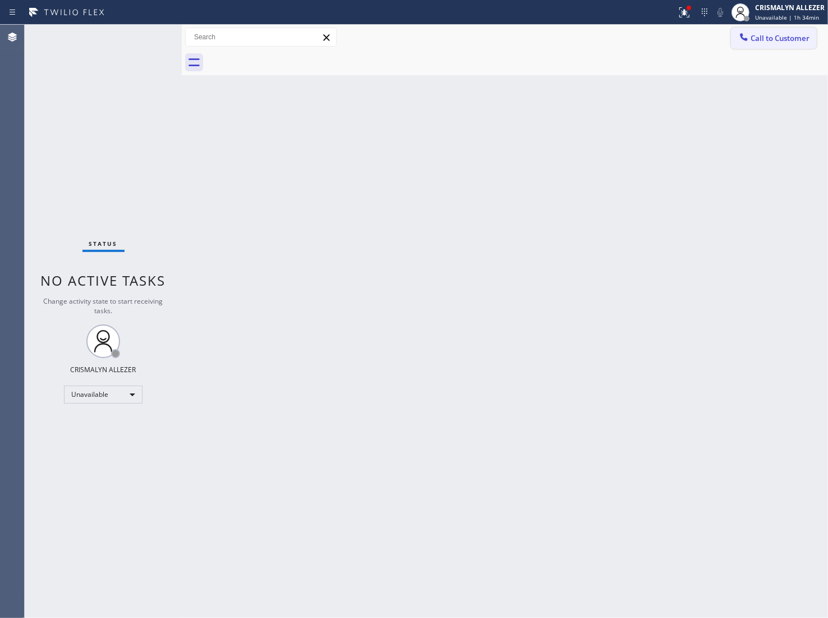
click at [798, 43] on button "Call to Customer" at bounding box center [774, 38] width 86 height 21
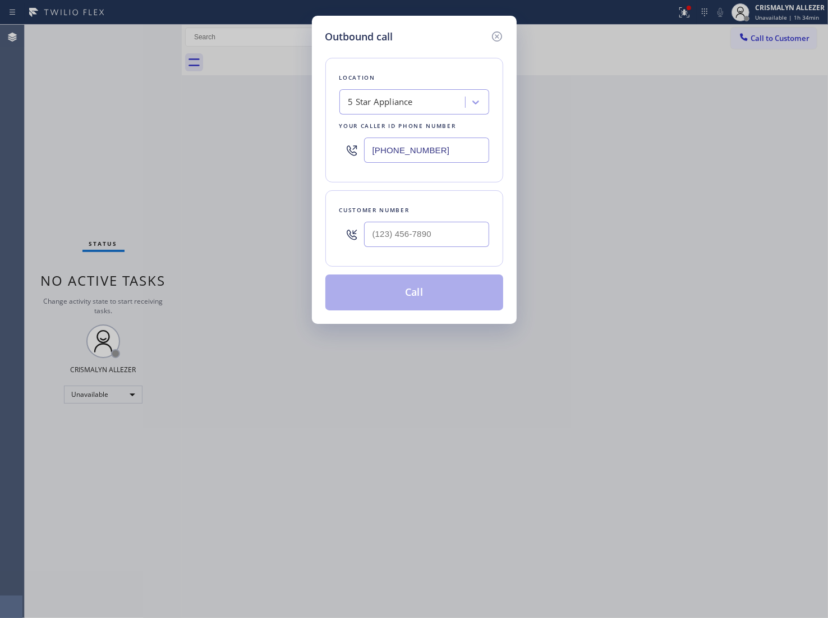
drag, startPoint x: 483, startPoint y: 146, endPoint x: 66, endPoint y: 149, distance: 417.6
click at [72, 153] on div "Outbound call Location 5 Star Appliance Your caller id phone number (630) 560-6…" at bounding box center [414, 309] width 828 height 618
paste input "323) 870-7123"
type input "[PHONE_NUMBER]"
click at [439, 229] on input "(___) ___-____" at bounding box center [426, 234] width 125 height 25
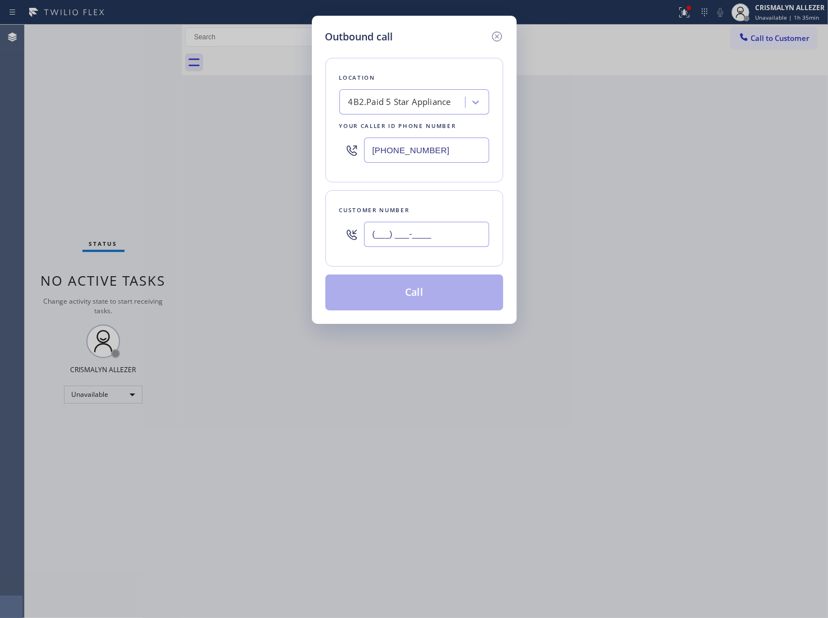
paste input "785) 375-1391"
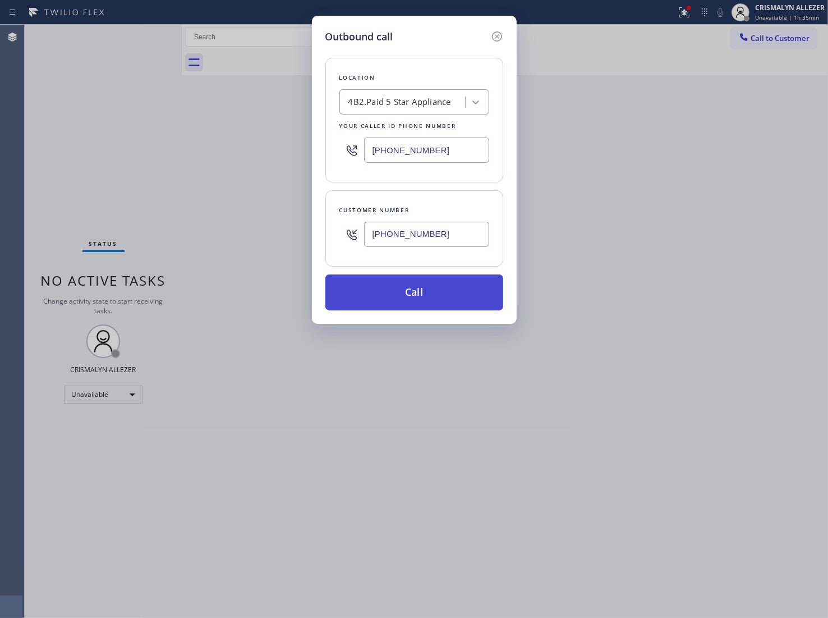
type input "[PHONE_NUMBER]"
click at [430, 296] on button "Call" at bounding box center [415, 292] width 178 height 36
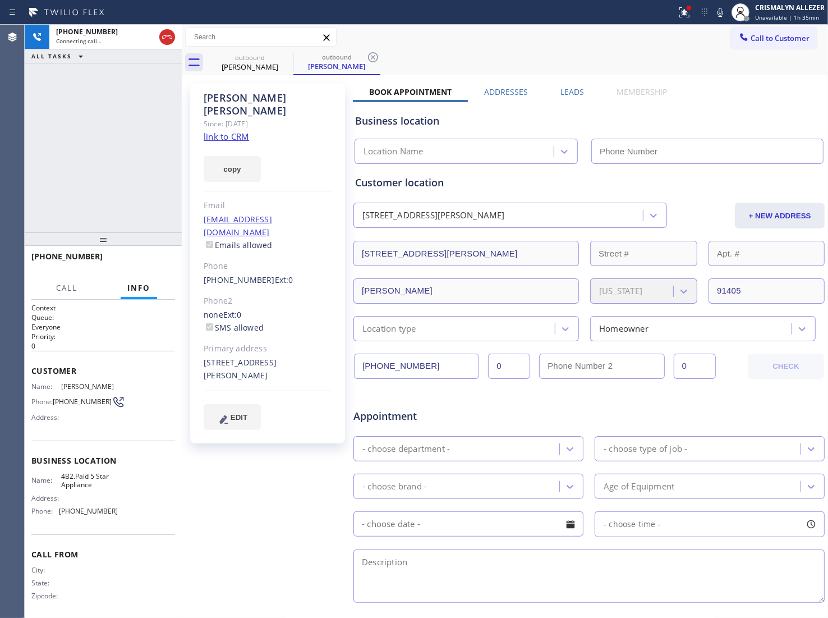
click at [225, 131] on link "link to CRM" at bounding box center [226, 136] width 45 height 11
type input "[PHONE_NUMBER]"
click at [144, 260] on span "HANG UP" at bounding box center [149, 262] width 34 height 8
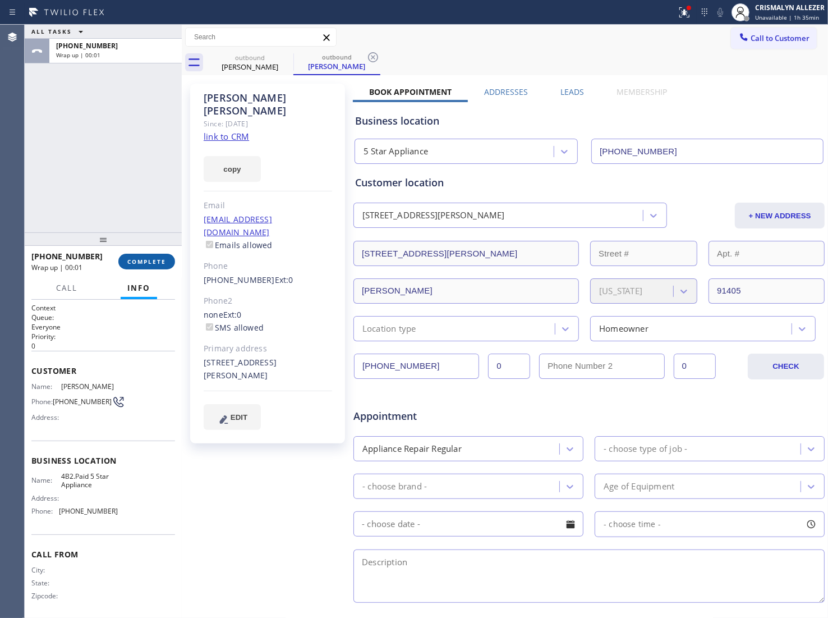
click at [149, 264] on span "COMPLETE" at bounding box center [146, 262] width 39 height 8
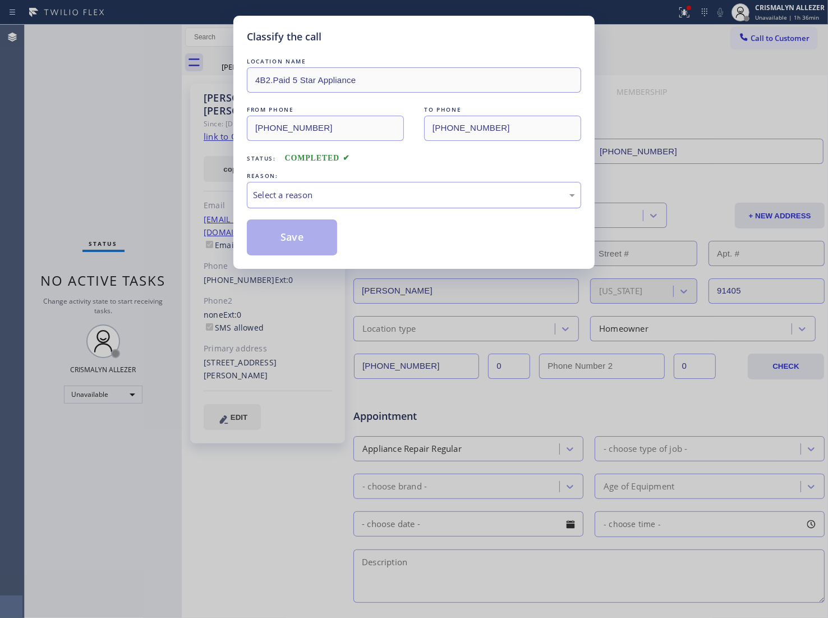
click at [411, 203] on div "Select a reason" at bounding box center [414, 195] width 334 height 26
click at [283, 248] on button "Save" at bounding box center [292, 237] width 90 height 36
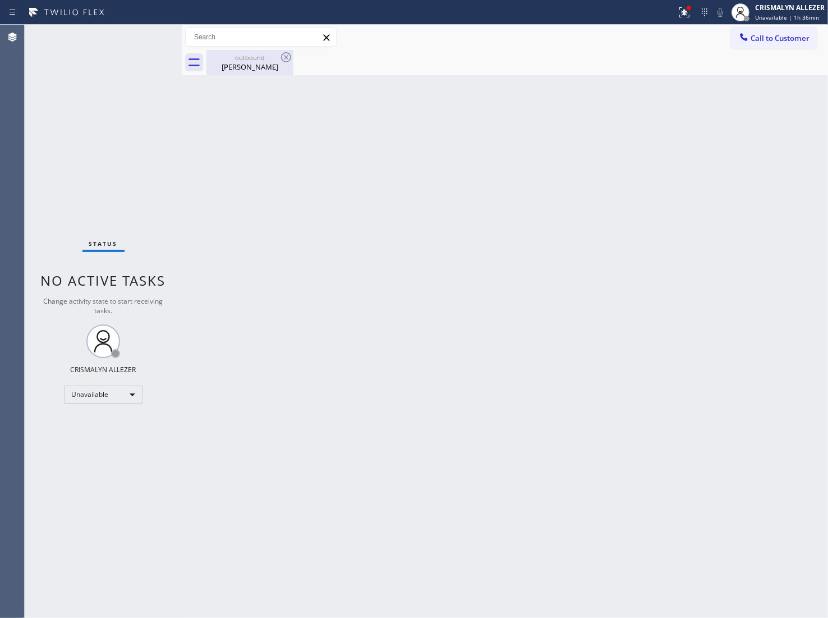
click at [245, 66] on div "Antonio Ross" at bounding box center [250, 67] width 85 height 10
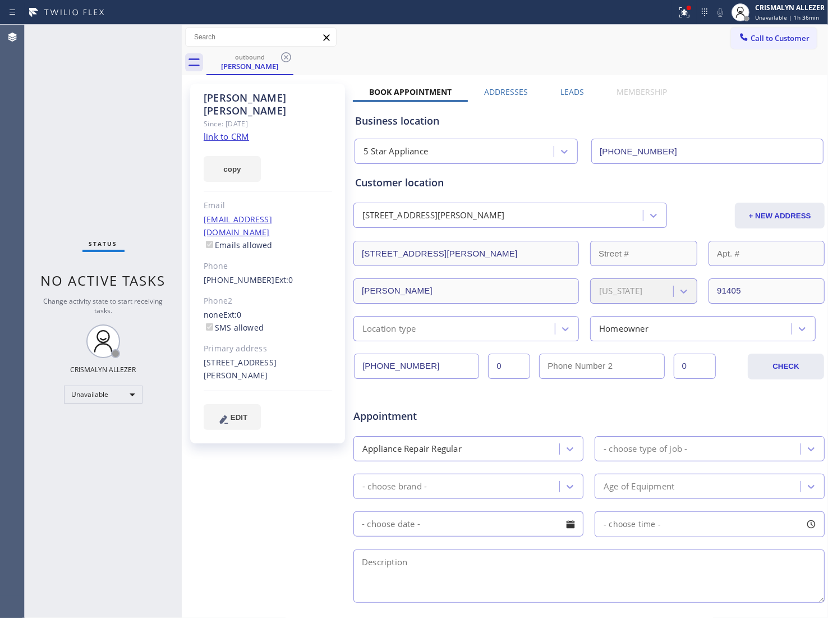
click at [561, 93] on label "Leads" at bounding box center [573, 91] width 24 height 11
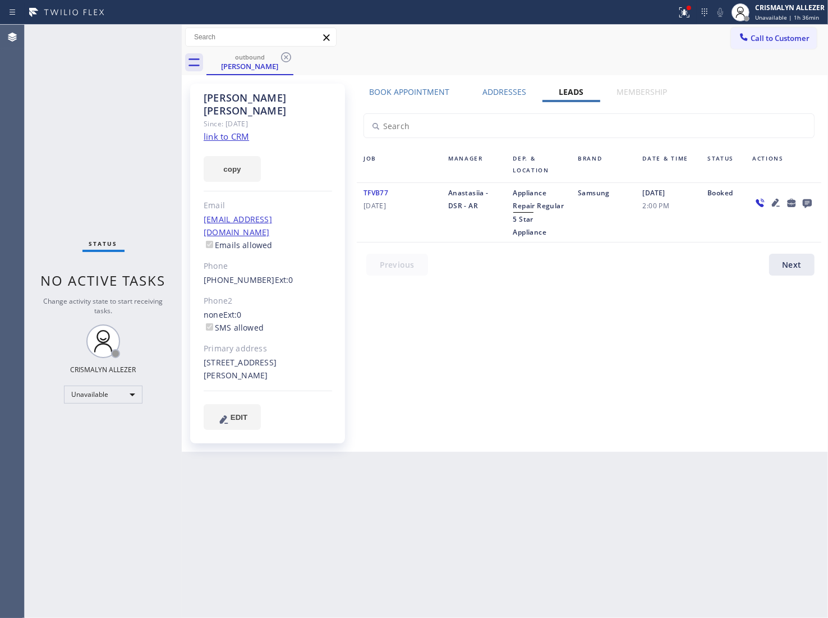
click at [811, 199] on icon at bounding box center [807, 203] width 9 height 9
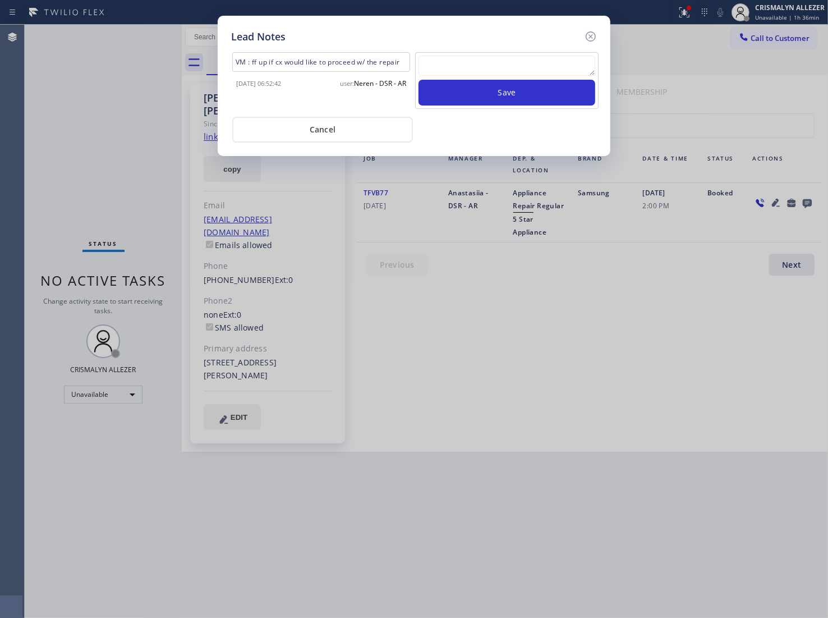
click at [487, 70] on textarea at bounding box center [507, 66] width 177 height 20
paste textarea "no answer | pls xfer here cx cb"
type textarea "no answer | pls xfer here cx cb"
click at [497, 91] on button "Save" at bounding box center [507, 93] width 177 height 26
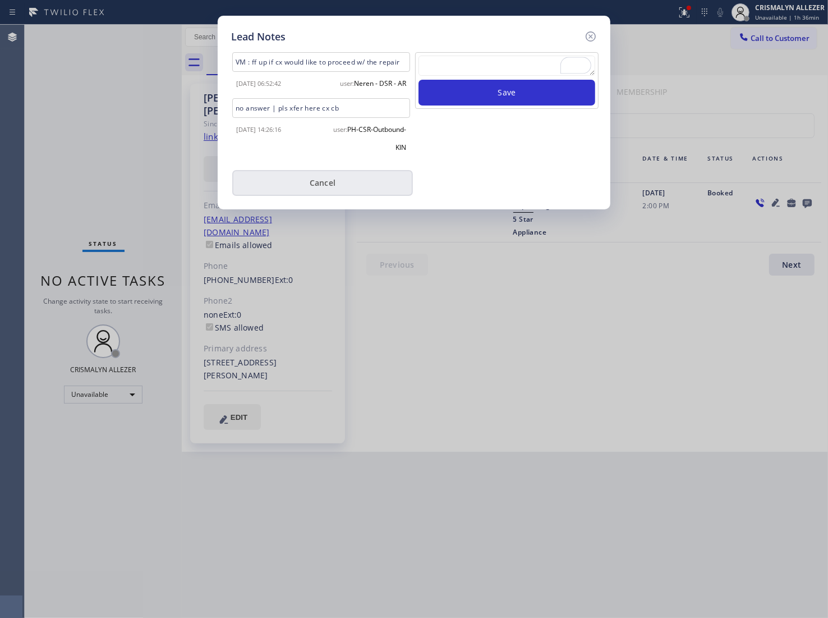
click at [315, 196] on button "Cancel" at bounding box center [322, 183] width 181 height 26
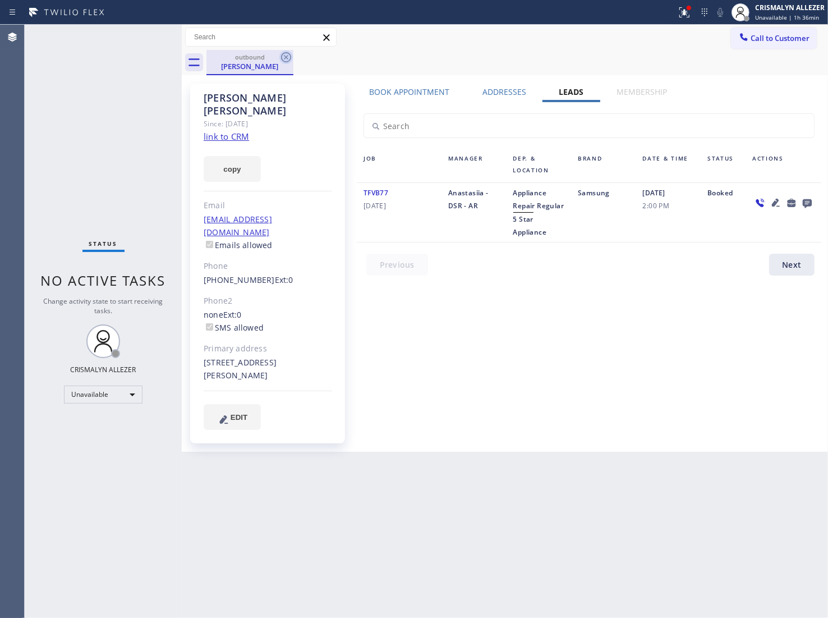
click at [286, 57] on icon at bounding box center [286, 57] width 10 height 10
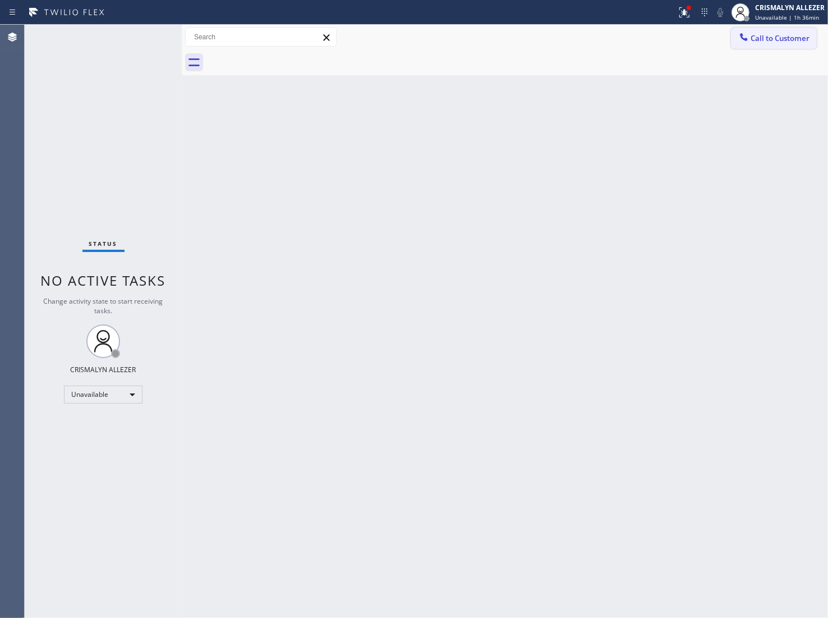
click at [778, 44] on button "Call to Customer" at bounding box center [774, 38] width 86 height 21
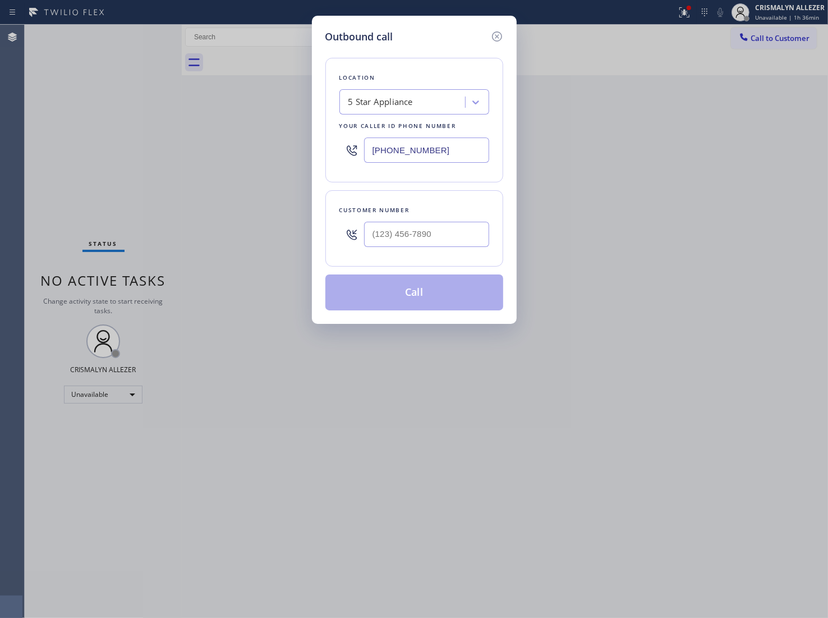
paste input "833) 490-0242"
drag, startPoint x: 462, startPoint y: 148, endPoint x: 319, endPoint y: 143, distance: 143.2
click at [320, 143] on div "Outbound call Location 5 Star Appliance Your caller id phone number (323) 870-7…" at bounding box center [414, 170] width 205 height 308
type input "[PHONE_NUMBER]"
click at [427, 226] on div at bounding box center [426, 234] width 125 height 36
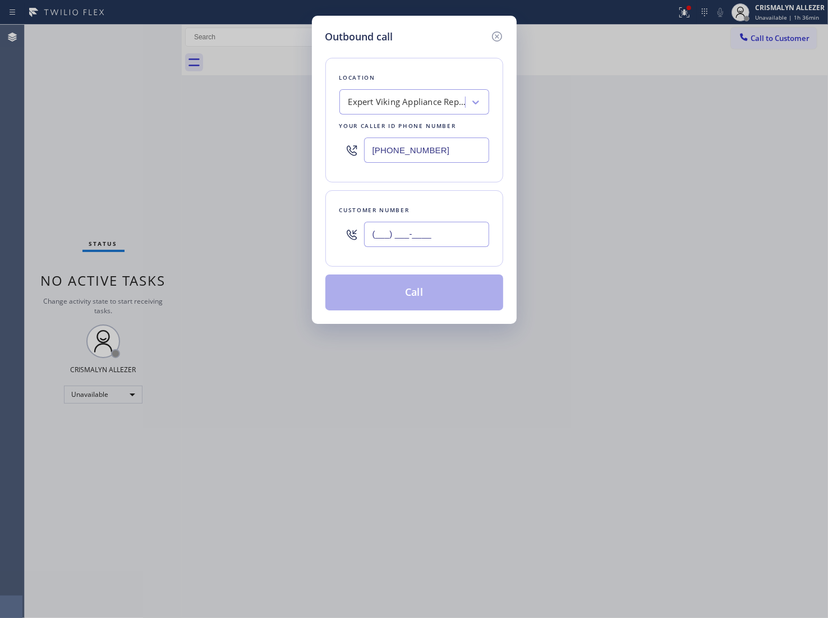
click at [432, 239] on input "(___) ___-____" at bounding box center [426, 234] width 125 height 25
paste input "435) 599-0222"
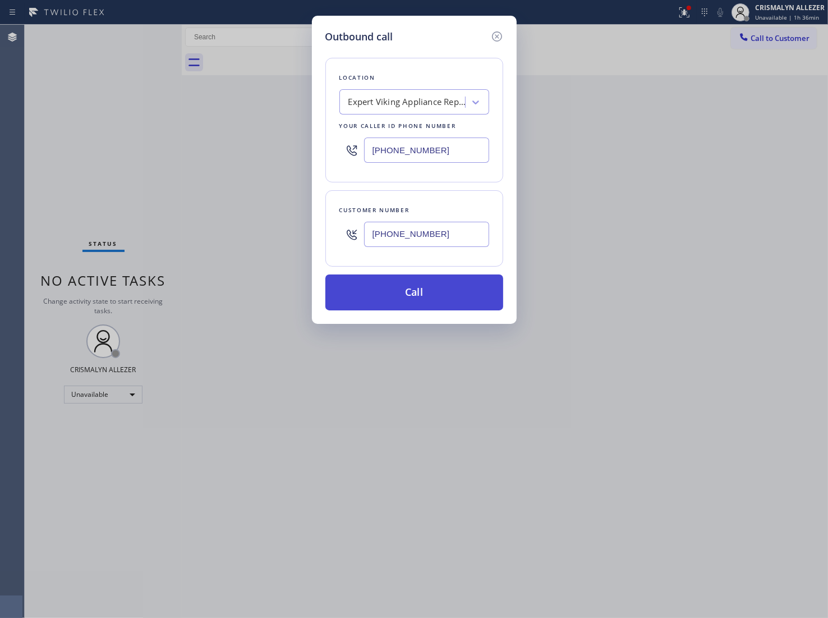
type input "[PHONE_NUMBER]"
click at [415, 303] on button "Call" at bounding box center [415, 292] width 178 height 36
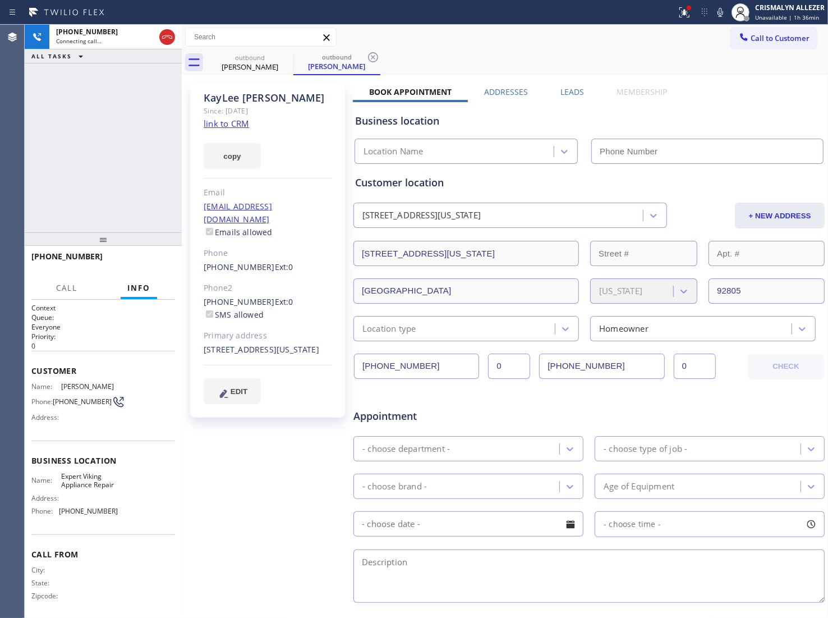
click at [234, 124] on link "link to CRM" at bounding box center [226, 123] width 45 height 11
type input "[PHONE_NUMBER]"
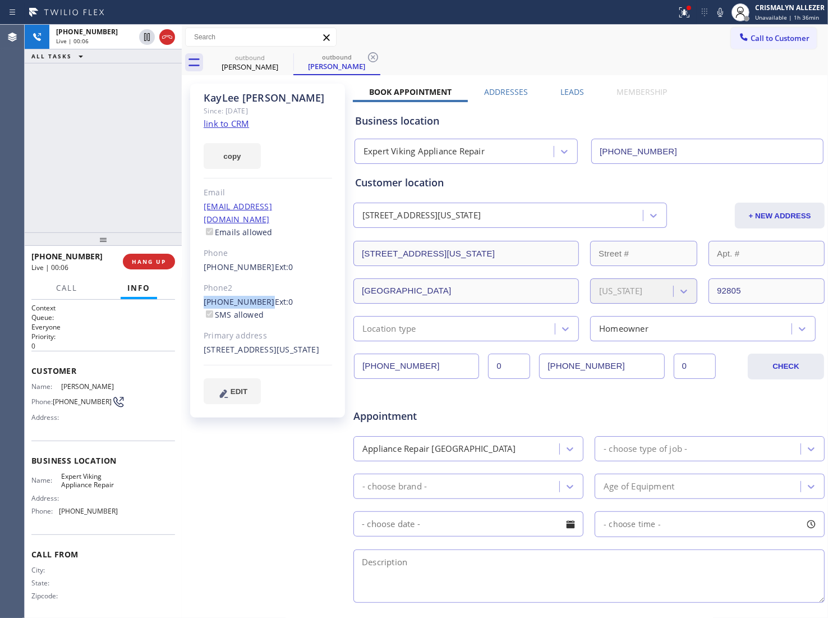
drag, startPoint x: 203, startPoint y: 287, endPoint x: 260, endPoint y: 291, distance: 56.8
click at [260, 296] on div "(484) 798-2127 Ext: 0 SMS allowed" at bounding box center [268, 309] width 129 height 26
copy link "(484) 798-2127"
click at [144, 267] on button "HANG UP" at bounding box center [149, 262] width 52 height 16
click at [145, 261] on span "COMPLETE" at bounding box center [146, 262] width 39 height 8
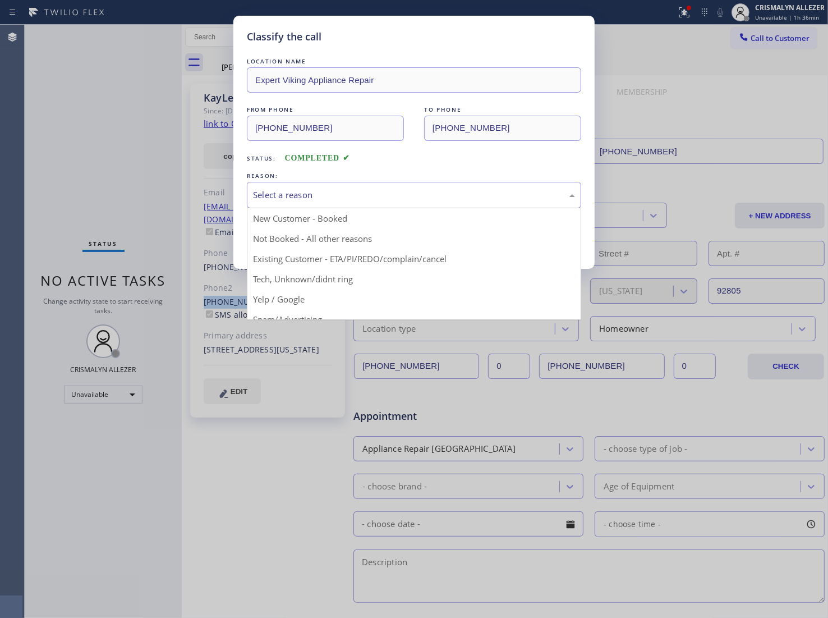
click at [398, 204] on div "Select a reason" at bounding box center [414, 195] width 334 height 26
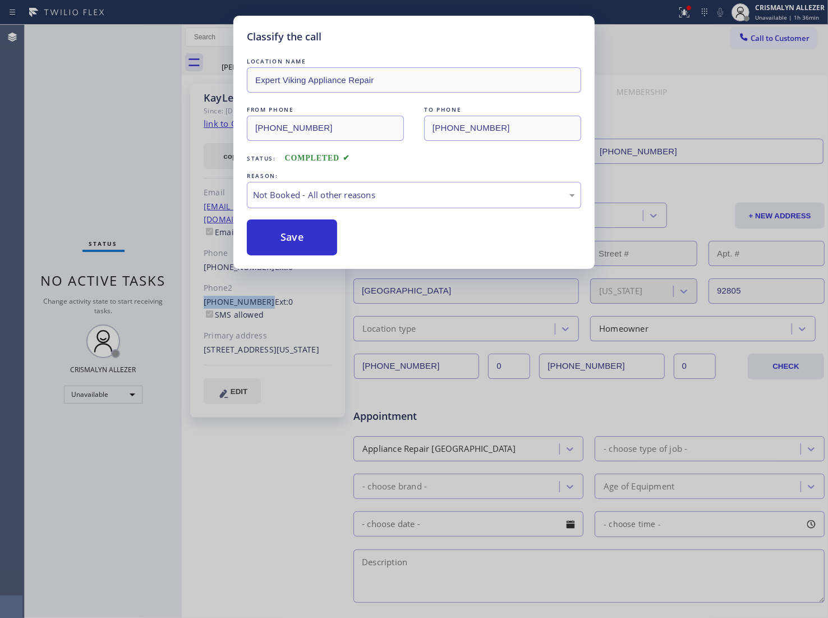
click at [279, 237] on button "Save" at bounding box center [292, 237] width 90 height 36
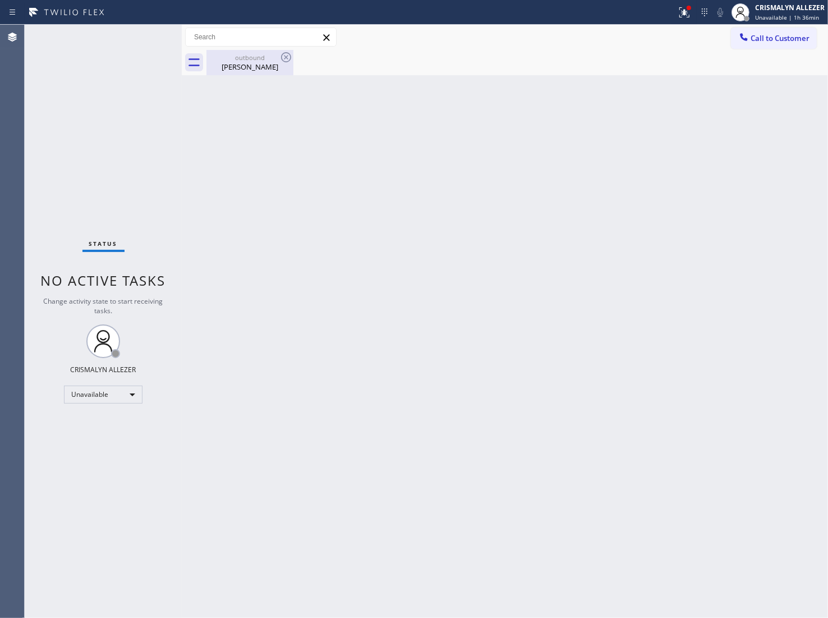
click at [246, 66] on div "KayLee Godfrey" at bounding box center [250, 67] width 85 height 10
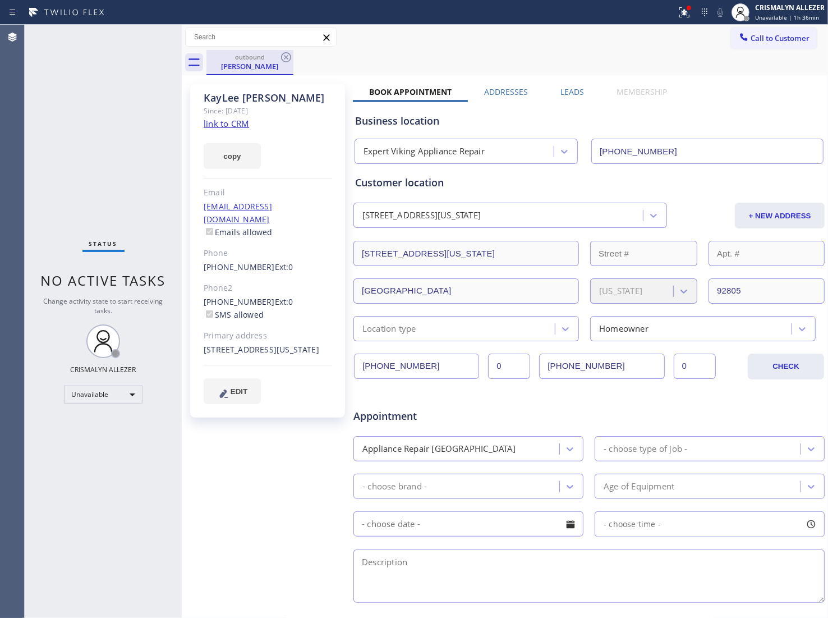
click at [293, 56] on div "outbound KayLee Godfrey" at bounding box center [250, 62] width 87 height 25
click at [289, 59] on icon at bounding box center [285, 57] width 13 height 13
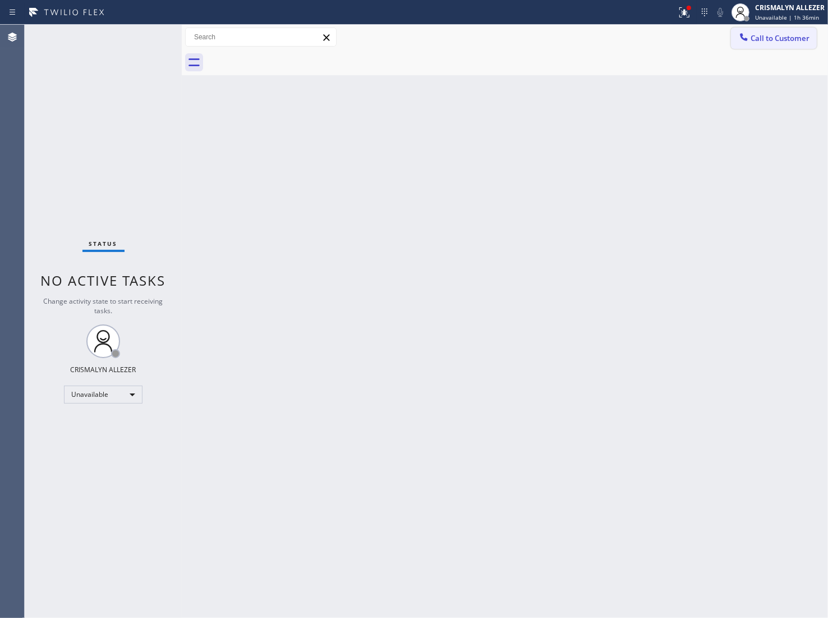
click at [781, 40] on span "Call to Customer" at bounding box center [780, 38] width 59 height 10
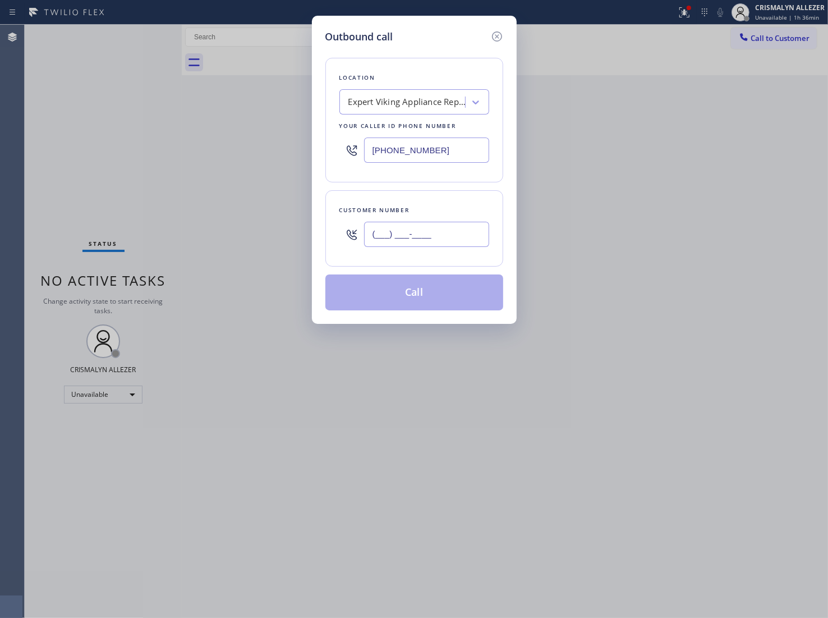
click at [434, 247] on input "(___) ___-____" at bounding box center [426, 234] width 125 height 25
paste input "484) 798-2127"
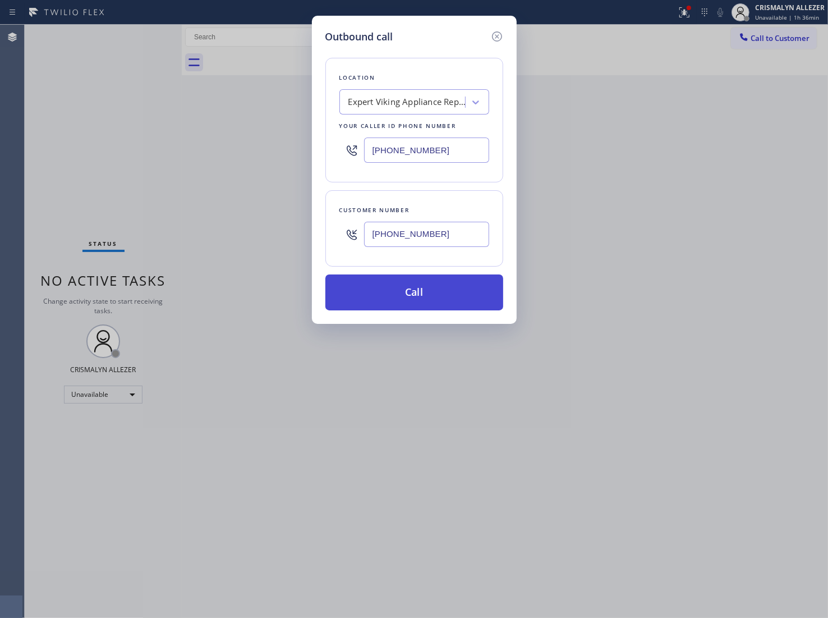
type input "(484) 798-2127"
click at [424, 287] on button "Call" at bounding box center [415, 292] width 178 height 36
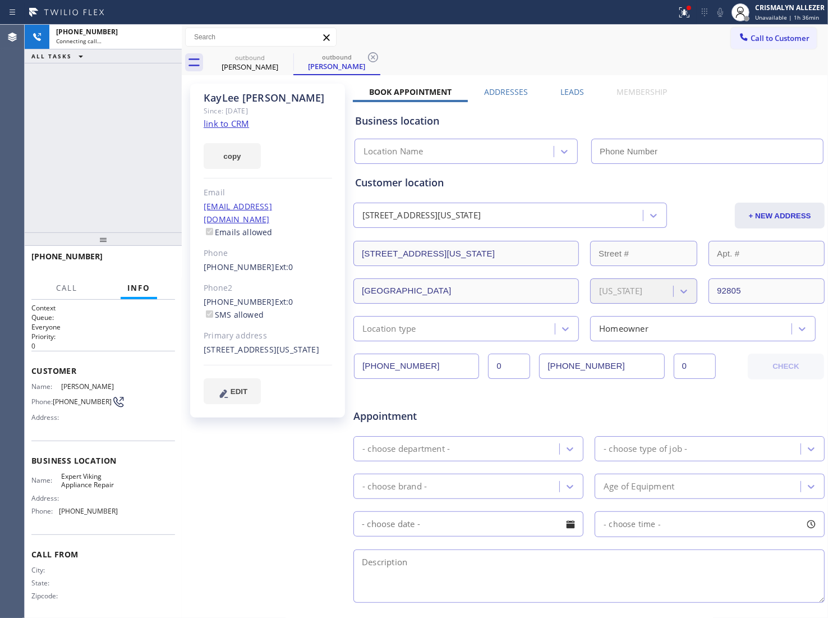
type input "[PHONE_NUMBER]"
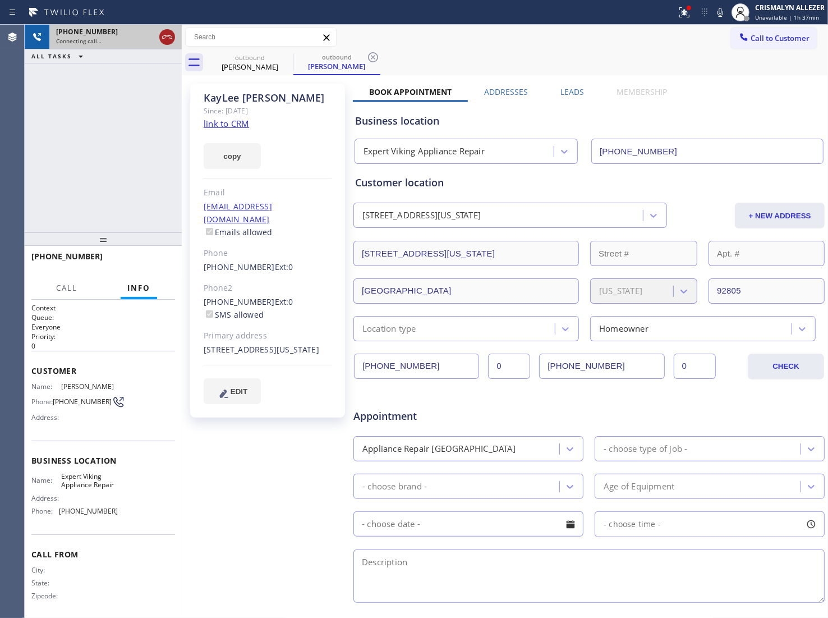
click at [171, 35] on icon at bounding box center [167, 36] width 10 height 3
click at [377, 55] on icon at bounding box center [373, 57] width 10 height 10
click at [285, 60] on icon at bounding box center [285, 57] width 13 height 13
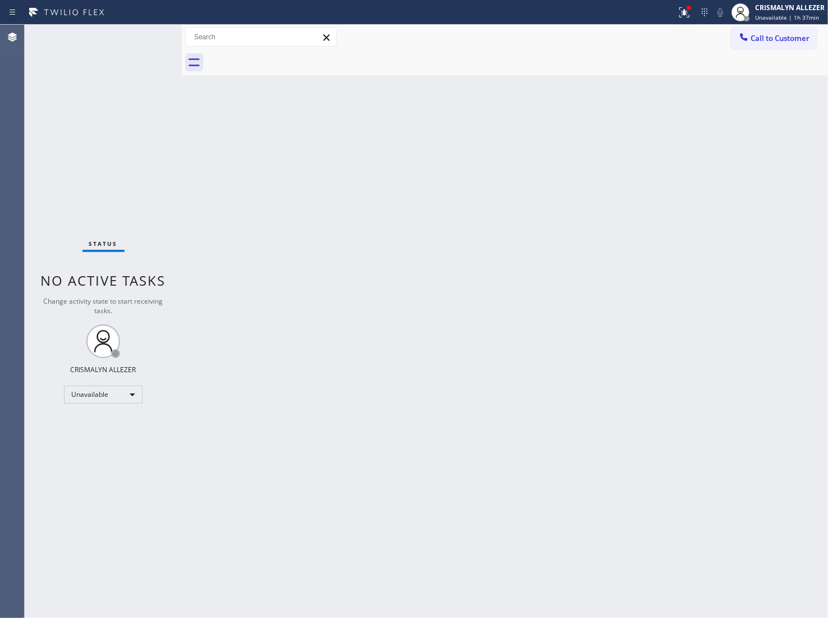
drag, startPoint x: 803, startPoint y: 39, endPoint x: 591, endPoint y: 121, distance: 226.9
click at [798, 40] on span "Call to Customer" at bounding box center [780, 38] width 59 height 10
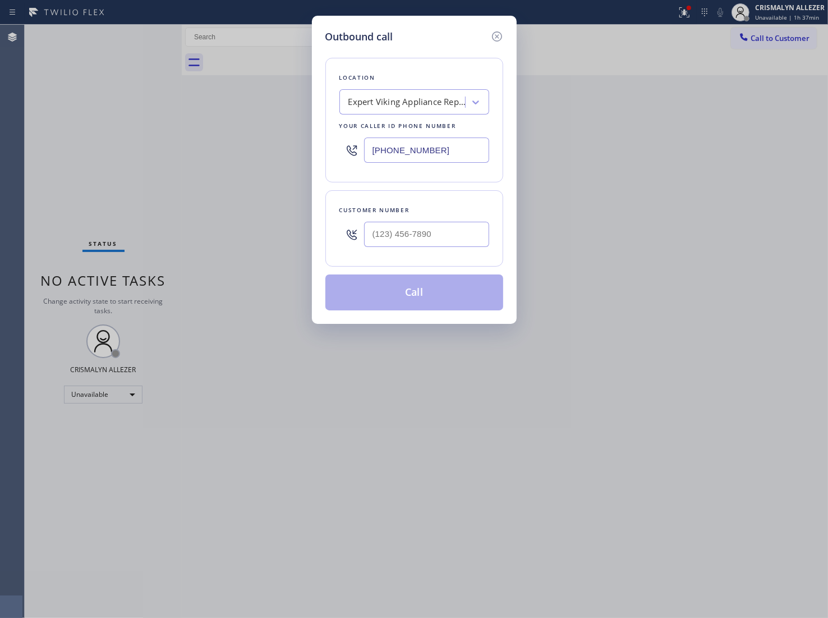
drag, startPoint x: 465, startPoint y: 150, endPoint x: 276, endPoint y: 149, distance: 189.1
click at [304, 150] on div "Outbound call Location Expert Viking Appliance Repair Your caller id phone numb…" at bounding box center [414, 309] width 828 height 618
paste input "18) 812-5404"
type input "[PHONE_NUMBER]"
click at [453, 240] on input "(___) ___-____" at bounding box center [426, 234] width 125 height 25
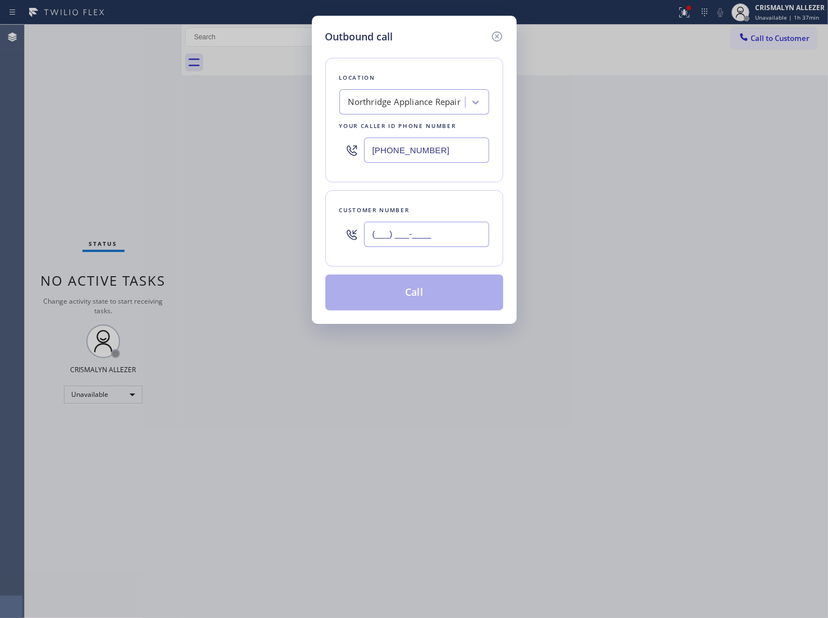
paste input "818) 606-3545"
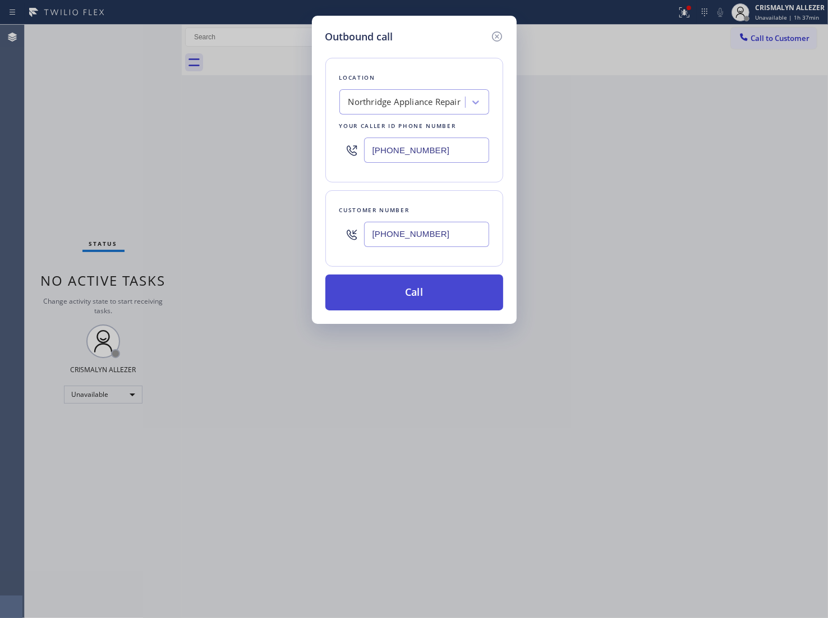
type input "[PHONE_NUMBER]"
click at [432, 294] on button "Call" at bounding box center [415, 292] width 178 height 36
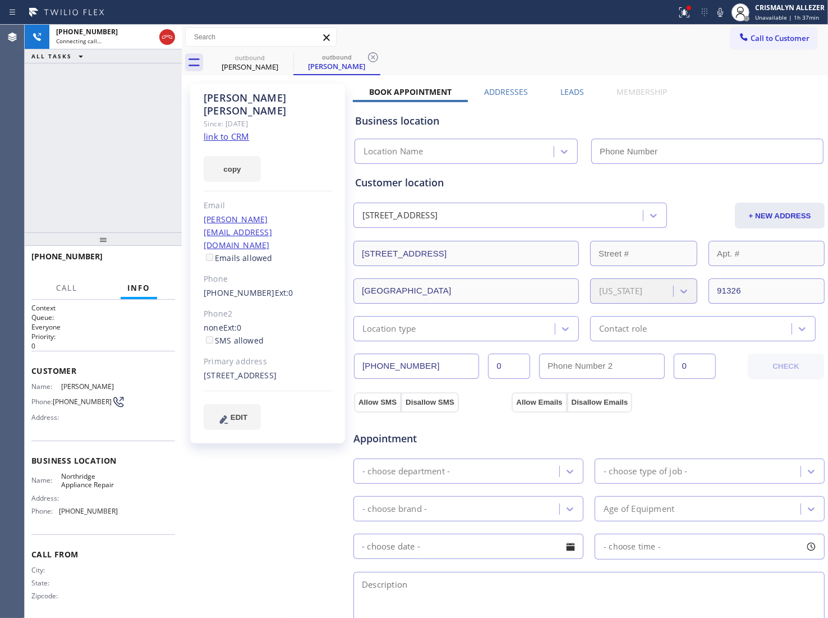
click at [214, 131] on link "link to CRM" at bounding box center [226, 136] width 45 height 11
type input "[PHONE_NUMBER]"
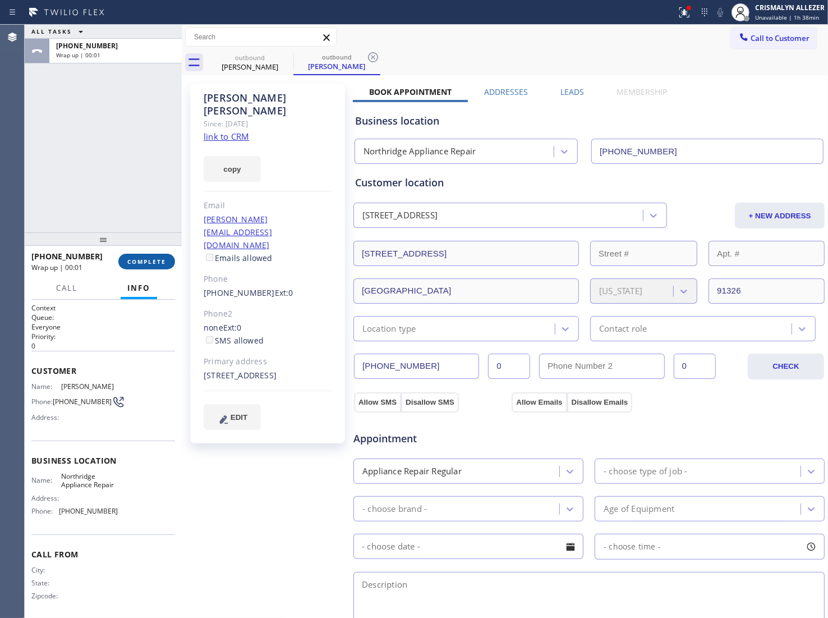
click at [145, 264] on span "COMPLETE" at bounding box center [146, 262] width 39 height 8
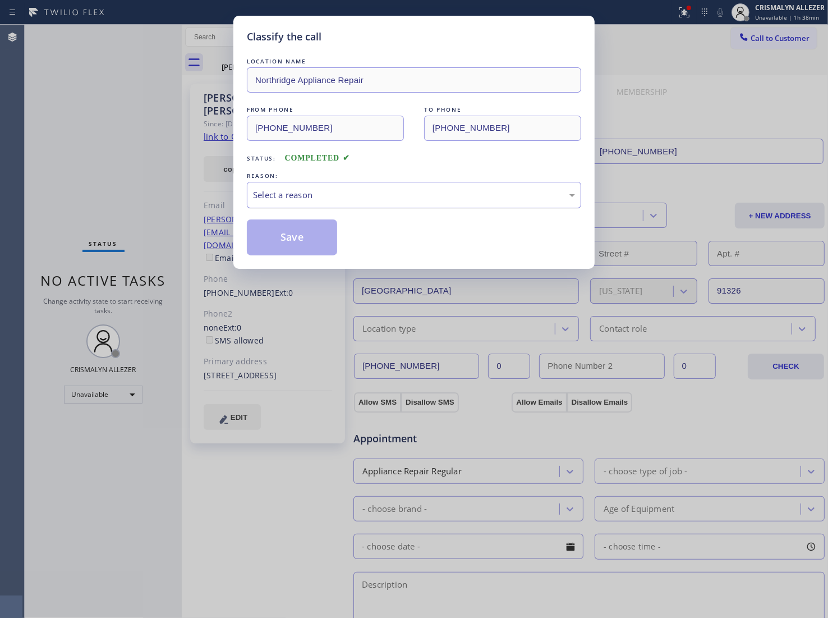
click at [379, 199] on div "Select a reason" at bounding box center [414, 195] width 322 height 13
click at [290, 239] on button "Save" at bounding box center [292, 237] width 90 height 36
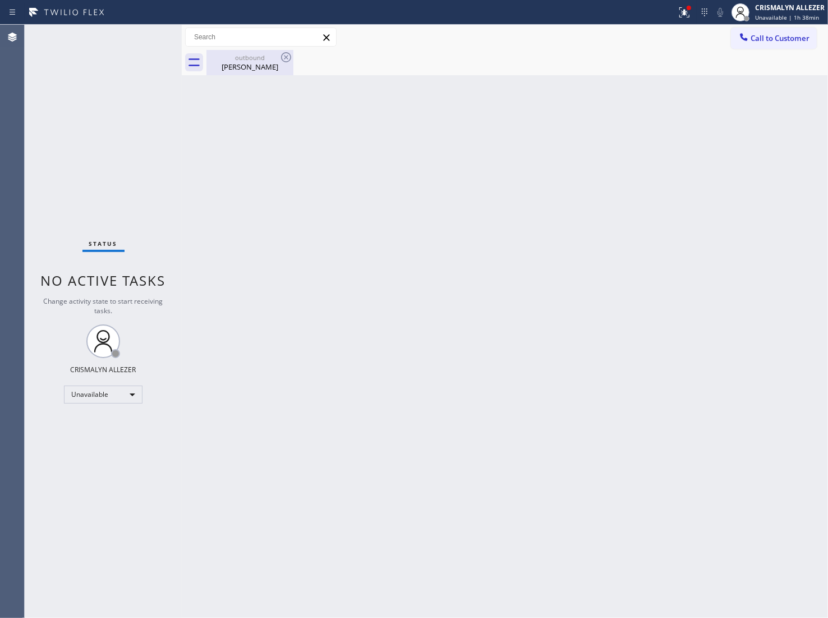
click at [249, 65] on div "David Krassner" at bounding box center [250, 67] width 85 height 10
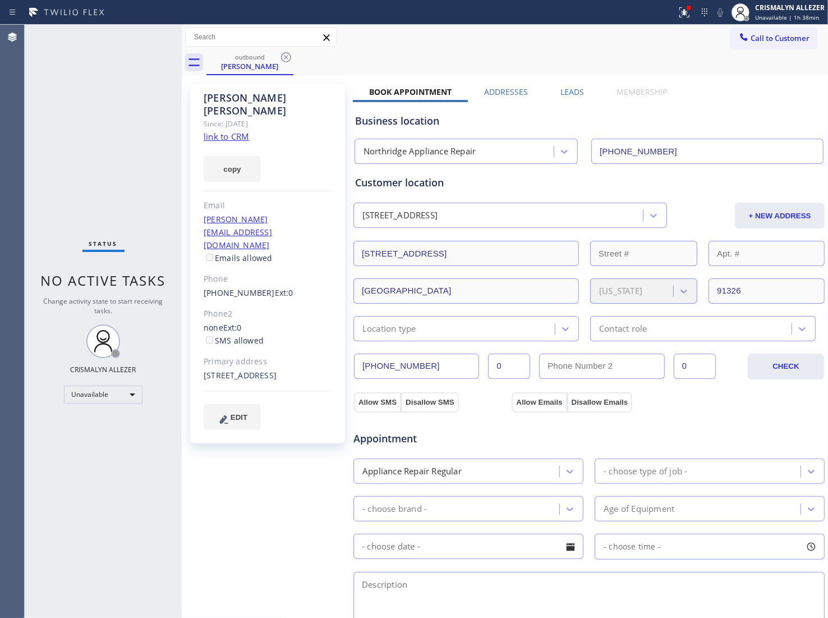
click at [570, 87] on label "Leads" at bounding box center [573, 91] width 24 height 11
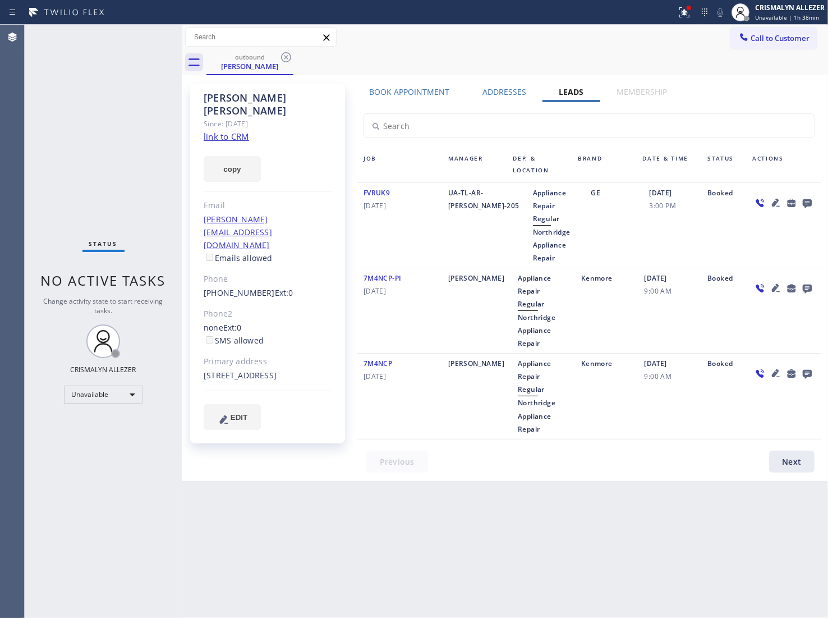
click at [804, 202] on icon at bounding box center [807, 203] width 9 height 9
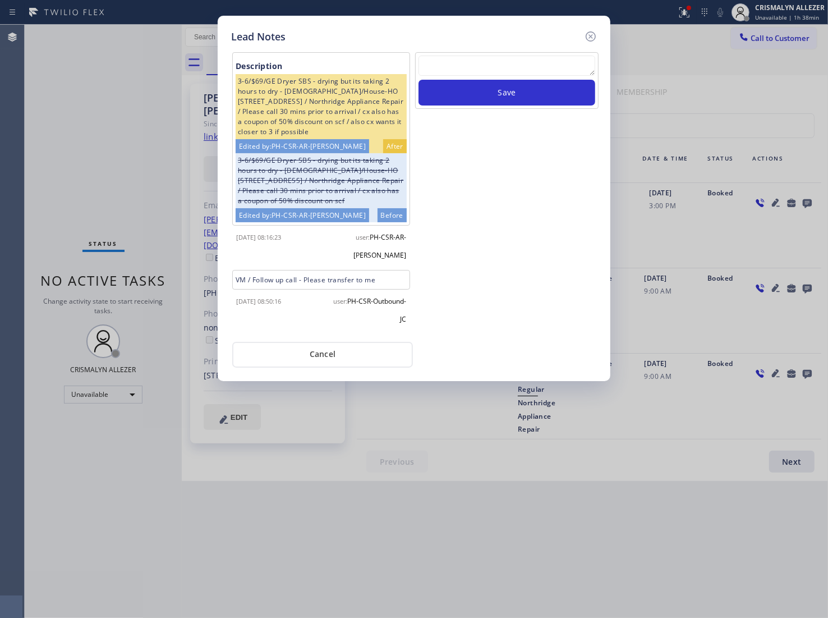
click at [485, 66] on textarea at bounding box center [507, 66] width 177 height 20
paste textarea "ALL GOOD FOR NOW, if cb xfer"
type textarea "ALL GOOD FOR NOW, if cb xfer"
click at [502, 88] on button "Save" at bounding box center [507, 93] width 177 height 26
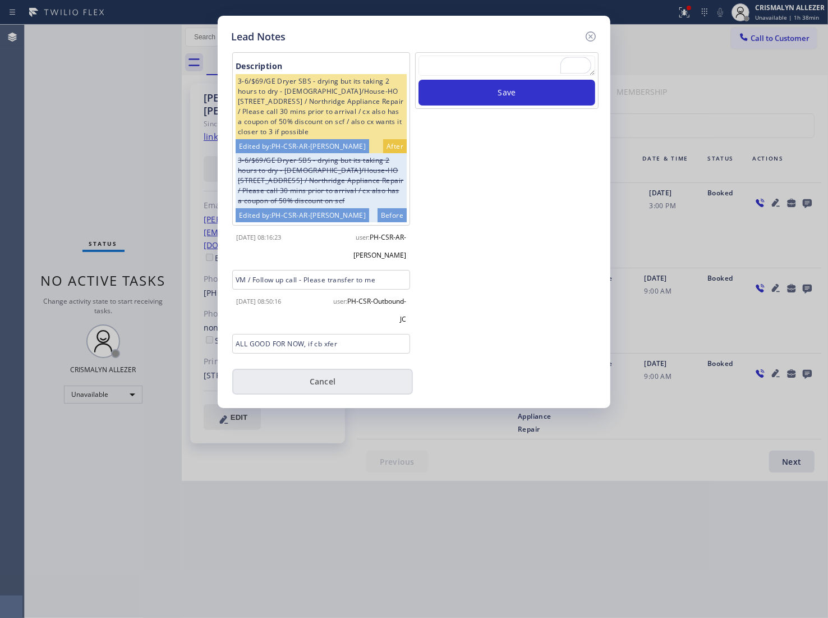
click at [341, 369] on button "Cancel" at bounding box center [322, 382] width 181 height 26
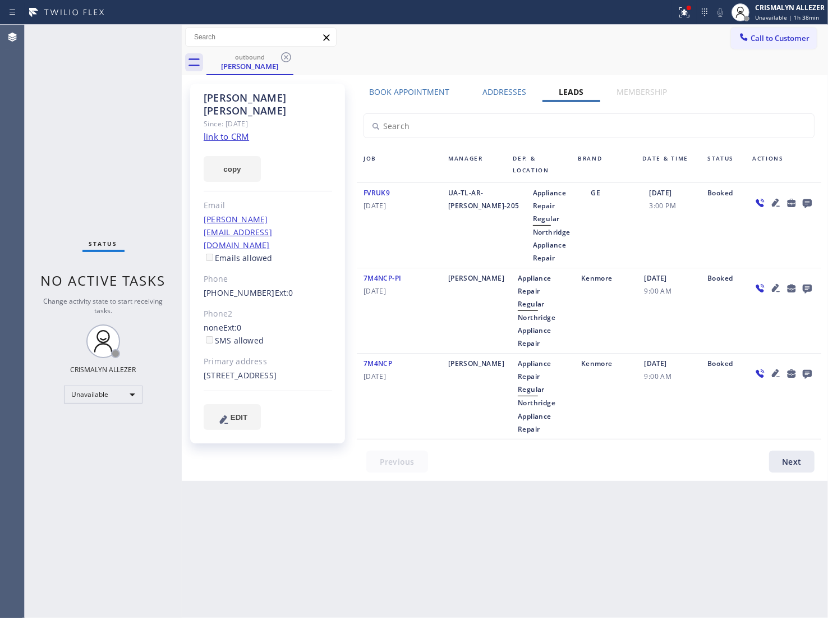
click at [332, 382] on div "David Krassner Since: 20 may 2020 link to CRM copy Email david@campbravo.com Em…" at bounding box center [267, 264] width 155 height 360
click at [282, 57] on icon at bounding box center [286, 57] width 10 height 10
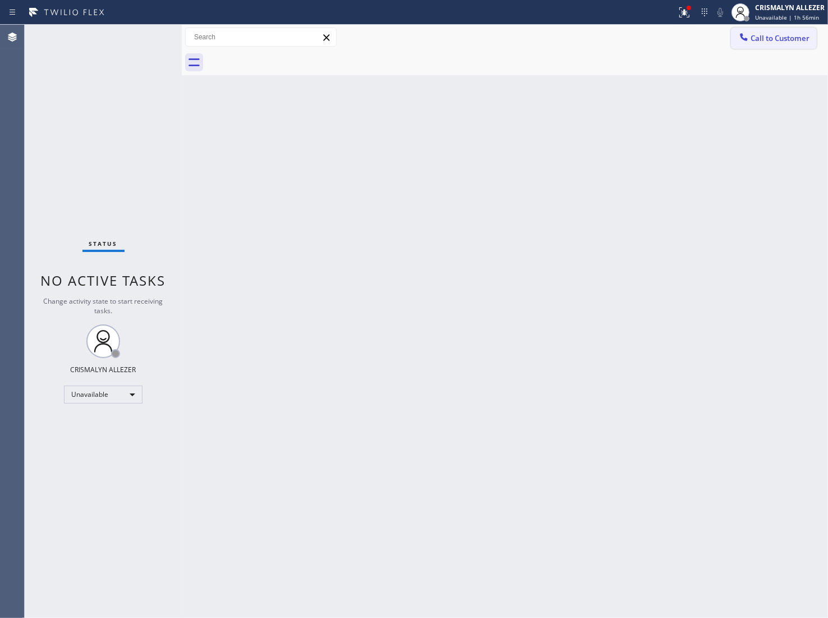
click at [799, 43] on span "Call to Customer" at bounding box center [780, 38] width 59 height 10
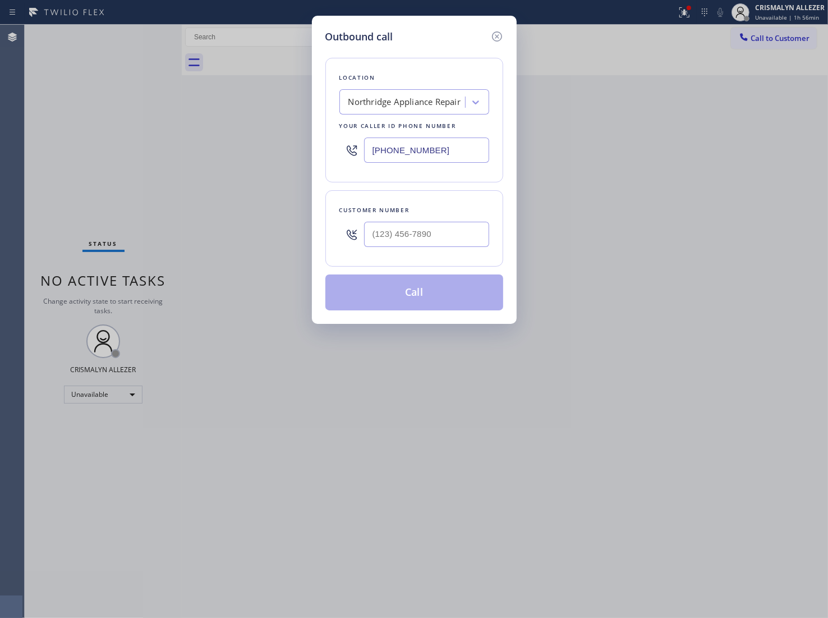
paste input "480) 787-0279"
drag, startPoint x: 452, startPoint y: 153, endPoint x: 74, endPoint y: 158, distance: 378.9
click at [76, 158] on div "Outbound call Location Northridge Appliance Repair Your caller id phone number …" at bounding box center [414, 309] width 828 height 618
type input "[PHONE_NUMBER]"
click at [441, 244] on input "(___) ___-____" at bounding box center [426, 234] width 125 height 25
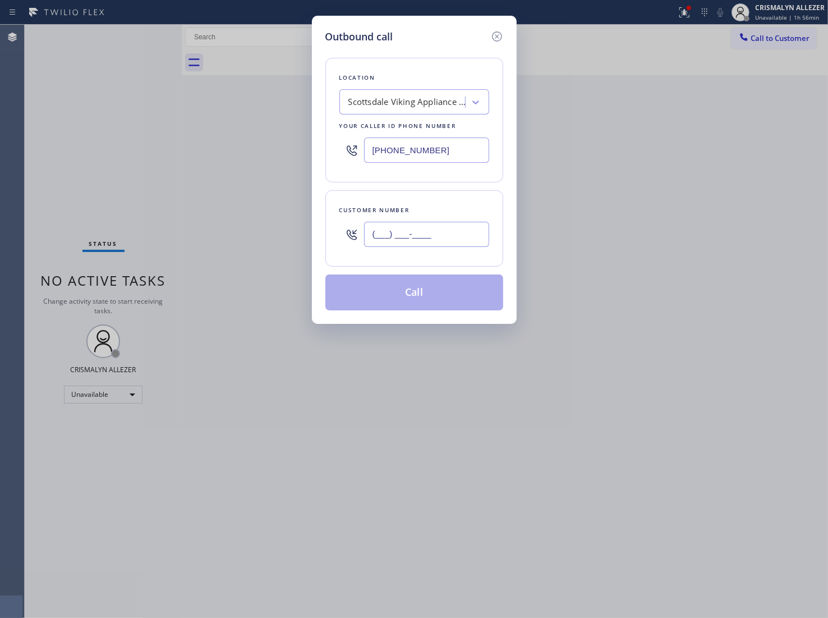
paste input "480) 787-0279"
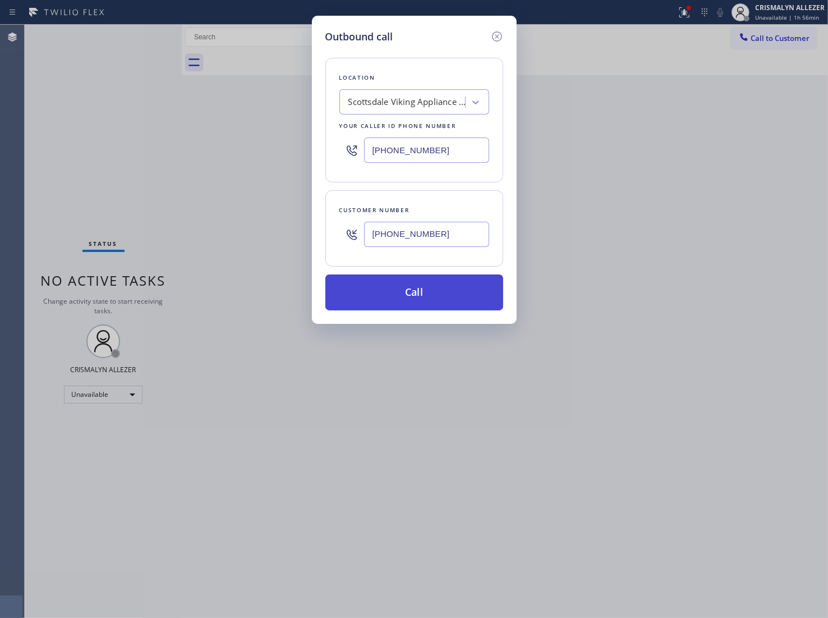
type input "[PHONE_NUMBER]"
click at [424, 290] on button "Call" at bounding box center [415, 292] width 178 height 36
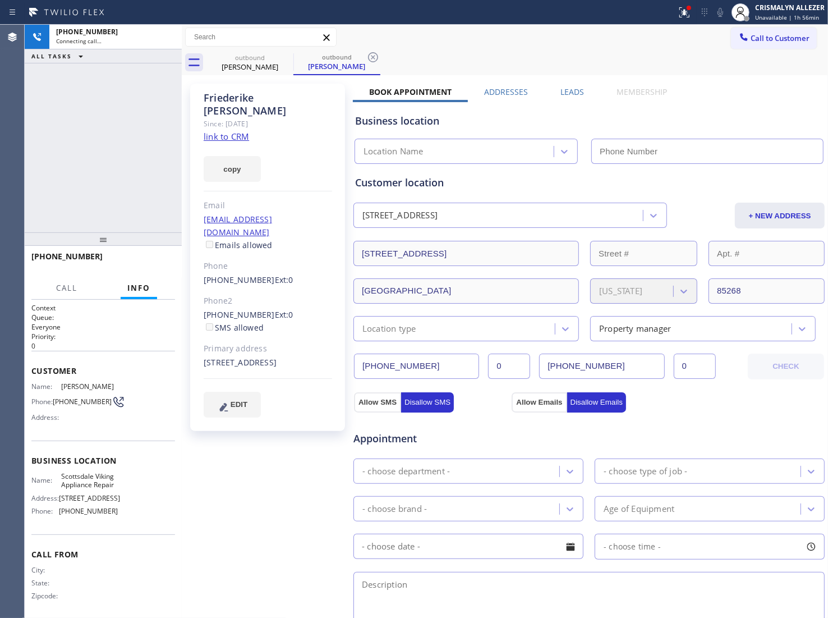
type input "[PHONE_NUMBER]"
click at [245, 131] on link "link to CRM" at bounding box center [226, 136] width 45 height 11
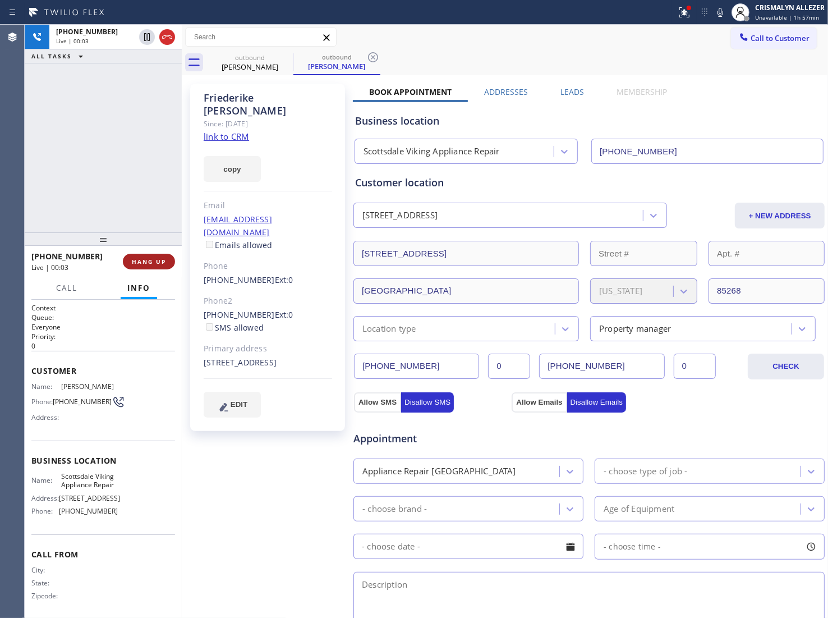
click at [160, 262] on span "HANG UP" at bounding box center [149, 262] width 34 height 8
click at [160, 264] on span "COMPLETE" at bounding box center [146, 262] width 39 height 8
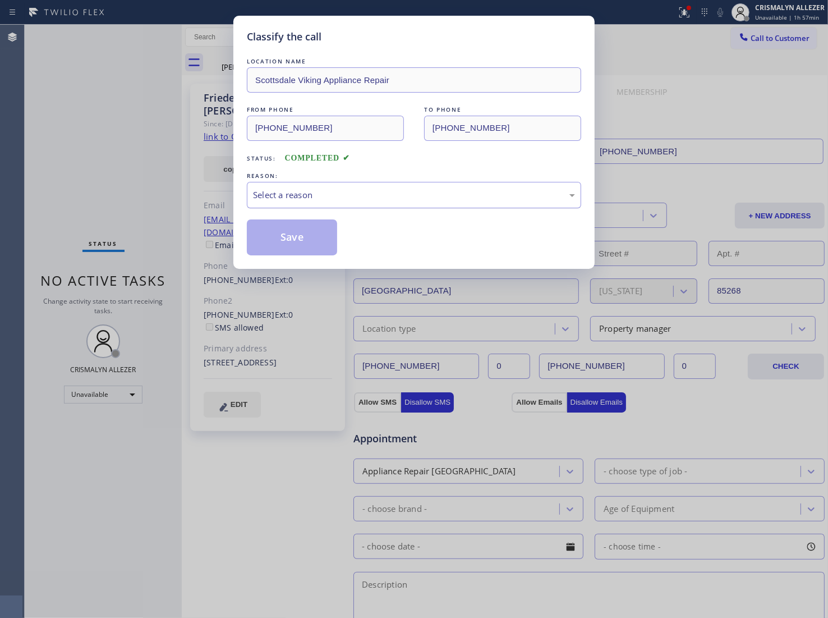
click at [399, 198] on div "Select a reason" at bounding box center [414, 195] width 322 height 13
click at [303, 236] on button "Save" at bounding box center [292, 237] width 90 height 36
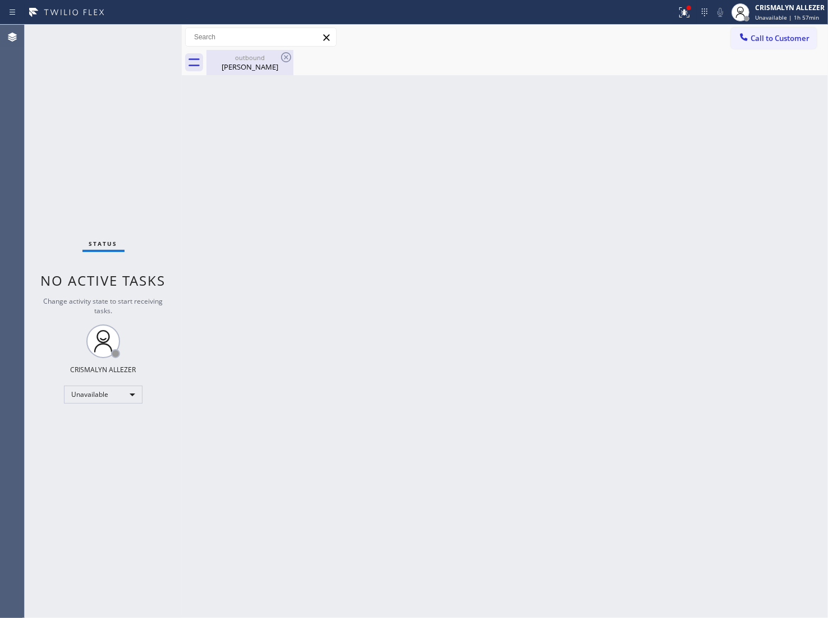
drag, startPoint x: 245, startPoint y: 63, endPoint x: 271, endPoint y: 61, distance: 25.9
click at [251, 63] on div "Friederike Schecklmann" at bounding box center [250, 67] width 85 height 10
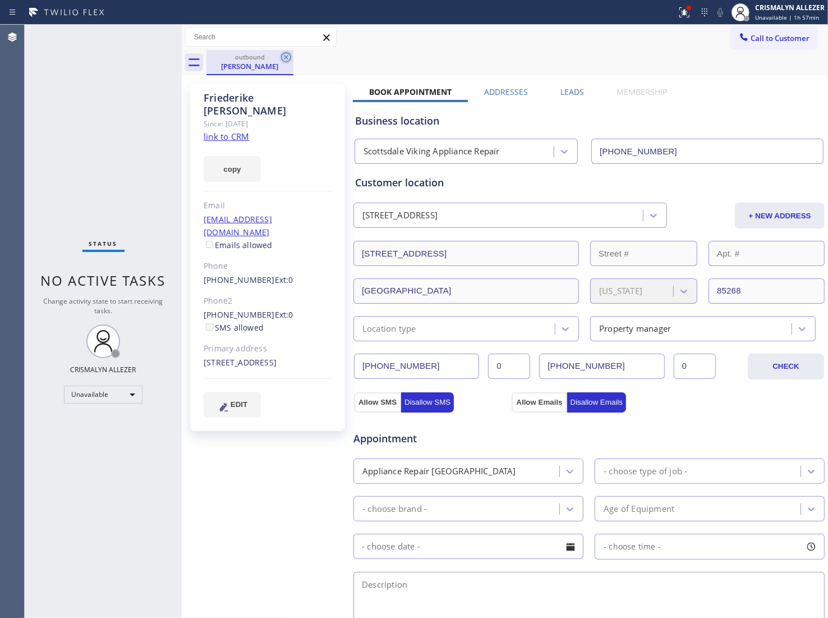
click at [286, 59] on icon at bounding box center [285, 57] width 13 height 13
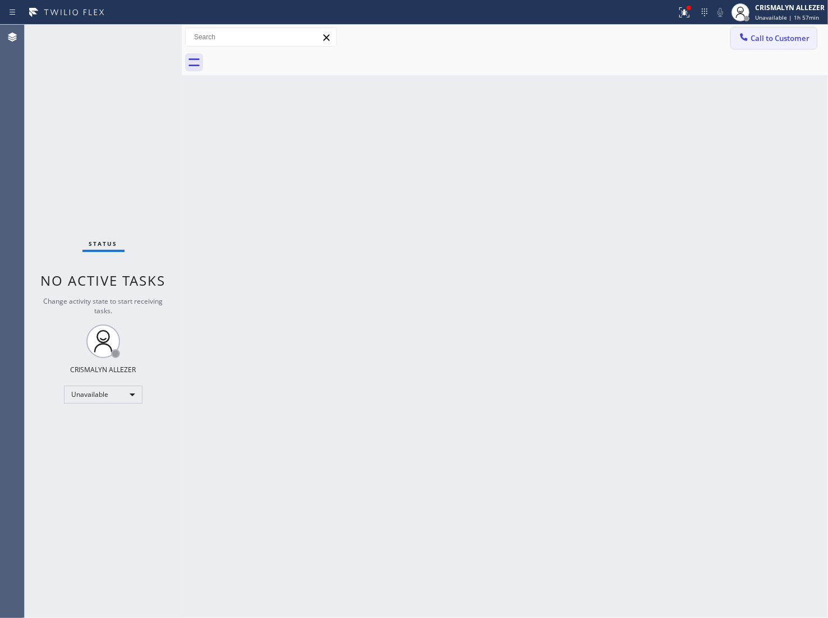
click at [781, 34] on span "Call to Customer" at bounding box center [780, 38] width 59 height 10
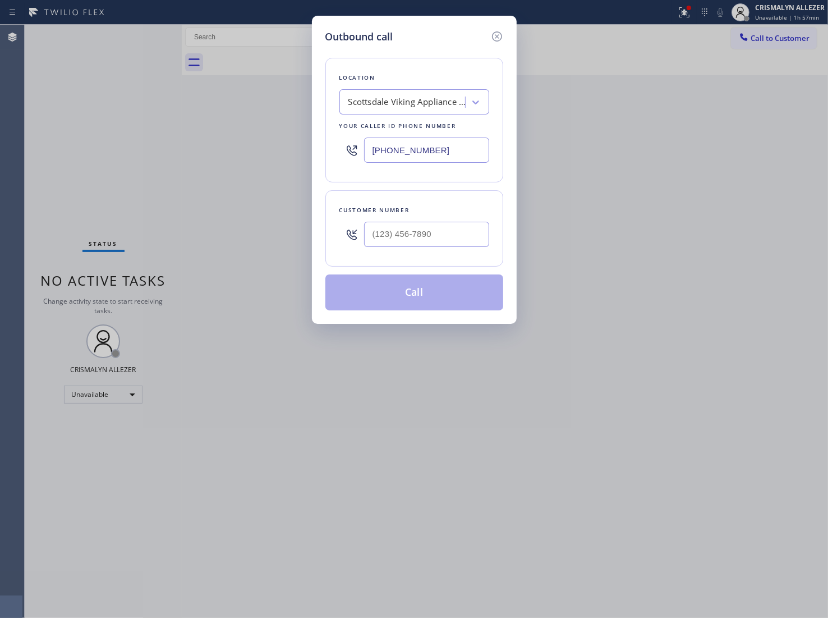
drag, startPoint x: 351, startPoint y: 152, endPoint x: 239, endPoint y: 149, distance: 112.3
click at [235, 152] on div "Outbound call Location Scottsdale Viking Appliance Repair Your caller id phone …" at bounding box center [414, 309] width 828 height 618
paste input "909) 328-6836"
type input "(909) 328-6836"
click at [452, 239] on input "(___) ___-____" at bounding box center [426, 234] width 125 height 25
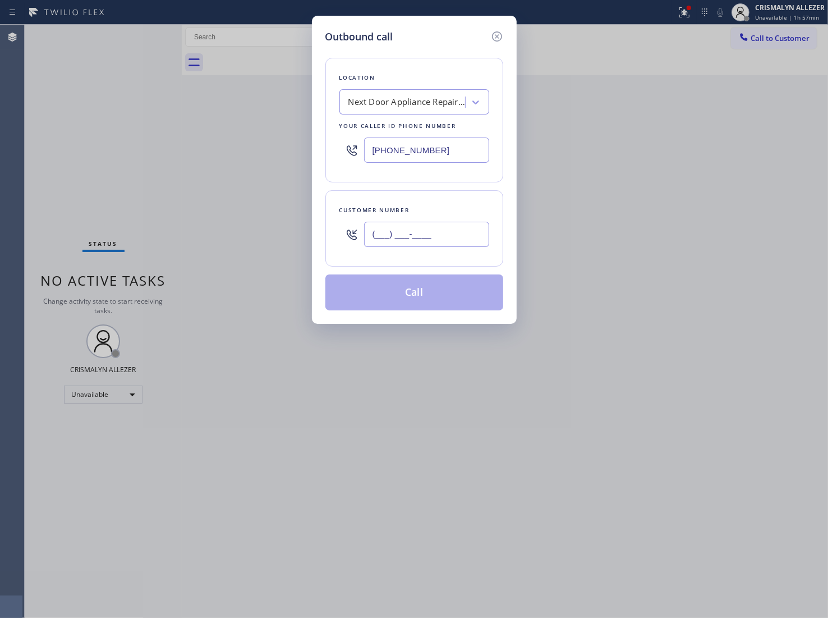
paste input "623) 272-4695"
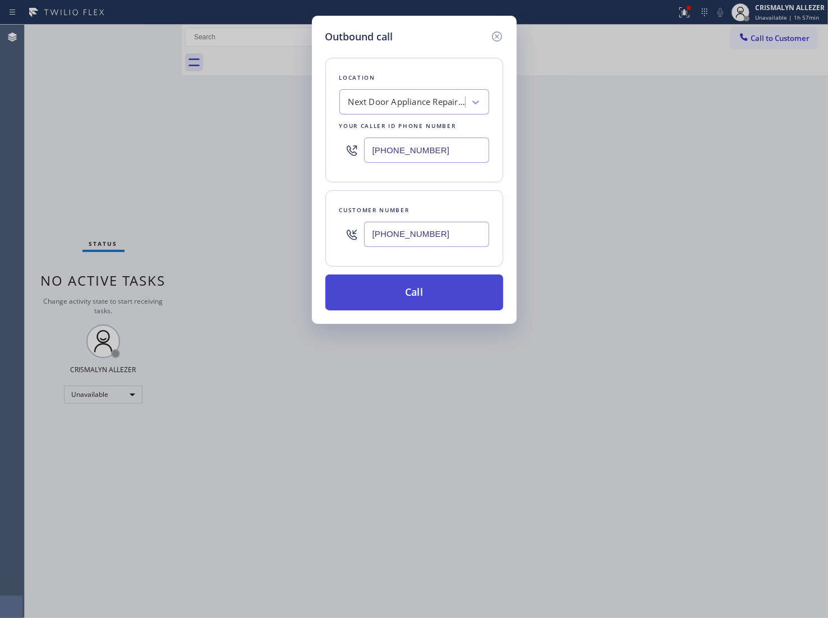
type input "(623) 272-4695"
click at [418, 301] on button "Call" at bounding box center [415, 292] width 178 height 36
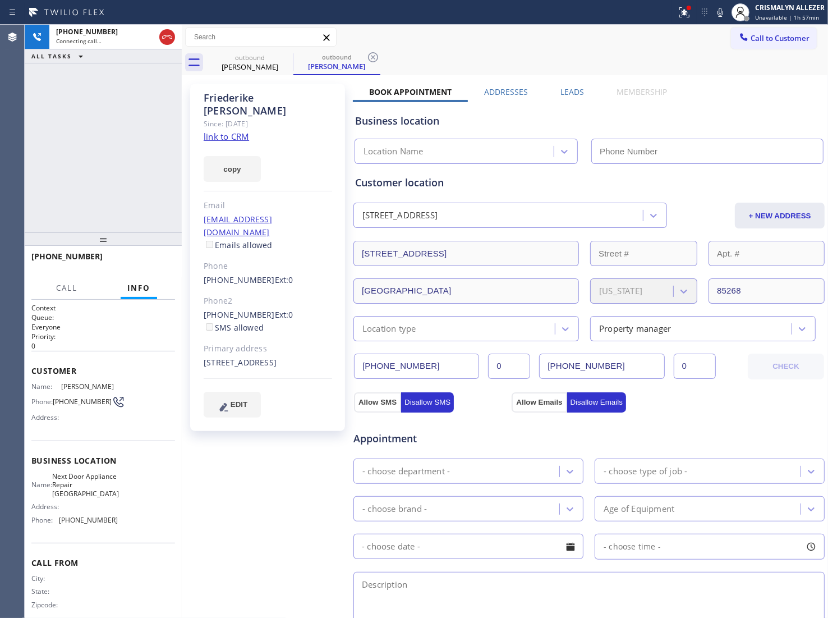
type input "(909) 328-6836"
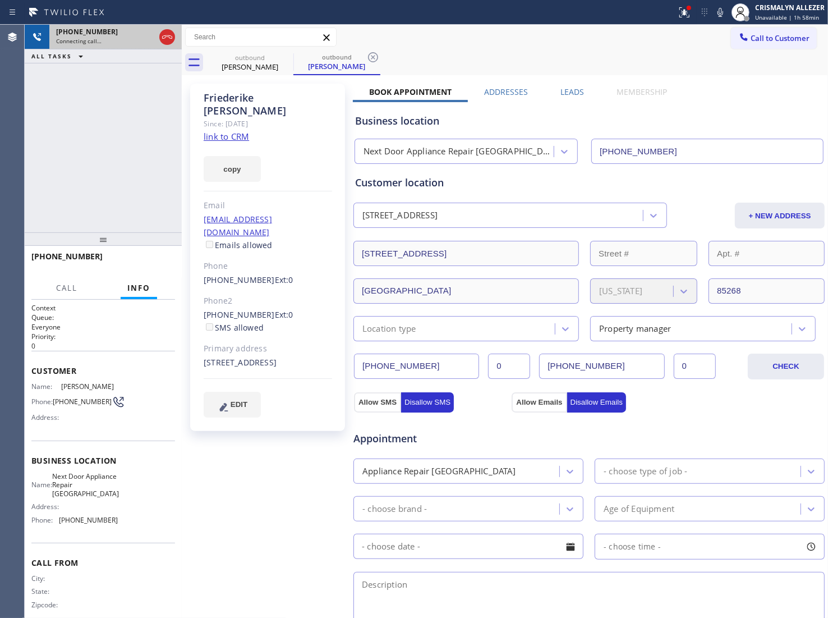
click at [161, 44] on div at bounding box center [167, 37] width 20 height 25
click at [166, 41] on icon at bounding box center [167, 36] width 13 height 13
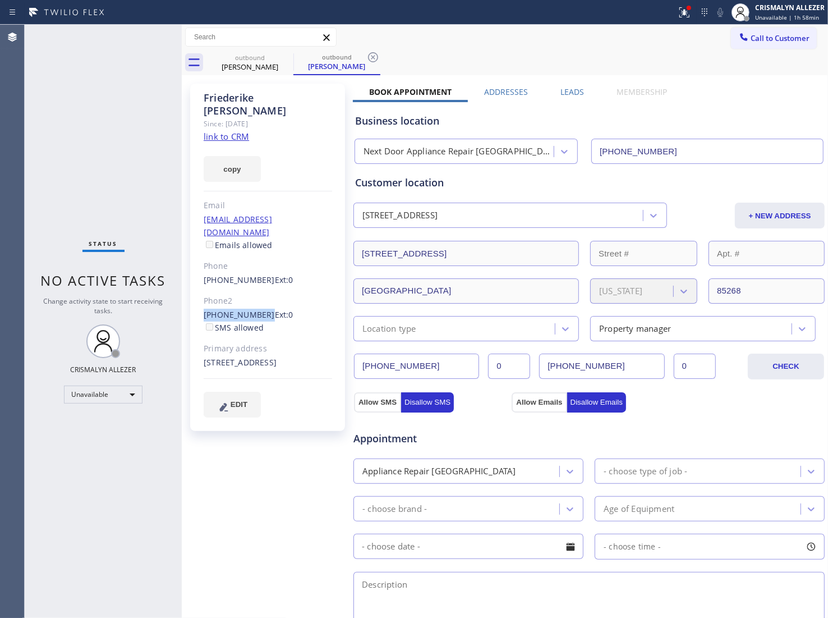
drag, startPoint x: 200, startPoint y: 287, endPoint x: 259, endPoint y: 293, distance: 58.6
click at [259, 293] on div "Friederike Schecklmann Since: 20 may 2020 link to CRM copy Email Kreativtempel@…" at bounding box center [267, 257] width 155 height 347
copy link "[PHONE_NUMBER]"
click at [373, 53] on icon at bounding box center [372, 57] width 13 height 13
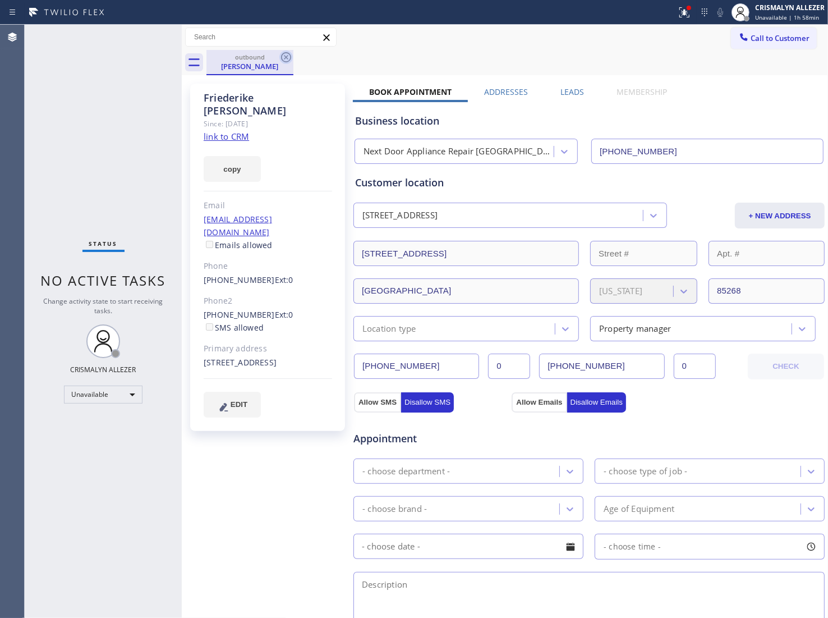
click at [291, 56] on icon at bounding box center [286, 57] width 10 height 10
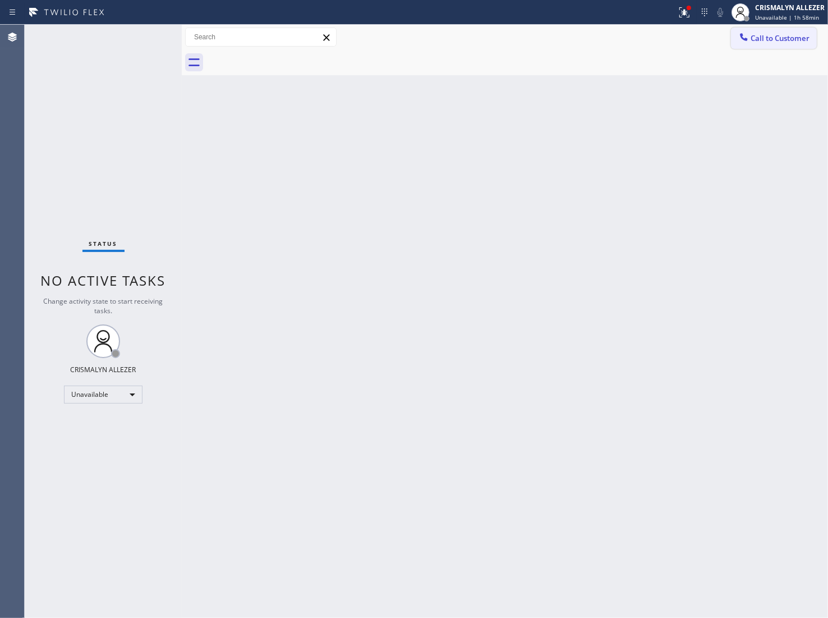
click at [753, 42] on span "Call to Customer" at bounding box center [780, 38] width 59 height 10
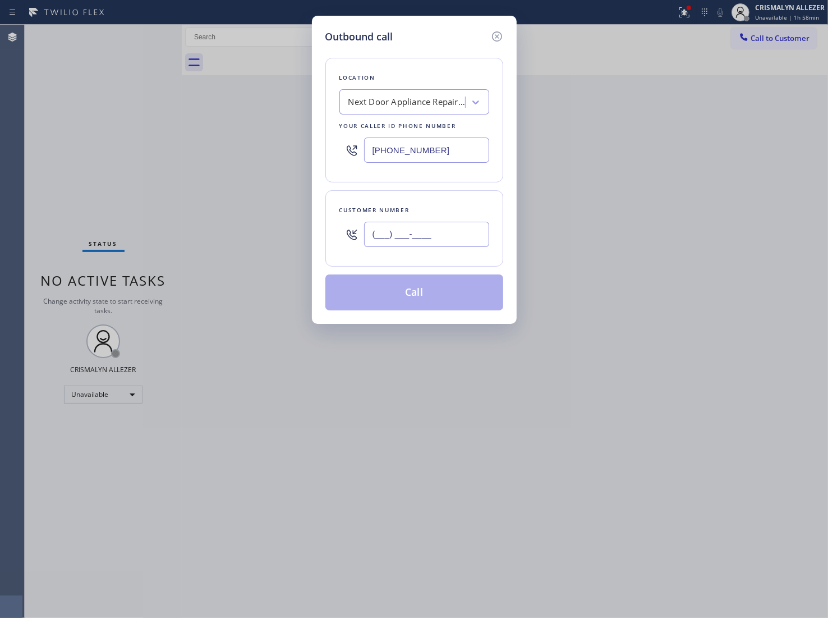
click at [427, 239] on input "(___) ___-____" at bounding box center [426, 234] width 125 height 25
paste input "480) 787-0279"
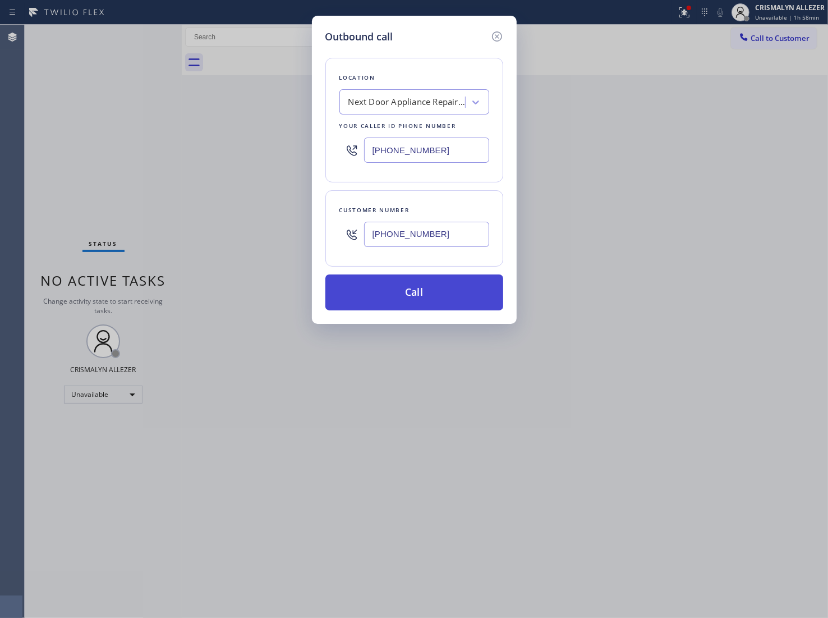
type input "[PHONE_NUMBER]"
click at [421, 292] on button "Call" at bounding box center [415, 292] width 178 height 36
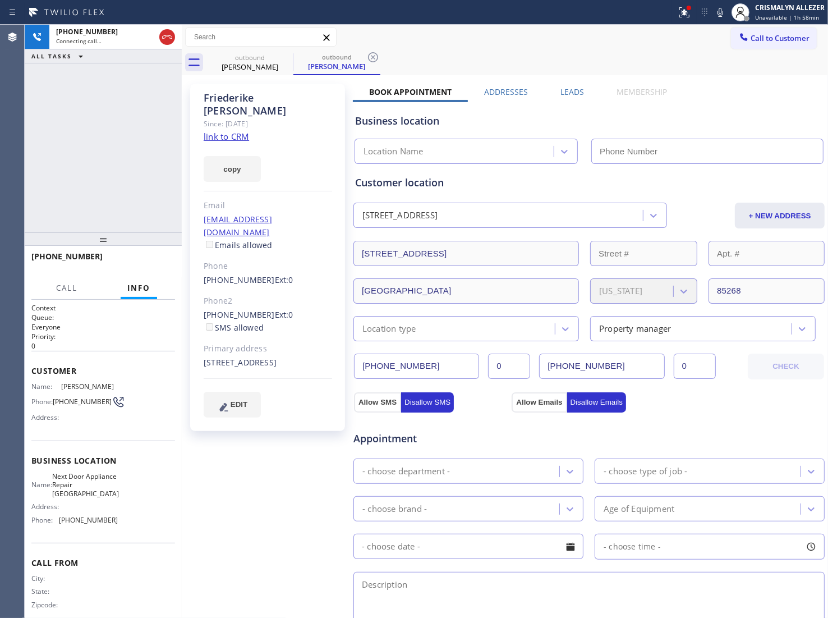
type input "(909) 328-6836"
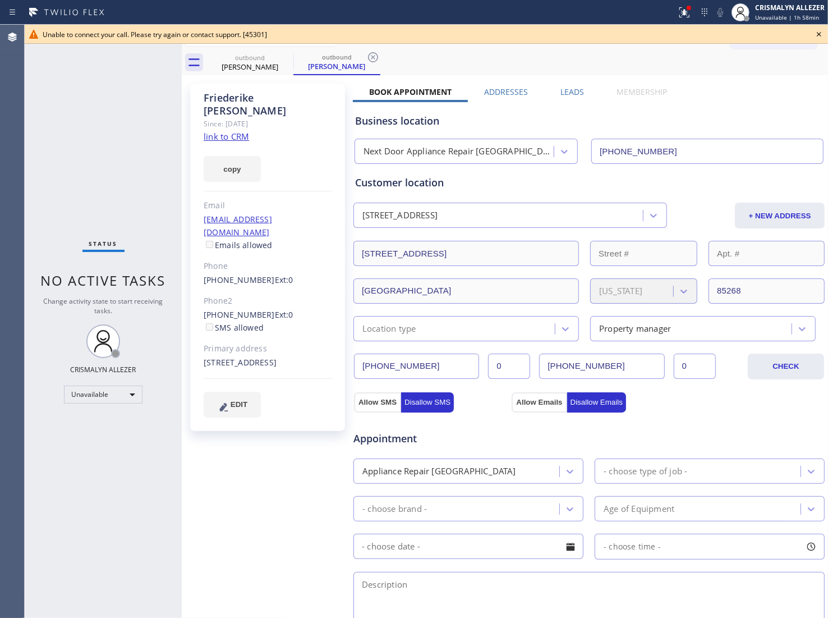
click at [818, 32] on icon at bounding box center [819, 34] width 13 height 13
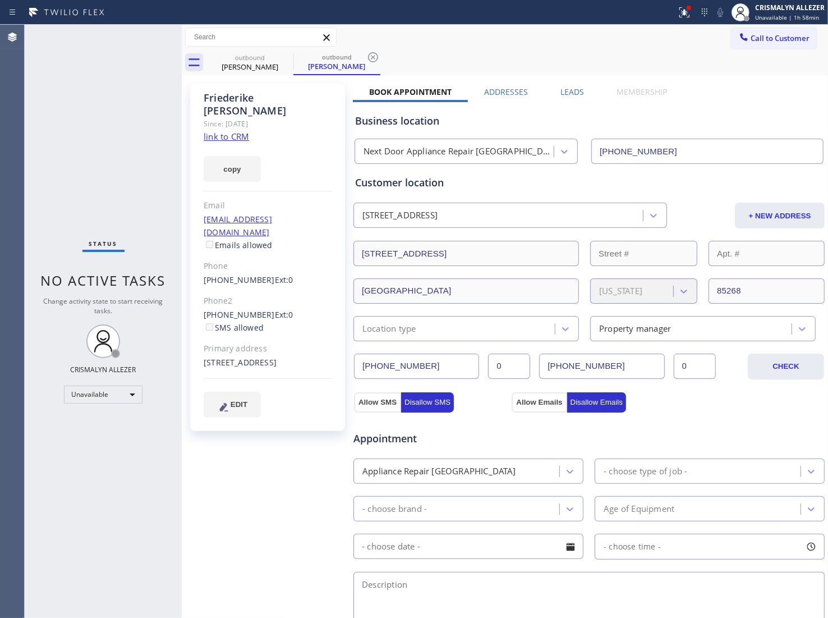
drag, startPoint x: 372, startPoint y: 56, endPoint x: 338, endPoint y: 57, distance: 33.1
click at [371, 56] on icon at bounding box center [372, 57] width 13 height 13
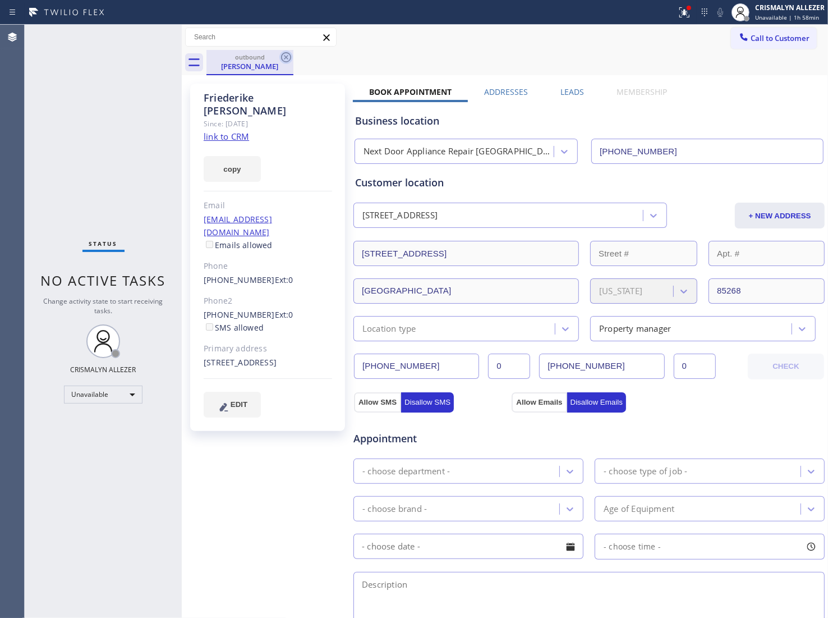
click at [290, 58] on icon at bounding box center [286, 57] width 10 height 10
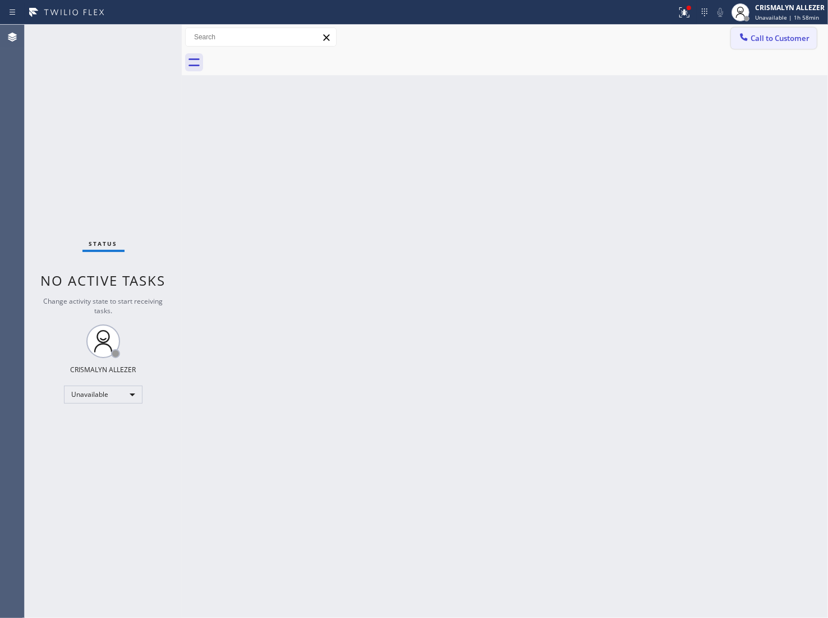
click at [794, 37] on span "Call to Customer" at bounding box center [780, 38] width 59 height 10
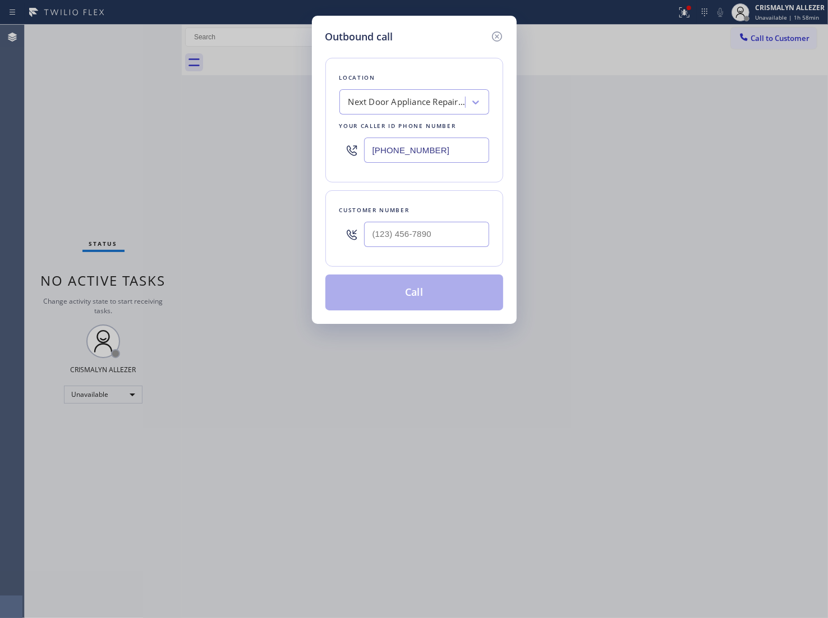
paste input "480) 787-0279"
drag, startPoint x: 469, startPoint y: 149, endPoint x: 178, endPoint y: 149, distance: 291.3
click at [180, 149] on div "Outbound call Location Next Door Appliance Repair West Covina Your caller id ph…" at bounding box center [414, 309] width 828 height 618
type input "[PHONE_NUMBER]"
click at [430, 237] on input "(___) ___-____" at bounding box center [426, 234] width 125 height 25
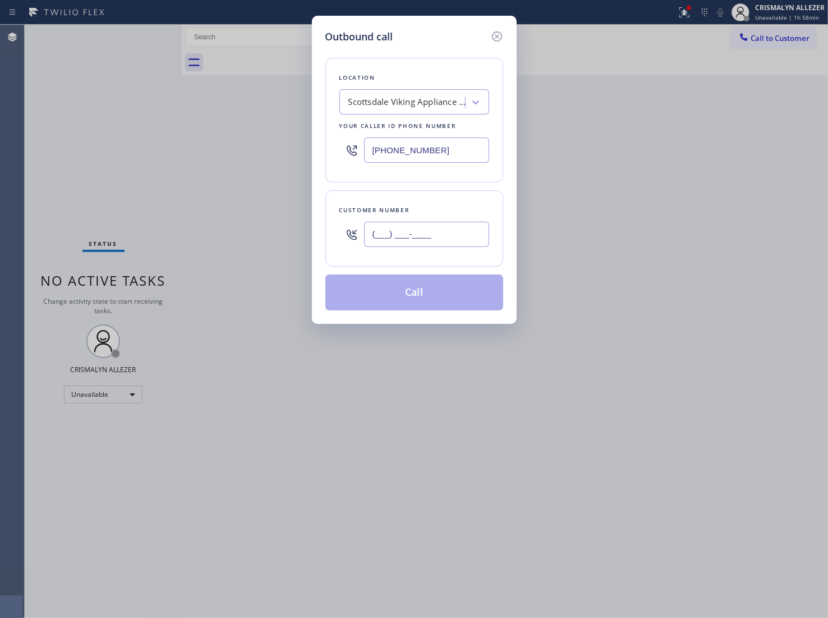
paste input "310) 321-8348"
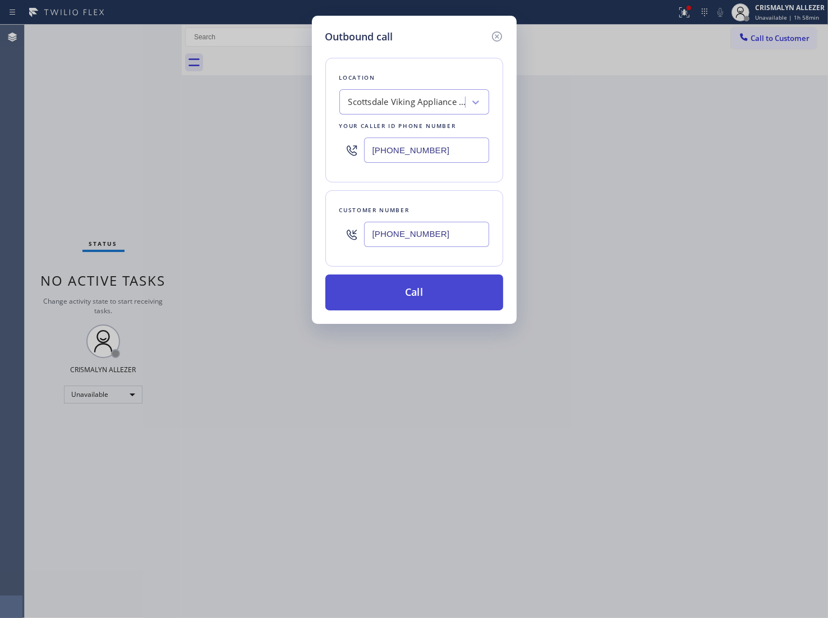
type input "(310) 321-8348"
click at [419, 299] on button "Call" at bounding box center [415, 292] width 178 height 36
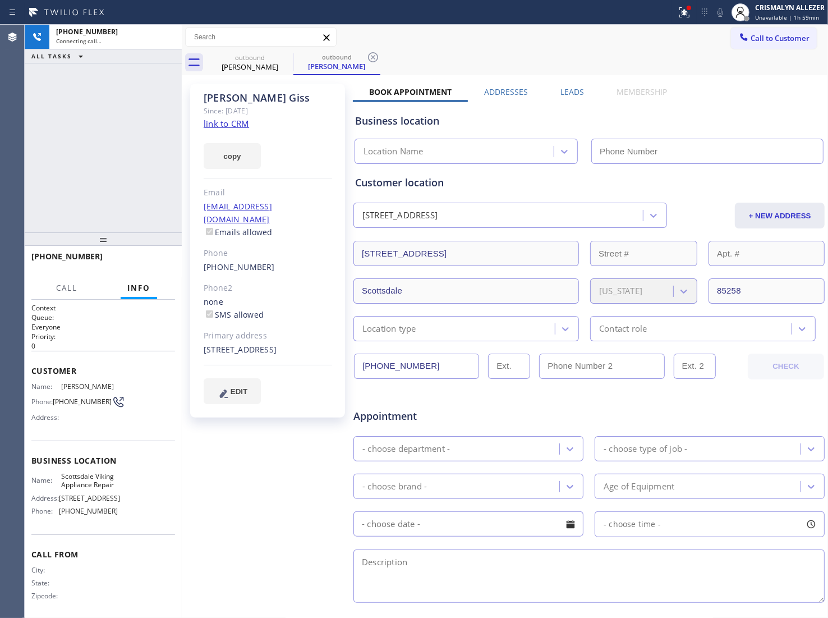
type input "[PHONE_NUMBER]"
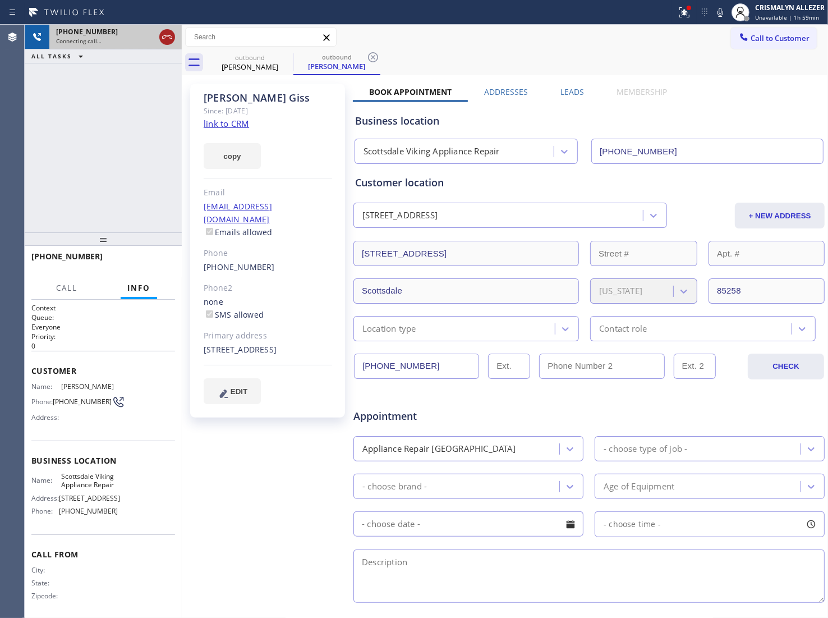
click at [164, 35] on icon at bounding box center [167, 36] width 13 height 13
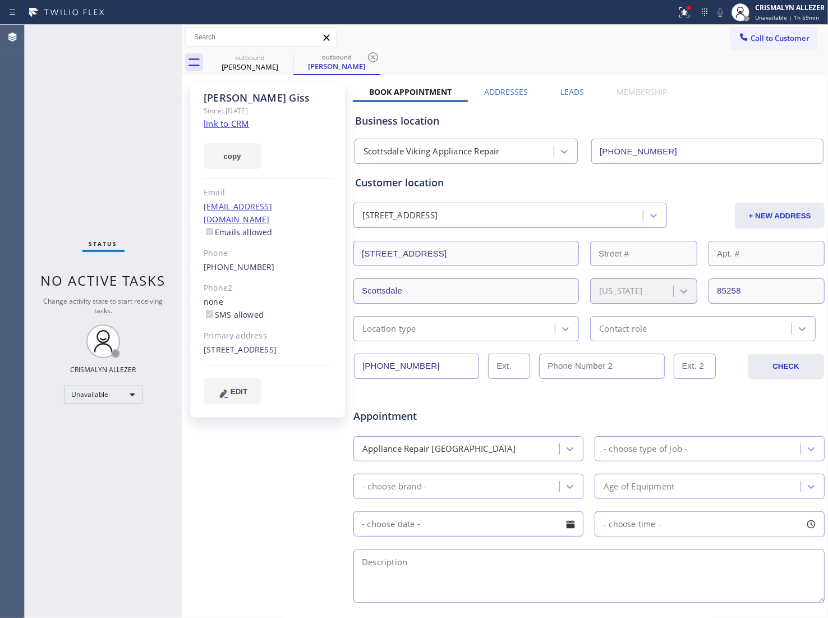
click at [564, 91] on label "Leads" at bounding box center [573, 91] width 24 height 11
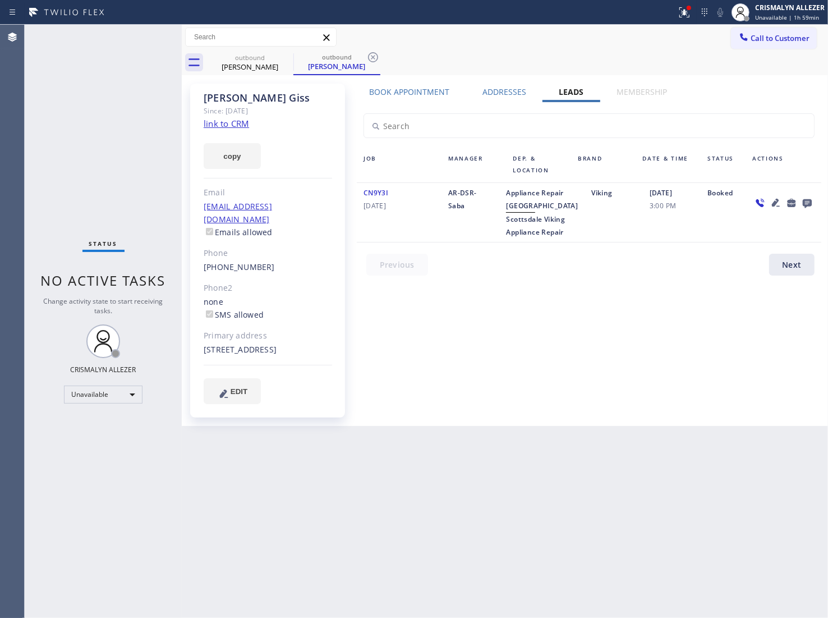
click at [804, 203] on icon at bounding box center [807, 203] width 9 height 9
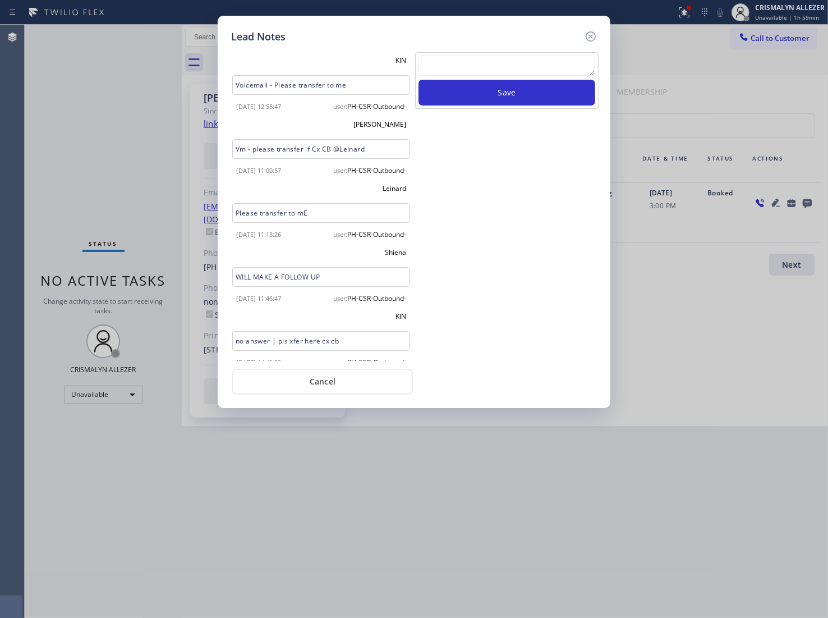
scroll to position [278, 0]
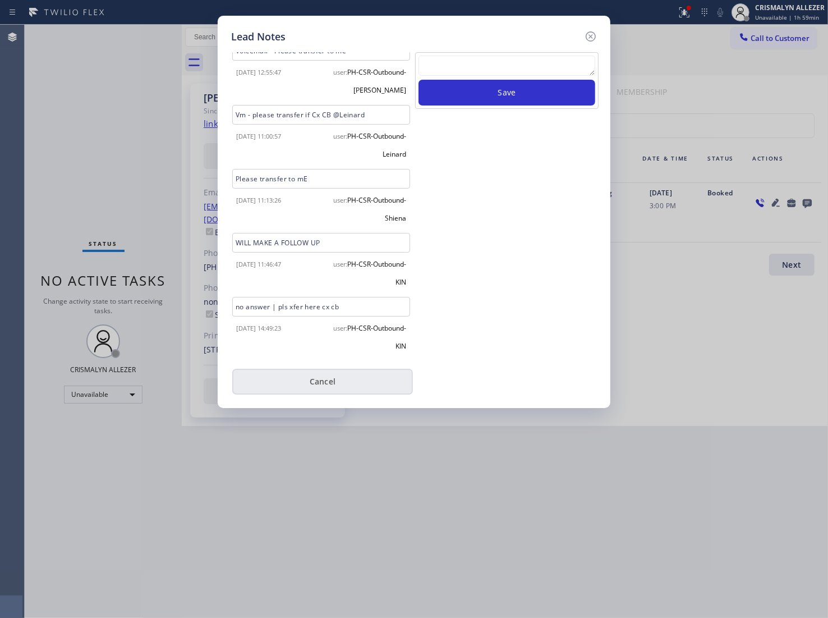
click at [338, 381] on button "Cancel" at bounding box center [322, 382] width 181 height 26
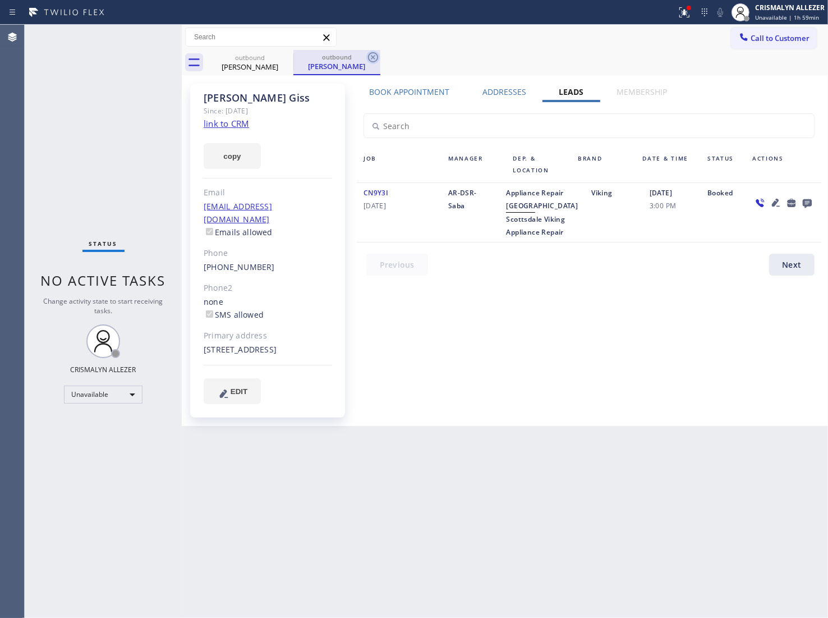
click at [369, 55] on icon at bounding box center [373, 57] width 10 height 10
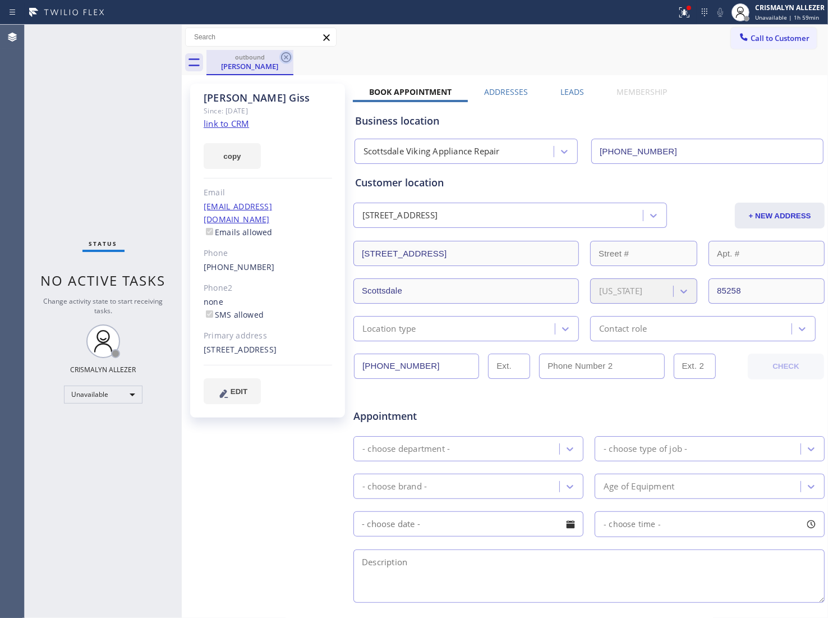
click at [284, 58] on icon at bounding box center [285, 57] width 13 height 13
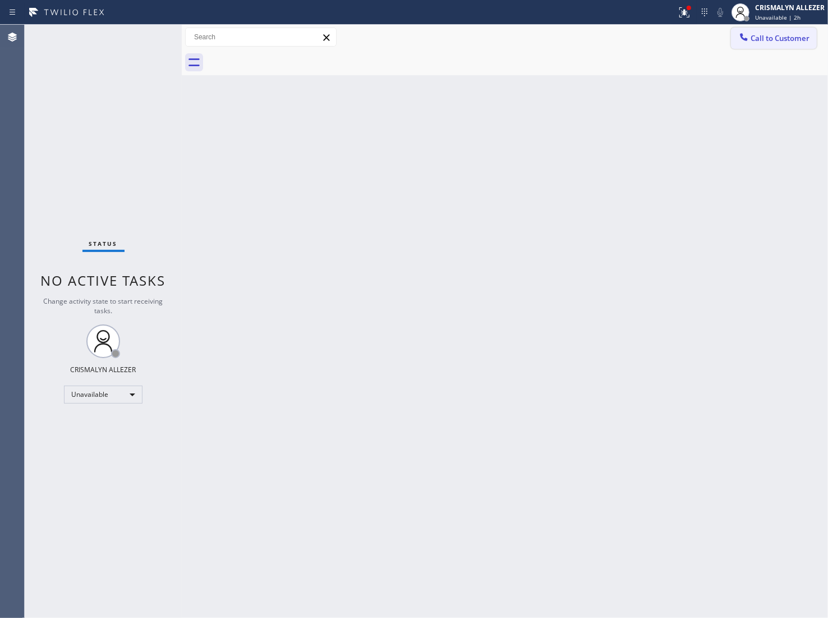
click at [785, 39] on span "Call to Customer" at bounding box center [780, 38] width 59 height 10
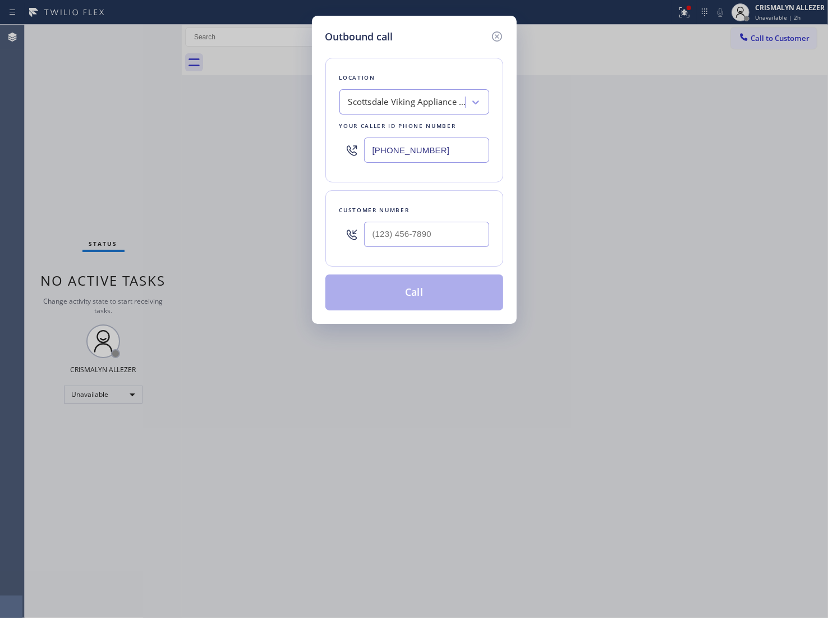
drag, startPoint x: 465, startPoint y: 148, endPoint x: 271, endPoint y: 144, distance: 193.7
click at [272, 144] on div "Outbound call Location Scottsdale Viking Appliance Repair Your caller id phone …" at bounding box center [414, 309] width 828 height 618
paste input "619) 717-8630"
type input "[PHONE_NUMBER]"
click at [442, 226] on input "(___) ___-____" at bounding box center [426, 234] width 125 height 25
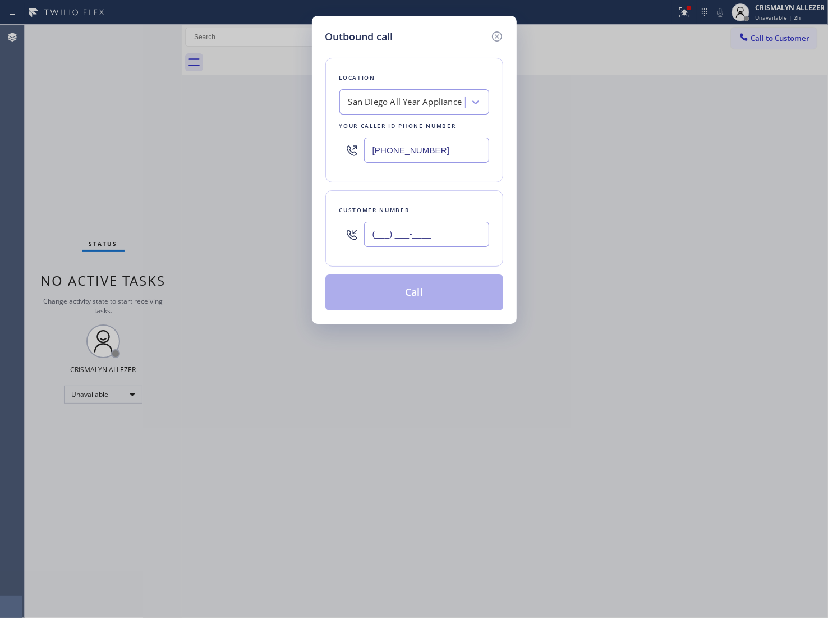
paste input "858) 722-2747"
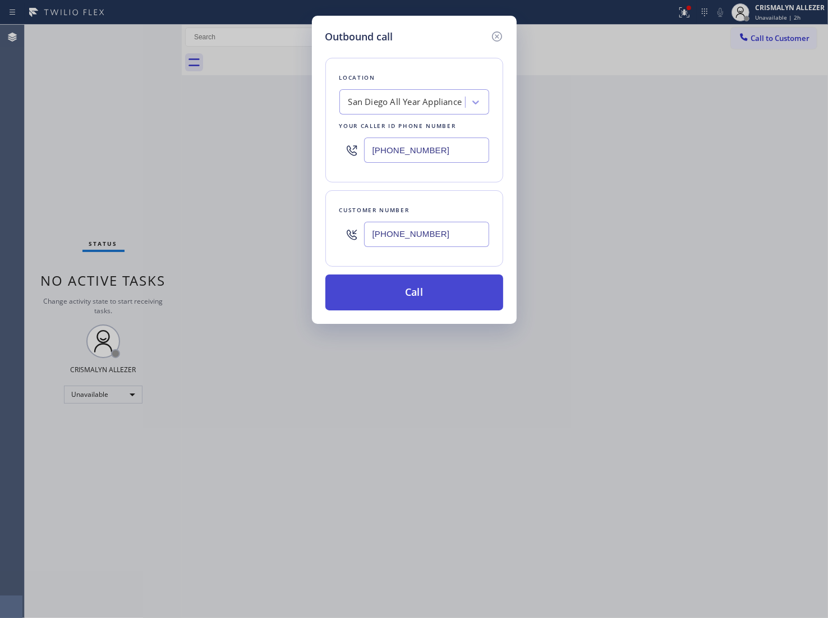
type input "[PHONE_NUMBER]"
click at [428, 284] on button "Call" at bounding box center [415, 292] width 178 height 36
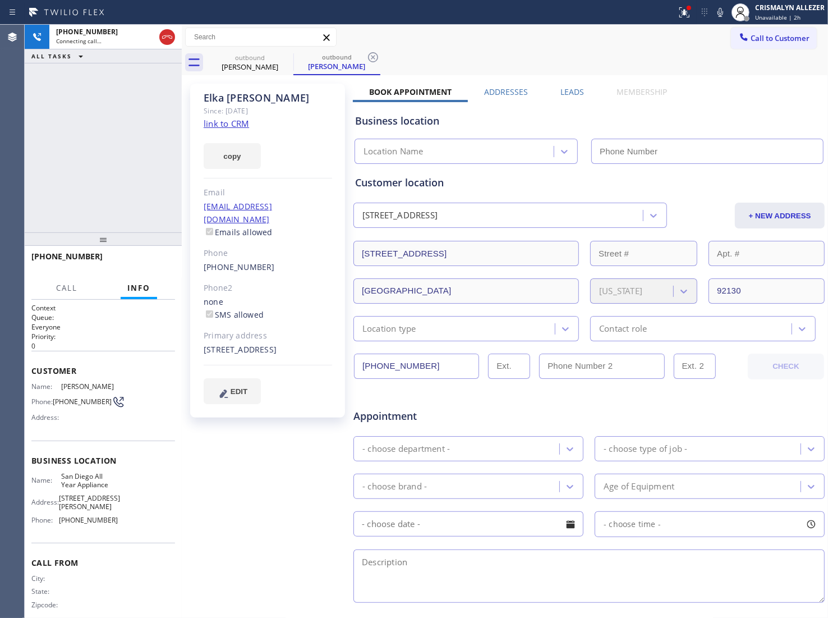
click at [236, 123] on link "link to CRM" at bounding box center [226, 123] width 45 height 11
type input "[PHONE_NUMBER]"
click at [150, 260] on span "HANG UP" at bounding box center [149, 262] width 34 height 8
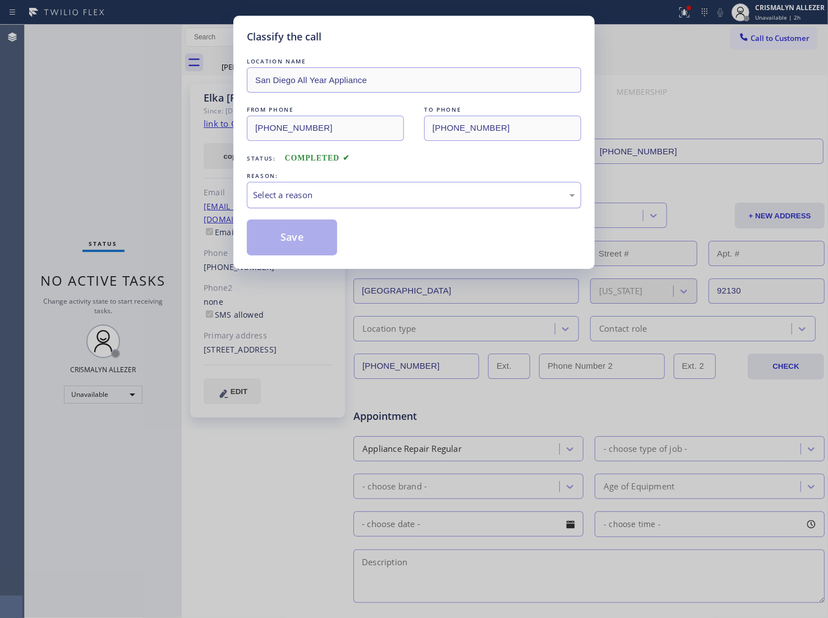
click at [425, 198] on div "Select a reason" at bounding box center [414, 195] width 322 height 13
click at [316, 237] on button "Save" at bounding box center [292, 237] width 90 height 36
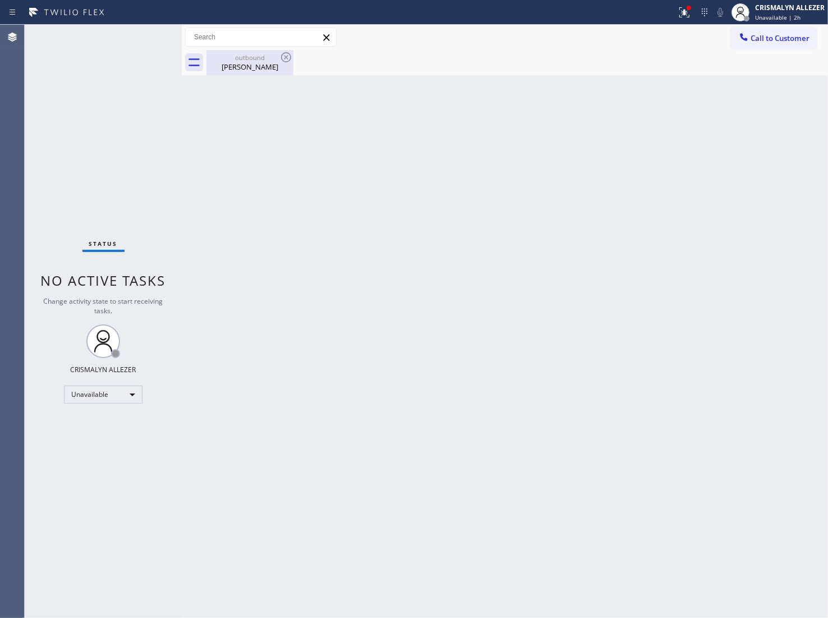
click at [262, 62] on div "Elka Kucinski" at bounding box center [250, 67] width 85 height 10
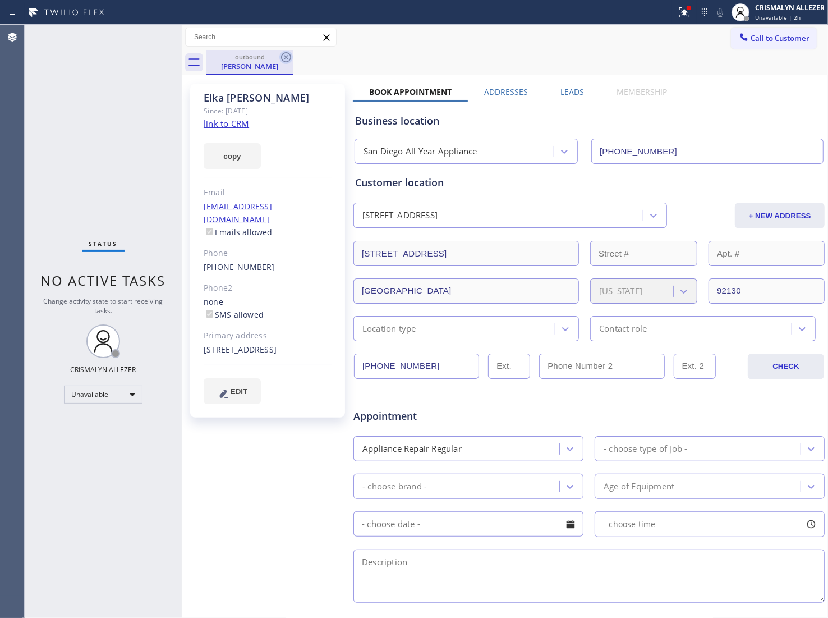
click at [289, 57] on icon at bounding box center [285, 57] width 13 height 13
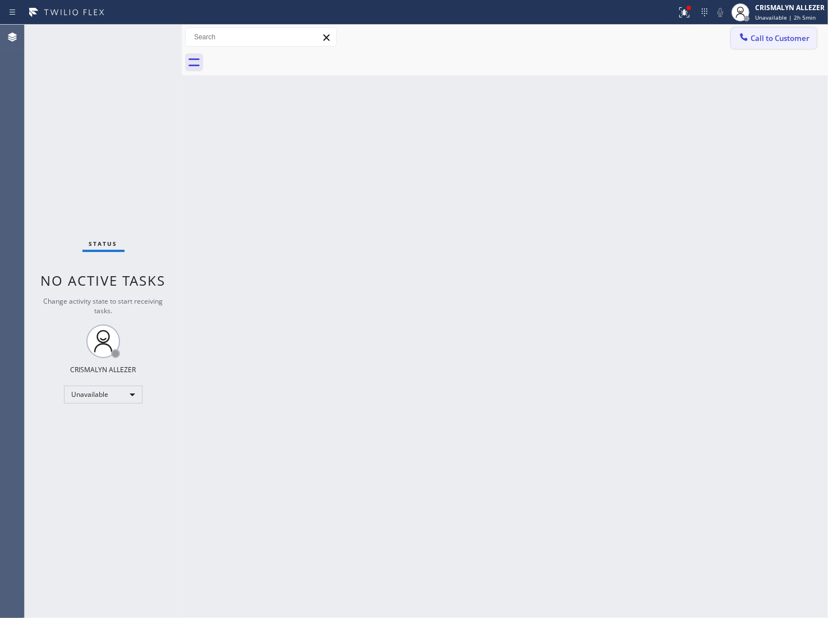
click at [800, 36] on span "Call to Customer" at bounding box center [780, 38] width 59 height 10
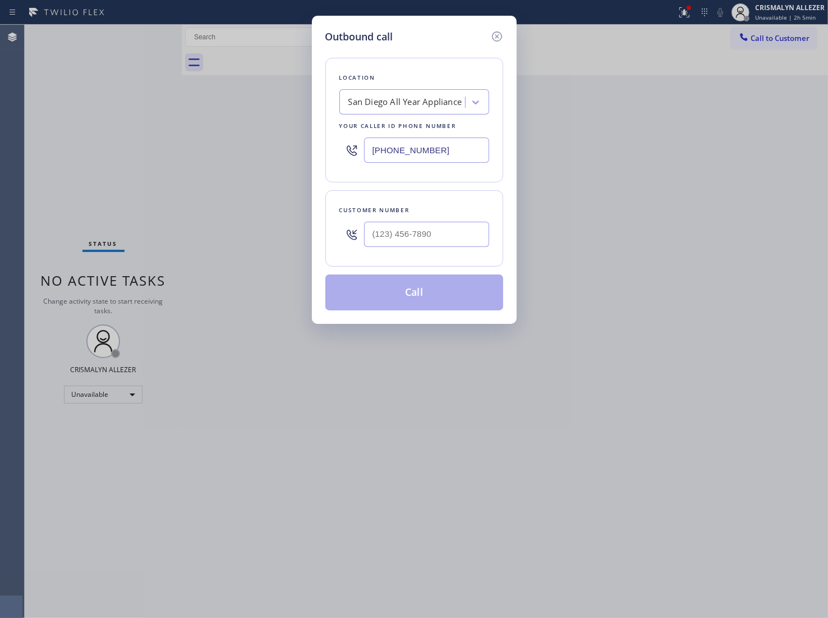
paste input "94) 232-____"
drag, startPoint x: 468, startPoint y: 155, endPoint x: 256, endPoint y: 153, distance: 211.6
click at [267, 154] on div "Outbound call Location San Diego All Year Appliance Your caller id phone number…" at bounding box center [414, 309] width 828 height 618
drag, startPoint x: 456, startPoint y: 150, endPoint x: 192, endPoint y: 153, distance: 263.8
click at [192, 153] on div "Outbound call Location Search location Your caller id phone number (694) 232-__…" at bounding box center [414, 309] width 828 height 618
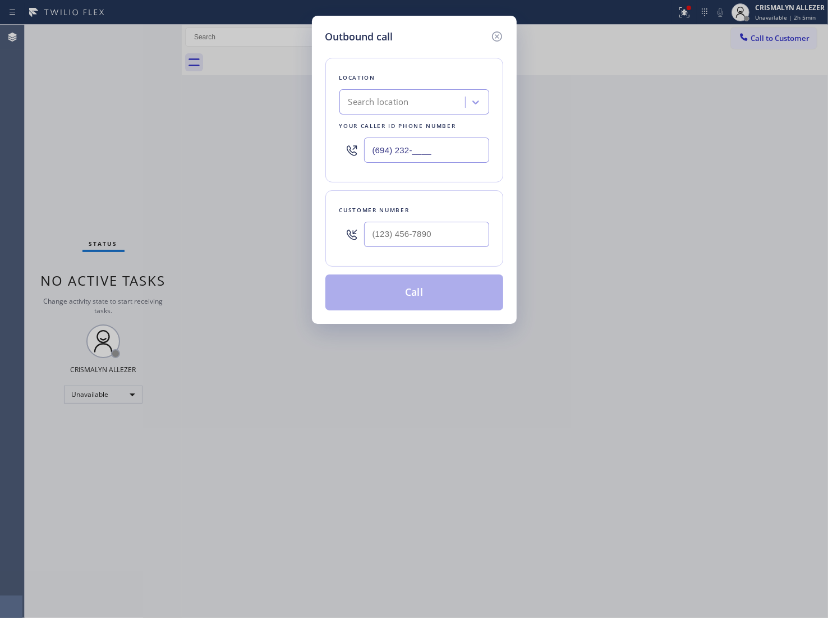
paste input "312) 945-0334"
type input "(312) 945-0334"
click at [415, 236] on input "(___) ___-____" at bounding box center [426, 234] width 125 height 25
paste input "224) 600-0771"
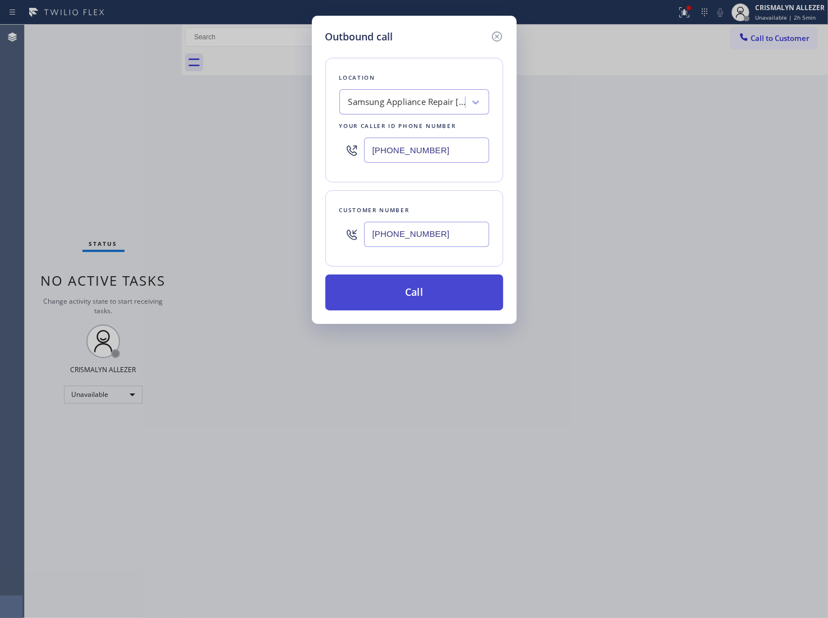
type input "(224) 600-0771"
click at [428, 292] on button "Call" at bounding box center [415, 292] width 178 height 36
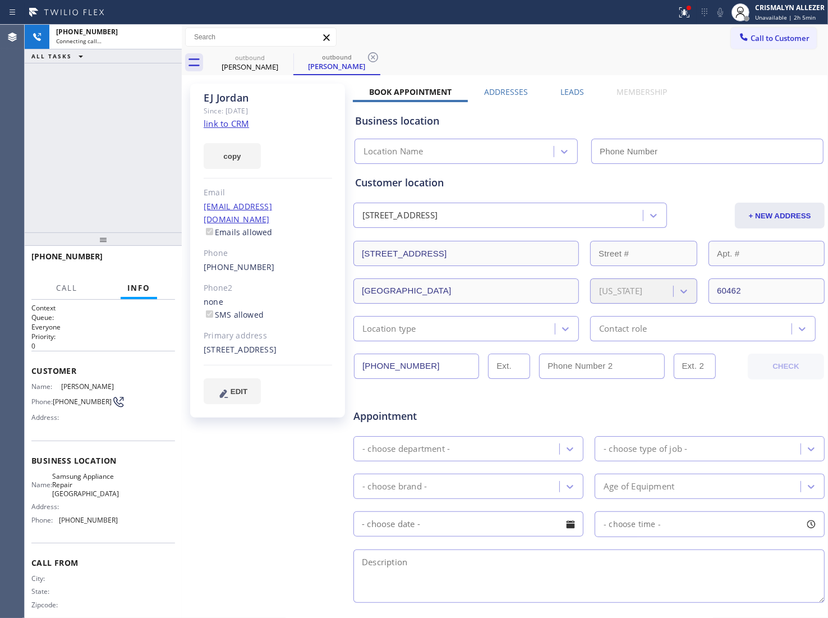
click at [215, 125] on link "link to CRM" at bounding box center [226, 123] width 45 height 11
type input "(312) 945-0334"
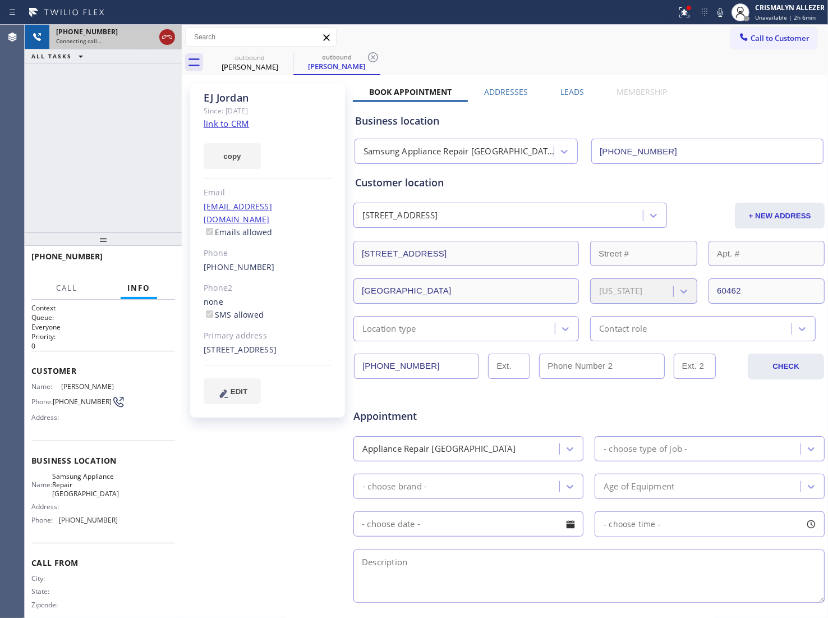
click at [169, 39] on icon at bounding box center [167, 36] width 13 height 13
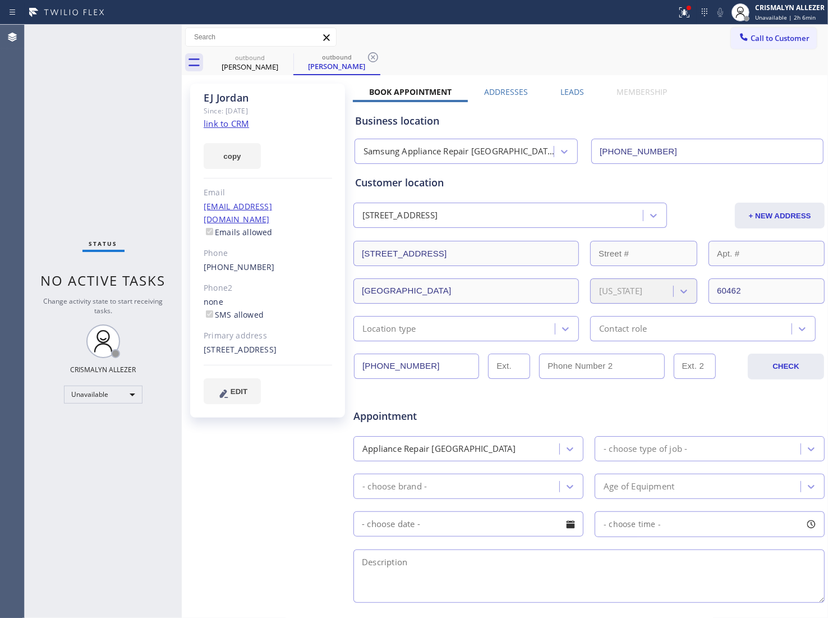
drag, startPoint x: 374, startPoint y: 58, endPoint x: 314, endPoint y: 63, distance: 60.3
click at [374, 58] on icon at bounding box center [373, 57] width 10 height 10
click at [284, 59] on icon at bounding box center [285, 57] width 13 height 13
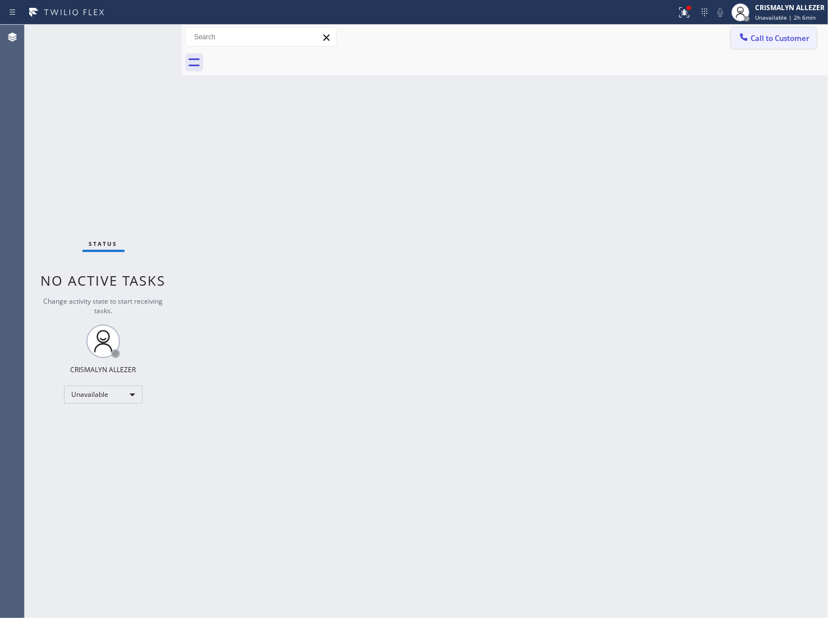
click at [809, 33] on span "Call to Customer" at bounding box center [780, 38] width 59 height 10
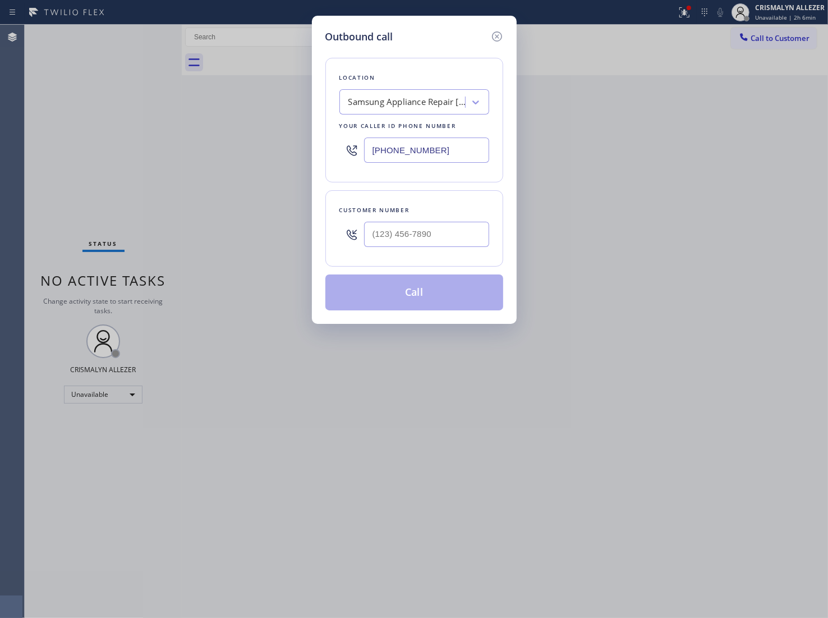
paste input "833) 692-2271"
drag, startPoint x: 456, startPoint y: 148, endPoint x: 191, endPoint y: 136, distance: 265.7
click at [236, 136] on div "Outbound call Location Samsung Appliance Repair Chicago Your caller id phone nu…" at bounding box center [414, 309] width 828 height 618
type input "[PHONE_NUMBER]"
click at [452, 231] on input "(___) ___-____" at bounding box center [426, 234] width 125 height 25
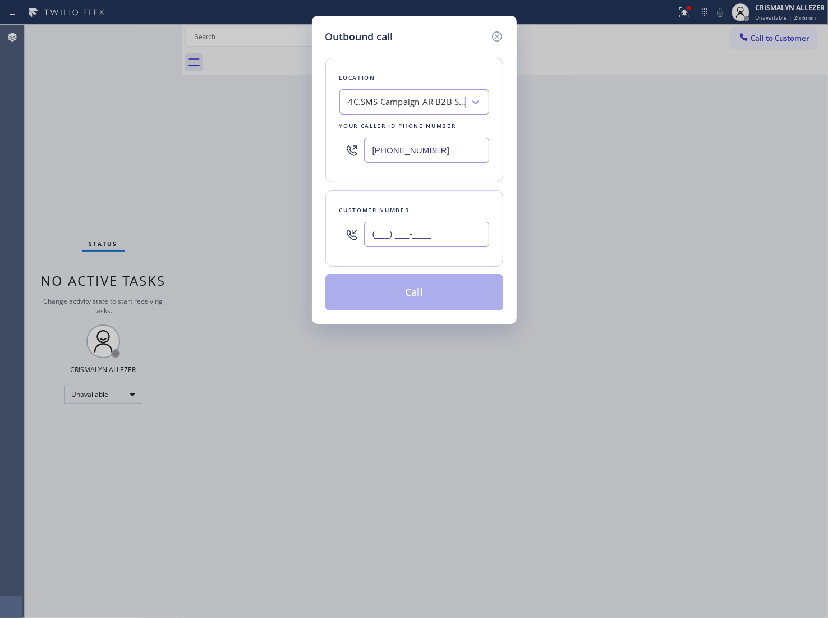
paste input "415) 533-1623"
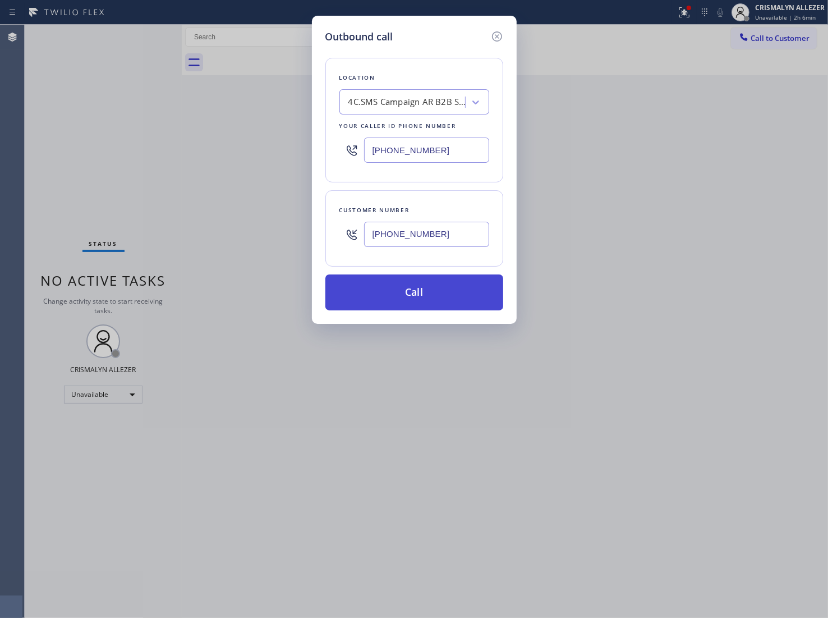
type input "(415) 533-1623"
click at [430, 294] on button "Call" at bounding box center [415, 292] width 178 height 36
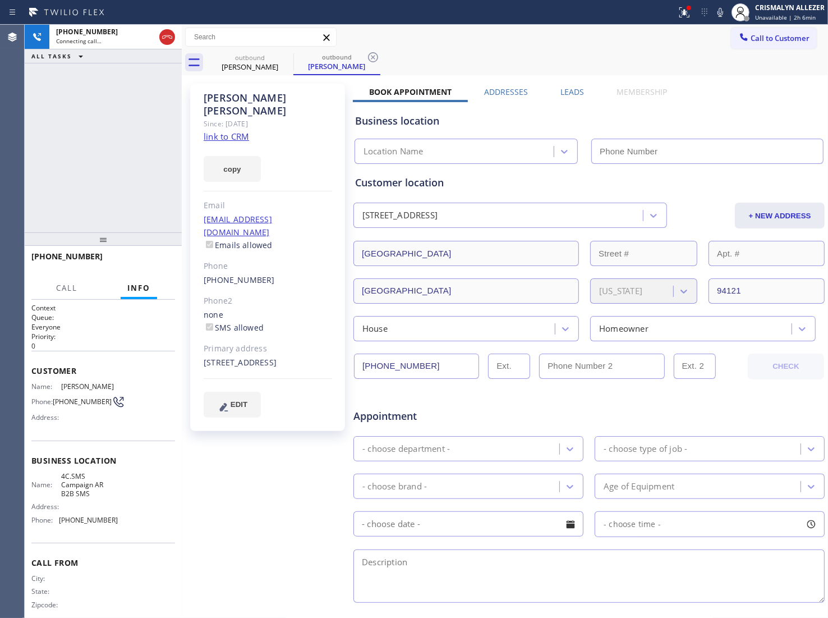
click at [231, 131] on link "link to CRM" at bounding box center [226, 136] width 45 height 11
type input "[PHONE_NUMBER]"
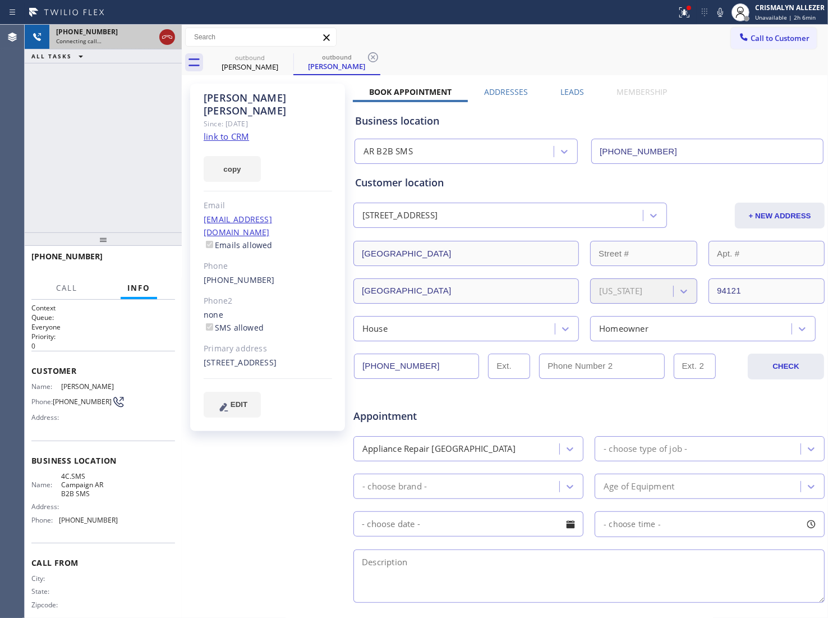
click at [169, 37] on icon at bounding box center [167, 36] width 10 height 3
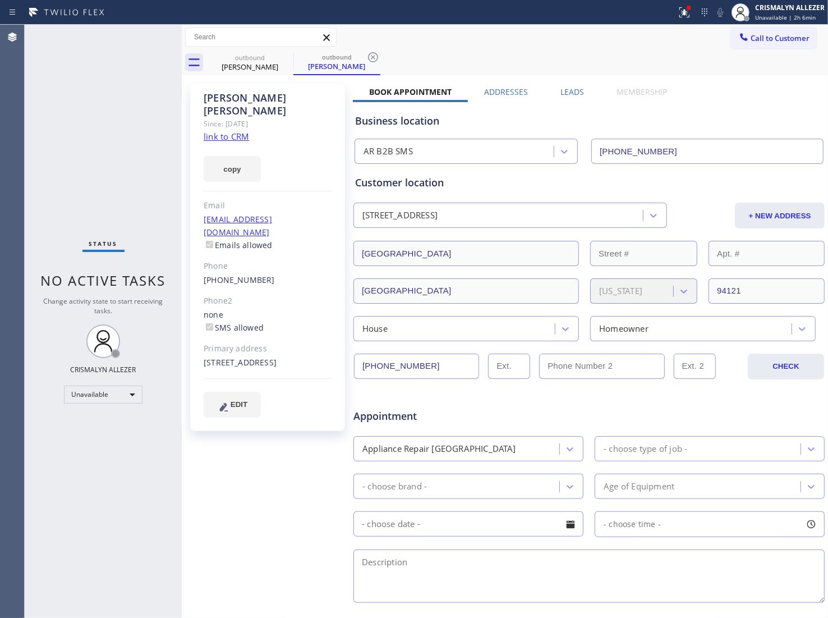
drag, startPoint x: 377, startPoint y: 54, endPoint x: 349, endPoint y: 62, distance: 29.7
click at [379, 54] on icon at bounding box center [372, 57] width 13 height 13
click at [287, 60] on icon at bounding box center [285, 57] width 13 height 13
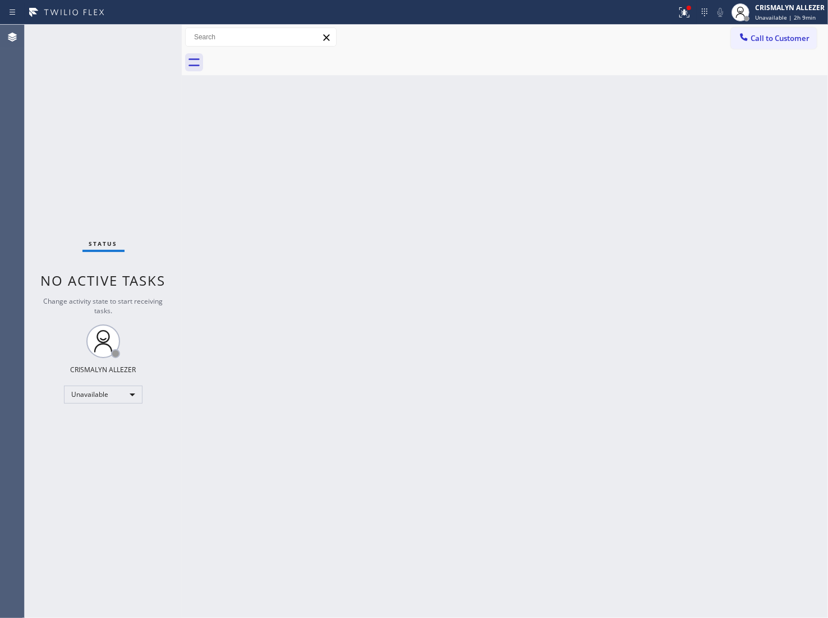
click at [767, 41] on span "Call to Customer" at bounding box center [780, 38] width 59 height 10
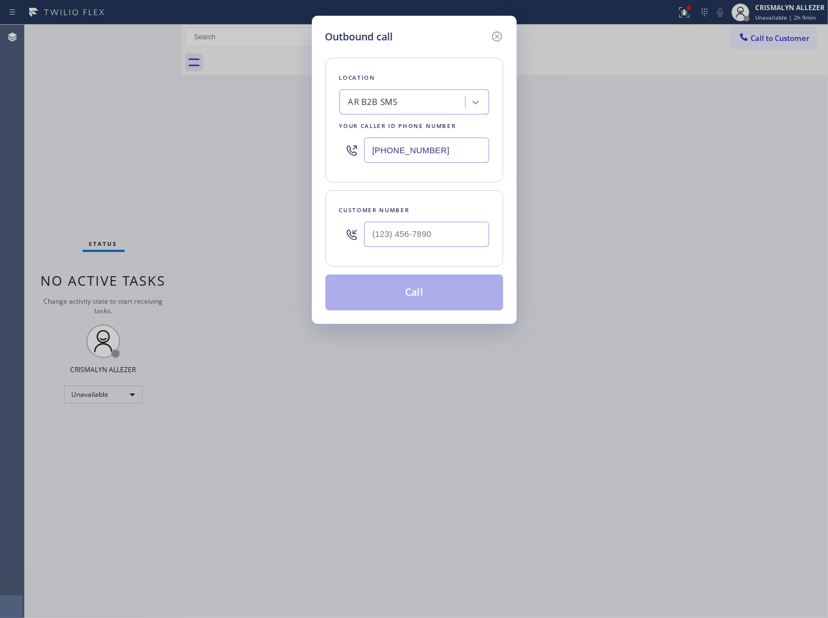
paste input "714) 942-11"
drag, startPoint x: 484, startPoint y: 149, endPoint x: 258, endPoint y: 144, distance: 225.7
click at [268, 147] on div "Outbound call Location AR B2B SMS Your caller id phone number (714) 942-1171 Cu…" at bounding box center [414, 309] width 828 height 618
type input "[PHONE_NUMBER]"
click at [442, 237] on input "(___) ___-____" at bounding box center [426, 234] width 125 height 25
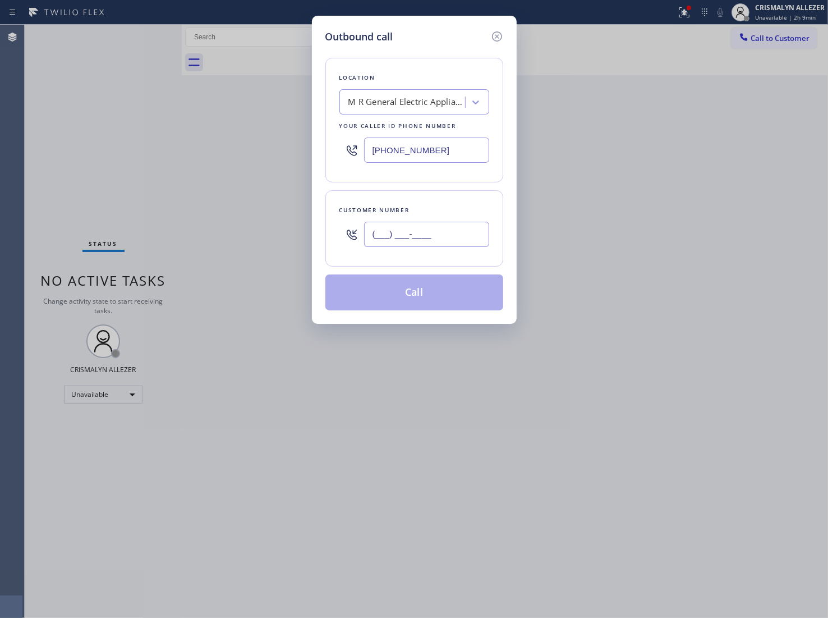
paste input "630) 991-7268"
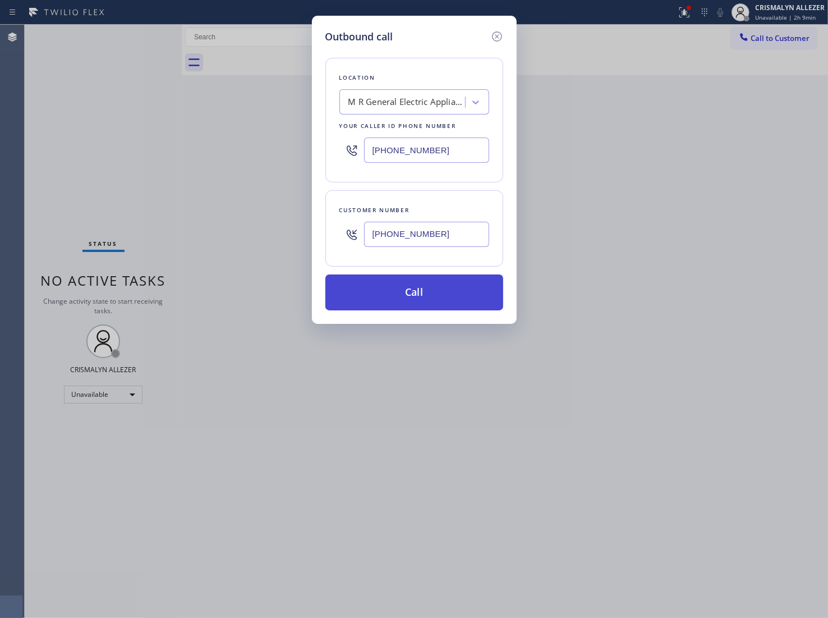
type input "(630) 991-7268"
click at [427, 299] on button "Call" at bounding box center [415, 292] width 178 height 36
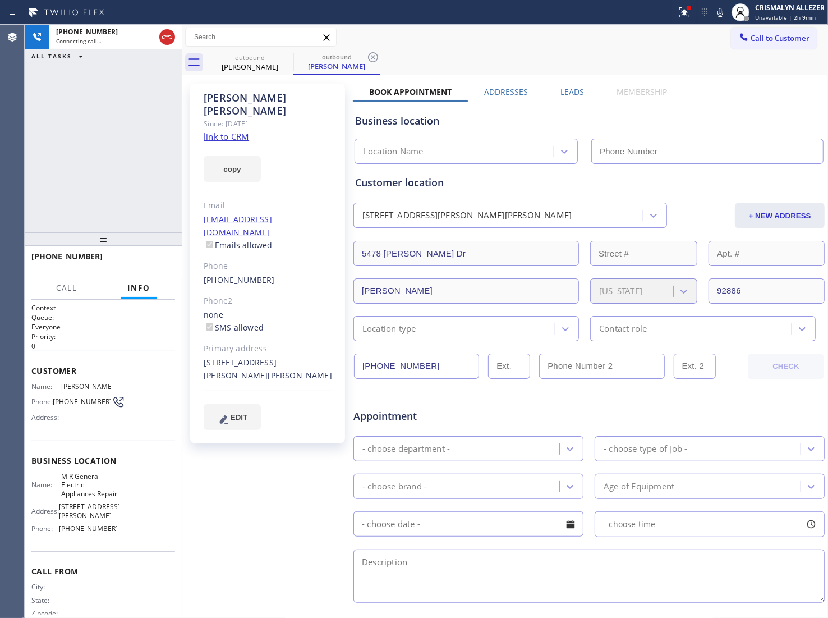
click at [226, 131] on link "link to CRM" at bounding box center [226, 136] width 45 height 11
type input "[PHONE_NUMBER]"
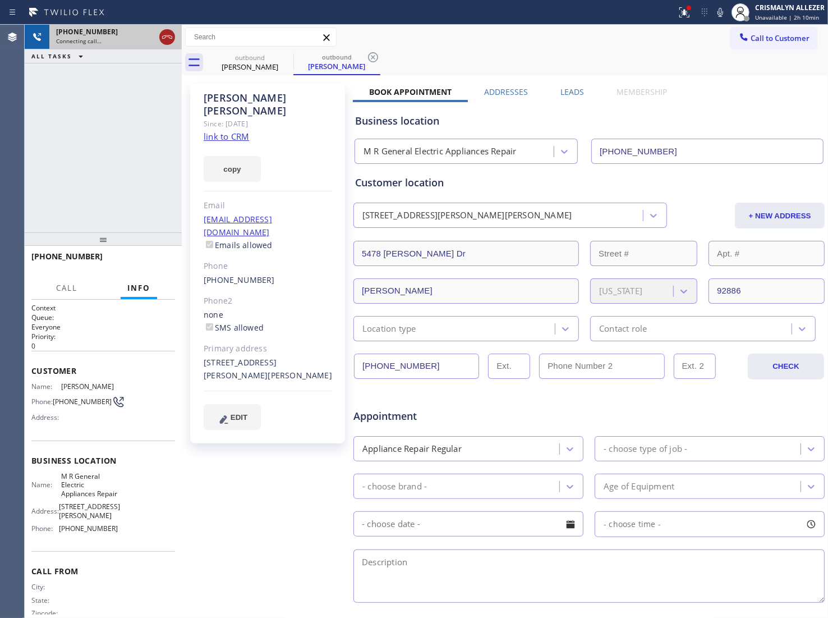
click at [167, 35] on icon at bounding box center [167, 36] width 13 height 13
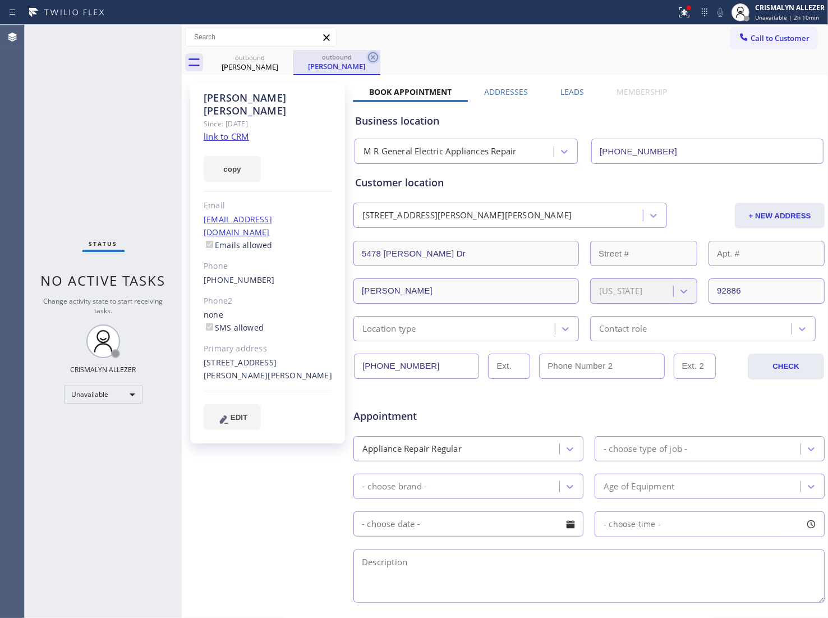
click at [372, 62] on icon at bounding box center [373, 57] width 10 height 10
drag, startPoint x: 290, startPoint y: 58, endPoint x: 304, endPoint y: 16, distance: 44.4
click at [290, 57] on icon at bounding box center [285, 57] width 13 height 13
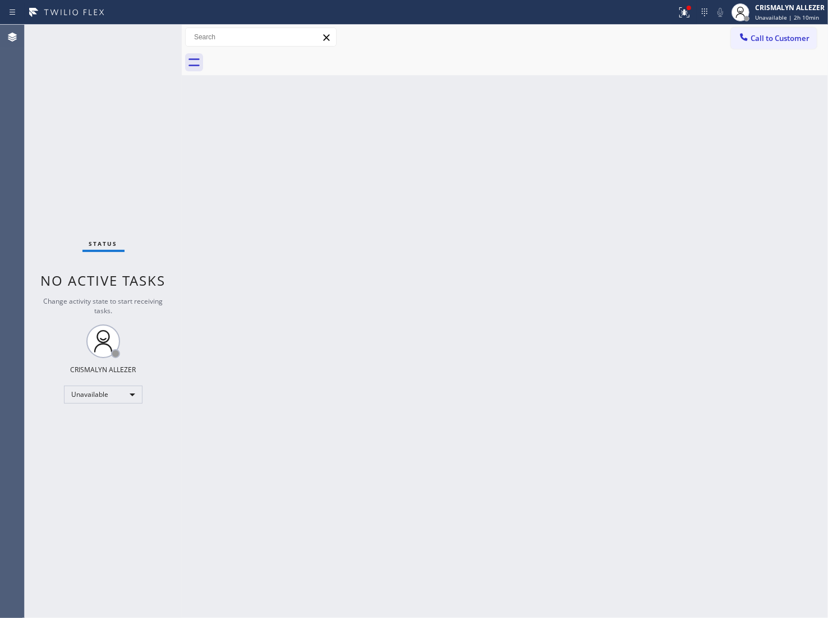
click at [790, 35] on span "Call to Customer" at bounding box center [780, 38] width 59 height 10
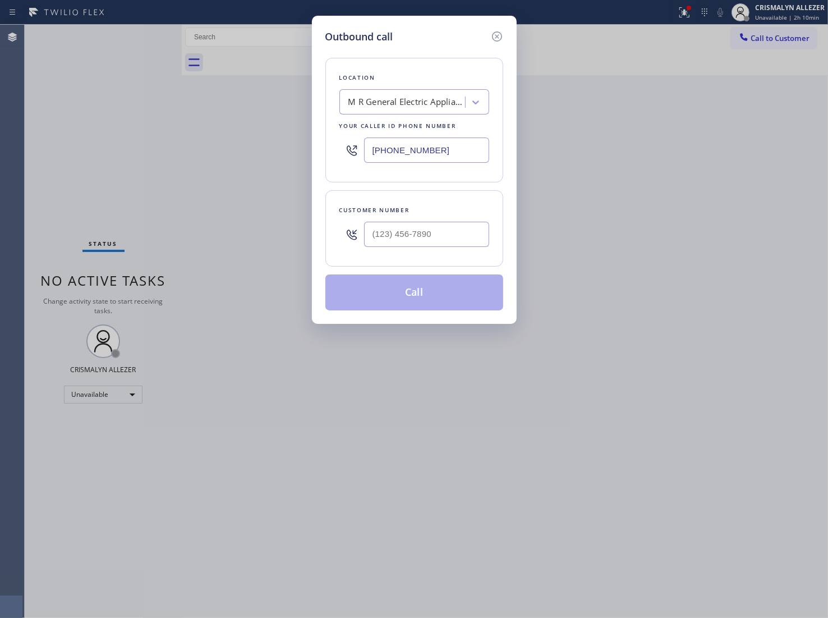
paste input "312) 948-9620"
drag, startPoint x: 470, startPoint y: 150, endPoint x: 178, endPoint y: 146, distance: 291.9
click at [208, 146] on div "Outbound call Location M R General Electric Appliances Repair Your caller id ph…" at bounding box center [414, 309] width 828 height 618
type input "[PHONE_NUMBER]"
click at [438, 241] on input "(___) ___-____" at bounding box center [426, 234] width 125 height 25
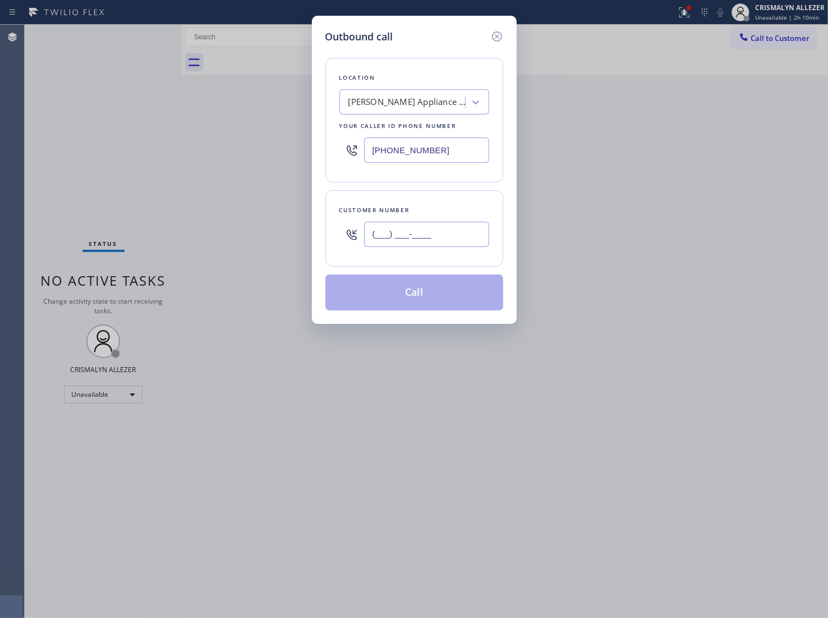
paste input "224) 260-9191"
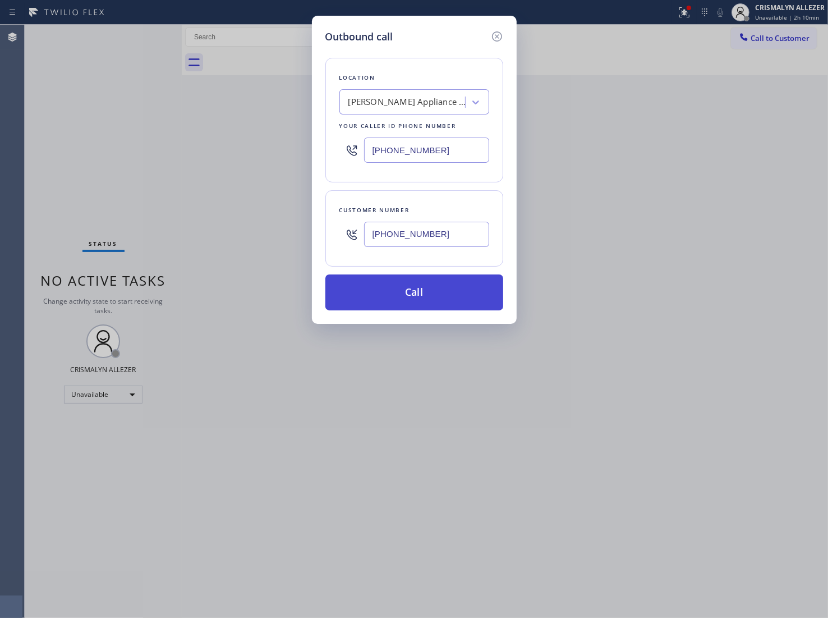
type input "[PHONE_NUMBER]"
click at [421, 292] on button "Call" at bounding box center [415, 292] width 178 height 36
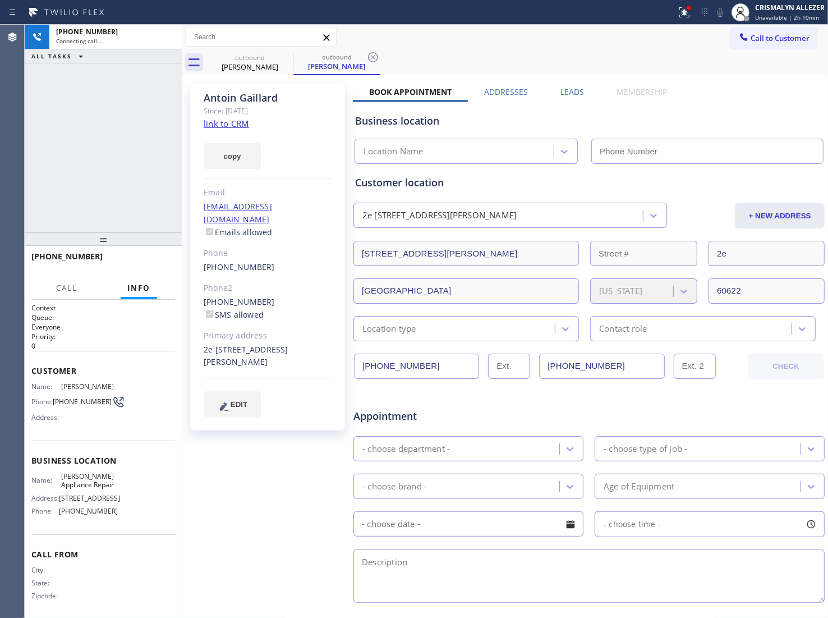
click at [219, 123] on link "link to CRM" at bounding box center [226, 123] width 45 height 11
type input "[PHONE_NUMBER]"
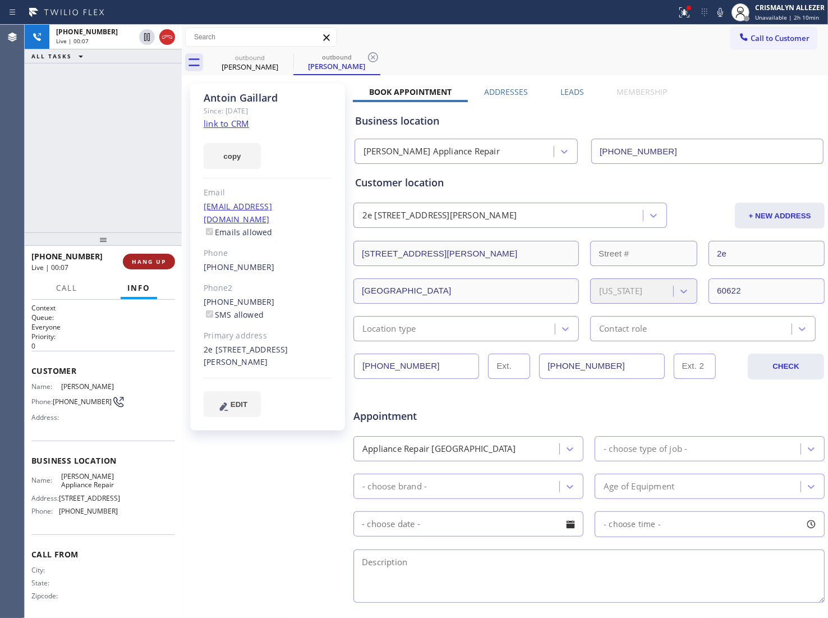
click at [144, 258] on span "HANG UP" at bounding box center [149, 262] width 34 height 8
click at [144, 258] on span "COMPLETE" at bounding box center [146, 262] width 39 height 8
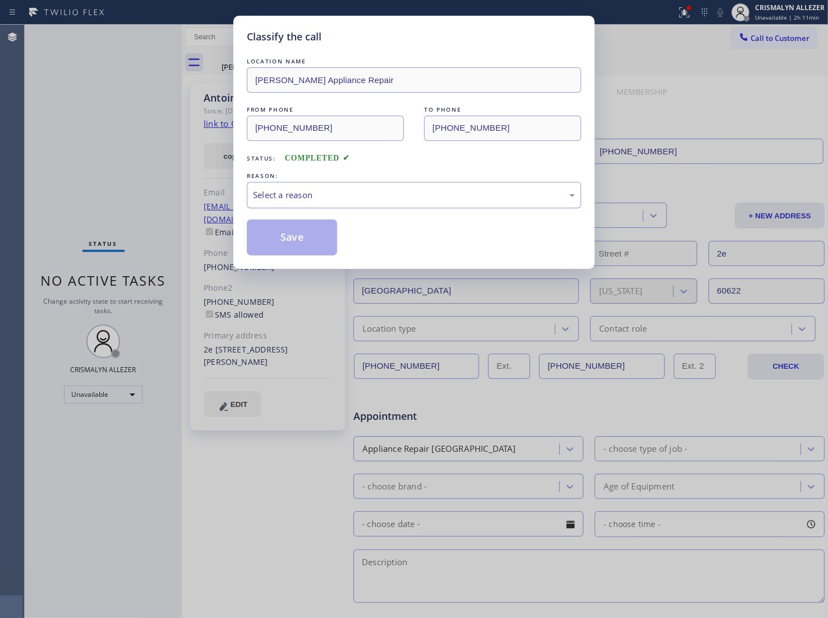
click at [383, 199] on div "Select a reason" at bounding box center [414, 195] width 322 height 13
click at [320, 239] on button "Save" at bounding box center [292, 237] width 90 height 36
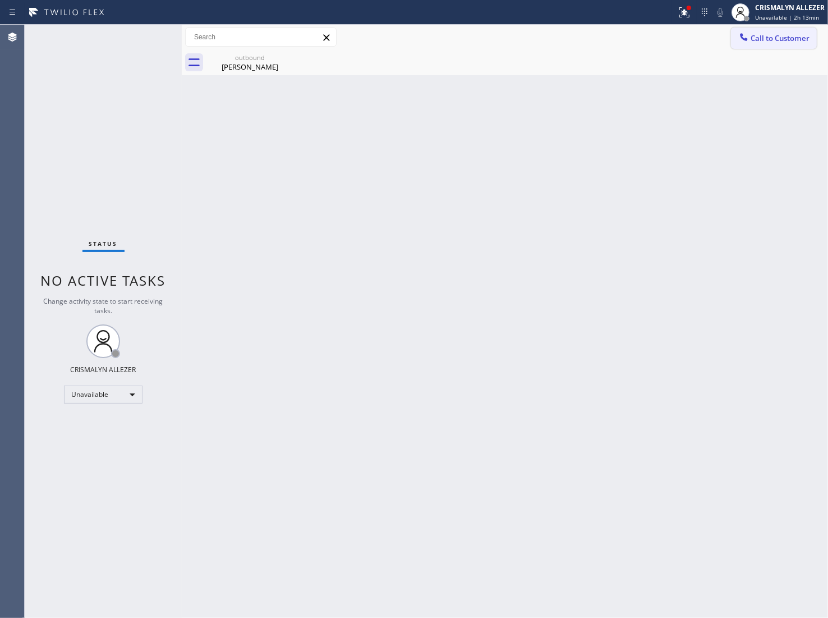
click at [779, 39] on span "Call to Customer" at bounding box center [780, 38] width 59 height 10
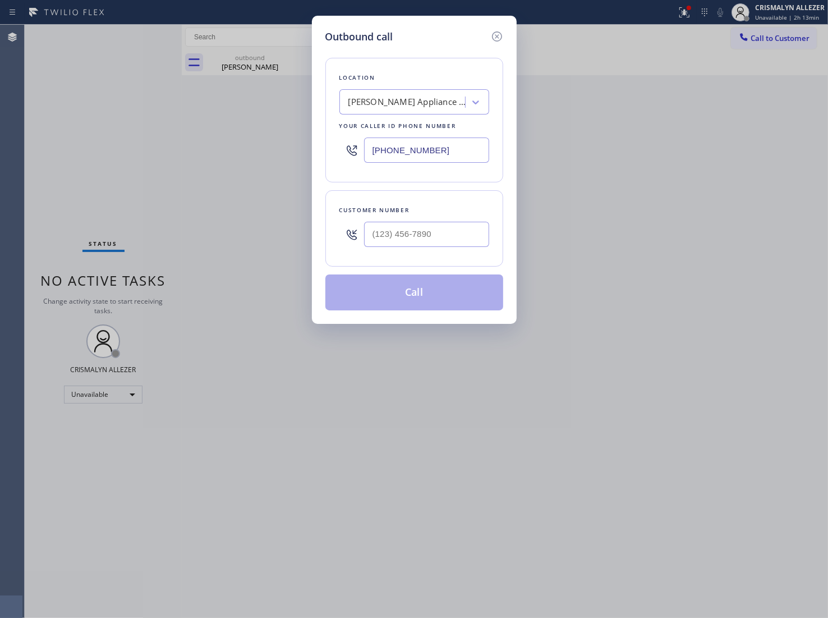
drag, startPoint x: 471, startPoint y: 149, endPoint x: 233, endPoint y: 139, distance: 238.7
click at [247, 142] on div "Outbound call Location Douglas Appliance Repair Your caller id phone number (31…" at bounding box center [414, 309] width 828 height 618
paste input "224) 479-0605"
type input "[PHONE_NUMBER]"
click at [439, 228] on input "(___) ___-____" at bounding box center [426, 234] width 125 height 25
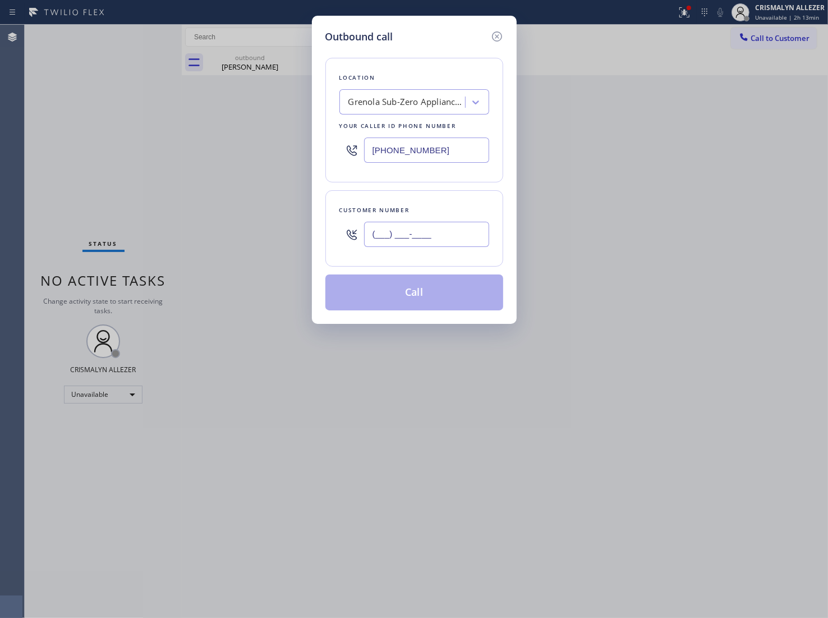
paste input "847) 770-3657"
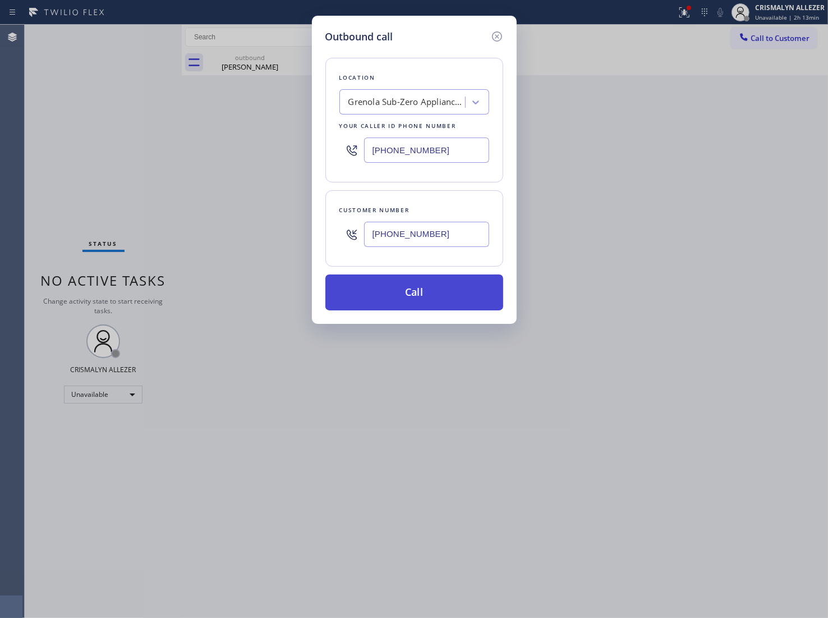
type input "[PHONE_NUMBER]"
click at [430, 290] on button "Call" at bounding box center [415, 292] width 178 height 36
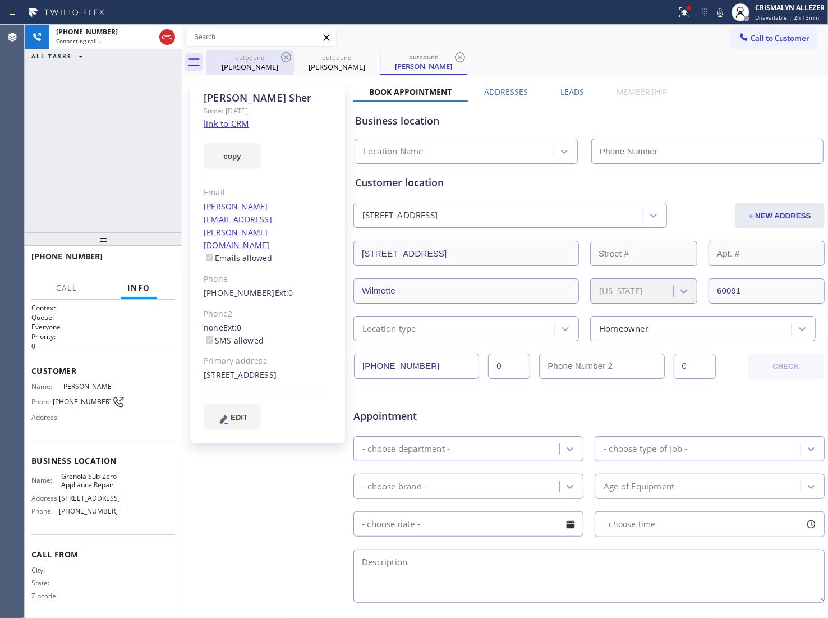
type input "[PHONE_NUMBER]"
click at [250, 61] on div "outbound" at bounding box center [250, 57] width 85 height 8
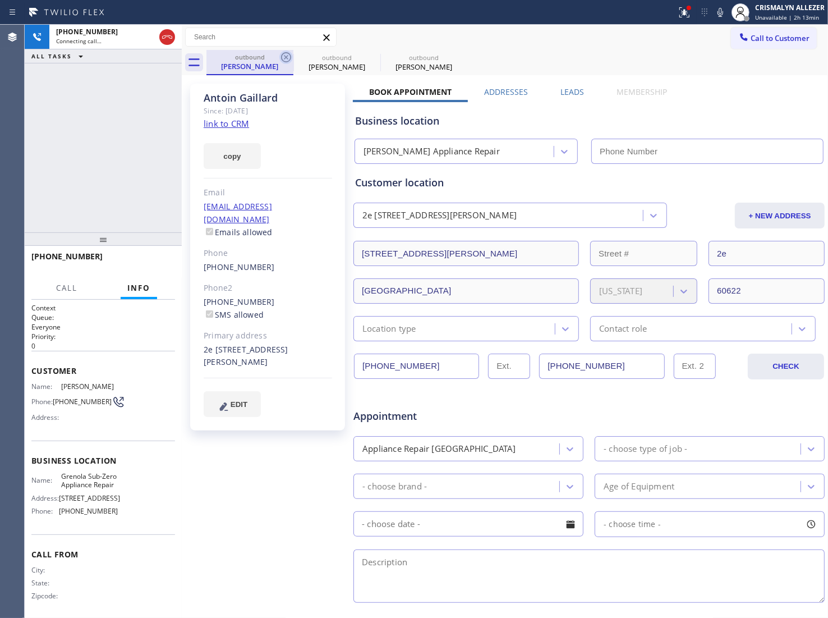
type input "[PHONE_NUMBER]"
click at [279, 54] on icon at bounding box center [285, 57] width 13 height 13
type input "[PHONE_NUMBER]"
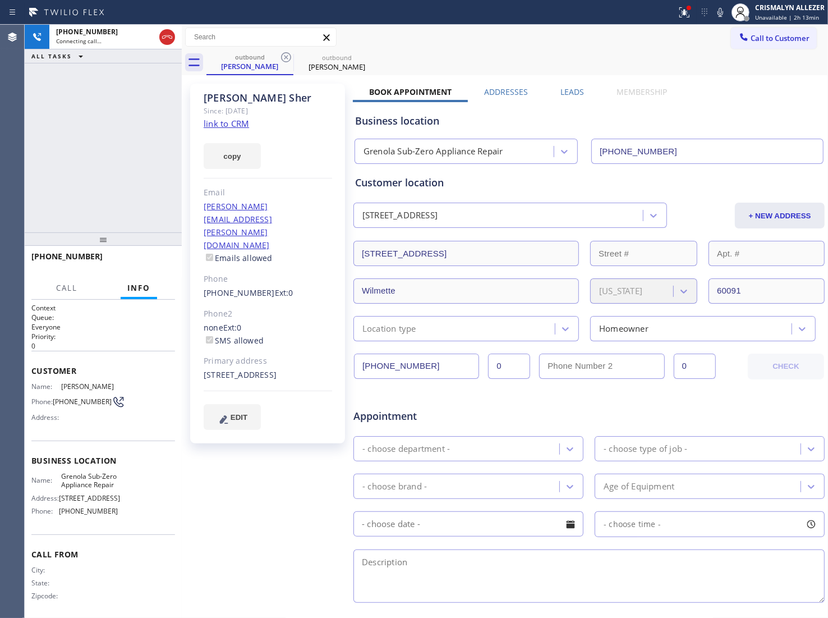
click at [230, 130] on div "copy" at bounding box center [268, 149] width 129 height 39
click at [234, 122] on link "link to CRM" at bounding box center [226, 123] width 45 height 11
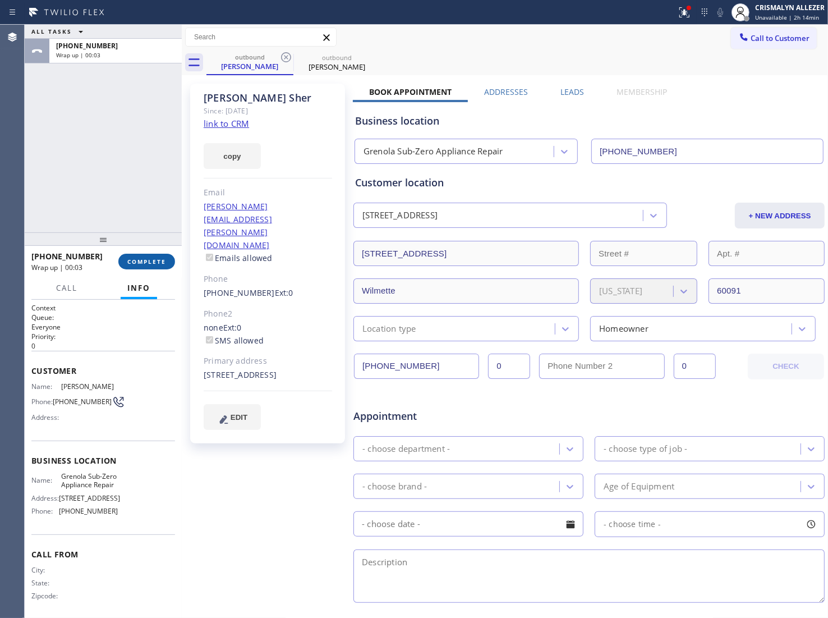
click at [144, 267] on button "COMPLETE" at bounding box center [146, 262] width 57 height 16
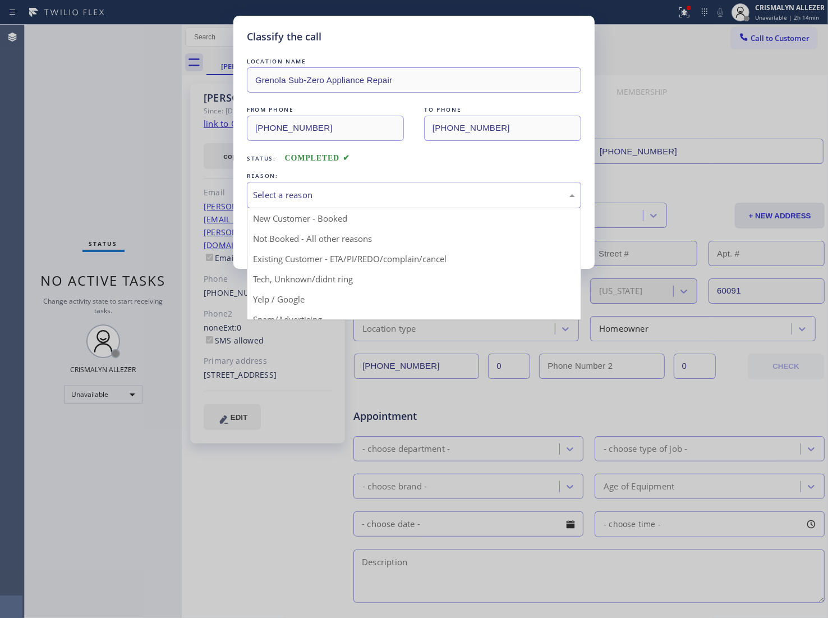
click at [410, 205] on div "Select a reason" at bounding box center [414, 195] width 334 height 26
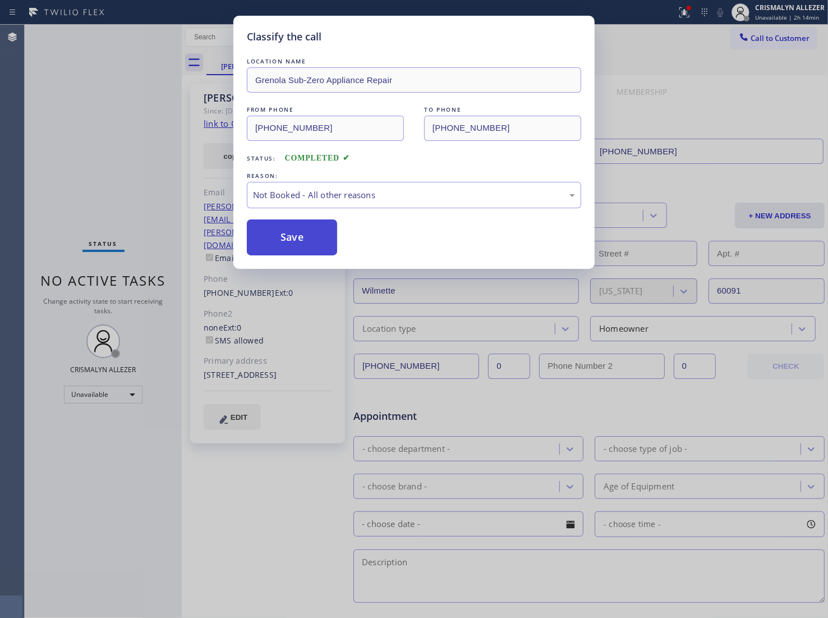
click at [302, 242] on button "Save" at bounding box center [292, 237] width 90 height 36
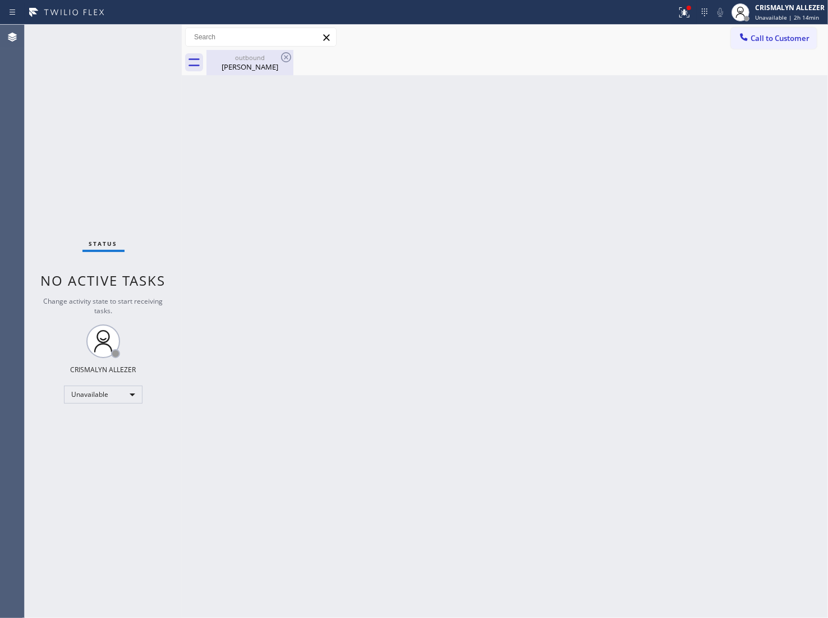
click at [254, 59] on div "outbound" at bounding box center [250, 57] width 85 height 8
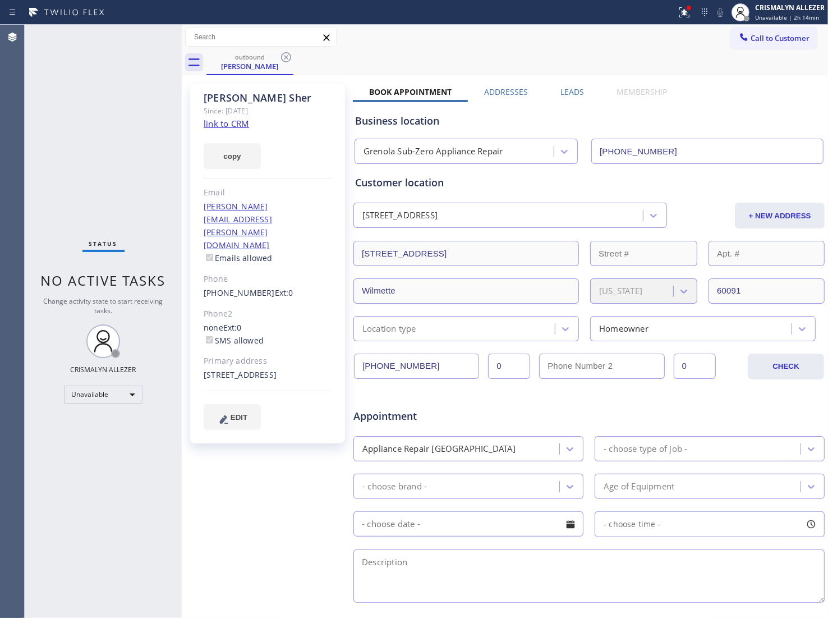
click at [574, 87] on label "Leads" at bounding box center [573, 91] width 24 height 11
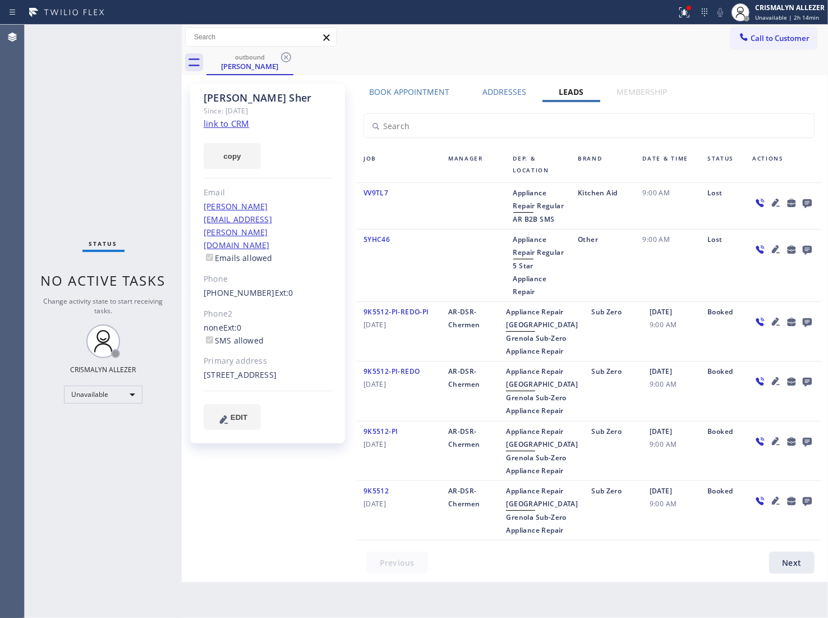
click at [803, 200] on icon at bounding box center [807, 203] width 9 height 9
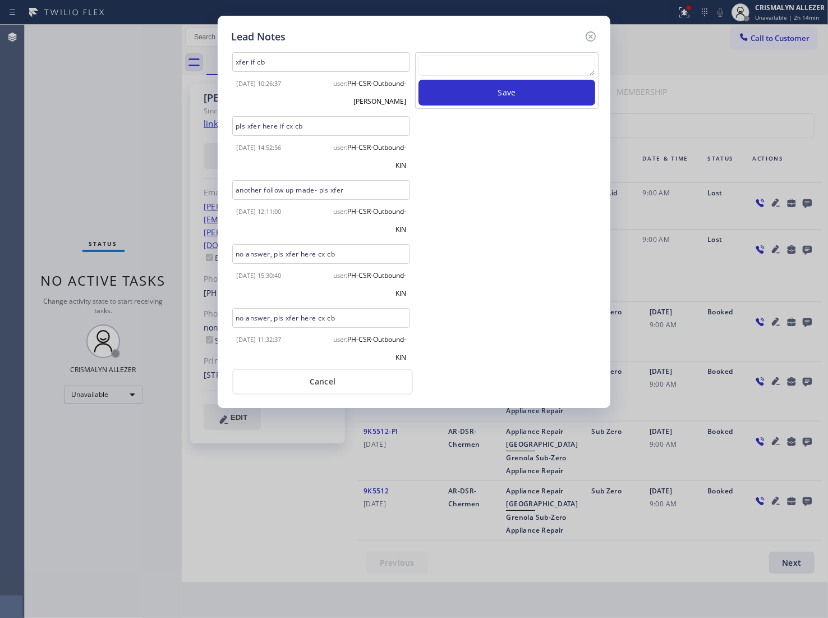
click at [466, 67] on textarea at bounding box center [507, 66] width 177 height 20
paste textarea "ALL GOOD FOR NOW, if cb xfer"
type textarea "ALL GOOD FOR NOW, if cb xfer"
click at [498, 90] on button "Save" at bounding box center [507, 93] width 177 height 26
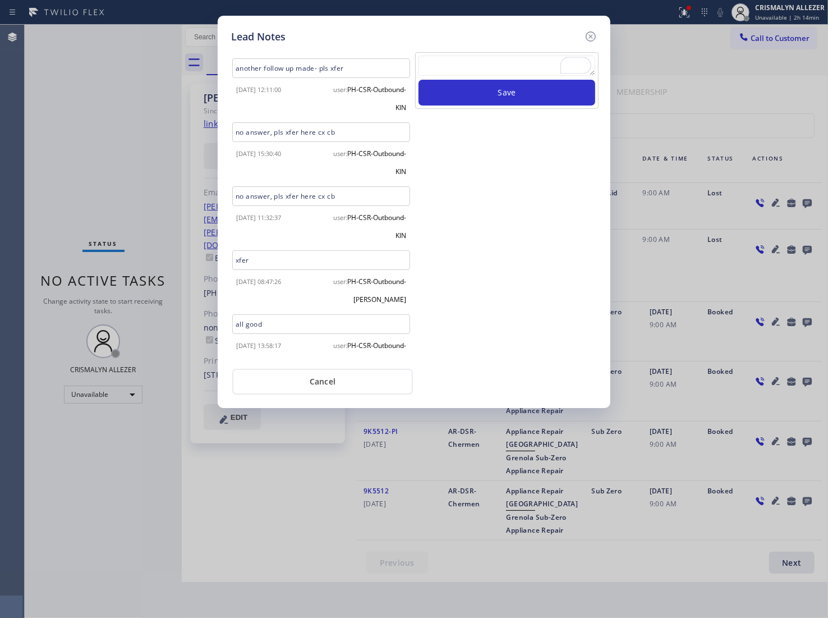
scroll to position [198, 0]
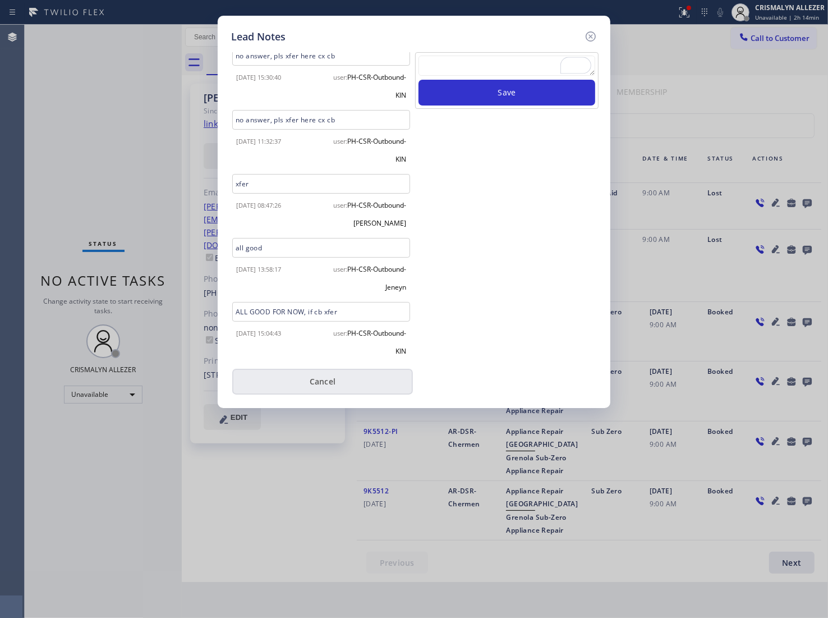
click at [327, 384] on button "Cancel" at bounding box center [322, 382] width 181 height 26
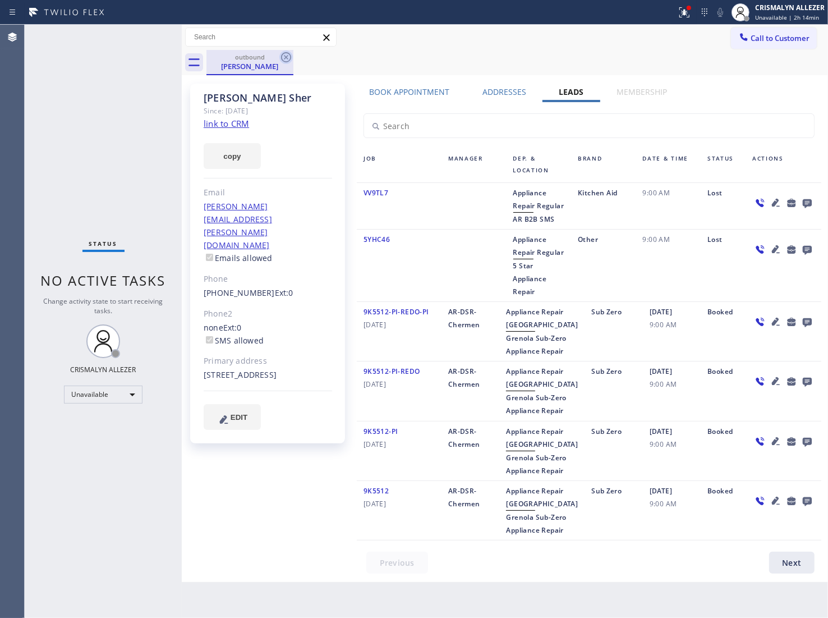
click at [287, 54] on icon at bounding box center [285, 57] width 13 height 13
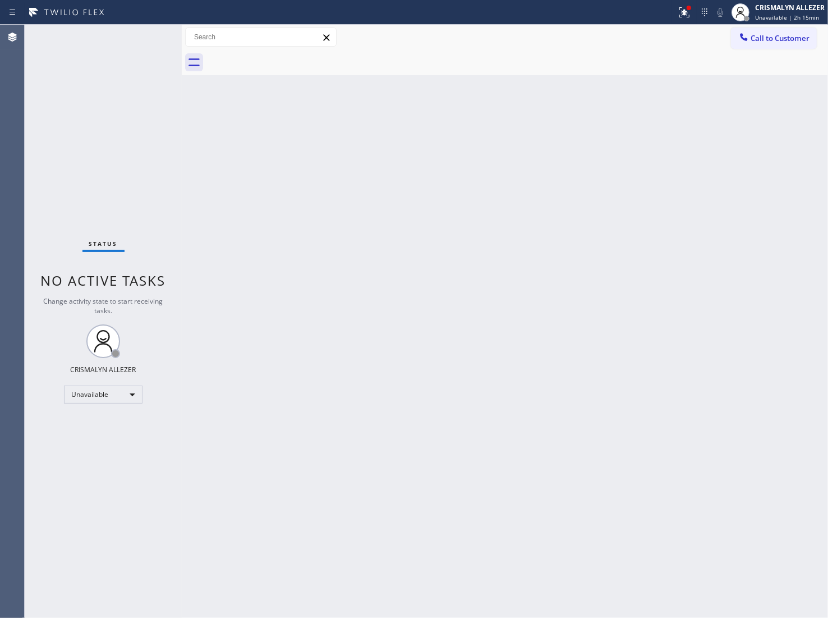
click at [783, 40] on span "Call to Customer" at bounding box center [780, 38] width 59 height 10
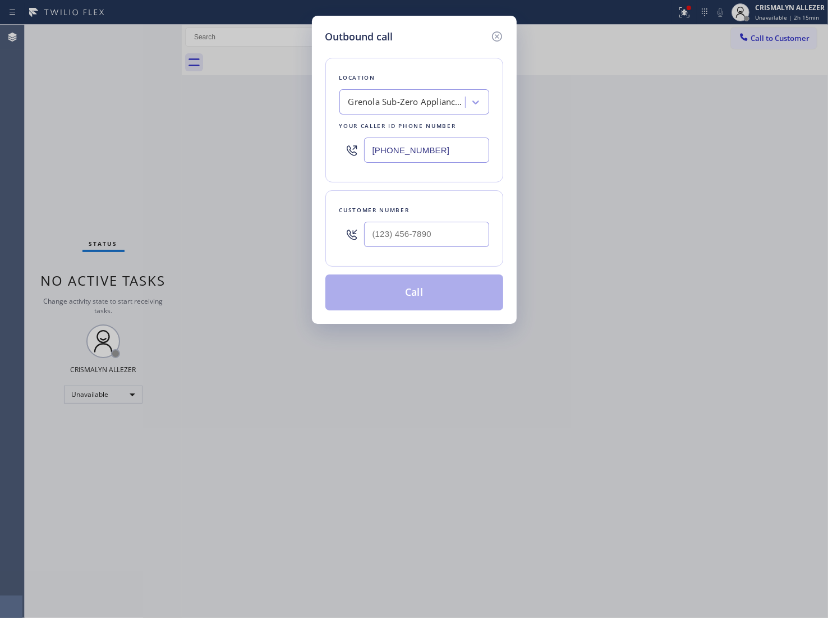
drag, startPoint x: 465, startPoint y: 152, endPoint x: 255, endPoint y: 142, distance: 209.6
click at [370, 154] on input "[PHONE_NUMBER]" at bounding box center [426, 150] width 125 height 25
paste input "773) 295-276"
type input "[PHONE_NUMBER]"
click at [438, 250] on div at bounding box center [426, 234] width 125 height 36
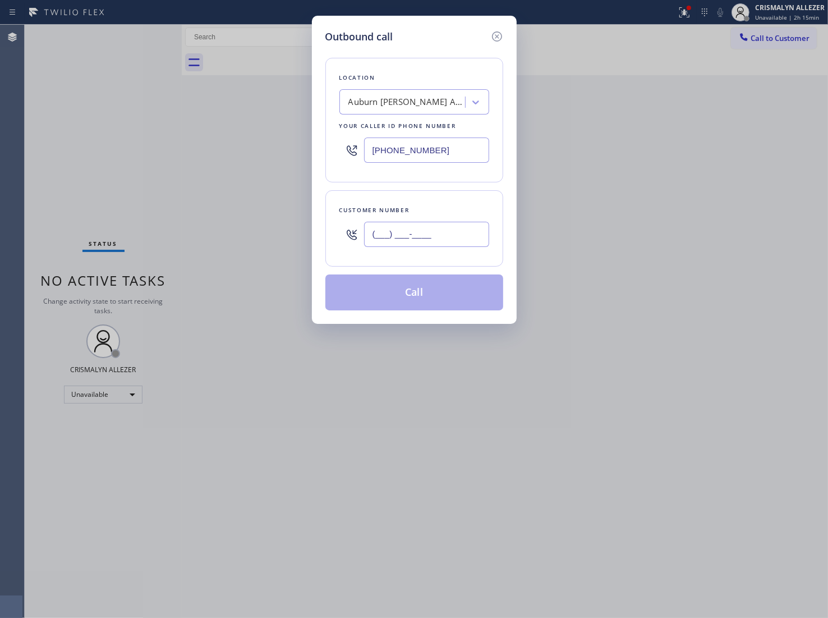
click at [438, 243] on input "(___) ___-____" at bounding box center [426, 234] width 125 height 25
paste input "815) 302-5337"
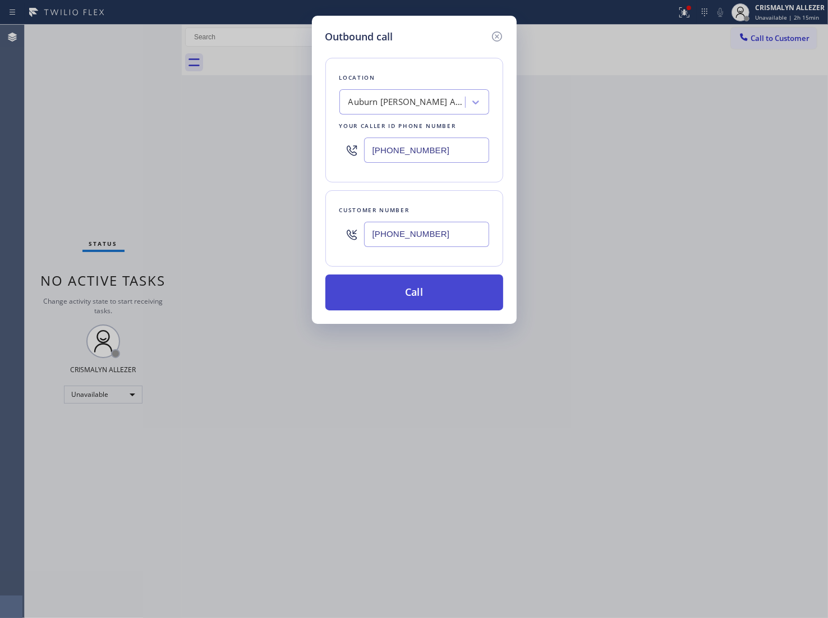
type input "[PHONE_NUMBER]"
click at [427, 292] on button "Call" at bounding box center [415, 292] width 178 height 36
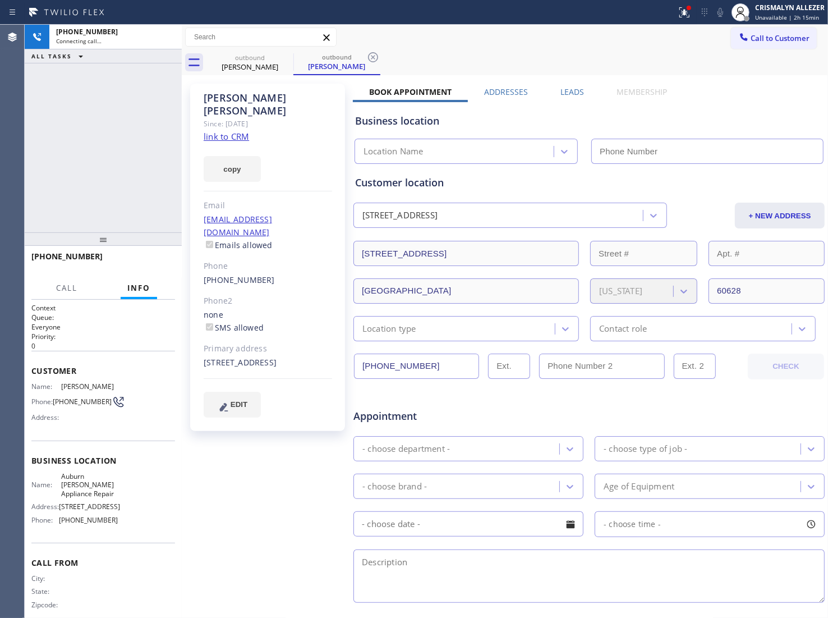
click at [223, 131] on link "link to CRM" at bounding box center [226, 136] width 45 height 11
type input "[PHONE_NUMBER]"
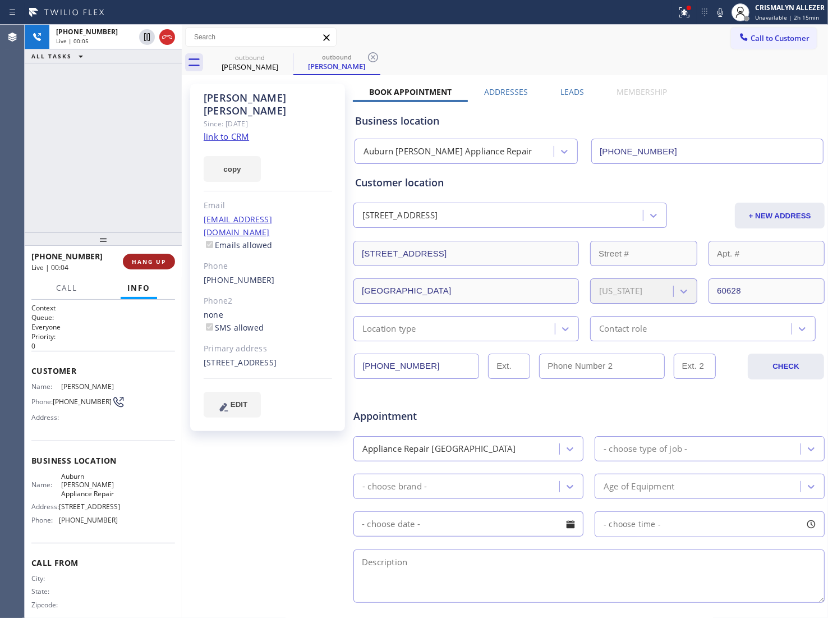
click at [141, 262] on span "HANG UP" at bounding box center [149, 262] width 34 height 8
click at [146, 261] on span "COMPLETE" at bounding box center [146, 262] width 39 height 8
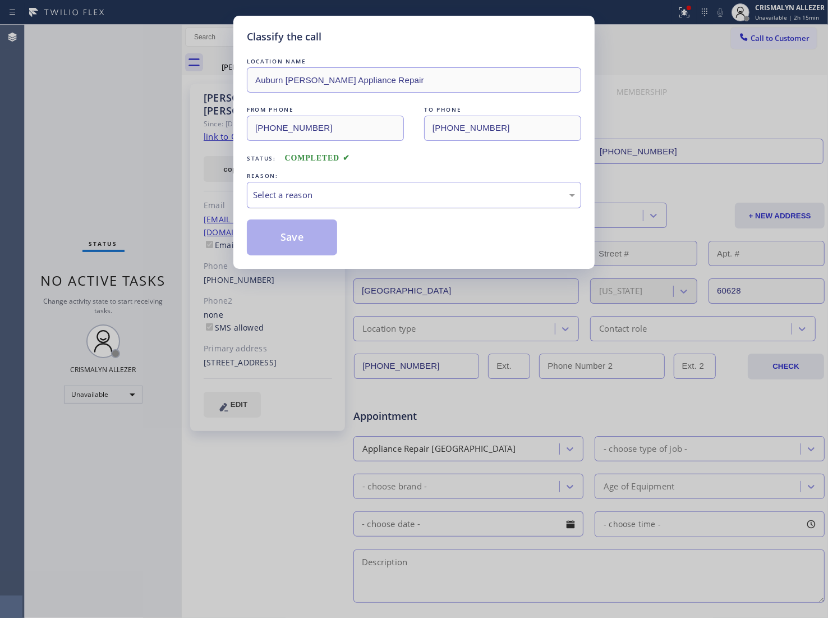
click at [450, 196] on div "Select a reason" at bounding box center [414, 195] width 322 height 13
click at [257, 237] on button "Save" at bounding box center [292, 237] width 90 height 36
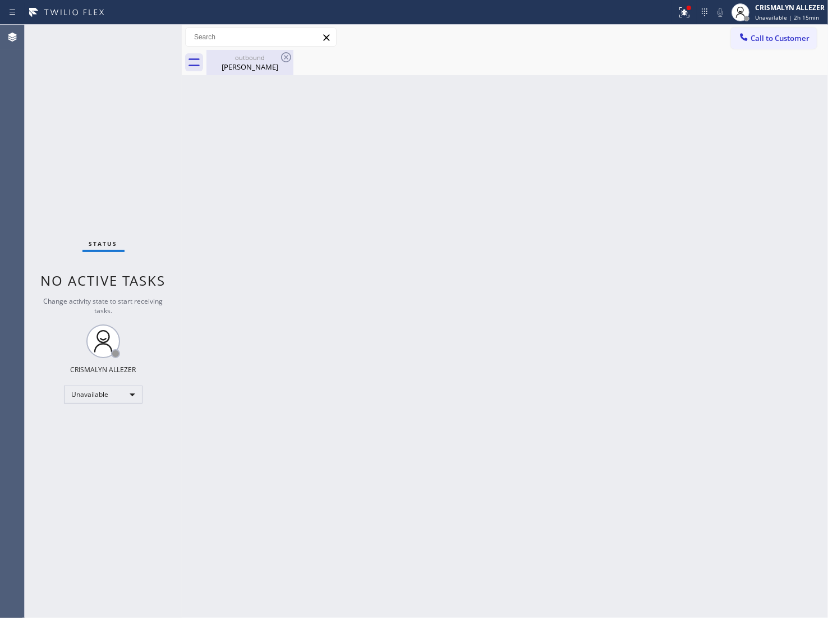
click at [237, 74] on div "outbound [PERSON_NAME]" at bounding box center [250, 62] width 85 height 25
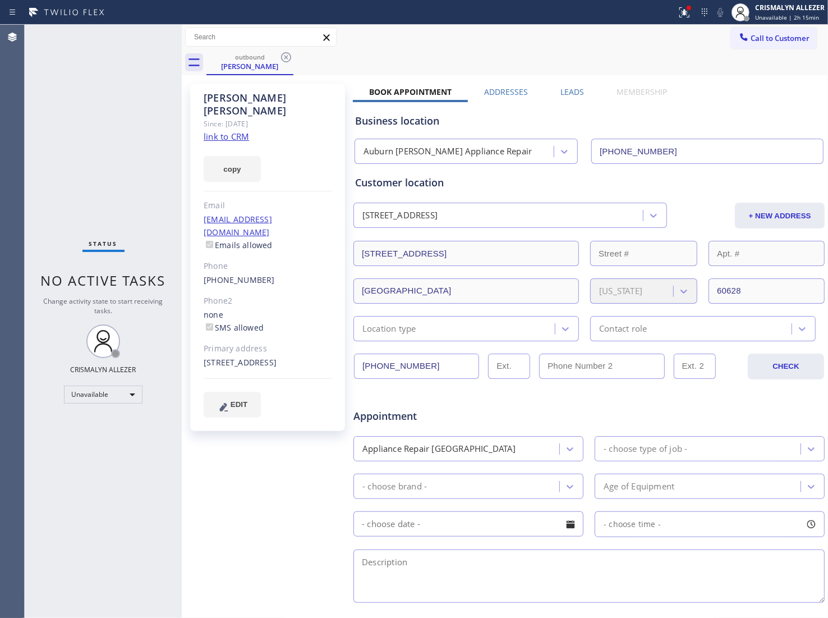
click at [571, 90] on label "Leads" at bounding box center [573, 91] width 24 height 11
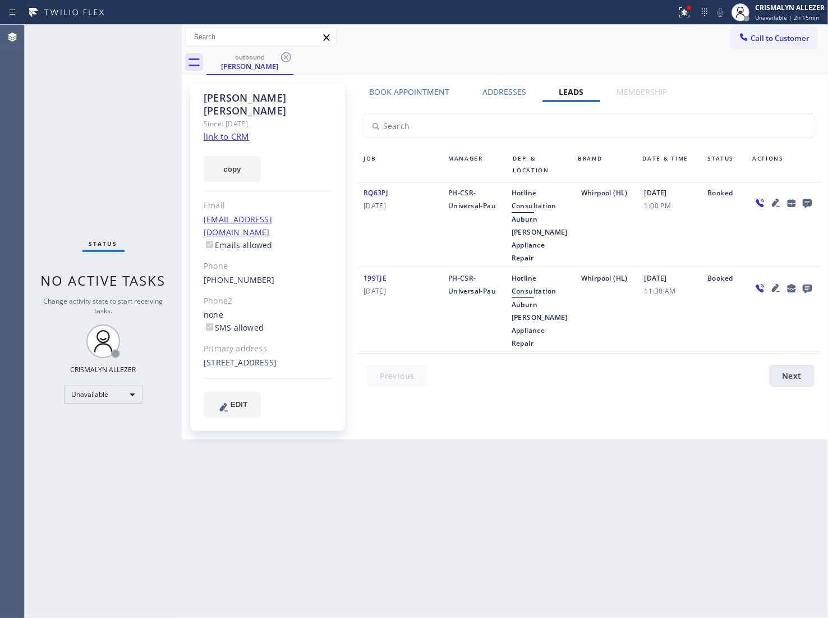
click at [808, 201] on icon at bounding box center [807, 203] width 13 height 14
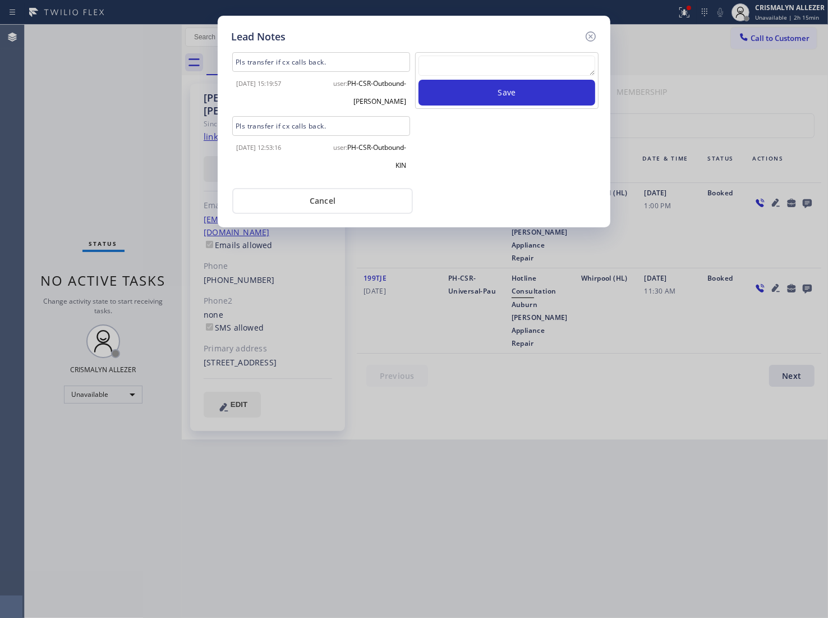
click at [445, 68] on textarea at bounding box center [507, 66] width 177 height 20
paste textarea "no answer | pls xfer here cx cb"
type textarea "no answer | pls xfer here cx cb"
click at [503, 87] on button "Save" at bounding box center [507, 93] width 177 height 26
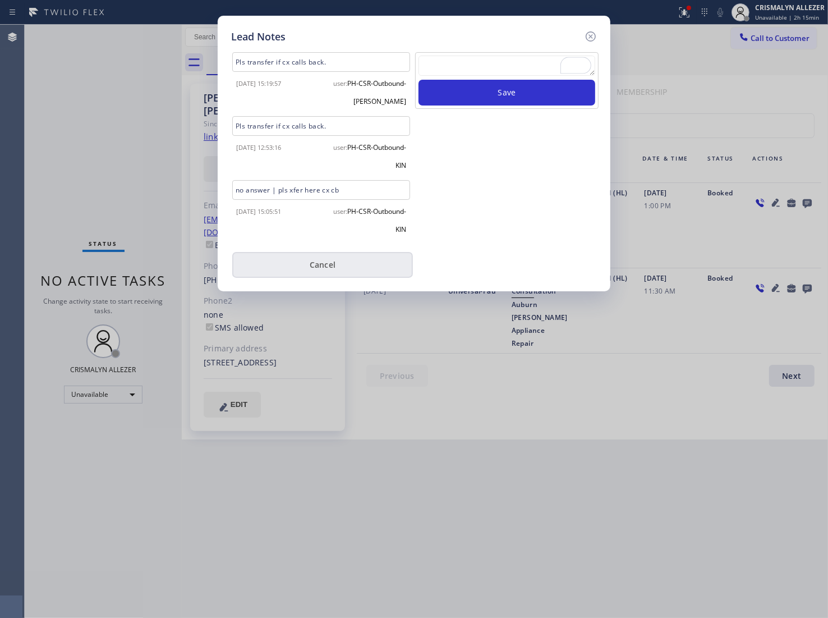
click at [310, 260] on button "Cancel" at bounding box center [322, 265] width 181 height 26
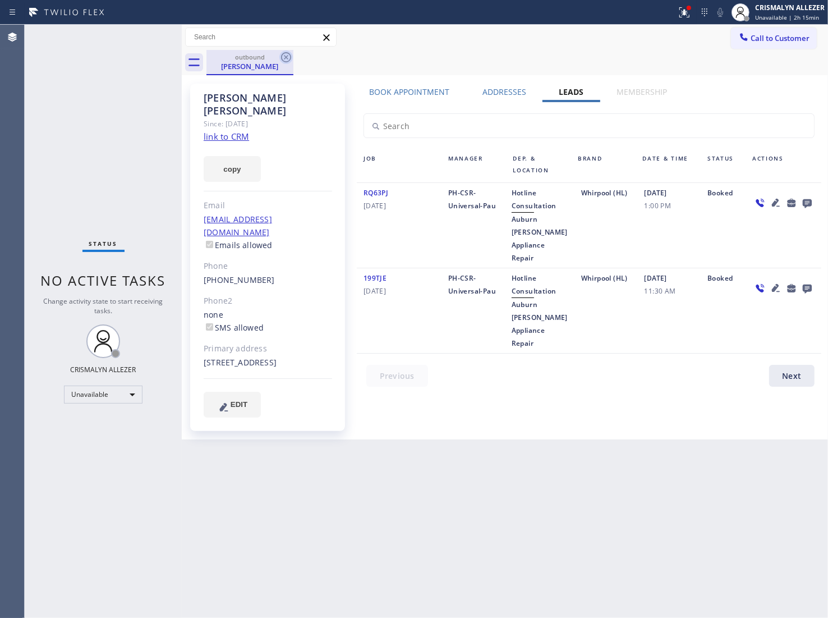
click at [282, 55] on icon at bounding box center [286, 57] width 10 height 10
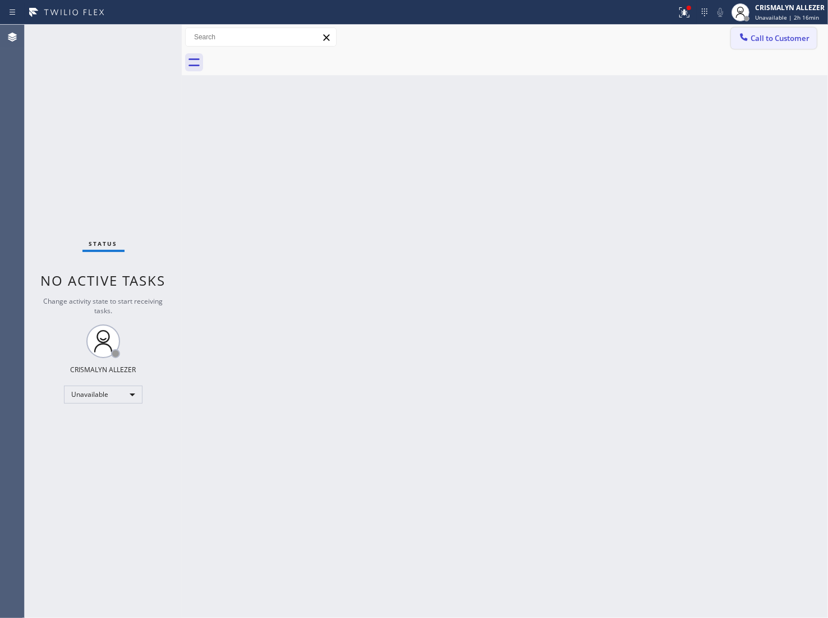
click at [774, 39] on span "Call to Customer" at bounding box center [780, 38] width 59 height 10
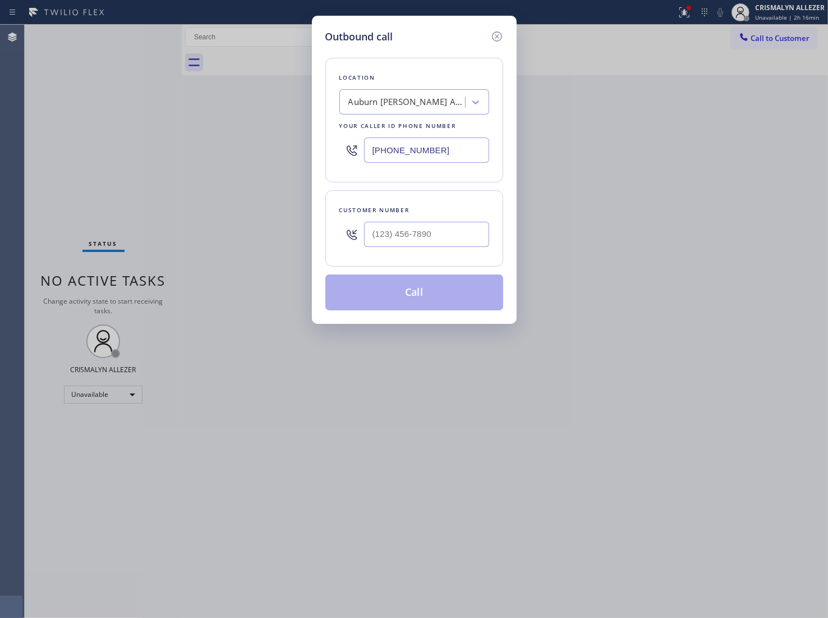
paste input "877) 777-0796"
drag, startPoint x: 479, startPoint y: 141, endPoint x: 217, endPoint y: 143, distance: 262.1
click at [225, 144] on div "Outbound call Location [GEOGRAPHIC_DATA] [GEOGRAPHIC_DATA] Appliance Repair You…" at bounding box center [414, 309] width 828 height 618
type input "[PHONE_NUMBER]"
click at [411, 243] on input "(___) ___-____" at bounding box center [426, 234] width 125 height 25
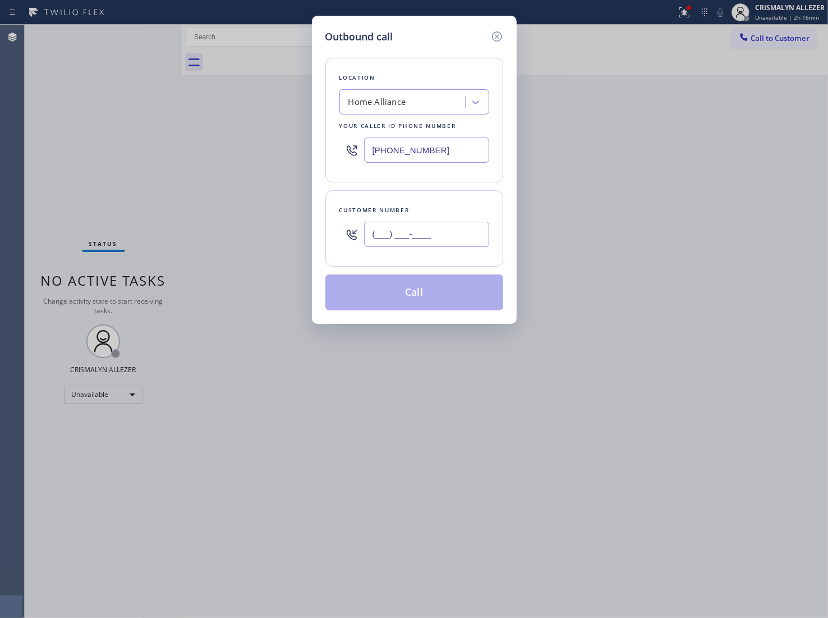
paste input "805) 390-0919"
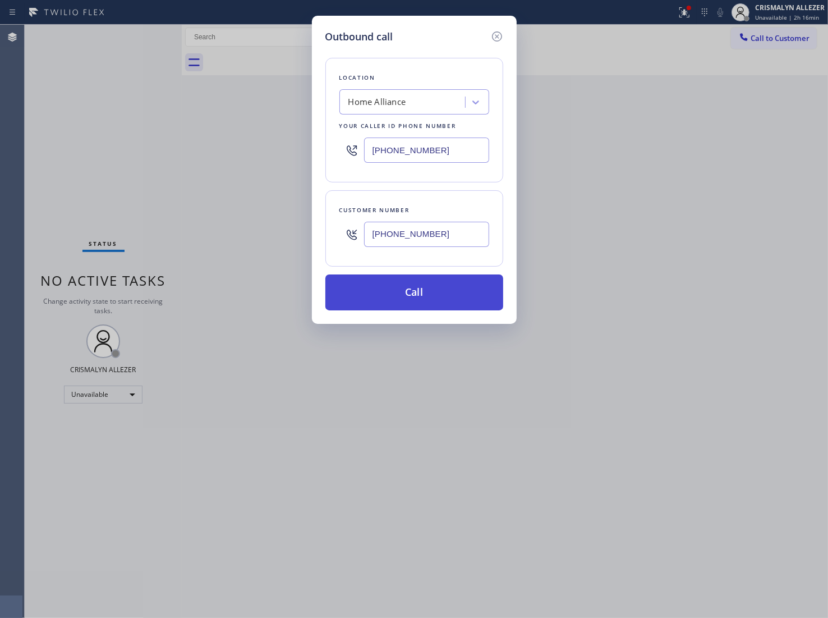
type input "[PHONE_NUMBER]"
click at [411, 301] on button "Call" at bounding box center [415, 292] width 178 height 36
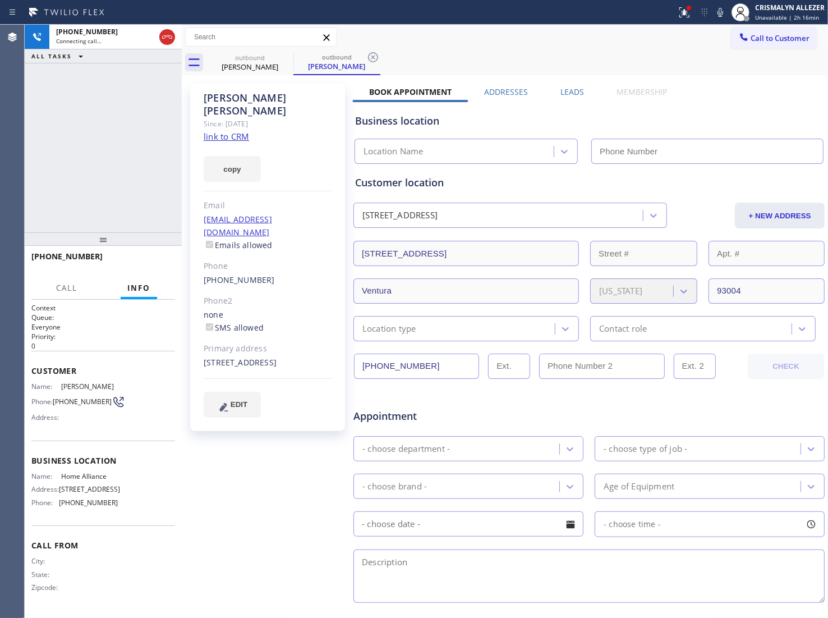
type input "[PHONE_NUMBER]"
click at [234, 131] on link "link to CRM" at bounding box center [226, 136] width 45 height 11
click at [581, 94] on div "Leads" at bounding box center [572, 94] width 56 height 16
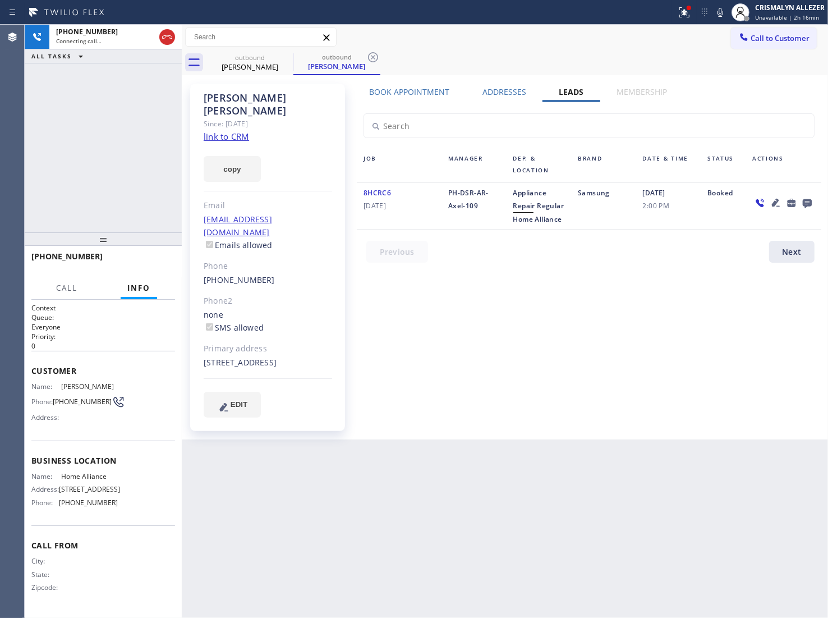
click at [812, 200] on icon at bounding box center [807, 203] width 9 height 9
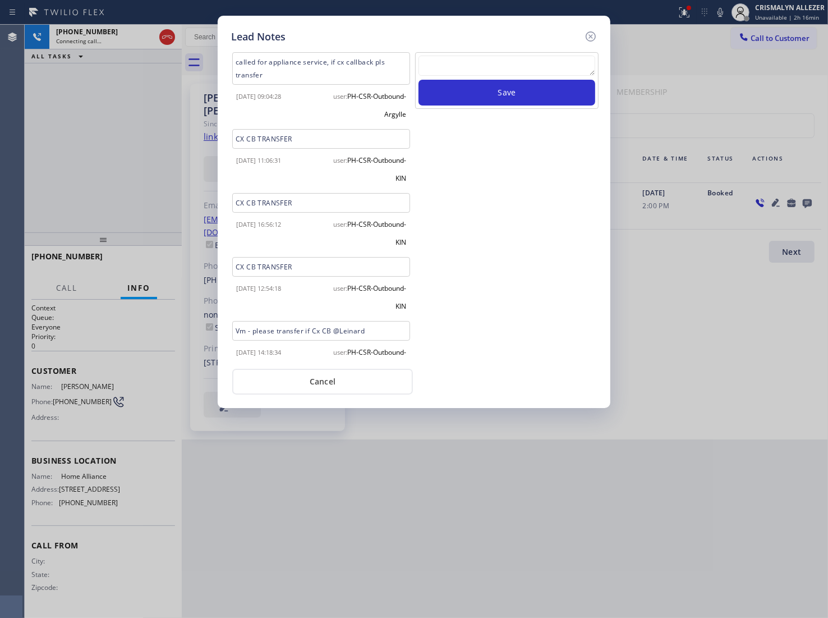
click at [457, 59] on textarea at bounding box center [507, 66] width 177 height 20
paste textarea "no answer | pls xfer here cx cb"
type textarea "no answer | pls xfer here cx cb"
click at [482, 96] on button "Save" at bounding box center [507, 93] width 177 height 26
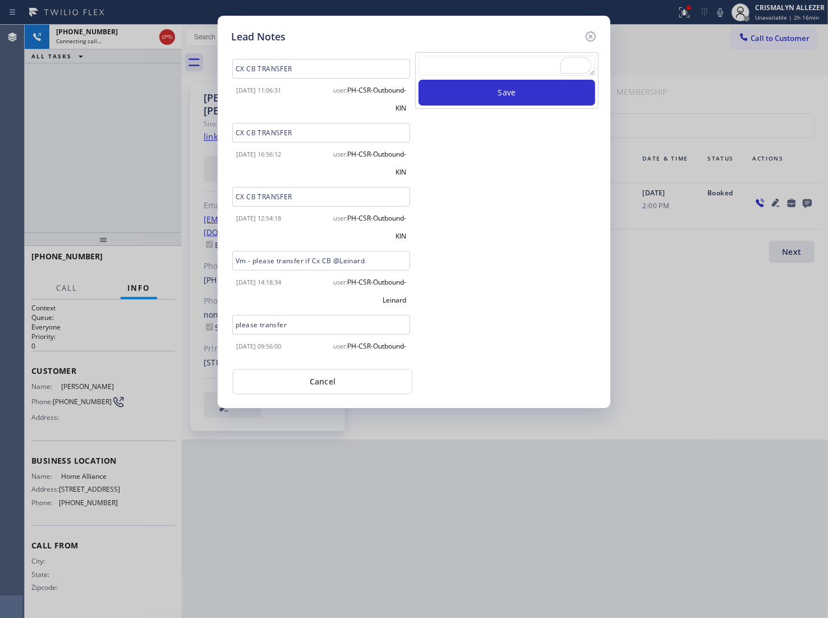
scroll to position [140, 0]
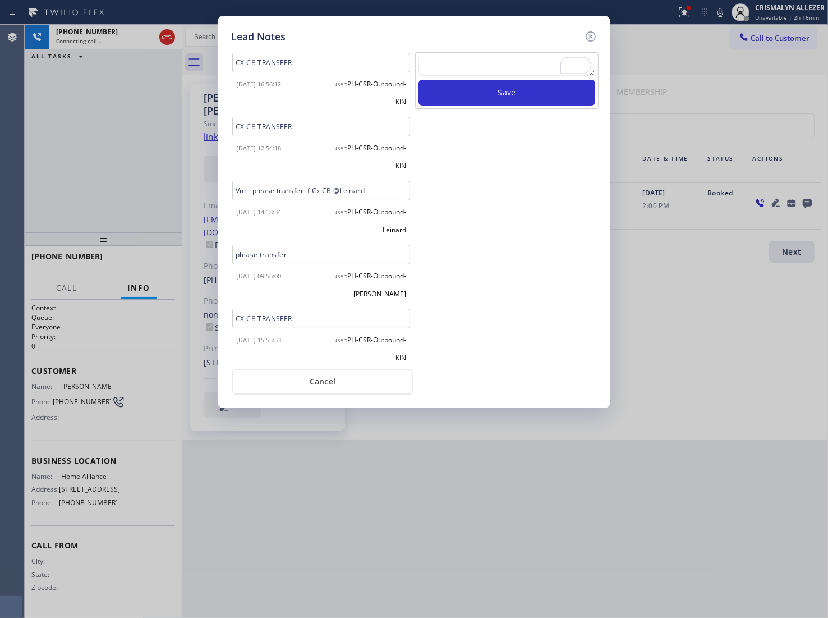
drag, startPoint x: 330, startPoint y: 384, endPoint x: 304, endPoint y: 311, distance: 77.6
click at [329, 384] on button "Cancel" at bounding box center [322, 382] width 181 height 26
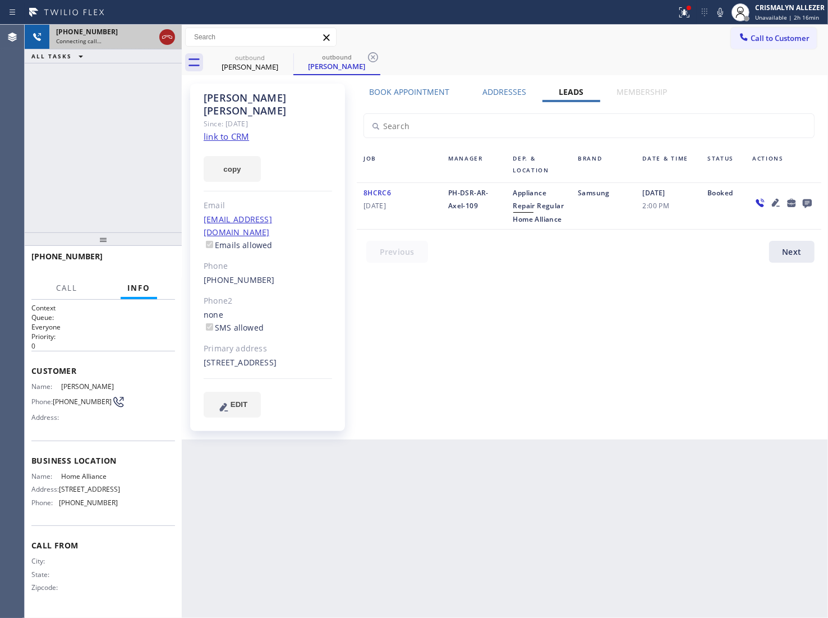
click at [164, 38] on icon at bounding box center [167, 36] width 13 height 13
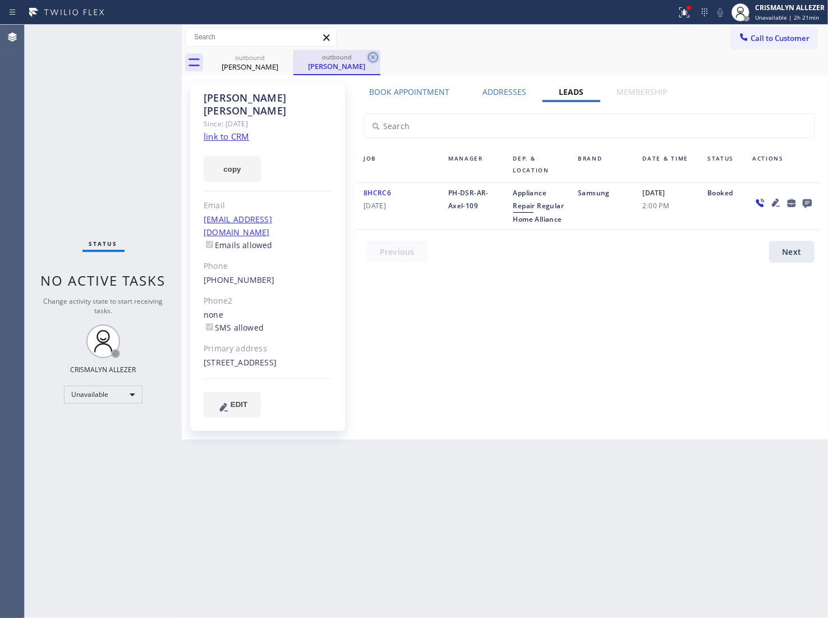
click at [370, 55] on icon at bounding box center [372, 57] width 13 height 13
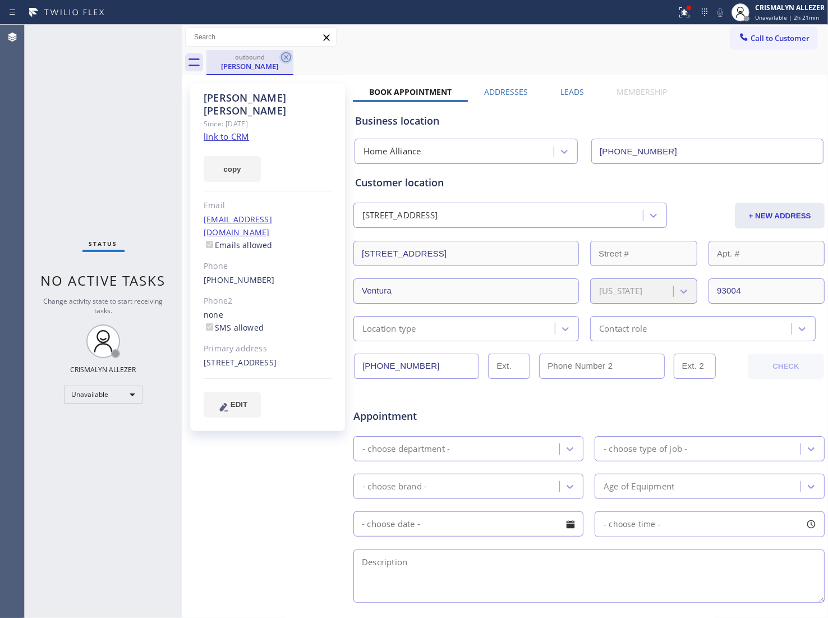
click at [284, 59] on icon at bounding box center [285, 57] width 13 height 13
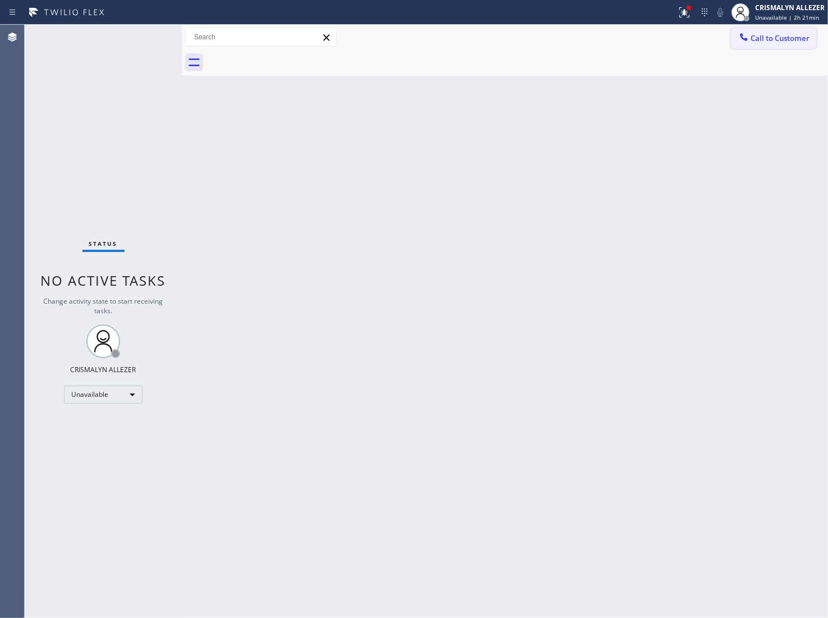
click at [789, 35] on span "Call to Customer" at bounding box center [780, 38] width 59 height 10
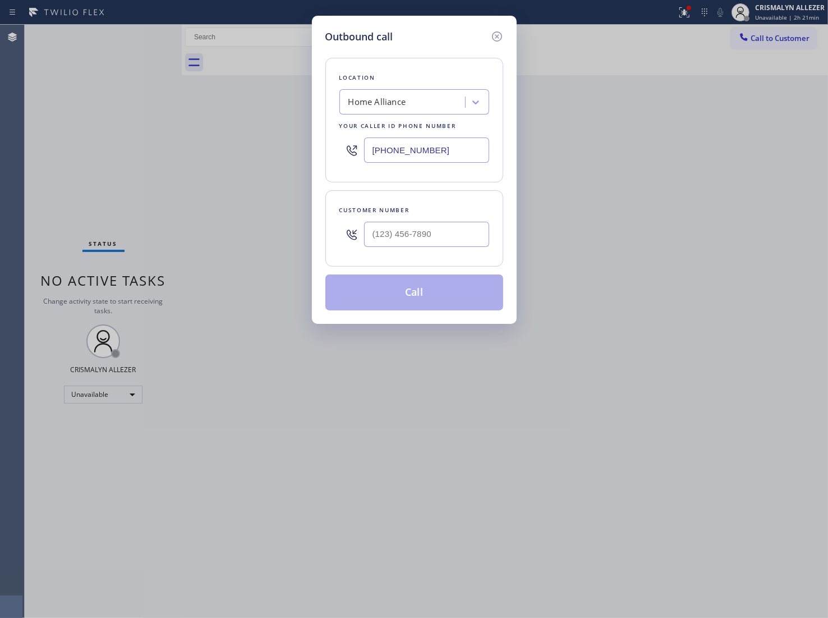
drag, startPoint x: 472, startPoint y: 150, endPoint x: 251, endPoint y: 138, distance: 220.9
click at [264, 138] on div "Outbound call Location Home Alliance Your caller id phone number (877) 777-0796…" at bounding box center [414, 309] width 828 height 618
paste input "949) 881-4668"
type input "[PHONE_NUMBER]"
click at [441, 258] on div "Customer number" at bounding box center [415, 228] width 178 height 76
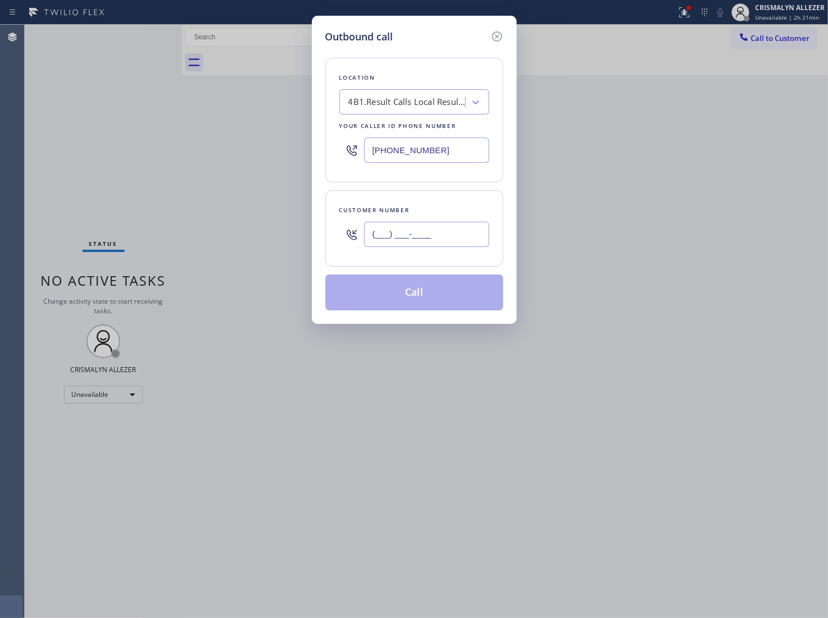
click at [438, 247] on input "(___) ___-____" at bounding box center [426, 234] width 125 height 25
paste input "323) 770-7700"
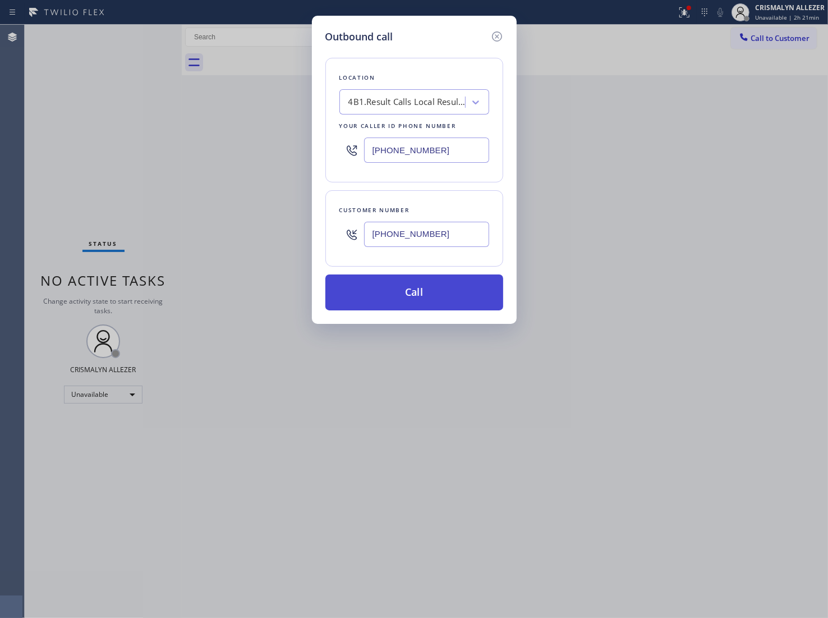
type input "[PHONE_NUMBER]"
click at [415, 304] on button "Call" at bounding box center [415, 292] width 178 height 36
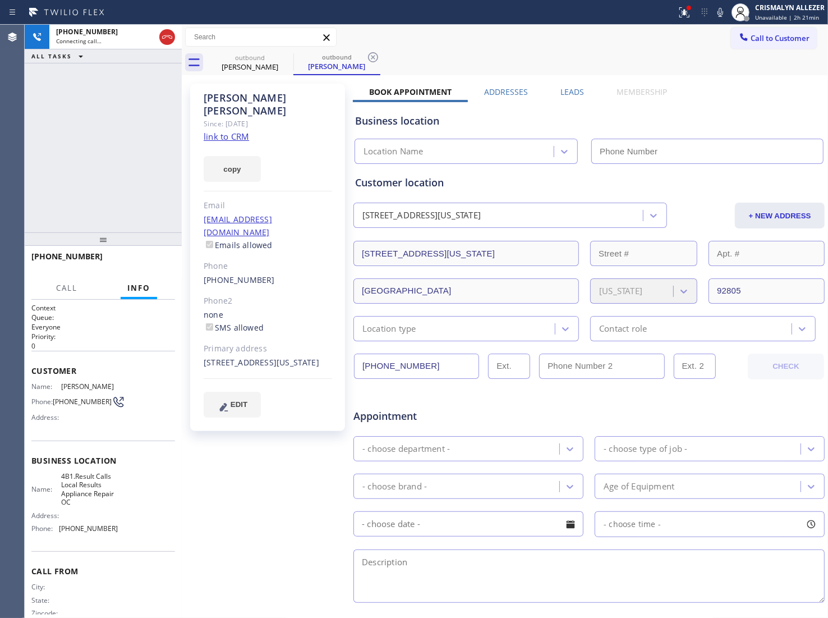
click at [232, 131] on link "link to CRM" at bounding box center [226, 136] width 45 height 11
type input "[PHONE_NUMBER]"
click at [144, 264] on span "HANG UP" at bounding box center [149, 262] width 34 height 8
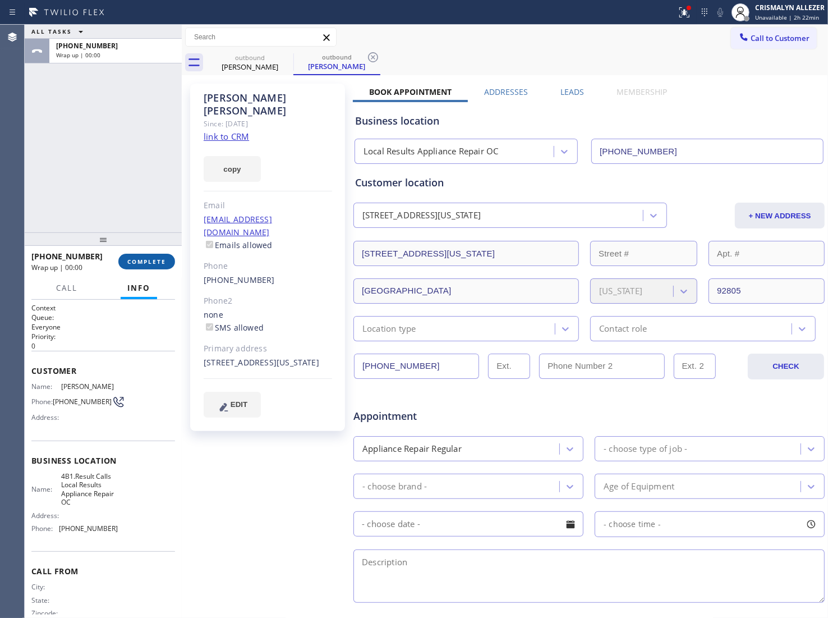
click at [144, 264] on span "COMPLETE" at bounding box center [146, 262] width 39 height 8
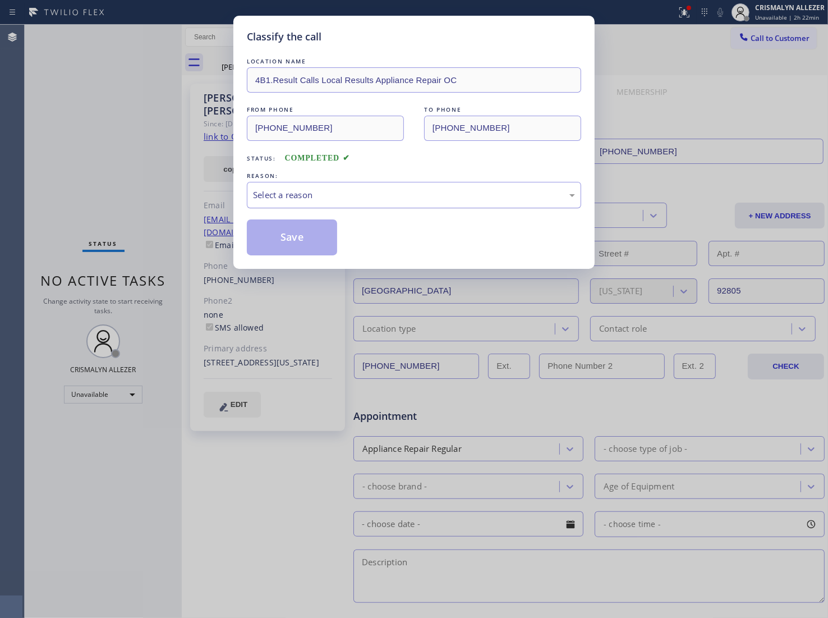
click at [410, 200] on div "Select a reason" at bounding box center [414, 195] width 322 height 13
click at [313, 240] on button "Save" at bounding box center [292, 237] width 90 height 36
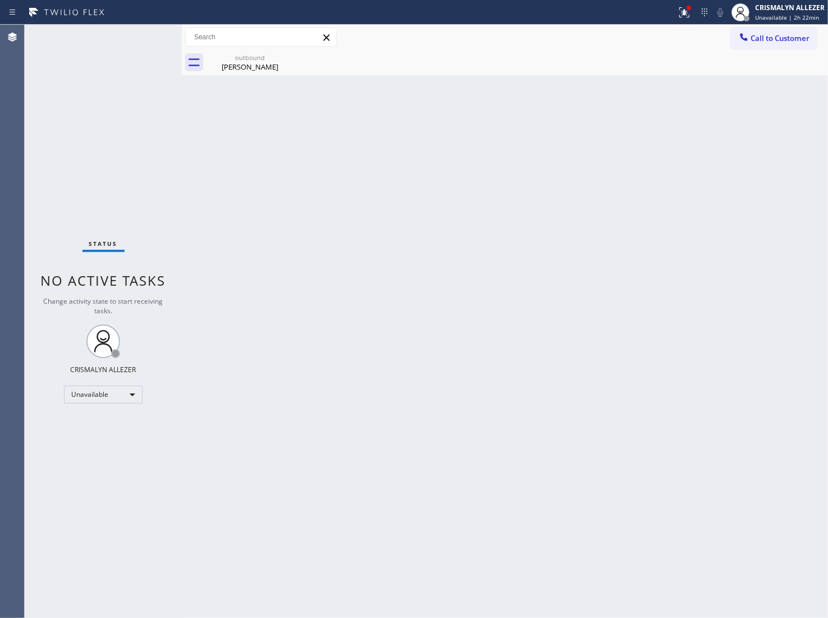
drag, startPoint x: 646, startPoint y: 310, endPoint x: 437, endPoint y: 175, distance: 249.2
click at [645, 309] on div "Back to Dashboard Change Sender ID Customers Technicians Select a contact Outbo…" at bounding box center [505, 321] width 647 height 593
drag, startPoint x: 267, startPoint y: 73, endPoint x: 276, endPoint y: 65, distance: 11.5
click at [268, 71] on div "outbound Rene Banuelos" at bounding box center [250, 62] width 85 height 25
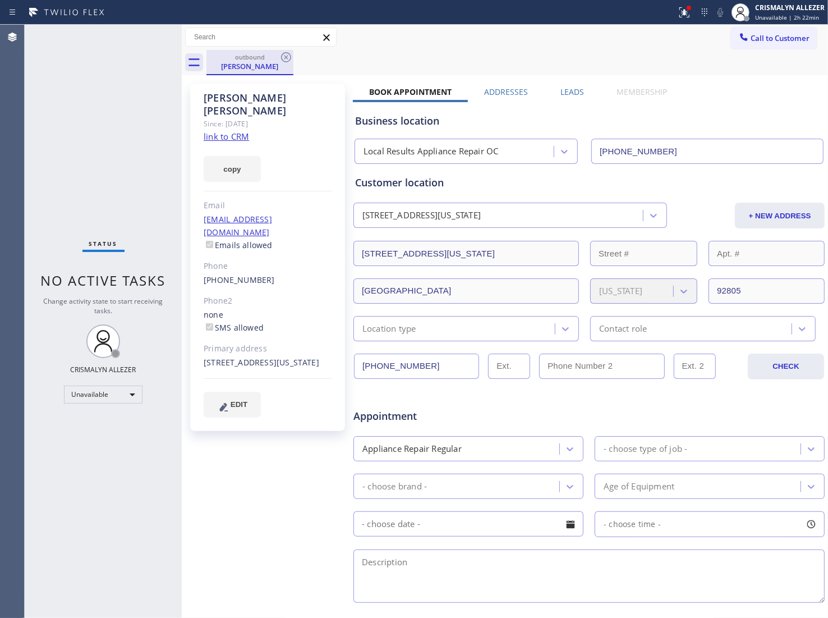
click at [278, 59] on div "outbound" at bounding box center [250, 57] width 85 height 8
click at [285, 51] on icon at bounding box center [285, 57] width 13 height 13
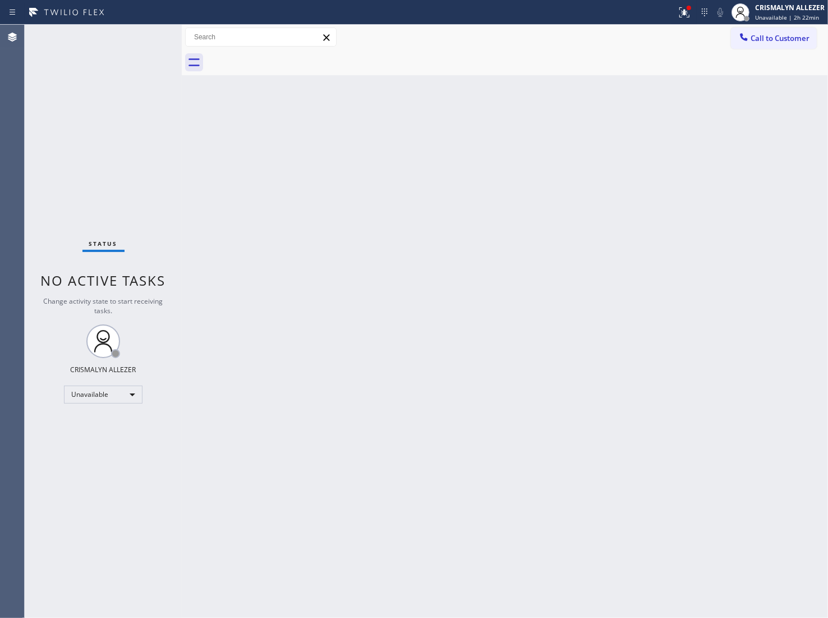
click at [783, 42] on span "Call to Customer" at bounding box center [780, 38] width 59 height 10
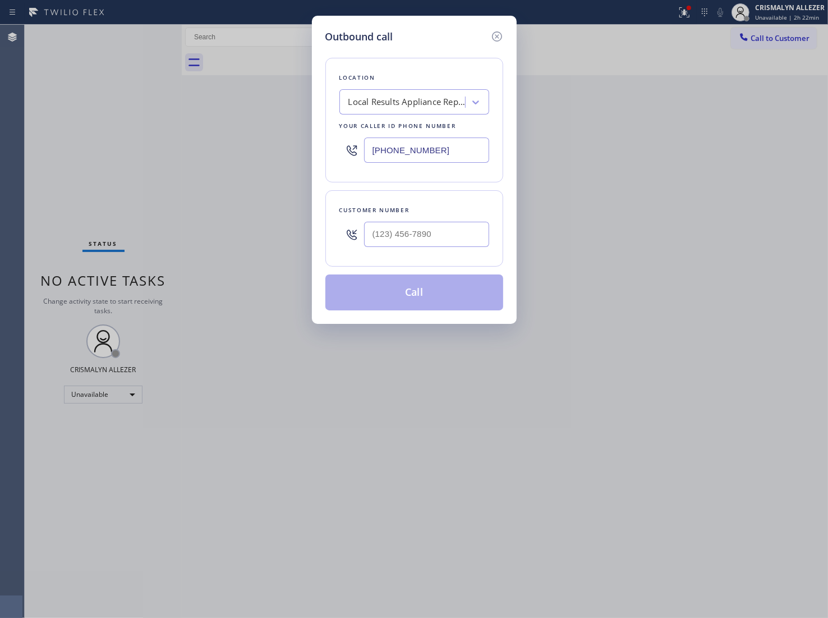
drag, startPoint x: 462, startPoint y: 153, endPoint x: 310, endPoint y: 153, distance: 151.5
click at [310, 153] on div "Outbound call Location Local Results Appliance Repair OC Your caller id phone n…" at bounding box center [414, 309] width 828 height 618
paste input "602) 806-7936"
type input "[PHONE_NUMBER]"
click at [430, 245] on input "(___) ___-____" at bounding box center [426, 234] width 125 height 25
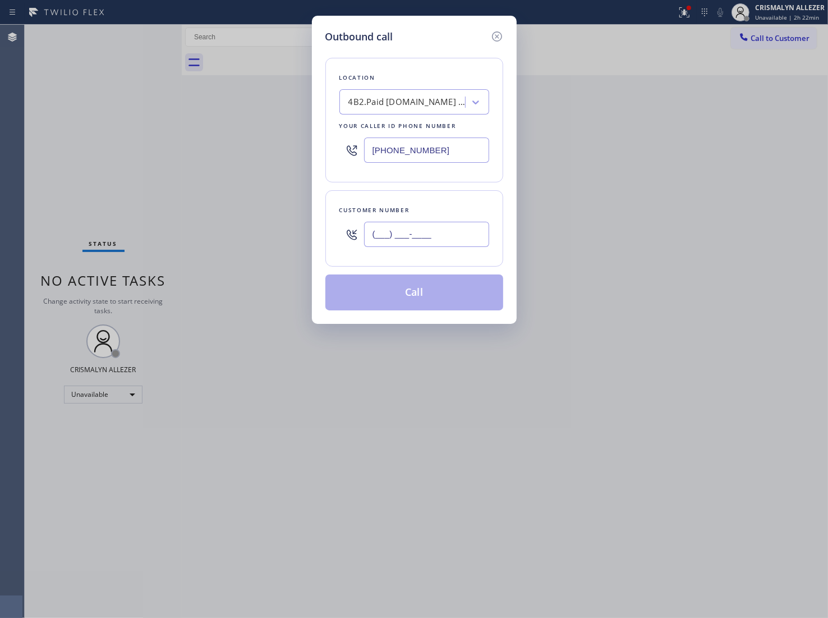
paste input "480) 975-1369"
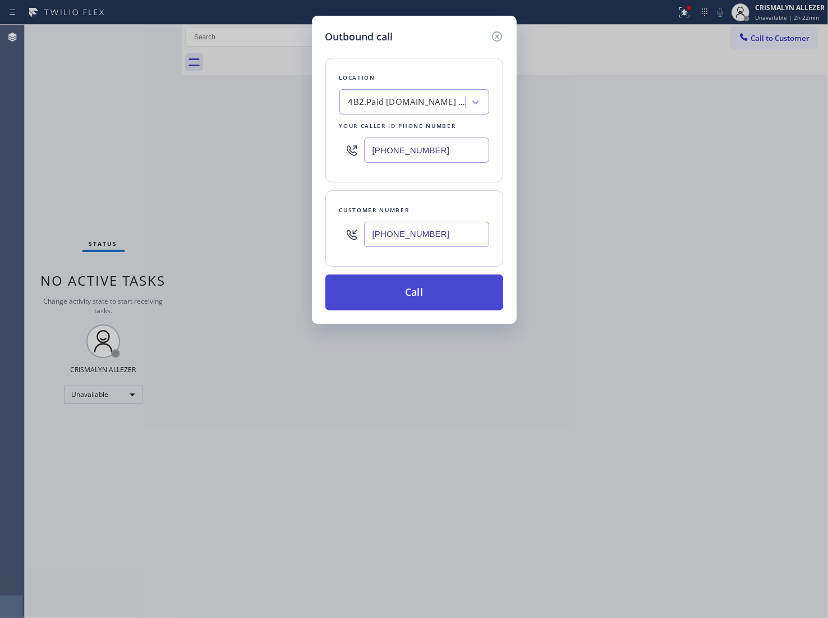
type input "[PHONE_NUMBER]"
click at [413, 298] on button "Call" at bounding box center [415, 292] width 178 height 36
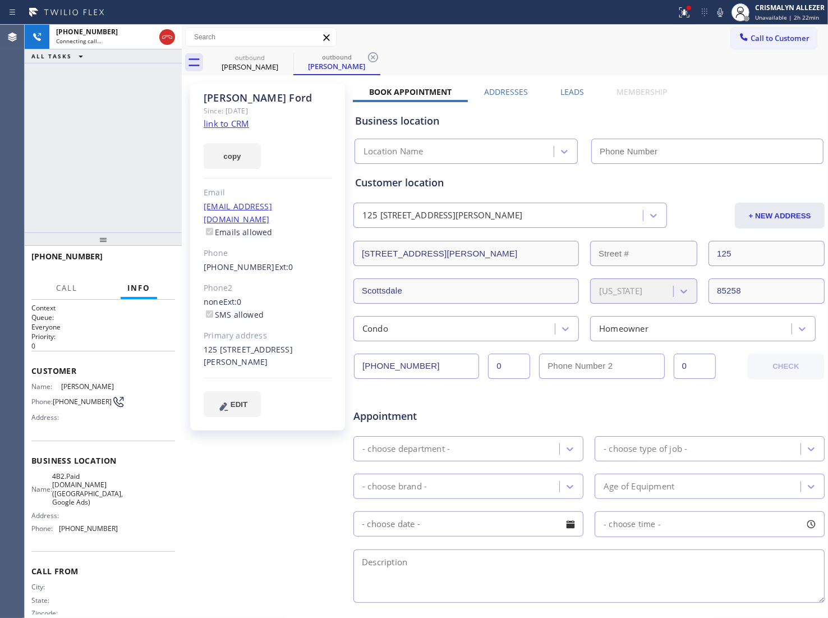
click at [241, 121] on link "link to CRM" at bounding box center [226, 123] width 45 height 11
type input "[PHONE_NUMBER]"
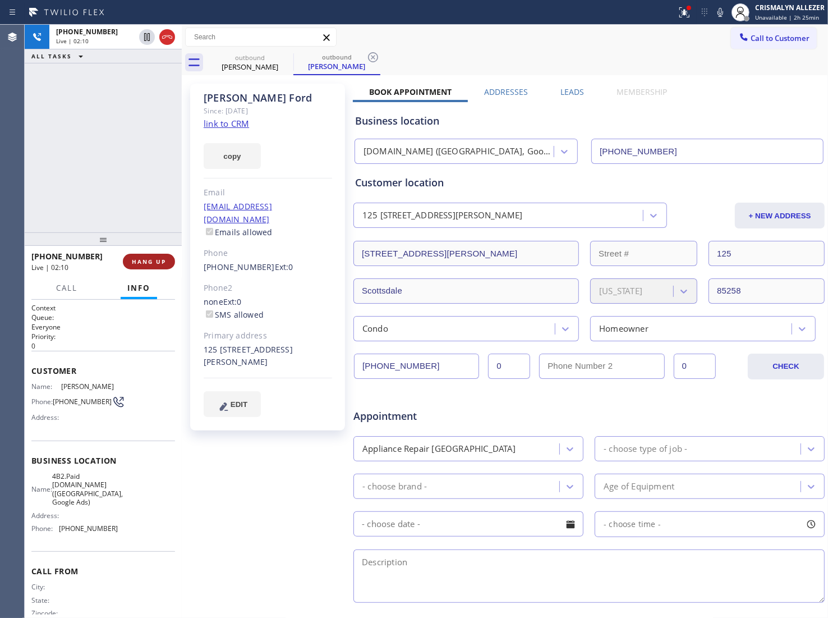
click at [148, 265] on button "HANG UP" at bounding box center [149, 262] width 52 height 16
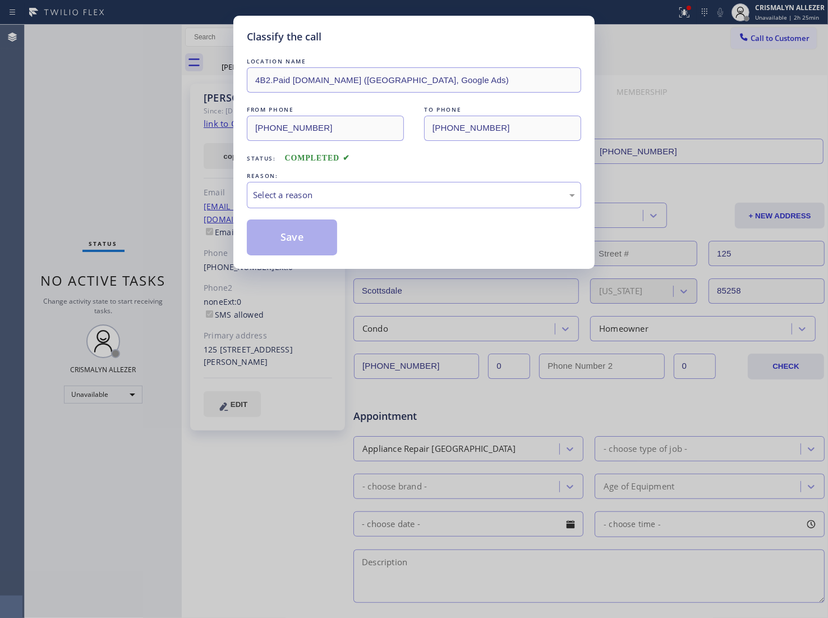
click at [415, 204] on div "Select a reason" at bounding box center [414, 195] width 334 height 26
click at [318, 239] on button "Save" at bounding box center [292, 237] width 90 height 36
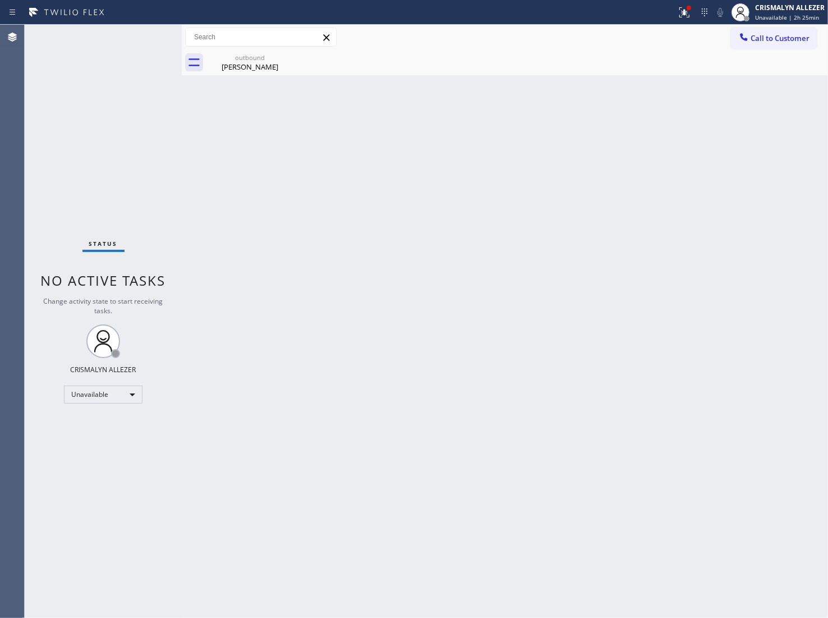
click at [237, 65] on div "Janet Ford" at bounding box center [250, 67] width 85 height 10
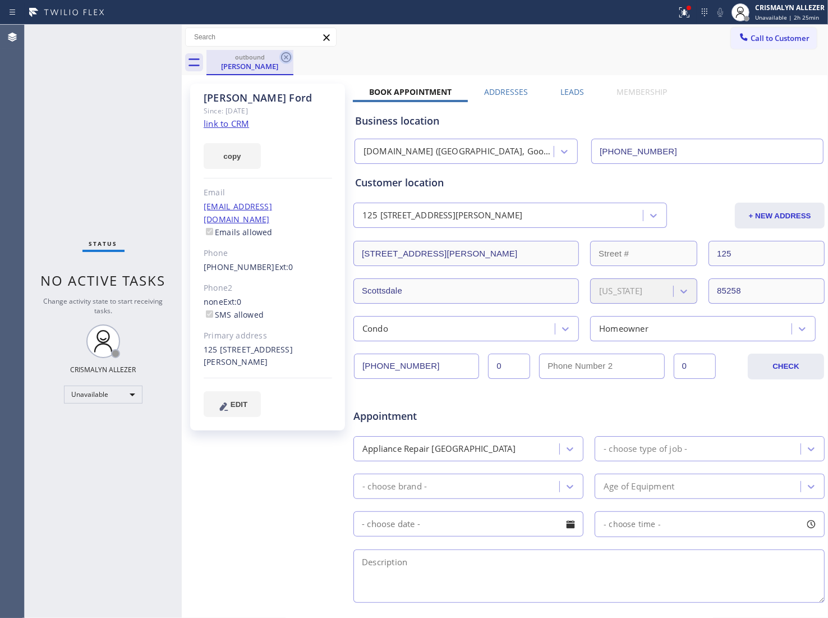
click at [290, 62] on icon at bounding box center [285, 57] width 13 height 13
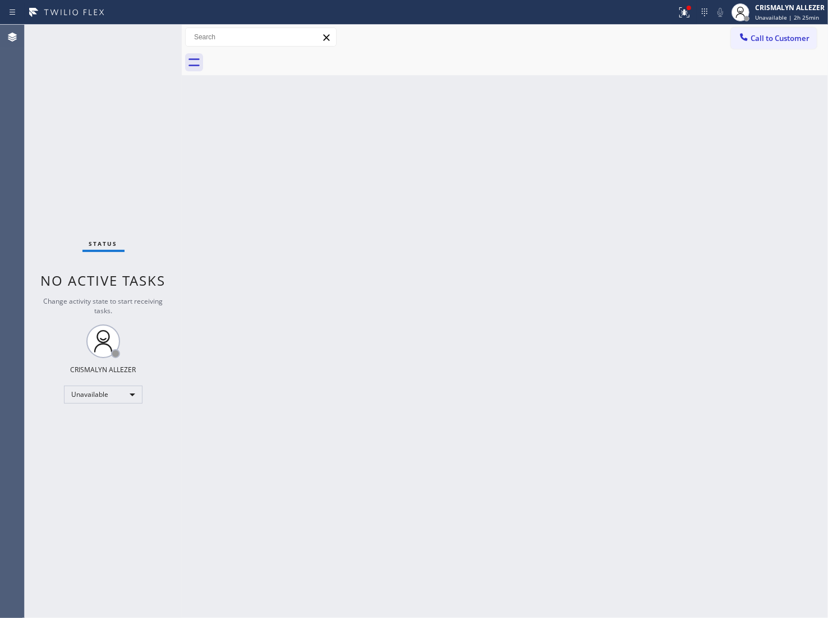
click at [290, 232] on div "Back to Dashboard Change Sender ID Customers Technicians Select a contact Outbo…" at bounding box center [505, 321] width 647 height 593
drag, startPoint x: 129, startPoint y: 388, endPoint x: 129, endPoint y: 397, distance: 9.5
click at [129, 397] on div "Unavailable" at bounding box center [103, 395] width 79 height 18
click at [113, 453] on li "Break" at bounding box center [103, 451] width 76 height 13
click at [123, 399] on div "Break" at bounding box center [103, 395] width 79 height 18
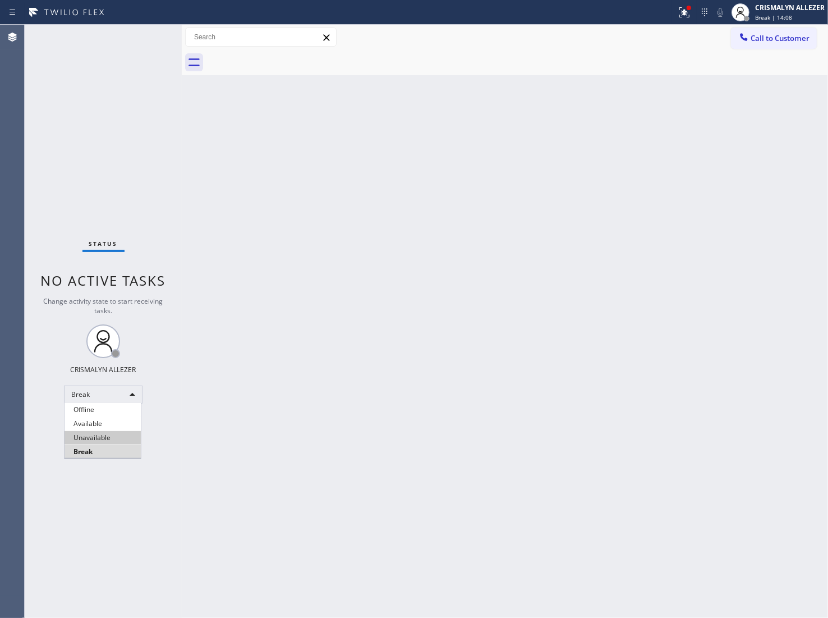
click at [105, 438] on li "Unavailable" at bounding box center [103, 437] width 76 height 13
click at [765, 48] on button "Call to Customer" at bounding box center [774, 38] width 86 height 21
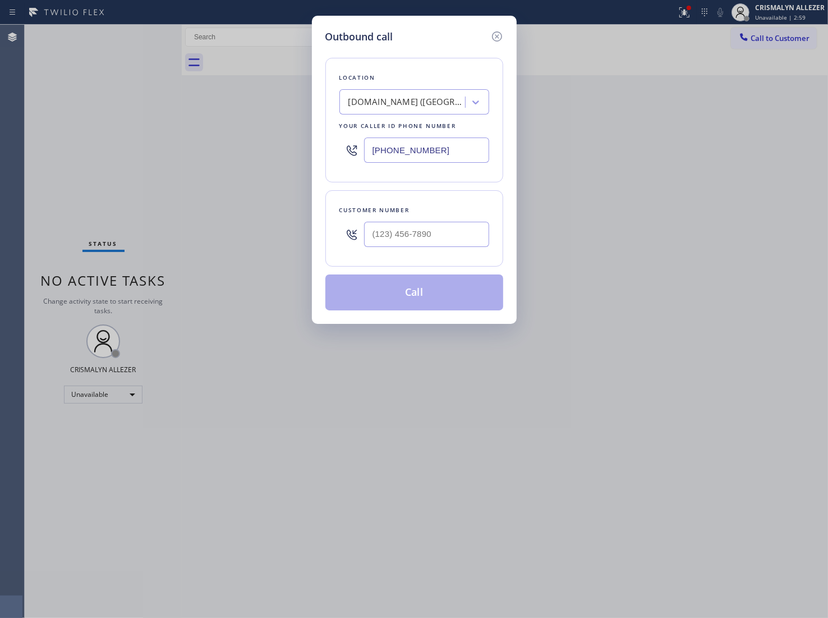
drag, startPoint x: 478, startPoint y: 152, endPoint x: 155, endPoint y: 153, distance: 323.3
click at [161, 152] on div "Outbound call Location SubzeroExperts.online (Phoenix, Google Ads) Your caller …" at bounding box center [414, 309] width 828 height 618
paste input "213) 335-2281"
type input "[PHONE_NUMBER]"
click at [424, 240] on input "(___) ___-____" at bounding box center [426, 234] width 125 height 25
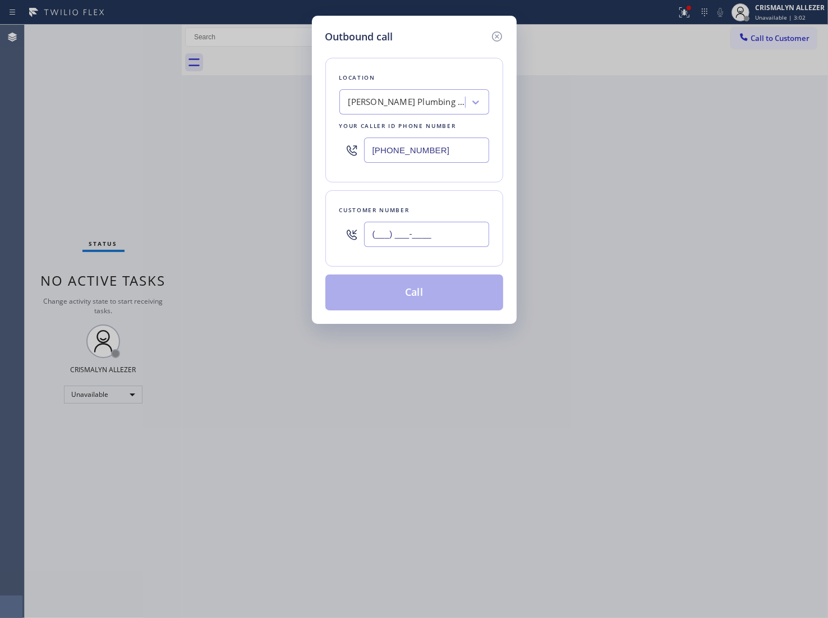
paste input "971) 263-9086"
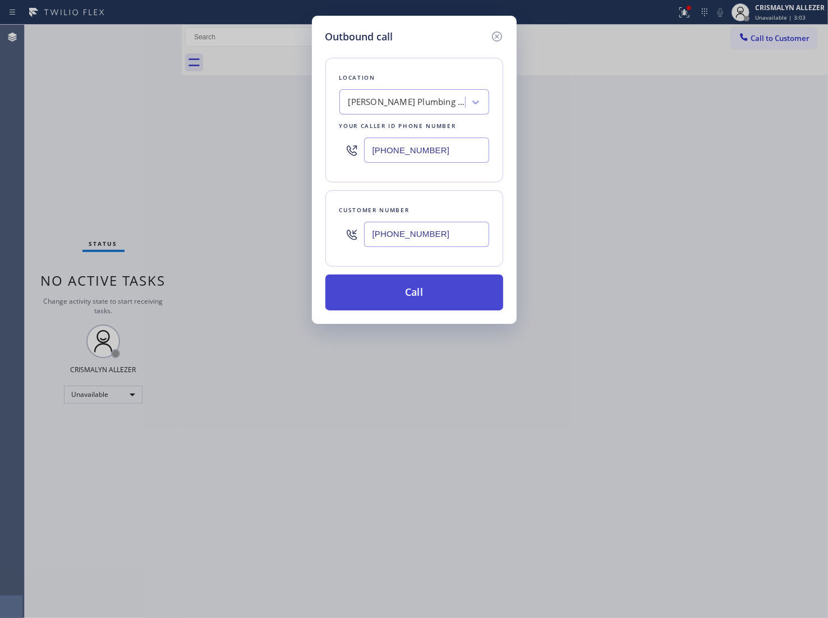
type input "[PHONE_NUMBER]"
click at [409, 299] on button "Call" at bounding box center [415, 292] width 178 height 36
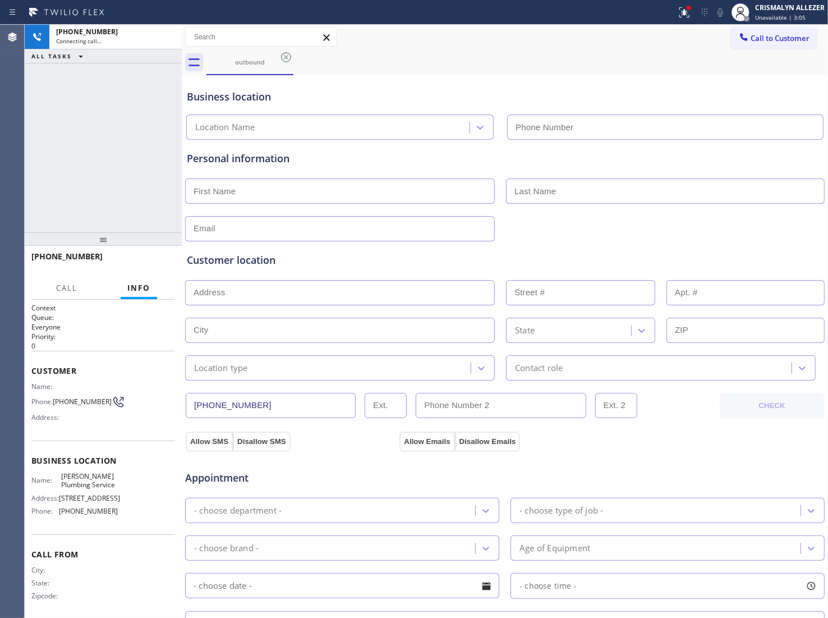
type input "[PHONE_NUMBER]"
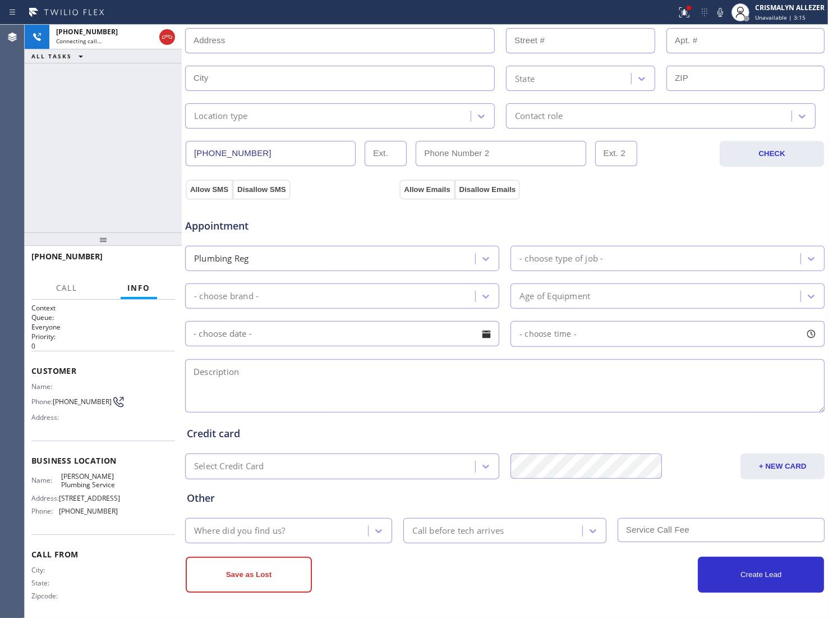
scroll to position [254, 0]
click at [352, 370] on textarea at bounding box center [505, 385] width 640 height 53
click at [309, 383] on textarea "To enrich screen reader interactions, please activate Accessibility in Grammarl…" at bounding box center [505, 385] width 640 height 53
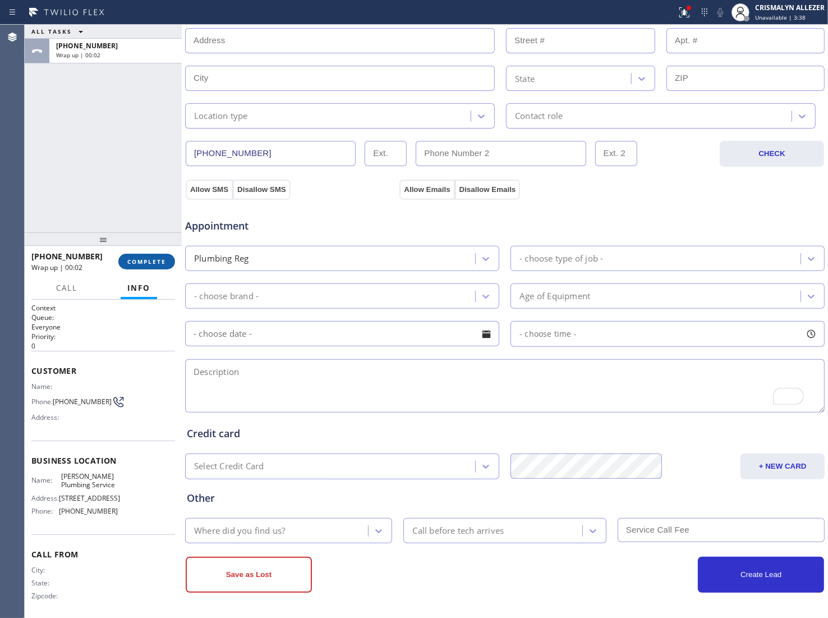
click at [150, 262] on span "COMPLETE" at bounding box center [146, 262] width 39 height 8
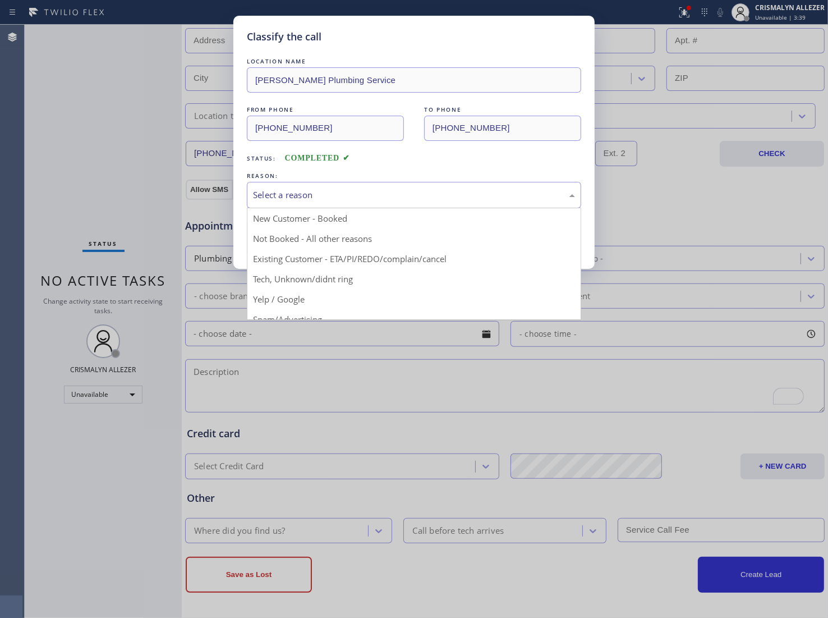
click at [447, 198] on div "Select a reason" at bounding box center [414, 195] width 322 height 13
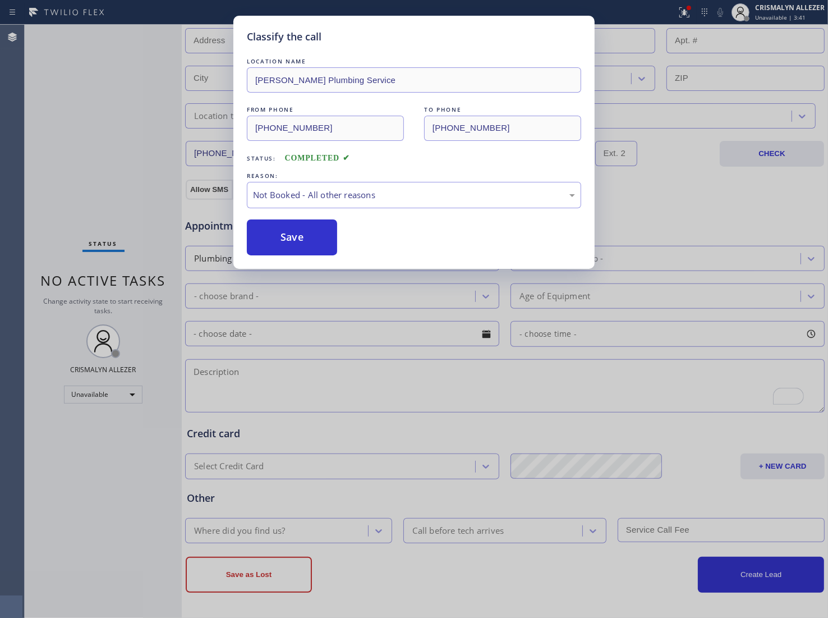
click at [297, 240] on button "Save" at bounding box center [292, 237] width 90 height 36
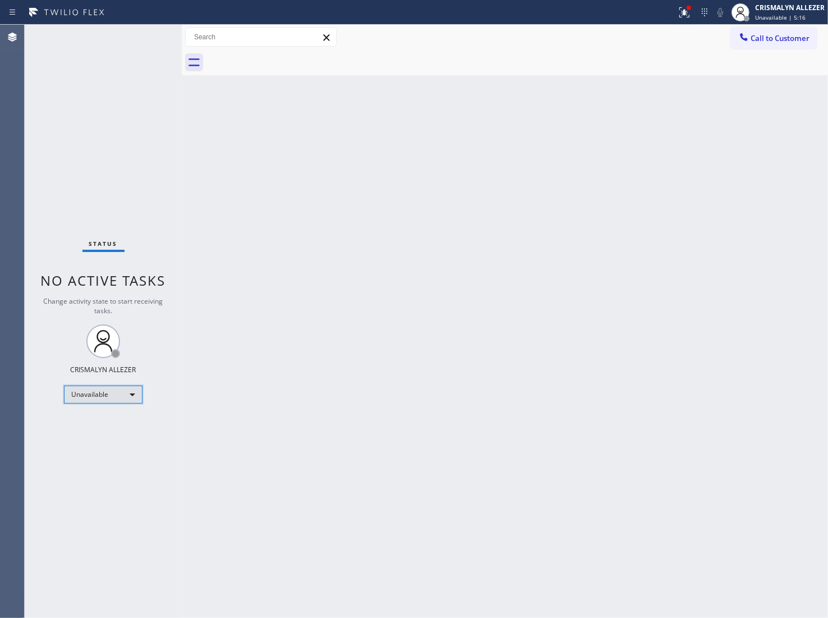
click at [136, 388] on div "Unavailable" at bounding box center [103, 395] width 79 height 18
click at [104, 453] on li "Break" at bounding box center [103, 451] width 76 height 13
click at [130, 395] on div "Break" at bounding box center [103, 395] width 79 height 18
click at [105, 433] on li "Unavailable" at bounding box center [103, 437] width 76 height 13
click at [764, 42] on span "Call to Customer" at bounding box center [780, 38] width 59 height 10
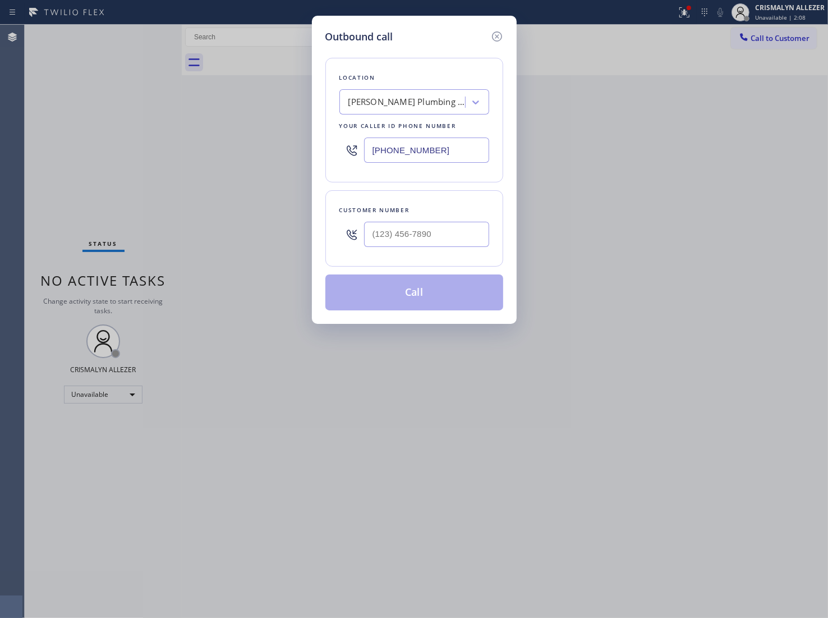
paste input "773) 900-8292"
drag, startPoint x: 476, startPoint y: 146, endPoint x: 309, endPoint y: 147, distance: 167.2
click at [310, 147] on div "Outbound call Location Mr. Tan Plumbing Service Your caller id phone number (77…" at bounding box center [414, 309] width 828 height 618
type input "(773) 900-8292"
click at [449, 245] on input "(___) ___-____" at bounding box center [426, 234] width 125 height 25
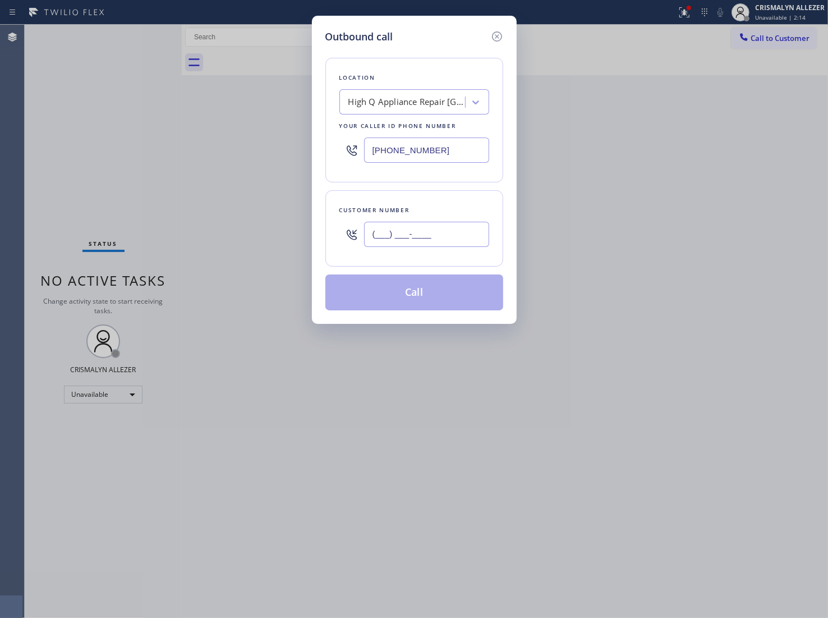
paste input "773) 208-4007"
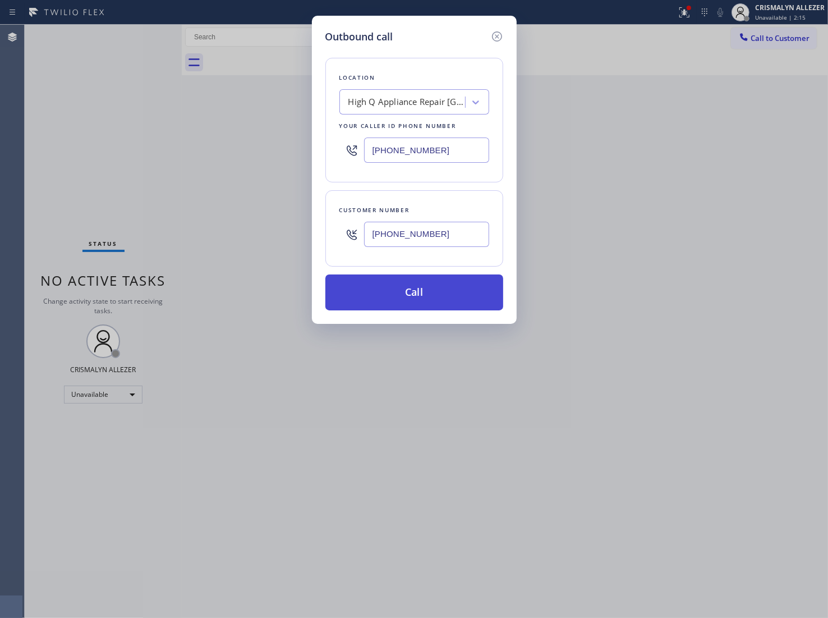
type input "(773) 208-4007"
click at [427, 297] on button "Call" at bounding box center [415, 292] width 178 height 36
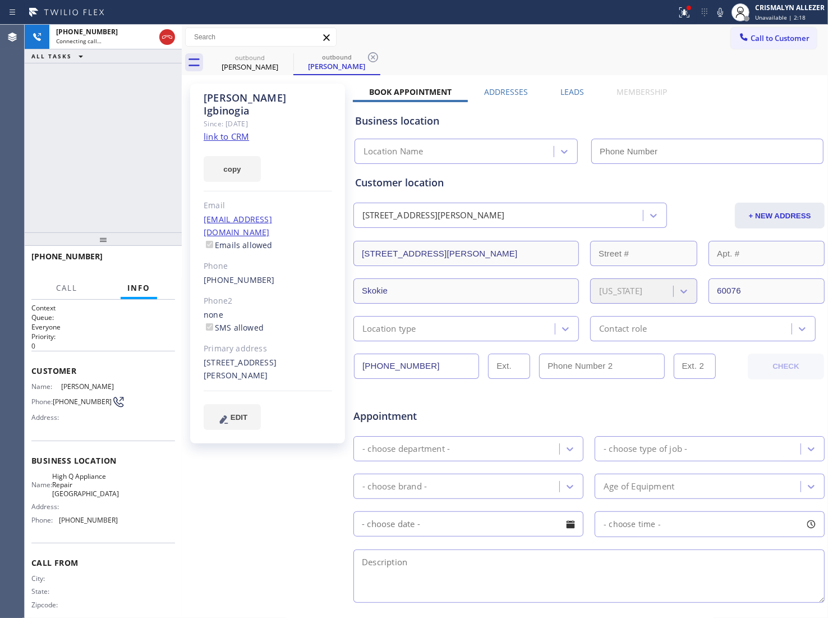
click at [231, 131] on link "link to CRM" at bounding box center [226, 136] width 45 height 11
type input "(773) 900-8292"
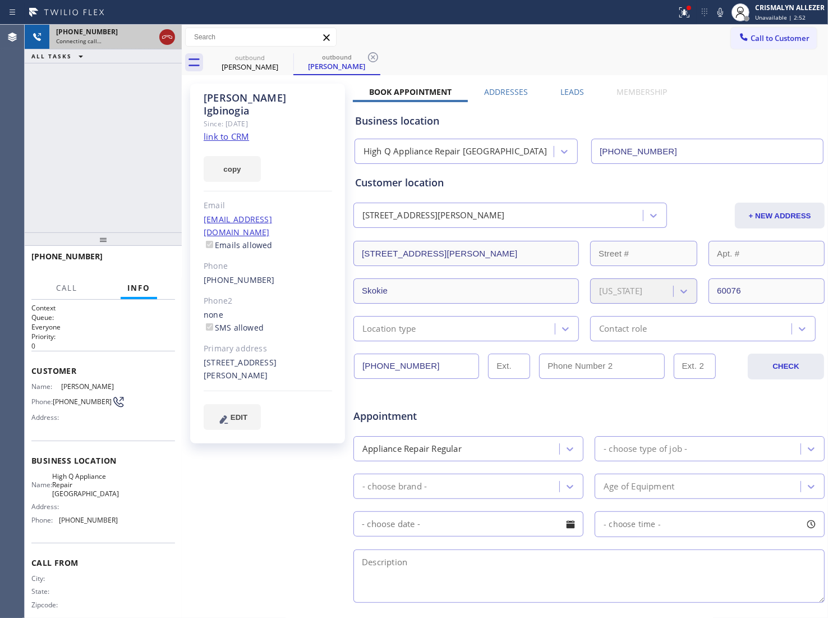
click at [166, 31] on icon at bounding box center [167, 36] width 13 height 13
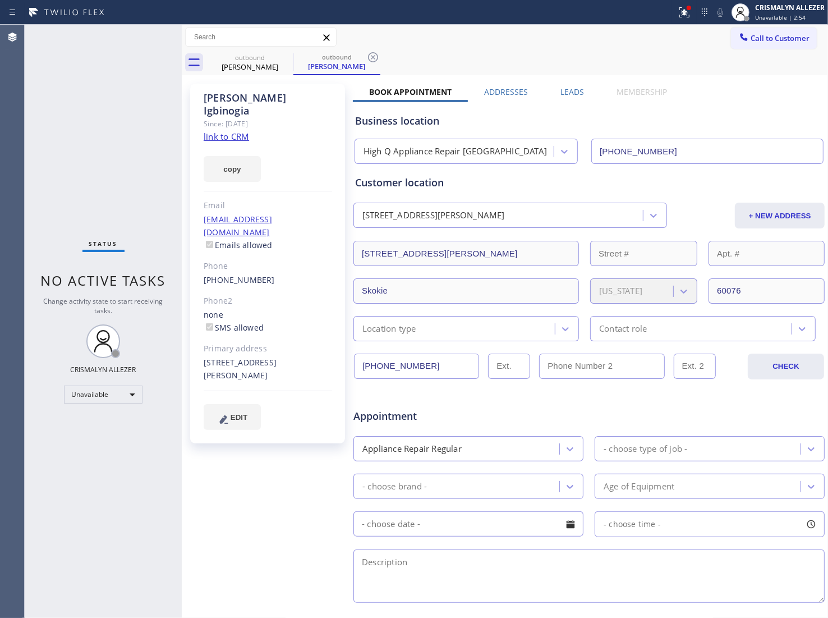
click at [570, 93] on label "Leads" at bounding box center [573, 91] width 24 height 11
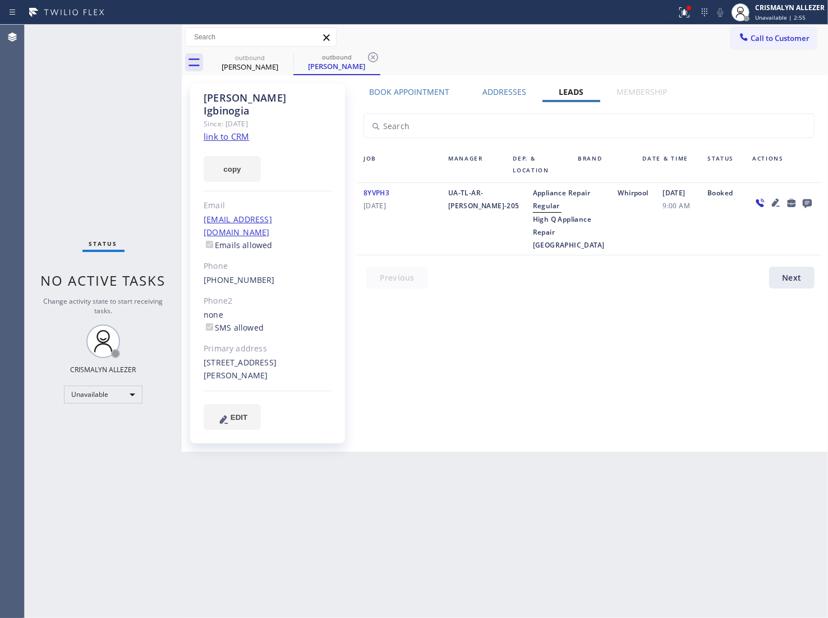
click at [808, 205] on icon at bounding box center [807, 203] width 9 height 9
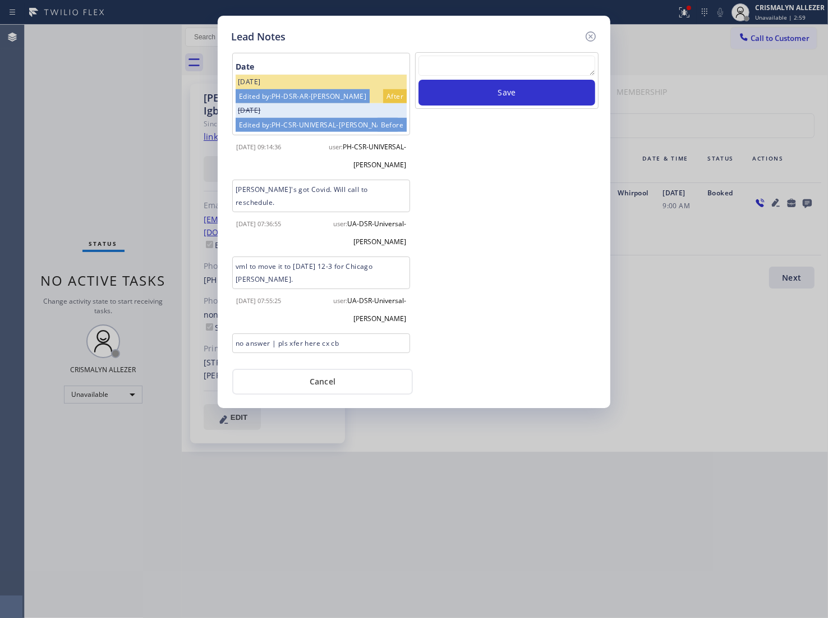
scroll to position [645, 0]
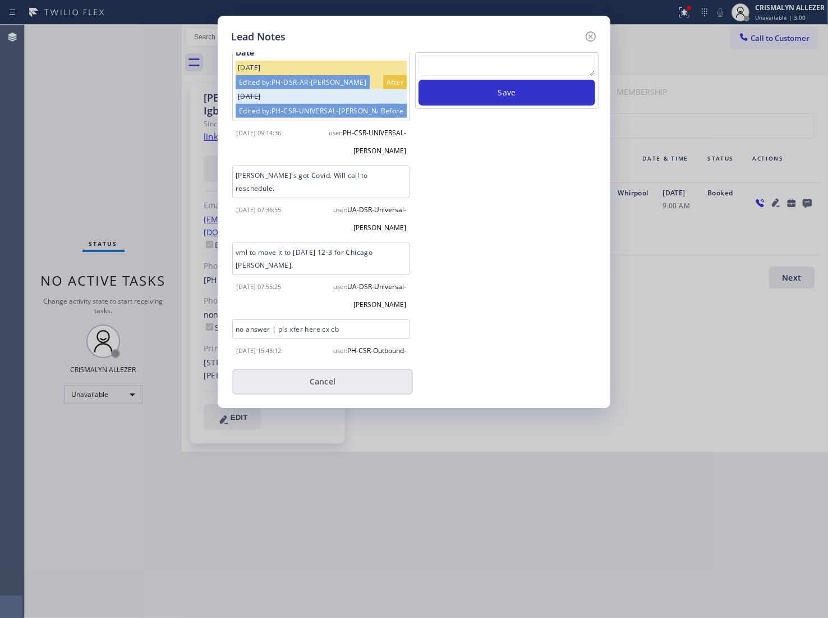
click at [311, 379] on button "Cancel" at bounding box center [322, 382] width 181 height 26
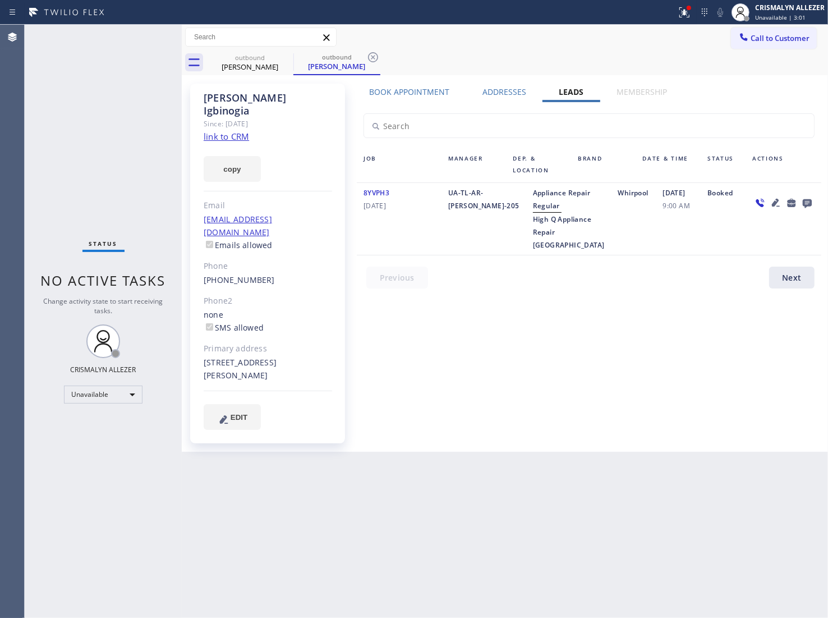
click at [368, 55] on icon at bounding box center [372, 57] width 13 height 13
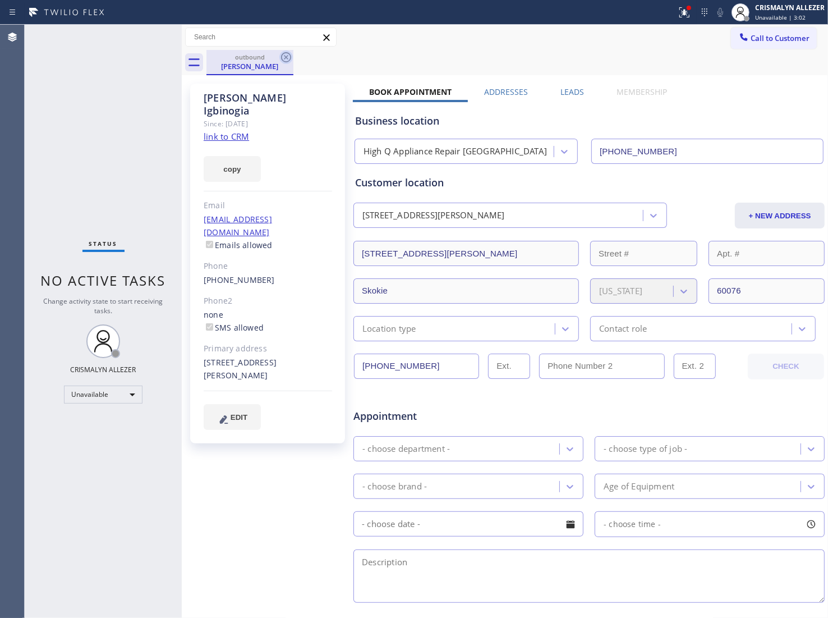
click at [282, 53] on icon at bounding box center [285, 57] width 13 height 13
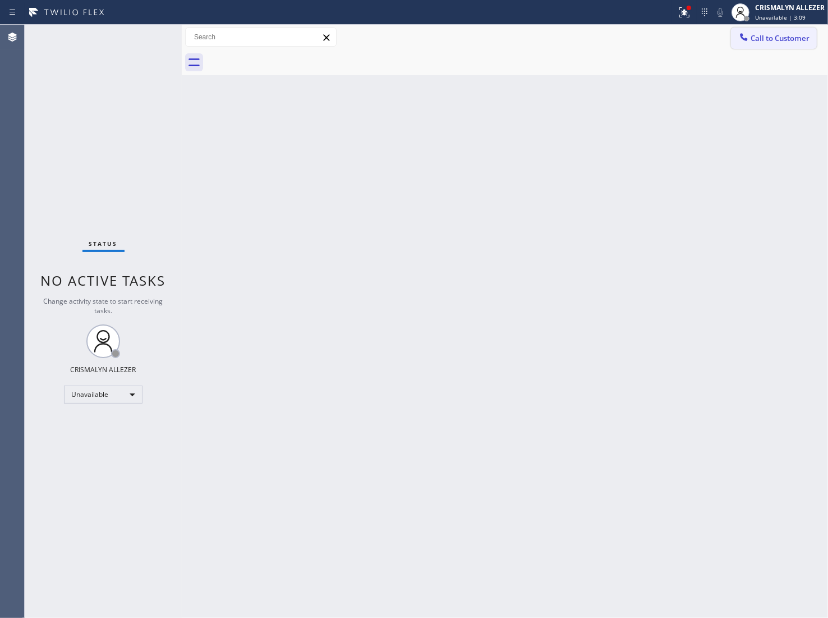
click at [783, 44] on button "Call to Customer" at bounding box center [774, 38] width 86 height 21
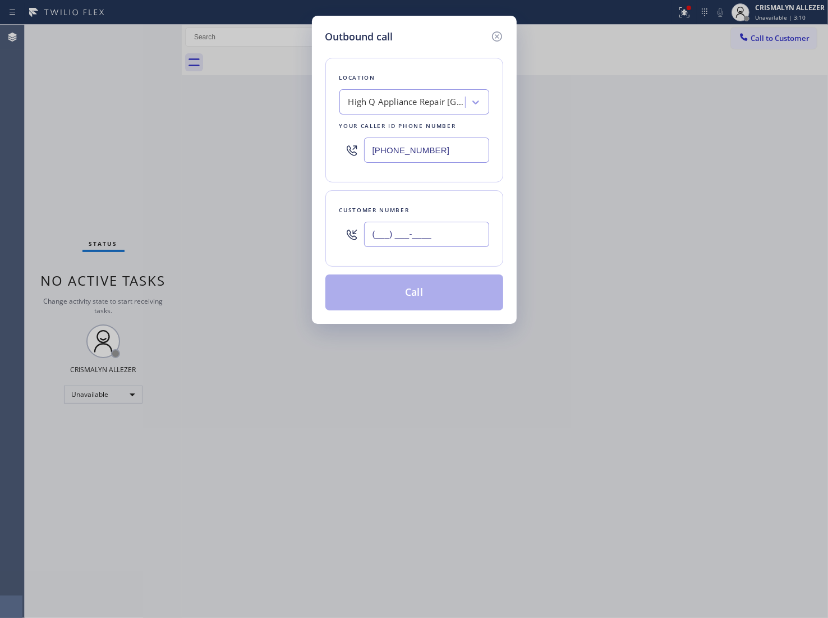
click at [453, 228] on input "(___) ___-____" at bounding box center [426, 234] width 125 height 25
paste input "text"
type input "(___) ___-____"
paste input "773) 208-4007"
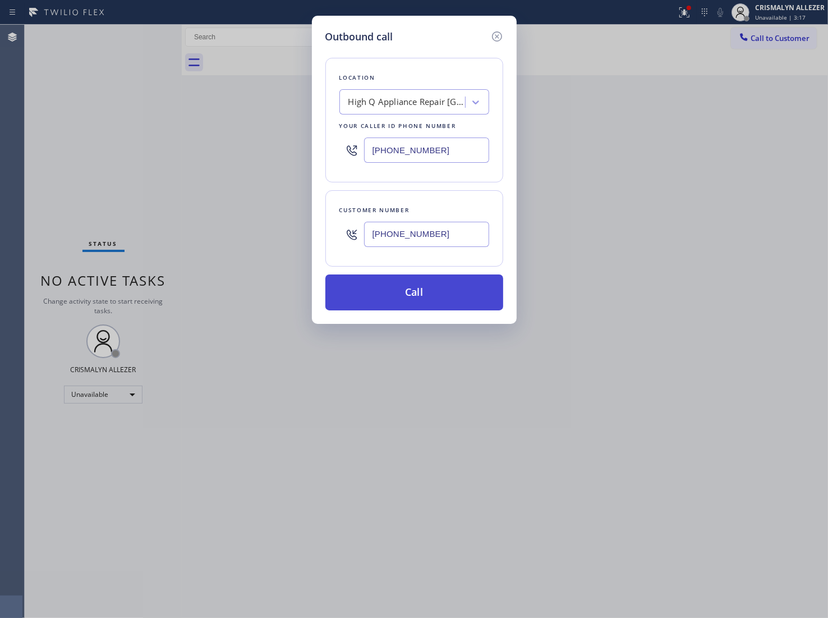
type input "(773) 208-4007"
click at [409, 309] on button "Call" at bounding box center [415, 292] width 178 height 36
click at [415, 304] on div "Back to Dashboard Change Sender ID Customers Technicians Select a contact Outbo…" at bounding box center [505, 321] width 647 height 593
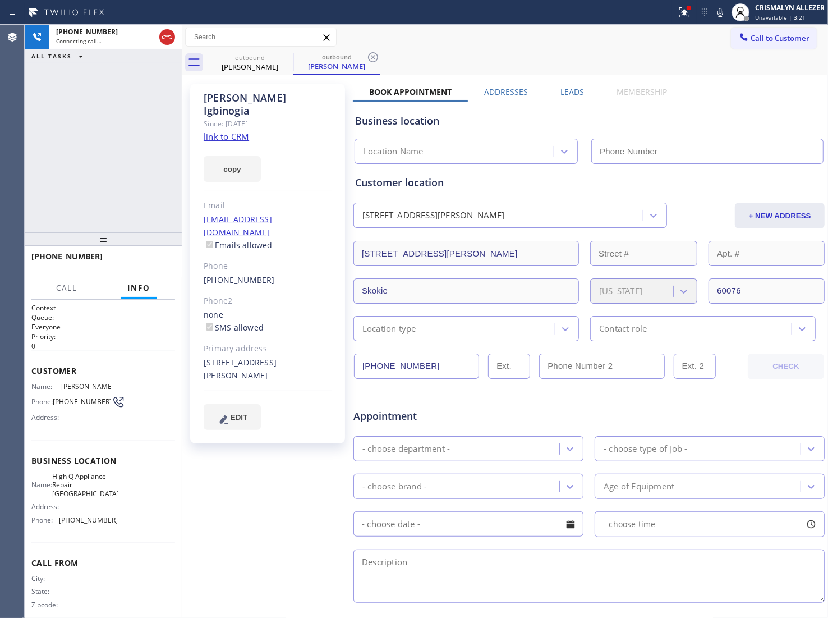
click at [229, 131] on link "link to CRM" at bounding box center [226, 136] width 45 height 11
type input "(773) 900-8292"
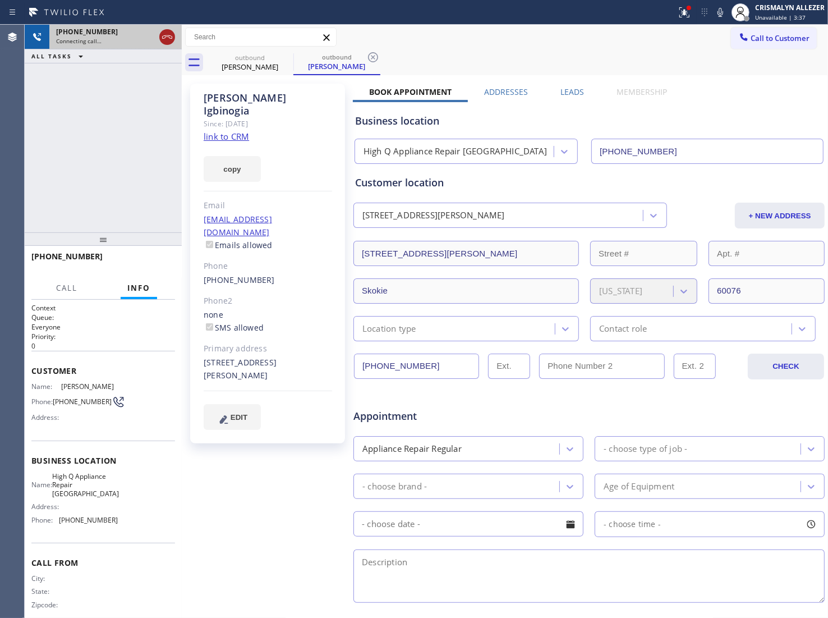
click at [171, 40] on icon at bounding box center [167, 36] width 13 height 13
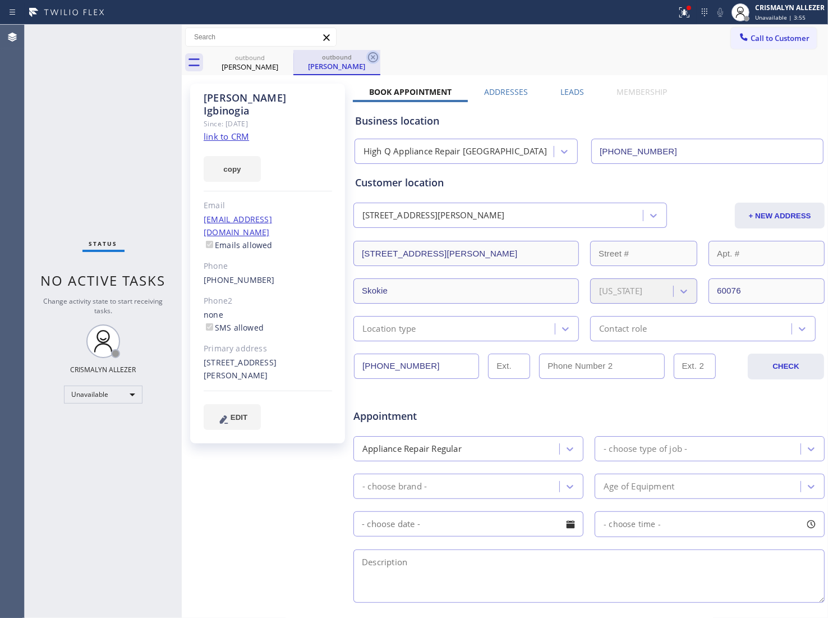
click at [376, 57] on icon at bounding box center [372, 57] width 13 height 13
click at [291, 54] on icon at bounding box center [285, 57] width 13 height 13
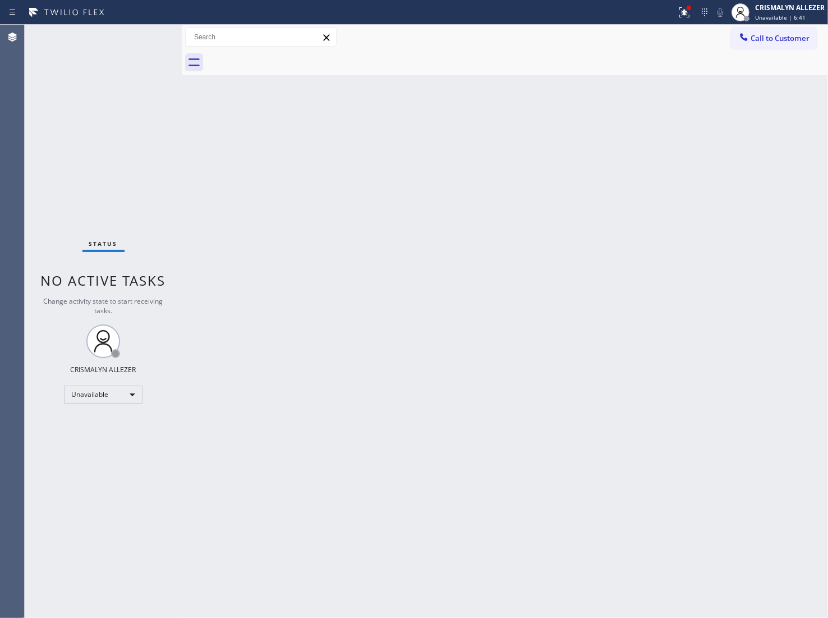
click at [786, 46] on button "Call to Customer" at bounding box center [774, 38] width 86 height 21
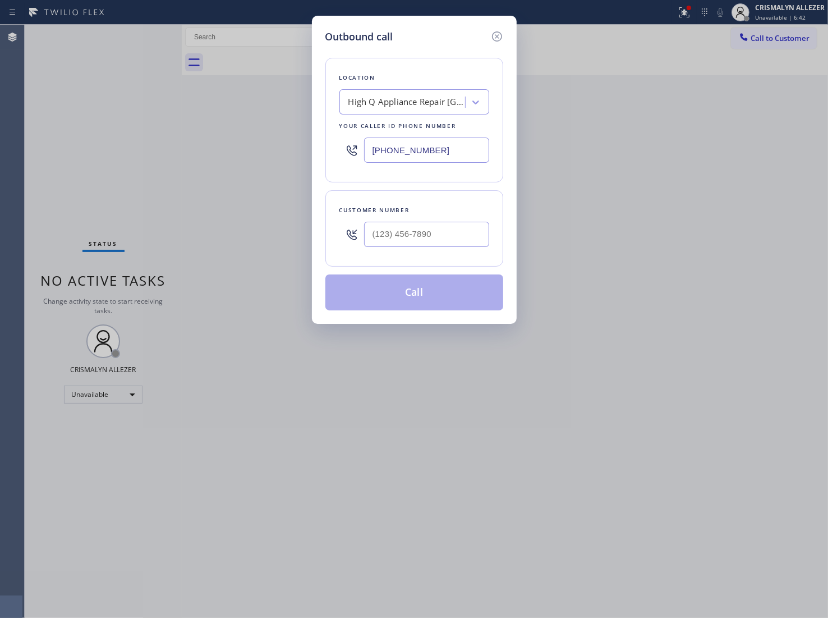
drag, startPoint x: 469, startPoint y: 144, endPoint x: 168, endPoint y: 153, distance: 301.0
click at [168, 153] on div "Outbound call Location High Q Appliance Repair Chicago Your caller id phone num…" at bounding box center [414, 309] width 828 height 618
paste input "714) 942-1171"
type input "[PHONE_NUMBER]"
click at [436, 242] on input "(___) ___-____" at bounding box center [426, 234] width 125 height 25
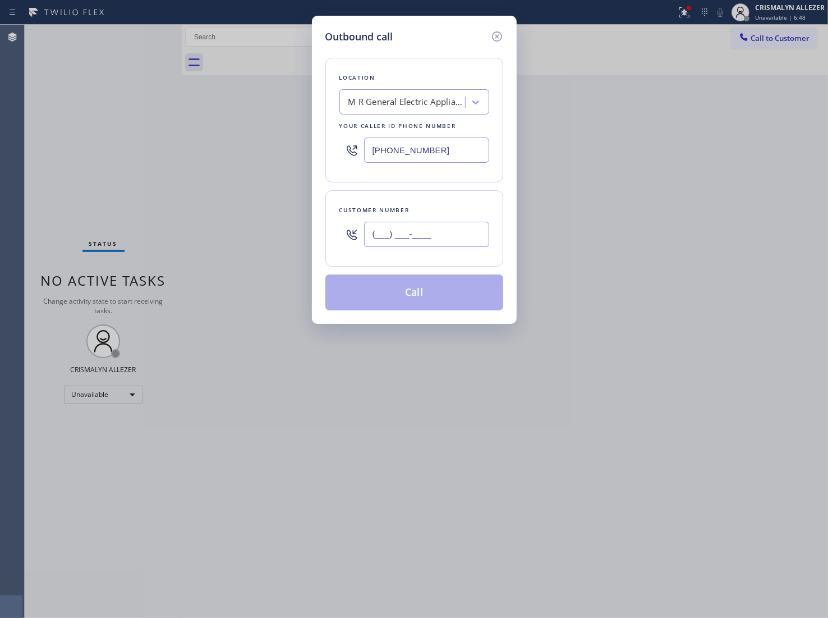
paste input "949) 683-1593"
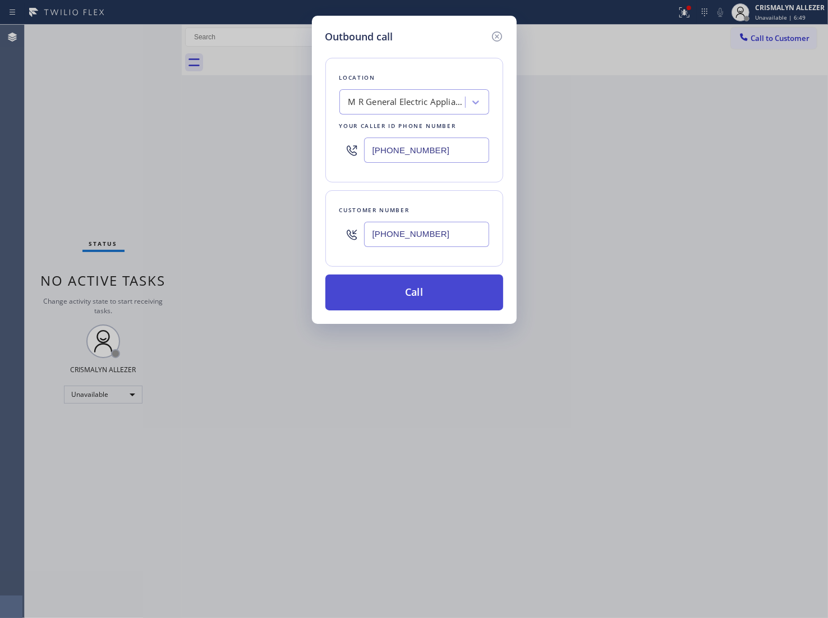
type input "[PHONE_NUMBER]"
click at [421, 299] on button "Call" at bounding box center [415, 292] width 178 height 36
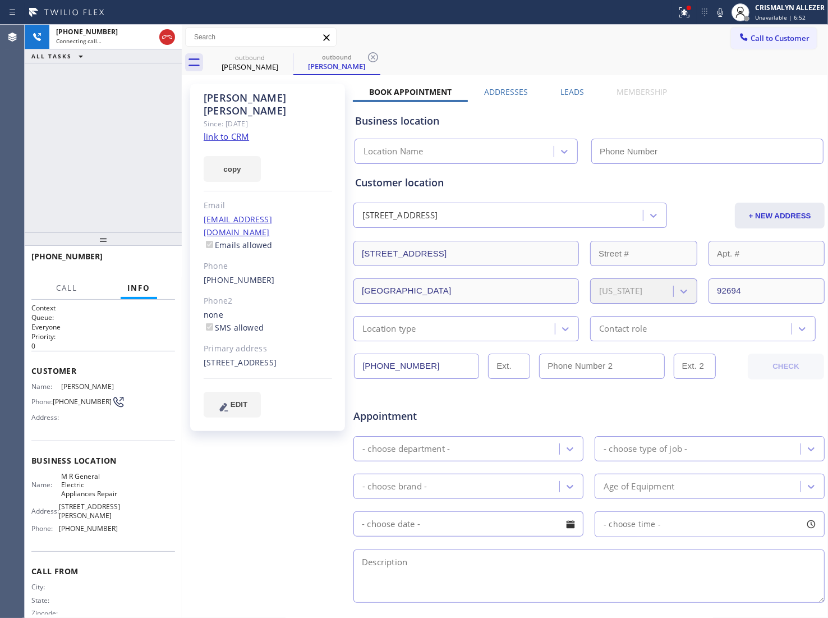
click at [237, 131] on link "link to CRM" at bounding box center [226, 136] width 45 height 11
type input "[PHONE_NUMBER]"
click at [139, 263] on span "HANG UP" at bounding box center [149, 262] width 34 height 8
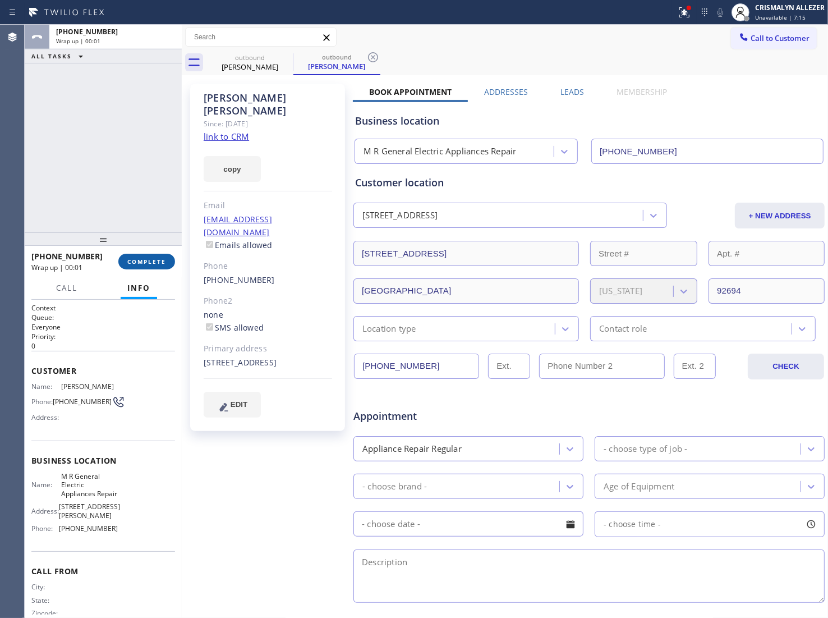
click at [139, 263] on span "COMPLETE" at bounding box center [146, 262] width 39 height 8
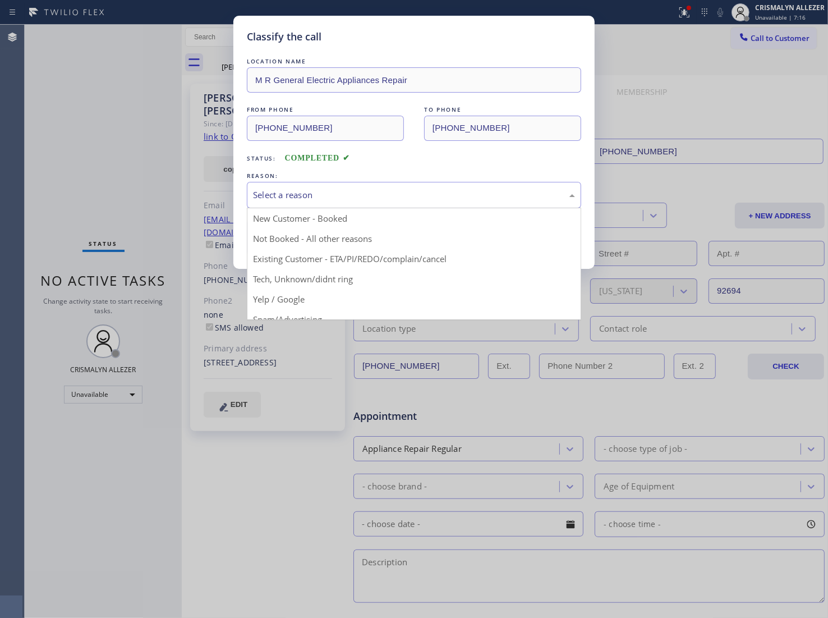
click at [460, 200] on div "Select a reason" at bounding box center [414, 195] width 322 height 13
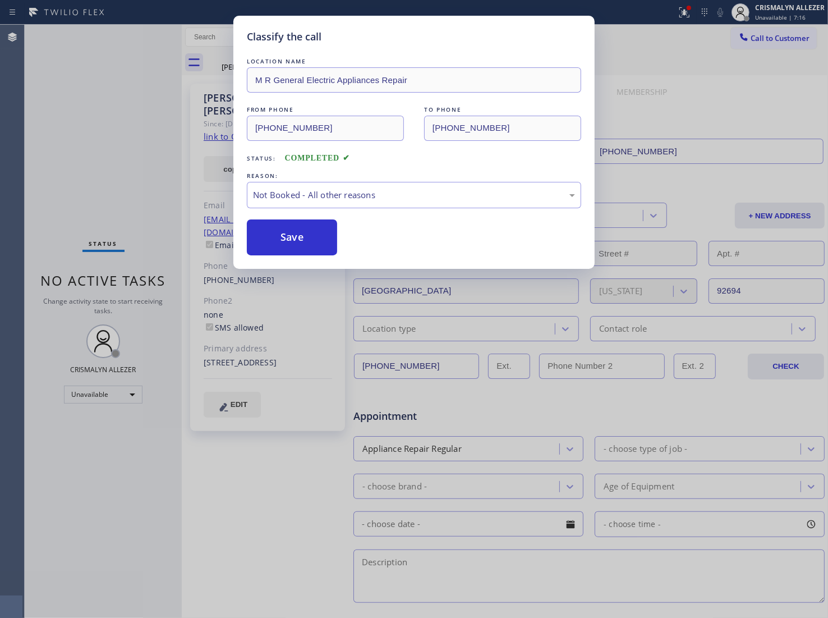
click at [293, 249] on button "Save" at bounding box center [292, 237] width 90 height 36
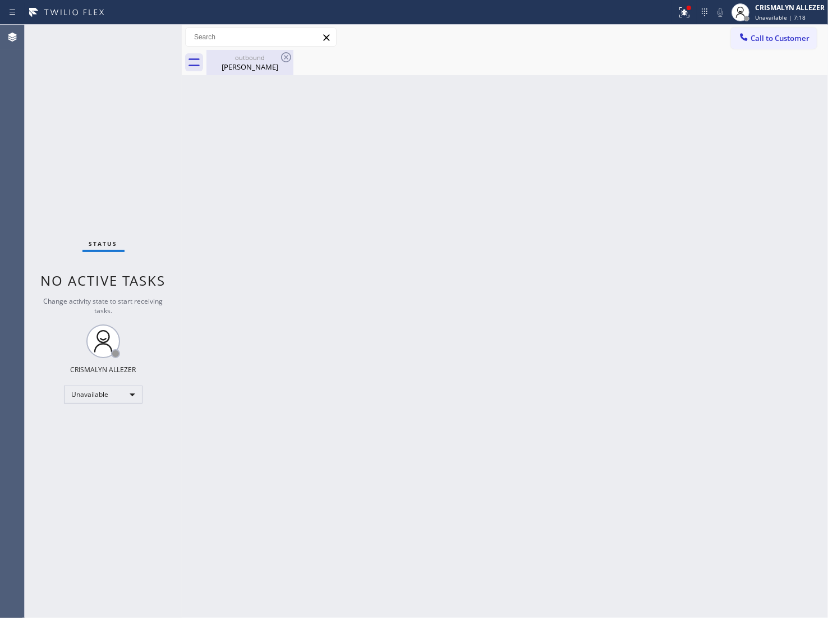
click at [253, 65] on div "Patsy Hodges" at bounding box center [250, 67] width 85 height 10
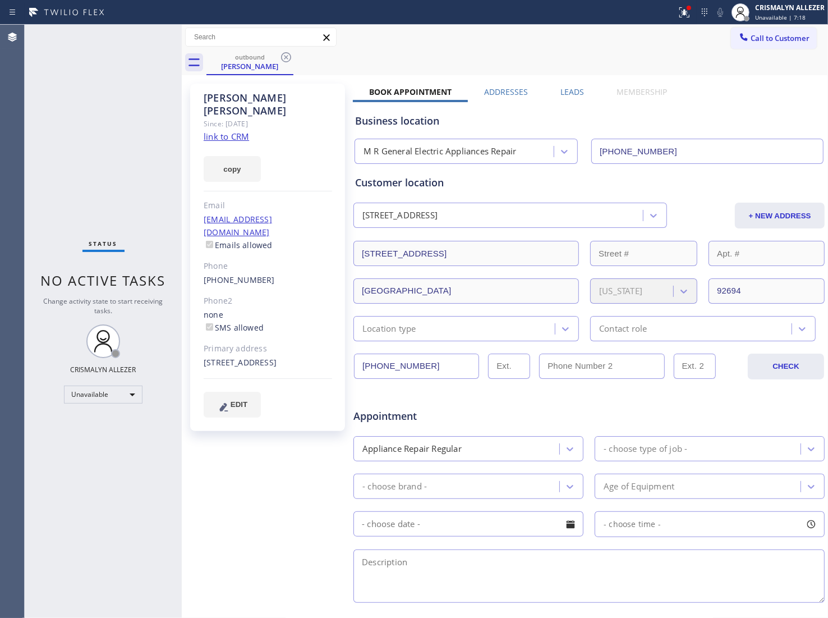
click at [581, 94] on div "Leads" at bounding box center [572, 94] width 56 height 16
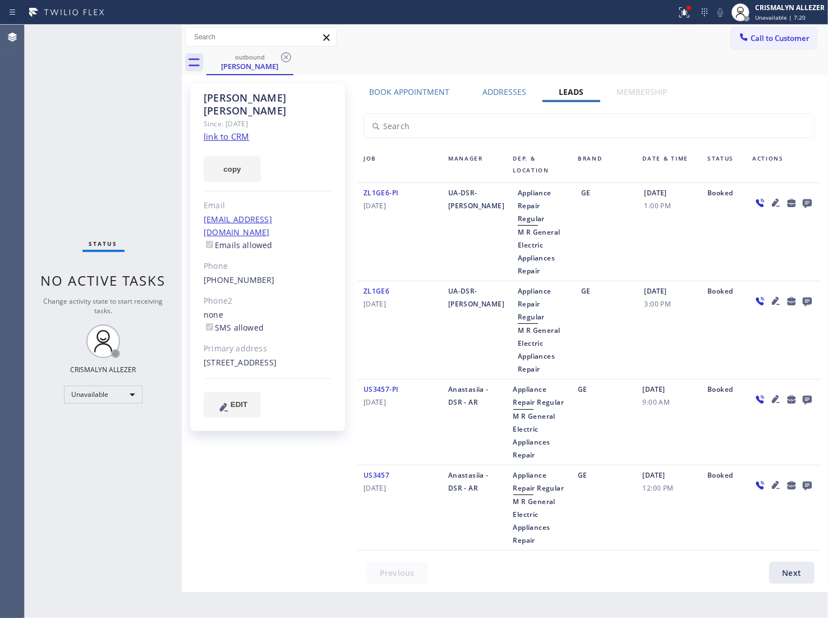
click at [809, 204] on icon at bounding box center [807, 203] width 9 height 9
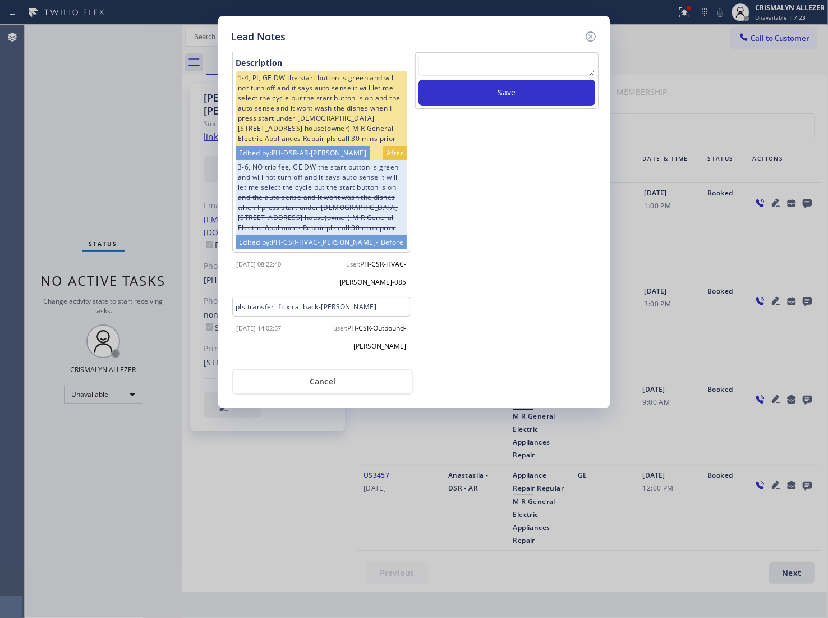
scroll to position [32, 0]
click at [556, 71] on textarea at bounding box center [507, 66] width 177 height 20
paste textarea "no answer | pls xfer here cx cb"
type textarea "no answer | pls xfer here cx cb"
click at [515, 93] on button "Save" at bounding box center [507, 93] width 177 height 26
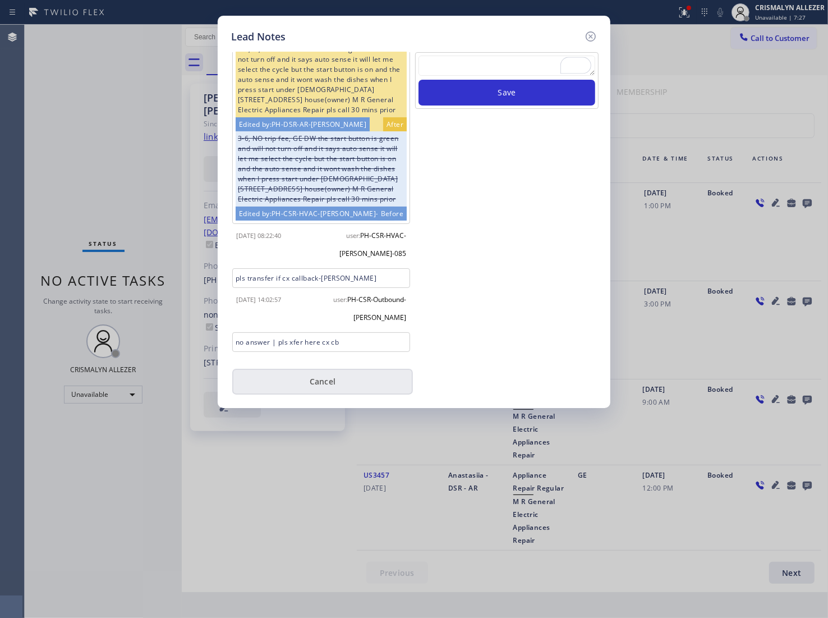
click at [321, 382] on button "Cancel" at bounding box center [322, 382] width 181 height 26
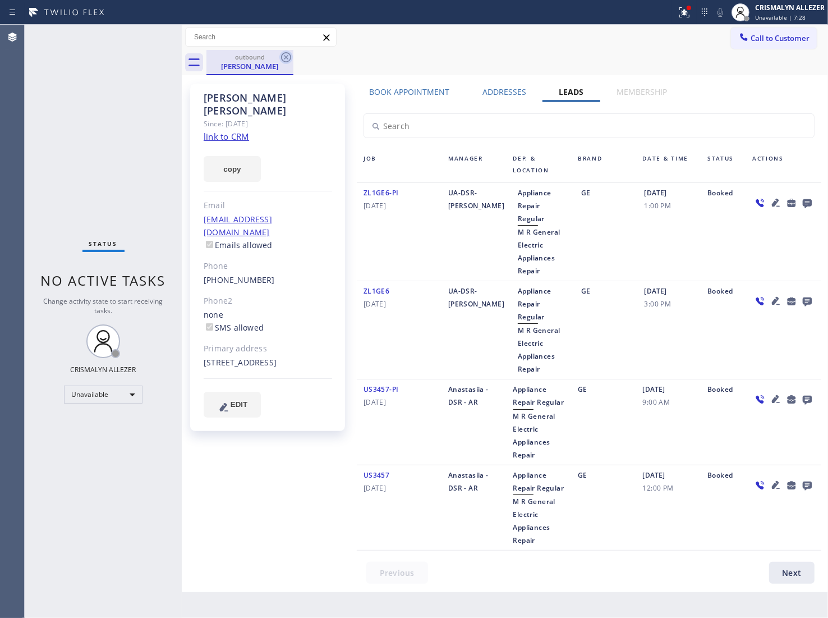
click at [289, 56] on icon at bounding box center [285, 57] width 13 height 13
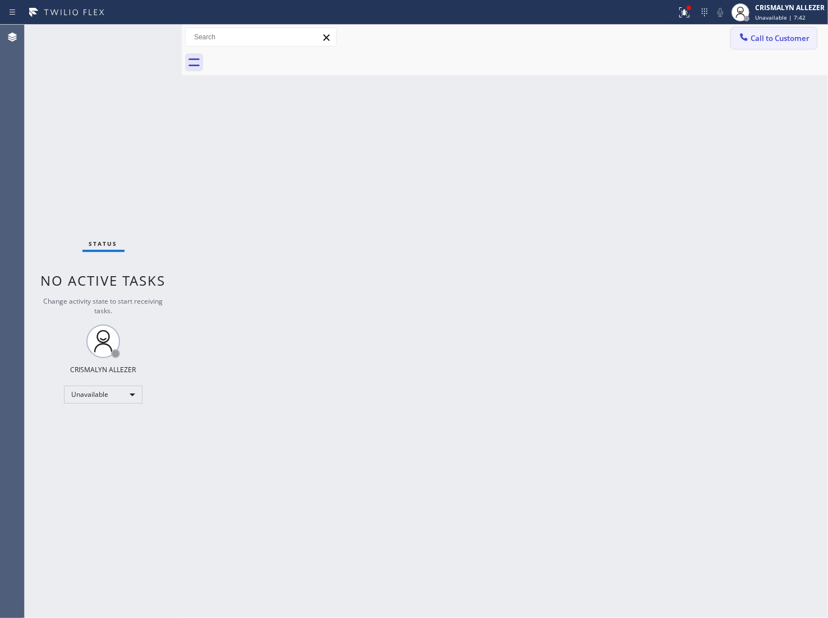
click at [799, 42] on span "Call to Customer" at bounding box center [780, 38] width 59 height 10
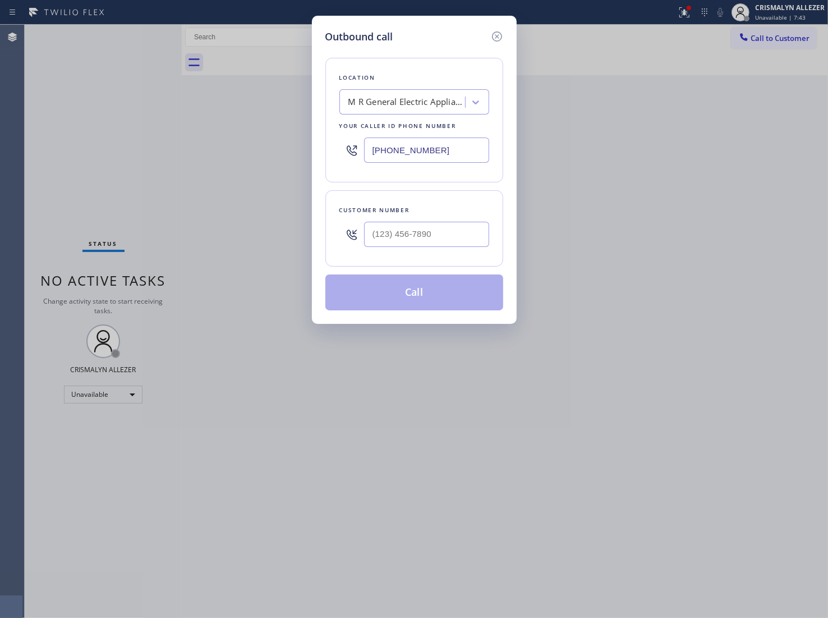
drag, startPoint x: 285, startPoint y: 153, endPoint x: 221, endPoint y: 153, distance: 64.5
click at [223, 153] on div "Outbound call Location M R General Electric Appliances Repair Your caller id ph…" at bounding box center [414, 309] width 828 height 618
paste input "877) 775-2349"
drag, startPoint x: 298, startPoint y: 154, endPoint x: 181, endPoint y: 143, distance: 117.8
click at [181, 143] on div "Outbound call Location Fidelity Appliance Locations Your caller id phone number…" at bounding box center [414, 309] width 828 height 618
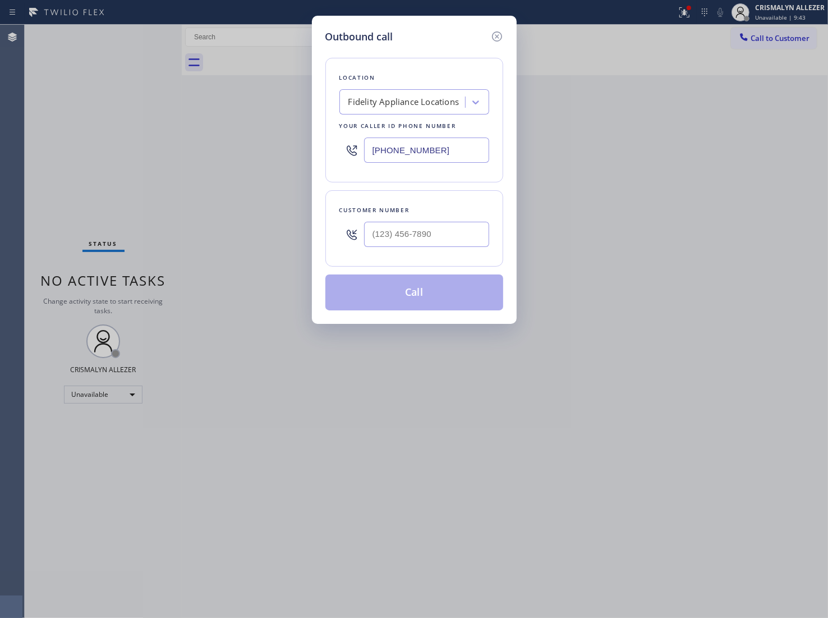
paste input "747) 223-6125"
type input "[PHONE_NUMBER]"
click at [448, 236] on input "(___) ___-____" at bounding box center [426, 234] width 125 height 25
paste input "818) 388-7835"
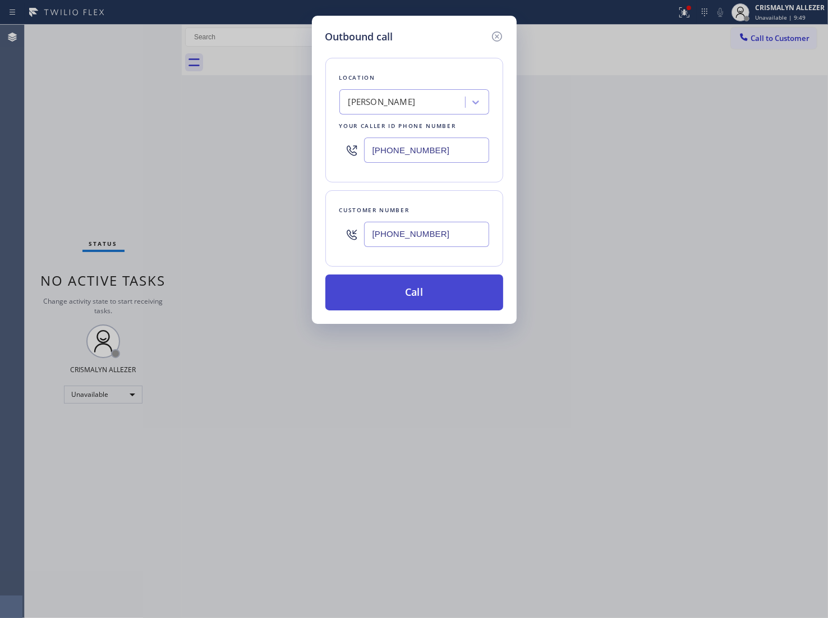
type input "[PHONE_NUMBER]"
click at [414, 296] on button "Call" at bounding box center [415, 292] width 178 height 36
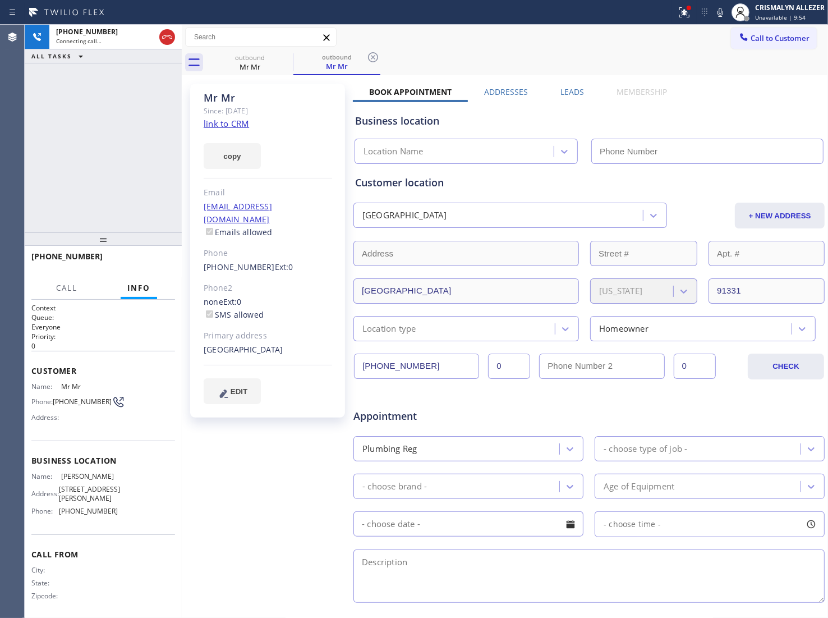
type input "[PHONE_NUMBER]"
click at [153, 264] on span "HANG UP" at bounding box center [149, 262] width 34 height 8
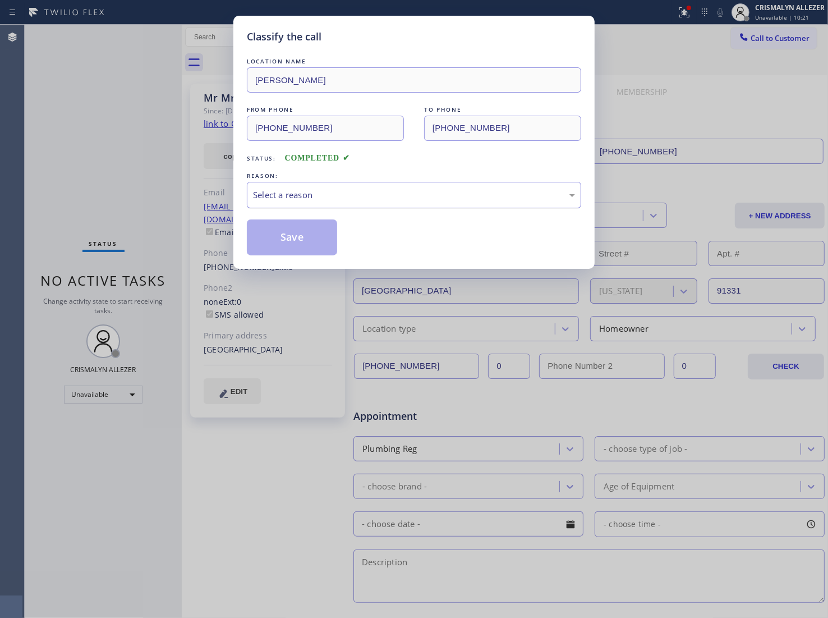
click at [403, 201] on div "Select a reason" at bounding box center [414, 195] width 322 height 13
click at [305, 242] on button "Save" at bounding box center [292, 237] width 90 height 36
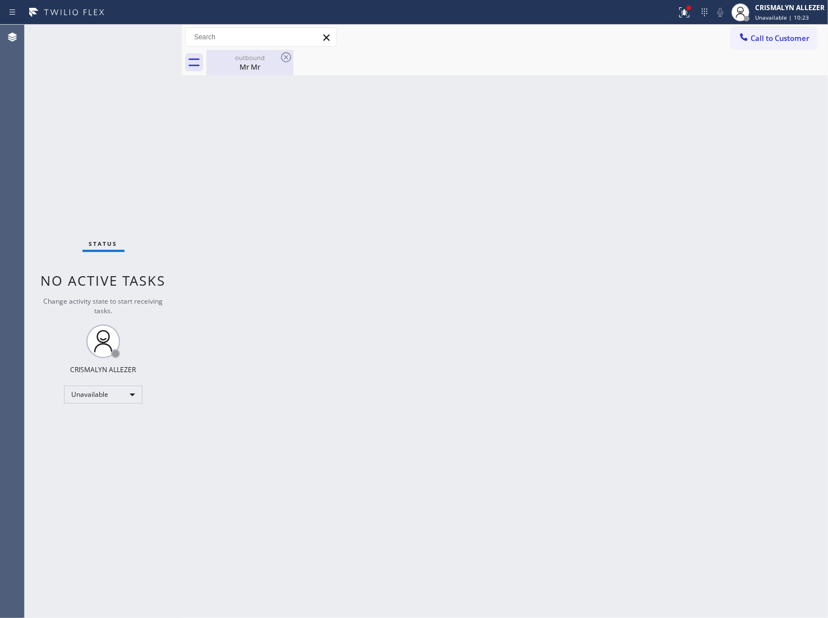
click at [258, 71] on div "Mr Mr" at bounding box center [250, 67] width 85 height 10
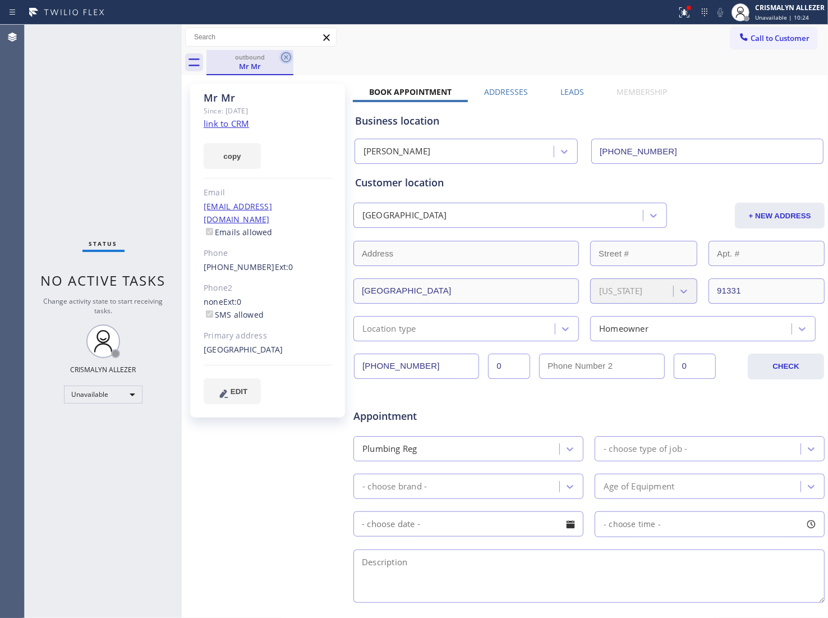
click at [291, 57] on icon at bounding box center [286, 57] width 10 height 10
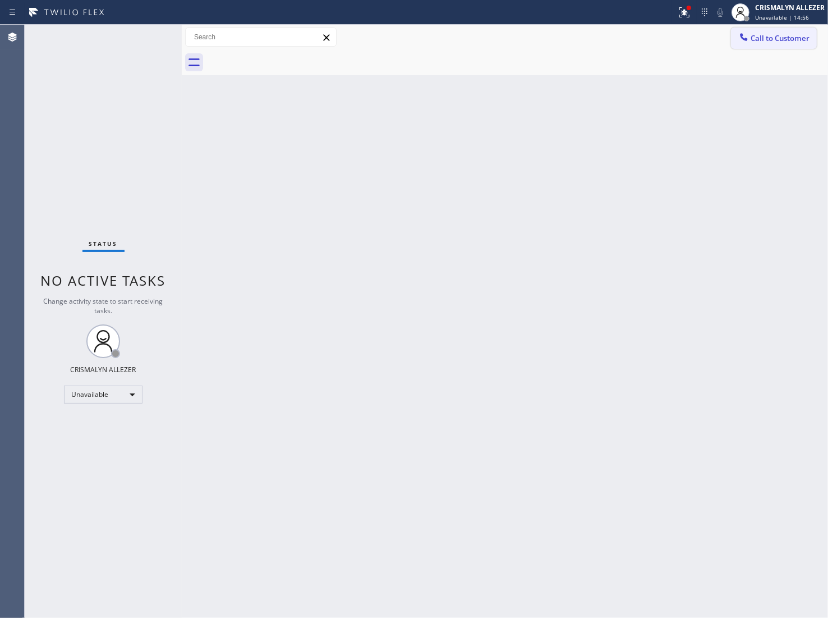
click at [795, 40] on span "Call to Customer" at bounding box center [780, 38] width 59 height 10
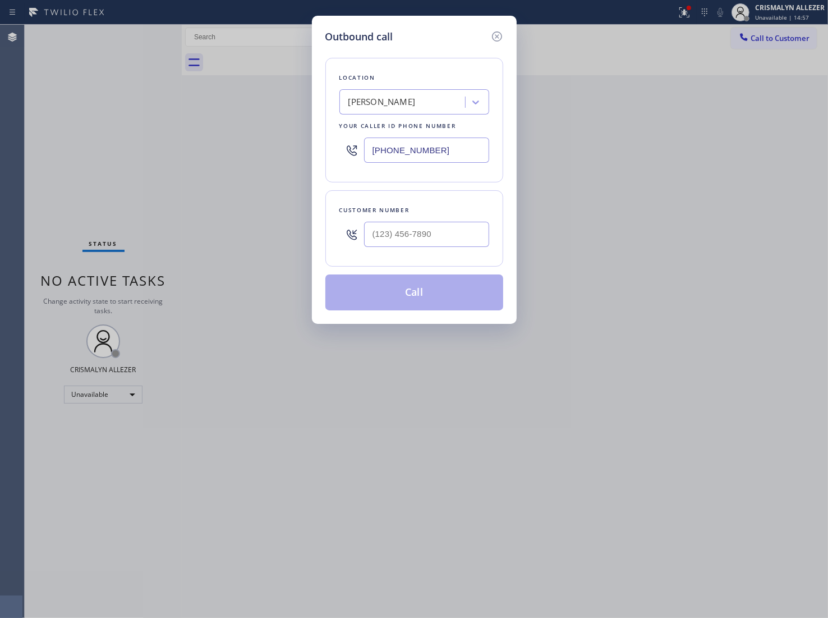
drag, startPoint x: 450, startPoint y: 152, endPoint x: 176, endPoint y: 136, distance: 274.4
click at [203, 139] on div "Outbound call Location Pacoima Plumbers Your caller id phone number (747) 223-6…" at bounding box center [414, 309] width 828 height 618
paste input "805) 572-7654"
type input "[PHONE_NUMBER]"
click at [425, 242] on input "(___) ___-____" at bounding box center [426, 234] width 125 height 25
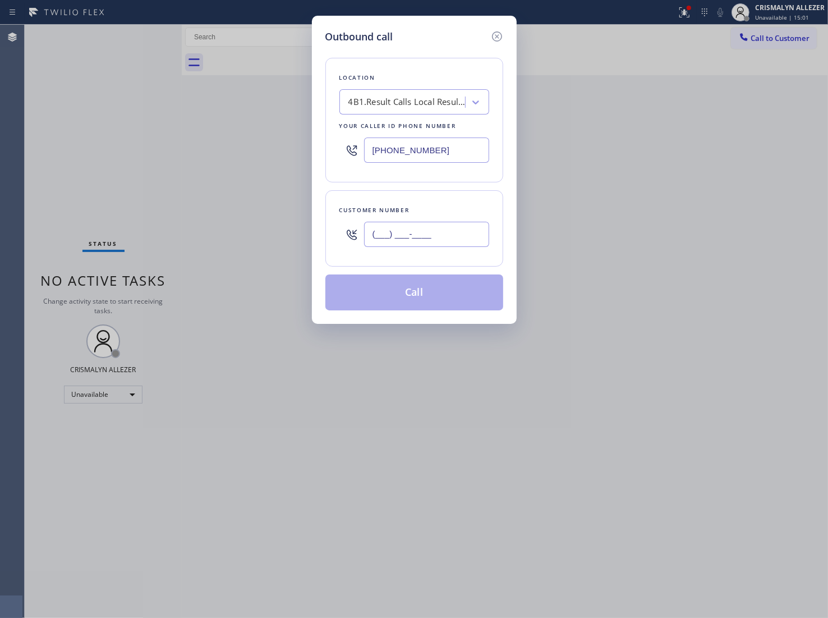
paste input "707) 363-5777"
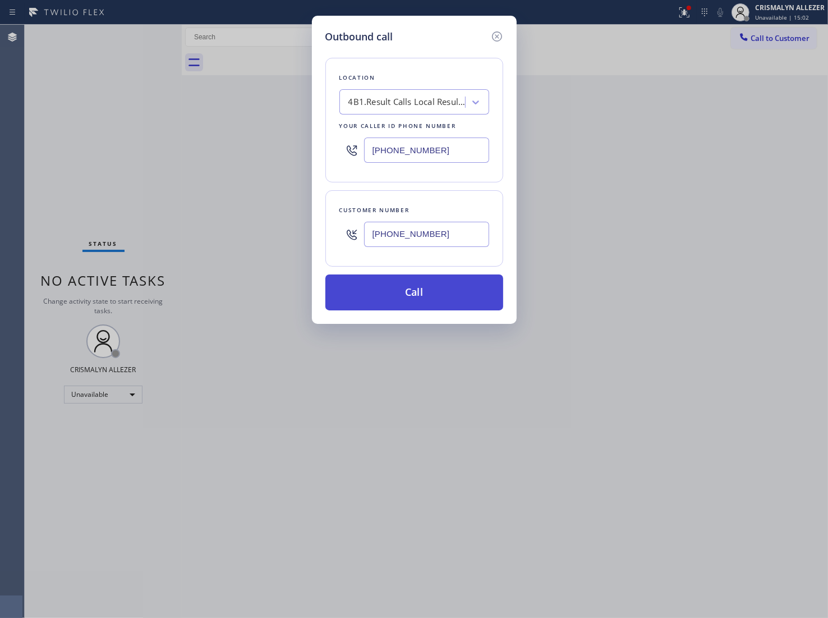
type input "[PHONE_NUMBER]"
click at [420, 281] on button "Call" at bounding box center [415, 292] width 178 height 36
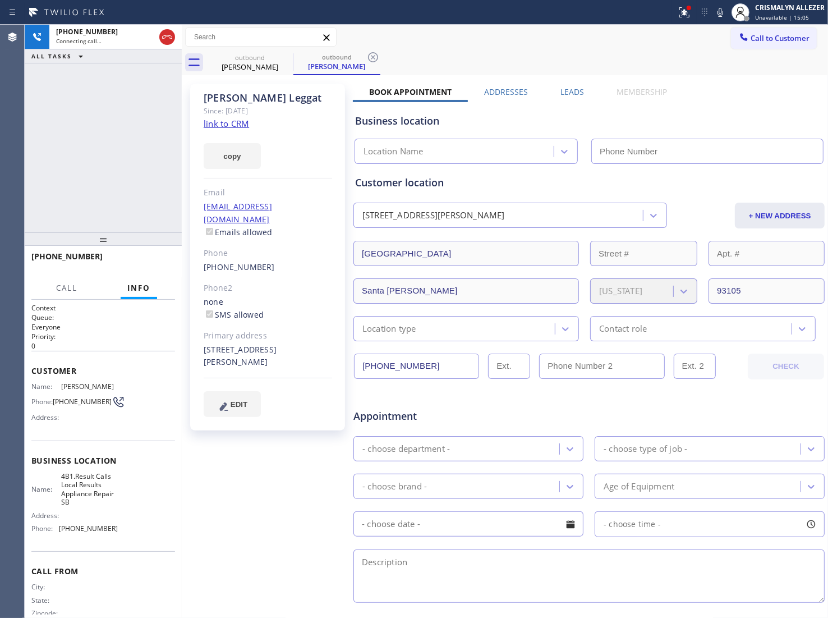
click at [233, 123] on link "link to CRM" at bounding box center [226, 123] width 45 height 11
type input "[PHONE_NUMBER]"
click at [565, 93] on label "Leads" at bounding box center [573, 91] width 24 height 11
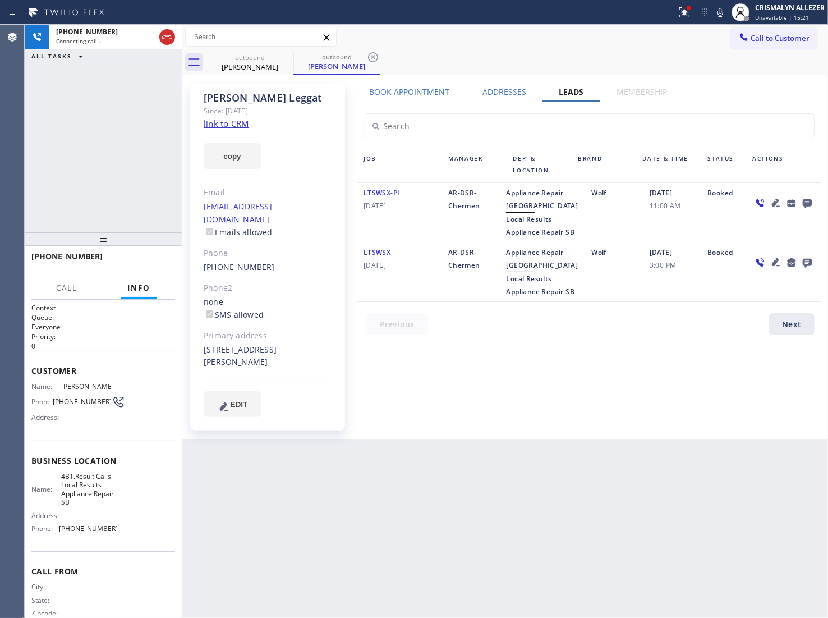
click at [809, 203] on icon at bounding box center [807, 203] width 9 height 9
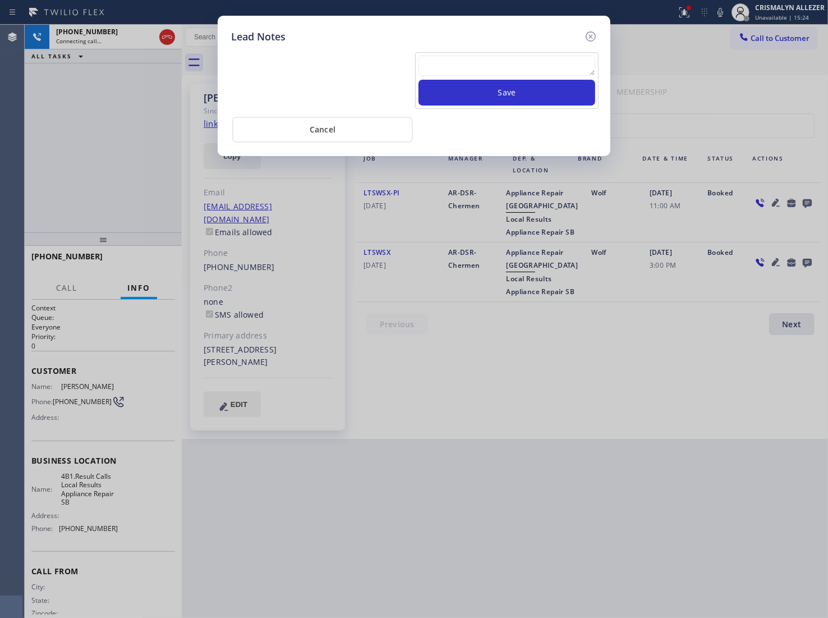
click at [482, 54] on div "Save" at bounding box center [507, 80] width 184 height 57
click at [483, 66] on textarea at bounding box center [507, 66] width 177 height 20
paste textarea "no answer | pls xfer here cx cb"
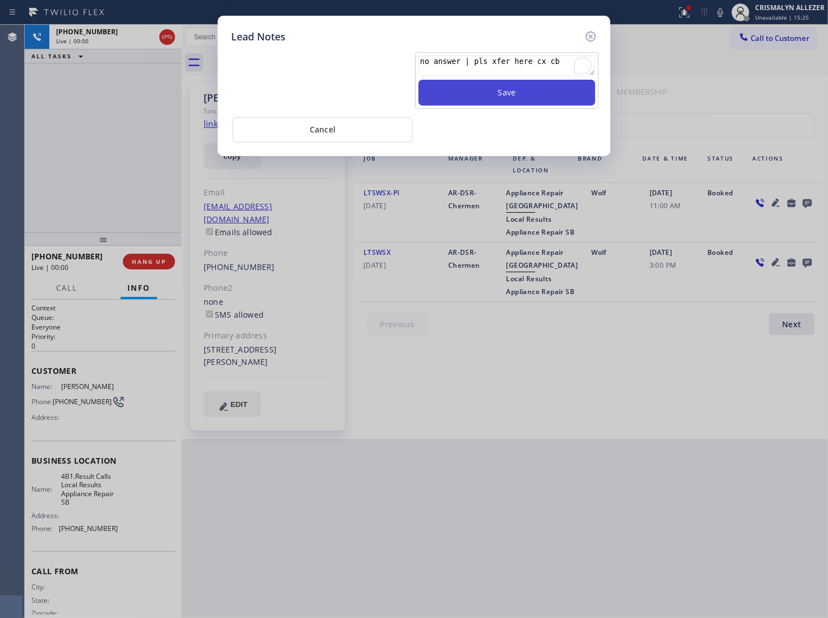
type textarea "no answer | pls xfer here cx cb"
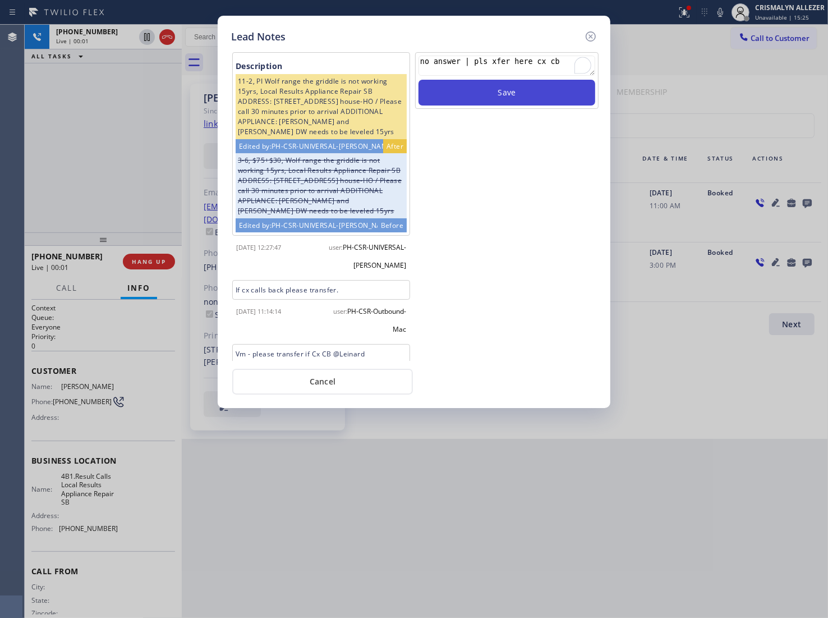
click at [503, 91] on button "Save" at bounding box center [507, 93] width 177 height 26
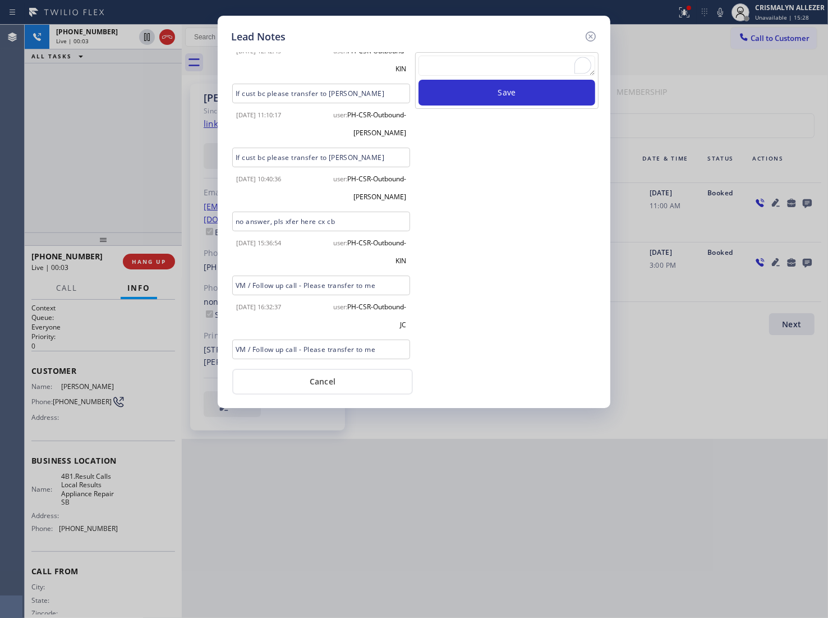
scroll to position [421, 0]
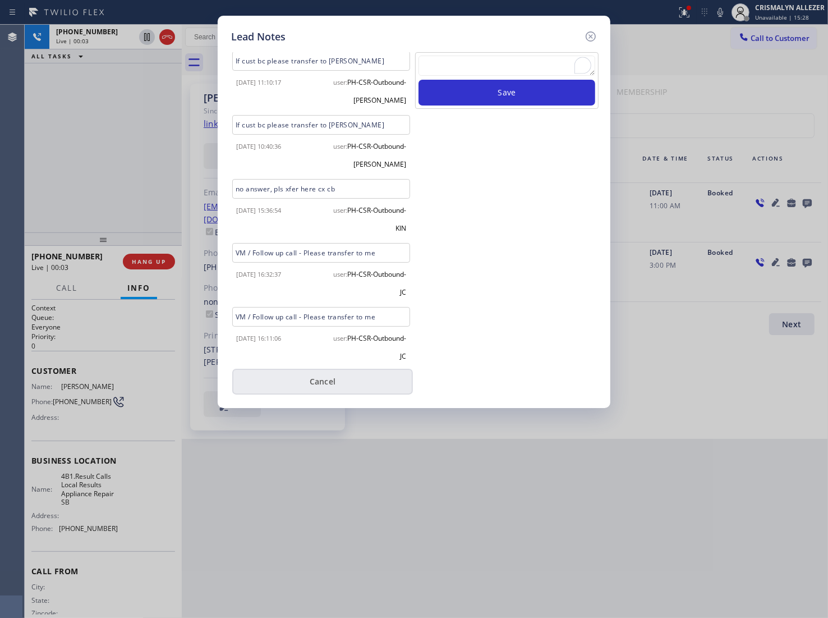
click at [331, 389] on button "Cancel" at bounding box center [322, 382] width 181 height 26
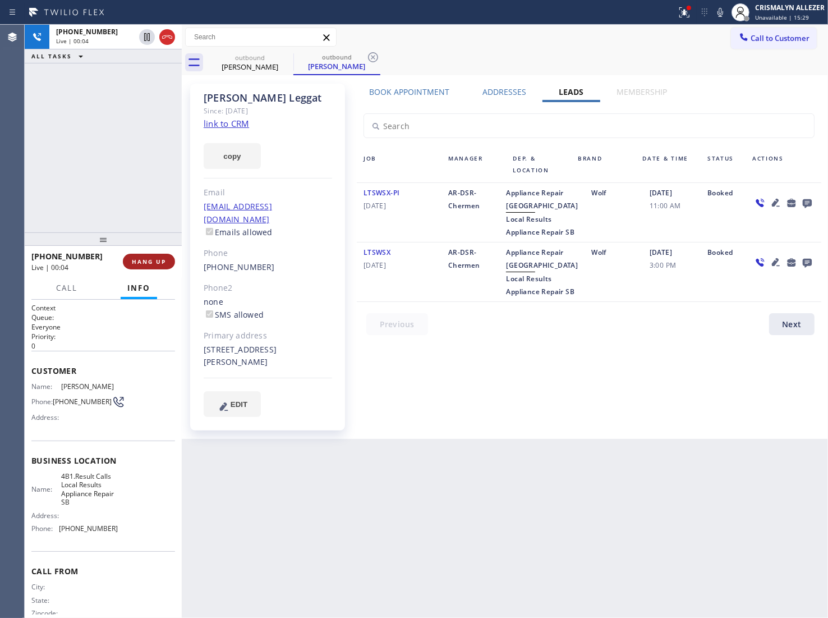
click at [148, 261] on span "HANG UP" at bounding box center [149, 262] width 34 height 8
click at [140, 260] on span "COMPLETE" at bounding box center [146, 262] width 39 height 8
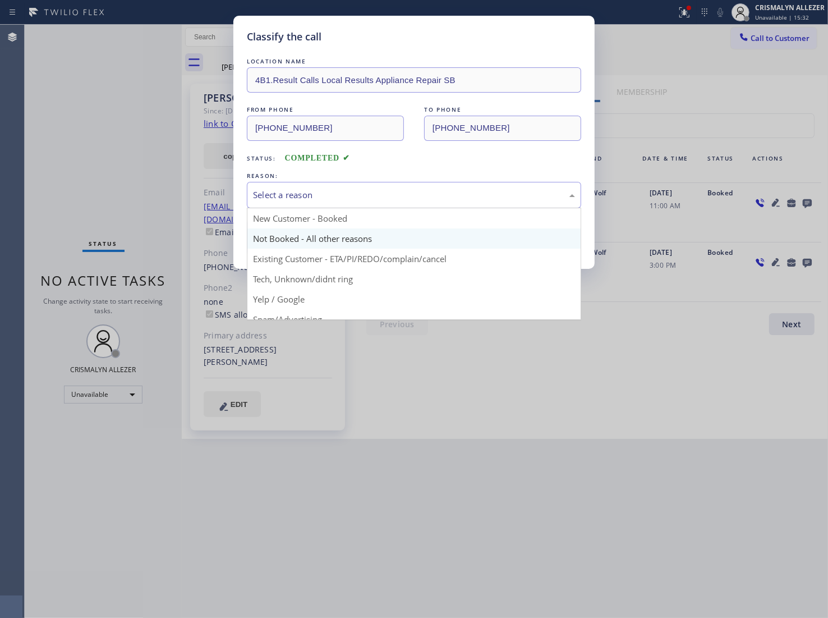
drag, startPoint x: 447, startPoint y: 191, endPoint x: 305, endPoint y: 243, distance: 151.6
click at [438, 196] on div "Select a reason" at bounding box center [414, 195] width 322 height 13
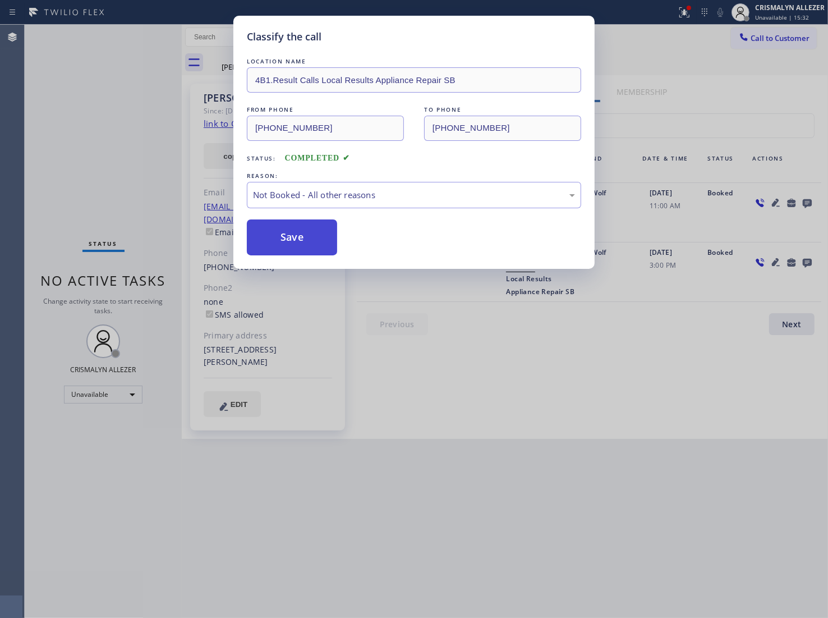
click at [289, 243] on button "Save" at bounding box center [292, 237] width 90 height 36
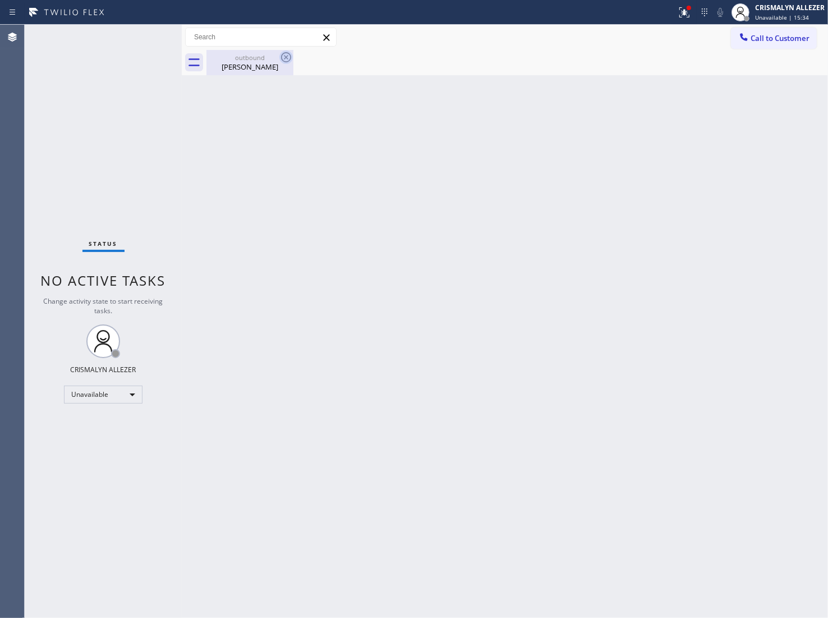
drag, startPoint x: 253, startPoint y: 68, endPoint x: 282, endPoint y: 59, distance: 30.7
click at [256, 66] on div "Emma Leggat" at bounding box center [250, 67] width 85 height 10
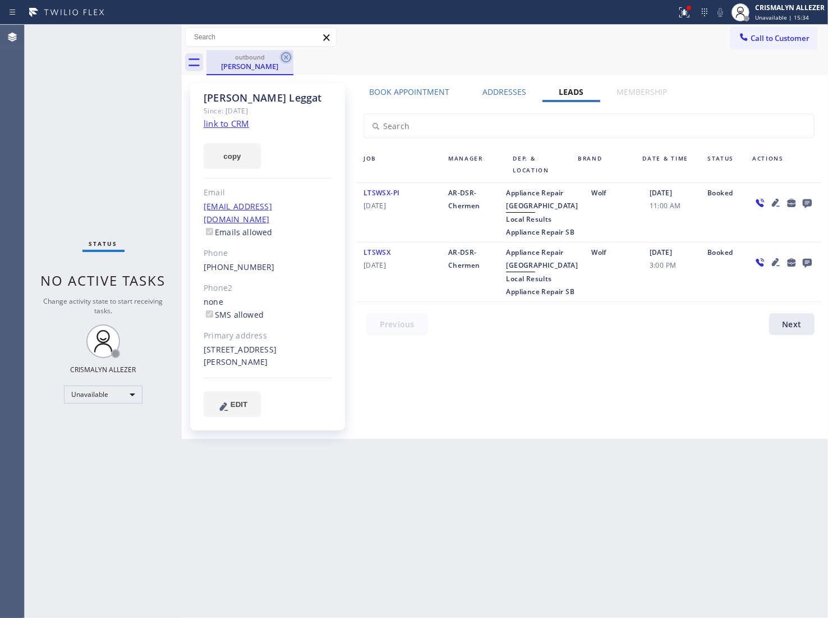
click at [287, 55] on icon at bounding box center [285, 57] width 13 height 13
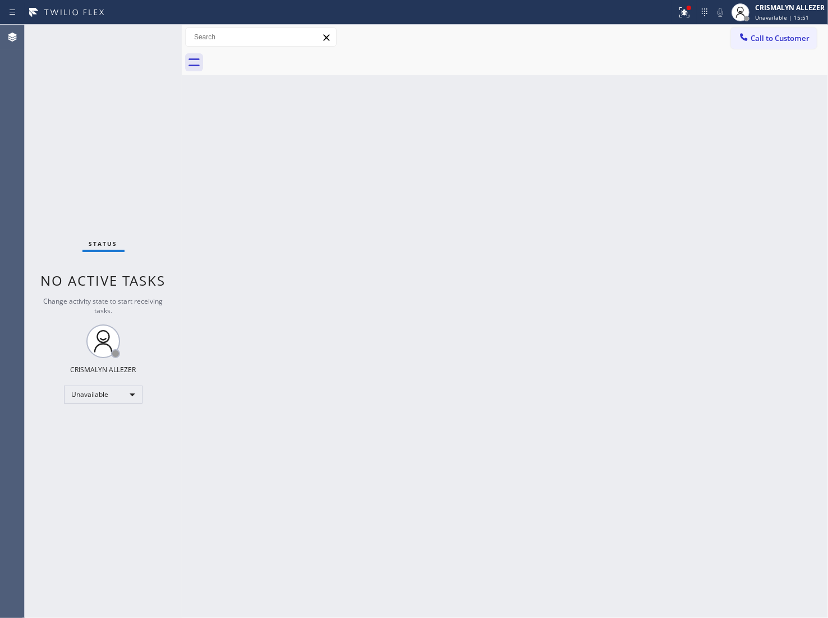
click at [767, 43] on button "Call to Customer" at bounding box center [774, 38] width 86 height 21
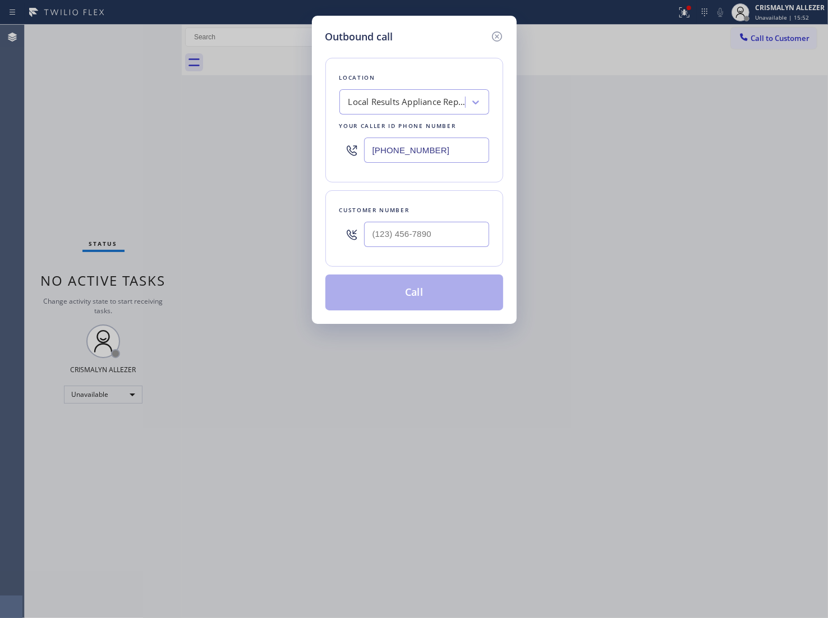
drag, startPoint x: 478, startPoint y: 141, endPoint x: 271, endPoint y: 158, distance: 207.8
click at [273, 158] on div "Outbound call Location Local Results Appliance Repair SB Your caller id phone n…" at bounding box center [414, 309] width 828 height 618
paste input "714) 942-1171"
type input "[PHONE_NUMBER]"
click at [473, 226] on input "(___) ___-____" at bounding box center [426, 234] width 125 height 25
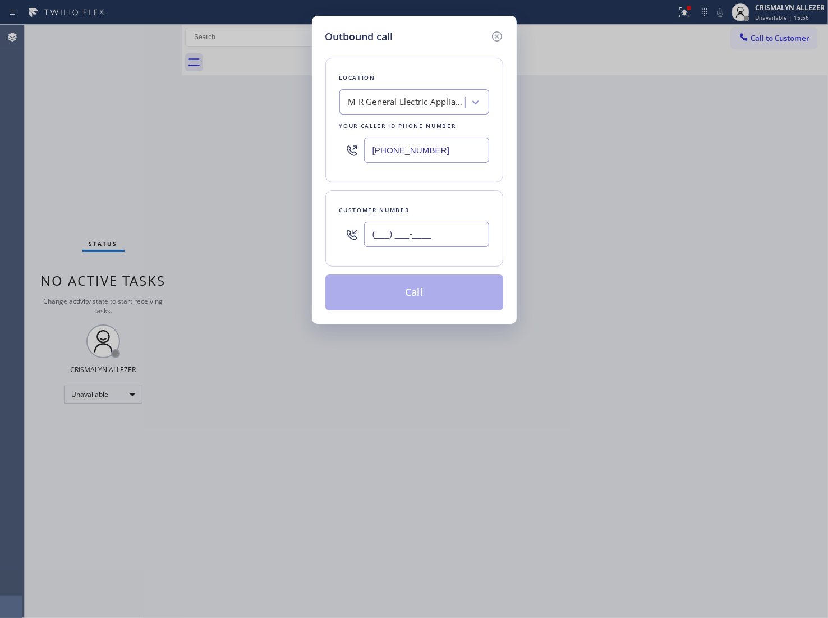
paste input "714) 538-2212"
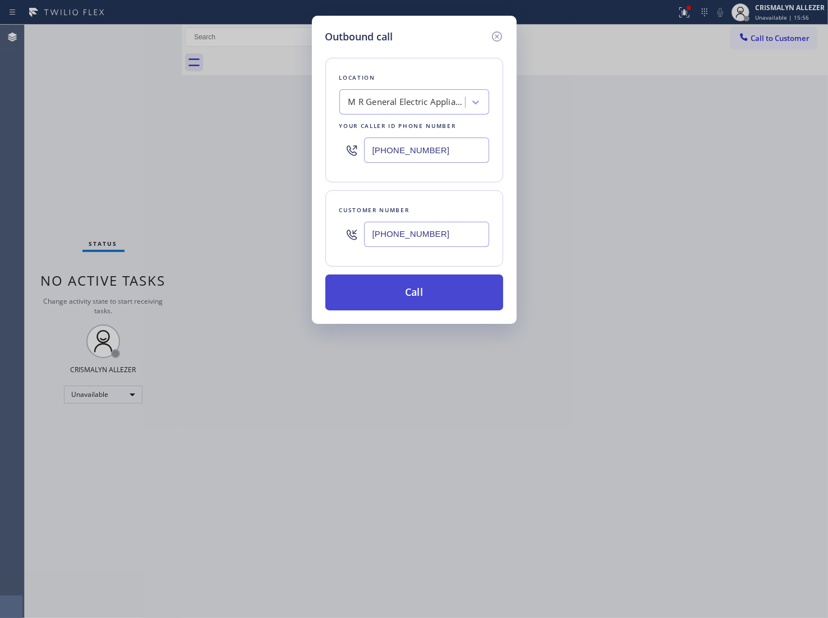
type input "[PHONE_NUMBER]"
click at [417, 303] on button "Call" at bounding box center [415, 292] width 178 height 36
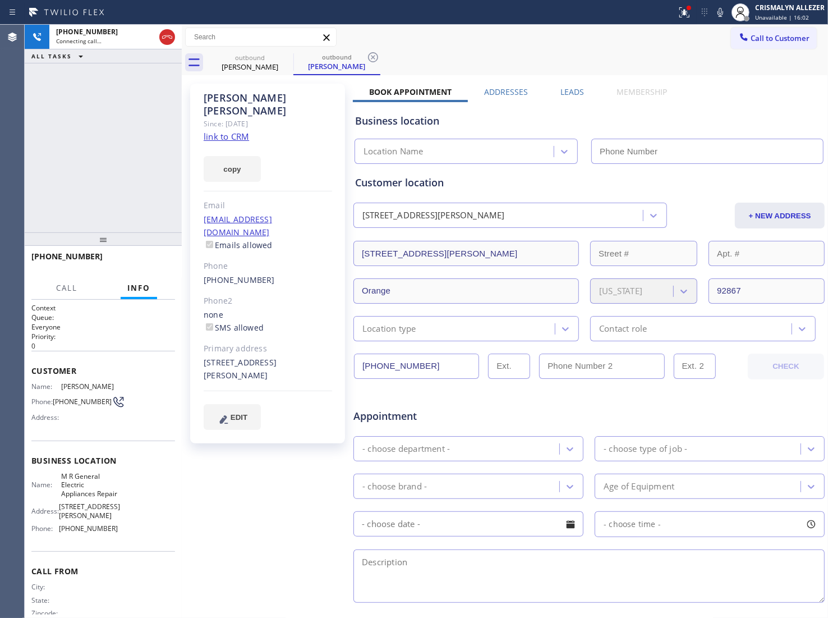
type input "[PHONE_NUMBER]"
click at [147, 267] on button "HANG UP" at bounding box center [149, 262] width 52 height 16
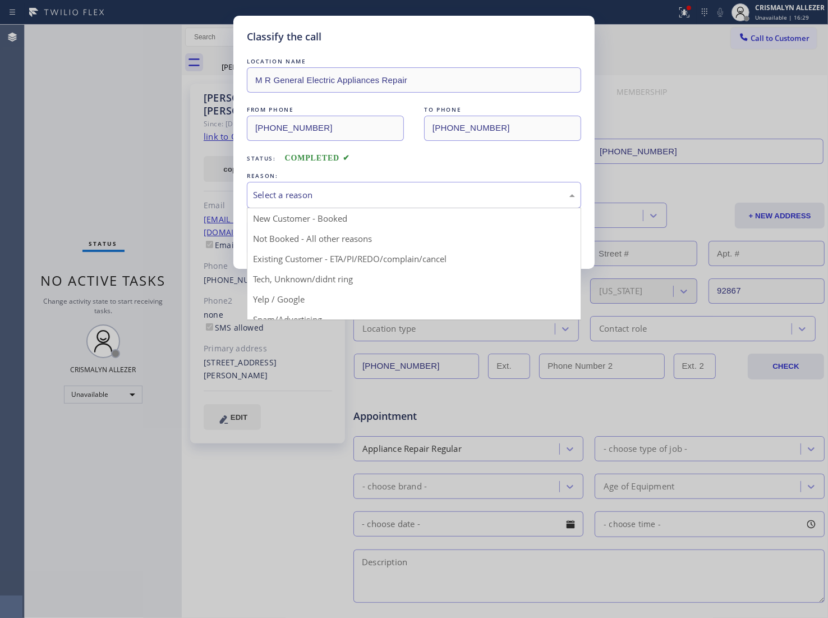
click at [402, 203] on div "Select a reason" at bounding box center [414, 195] width 334 height 26
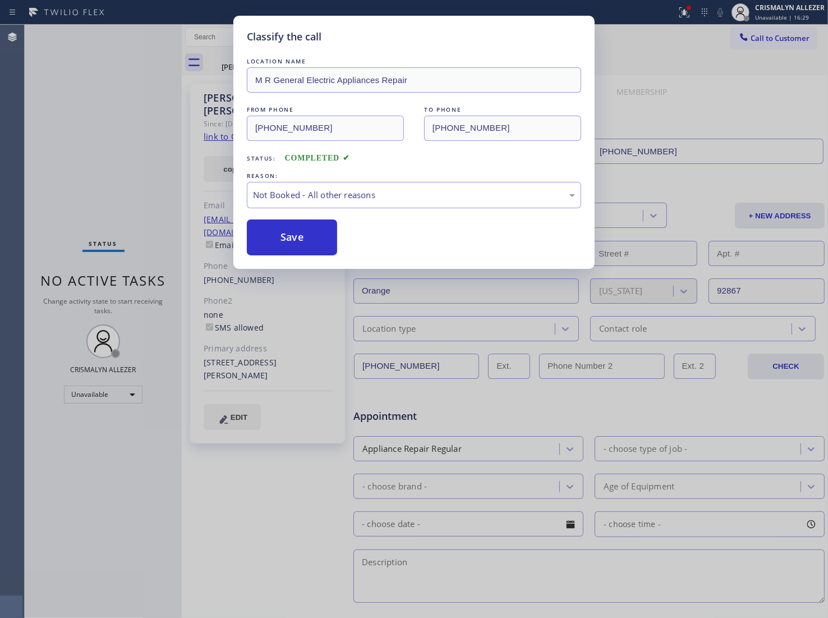
click at [313, 245] on button "Save" at bounding box center [292, 237] width 90 height 36
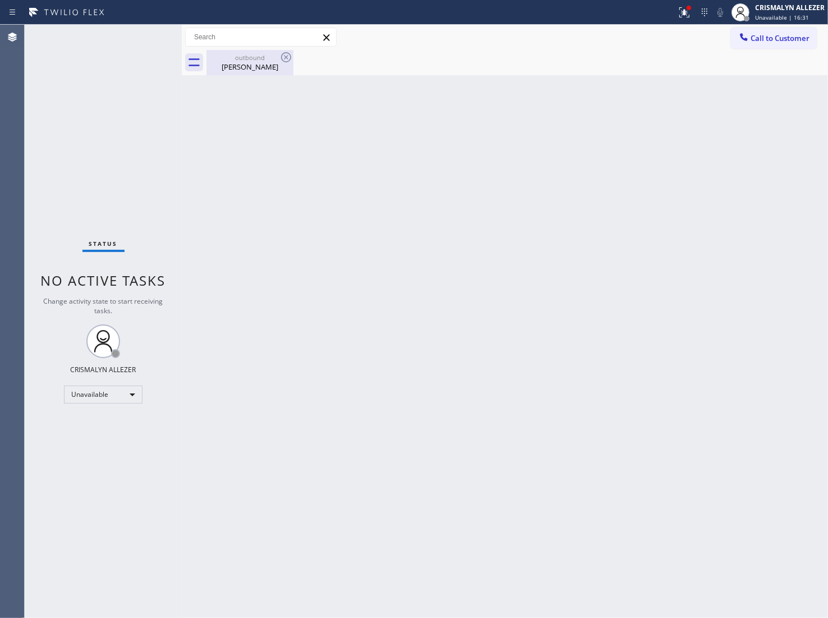
click at [251, 70] on div "[PERSON_NAME]" at bounding box center [250, 67] width 85 height 10
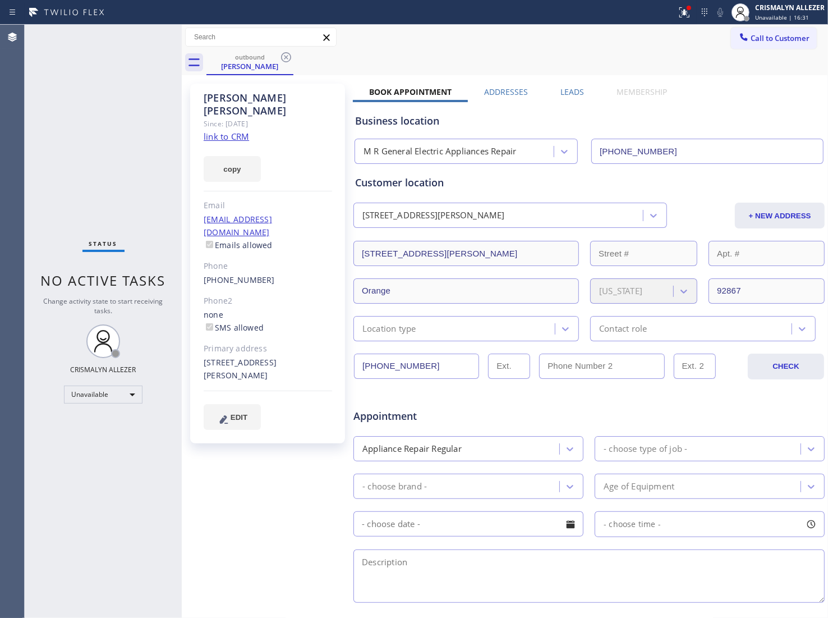
drag, startPoint x: 285, startPoint y: 58, endPoint x: 288, endPoint y: 12, distance: 46.1
click at [285, 57] on icon at bounding box center [286, 57] width 10 height 10
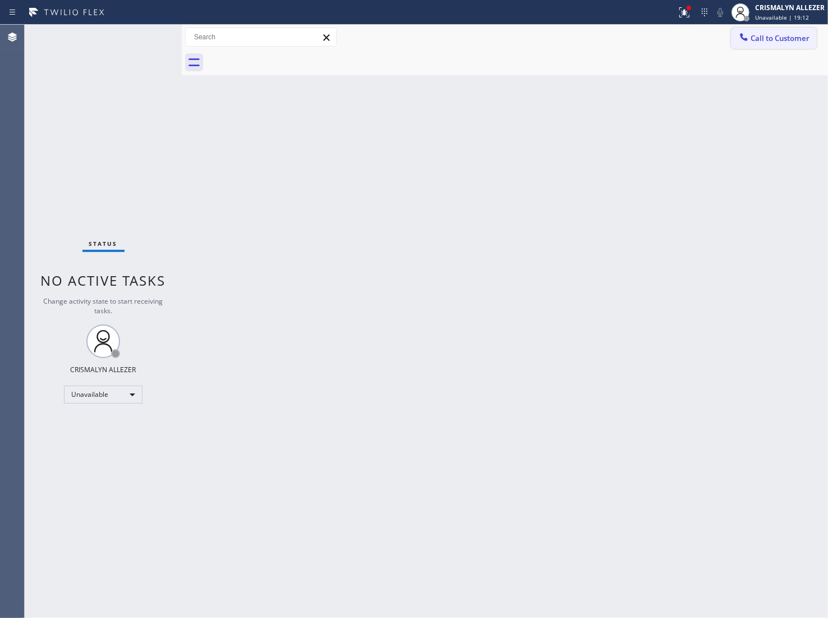
click at [785, 45] on button "Call to Customer" at bounding box center [774, 38] width 86 height 21
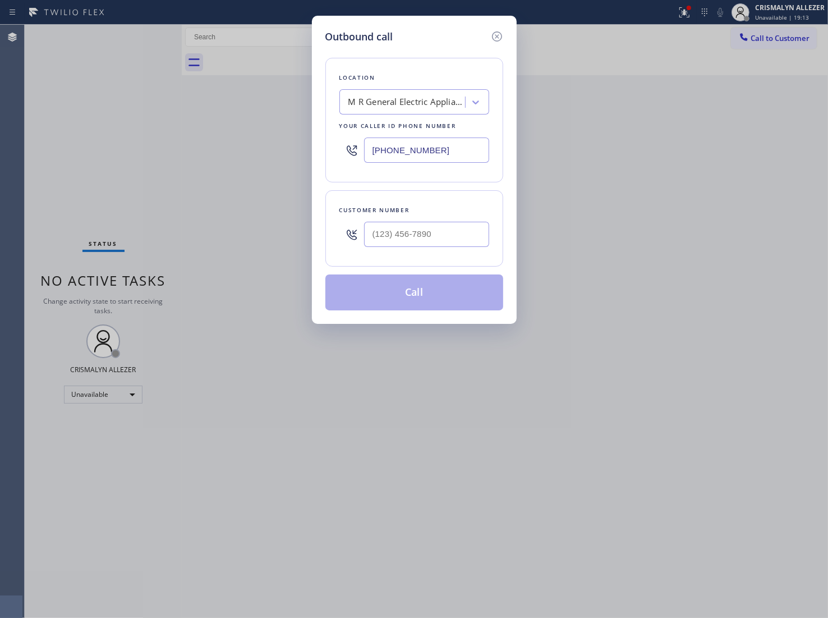
drag, startPoint x: 342, startPoint y: 149, endPoint x: 321, endPoint y: 139, distance: 23.8
click at [315, 146] on div "Outbound call Location M R General Electric Appliances Repair Your caller id ph…" at bounding box center [414, 170] width 205 height 308
paste input "866) 934-3013"
type input "[PHONE_NUMBER]"
click at [456, 237] on input "(___) ___-____" at bounding box center [426, 234] width 125 height 25
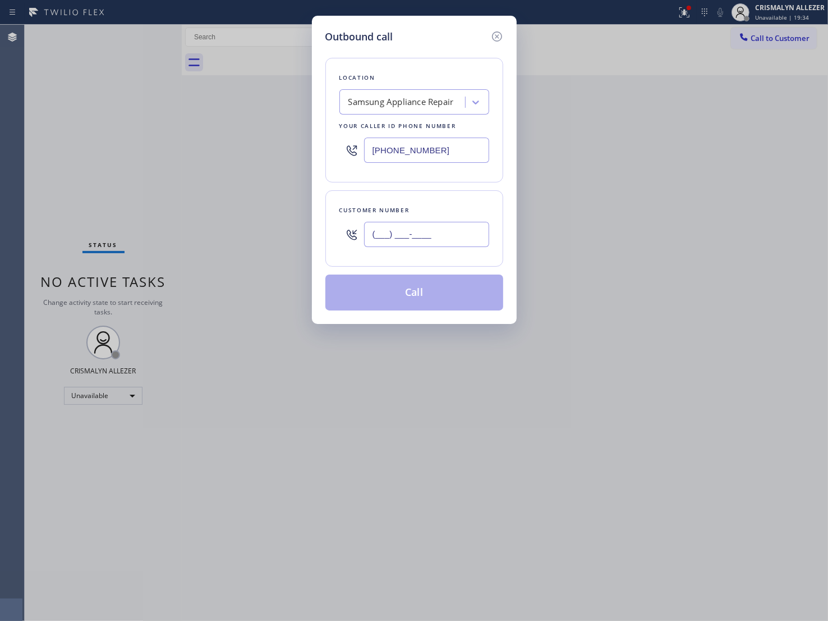
paste input "602) 330-9495"
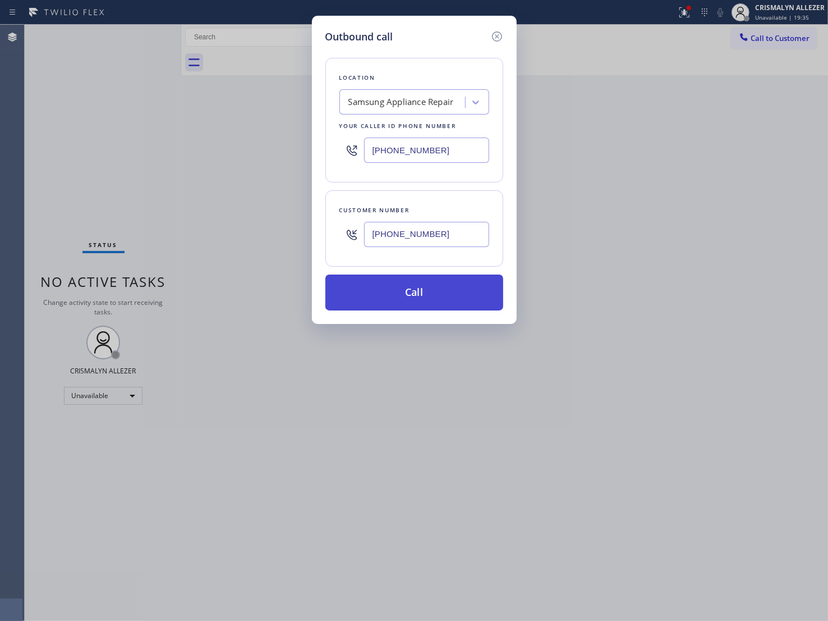
type input "[PHONE_NUMBER]"
click at [427, 299] on button "Call" at bounding box center [415, 292] width 178 height 36
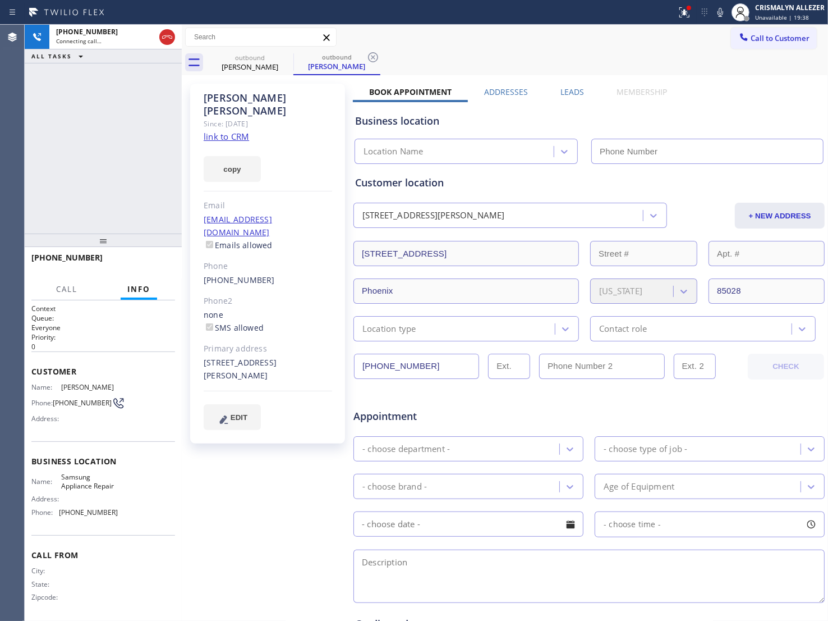
click at [229, 131] on link "link to CRM" at bounding box center [226, 136] width 45 height 11
type input "[PHONE_NUMBER]"
click at [132, 265] on span "HANG UP" at bounding box center [149, 263] width 34 height 8
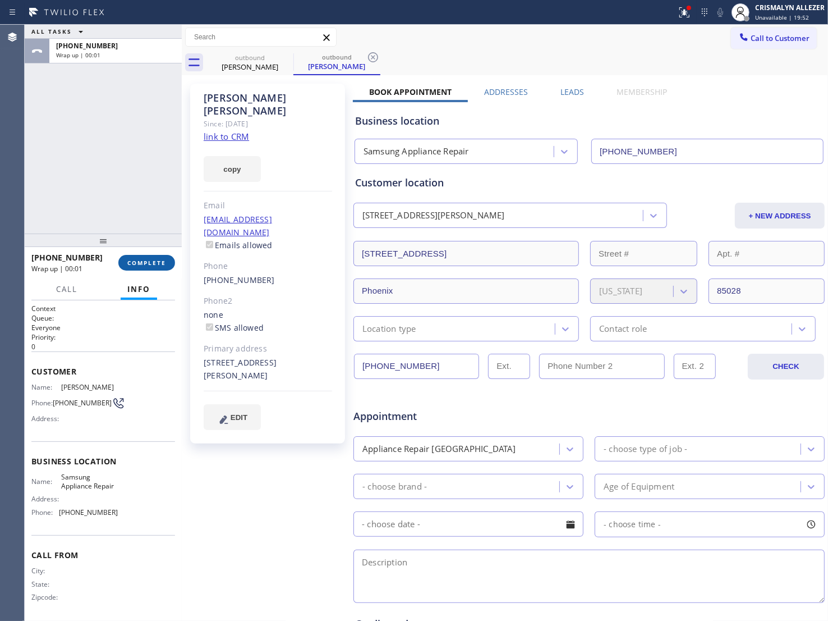
click at [132, 265] on span "COMPLETE" at bounding box center [146, 263] width 39 height 8
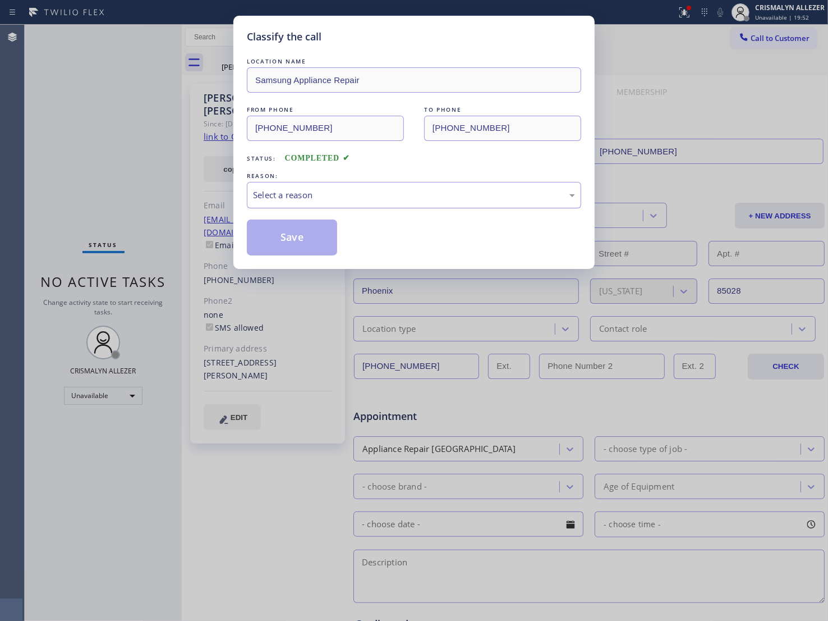
click at [405, 195] on div "Select a reason" at bounding box center [414, 195] width 322 height 13
click at [316, 242] on button "Save" at bounding box center [292, 237] width 90 height 36
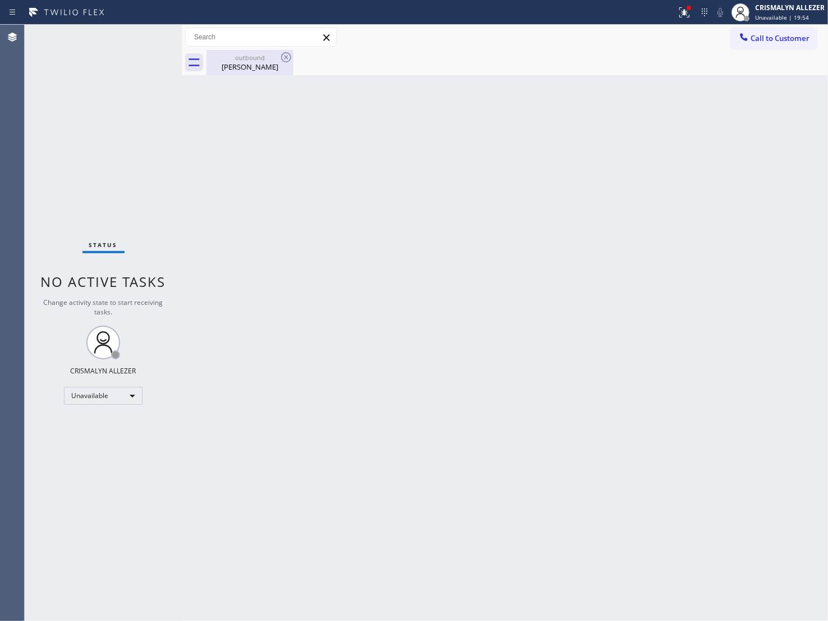
click at [273, 69] on div "[PERSON_NAME]" at bounding box center [250, 67] width 85 height 10
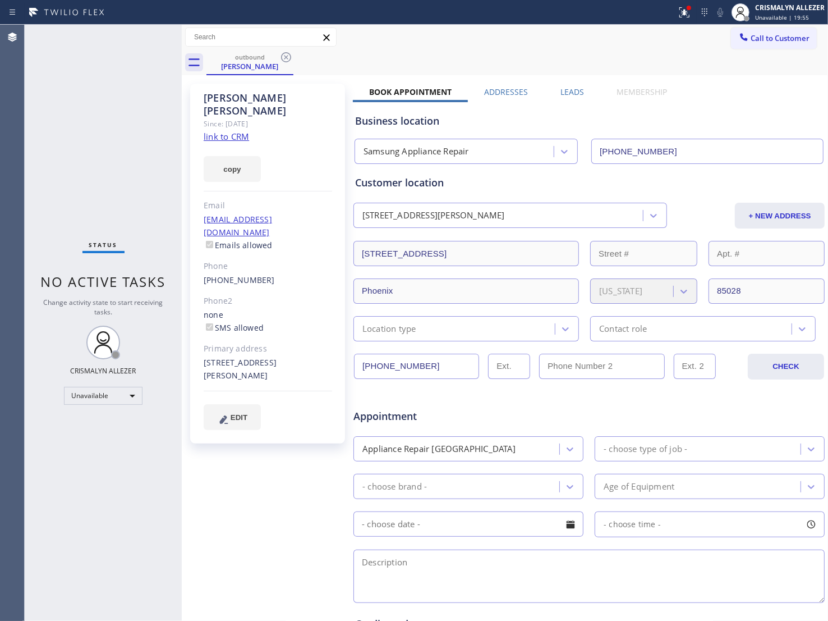
click at [576, 95] on label "Leads" at bounding box center [573, 91] width 24 height 11
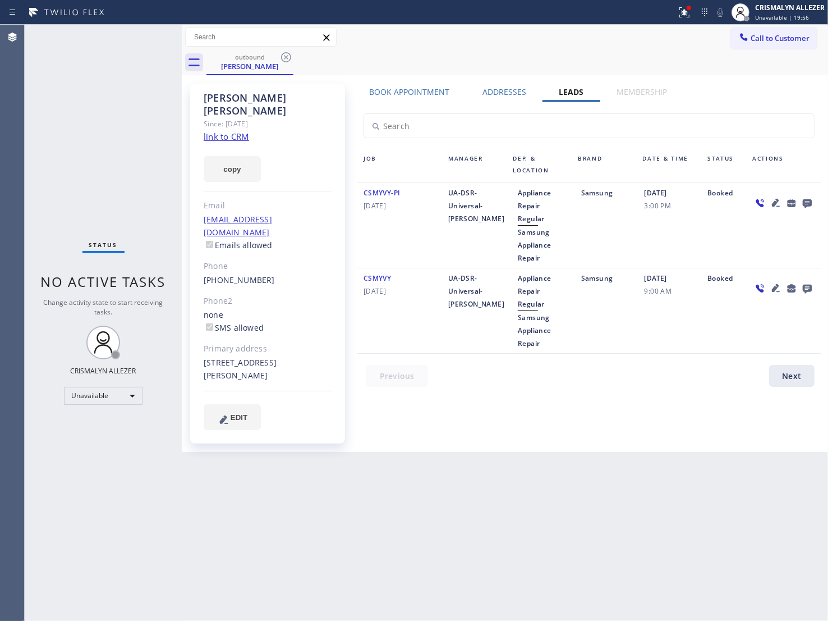
click at [809, 202] on icon at bounding box center [807, 203] width 9 height 9
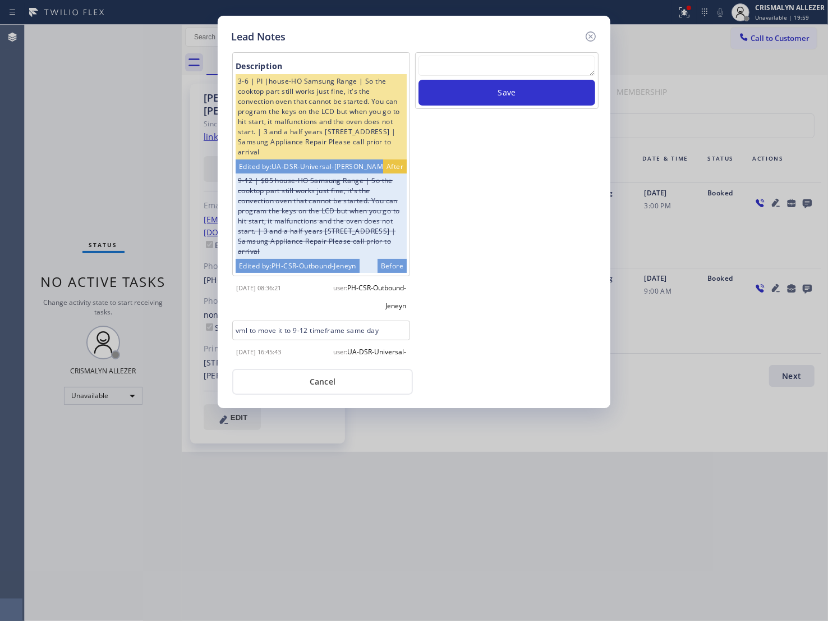
click at [473, 71] on textarea at bounding box center [507, 66] width 177 height 20
paste textarea "no answer | pls xfer here cx cb"
type textarea "no answer | pls xfer here cx cb"
click at [487, 97] on button "Save" at bounding box center [507, 93] width 177 height 26
click at [324, 385] on button "Cancel" at bounding box center [322, 382] width 181 height 26
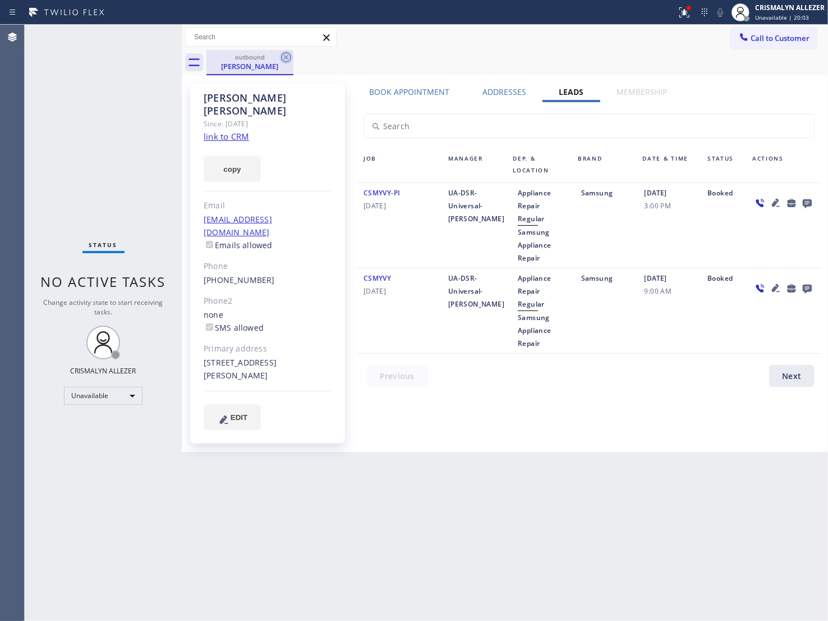
click at [287, 55] on icon at bounding box center [285, 57] width 13 height 13
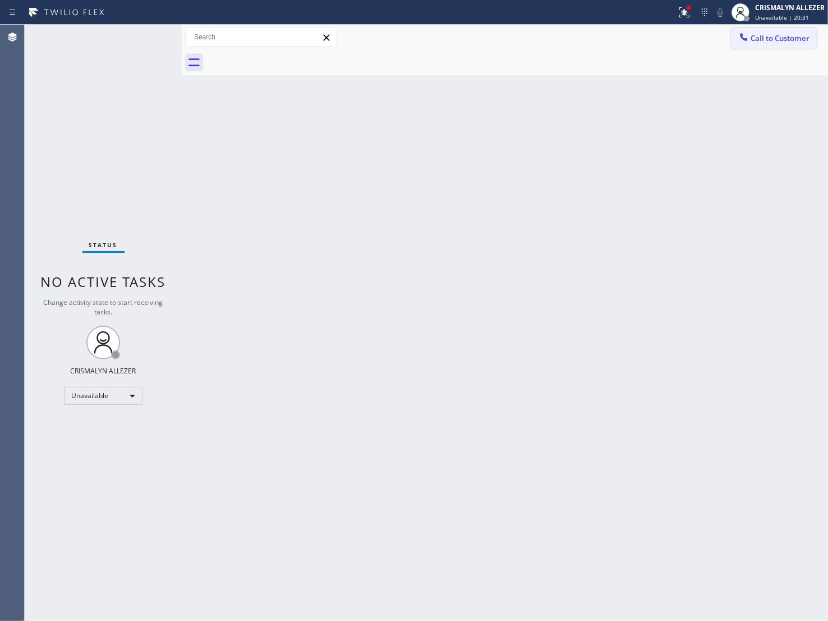
click at [798, 38] on span "Call to Customer" at bounding box center [780, 38] width 59 height 10
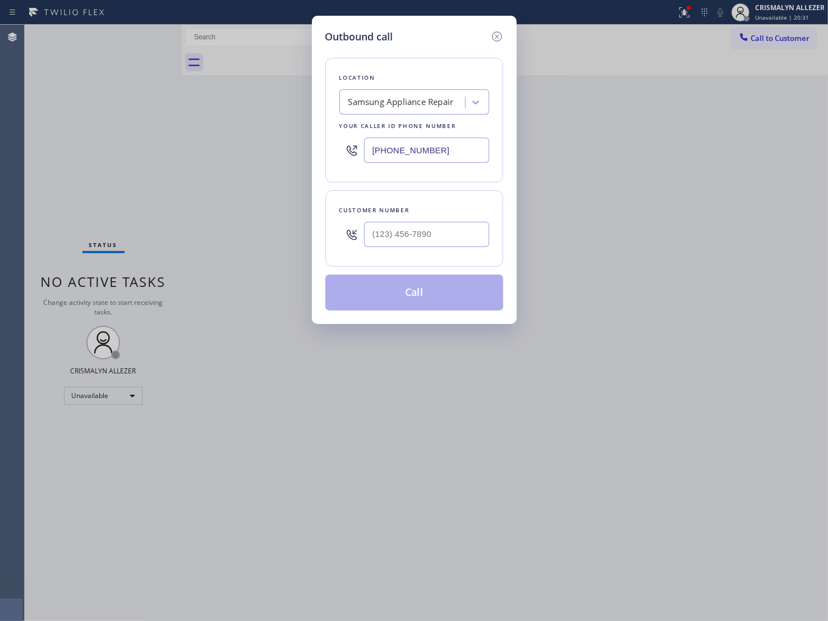
drag, startPoint x: 438, startPoint y: 152, endPoint x: 182, endPoint y: 136, distance: 256.4
click at [203, 139] on div "Outbound call Location Samsung Appliance Repair Your caller id phone number [PH…" at bounding box center [414, 310] width 828 height 621
paste input "949) 881-4668"
type input "[PHONE_NUMBER]"
click at [432, 232] on input "(___) ___-____" at bounding box center [426, 234] width 125 height 25
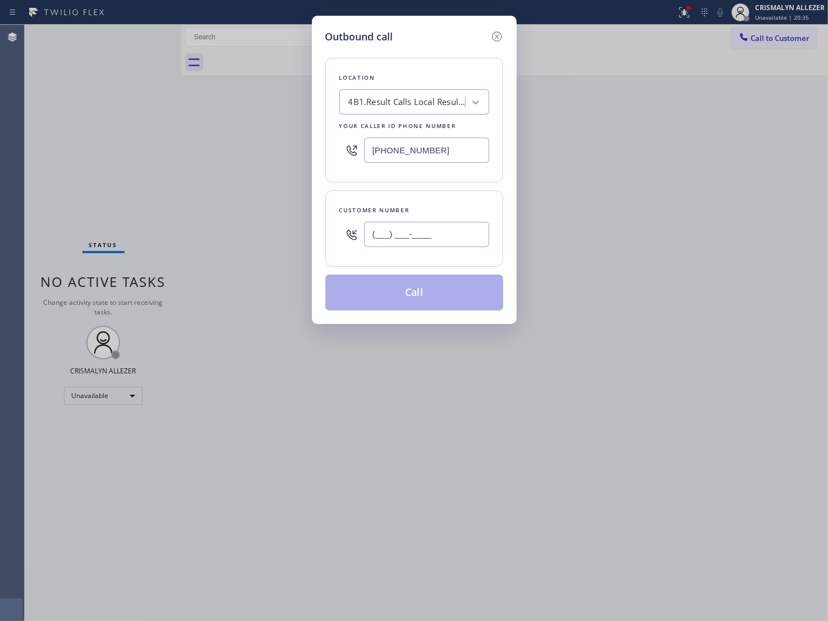
paste input "949) 887-9384"
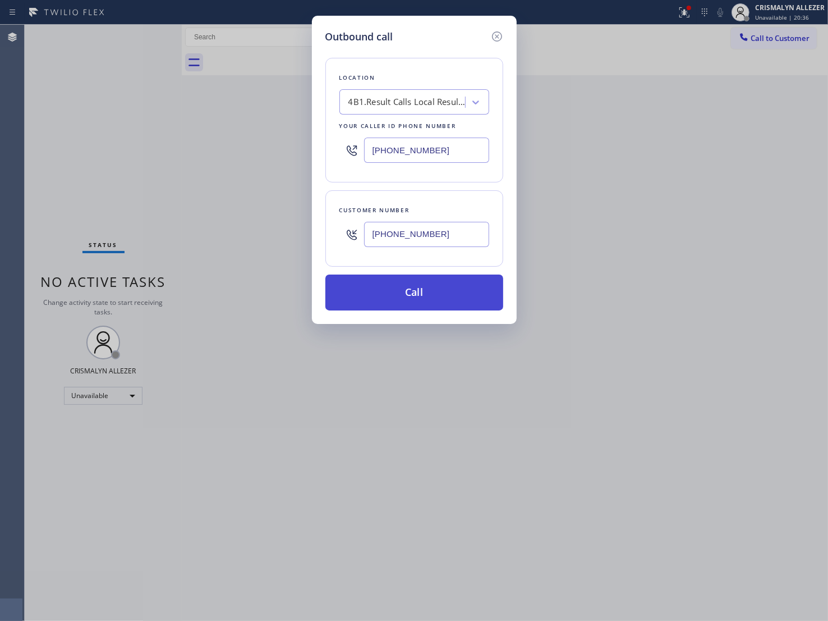
type input "[PHONE_NUMBER]"
click at [428, 299] on button "Call" at bounding box center [415, 292] width 178 height 36
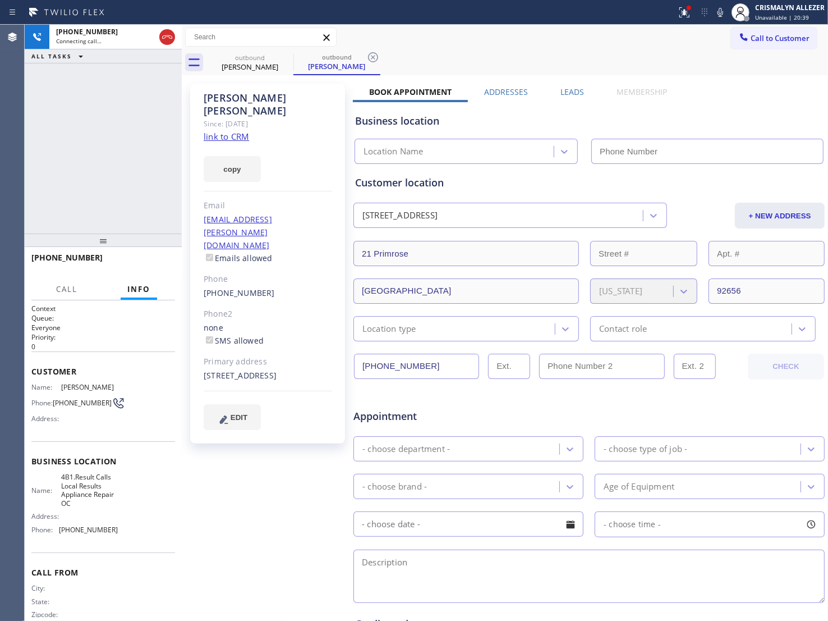
click at [220, 131] on link "link to CRM" at bounding box center [226, 136] width 45 height 11
type input "[PHONE_NUMBER]"
click at [136, 262] on span "HANG UP" at bounding box center [149, 263] width 34 height 8
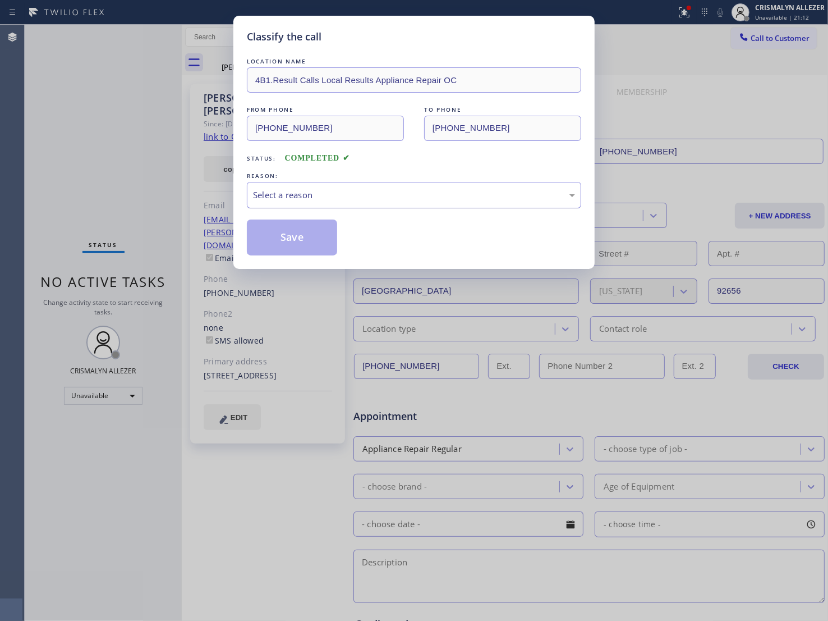
click at [411, 201] on div "Select a reason" at bounding box center [414, 195] width 322 height 13
click at [288, 243] on button "Save" at bounding box center [292, 237] width 90 height 36
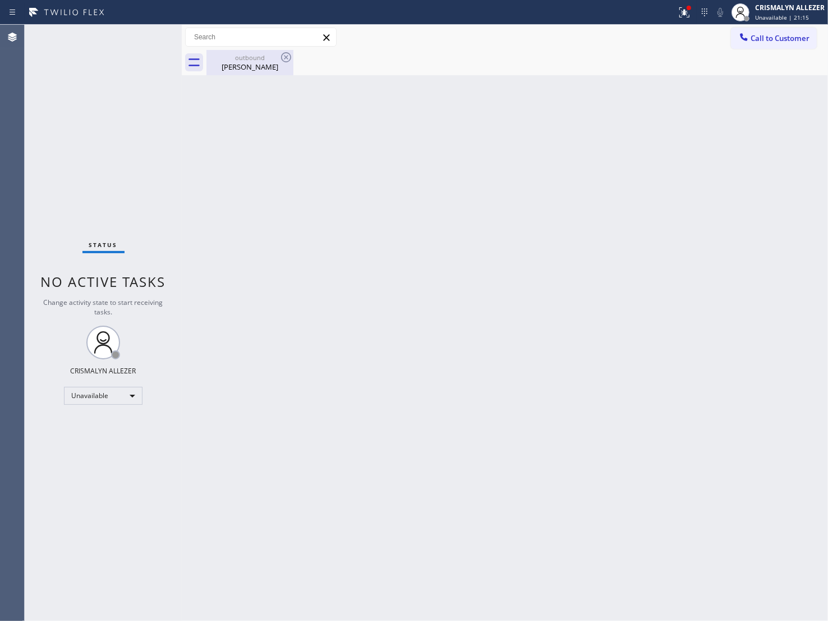
drag, startPoint x: 251, startPoint y: 59, endPoint x: 269, endPoint y: 62, distance: 18.7
click at [253, 60] on div "outbound" at bounding box center [250, 57] width 85 height 8
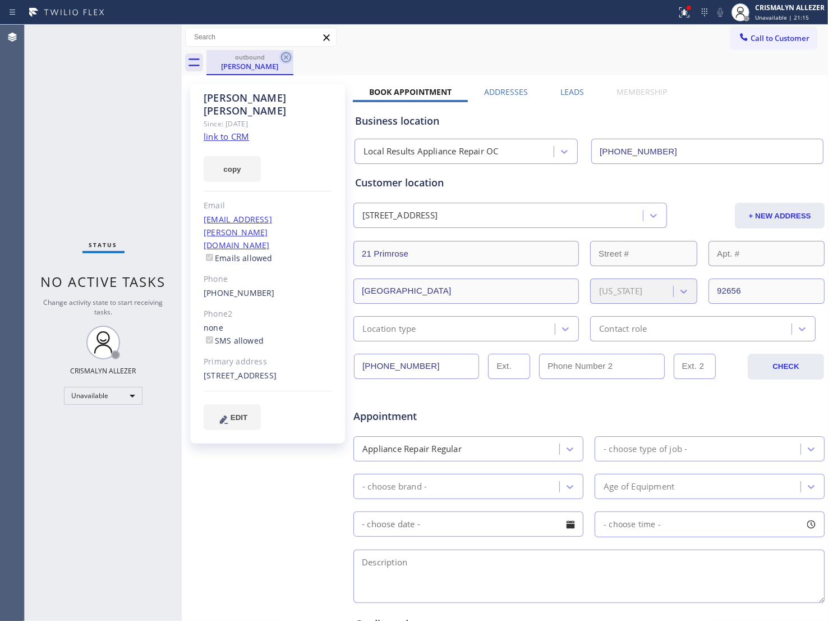
click at [282, 59] on icon at bounding box center [286, 57] width 10 height 10
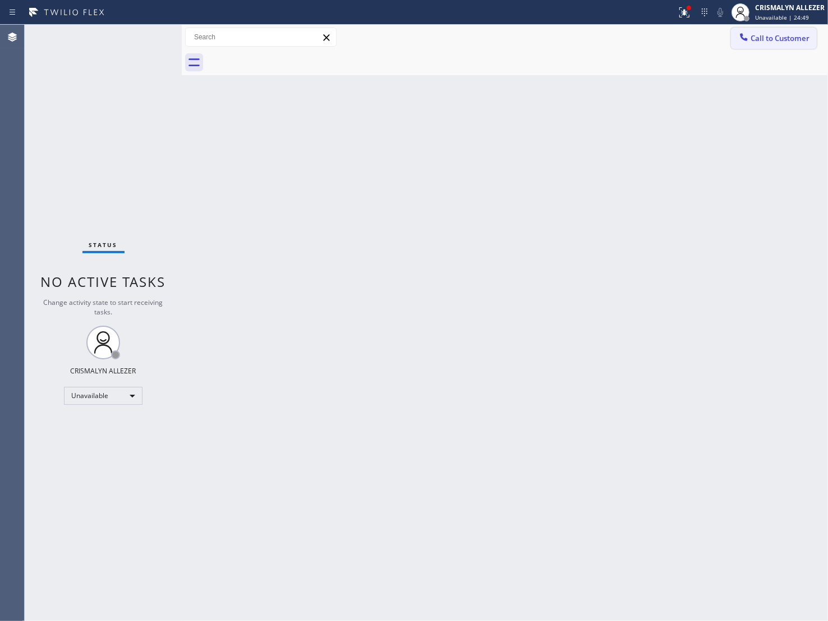
click at [782, 36] on span "Call to Customer" at bounding box center [780, 38] width 59 height 10
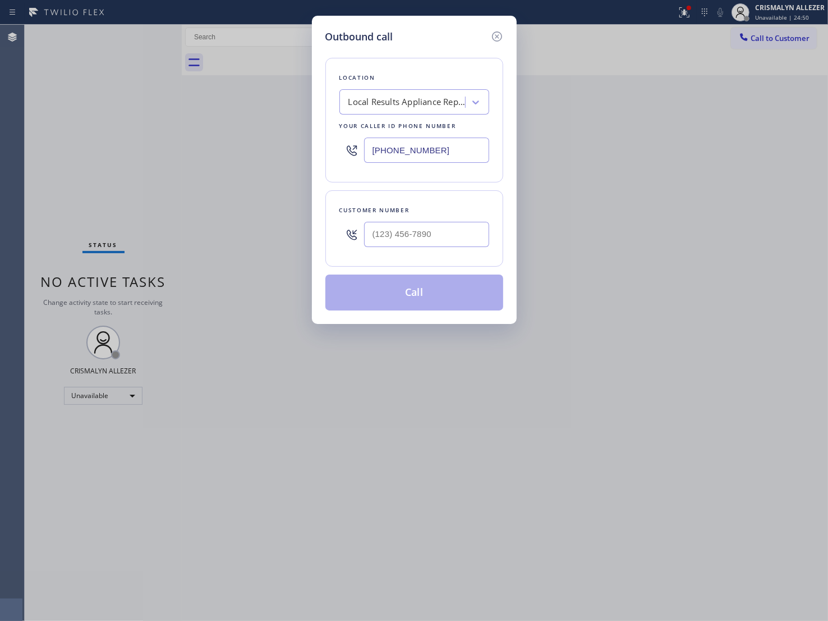
drag, startPoint x: 463, startPoint y: 150, endPoint x: 191, endPoint y: 144, distance: 271.7
click at [199, 145] on div "Outbound call Location Local Results Appliance Repair OC Your caller id phone n…" at bounding box center [414, 310] width 828 height 621
paste input "877) 800-0094"
type input "[PHONE_NUMBER]"
click at [455, 236] on input "(___) ___-____" at bounding box center [426, 234] width 125 height 25
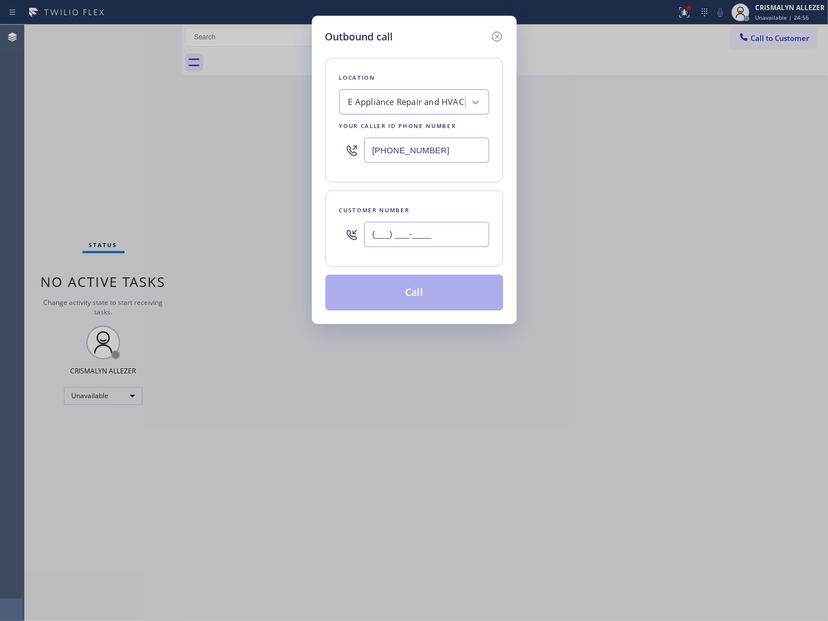
paste input "310) 612-9884"
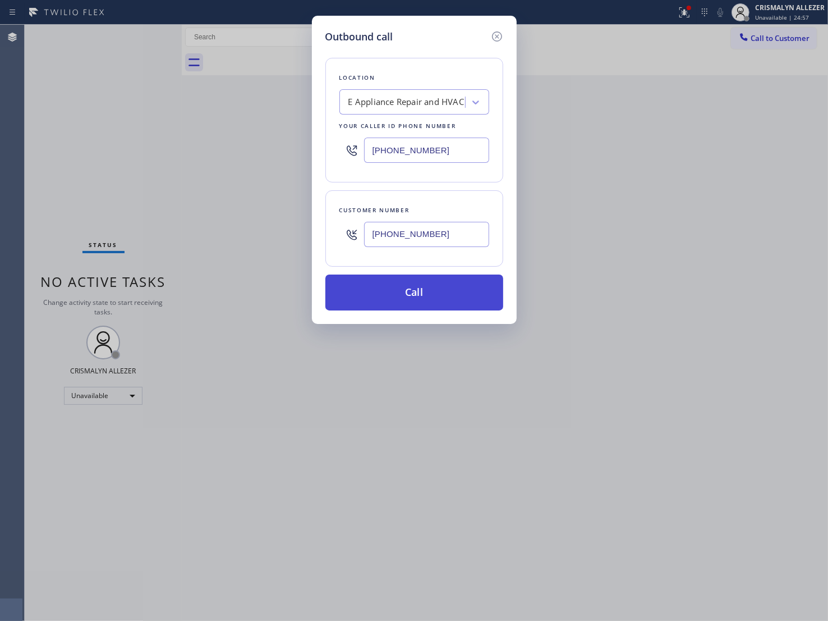
type input "[PHONE_NUMBER]"
click at [428, 298] on button "Call" at bounding box center [415, 292] width 178 height 36
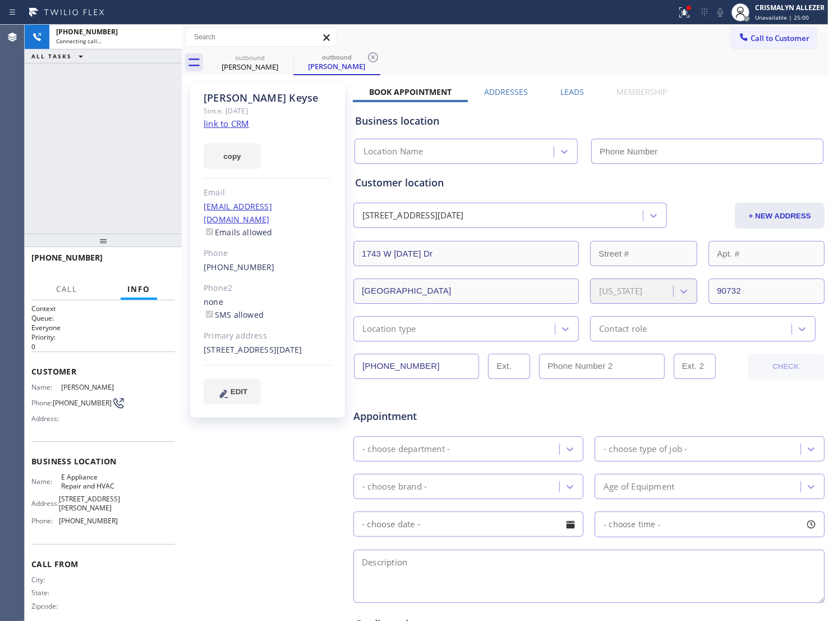
click at [213, 126] on link "link to CRM" at bounding box center [226, 123] width 45 height 11
type input "[PHONE_NUMBER]"
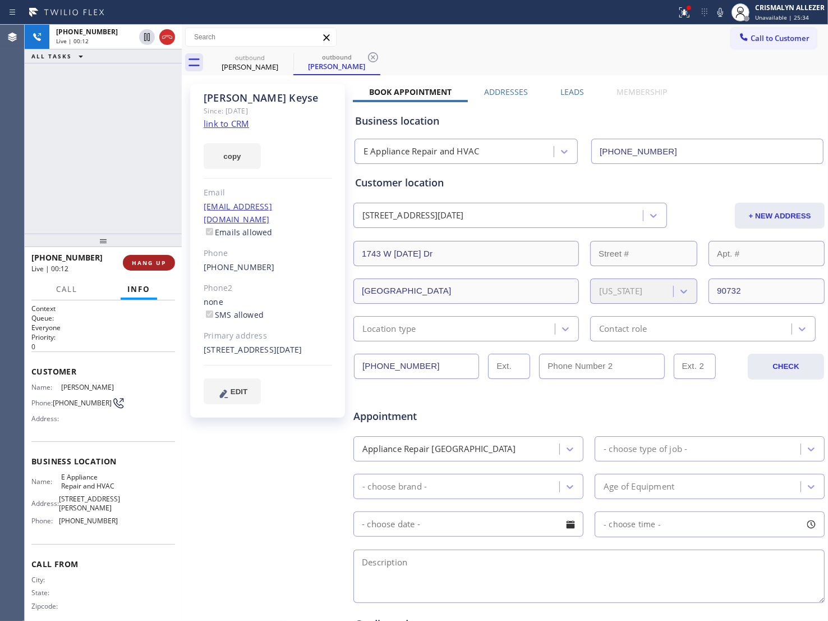
click at [150, 264] on span "HANG UP" at bounding box center [149, 263] width 34 height 8
click at [150, 264] on span "COMPLETE" at bounding box center [146, 263] width 39 height 8
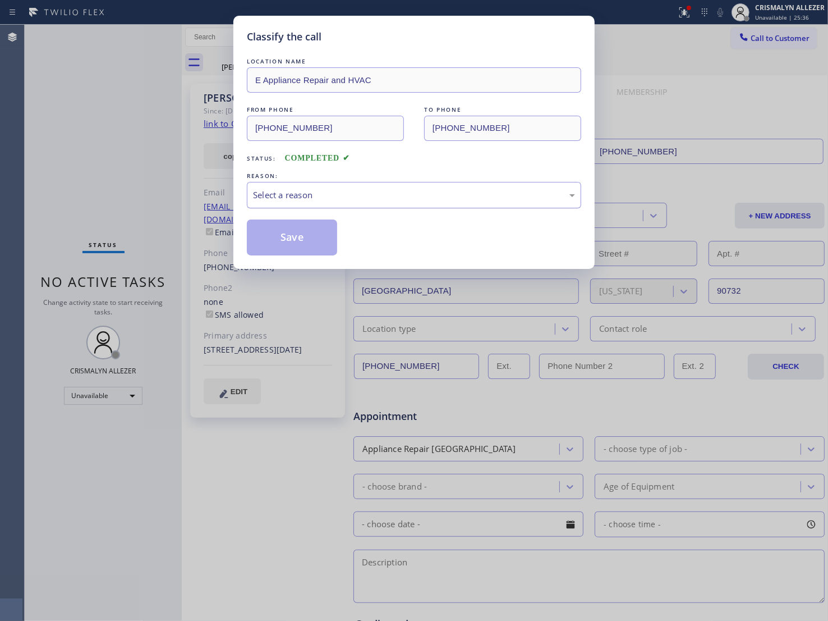
click at [433, 201] on div "Select a reason" at bounding box center [414, 195] width 322 height 13
click at [304, 241] on button "Save" at bounding box center [292, 237] width 90 height 36
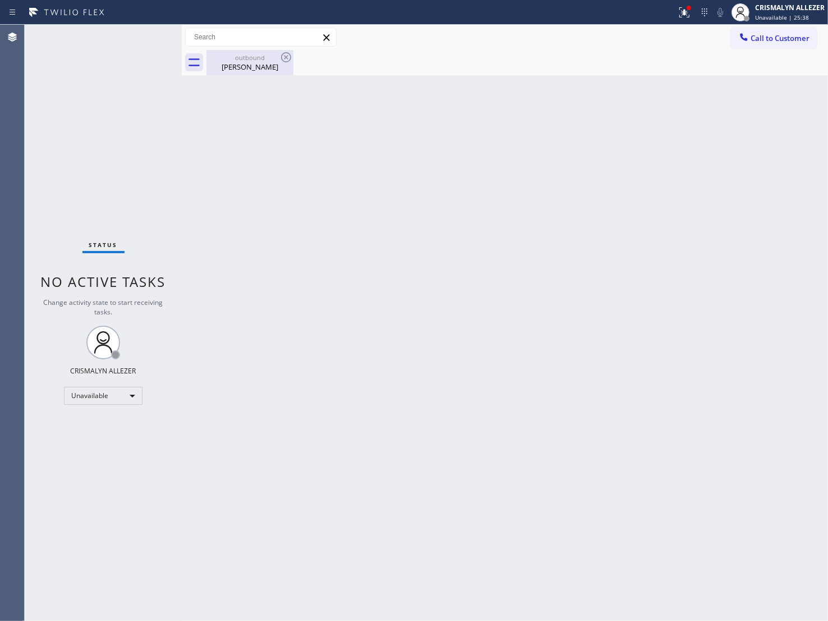
drag, startPoint x: 240, startPoint y: 68, endPoint x: 271, endPoint y: 61, distance: 31.9
click at [243, 68] on div "Ron Keyse" at bounding box center [250, 67] width 85 height 10
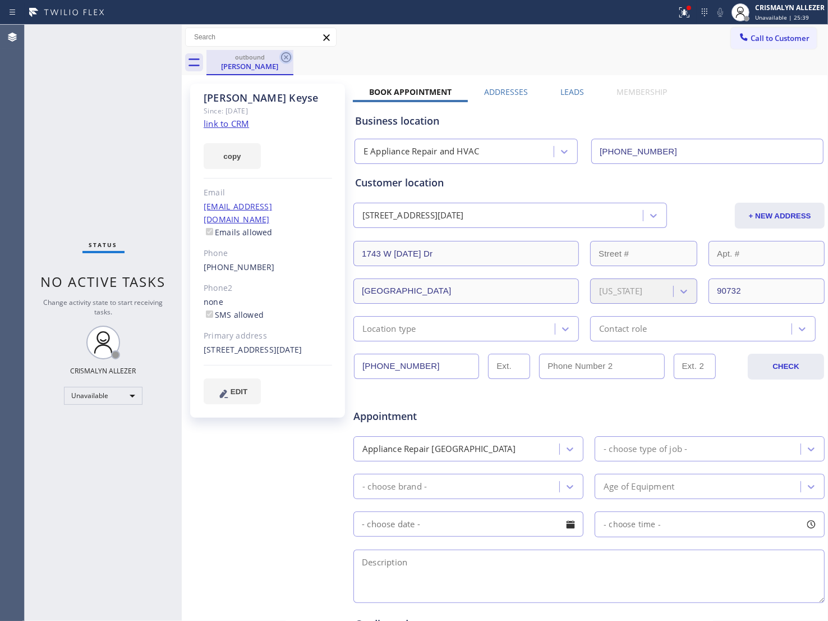
click at [283, 57] on icon at bounding box center [285, 57] width 13 height 13
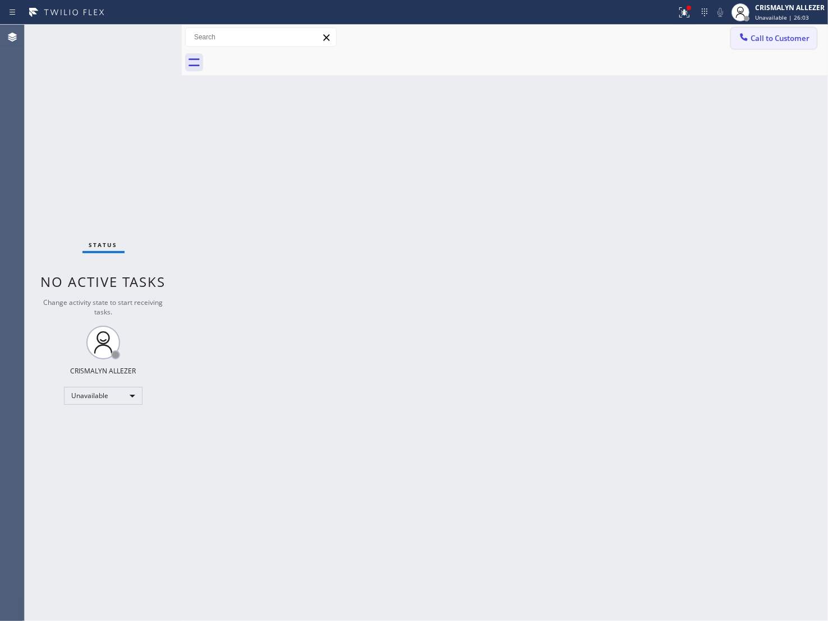
click at [786, 43] on button "Call to Customer" at bounding box center [774, 38] width 86 height 21
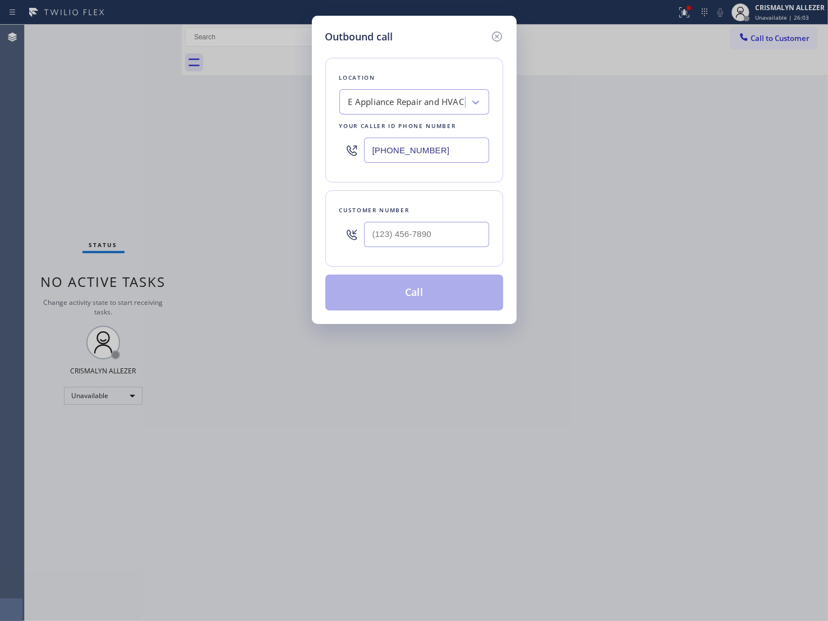
drag, startPoint x: 480, startPoint y: 154, endPoint x: 193, endPoint y: 141, distance: 288.2
click at [198, 143] on div "Outbound call Location E Appliance Repair and HVAC Your caller id phone number …" at bounding box center [414, 310] width 828 height 621
paste input "773) 832-502"
type input "[PHONE_NUMBER]"
click at [414, 237] on input "(___) ___-____" at bounding box center [426, 234] width 125 height 25
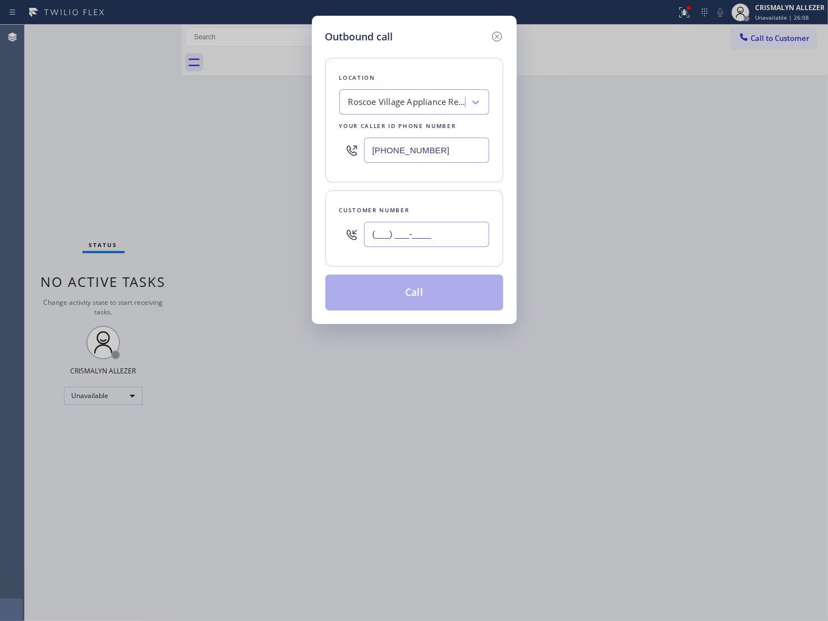
paste input "630) 579-4922"
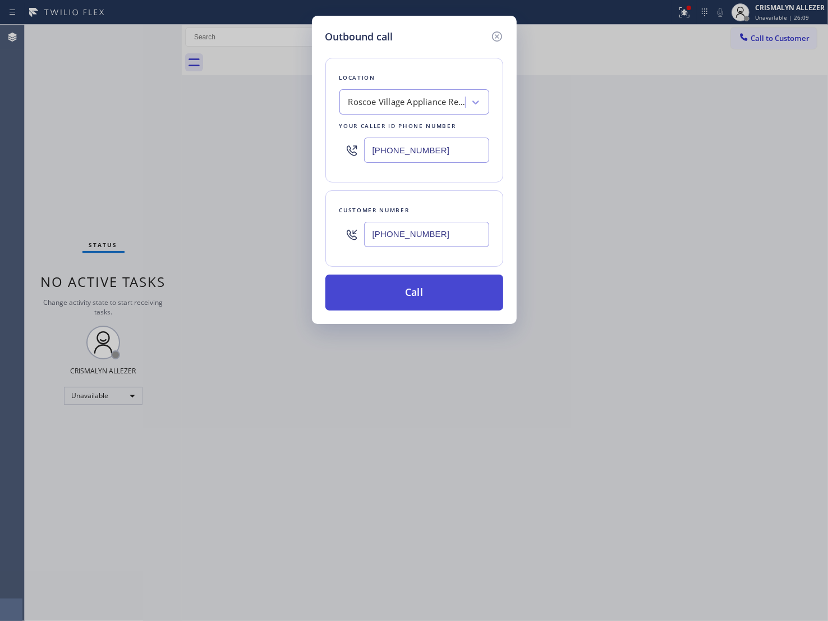
type input "[PHONE_NUMBER]"
click at [434, 300] on button "Call" at bounding box center [415, 292] width 178 height 36
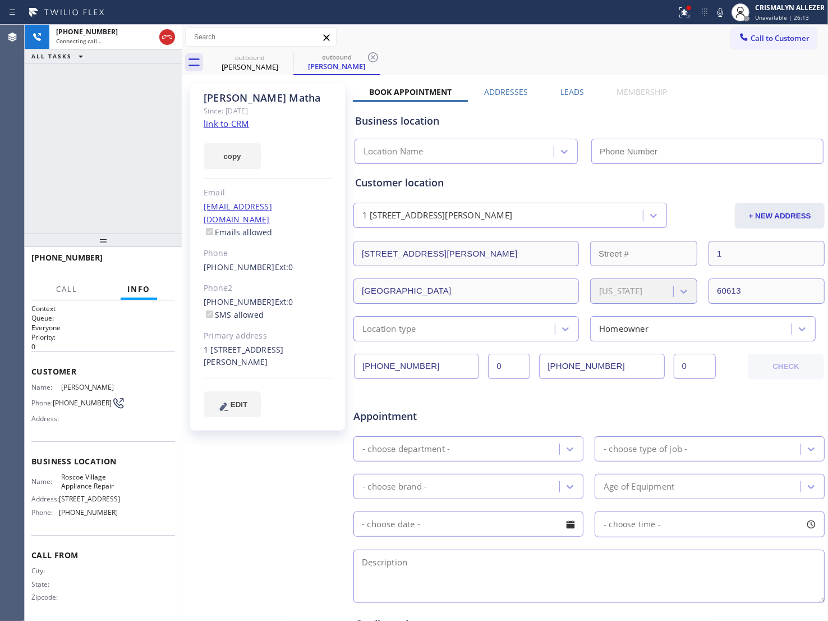
click at [222, 123] on link "link to CRM" at bounding box center [226, 123] width 45 height 11
type input "[PHONE_NUMBER]"
click at [133, 267] on button "HANG UP" at bounding box center [149, 263] width 52 height 16
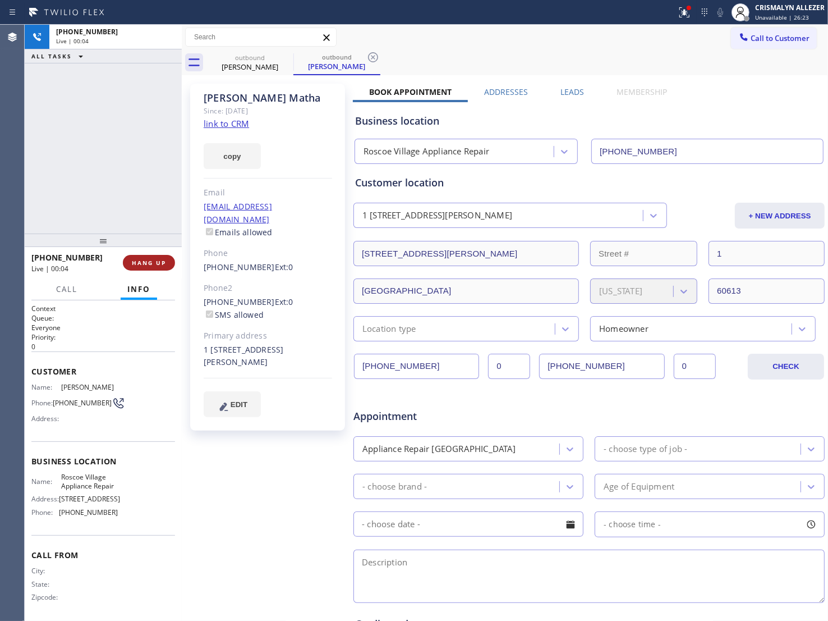
click at [133, 267] on button "HANG UP" at bounding box center [149, 263] width 52 height 16
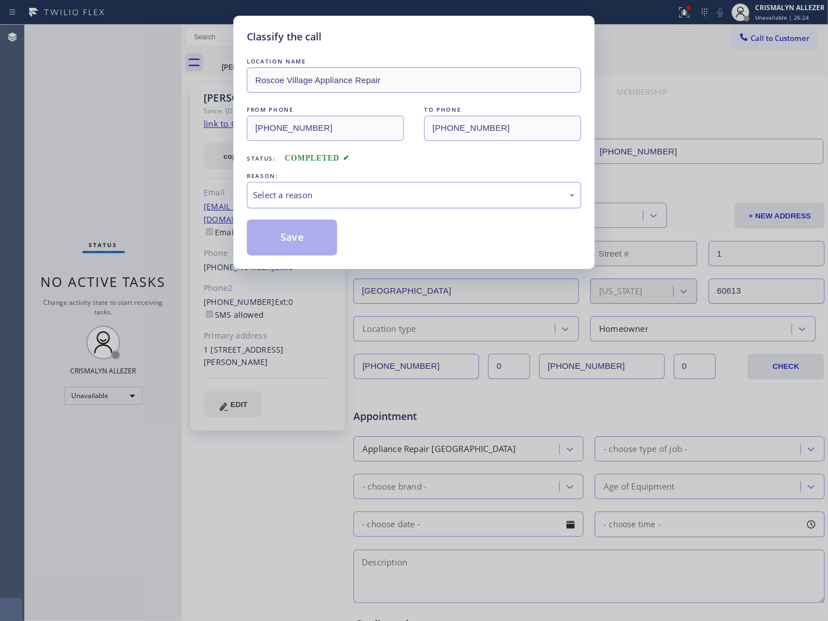
drag, startPoint x: 405, startPoint y: 193, endPoint x: 379, endPoint y: 207, distance: 29.9
click at [404, 194] on div "Select a reason" at bounding box center [414, 195] width 322 height 13
click at [291, 239] on button "Save" at bounding box center [292, 237] width 90 height 36
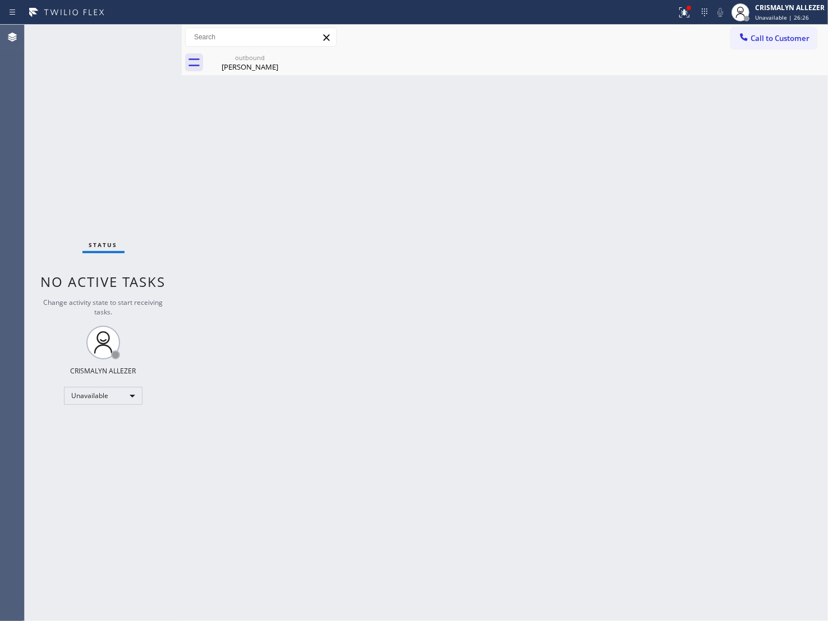
click at [258, 65] on div "Kristan Matha" at bounding box center [250, 67] width 85 height 10
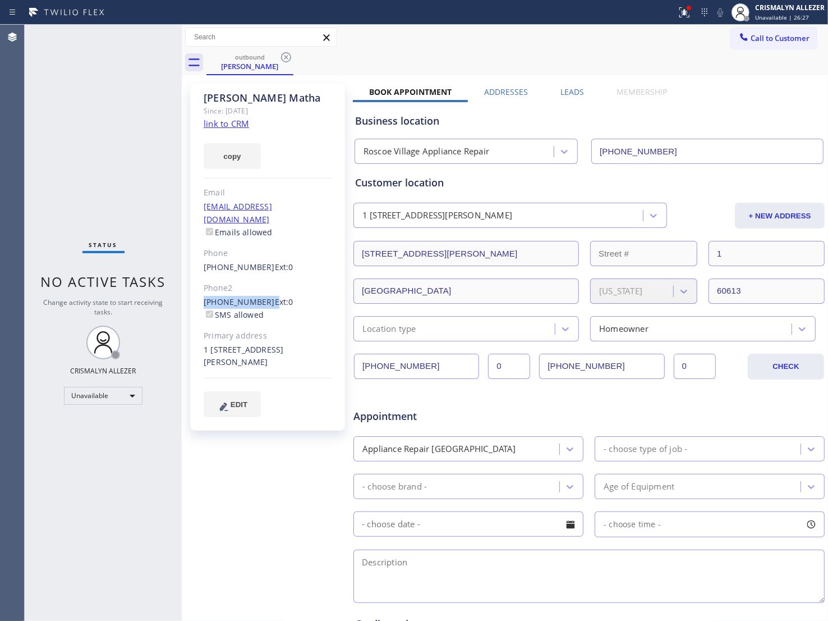
drag, startPoint x: 200, startPoint y: 288, endPoint x: 261, endPoint y: 292, distance: 60.7
click at [261, 292] on div "Kristan Matha Since: 20 may 2020 link to CRM copy Email matejkristinl@gmail.com…" at bounding box center [267, 257] width 155 height 347
click at [287, 56] on icon at bounding box center [286, 57] width 10 height 10
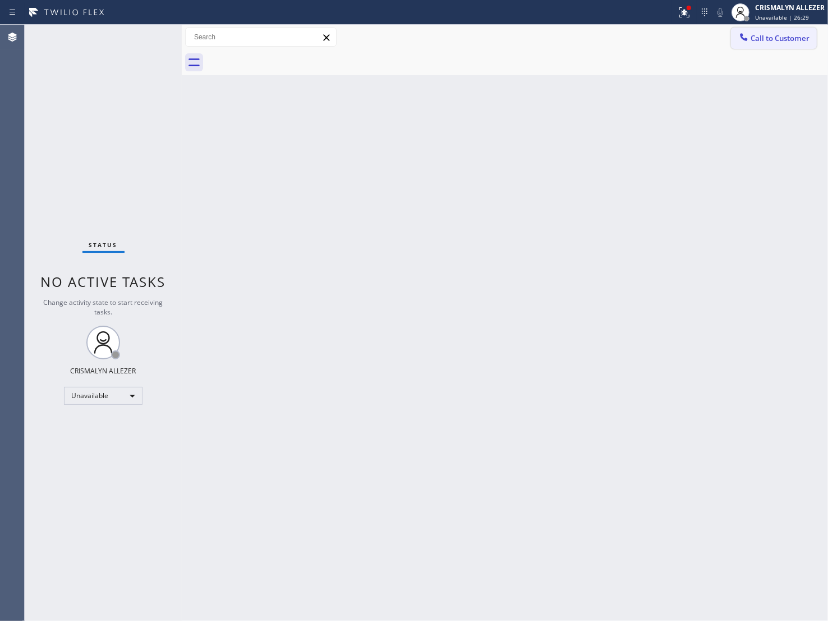
click at [762, 40] on span "Call to Customer" at bounding box center [780, 38] width 59 height 10
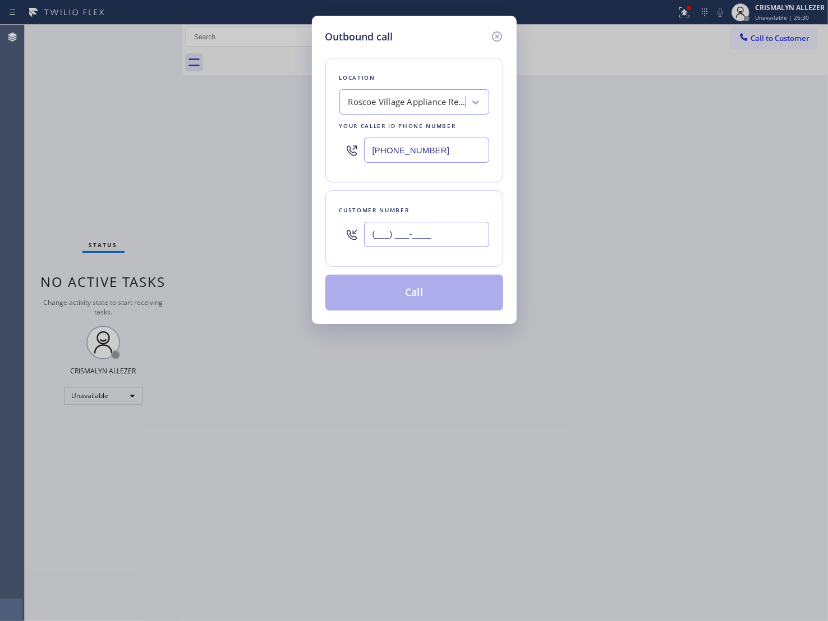
click at [439, 245] on input "(___) ___-____" at bounding box center [426, 234] width 125 height 25
paste input "630) 579-4922"
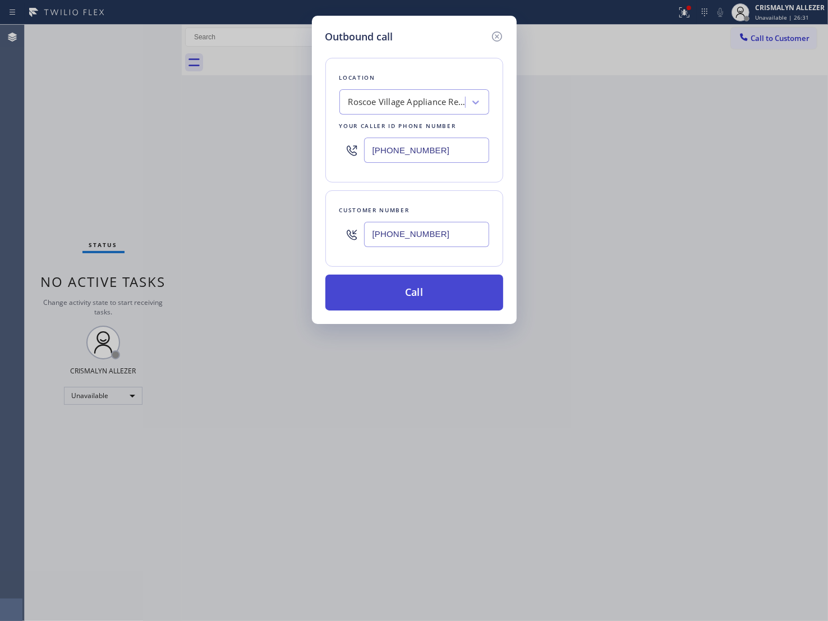
type input "[PHONE_NUMBER]"
click at [436, 292] on button "Call" at bounding box center [415, 292] width 178 height 36
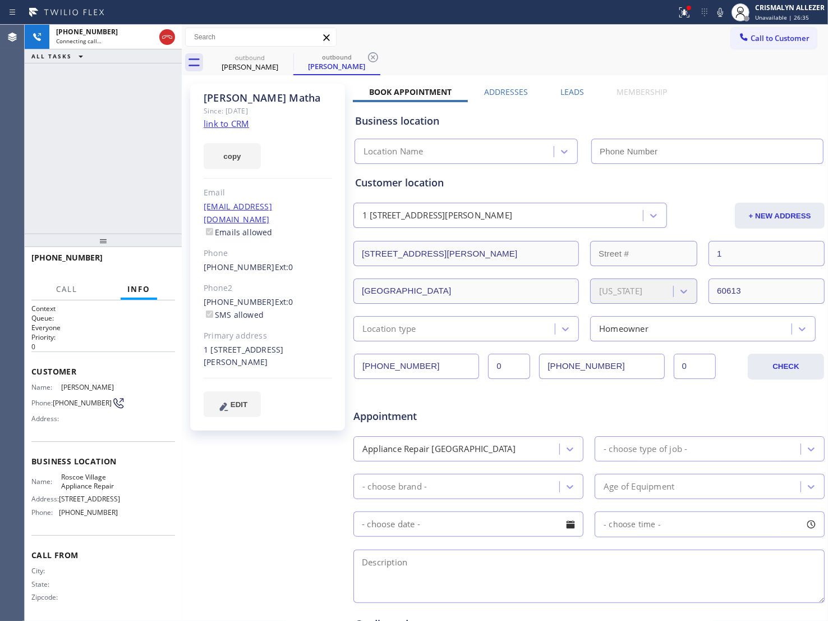
type input "[PHONE_NUMBER]"
click at [135, 261] on span "HANG UP" at bounding box center [149, 263] width 34 height 8
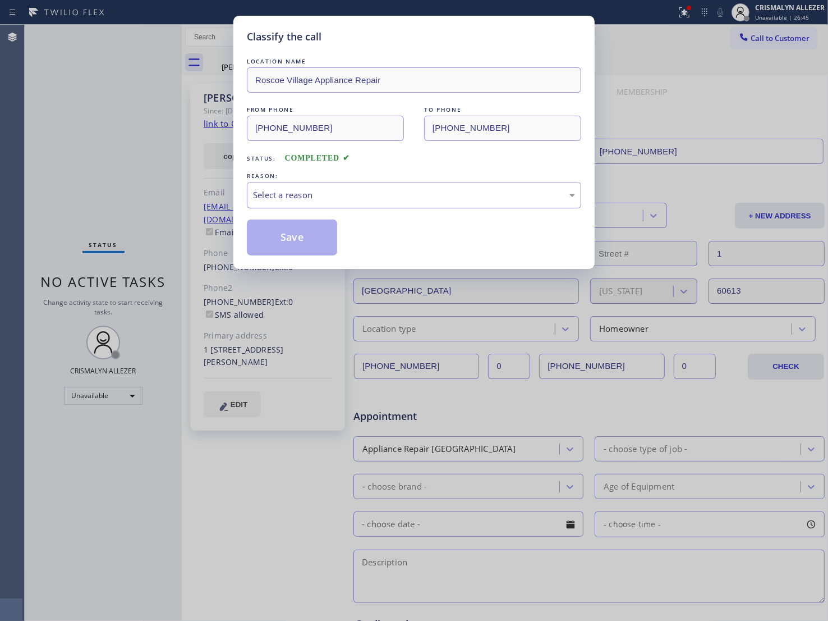
click at [427, 193] on div "Select a reason" at bounding box center [414, 195] width 322 height 13
click at [300, 235] on button "Save" at bounding box center [292, 237] width 90 height 36
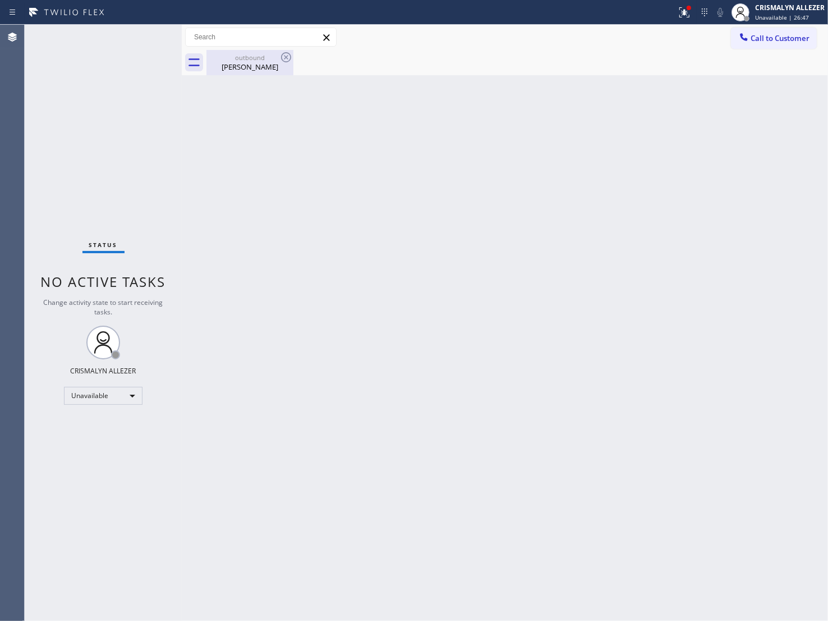
click at [250, 63] on div "Kristan Matha" at bounding box center [250, 67] width 85 height 10
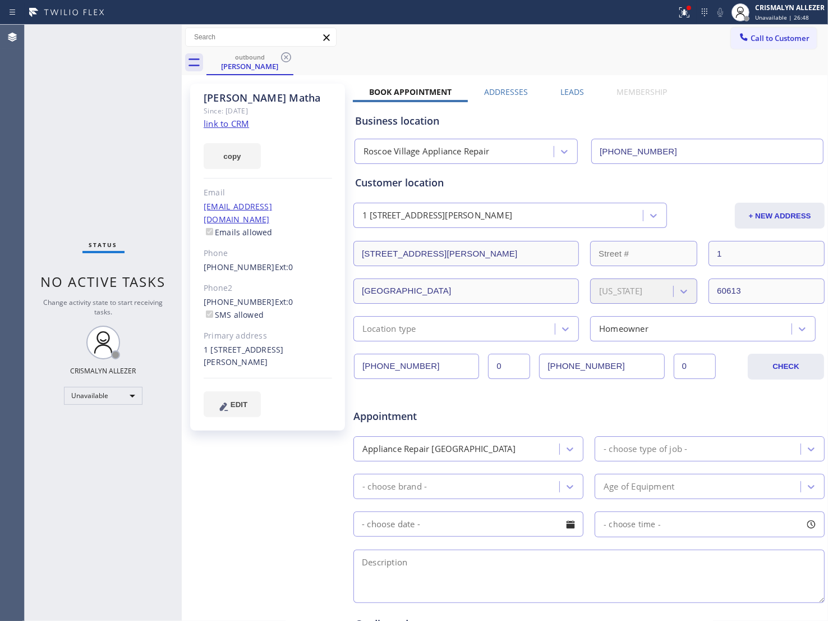
click at [562, 96] on label "Leads" at bounding box center [573, 91] width 24 height 11
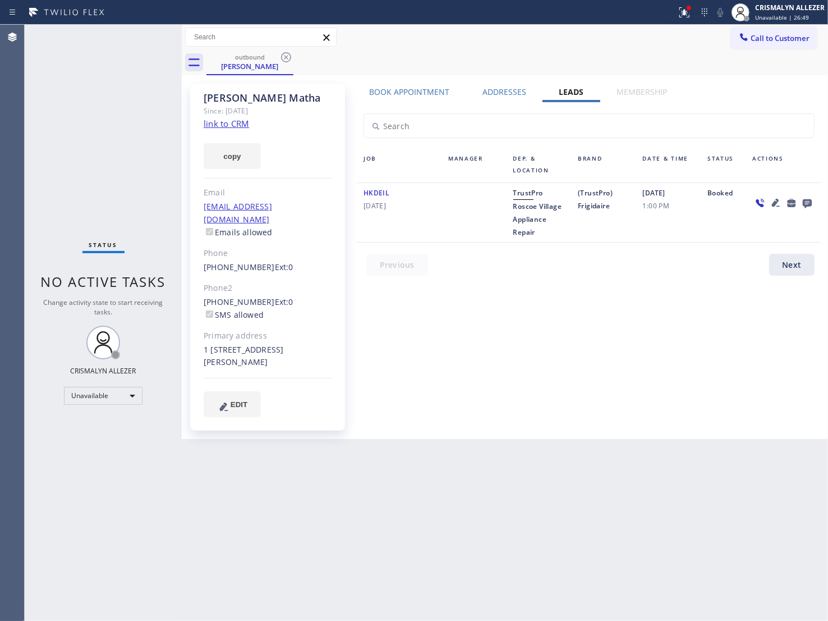
click at [806, 201] on icon at bounding box center [807, 203] width 13 height 14
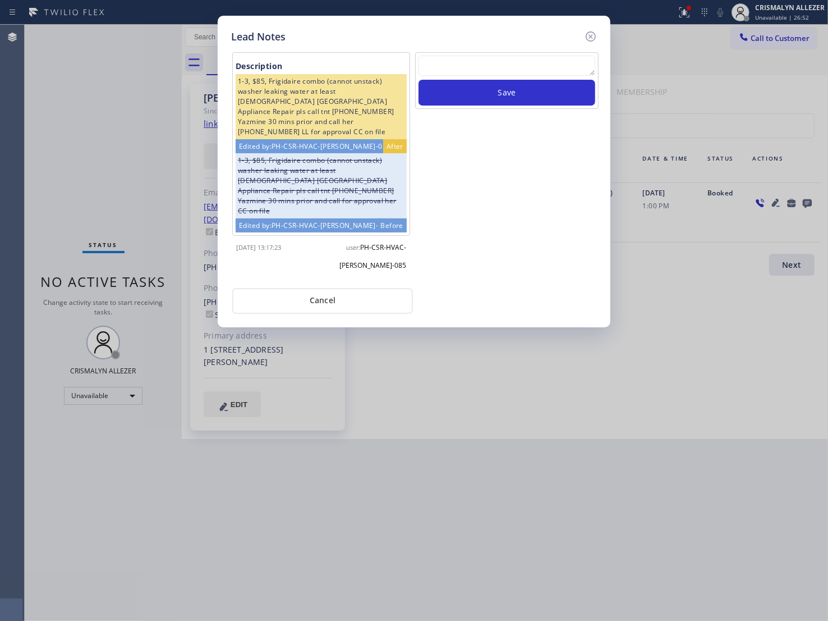
click at [506, 66] on textarea at bounding box center [507, 66] width 177 height 20
paste textarea "no answer | pls xfer here cx cb"
type textarea "no answer | pls xfer here cx cb"
click at [508, 94] on button "Save" at bounding box center [507, 93] width 177 height 26
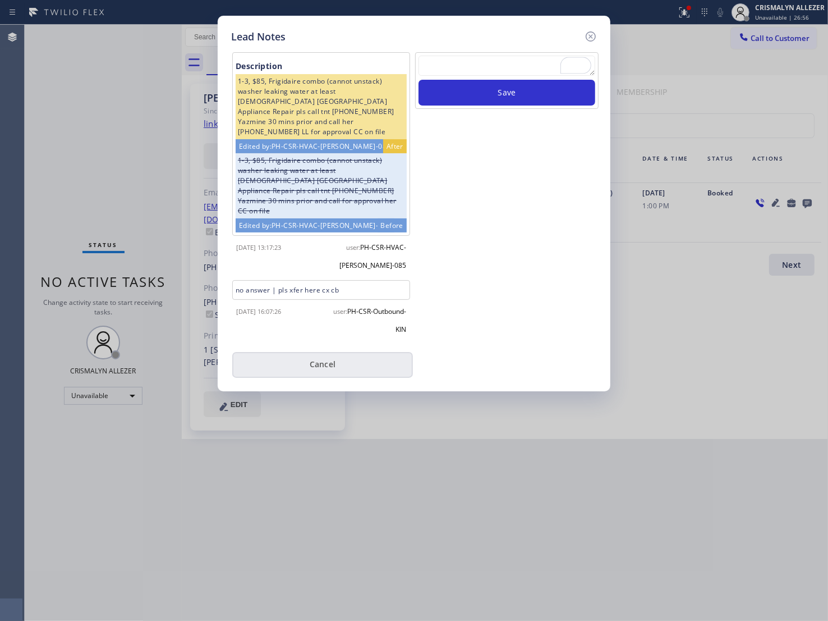
click at [333, 352] on button "Cancel" at bounding box center [322, 365] width 181 height 26
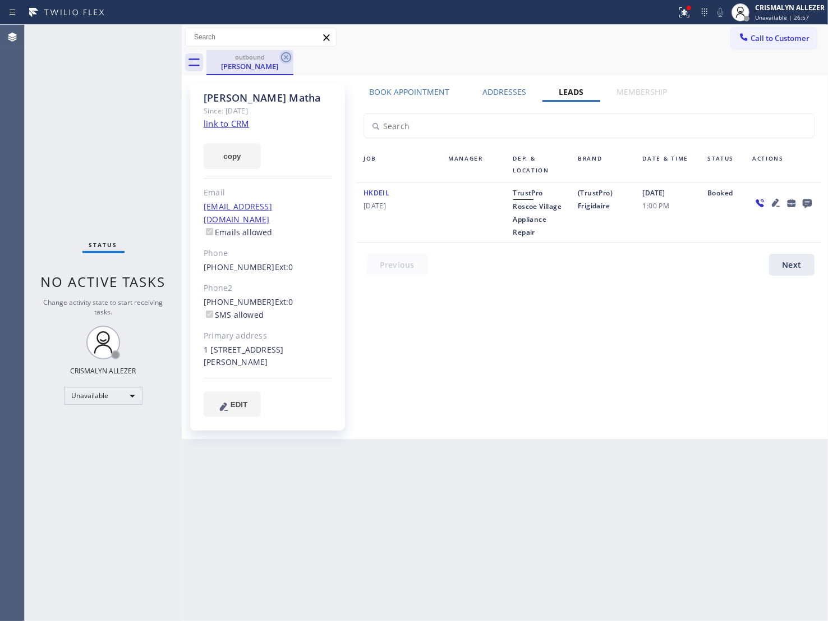
click at [283, 56] on icon at bounding box center [285, 57] width 13 height 13
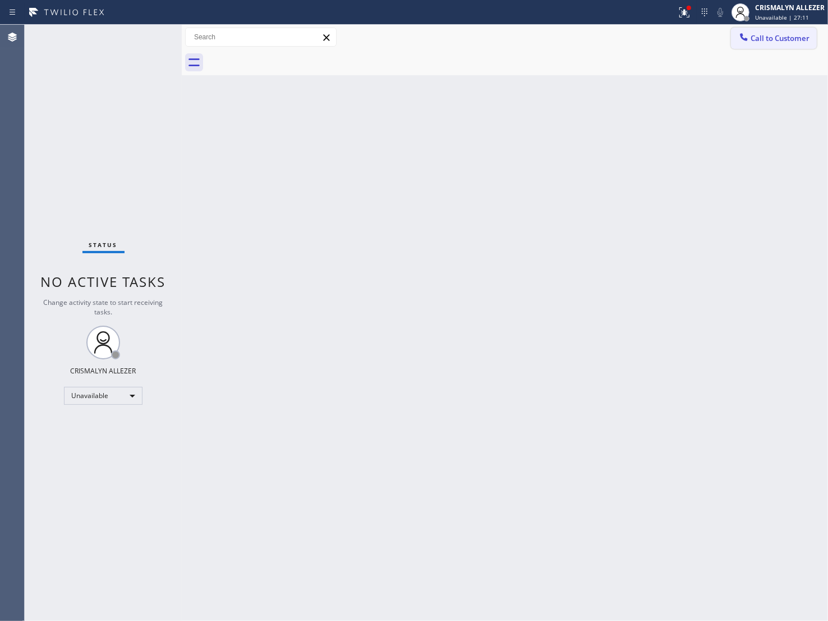
click at [791, 37] on span "Call to Customer" at bounding box center [780, 38] width 59 height 10
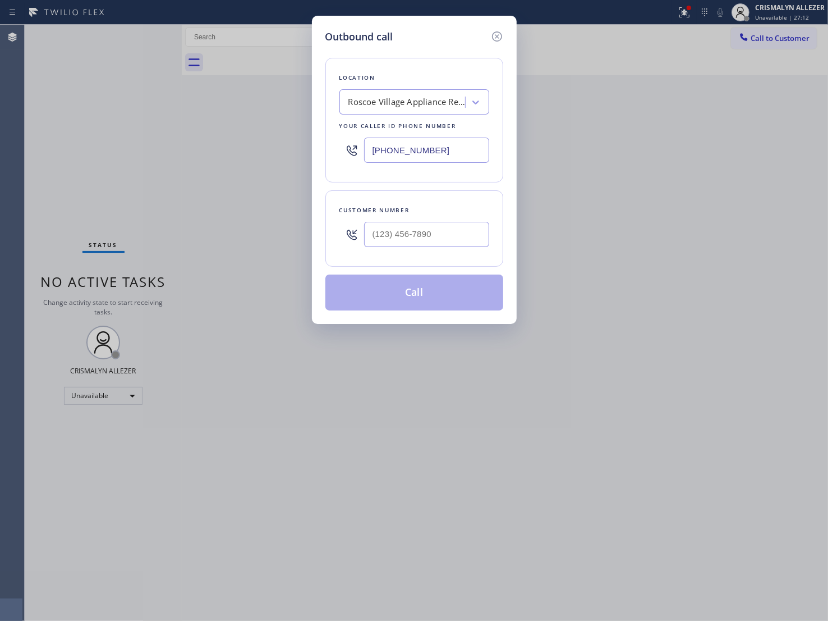
drag, startPoint x: 438, startPoint y: 150, endPoint x: 207, endPoint y: 119, distance: 233.9
click at [212, 132] on div "Outbound call Location Roscoe Village Appliance Repair Your caller id phone num…" at bounding box center [414, 310] width 828 height 621
paste input "20) 408-2931"
type input "[PHONE_NUMBER]"
click at [427, 243] on input "(___) ___-____" at bounding box center [426, 234] width 125 height 25
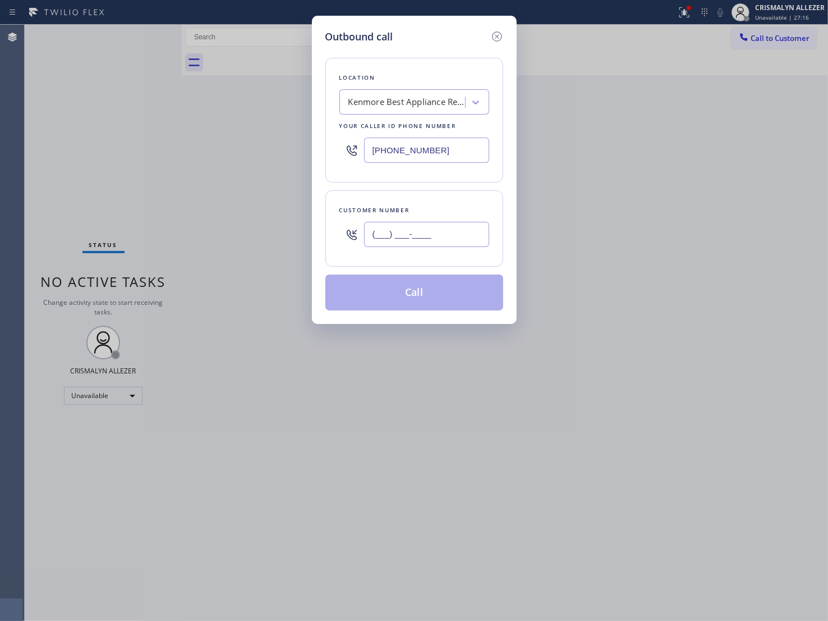
paste input "720) 408-2931"
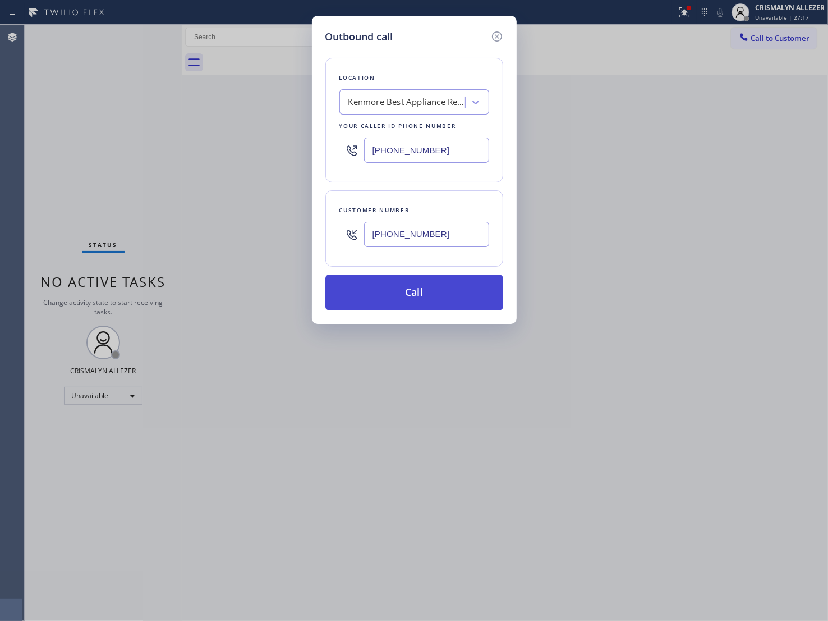
type input "[PHONE_NUMBER]"
click at [428, 296] on button "Call" at bounding box center [415, 292] width 178 height 36
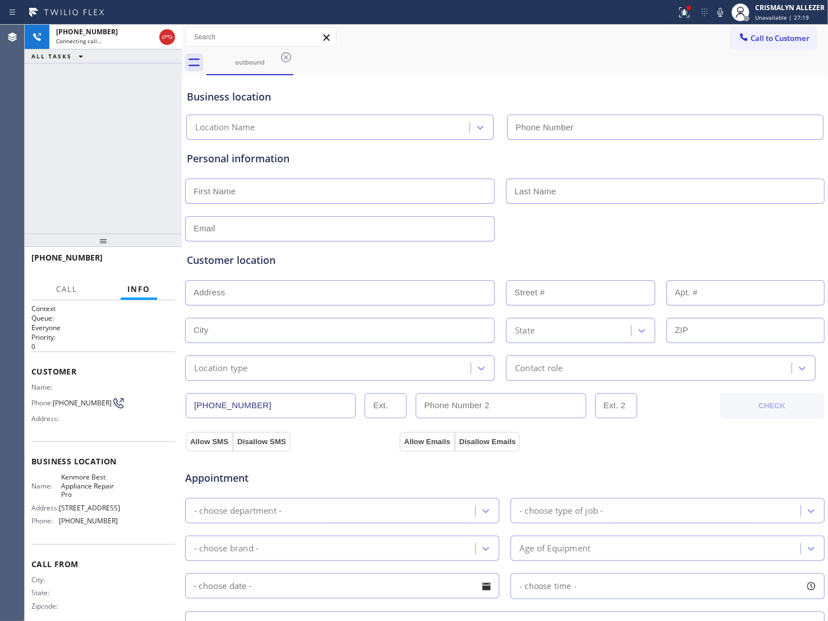
type input "[PHONE_NUMBER]"
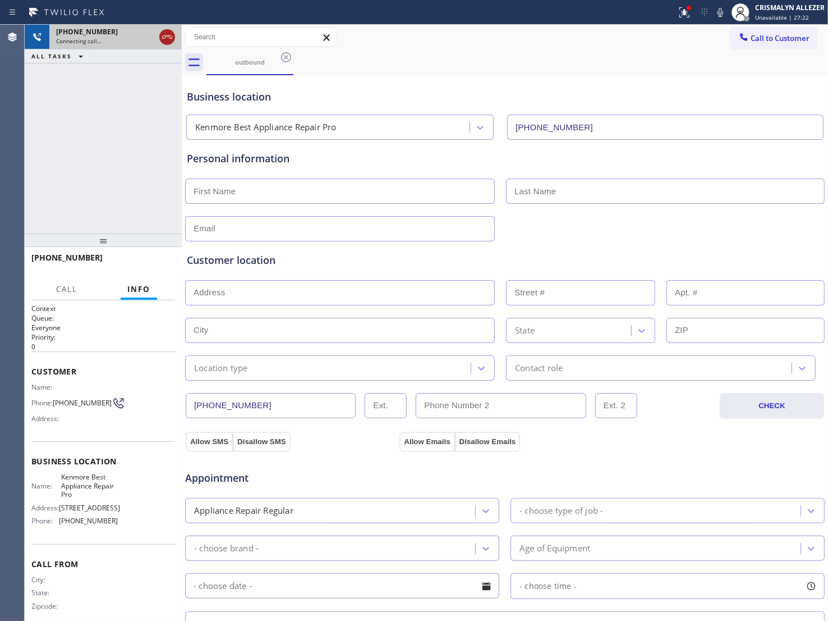
click at [168, 34] on icon at bounding box center [167, 36] width 13 height 13
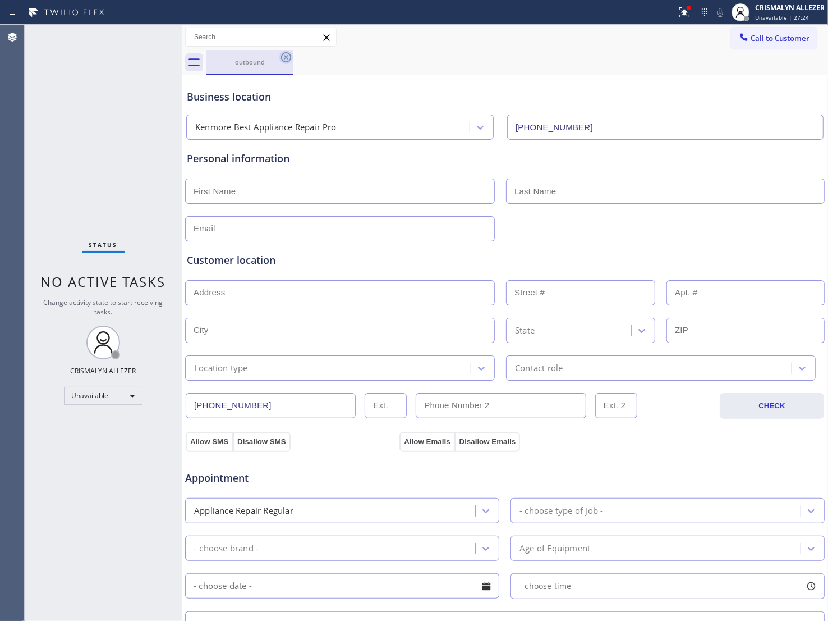
click at [288, 56] on icon at bounding box center [285, 57] width 13 height 13
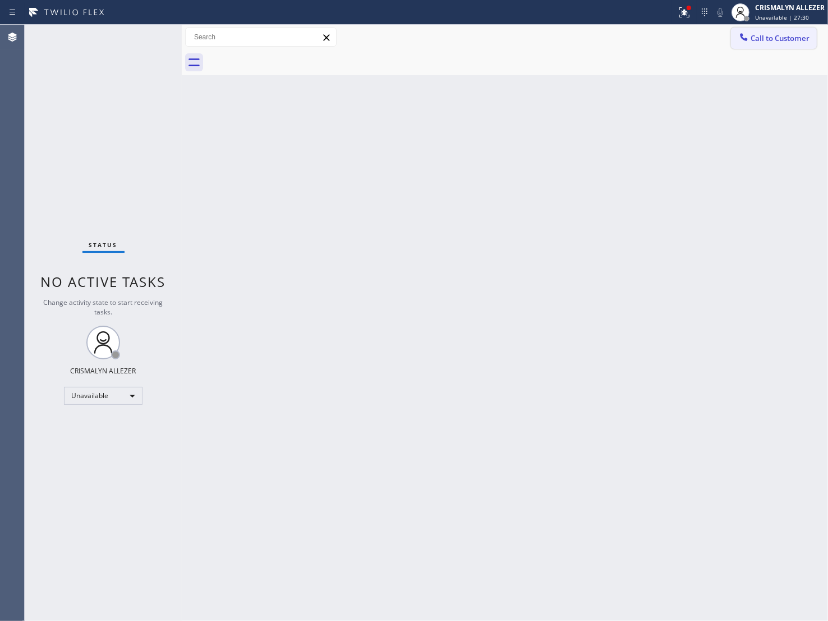
click at [778, 43] on span "Call to Customer" at bounding box center [780, 38] width 59 height 10
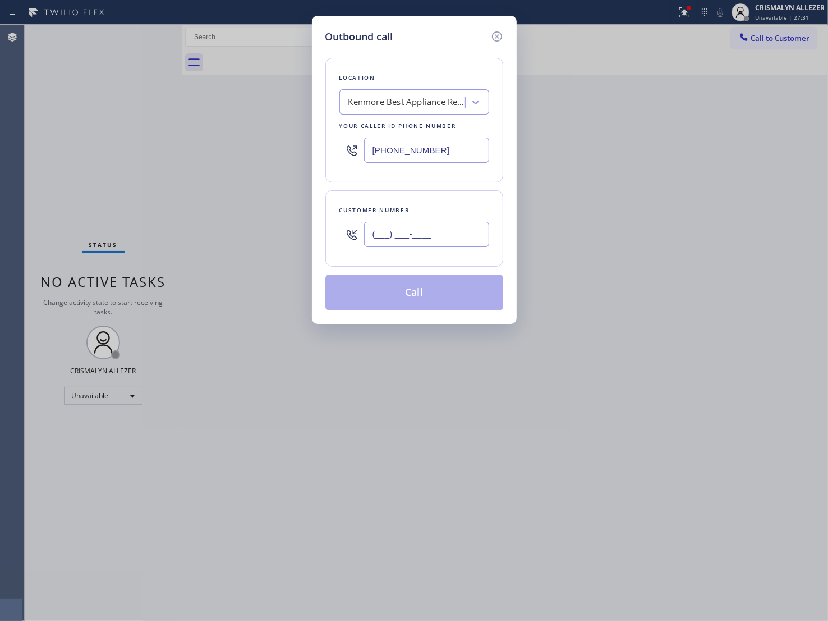
click at [469, 232] on input "(___) ___-____" at bounding box center [426, 234] width 125 height 25
paste input "303) 929-6395"
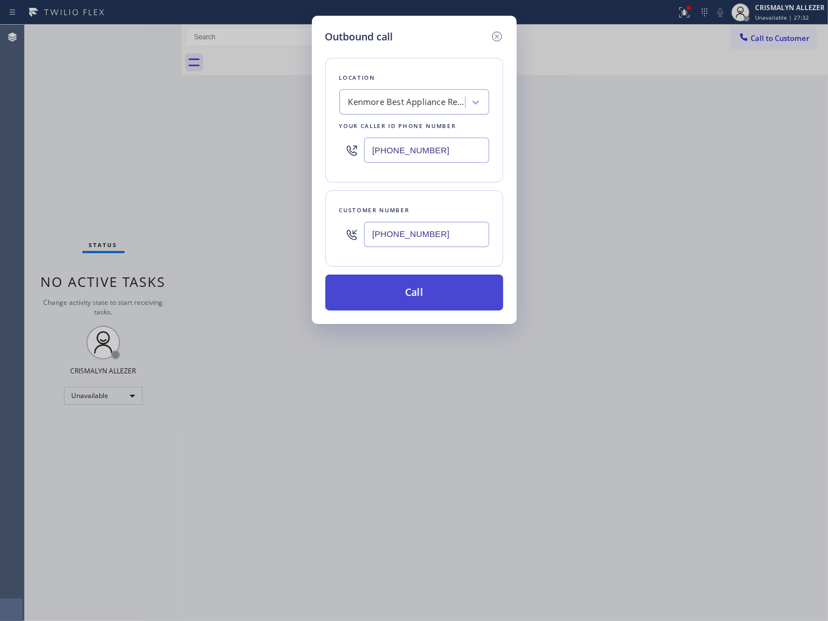
type input "[PHONE_NUMBER]"
click at [430, 284] on button "Call" at bounding box center [415, 292] width 178 height 36
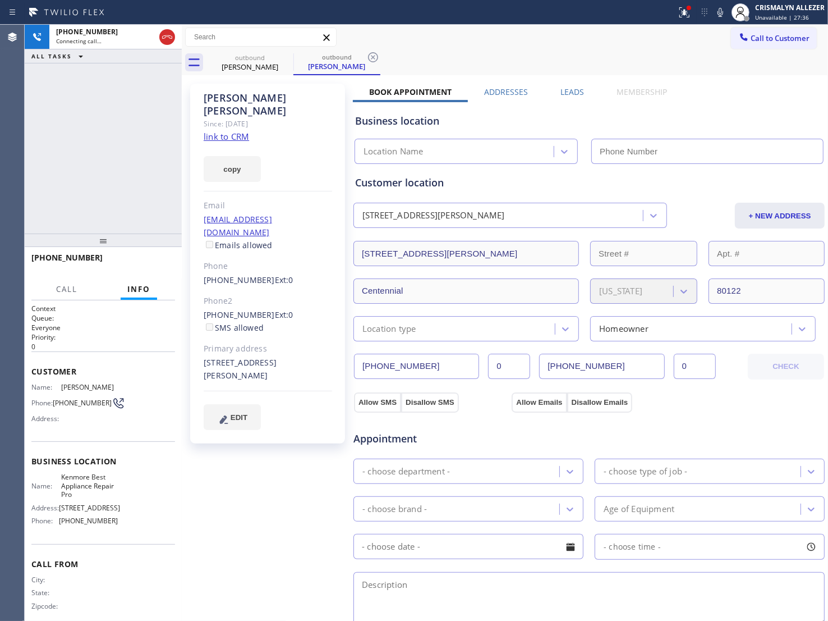
type input "[PHONE_NUMBER]"
click at [229, 131] on link "link to CRM" at bounding box center [226, 136] width 45 height 11
click at [149, 259] on span "HANG UP" at bounding box center [149, 263] width 34 height 8
click at [149, 264] on span "HANG UP" at bounding box center [149, 263] width 34 height 8
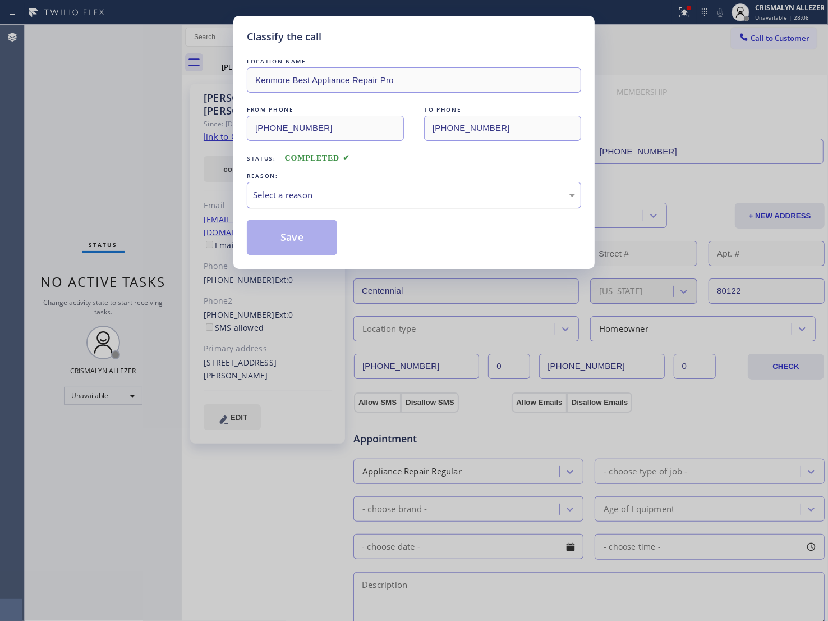
click at [444, 204] on div "Select a reason" at bounding box center [414, 195] width 334 height 26
click at [313, 240] on button "Save" at bounding box center [292, 237] width 90 height 36
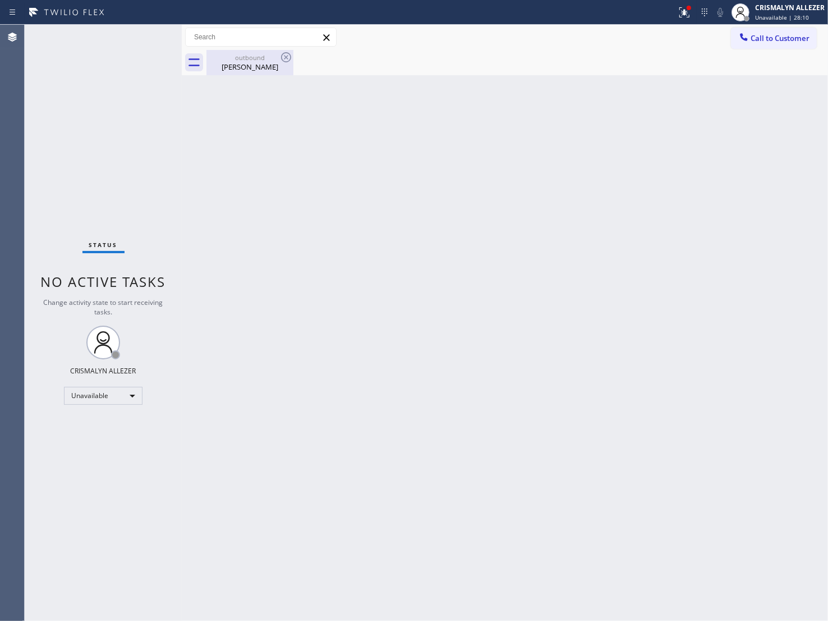
click at [264, 65] on div "Sandra Galpin" at bounding box center [250, 67] width 85 height 10
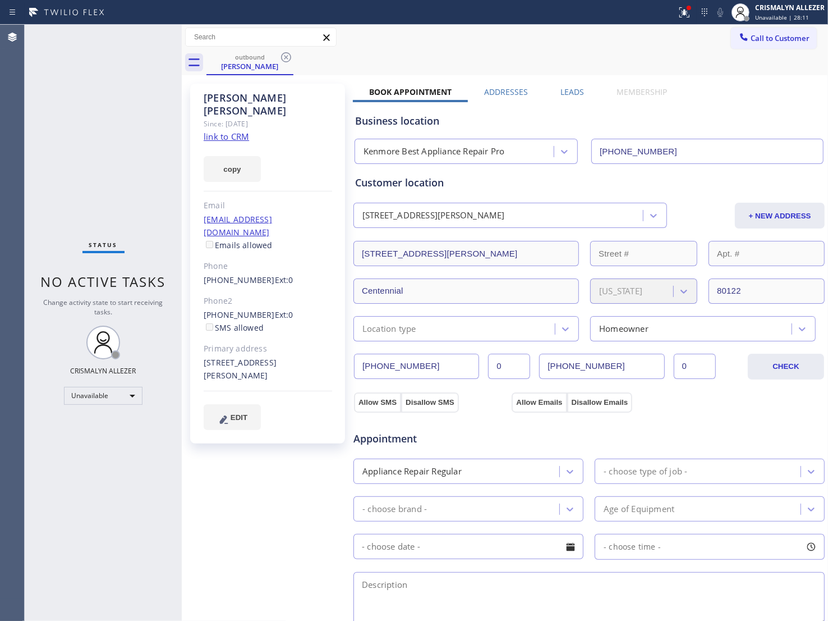
click at [566, 93] on label "Leads" at bounding box center [573, 91] width 24 height 11
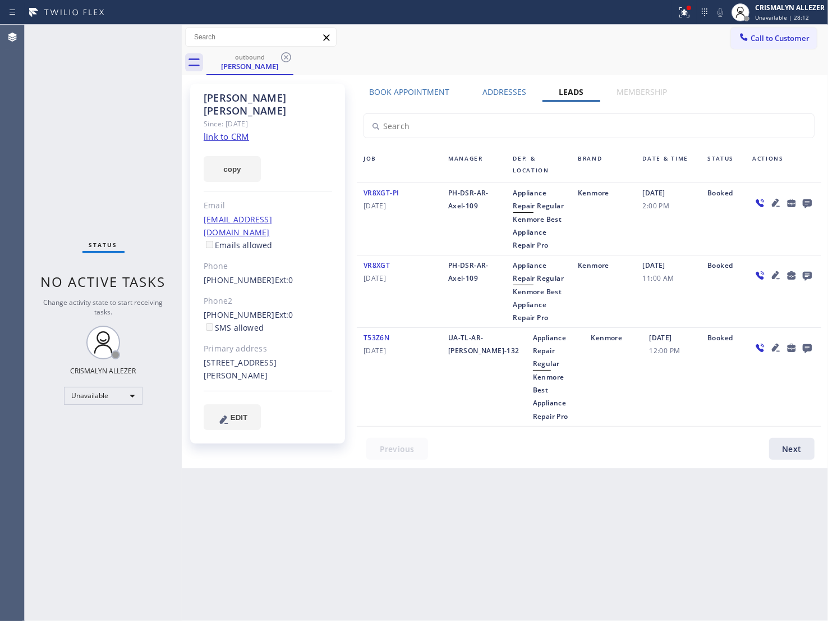
click at [805, 202] on icon at bounding box center [807, 203] width 9 height 9
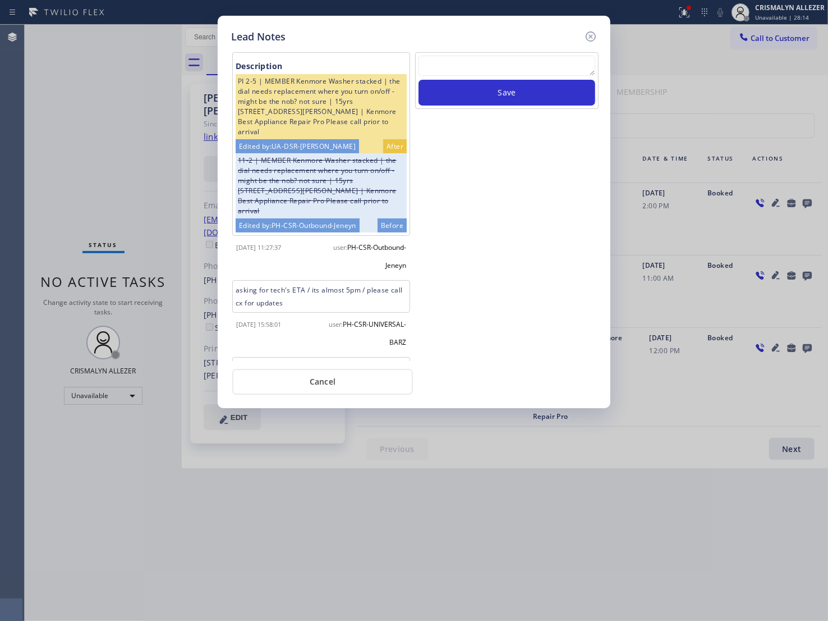
click at [470, 66] on textarea at bounding box center [507, 66] width 177 height 20
paste textarea "no answer | pls xfer here cx cb"
type textarea "no answer | pls xfer here cx cb"
click at [497, 96] on button "Save" at bounding box center [507, 93] width 177 height 26
click at [323, 386] on button "Cancel" at bounding box center [322, 382] width 181 height 26
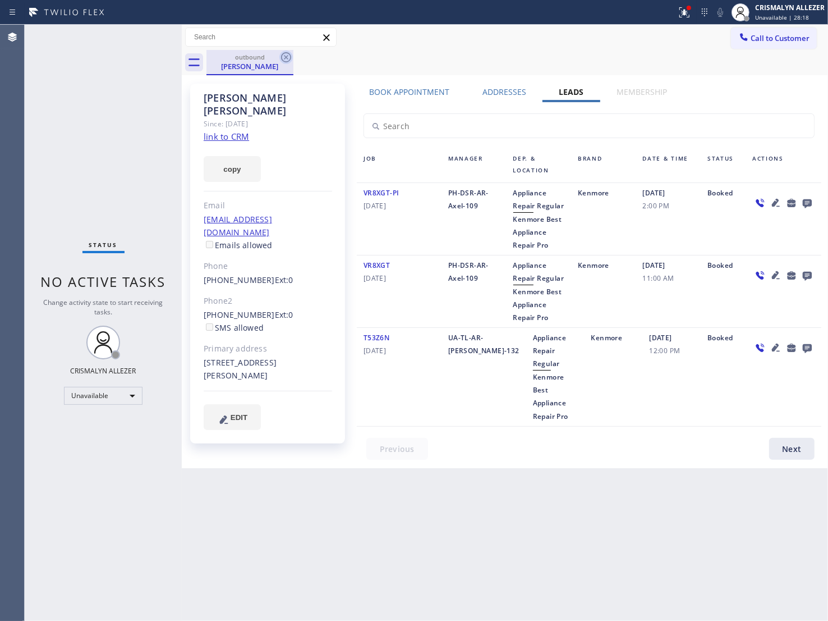
click at [287, 58] on icon at bounding box center [286, 57] width 10 height 10
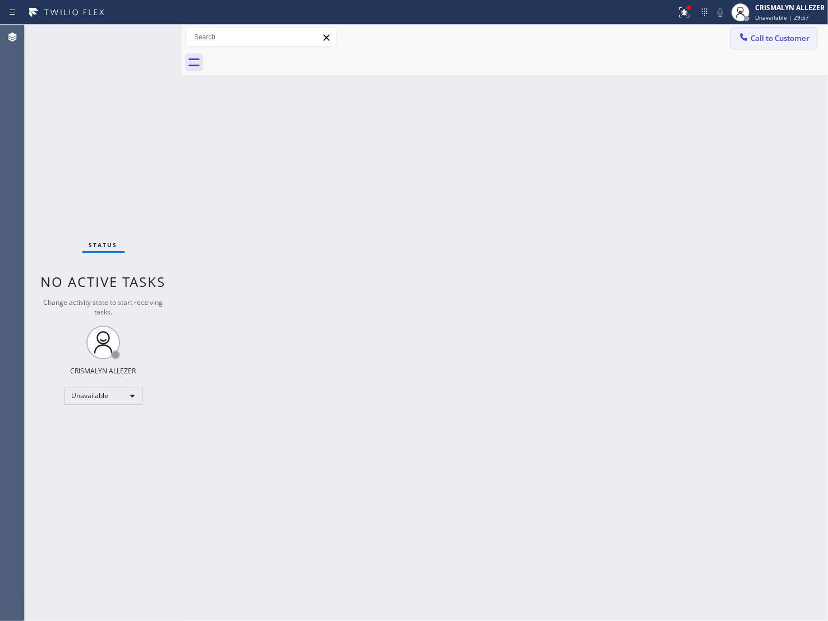
click at [767, 38] on span "Call to Customer" at bounding box center [780, 38] width 59 height 10
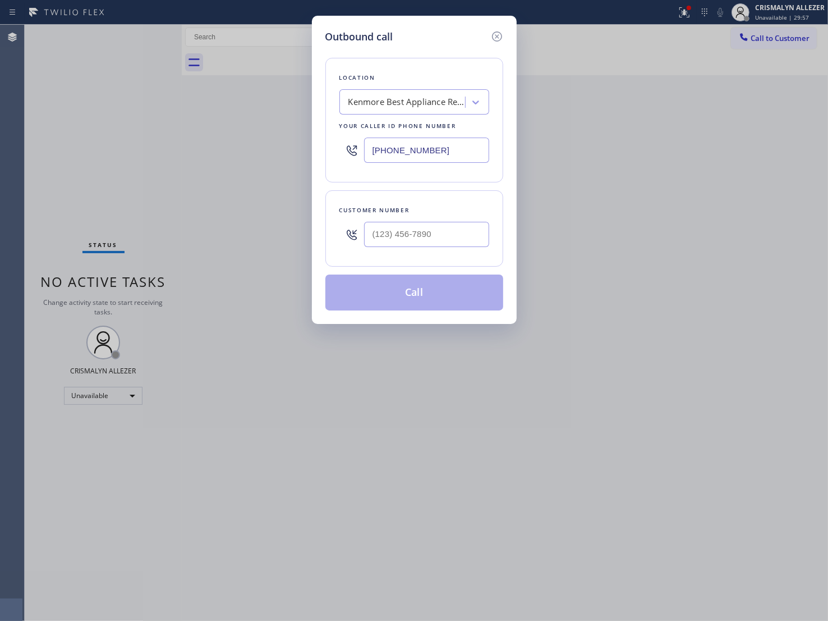
click at [430, 106] on div "Kenmore Best Appliance Repair Pro" at bounding box center [408, 102] width 118 height 13
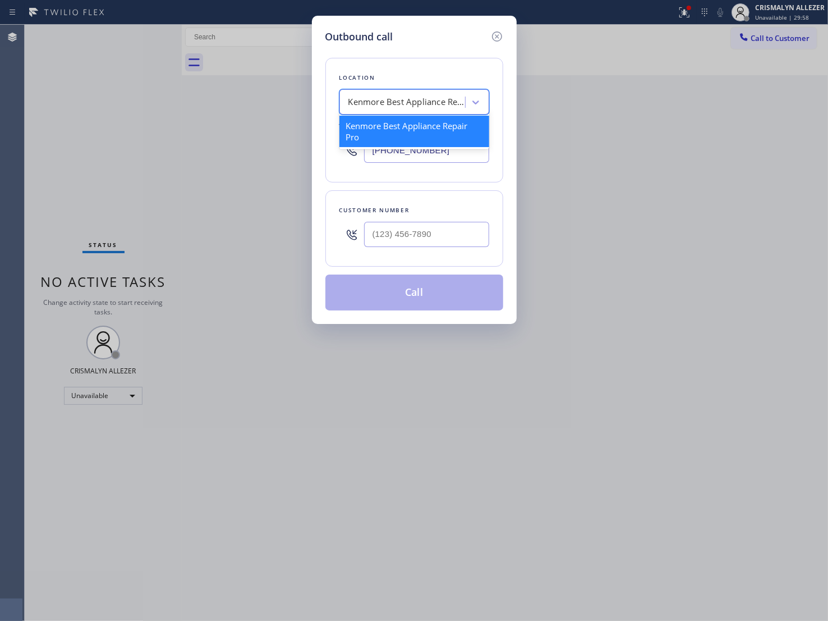
paste input "AC Service Control"
type input "AC Service Control"
click at [400, 131] on div "Glendale AC Service Control" at bounding box center [415, 126] width 150 height 20
type input "[PHONE_NUMBER]"
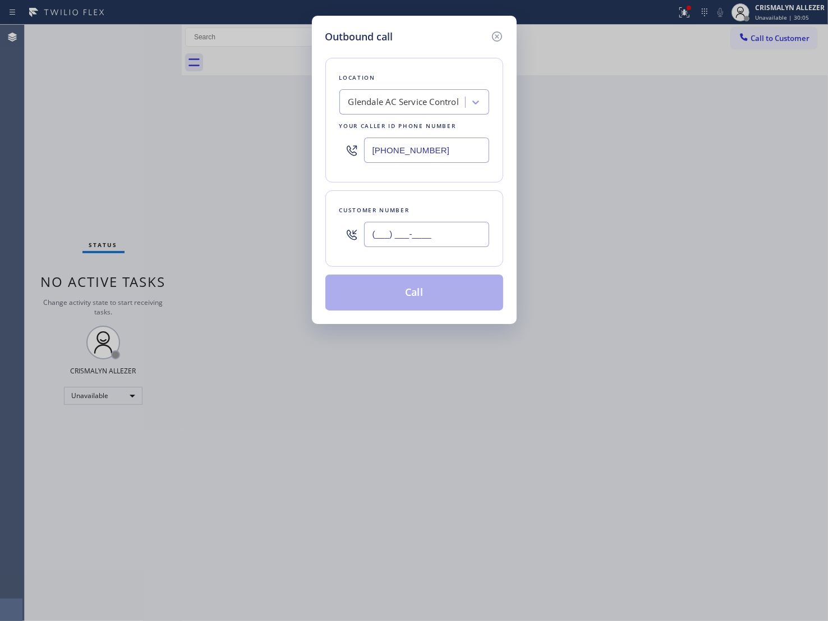
click at [443, 242] on input "(___) ___-____" at bounding box center [426, 234] width 125 height 25
paste input "818) 516-0044"
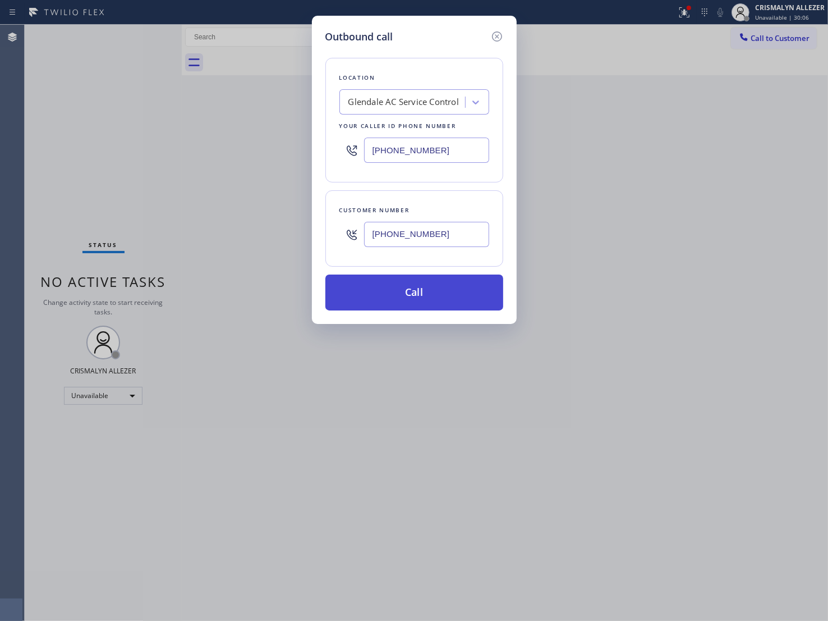
type input "[PHONE_NUMBER]"
click at [420, 301] on button "Call" at bounding box center [415, 292] width 178 height 36
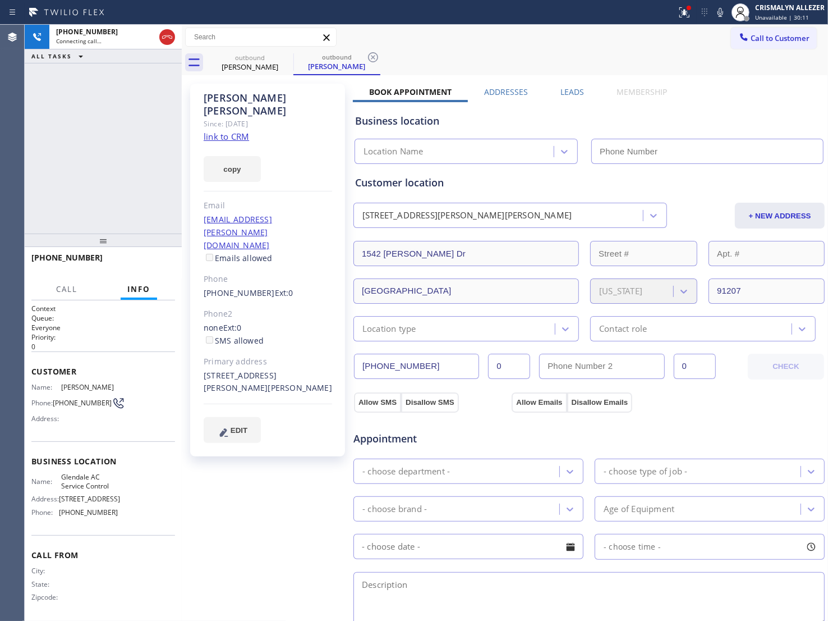
click at [237, 131] on link "link to CRM" at bounding box center [226, 136] width 45 height 11
type input "[PHONE_NUMBER]"
click at [723, 11] on icon at bounding box center [721, 12] width 6 height 9
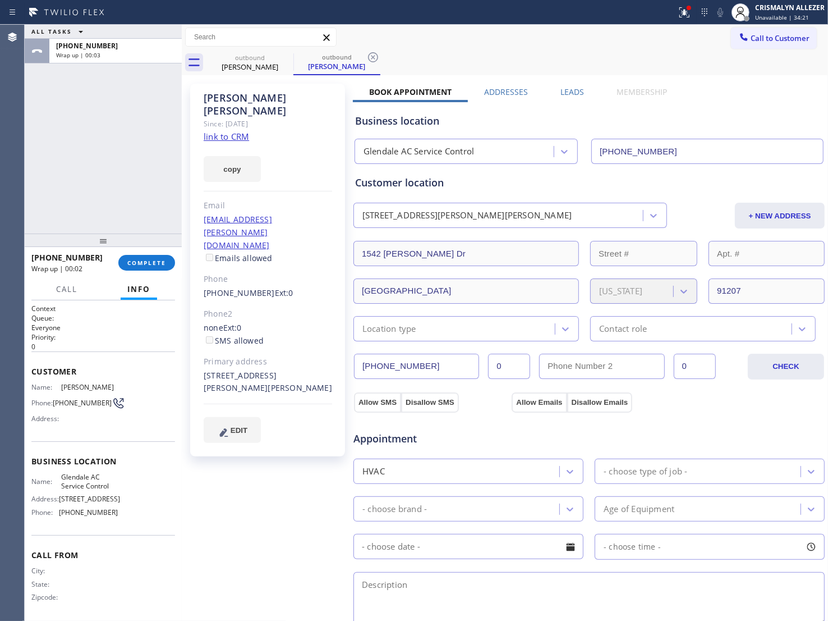
click at [561, 85] on div "John Andraos Since: 20 may 2020 link to CRM copy Email jandraos@andraos.net Ema…" at bounding box center [505, 453] width 641 height 750
click at [561, 93] on label "Leads" at bounding box center [573, 91] width 24 height 11
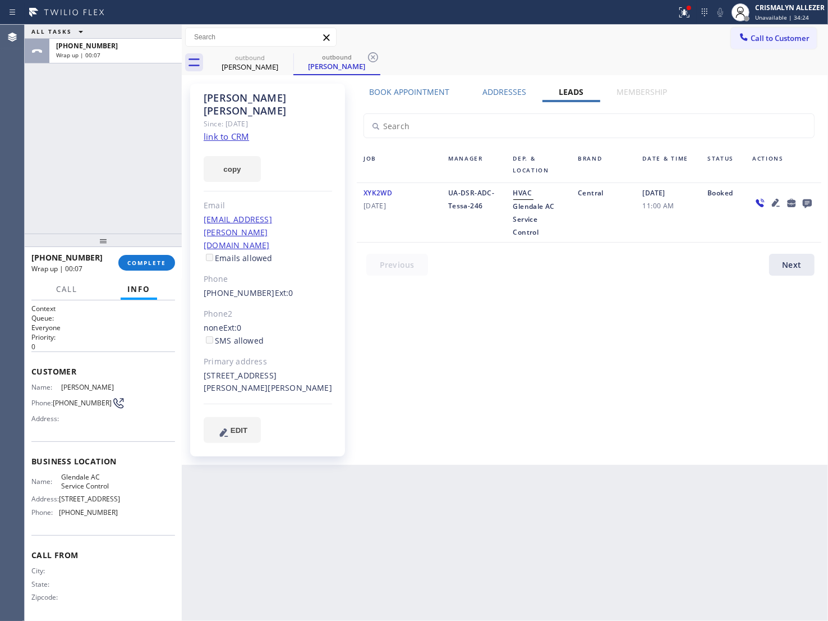
click at [809, 203] on icon at bounding box center [807, 203] width 9 height 9
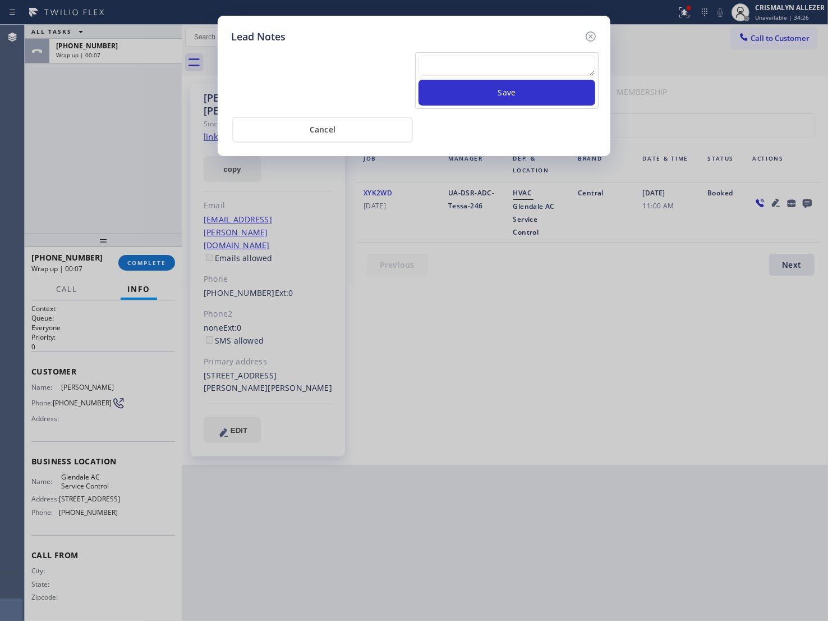
click at [485, 67] on textarea at bounding box center [507, 66] width 177 height 20
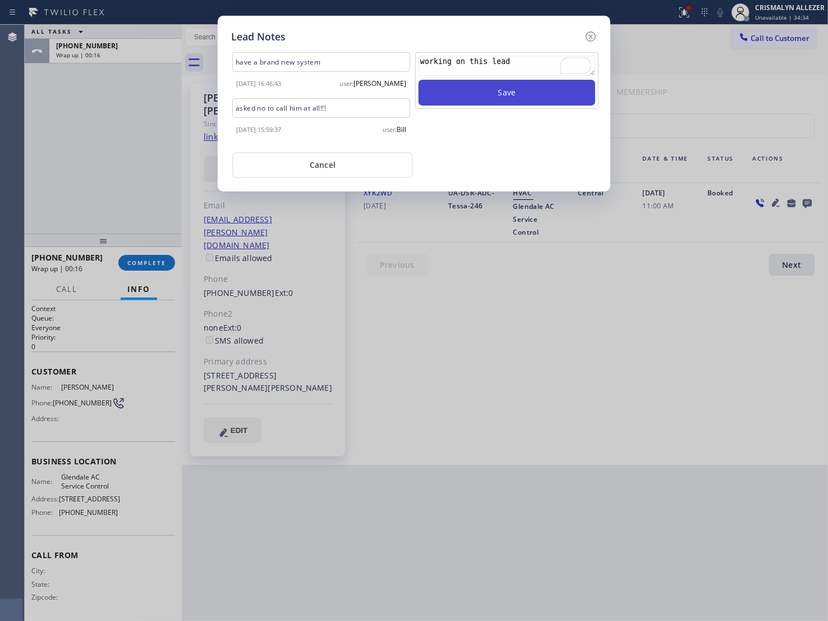
type textarea "working on this lead"
click at [514, 96] on button "Save" at bounding box center [507, 93] width 177 height 26
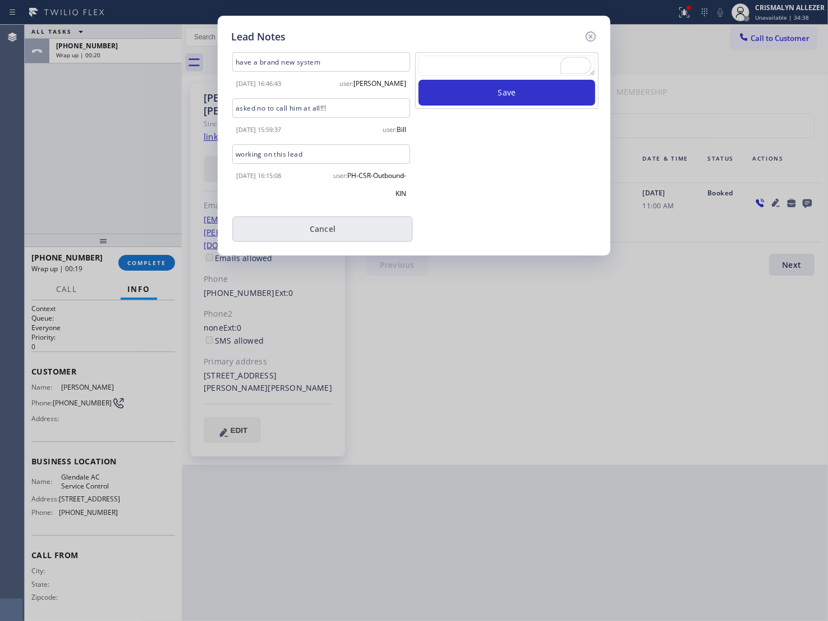
click at [315, 239] on button "Cancel" at bounding box center [322, 229] width 181 height 26
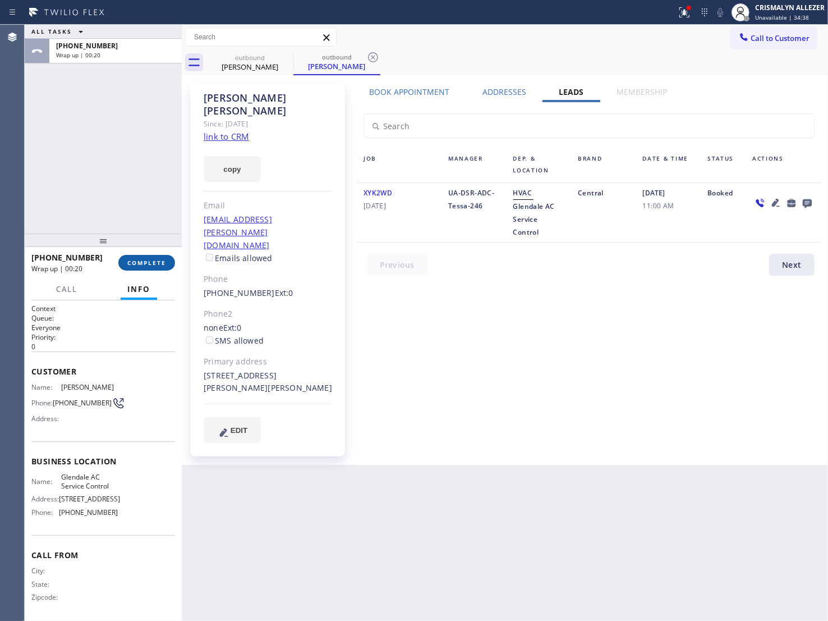
click at [135, 260] on span "COMPLETE" at bounding box center [146, 263] width 39 height 8
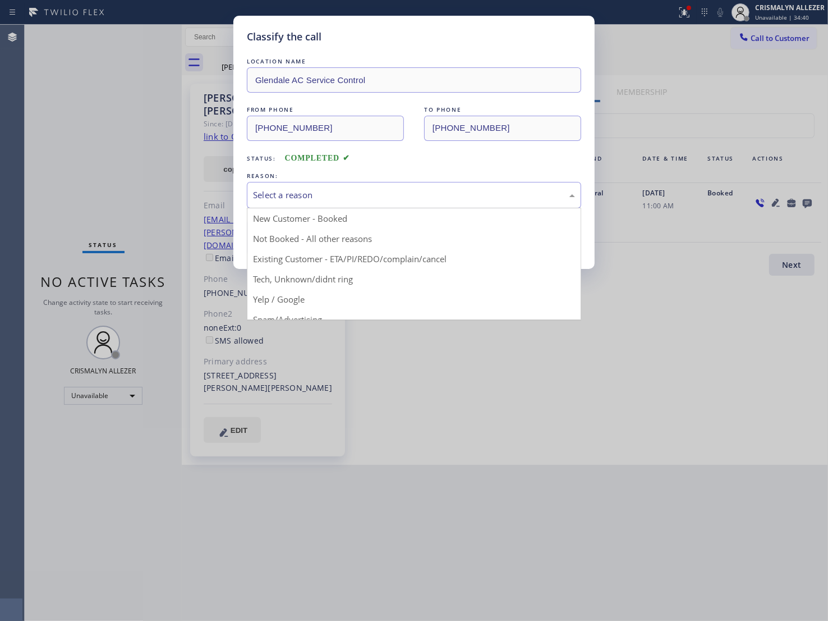
click at [390, 197] on div "Select a reason" at bounding box center [414, 195] width 322 height 13
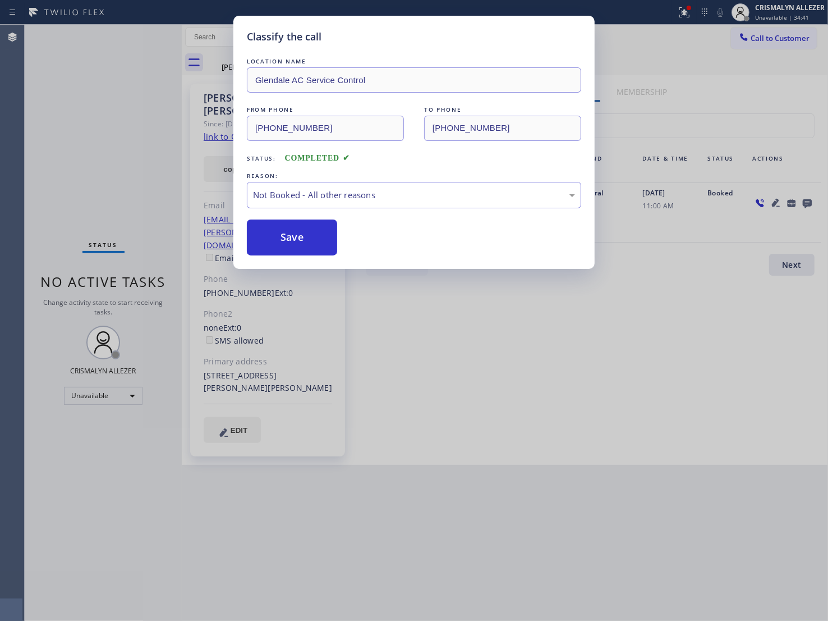
click at [295, 239] on button "Save" at bounding box center [292, 237] width 90 height 36
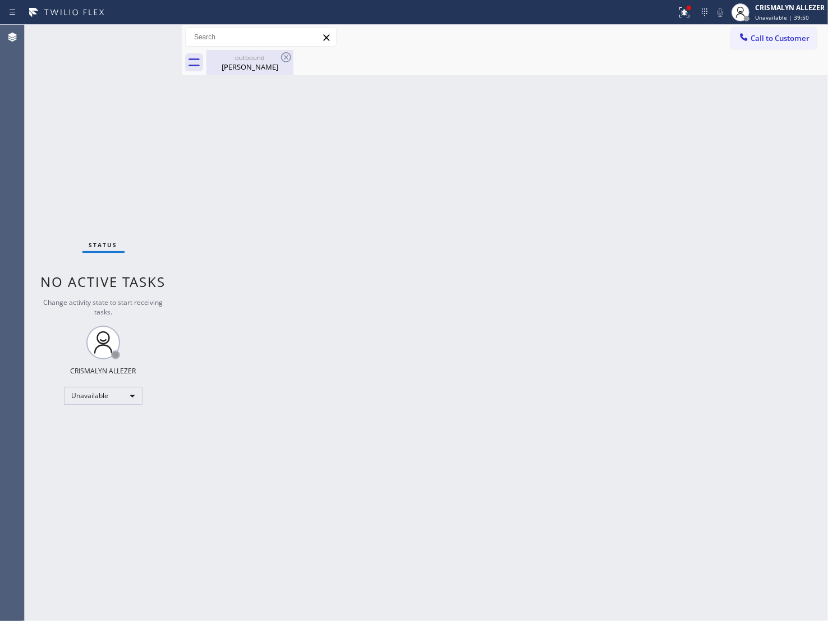
click at [242, 68] on div "[PERSON_NAME]" at bounding box center [250, 67] width 85 height 10
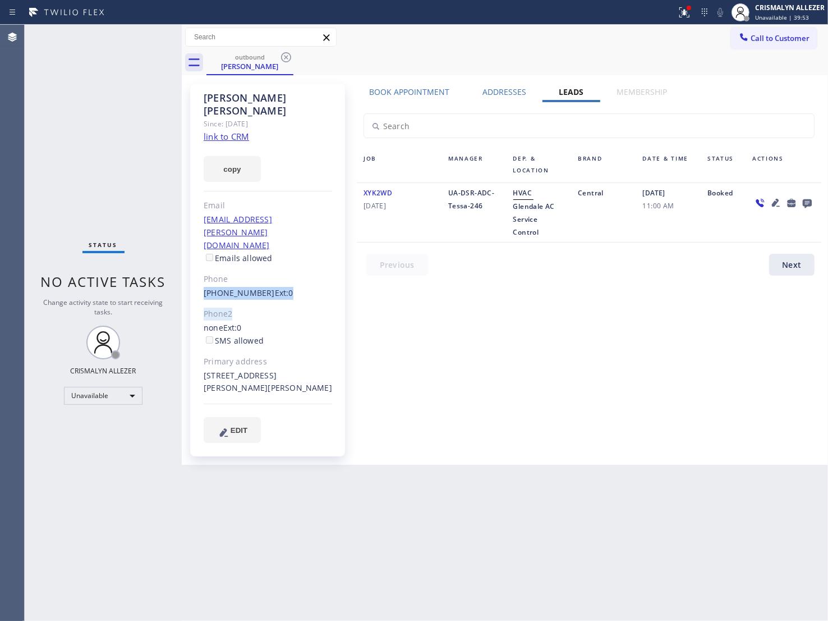
drag, startPoint x: 196, startPoint y: 254, endPoint x: 259, endPoint y: 261, distance: 62.7
click at [259, 261] on div "[PERSON_NAME] Since: [DATE] link to CRM copy Email [EMAIL_ADDRESS][PERSON_NAME]…" at bounding box center [267, 270] width 155 height 373
click at [267, 308] on div "Phone2" at bounding box center [268, 314] width 129 height 13
drag, startPoint x: 204, startPoint y: 254, endPoint x: 258, endPoint y: 256, distance: 54.5
click at [258, 256] on div "[PERSON_NAME] Since: [DATE] link to CRM copy Email [EMAIL_ADDRESS][PERSON_NAME]…" at bounding box center [267, 270] width 155 height 373
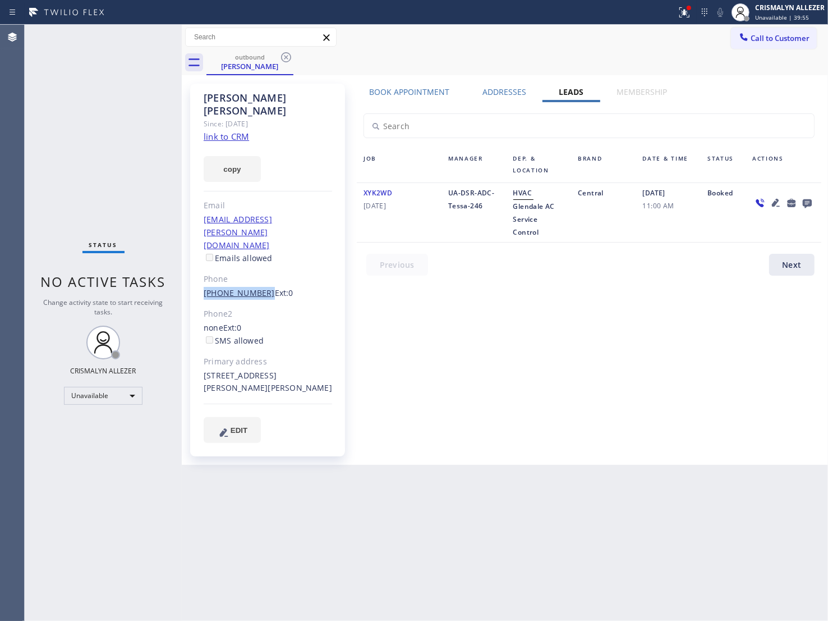
copy link "[PHONE_NUMBER]"
click at [286, 59] on icon at bounding box center [285, 57] width 13 height 13
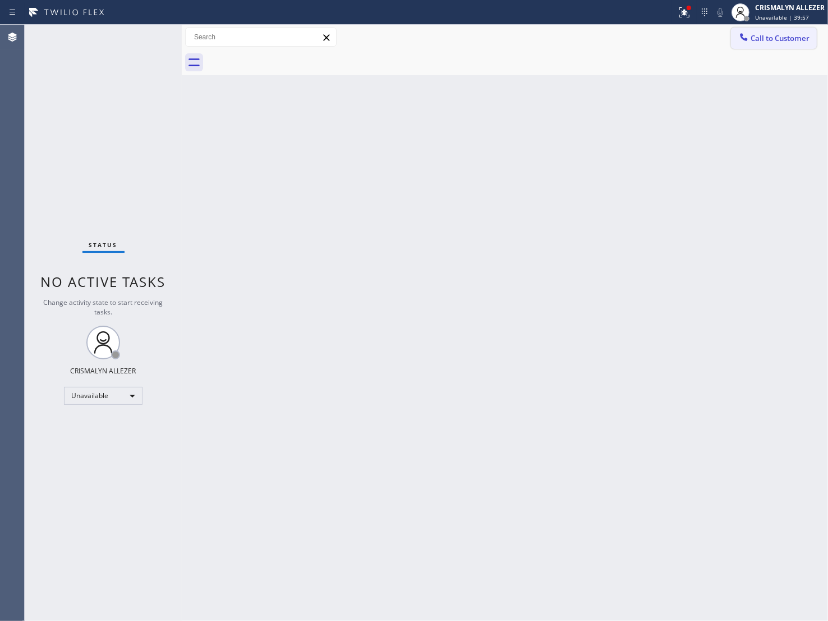
click at [772, 36] on span "Call to Customer" at bounding box center [780, 38] width 59 height 10
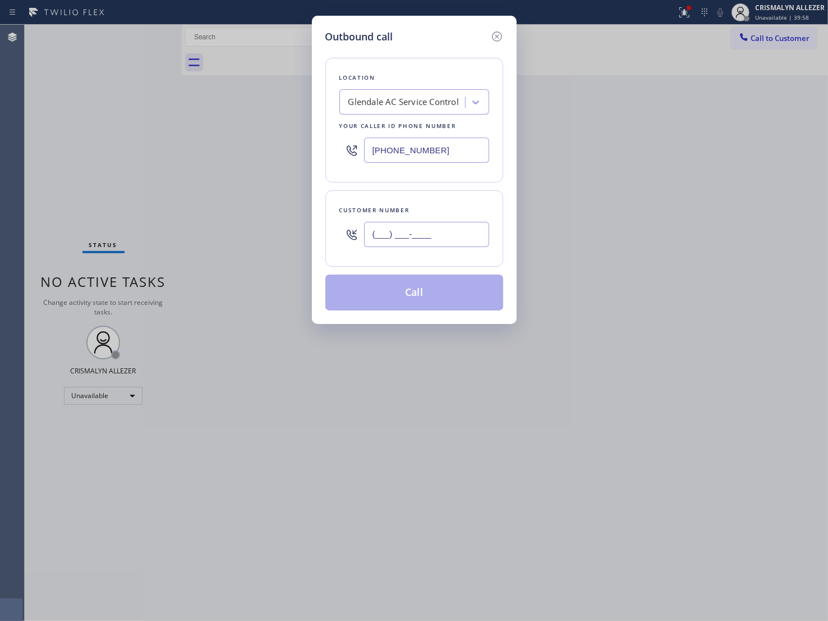
click at [461, 242] on input "(___) ___-____" at bounding box center [426, 234] width 125 height 25
paste input "818) 516-0044"
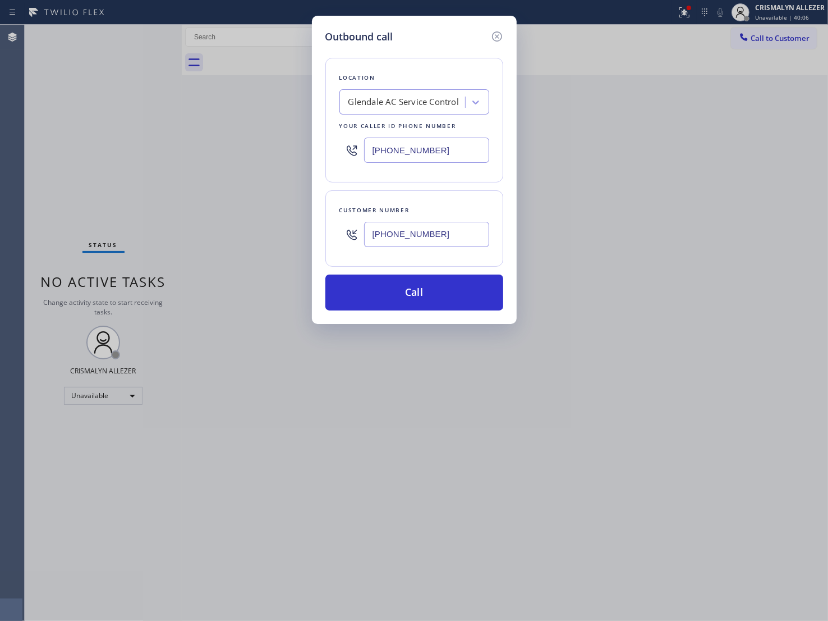
type input "[PHONE_NUMBER]"
click at [411, 306] on button "Call" at bounding box center [415, 292] width 178 height 36
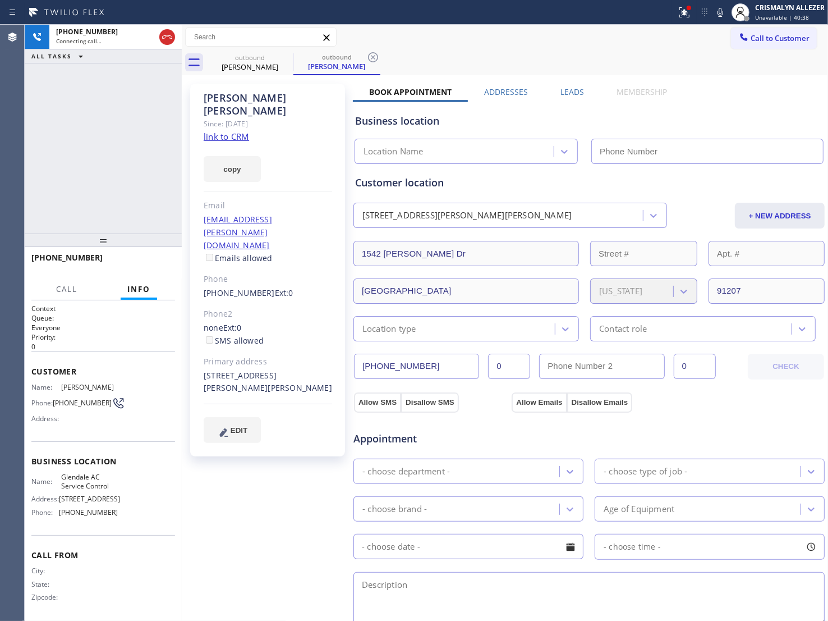
type input "[PHONE_NUMBER]"
click at [138, 259] on span "HANG UP" at bounding box center [149, 263] width 34 height 8
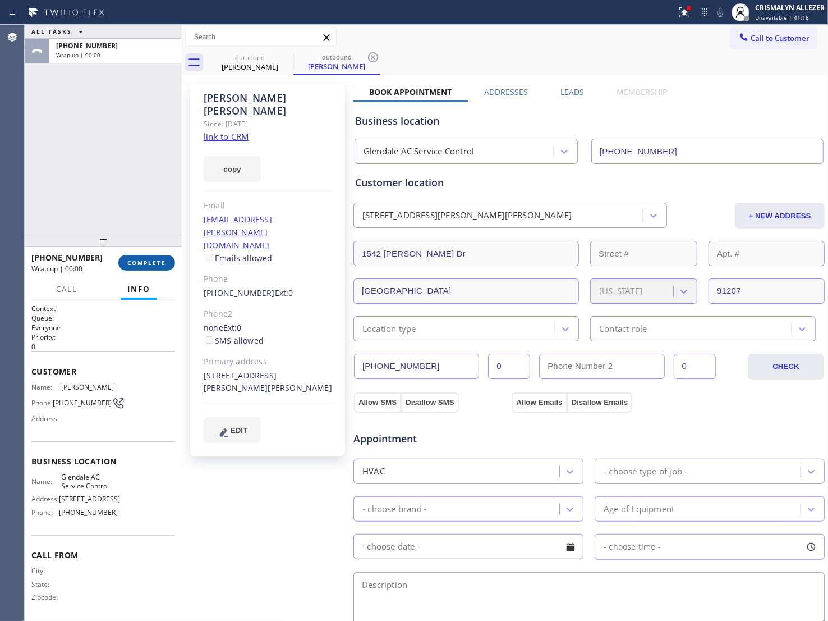
click at [138, 259] on span "COMPLETE" at bounding box center [146, 263] width 39 height 8
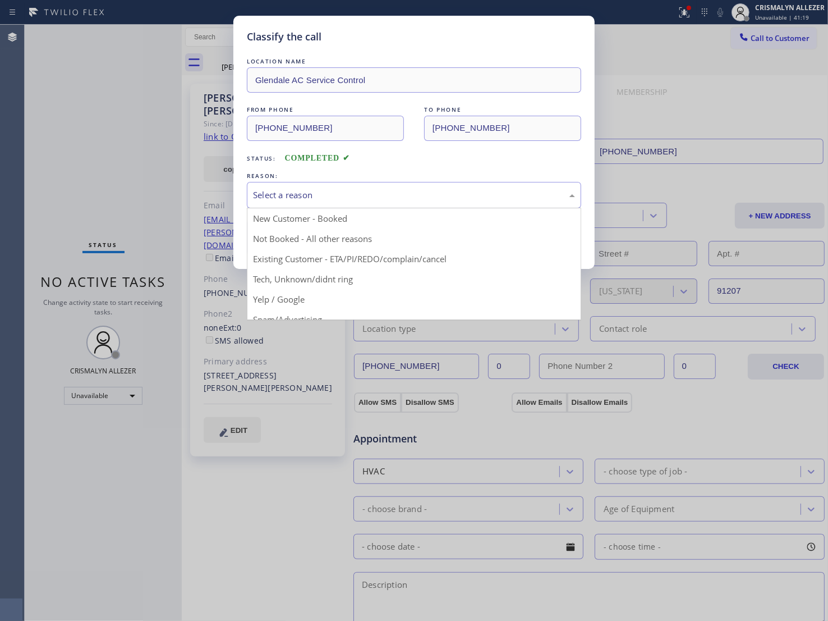
click at [396, 197] on div "Select a reason" at bounding box center [414, 195] width 322 height 13
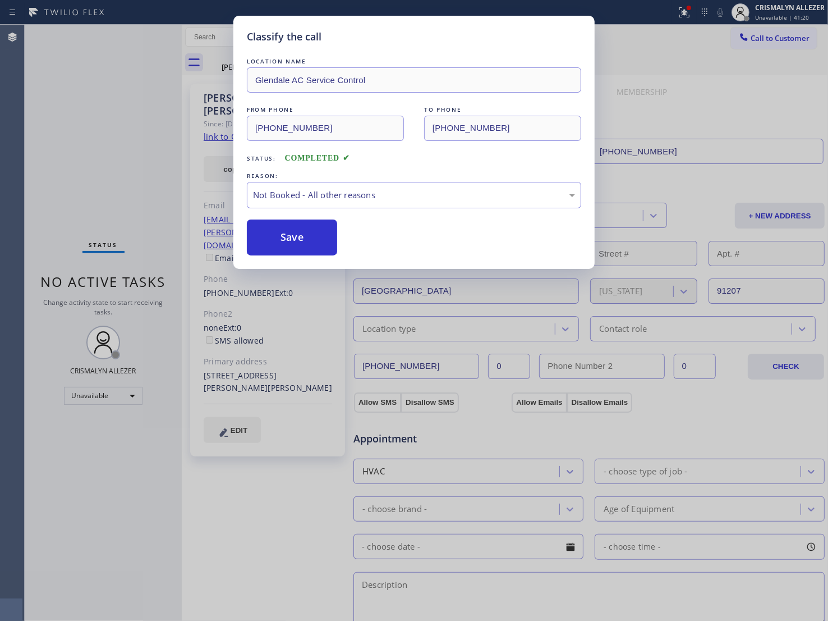
click at [298, 236] on button "Save" at bounding box center [292, 237] width 90 height 36
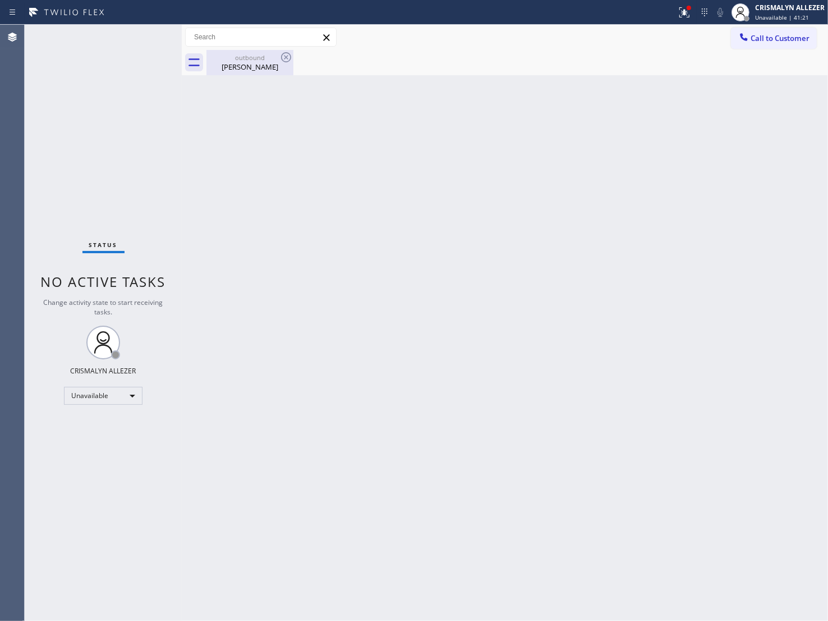
click at [262, 65] on div "[PERSON_NAME]" at bounding box center [250, 67] width 85 height 10
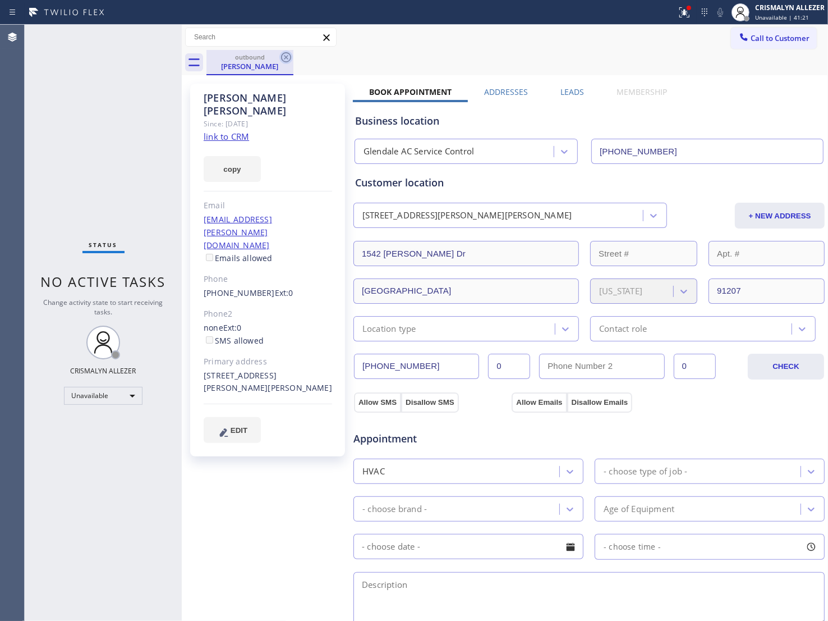
click at [286, 55] on icon at bounding box center [285, 57] width 13 height 13
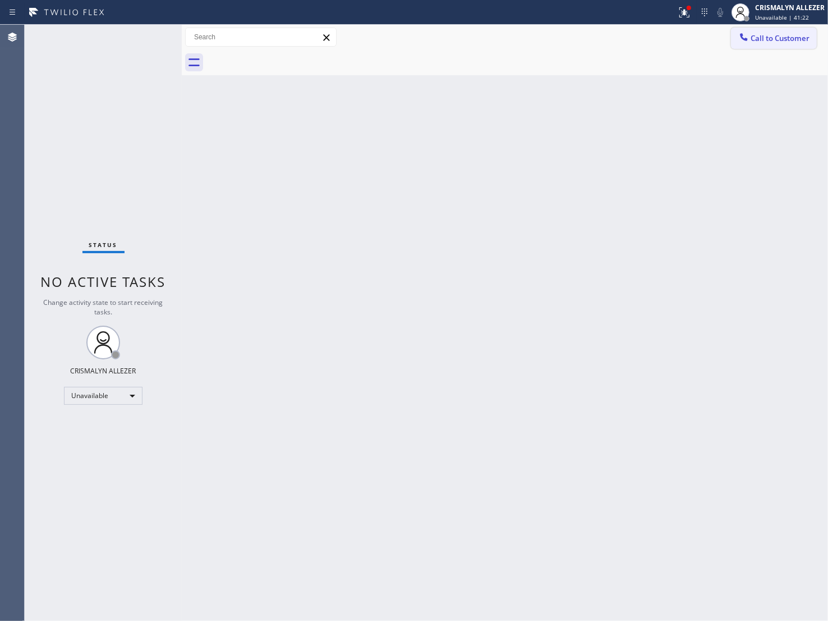
click at [771, 42] on span "Call to Customer" at bounding box center [780, 38] width 59 height 10
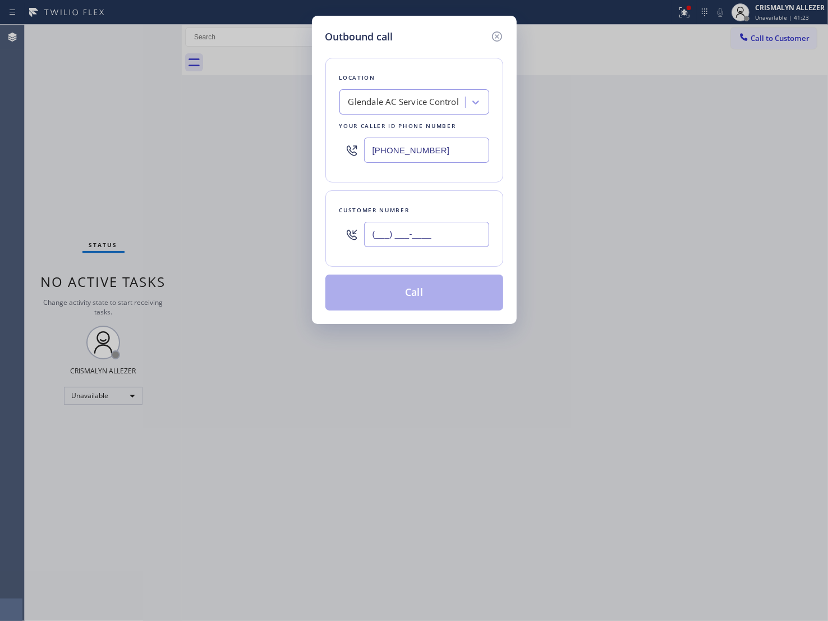
click at [439, 232] on input "(___) ___-____" at bounding box center [426, 234] width 125 height 25
paste input "818) 516-0044"
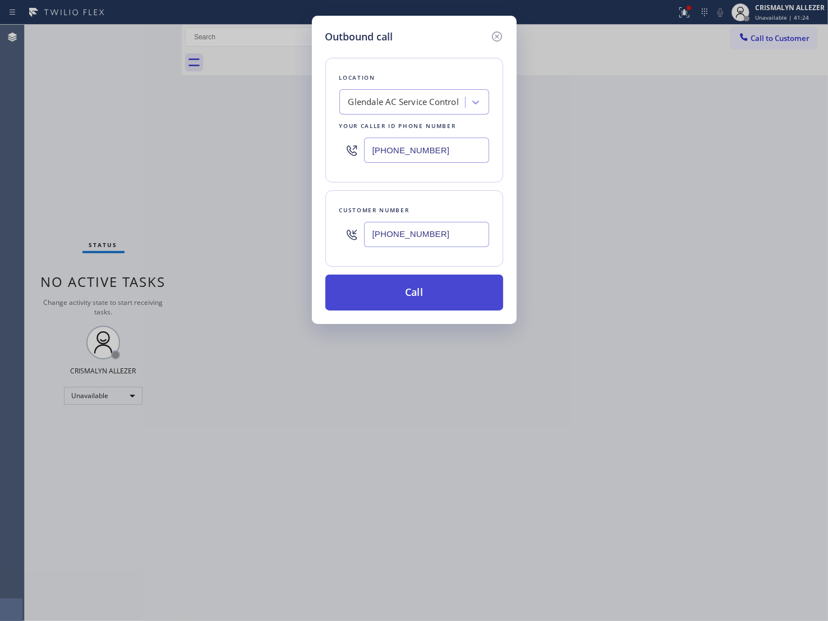
type input "[PHONE_NUMBER]"
click at [417, 296] on button "Call" at bounding box center [415, 292] width 178 height 36
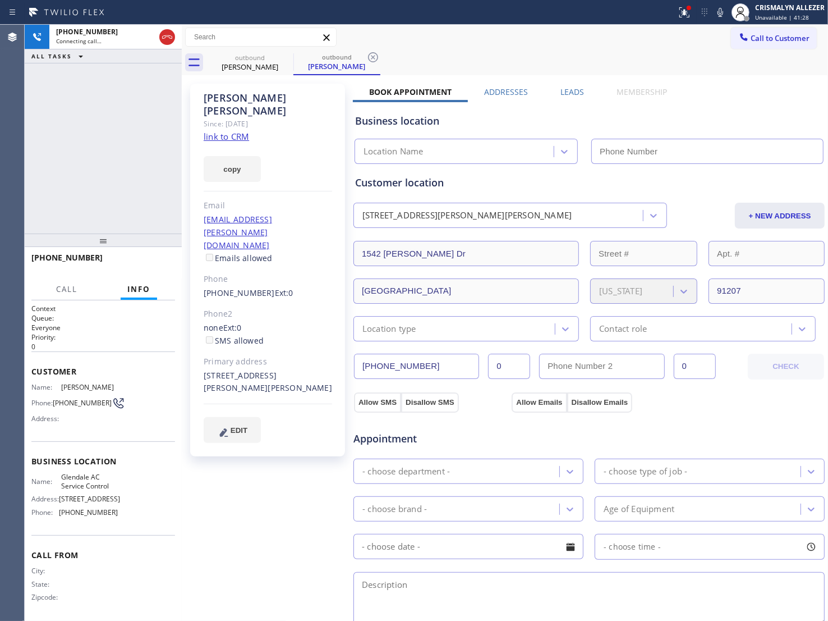
type input "[PHONE_NUMBER]"
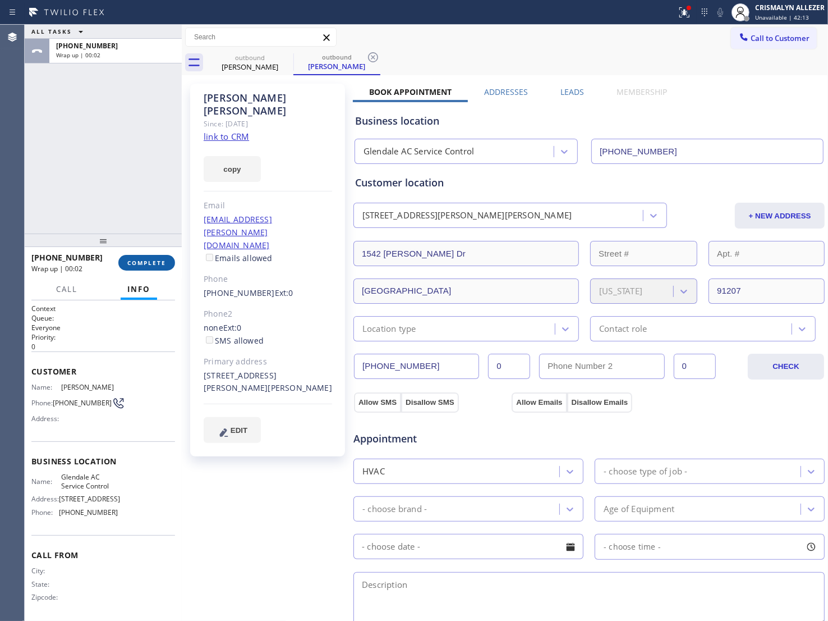
click at [144, 264] on span "COMPLETE" at bounding box center [146, 263] width 39 height 8
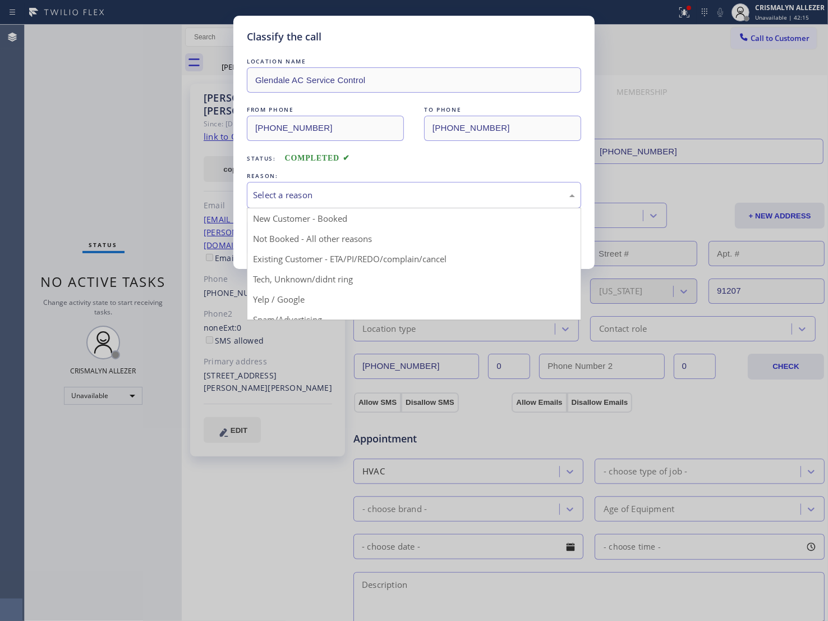
click at [409, 195] on div "Select a reason" at bounding box center [414, 195] width 322 height 13
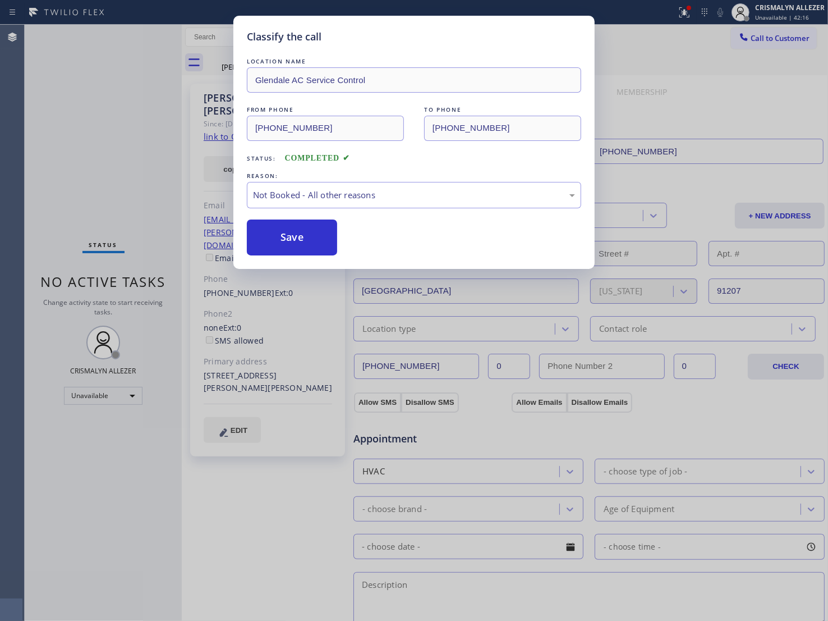
click at [309, 245] on button "Save" at bounding box center [292, 237] width 90 height 36
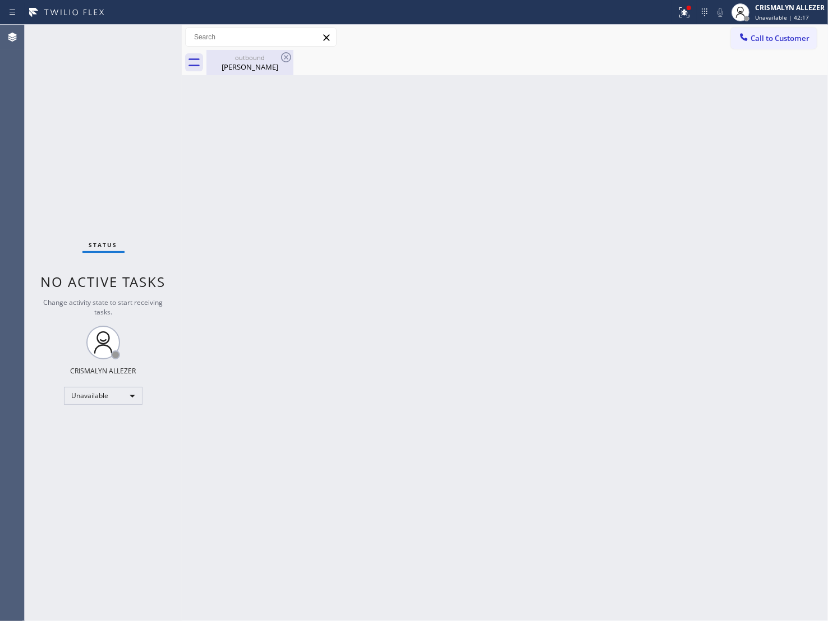
click at [268, 69] on div "[PERSON_NAME]" at bounding box center [250, 67] width 85 height 10
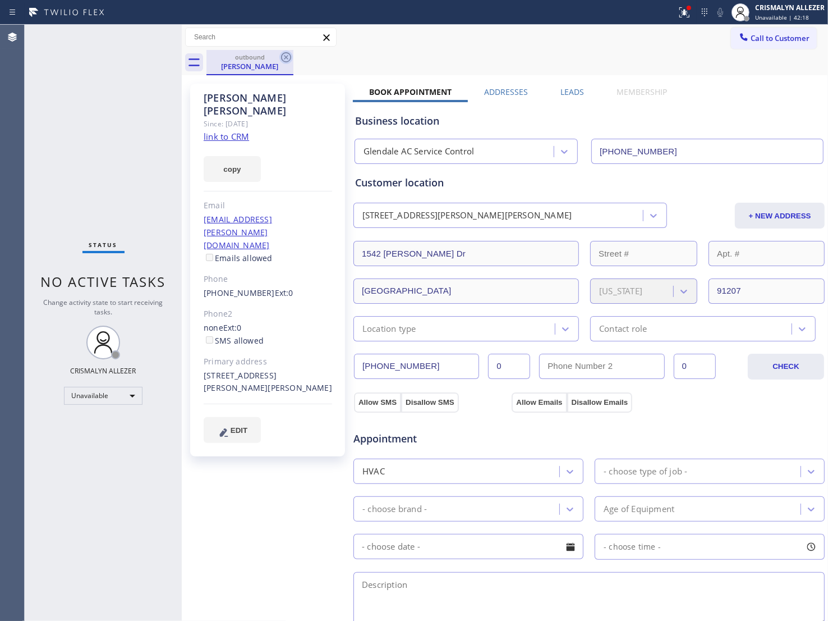
click at [283, 62] on icon at bounding box center [285, 57] width 13 height 13
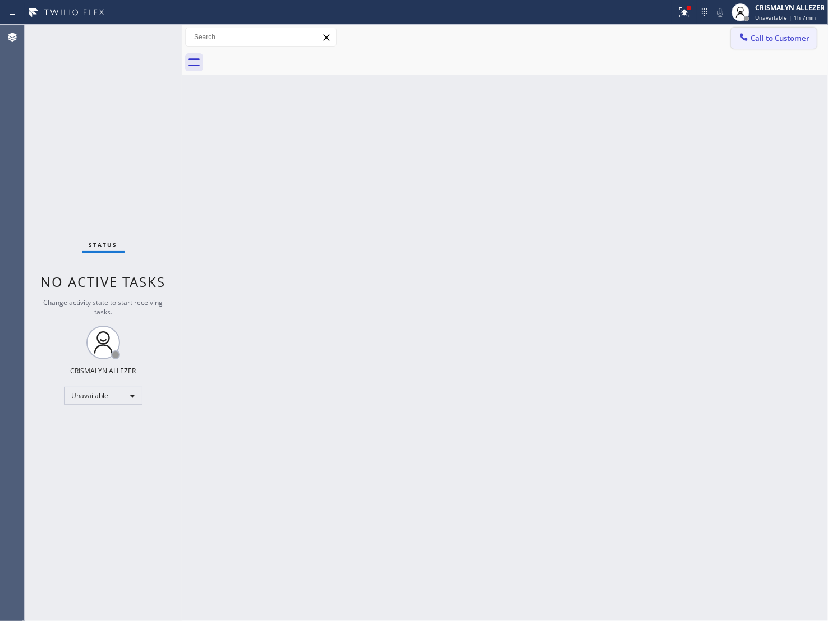
click at [793, 44] on button "Call to Customer" at bounding box center [774, 38] width 86 height 21
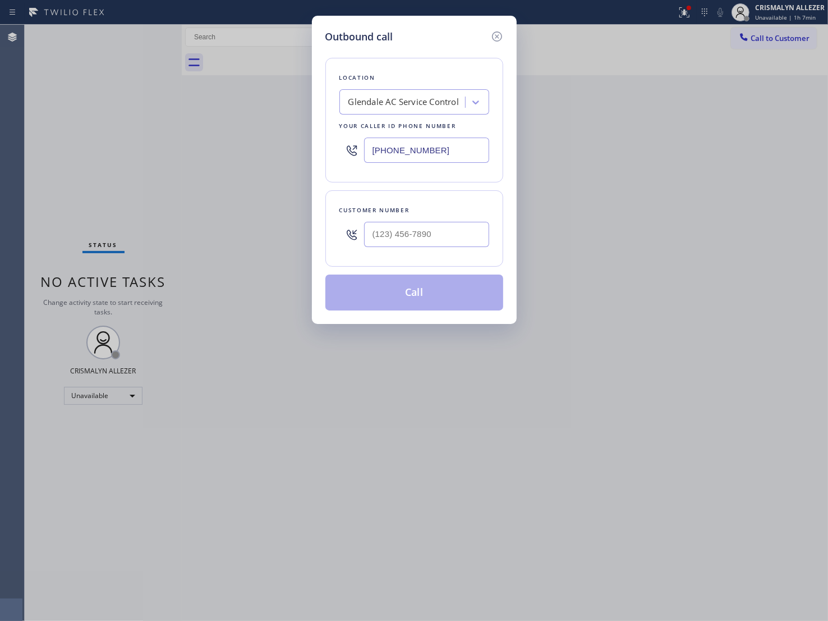
drag, startPoint x: 457, startPoint y: 154, endPoint x: 141, endPoint y: 152, distance: 316.5
click at [153, 157] on div "Outbound call Location [GEOGRAPHIC_DATA] AC Service Control Your caller id phon…" at bounding box center [414, 310] width 828 height 621
paste input "66) 517-7770"
type input "[PHONE_NUMBER]"
click at [462, 230] on input "(___) ___-____" at bounding box center [426, 234] width 125 height 25
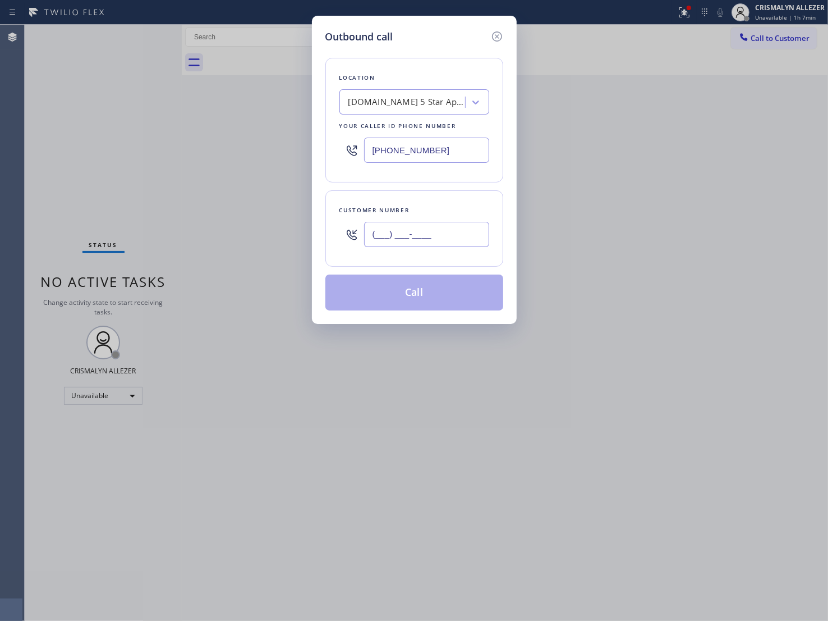
paste input "510) 332-1379"
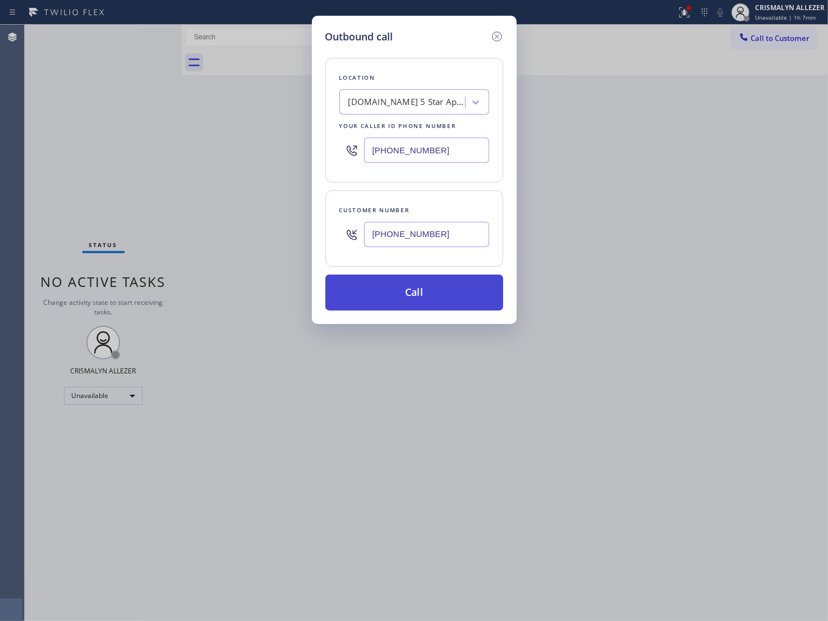
type input "[PHONE_NUMBER]"
click at [433, 286] on button "Call" at bounding box center [415, 292] width 178 height 36
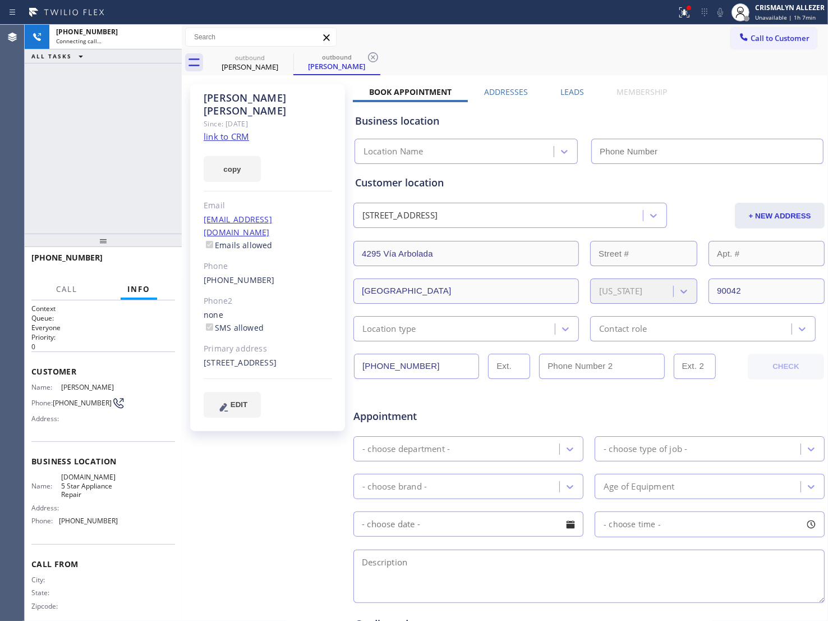
drag, startPoint x: 251, startPoint y: 138, endPoint x: 231, endPoint y: 129, distance: 21.9
click at [231, 131] on link "link to CRM" at bounding box center [226, 136] width 45 height 11
type input "[PHONE_NUMBER]"
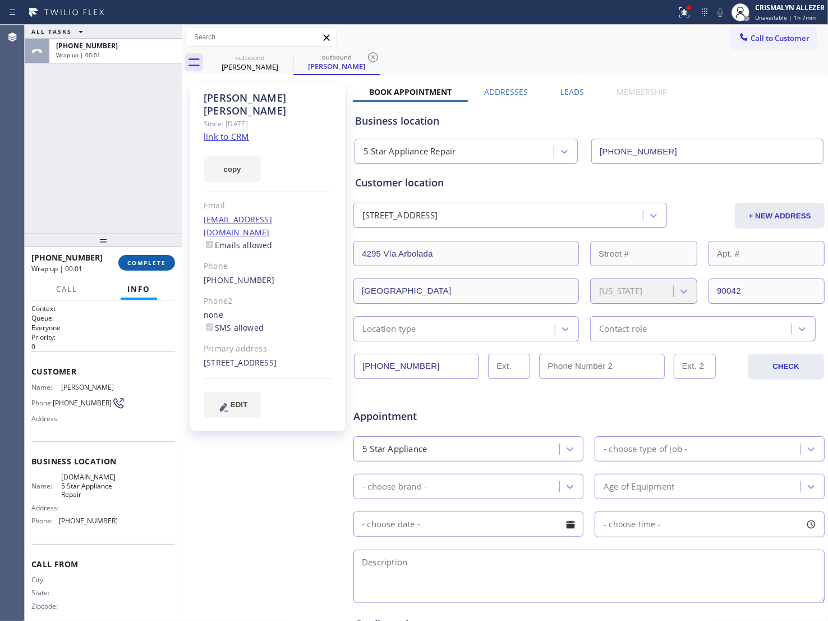
click at [149, 267] on button "COMPLETE" at bounding box center [146, 263] width 57 height 16
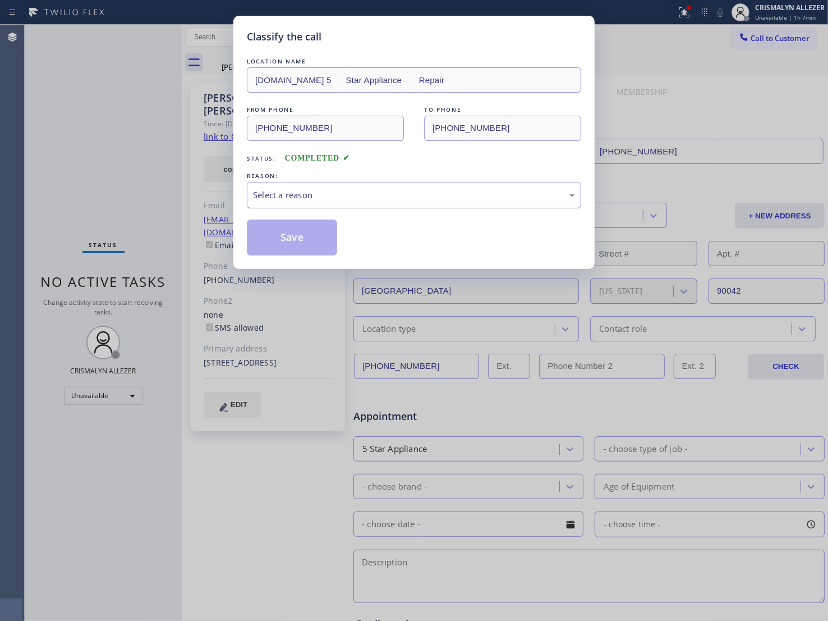
click at [433, 186] on div "Select a reason" at bounding box center [414, 195] width 334 height 26
click at [294, 240] on button "Save" at bounding box center [292, 237] width 90 height 36
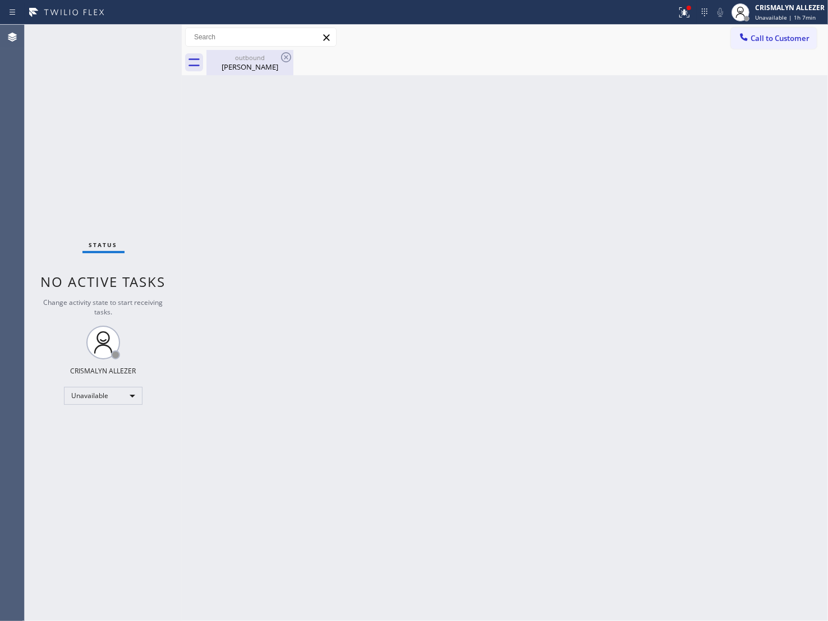
click at [233, 61] on div "outbound" at bounding box center [250, 57] width 85 height 8
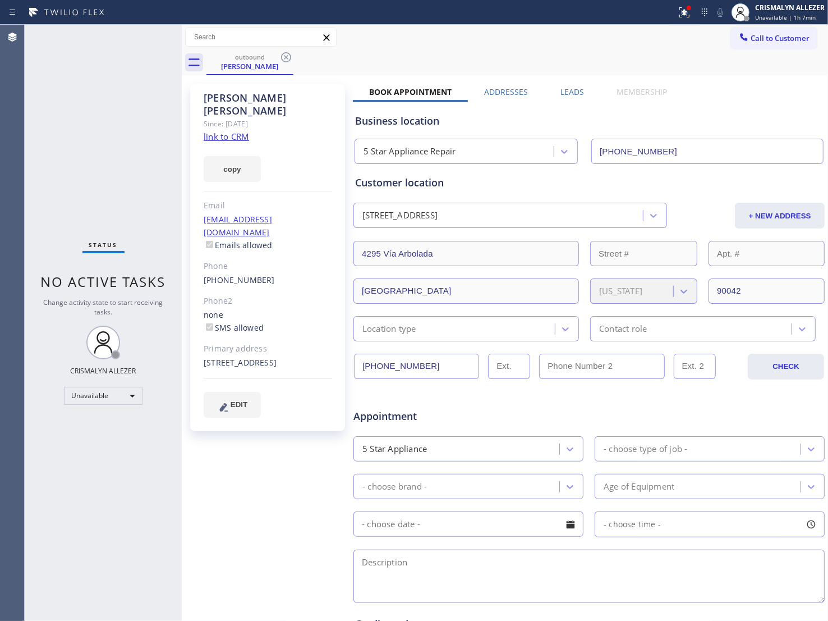
drag, startPoint x: 598, startPoint y: 87, endPoint x: 582, endPoint y: 90, distance: 16.6
click at [601, 89] on div "Membership" at bounding box center [642, 94] width 83 height 16
click at [582, 91] on div "Leads" at bounding box center [572, 94] width 56 height 16
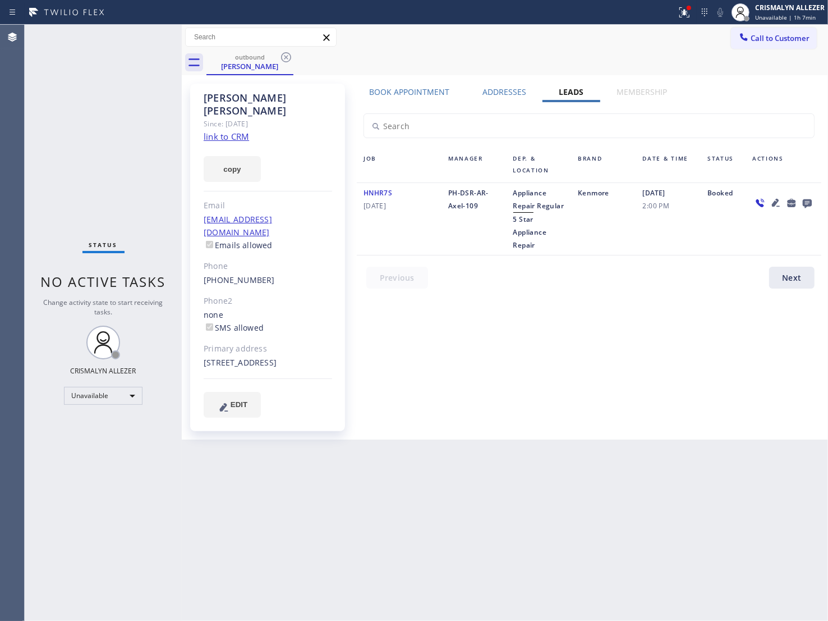
click at [812, 203] on icon at bounding box center [807, 203] width 9 height 9
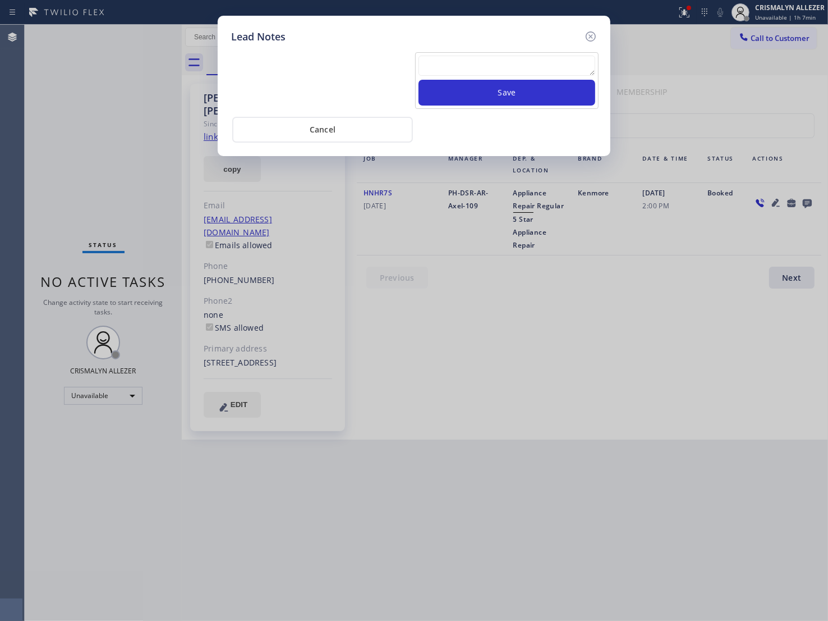
click at [497, 74] on textarea at bounding box center [507, 66] width 177 height 20
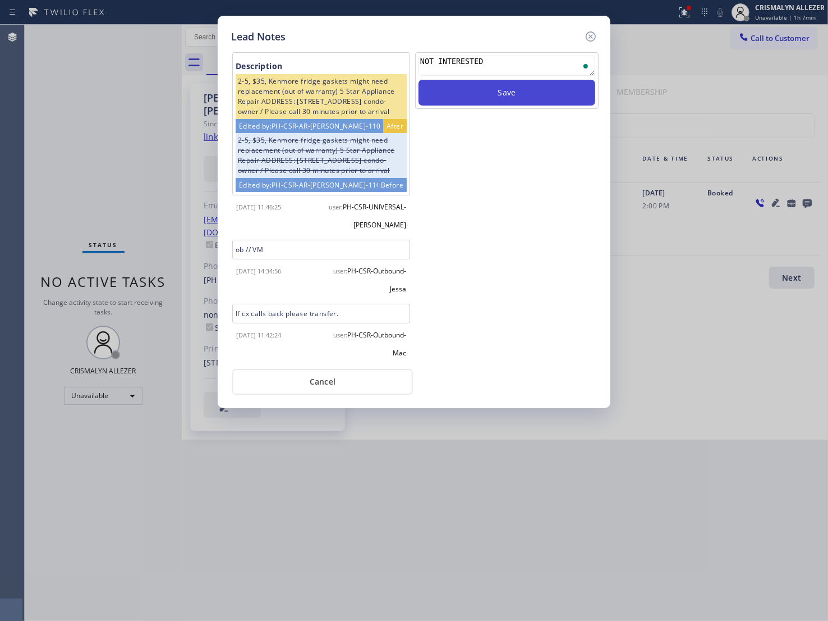
type textarea "NOT INTERESTED"
click at [509, 97] on button "Save" at bounding box center [507, 93] width 177 height 26
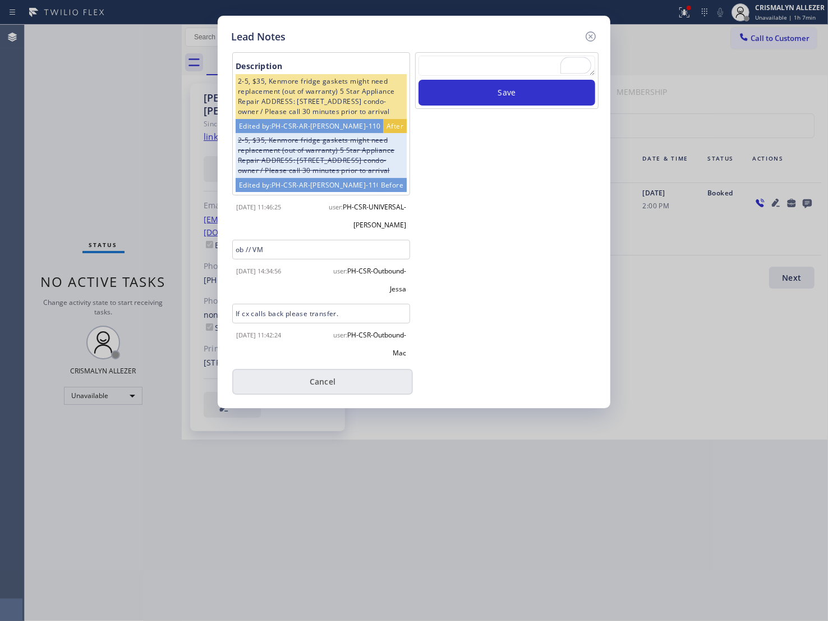
click at [324, 380] on button "Cancel" at bounding box center [322, 382] width 181 height 26
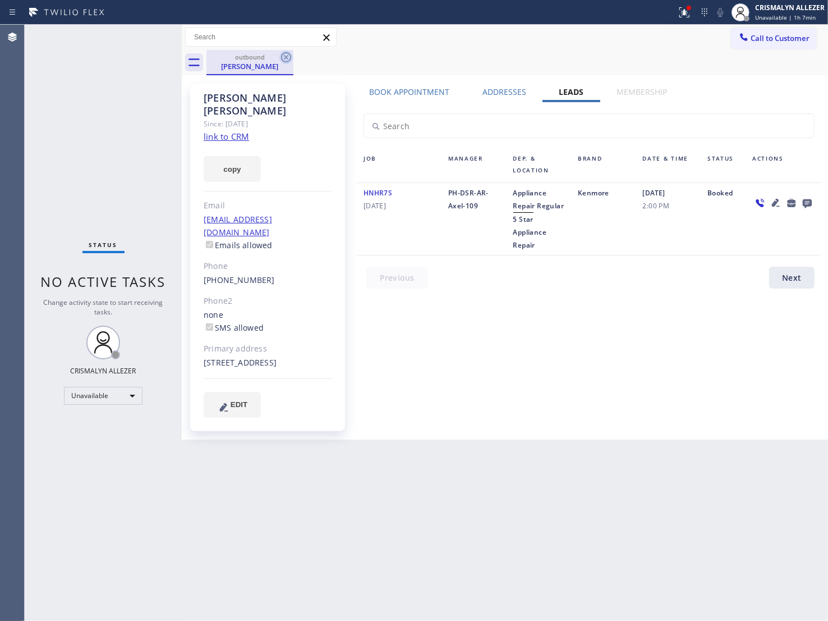
click at [282, 52] on icon at bounding box center [285, 57] width 13 height 13
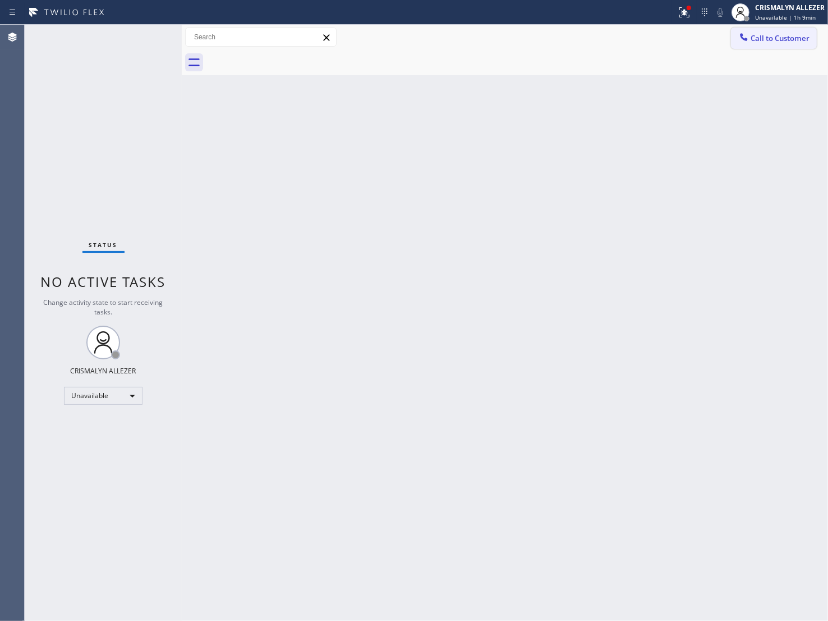
click at [763, 42] on span "Call to Customer" at bounding box center [780, 38] width 59 height 10
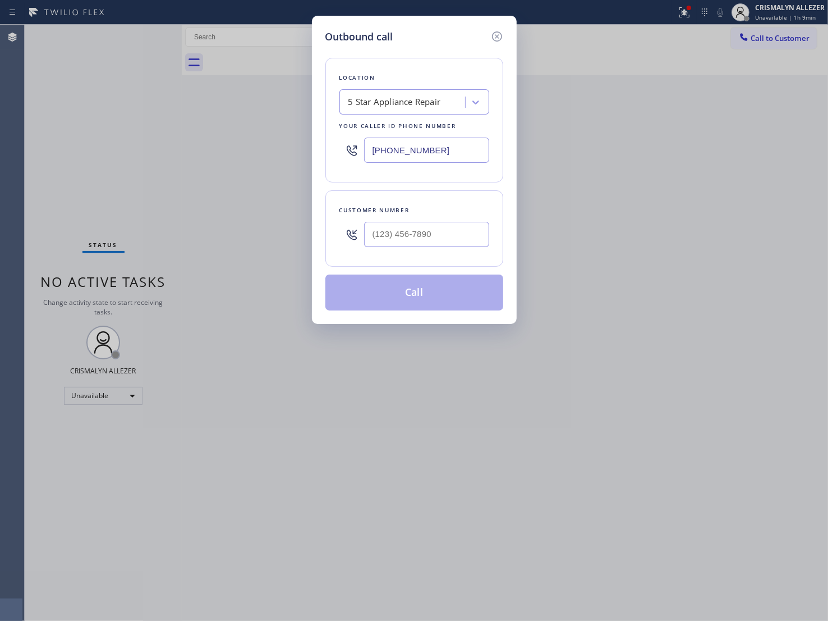
paste input "626) 313-2343"
drag, startPoint x: 470, startPoint y: 152, endPoint x: 269, endPoint y: 153, distance: 200.9
click at [270, 153] on div "Outbound call Location 5 Star Appliance Repair Your caller id phone number [PHO…" at bounding box center [414, 310] width 828 height 621
type input "[PHONE_NUMBER]"
click at [438, 219] on div at bounding box center [426, 234] width 125 height 36
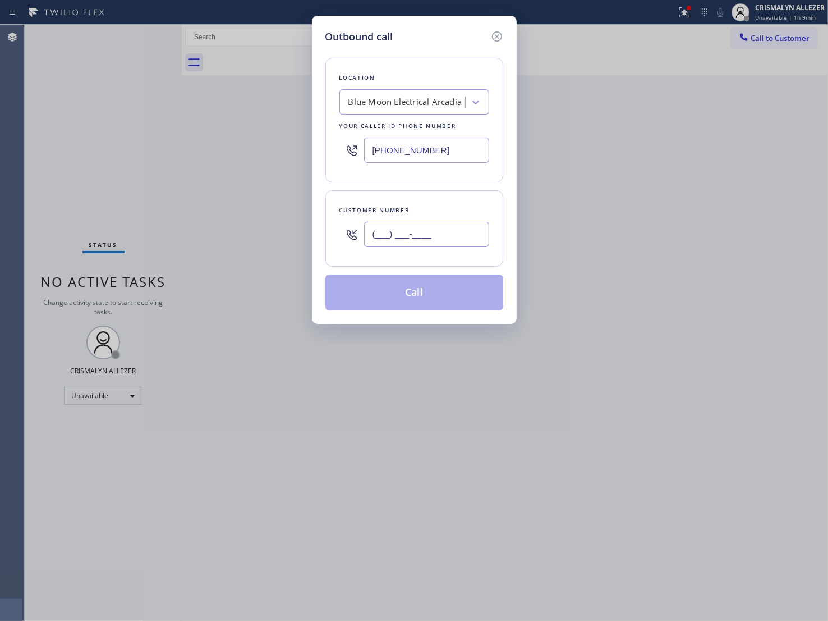
click at [441, 236] on input "(___) ___-____" at bounding box center [426, 234] width 125 height 25
paste input "626) 253-5931"
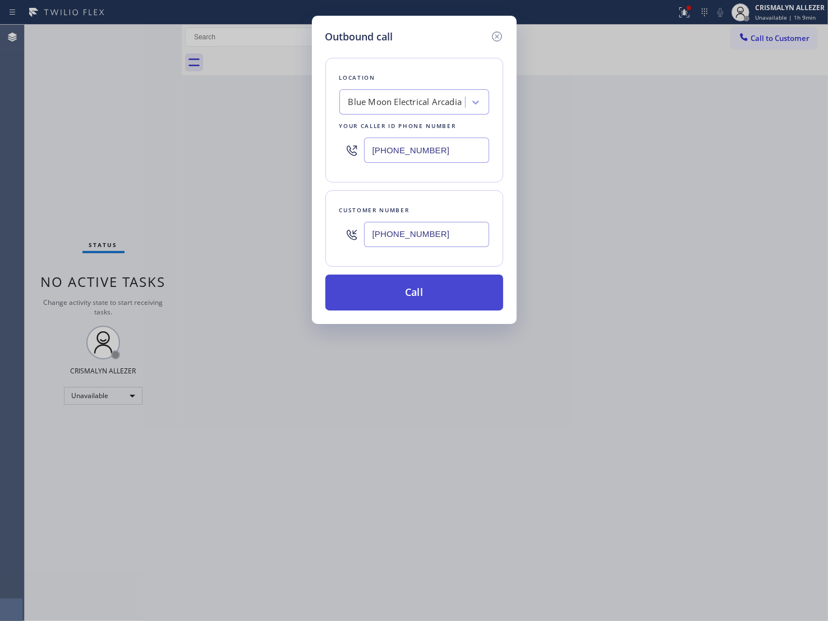
type input "[PHONE_NUMBER]"
click at [417, 301] on button "Call" at bounding box center [415, 292] width 178 height 36
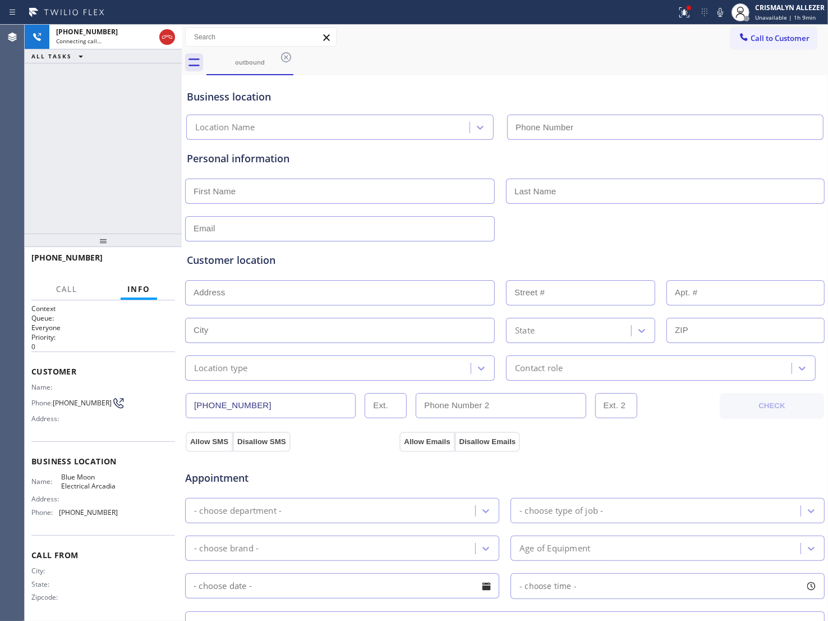
type input "[PHONE_NUMBER]"
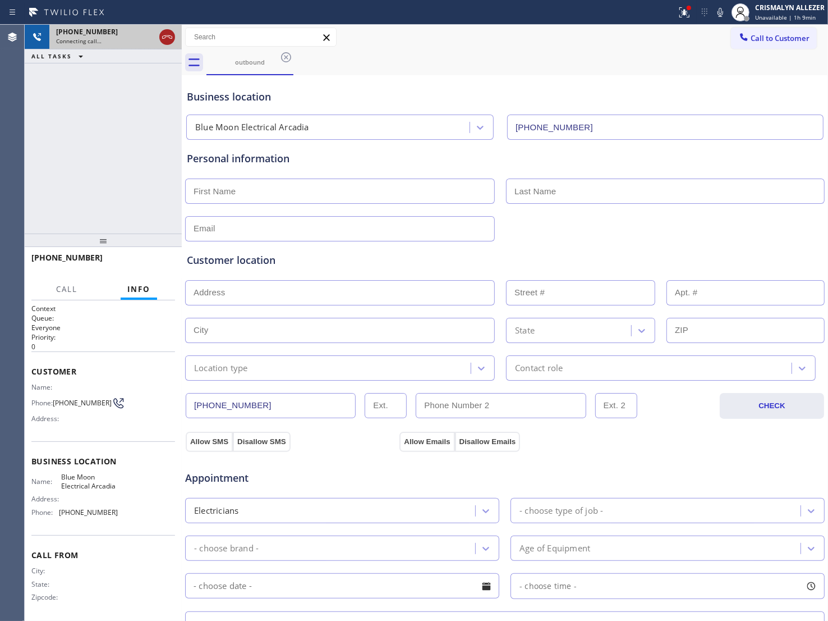
click at [166, 38] on icon at bounding box center [167, 36] width 13 height 13
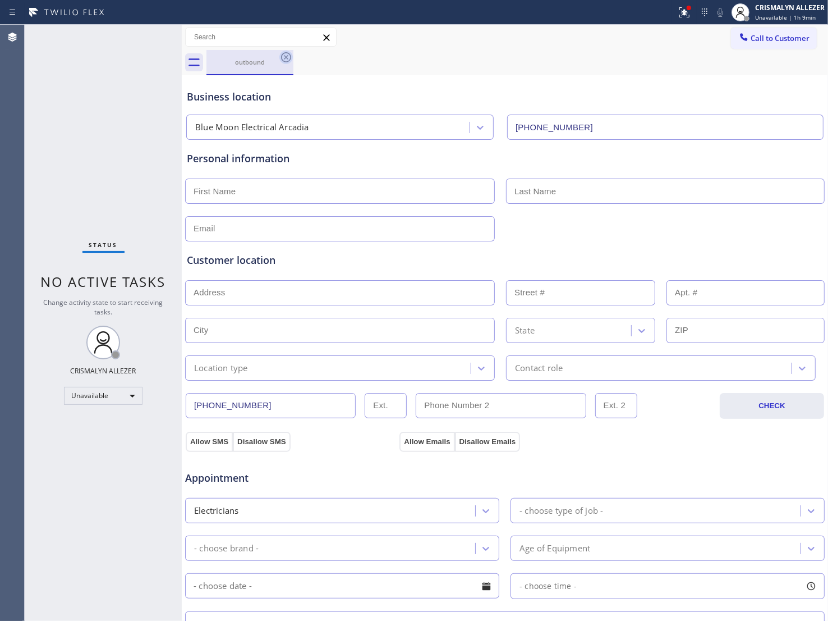
click at [288, 57] on icon at bounding box center [285, 57] width 13 height 13
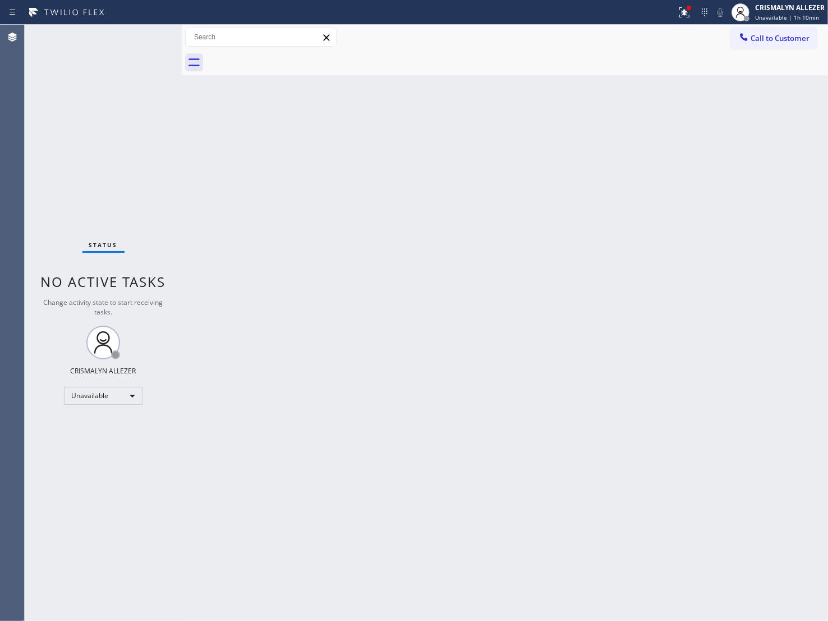
drag, startPoint x: 693, startPoint y: 285, endPoint x: 764, endPoint y: 166, distance: 138.4
click at [696, 281] on div "Back to Dashboard Change Sender ID Customers Technicians Select a contact Outbo…" at bounding box center [505, 323] width 647 height 596
click at [773, 39] on span "Call to Customer" at bounding box center [780, 38] width 59 height 10
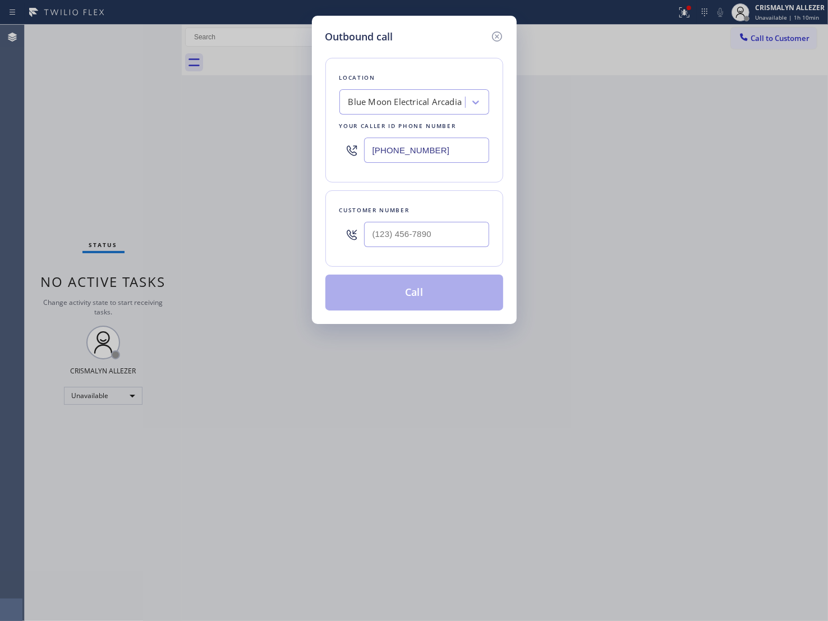
drag, startPoint x: 457, startPoint y: 148, endPoint x: 149, endPoint y: 145, distance: 308.1
click at [149, 145] on div "Outbound call Location Blue Moon Electrical [GEOGRAPHIC_DATA] Your caller id ph…" at bounding box center [414, 310] width 828 height 621
click at [616, 249] on div "Outbound call Location Blue Moon Electrical [GEOGRAPHIC_DATA] Your caller id ph…" at bounding box center [414, 310] width 828 height 621
drag, startPoint x: 459, startPoint y: 152, endPoint x: 195, endPoint y: 150, distance: 263.2
click at [195, 150] on div "Outbound call Location Blue Moon Electrical [GEOGRAPHIC_DATA] Your caller id ph…" at bounding box center [414, 310] width 828 height 621
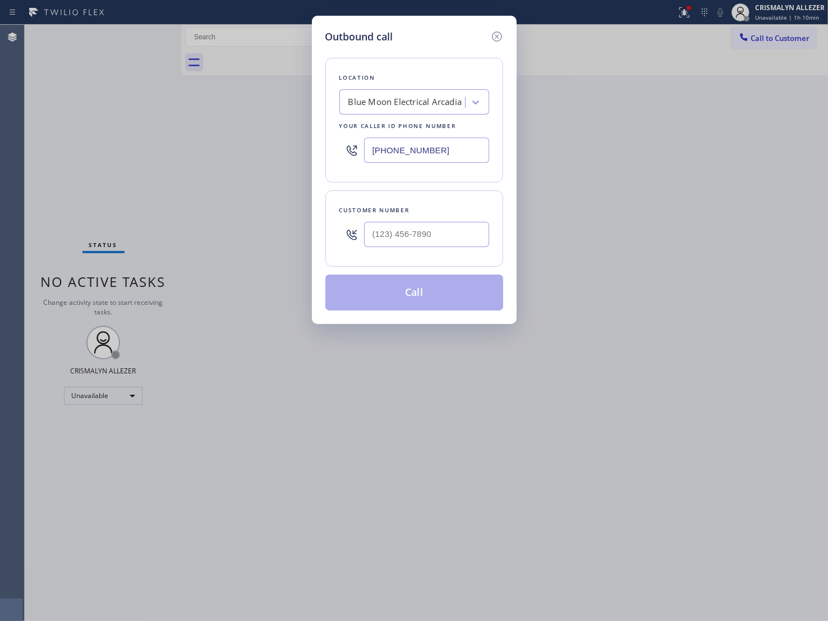
paste input "408) 762-3656"
type input "[PHONE_NUMBER]"
click at [481, 247] on input "text" at bounding box center [426, 234] width 125 height 25
paste input "408) 359-5376"
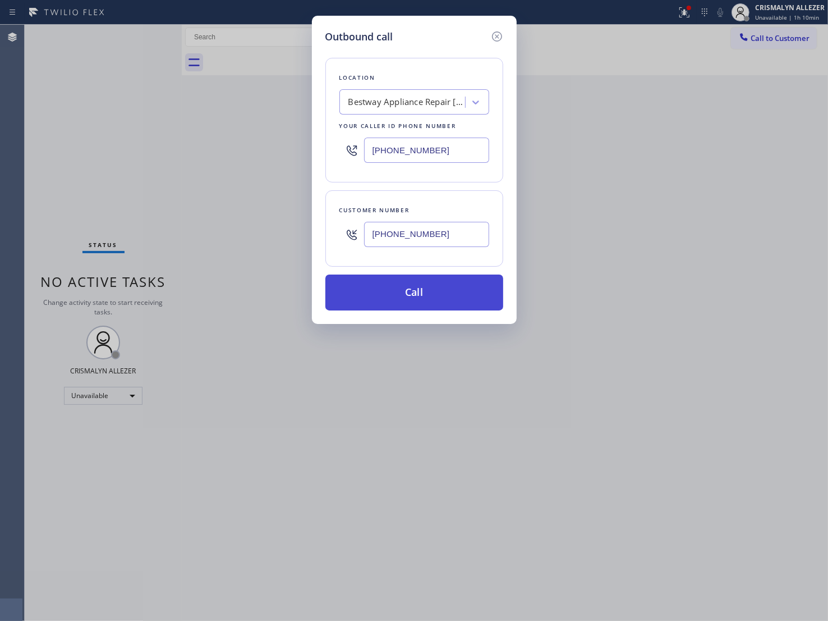
type input "[PHONE_NUMBER]"
click at [424, 301] on button "Call" at bounding box center [415, 292] width 178 height 36
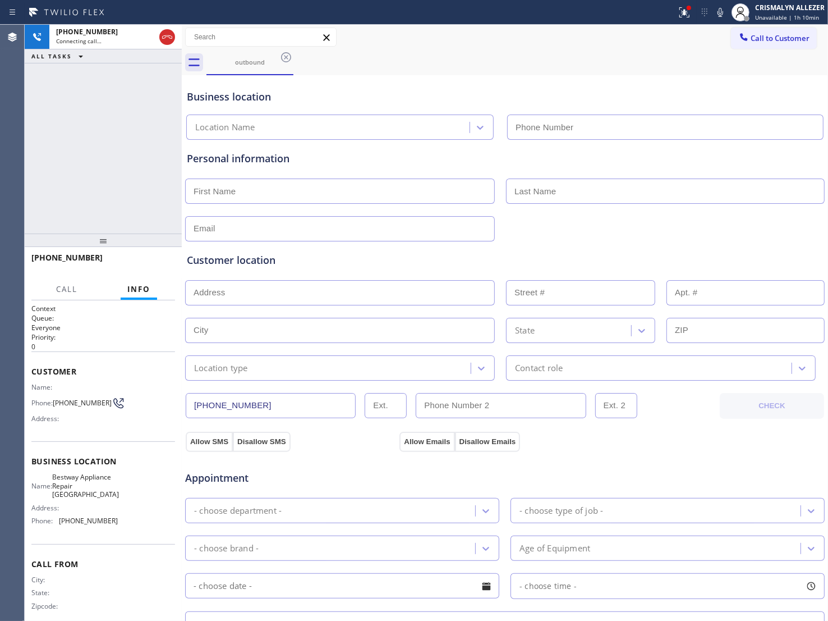
type input "[PHONE_NUMBER]"
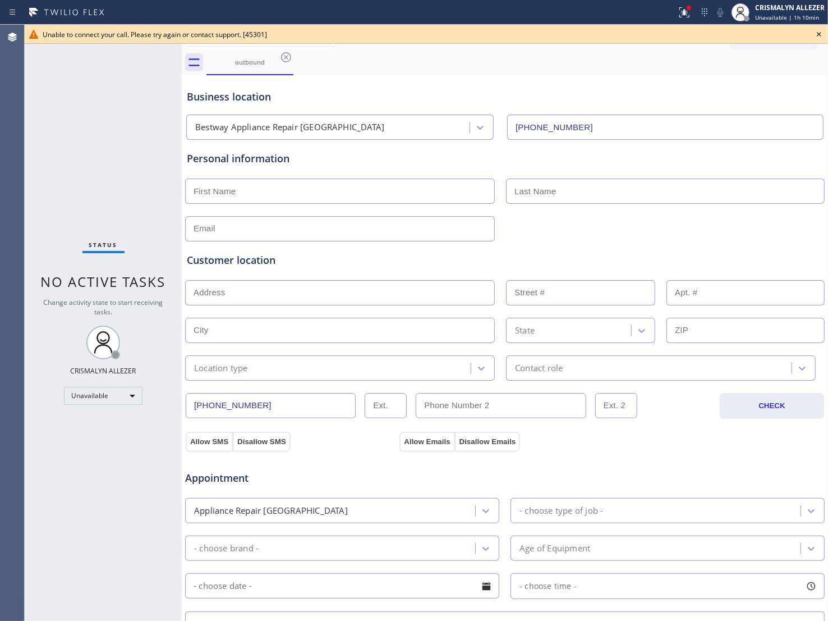
drag, startPoint x: 640, startPoint y: 70, endPoint x: 696, endPoint y: 61, distance: 57.5
click at [650, 68] on div "outbound" at bounding box center [518, 62] width 622 height 25
click at [819, 32] on icon at bounding box center [819, 34] width 13 height 13
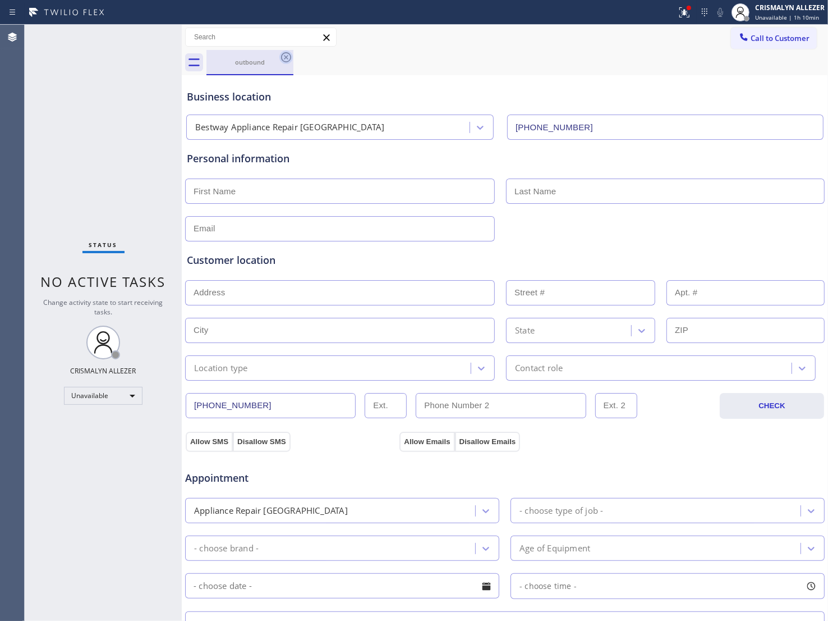
click at [283, 57] on icon at bounding box center [285, 57] width 13 height 13
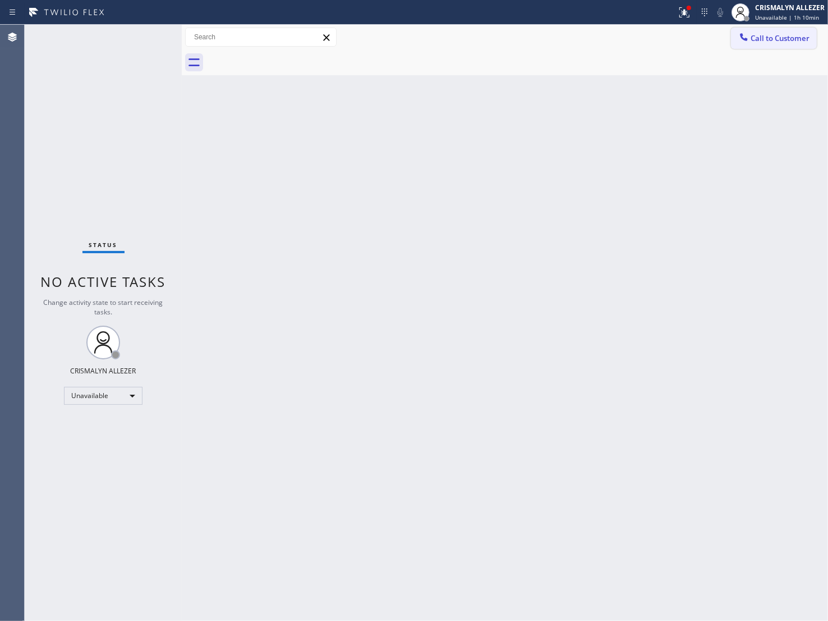
click at [794, 42] on span "Call to Customer" at bounding box center [780, 38] width 59 height 10
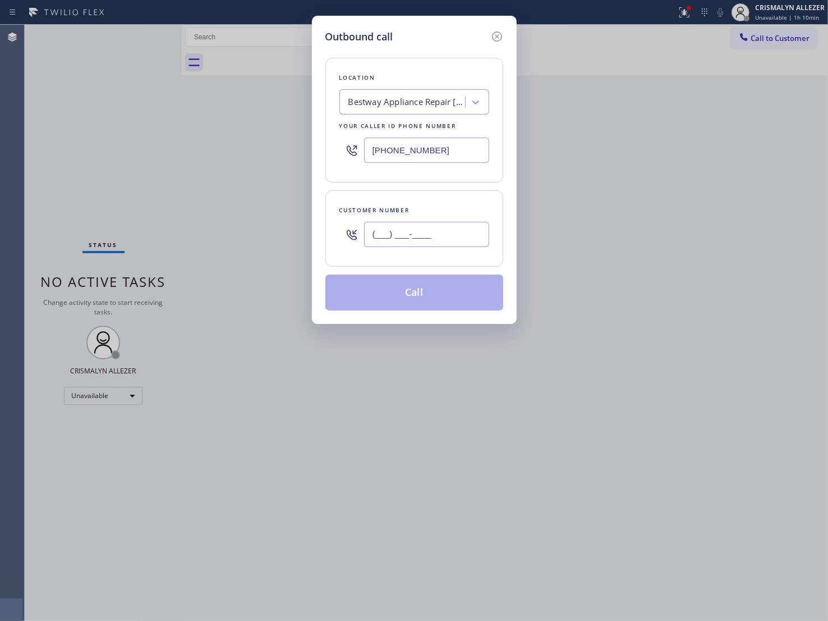
click at [436, 237] on input "(___) ___-____" at bounding box center [426, 234] width 125 height 25
paste input "408) 359-5376"
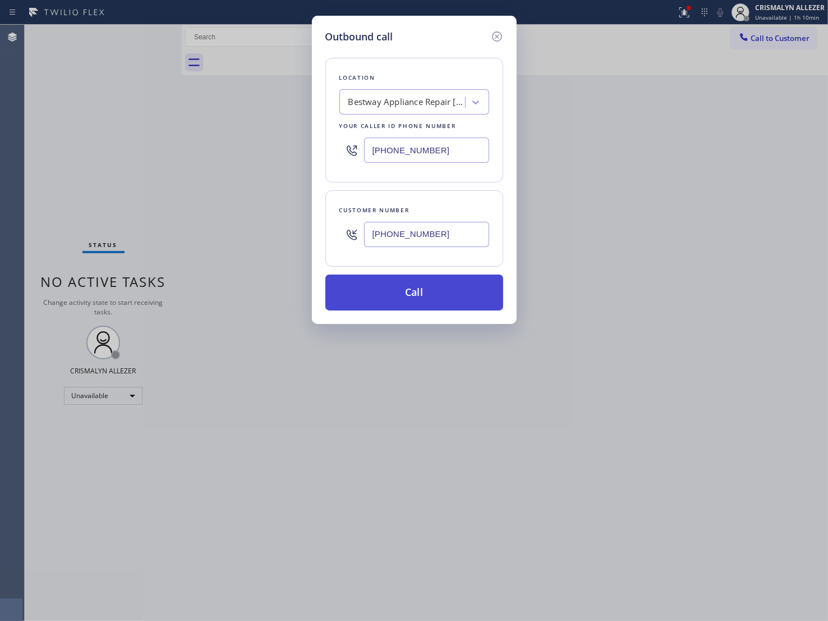
type input "[PHONE_NUMBER]"
click at [425, 292] on button "Call" at bounding box center [415, 292] width 178 height 36
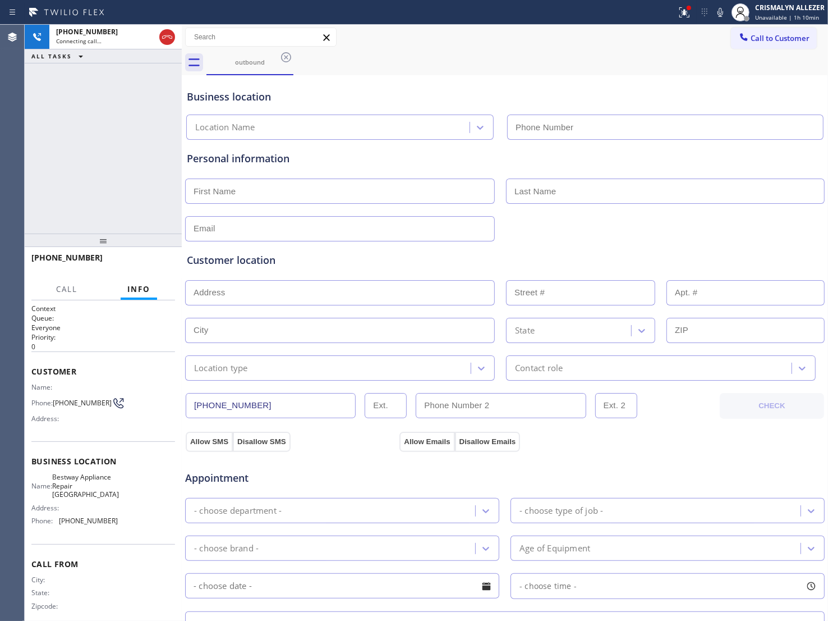
type input "[PHONE_NUMBER]"
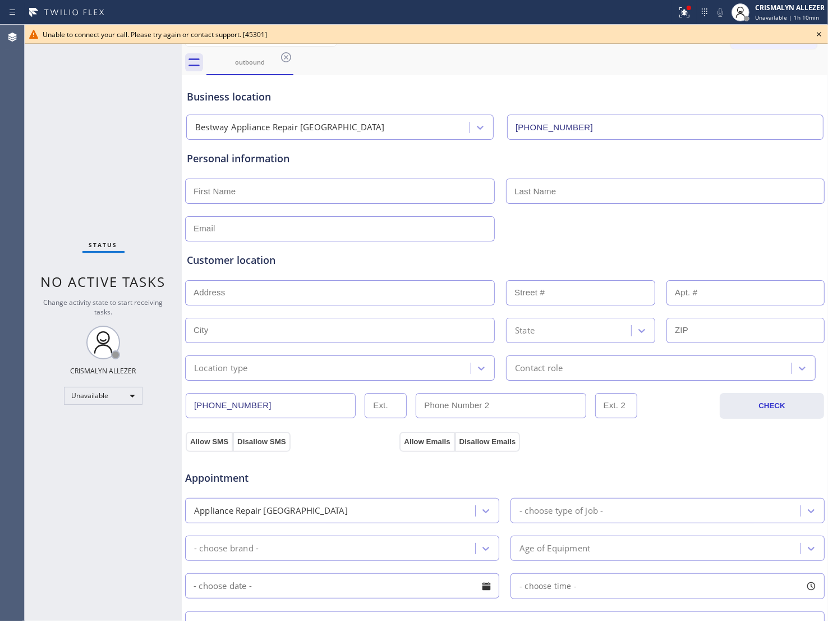
drag, startPoint x: 350, startPoint y: 101, endPoint x: 542, endPoint y: 88, distance: 192.4
click at [356, 102] on div "Business location" at bounding box center [505, 96] width 636 height 15
click at [818, 31] on icon at bounding box center [819, 34] width 13 height 13
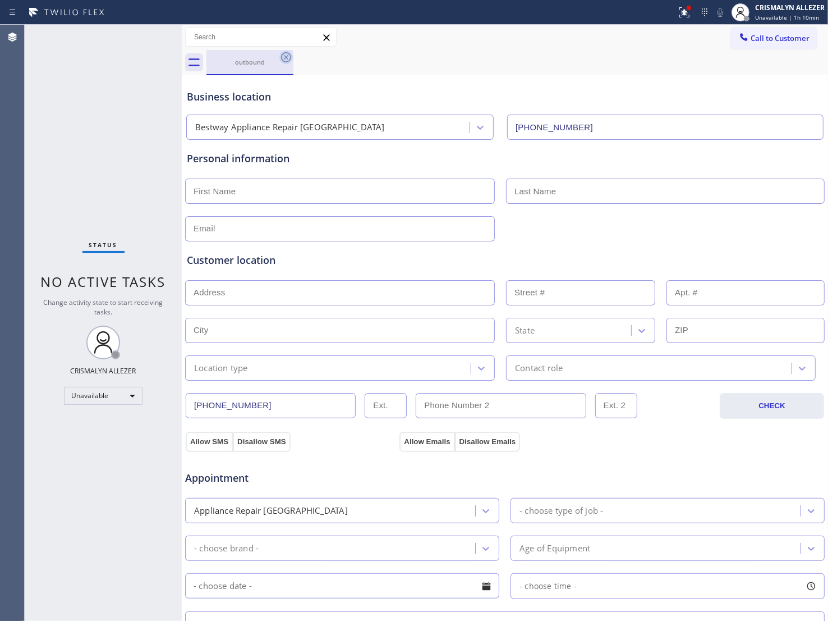
click at [287, 55] on icon at bounding box center [286, 57] width 10 height 10
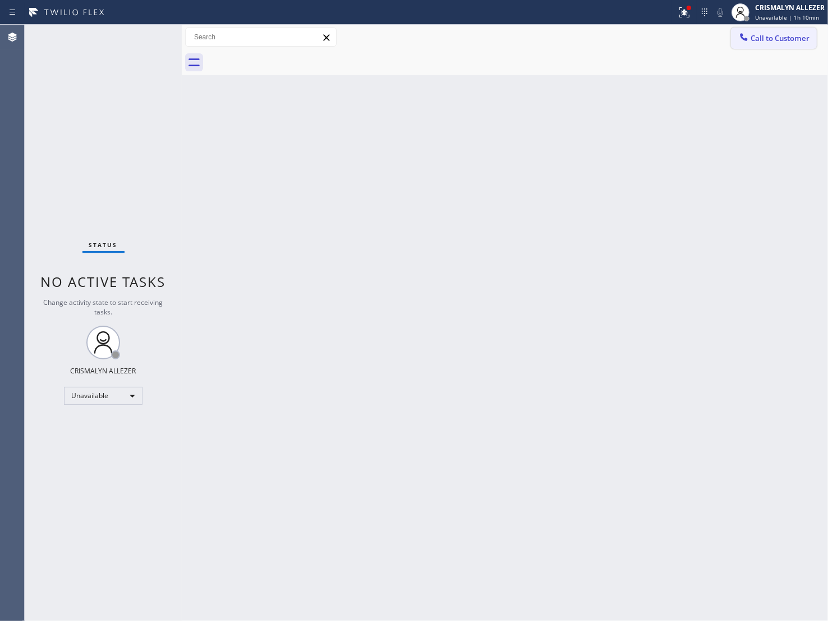
click at [758, 43] on button "Call to Customer" at bounding box center [774, 38] width 86 height 21
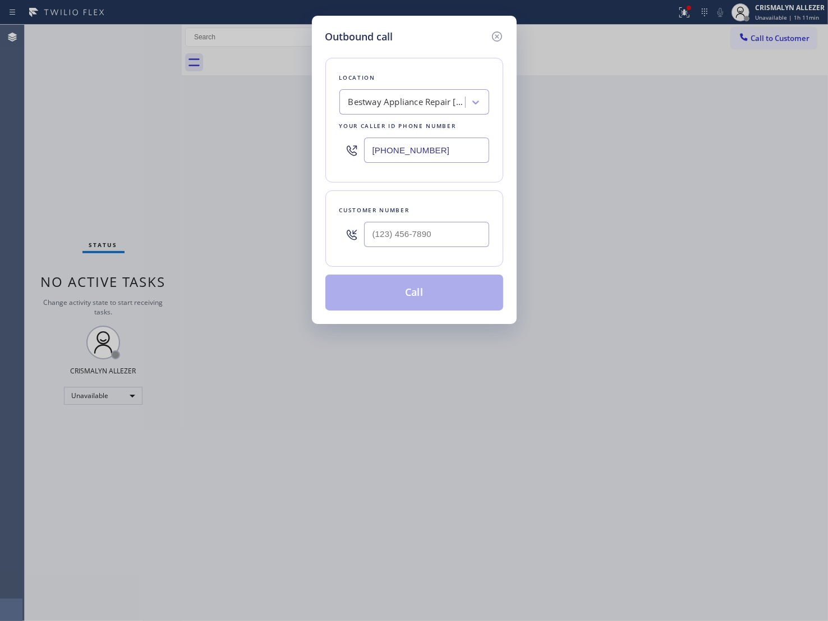
drag, startPoint x: 471, startPoint y: 146, endPoint x: 150, endPoint y: 167, distance: 321.7
click at [177, 169] on div "Outbound call Location Bestway Appliance Repair [GEOGRAPHIC_DATA] Your caller i…" at bounding box center [414, 310] width 828 height 621
paste input "914) 677-2262"
type input "[PHONE_NUMBER]"
click at [428, 237] on input "(___) ___-____" at bounding box center [426, 234] width 125 height 25
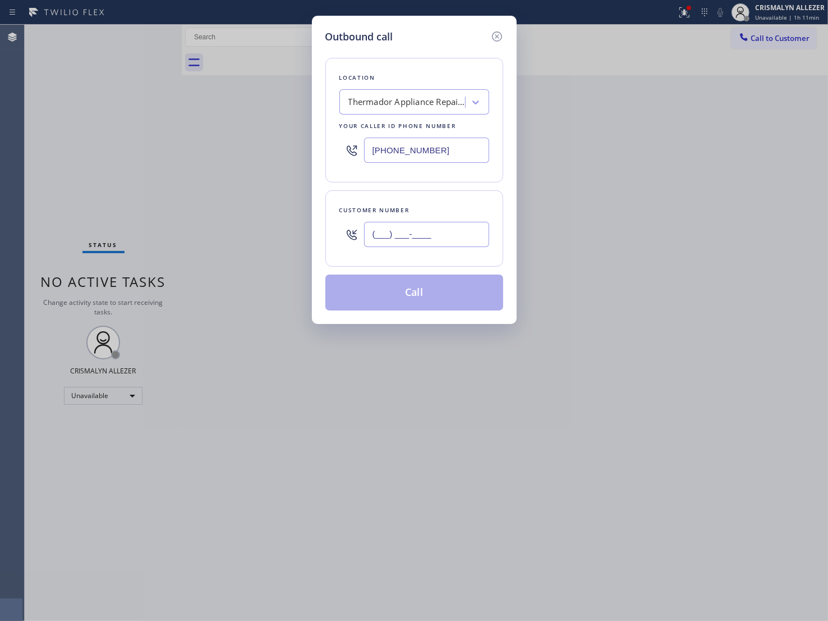
paste input "959) 299-4800"
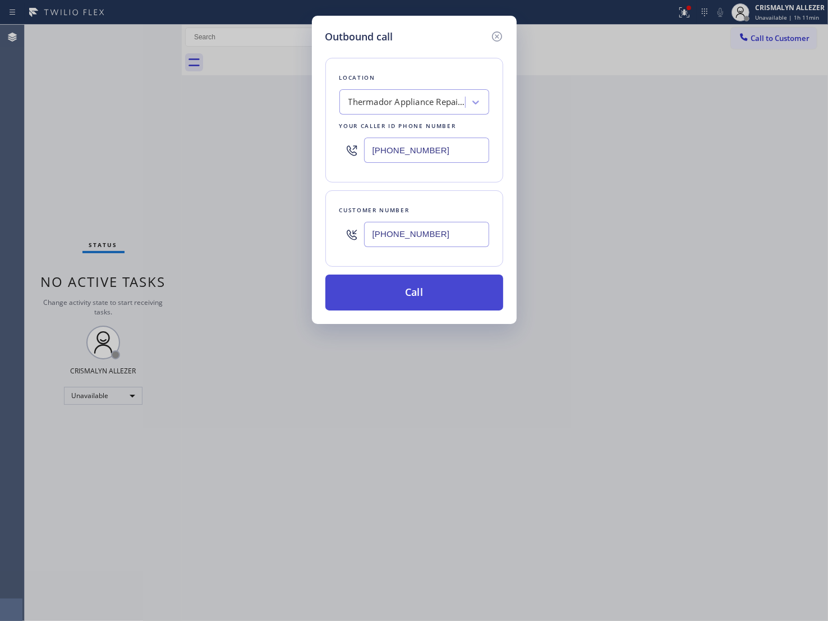
type input "[PHONE_NUMBER]"
click at [424, 290] on button "Call" at bounding box center [415, 292] width 178 height 36
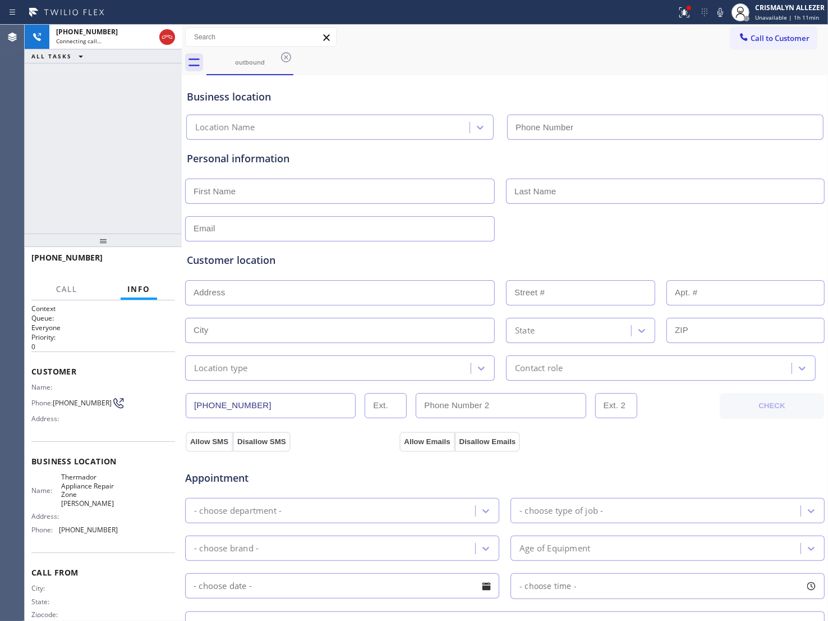
type input "[PHONE_NUMBER]"
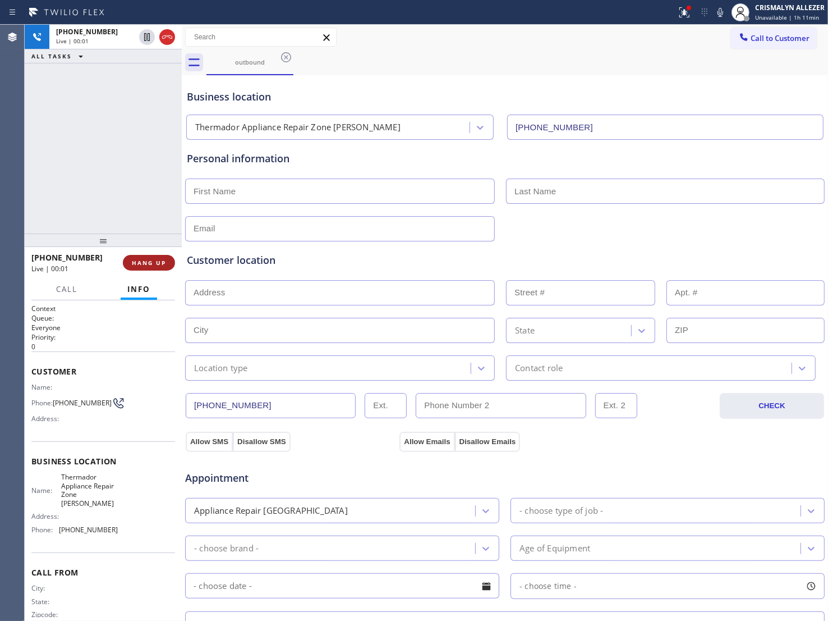
click at [139, 262] on span "HANG UP" at bounding box center [149, 263] width 34 height 8
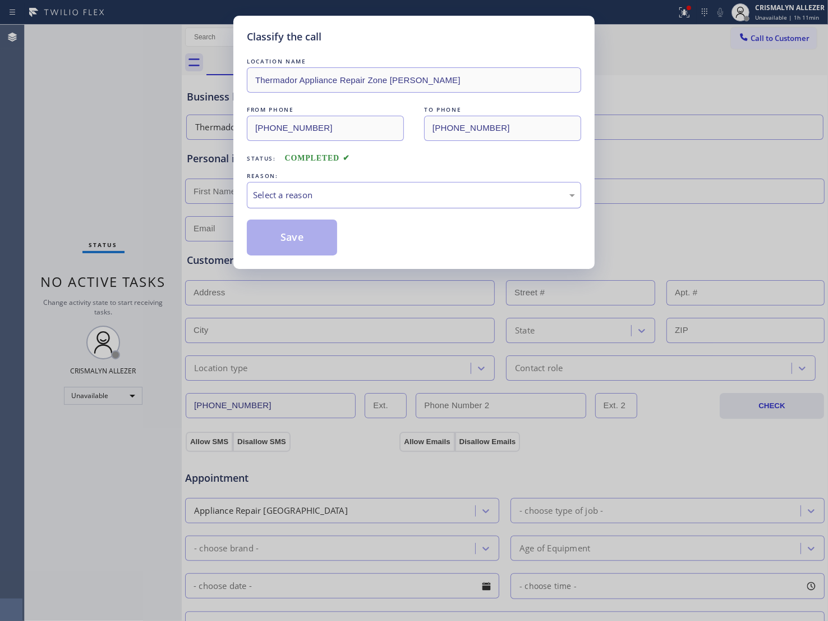
click at [382, 196] on div "Select a reason" at bounding box center [414, 195] width 322 height 13
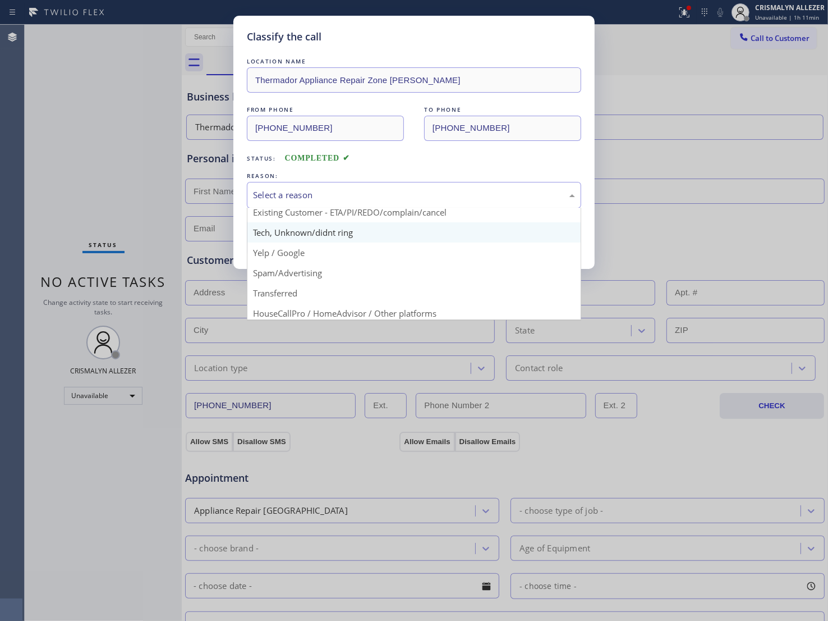
scroll to position [77, 0]
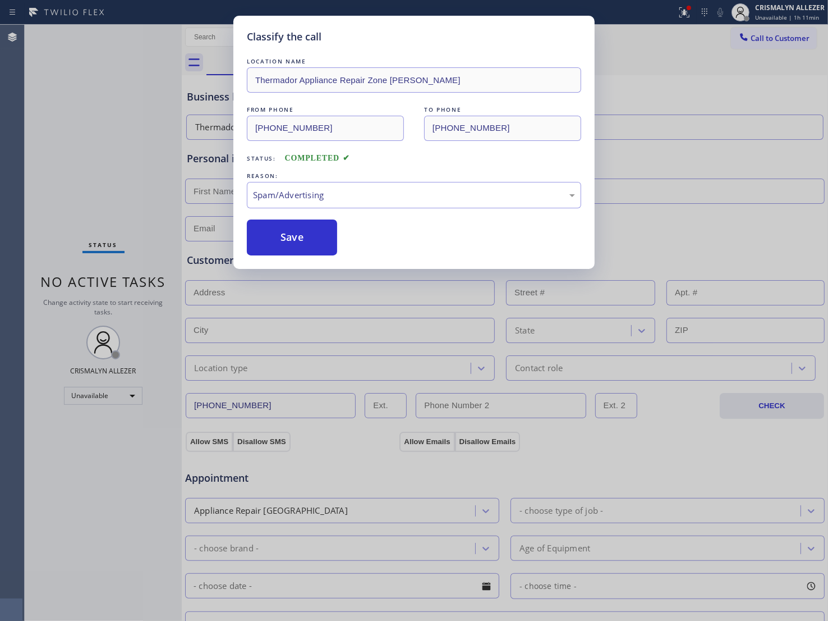
click at [310, 245] on button "Save" at bounding box center [292, 237] width 90 height 36
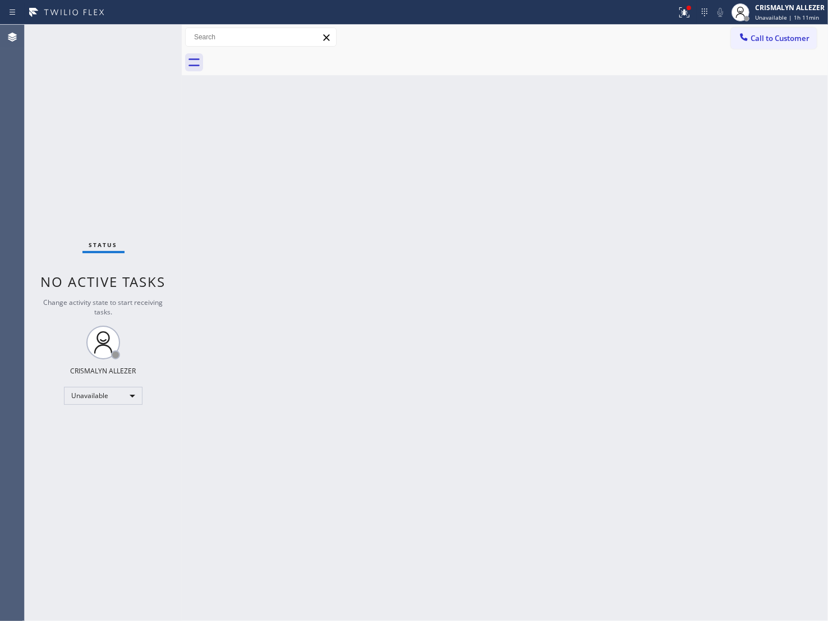
drag, startPoint x: 549, startPoint y: 197, endPoint x: 731, endPoint y: 130, distance: 193.9
click at [554, 197] on div "Back to Dashboard Change Sender ID Customers Technicians Select a contact Outbo…" at bounding box center [505, 323] width 647 height 596
drag, startPoint x: 786, startPoint y: 38, endPoint x: 703, endPoint y: 117, distance: 114.3
click at [785, 40] on span "Call to Customer" at bounding box center [780, 38] width 59 height 10
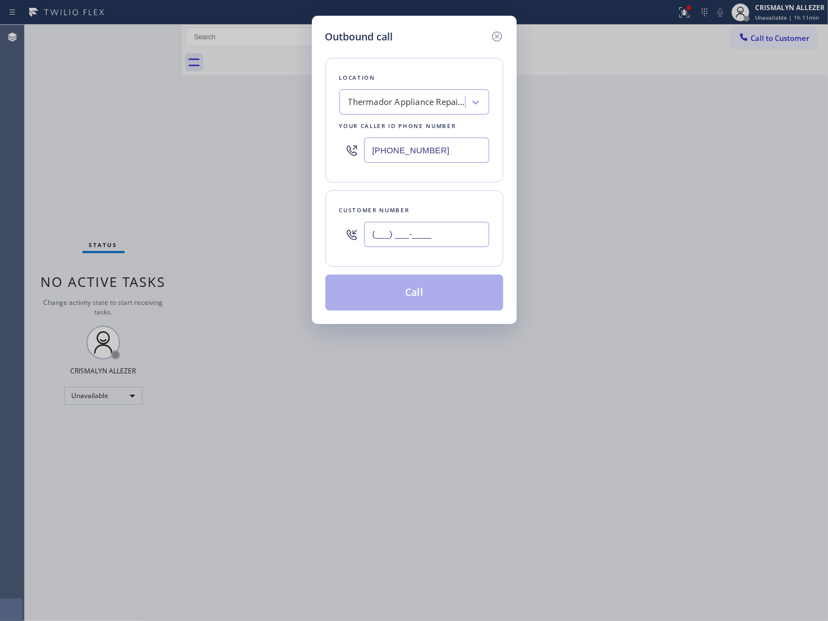
click at [447, 229] on input "(___) ___-____" at bounding box center [426, 234] width 125 height 25
paste input "959) 299-4800"
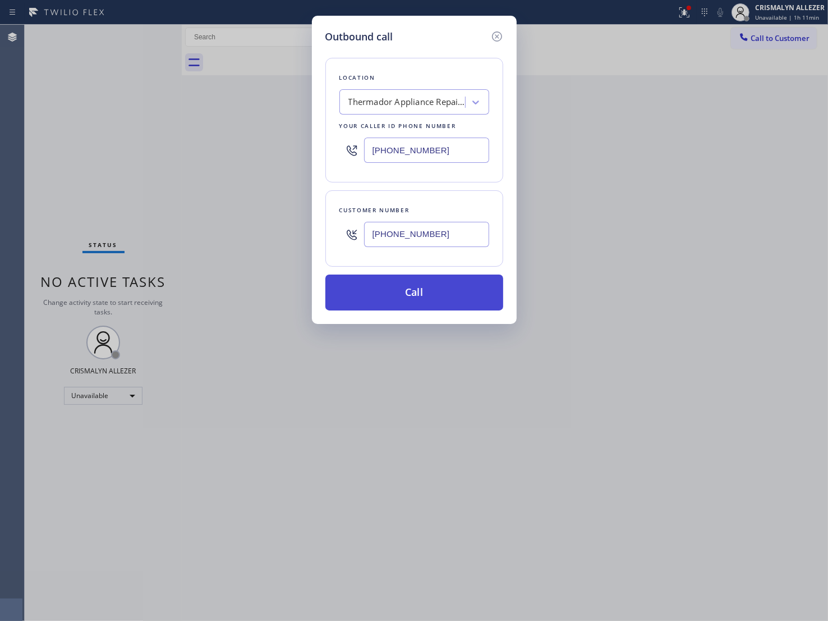
type input "[PHONE_NUMBER]"
click at [434, 293] on button "Call" at bounding box center [415, 292] width 178 height 36
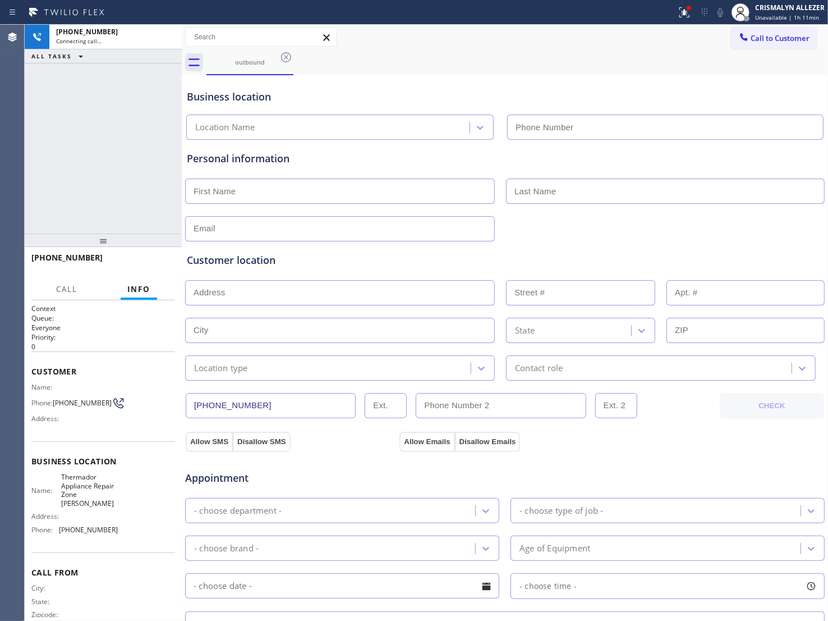
type input "[PHONE_NUMBER]"
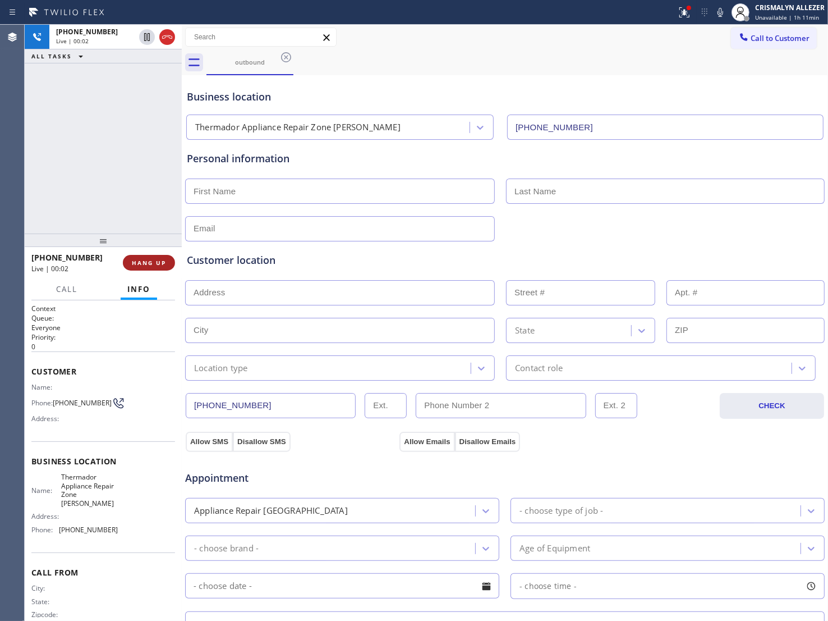
click at [143, 262] on span "HANG UP" at bounding box center [149, 263] width 34 height 8
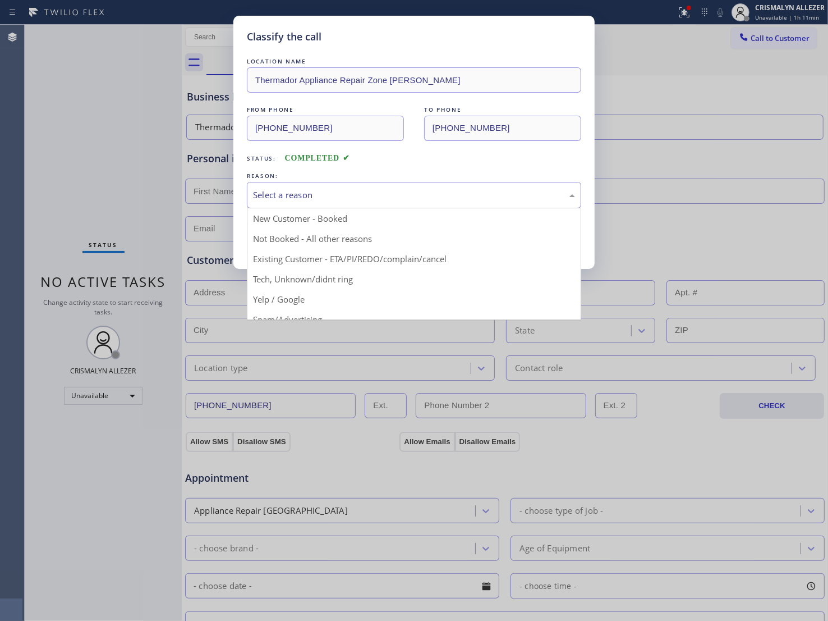
click at [393, 201] on div "Select a reason" at bounding box center [414, 195] width 322 height 13
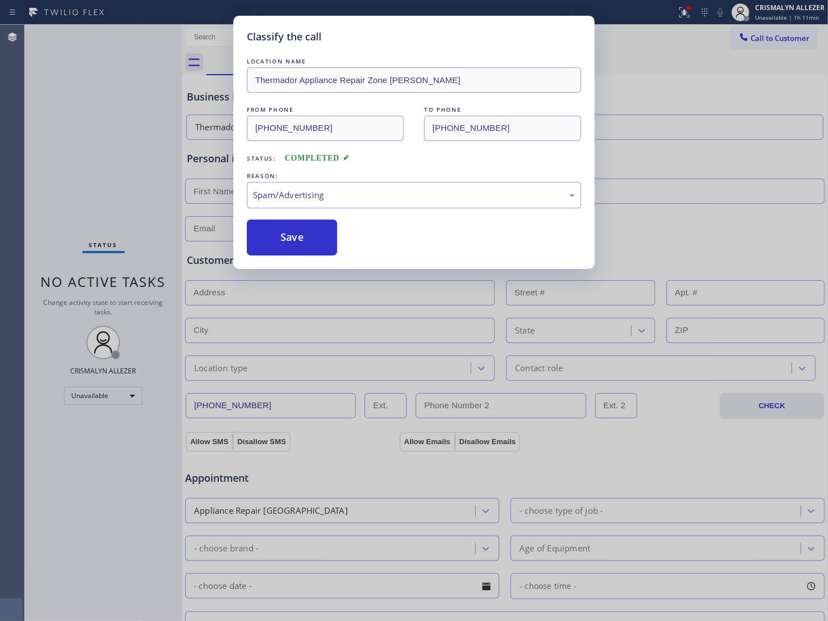
click at [292, 253] on button "Save" at bounding box center [292, 237] width 90 height 36
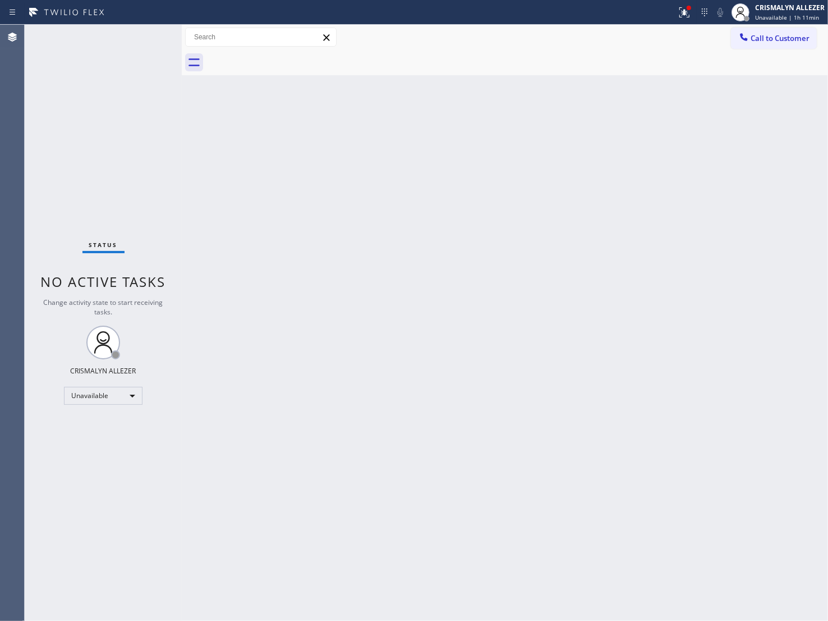
click at [526, 222] on div "Back to Dashboard Change Sender ID Customers Technicians Select a contact Outbo…" at bounding box center [505, 323] width 647 height 596
click at [759, 39] on span "Call to Customer" at bounding box center [780, 38] width 59 height 10
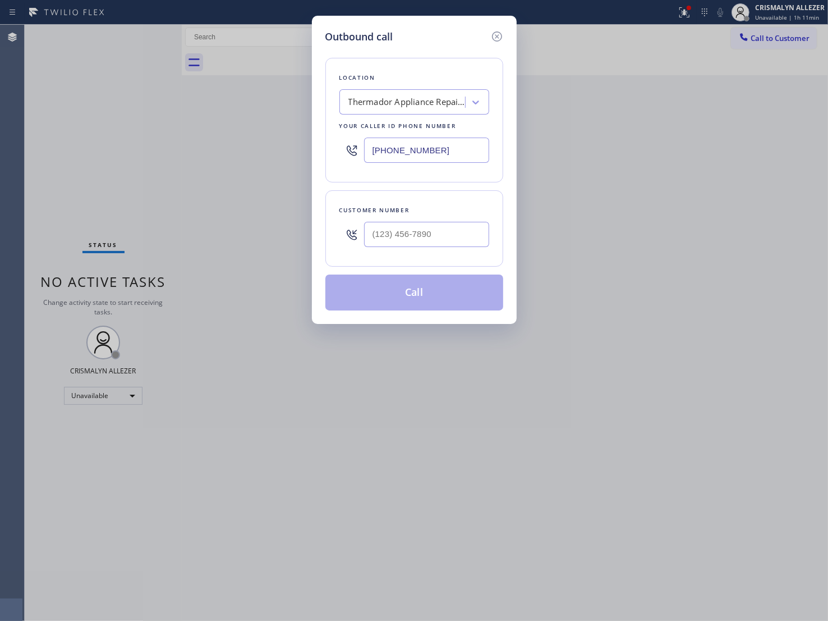
drag, startPoint x: 443, startPoint y: 148, endPoint x: 246, endPoint y: 162, distance: 198.1
click at [248, 162] on div "Outbound call Location Thermador Appliance Repair Zone [PERSON_NAME] Your calle…" at bounding box center [414, 310] width 828 height 621
paste input "text"
type input "[PHONE_NUMBER]"
click at [416, 226] on input "(___) ___-____" at bounding box center [426, 234] width 125 height 25
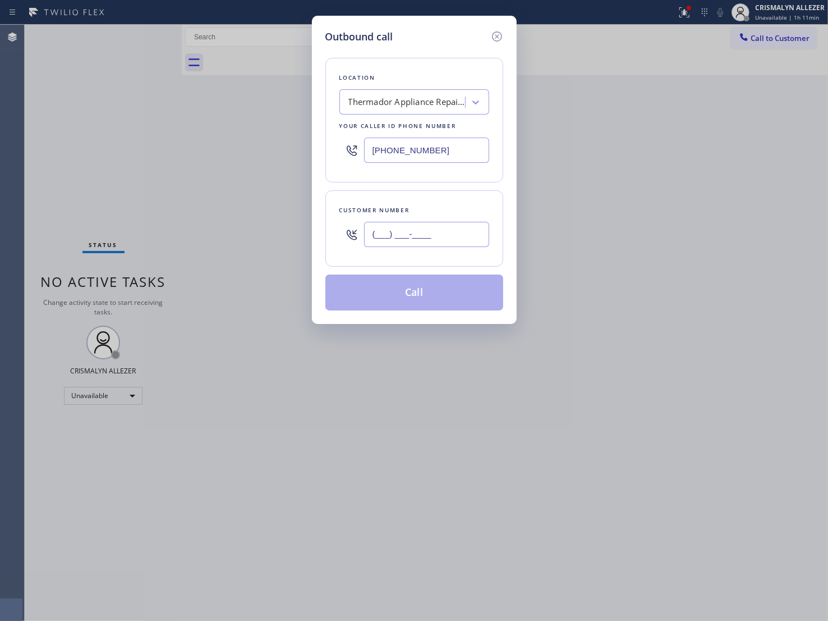
paste input "959) 299-4800"
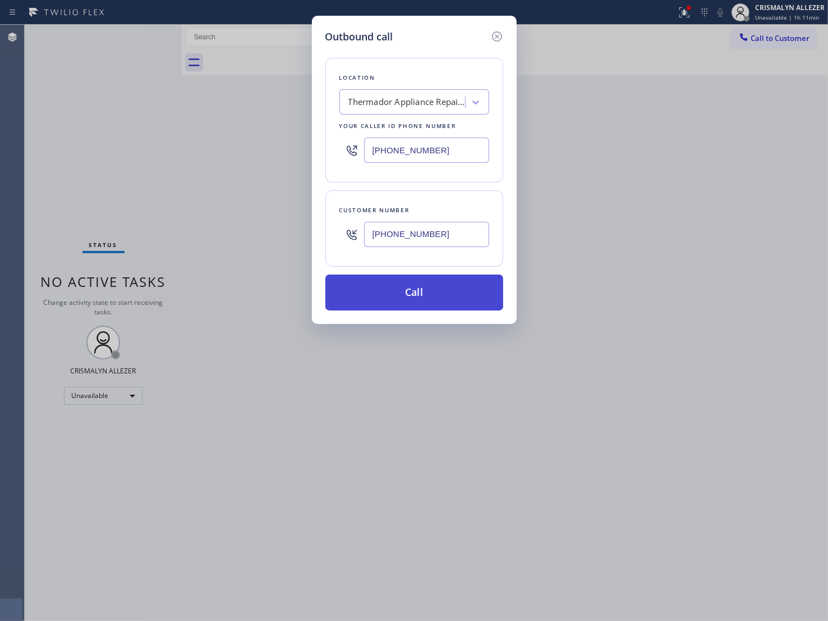
type input "[PHONE_NUMBER]"
click at [415, 292] on button "Call" at bounding box center [415, 292] width 178 height 36
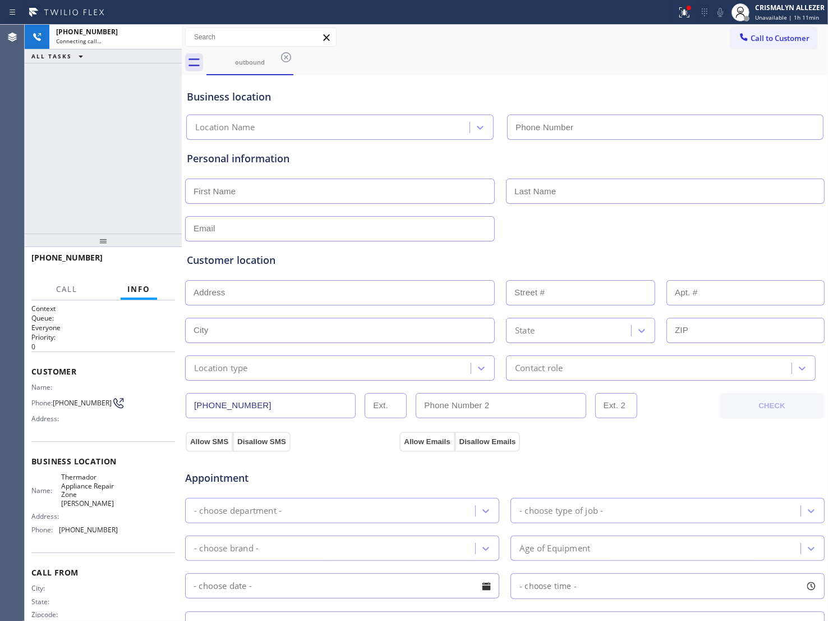
type input "[PHONE_NUMBER]"
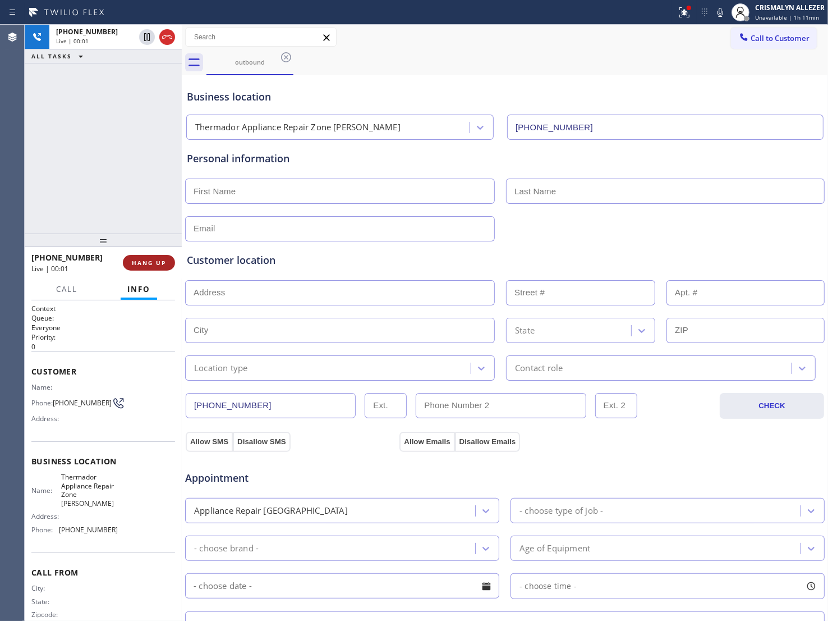
click at [141, 268] on button "HANG UP" at bounding box center [149, 263] width 52 height 16
click at [140, 268] on button "HANG UP" at bounding box center [149, 263] width 52 height 16
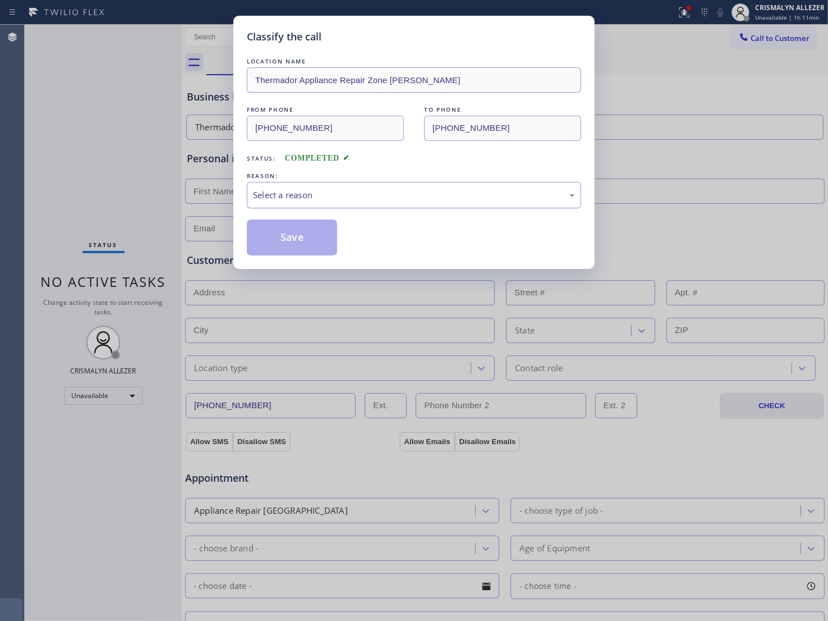
click at [379, 200] on div "Select a reason" at bounding box center [414, 195] width 322 height 13
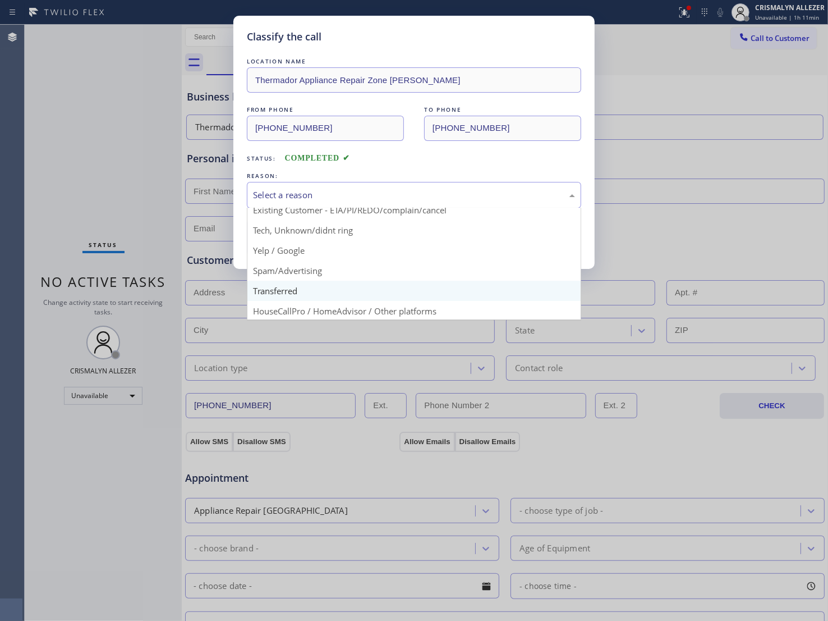
scroll to position [77, 0]
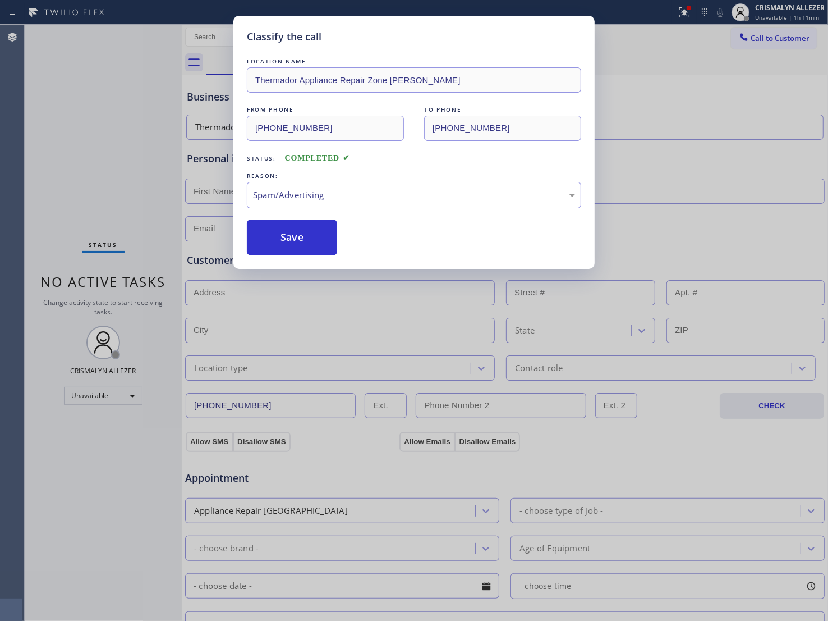
click at [295, 244] on button "Save" at bounding box center [292, 237] width 90 height 36
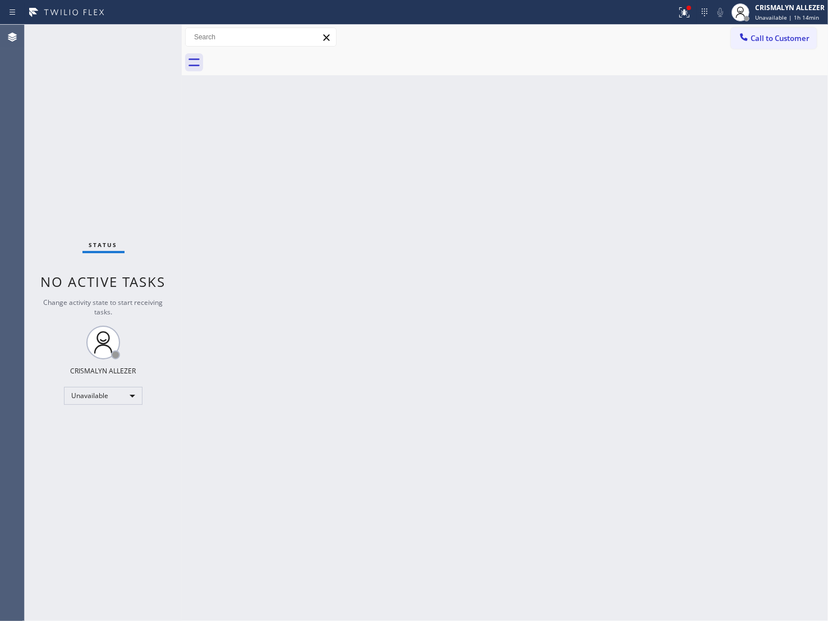
click at [773, 41] on span "Call to Customer" at bounding box center [780, 38] width 59 height 10
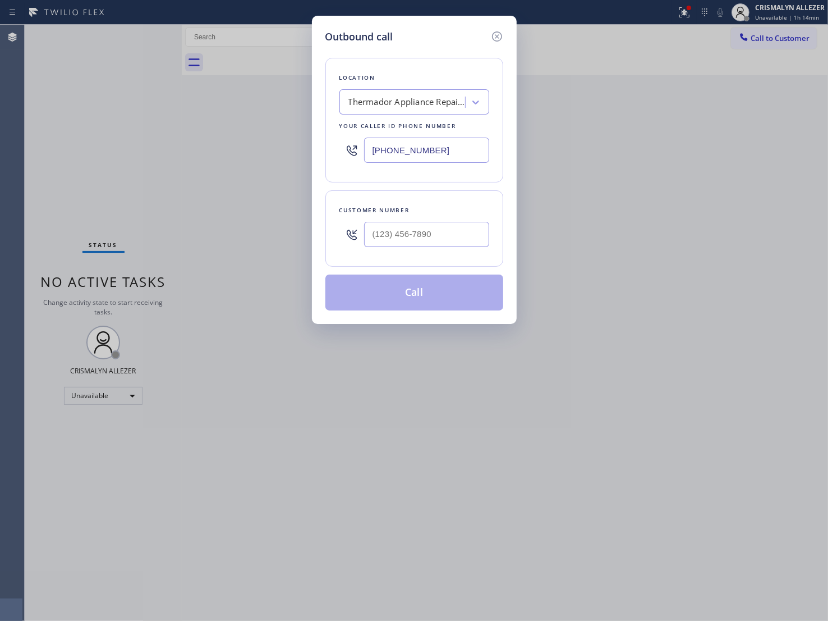
drag, startPoint x: 443, startPoint y: 153, endPoint x: 191, endPoint y: 153, distance: 252.6
click at [161, 152] on div "Outbound call Location Thermador Appliance Repair Zone [PERSON_NAME] Your calle…" at bounding box center [414, 310] width 828 height 621
paste input "54) 507-2871"
type input "[PHONE_NUMBER]"
click at [383, 233] on input "(___) ___-____" at bounding box center [426, 234] width 125 height 25
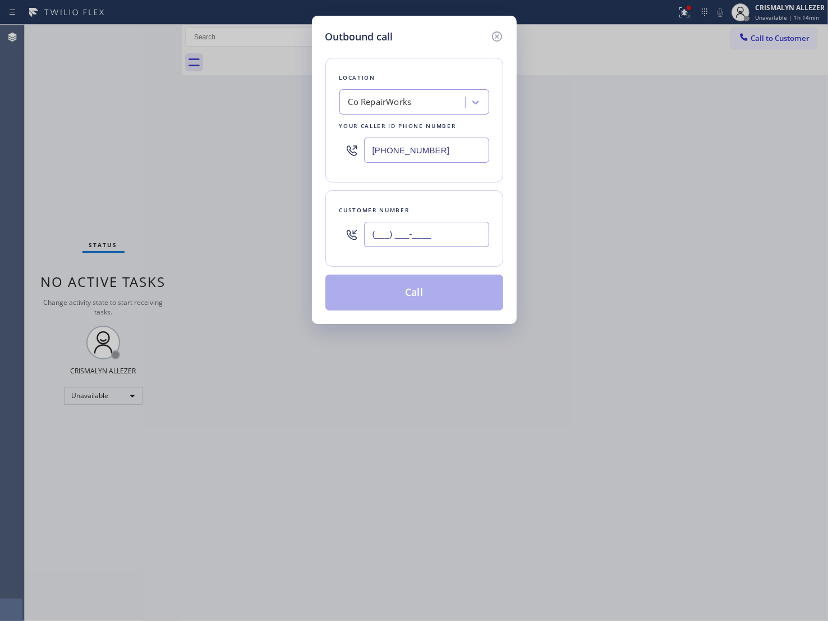
paste input "954) 852-3021"
type input "[PHONE_NUMBER]"
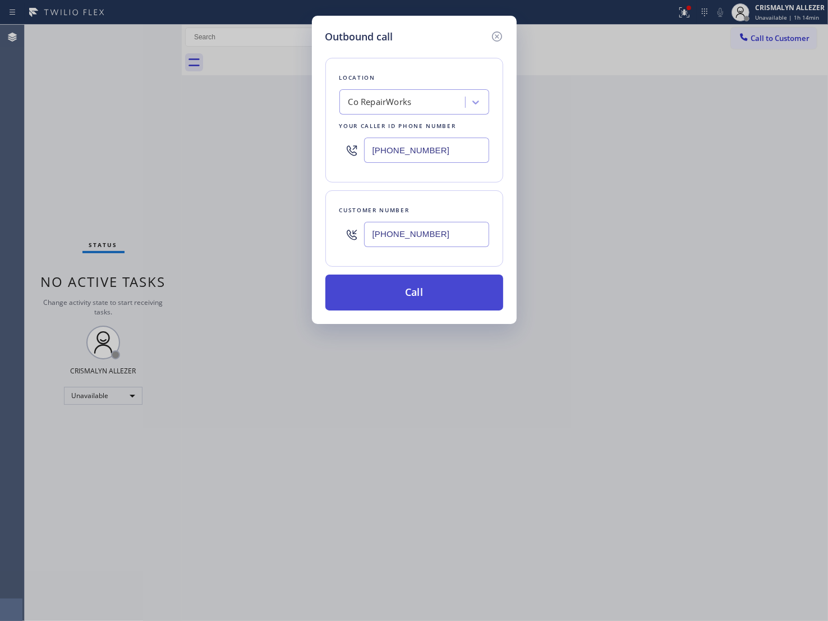
click at [419, 303] on button "Call" at bounding box center [415, 292] width 178 height 36
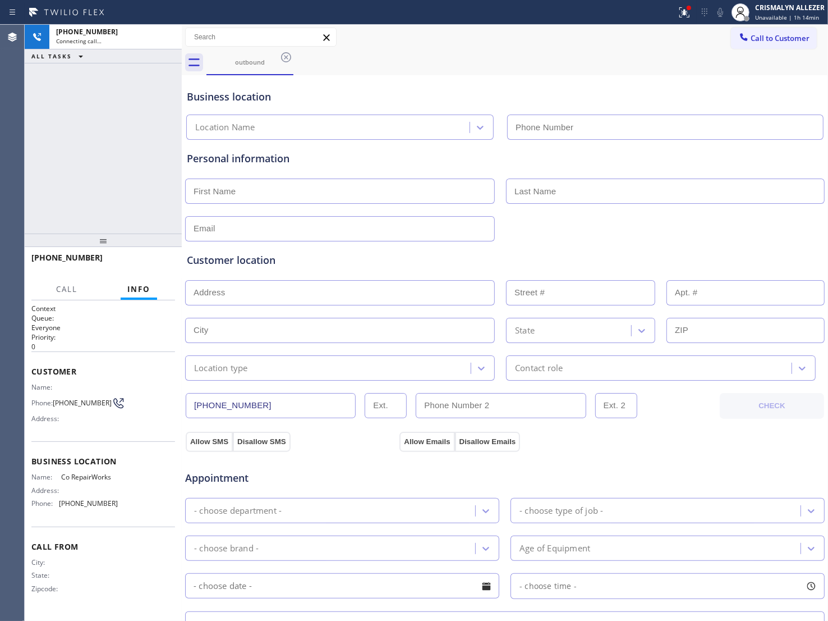
type input "[PHONE_NUMBER]"
click at [135, 257] on button "HANG UP" at bounding box center [149, 263] width 52 height 16
click at [139, 262] on span "HANG UP" at bounding box center [149, 263] width 34 height 8
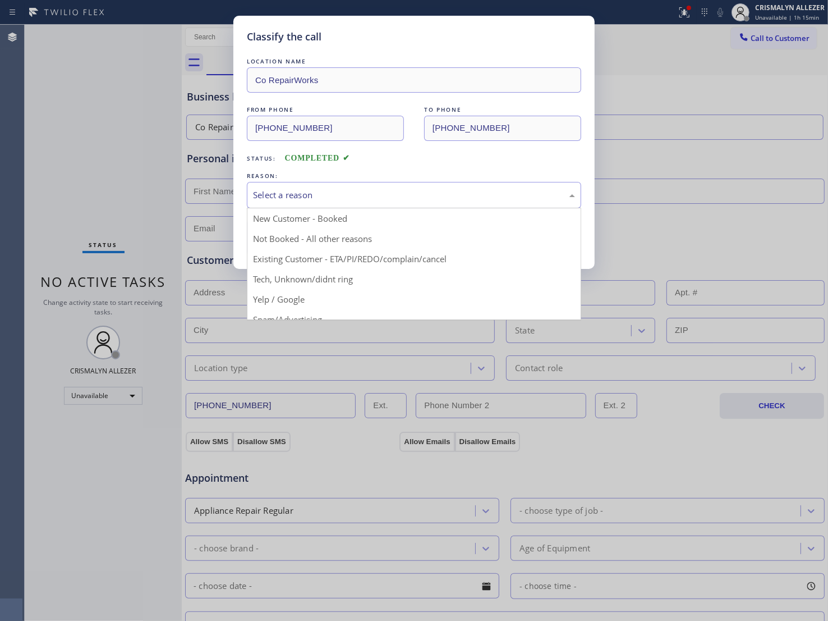
click at [383, 206] on div "Select a reason" at bounding box center [414, 195] width 334 height 26
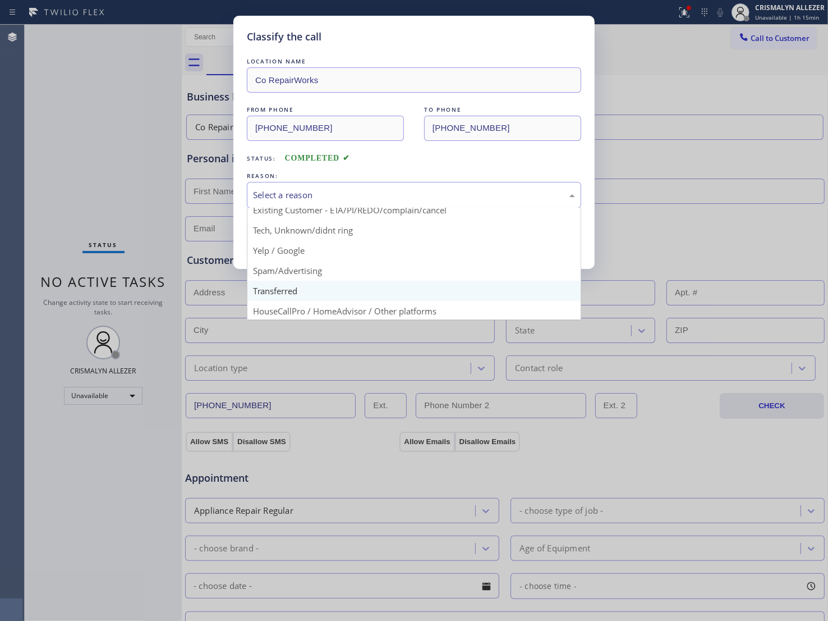
scroll to position [77, 0]
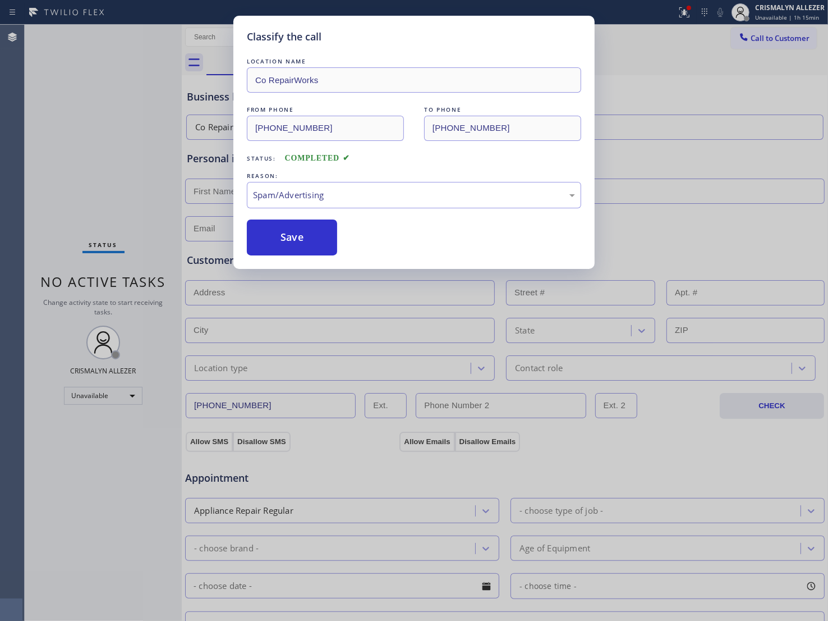
click at [298, 248] on button "Save" at bounding box center [292, 237] width 90 height 36
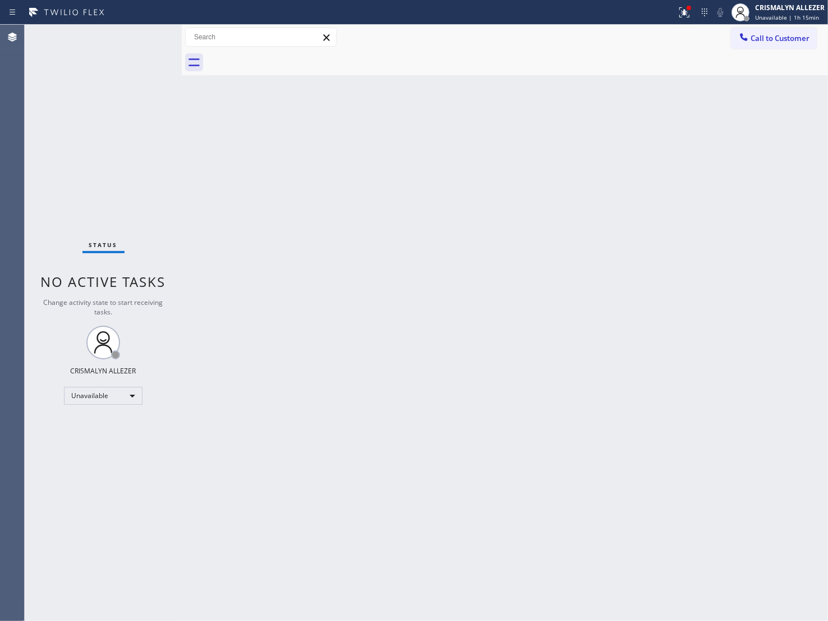
drag, startPoint x: 476, startPoint y: 276, endPoint x: 783, endPoint y: 93, distance: 357.1
click at [480, 269] on div "Back to Dashboard Change Sender ID Customers Technicians Select a contact Outbo…" at bounding box center [505, 323] width 647 height 596
click at [776, 38] on span "Call to Customer" at bounding box center [780, 38] width 59 height 10
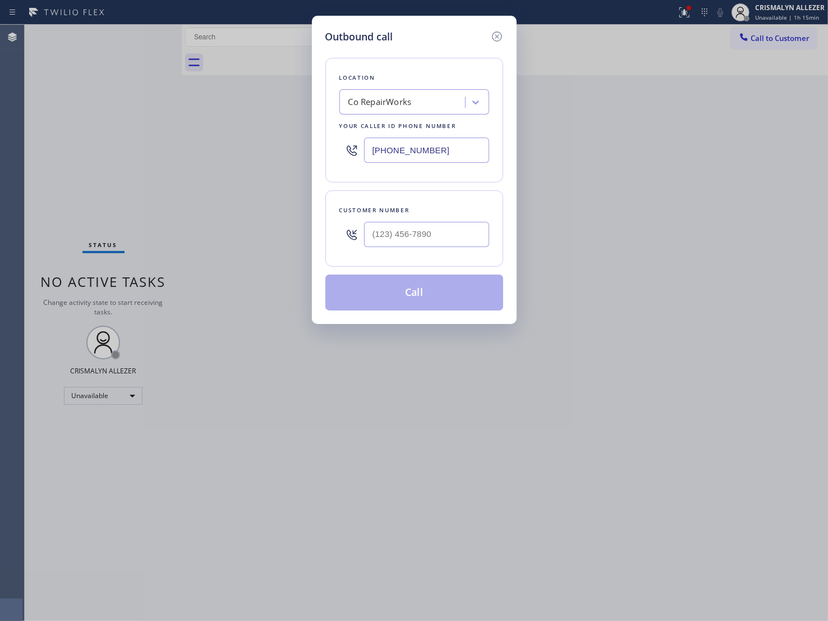
drag, startPoint x: 459, startPoint y: 152, endPoint x: 210, endPoint y: 155, distance: 248.6
click at [138, 153] on div "Outbound call Location Co RepairWorks Your caller id phone number [PHONE_NUMBER…" at bounding box center [414, 310] width 828 height 621
paste input "429-5106"
type input "[PHONE_NUMBER]"
click at [444, 242] on input "(___) ___-____" at bounding box center [426, 234] width 125 height 25
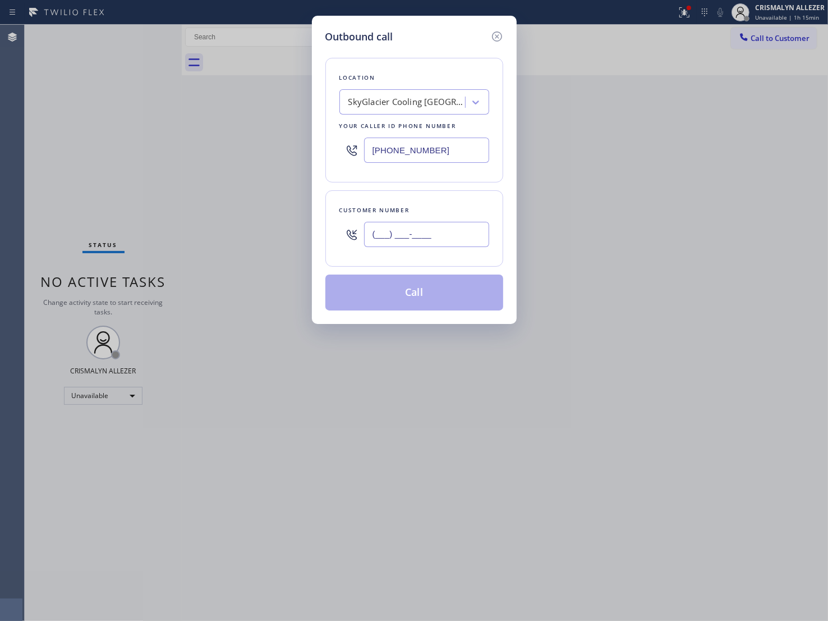
paste input "954) 208-3176"
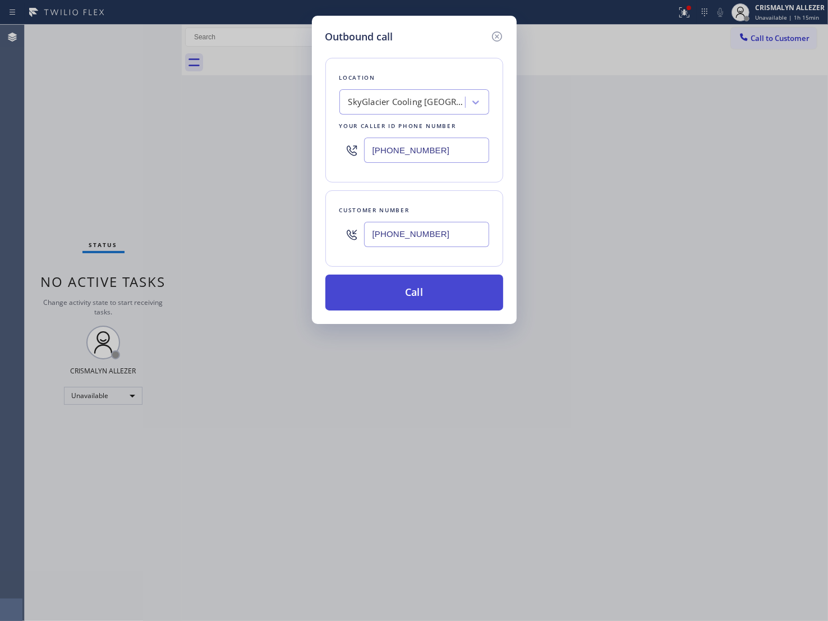
type input "[PHONE_NUMBER]"
click at [430, 296] on button "Call" at bounding box center [415, 292] width 178 height 36
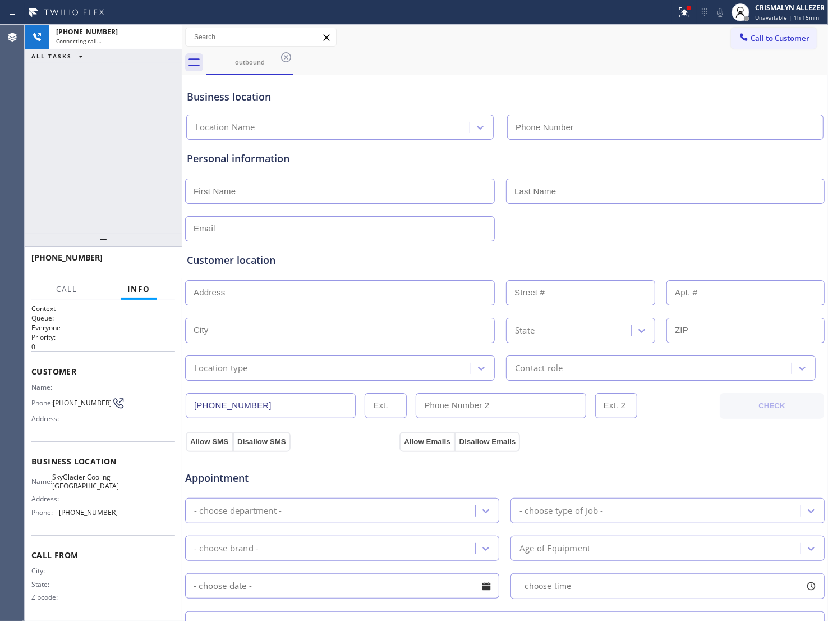
type input "[PHONE_NUMBER]"
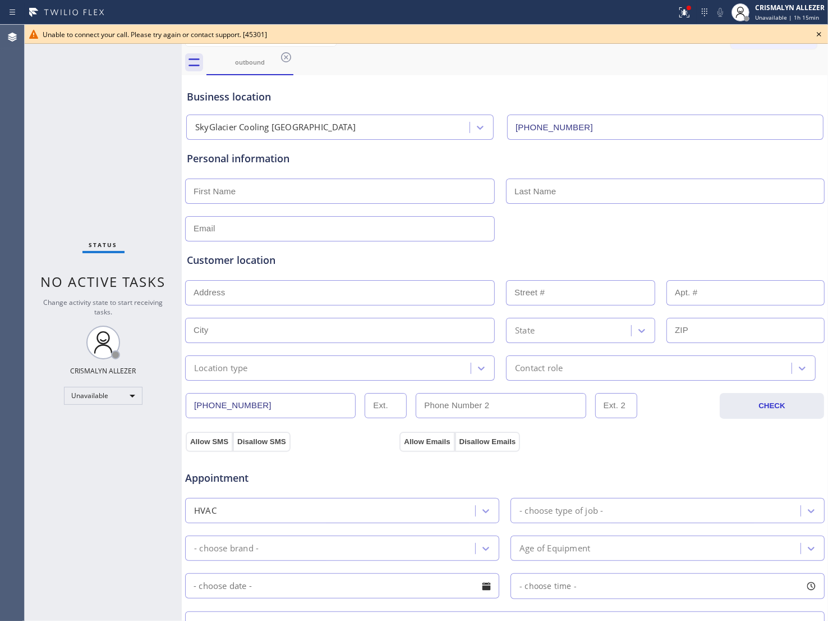
click at [819, 33] on icon at bounding box center [819, 34] width 13 height 13
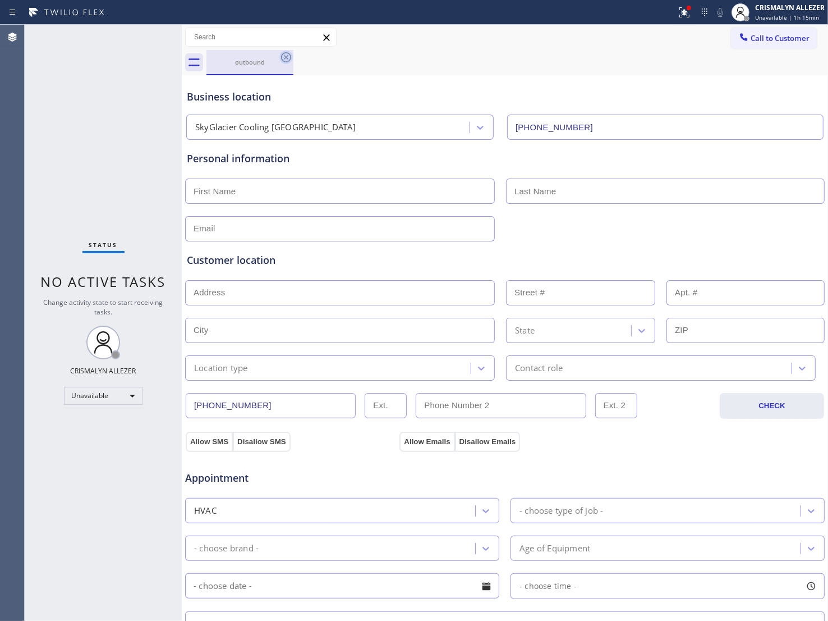
click at [286, 57] on icon at bounding box center [286, 57] width 10 height 10
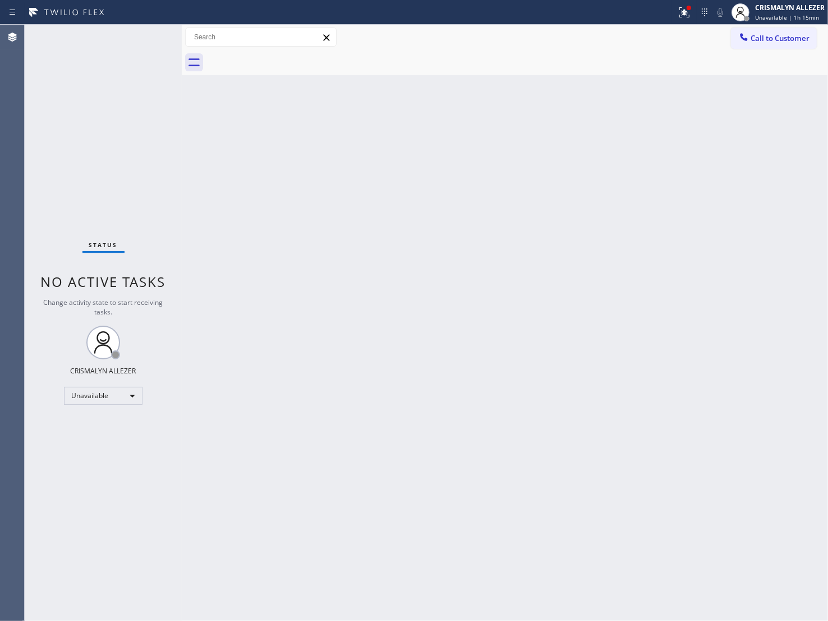
drag, startPoint x: 630, startPoint y: 209, endPoint x: 708, endPoint y: 131, distance: 109.9
click at [635, 203] on div "Back to Dashboard Change Sender ID Customers Technicians Select a contact Outbo…" at bounding box center [505, 323] width 647 height 596
click at [765, 39] on span "Call to Customer" at bounding box center [780, 38] width 59 height 10
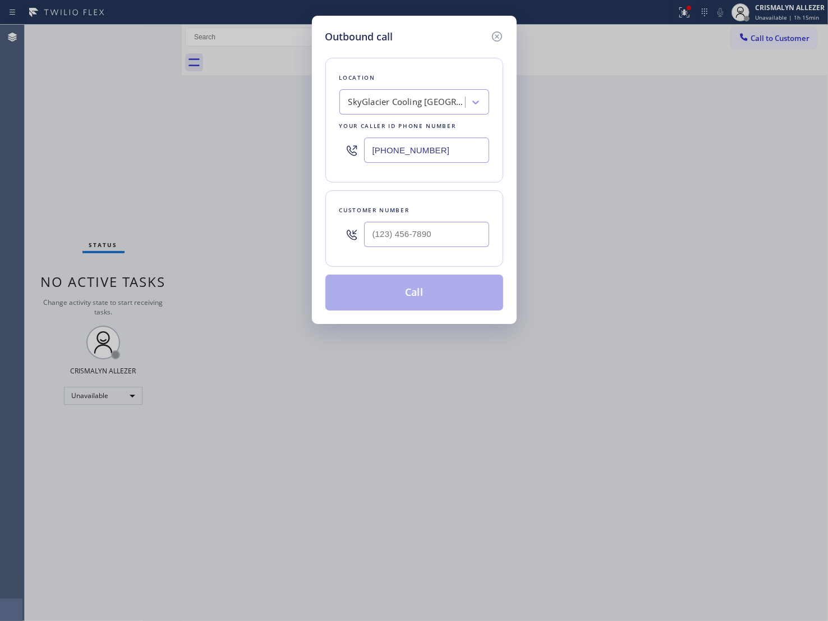
paste input "646) 960-3410"
drag, startPoint x: 464, startPoint y: 150, endPoint x: 126, endPoint y: 141, distance: 338.0
click at [126, 141] on div "Outbound call Location SkyGlacier Cooling [GEOGRAPHIC_DATA] Your caller id phon…" at bounding box center [414, 310] width 828 height 621
type input "[PHONE_NUMBER]"
click at [403, 234] on input "(___) ___-____" at bounding box center [426, 234] width 125 height 25
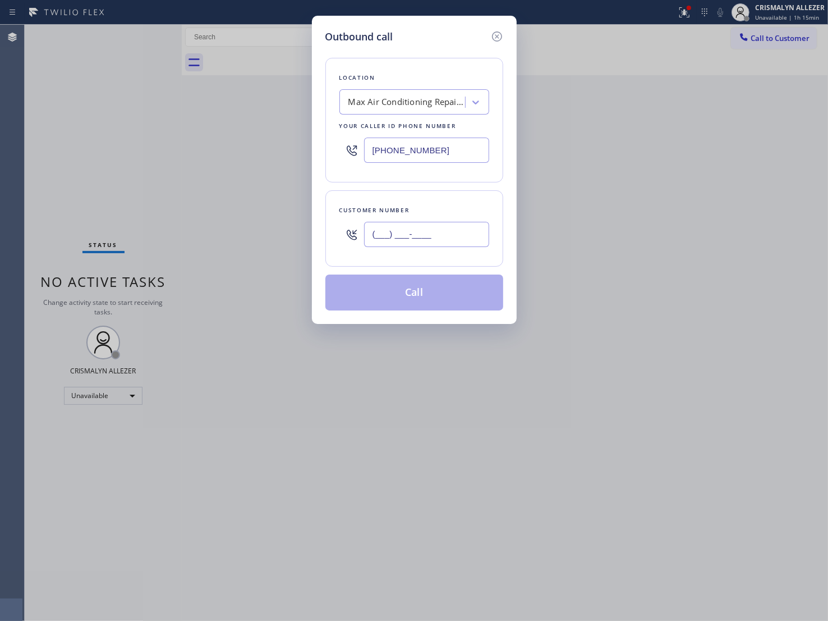
paste input "917) 587-7375"
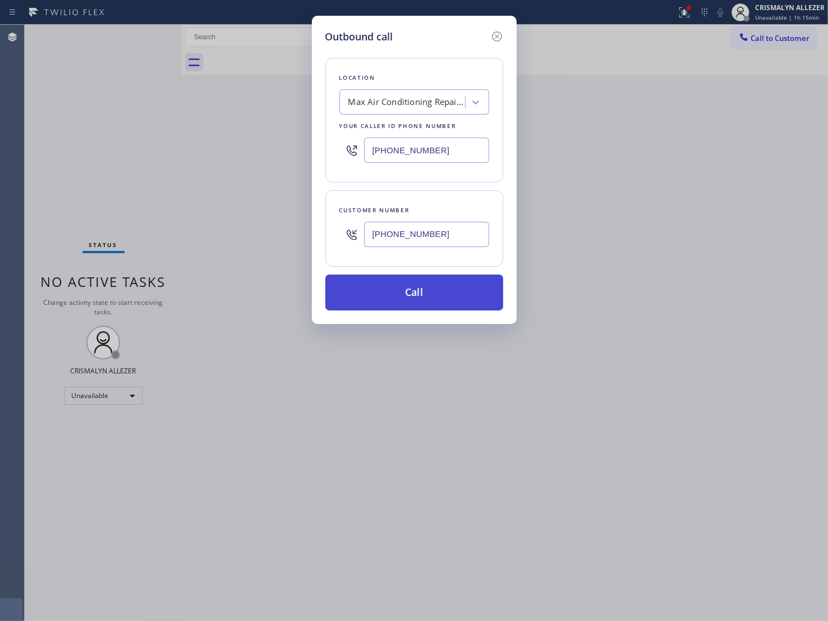
type input "[PHONE_NUMBER]"
click at [419, 296] on button "Call" at bounding box center [415, 292] width 178 height 36
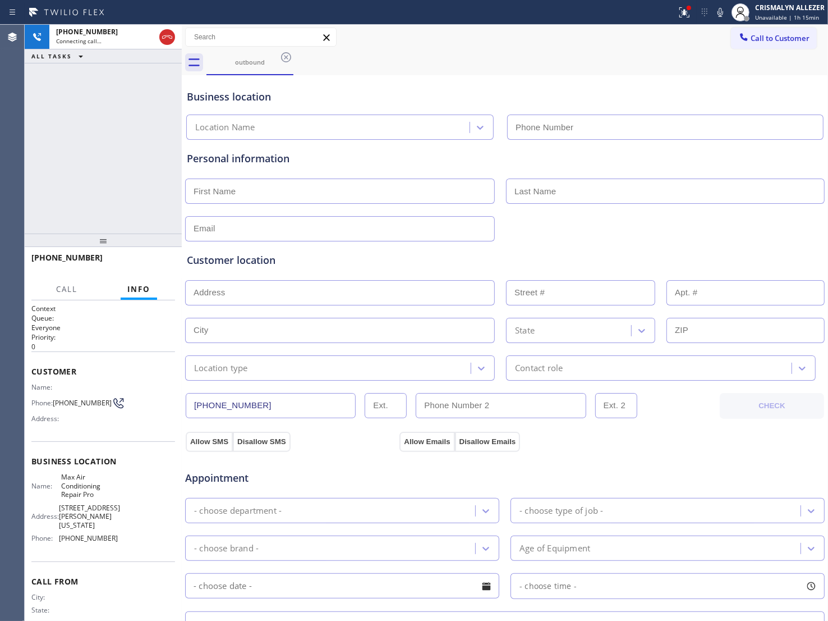
type input "[PHONE_NUMBER]"
drag, startPoint x: 163, startPoint y: 40, endPoint x: 264, endPoint y: 83, distance: 110.4
click at [163, 40] on icon at bounding box center [167, 36] width 13 height 13
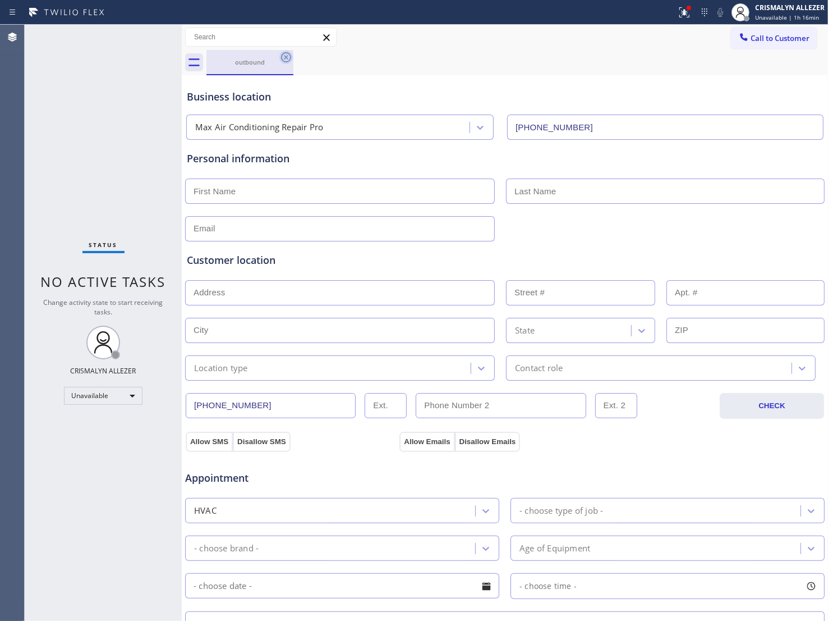
click at [288, 57] on icon at bounding box center [285, 57] width 13 height 13
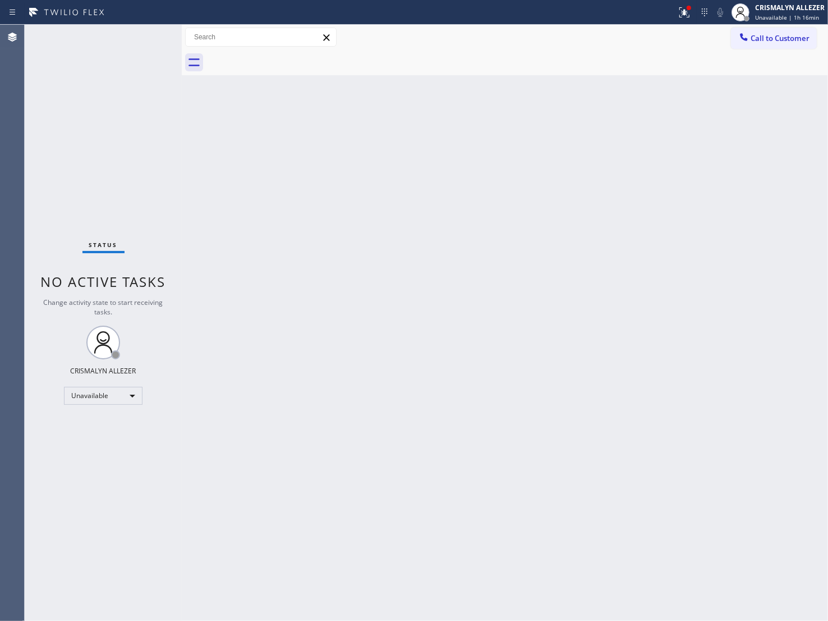
drag, startPoint x: 525, startPoint y: 272, endPoint x: 585, endPoint y: 231, distance: 72.6
click at [530, 265] on div "Back to Dashboard Change Sender ID Customers Technicians Select a contact Outbo…" at bounding box center [505, 323] width 647 height 596
click at [772, 40] on span "Call to Customer" at bounding box center [780, 38] width 59 height 10
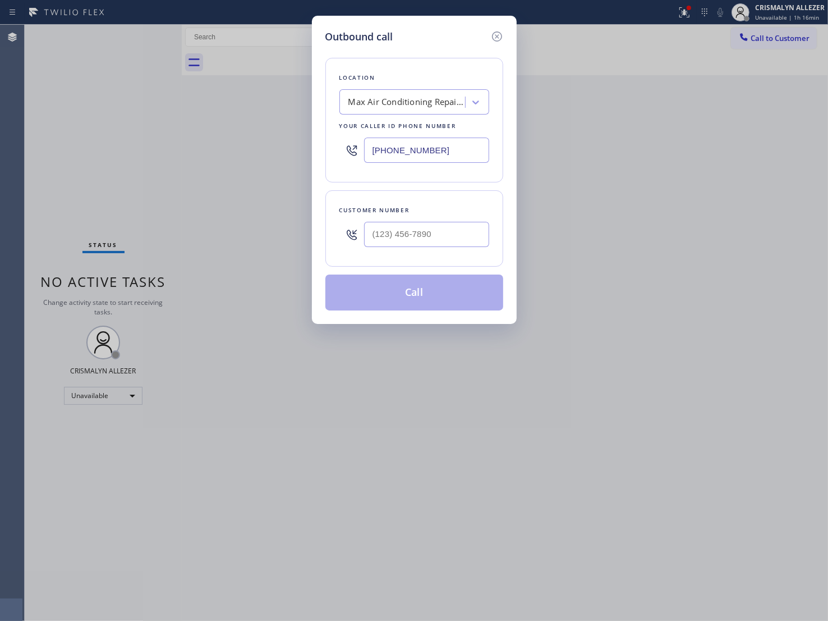
drag, startPoint x: 479, startPoint y: 150, endPoint x: 212, endPoint y: 156, distance: 267.2
click at [212, 156] on div "Outbound call Location Max Air Conditioning Repair Pro Your caller id phone num…" at bounding box center [414, 310] width 828 height 621
paste input "917) 587-7375"
type input "[PHONE_NUMBER]"
click at [410, 239] on input "(___) ___-____" at bounding box center [426, 234] width 125 height 25
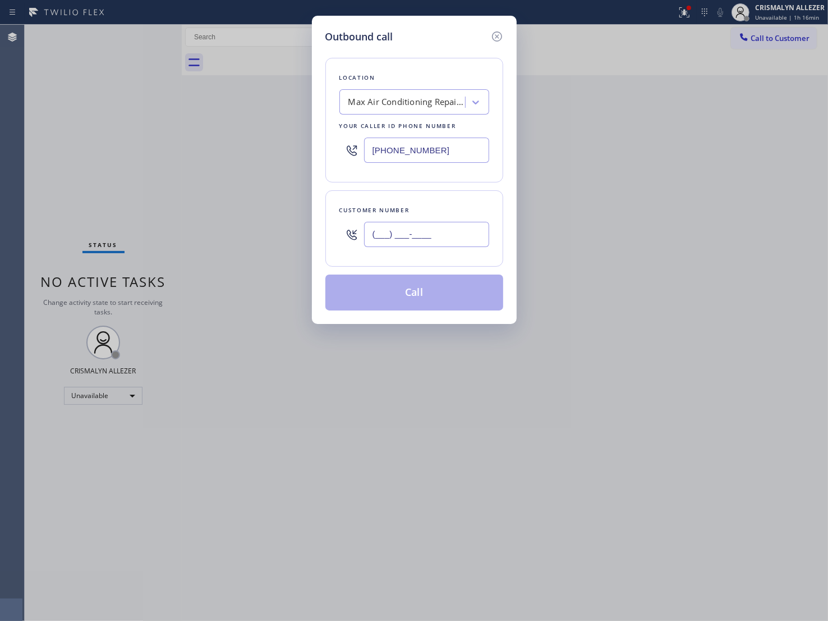
paste input "917) 587-7375"
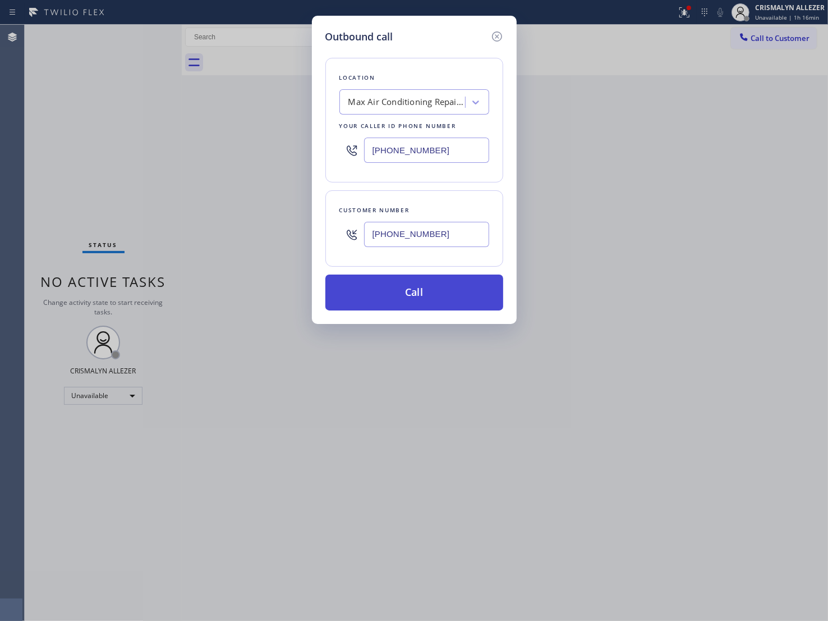
type input "[PHONE_NUMBER]"
click at [421, 295] on button "Call" at bounding box center [415, 292] width 178 height 36
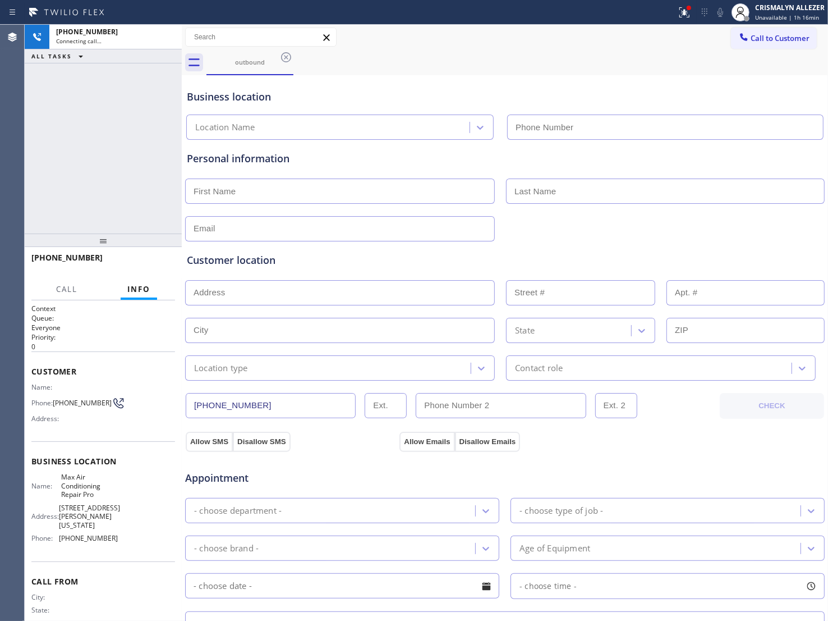
type input "[PHONE_NUMBER]"
drag, startPoint x: 167, startPoint y: 39, endPoint x: 178, endPoint y: 49, distance: 15.5
click at [167, 39] on icon at bounding box center [167, 36] width 13 height 13
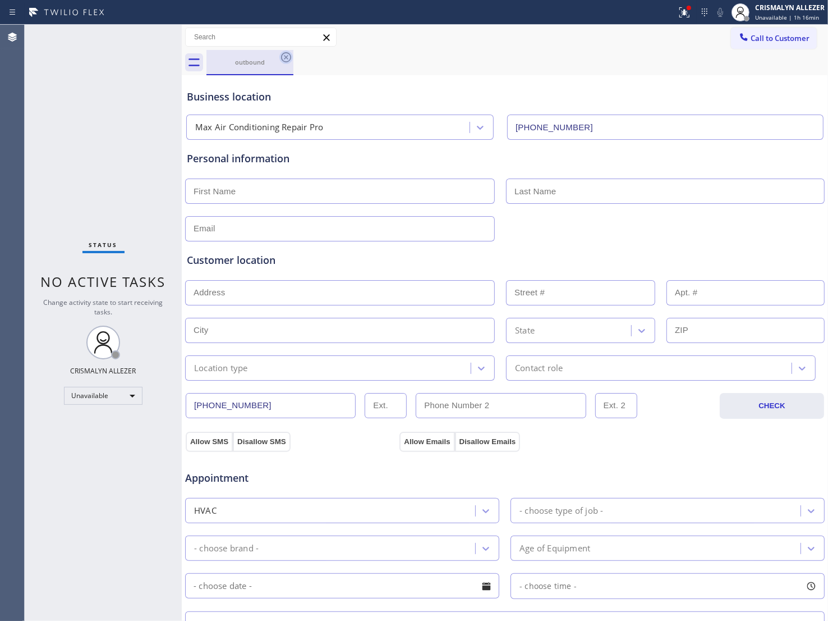
click at [282, 57] on icon at bounding box center [286, 57] width 10 height 10
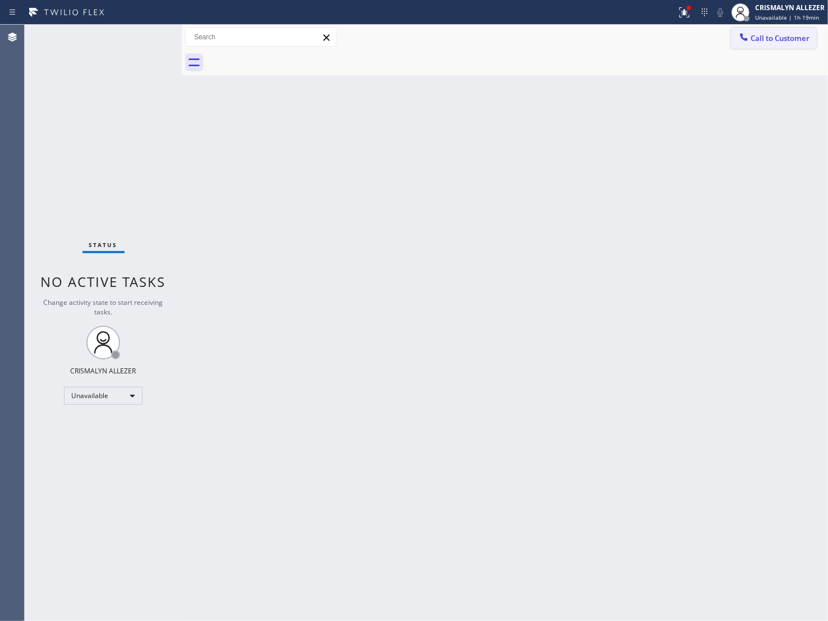
click at [781, 38] on span "Call to Customer" at bounding box center [780, 38] width 59 height 10
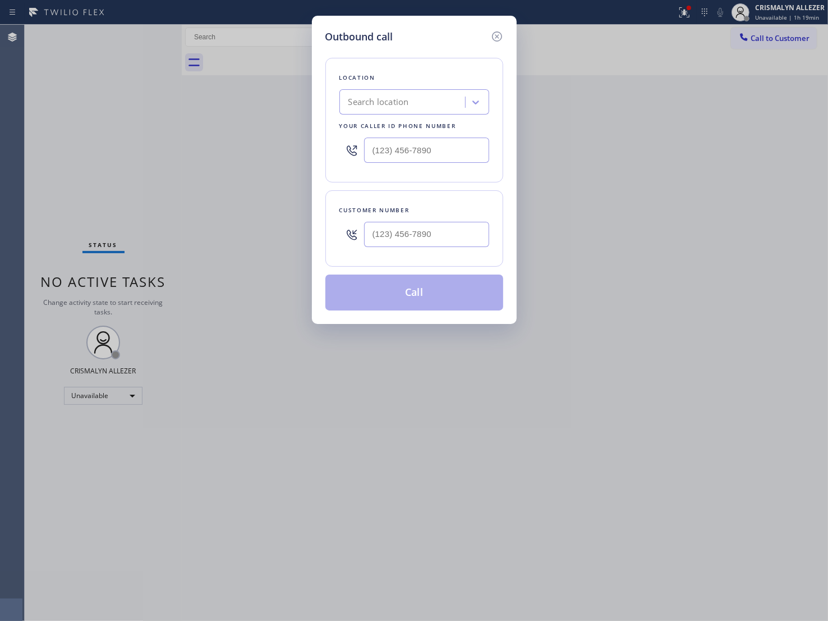
click at [407, 102] on div "Search location" at bounding box center [379, 102] width 61 height 13
paste input "KitchenAid Repairs"
type input "KitchenAid Repairs"
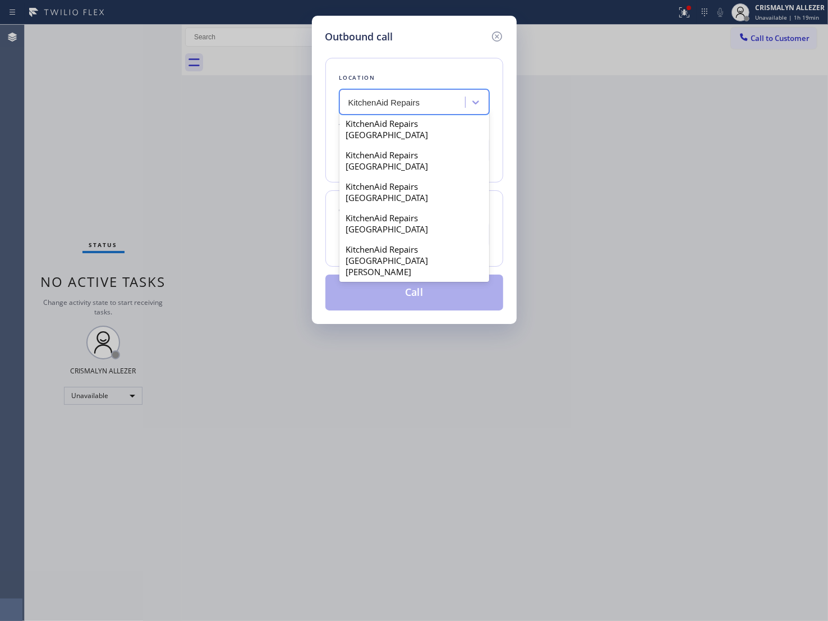
scroll to position [111, 0]
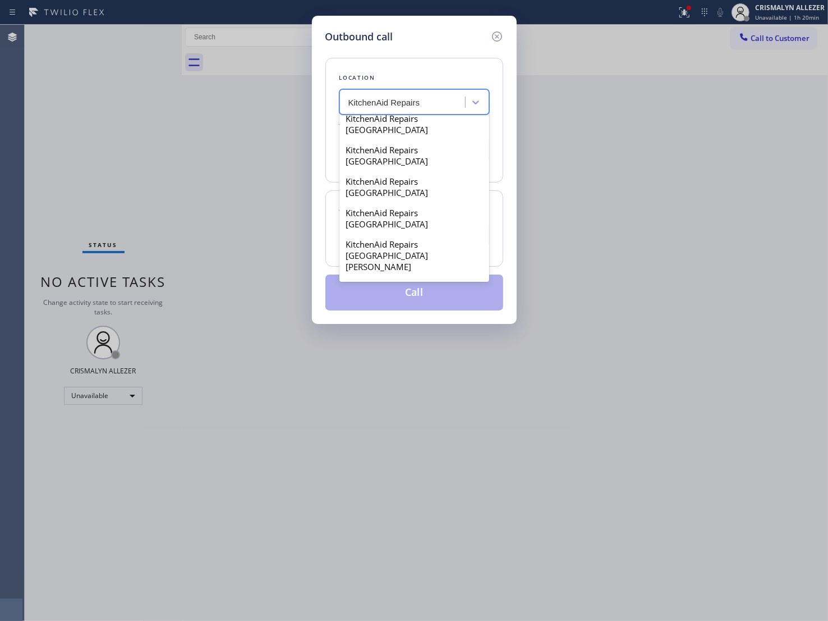
click at [376, 308] on div "Kitchenaid Repairs(TFN)" at bounding box center [415, 318] width 150 height 20
type input "[PHONE_NUMBER]"
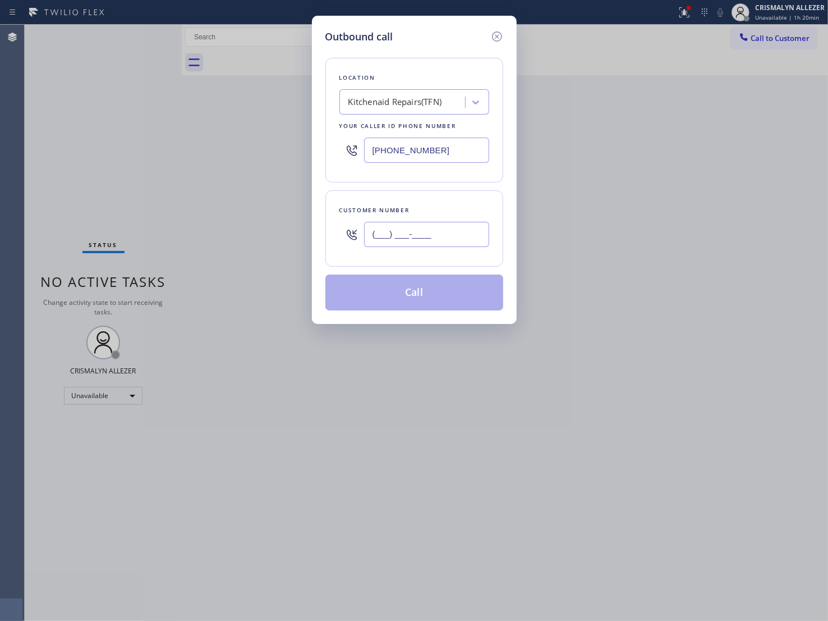
click at [446, 235] on input "(___) ___-____" at bounding box center [426, 234] width 125 height 25
paste input "619) 708-2073"
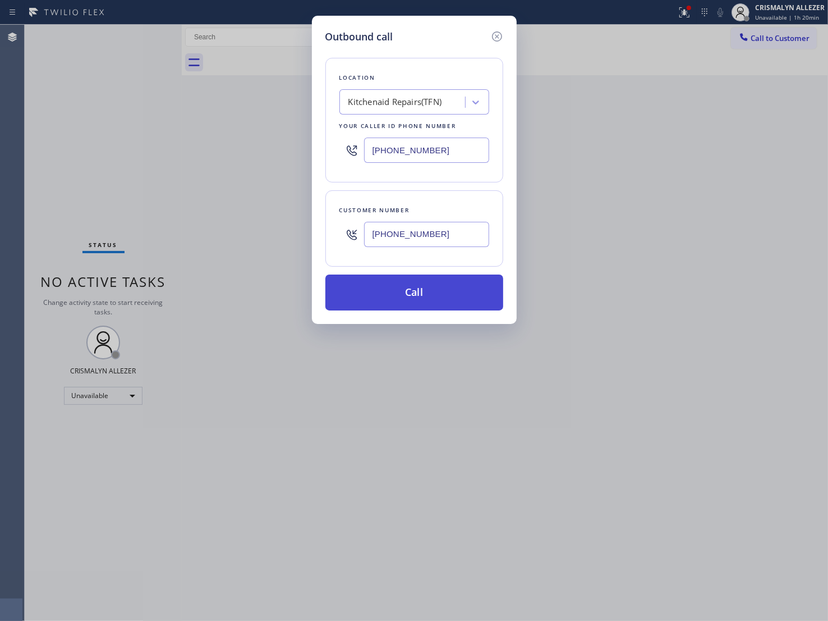
type input "[PHONE_NUMBER]"
click at [428, 301] on button "Call" at bounding box center [415, 292] width 178 height 36
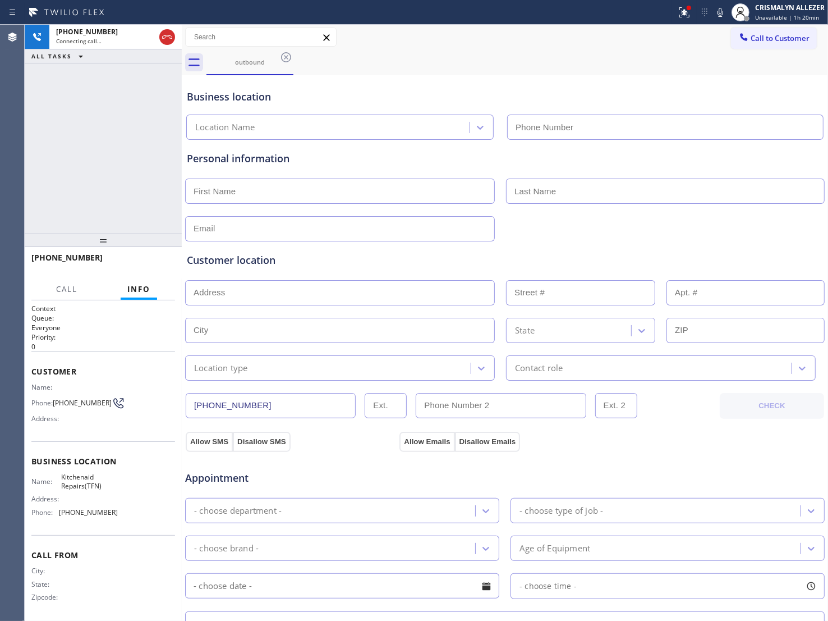
type input "[PHONE_NUMBER]"
click at [144, 264] on span "HANG UP" at bounding box center [149, 263] width 34 height 8
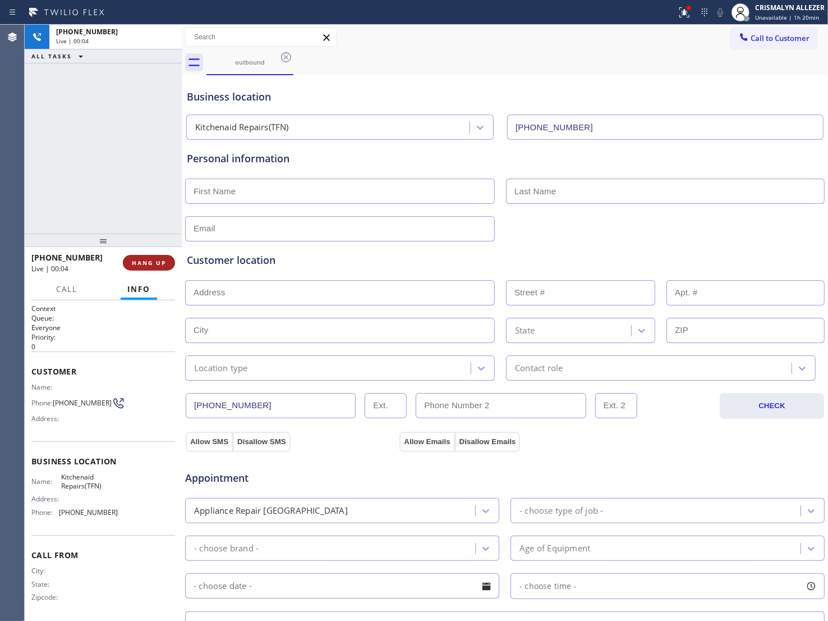
click at [144, 264] on span "HANG UP" at bounding box center [149, 263] width 34 height 8
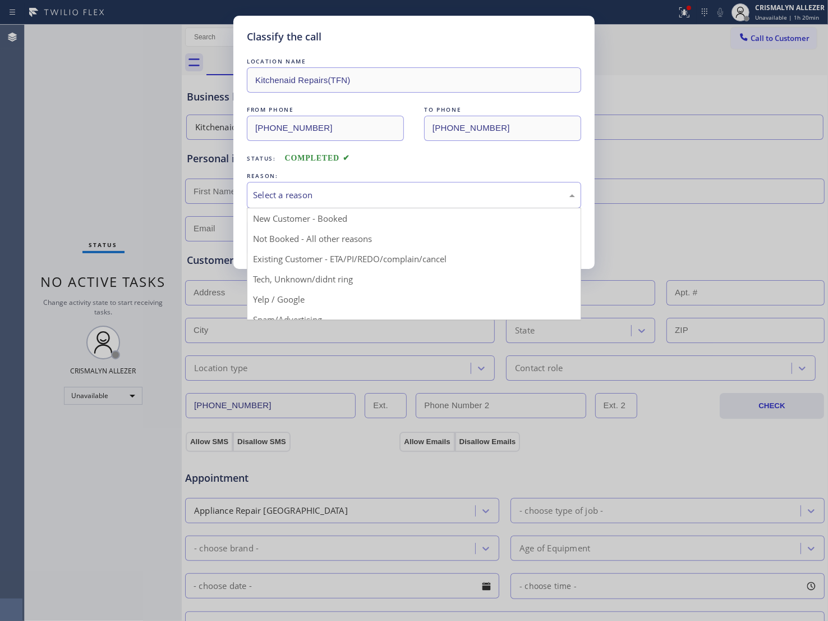
click at [382, 185] on div "Select a reason" at bounding box center [414, 195] width 334 height 26
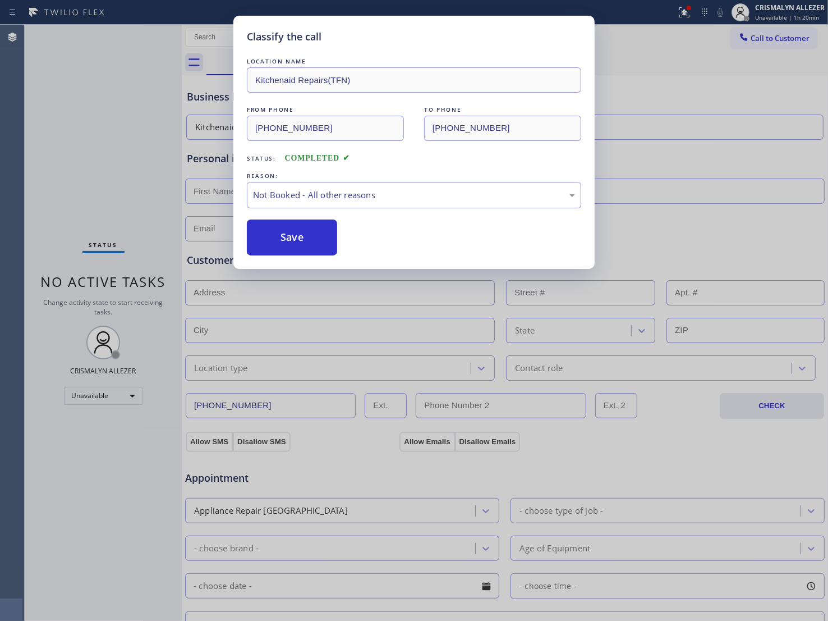
click at [306, 241] on button "Save" at bounding box center [292, 237] width 90 height 36
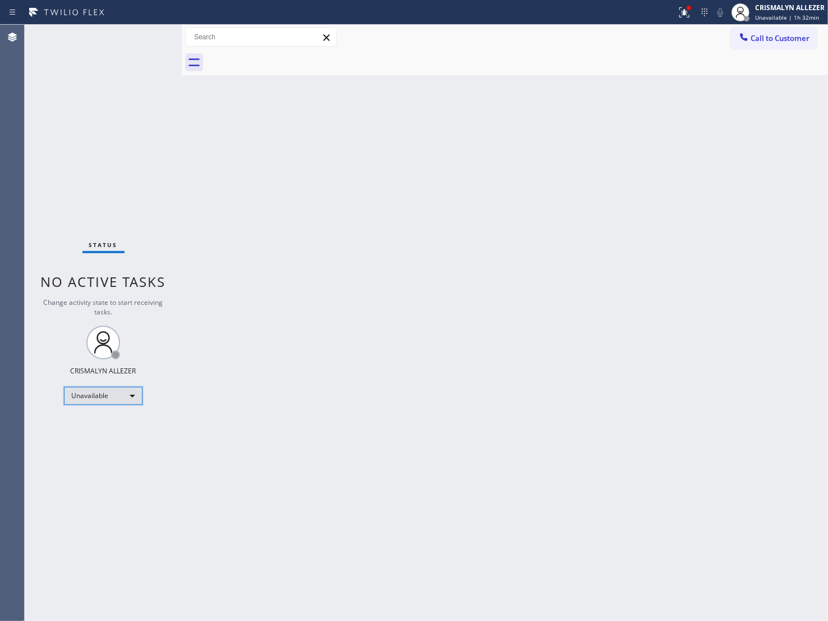
click at [136, 396] on div "Unavailable" at bounding box center [103, 396] width 79 height 18
click at [108, 411] on li "Offline" at bounding box center [103, 410] width 76 height 13
click at [800, 15] on div "Offline | 0s" at bounding box center [790, 17] width 70 height 8
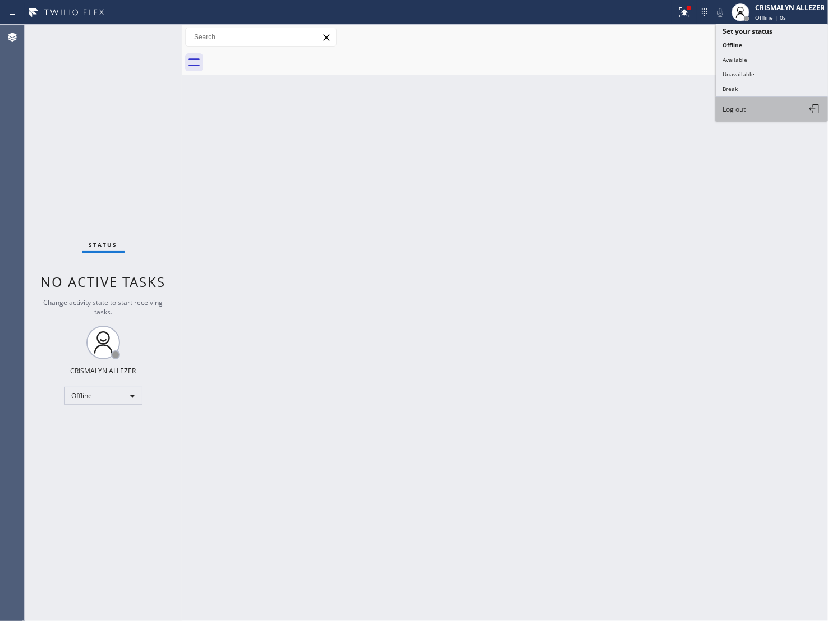
click at [771, 111] on button "Log out" at bounding box center [772, 109] width 112 height 25
